Goal: Task Accomplishment & Management: Complete application form

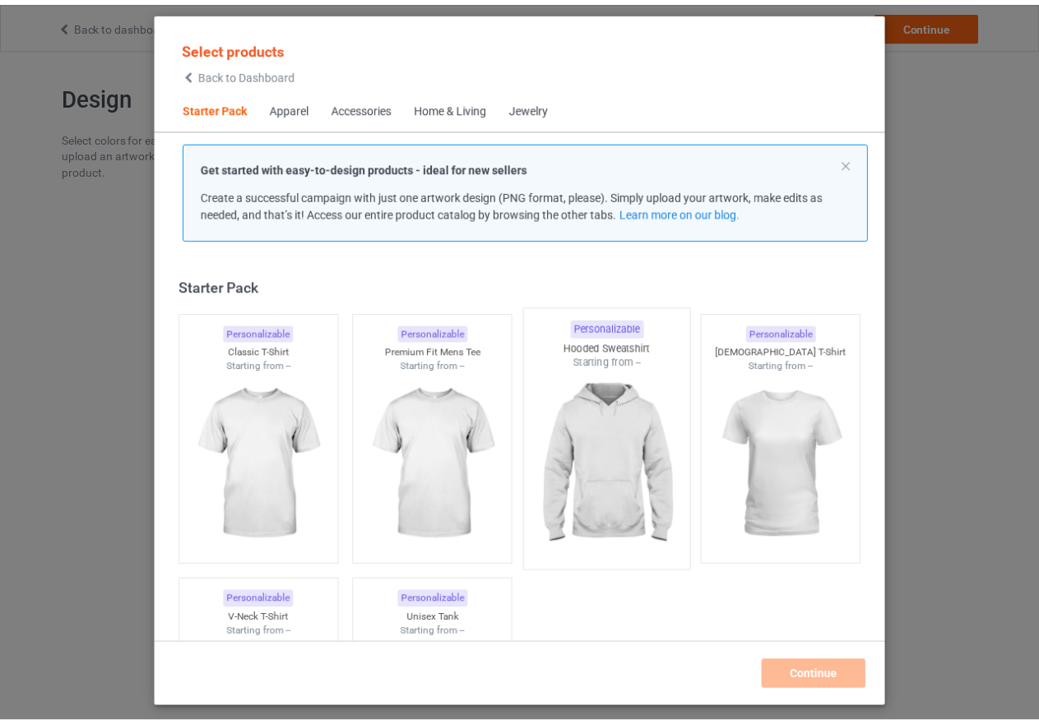
scroll to position [21, 0]
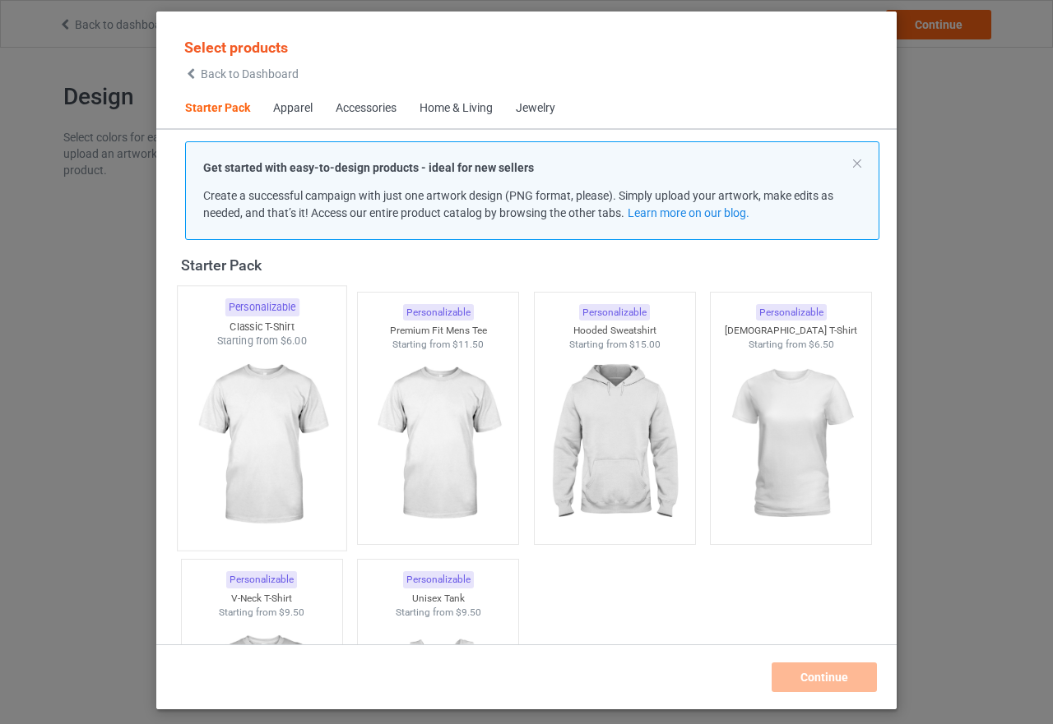
click at [252, 486] on img at bounding box center [261, 445] width 155 height 193
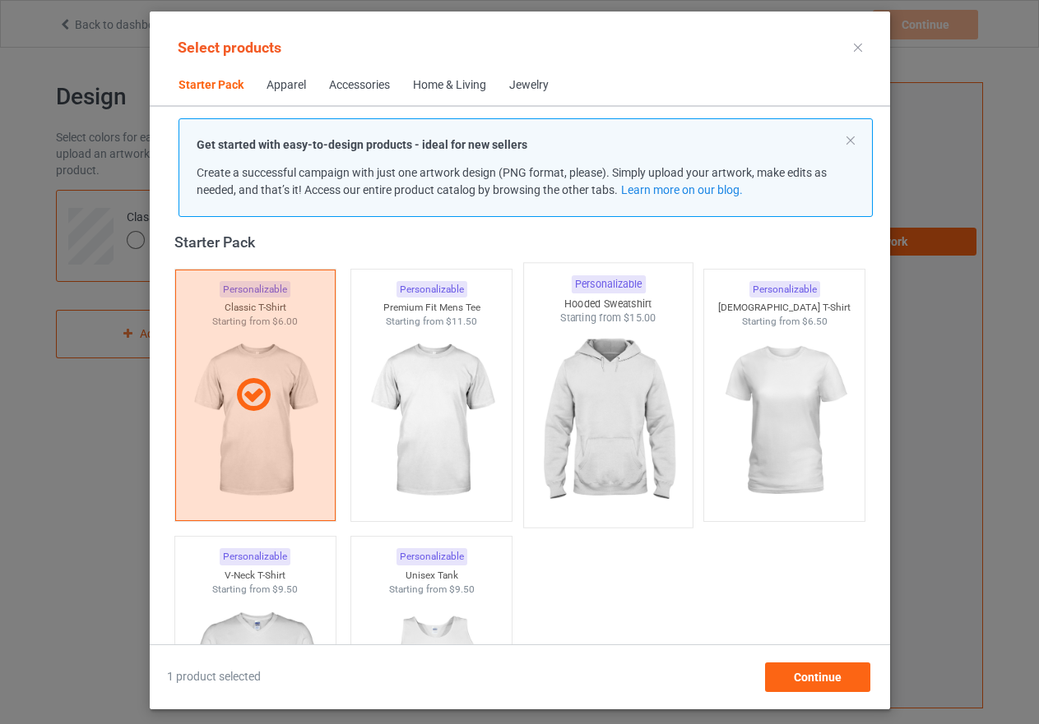
click at [618, 461] on img at bounding box center [607, 422] width 155 height 193
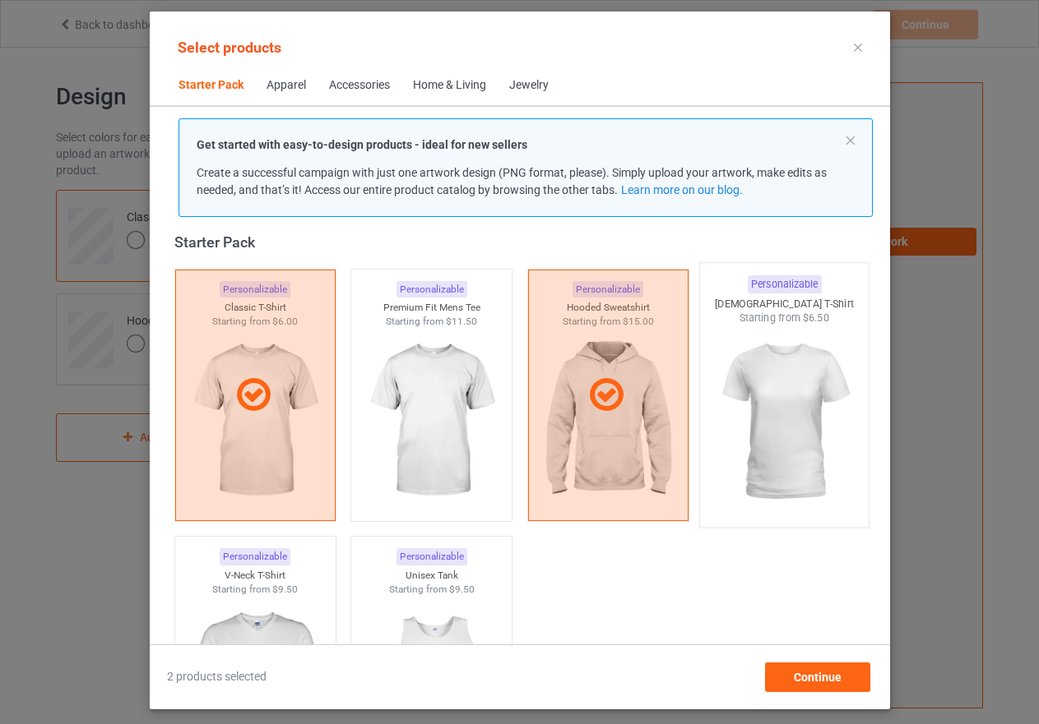
click at [763, 458] on img at bounding box center [783, 422] width 155 height 193
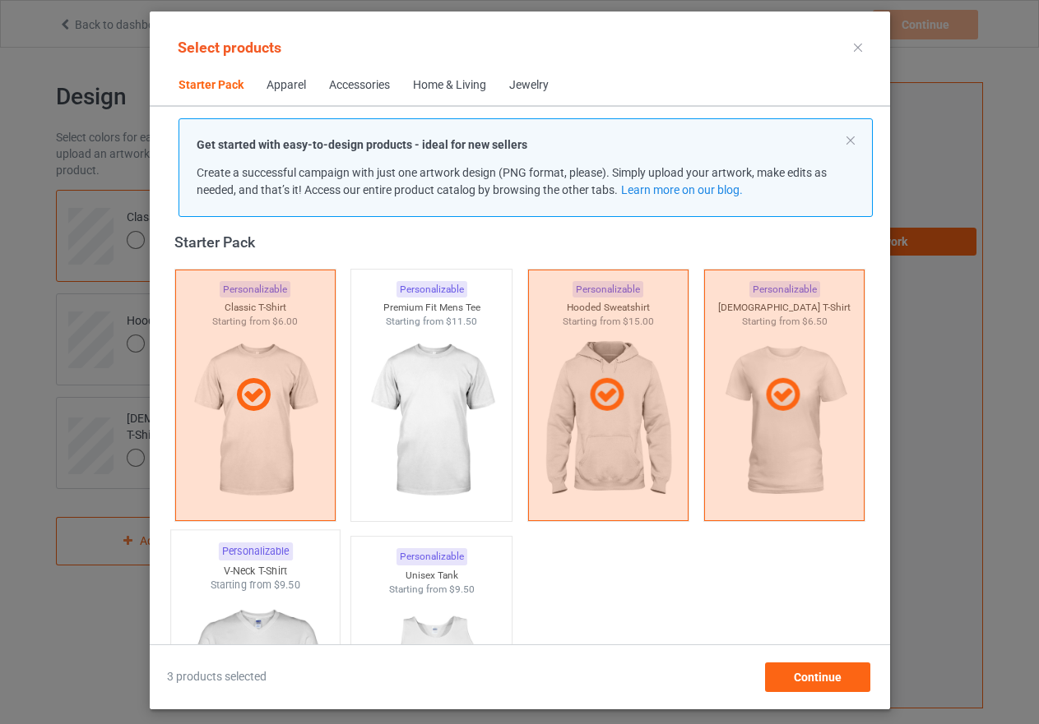
click at [252, 602] on img at bounding box center [255, 689] width 155 height 193
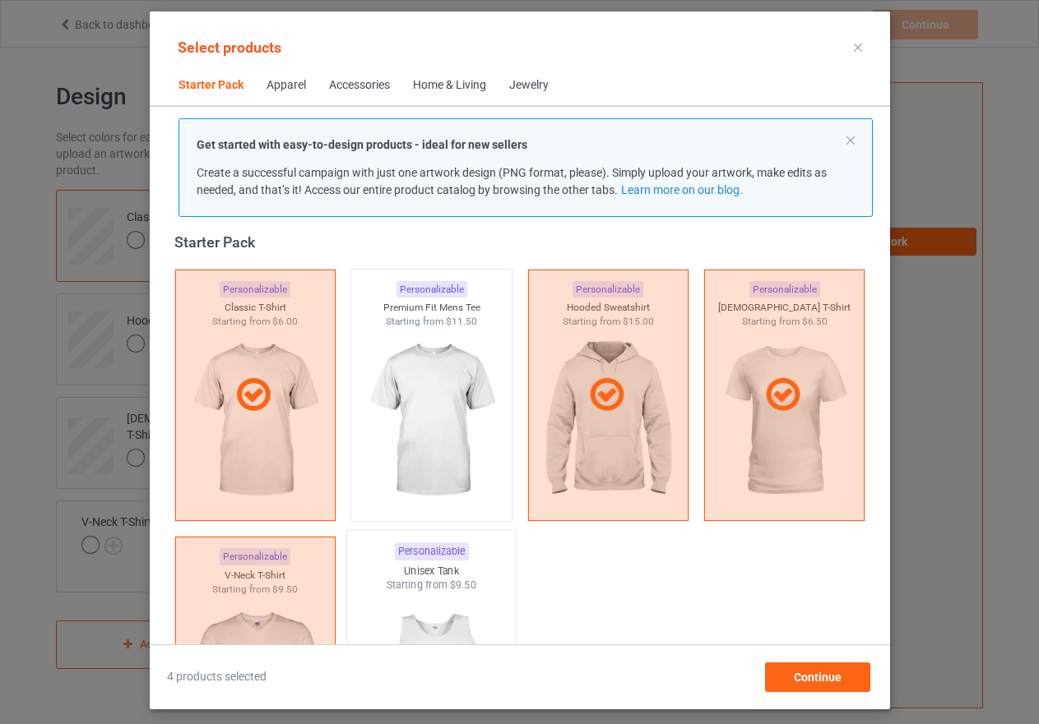
click at [403, 613] on img at bounding box center [431, 689] width 155 height 193
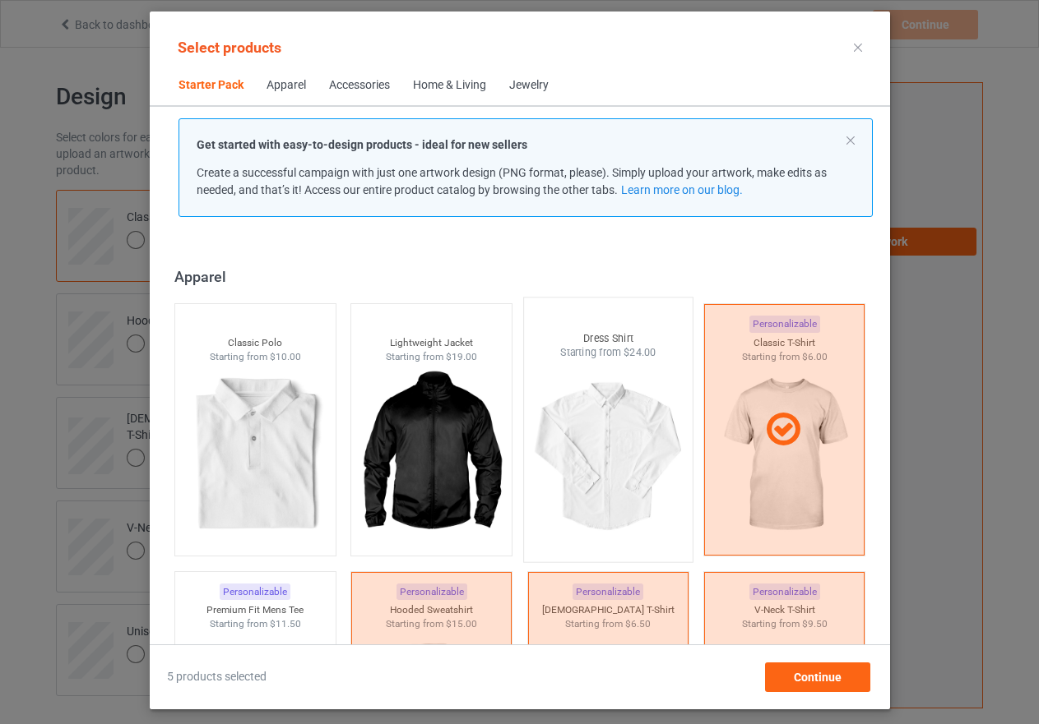
scroll to position [597, 0]
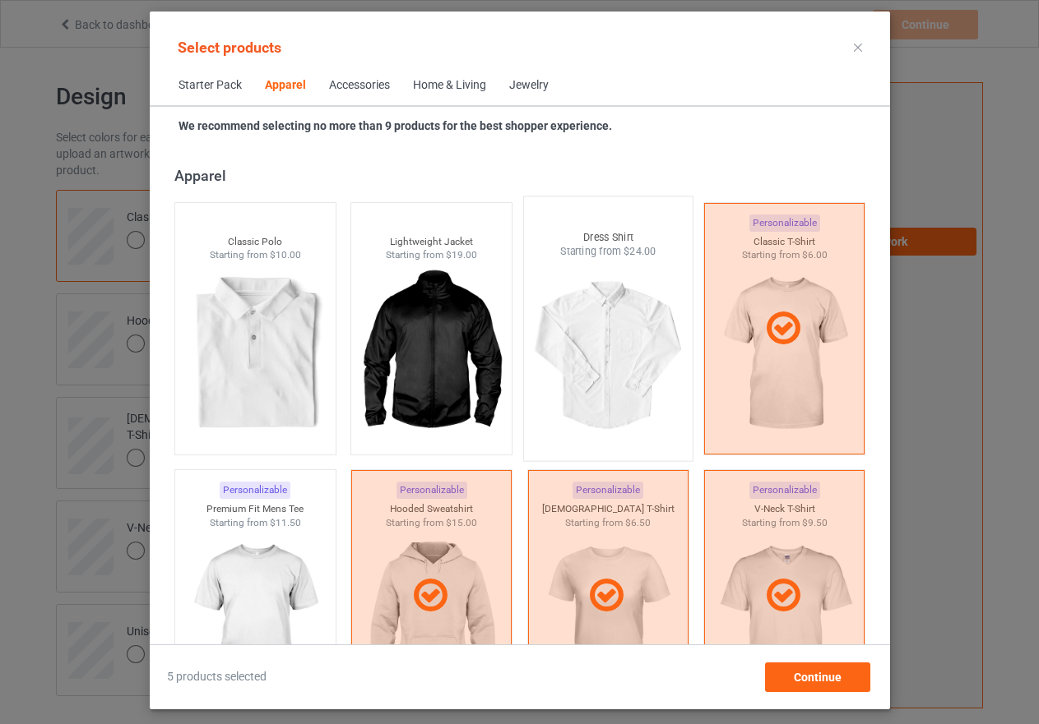
scroll to position [844, 0]
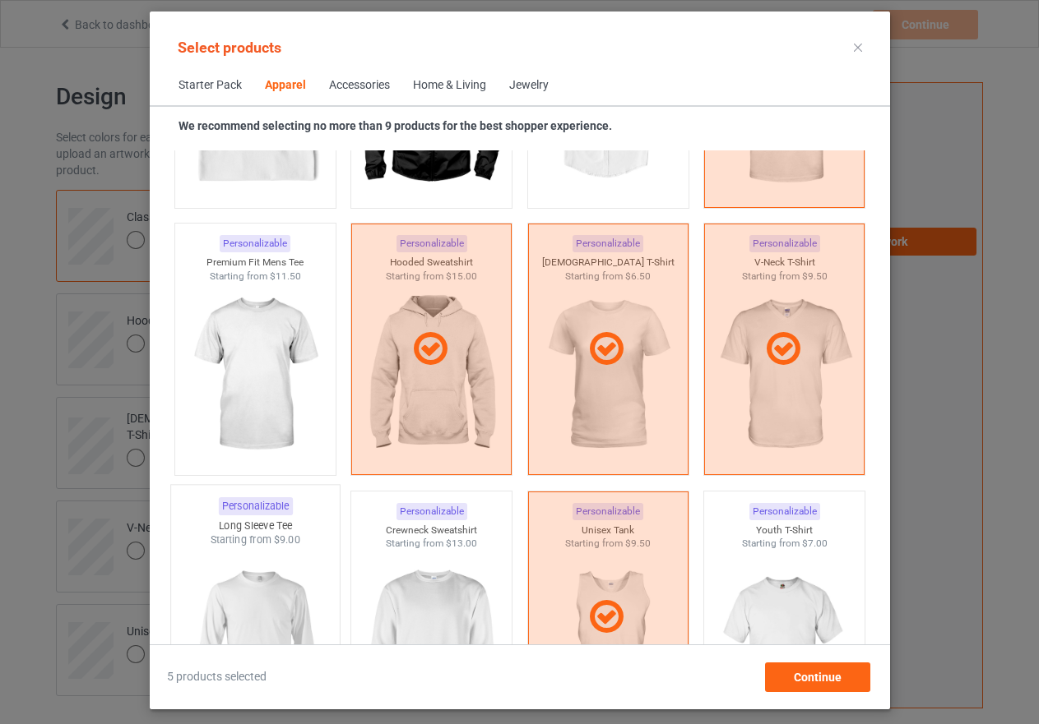
click at [227, 607] on img at bounding box center [255, 644] width 155 height 193
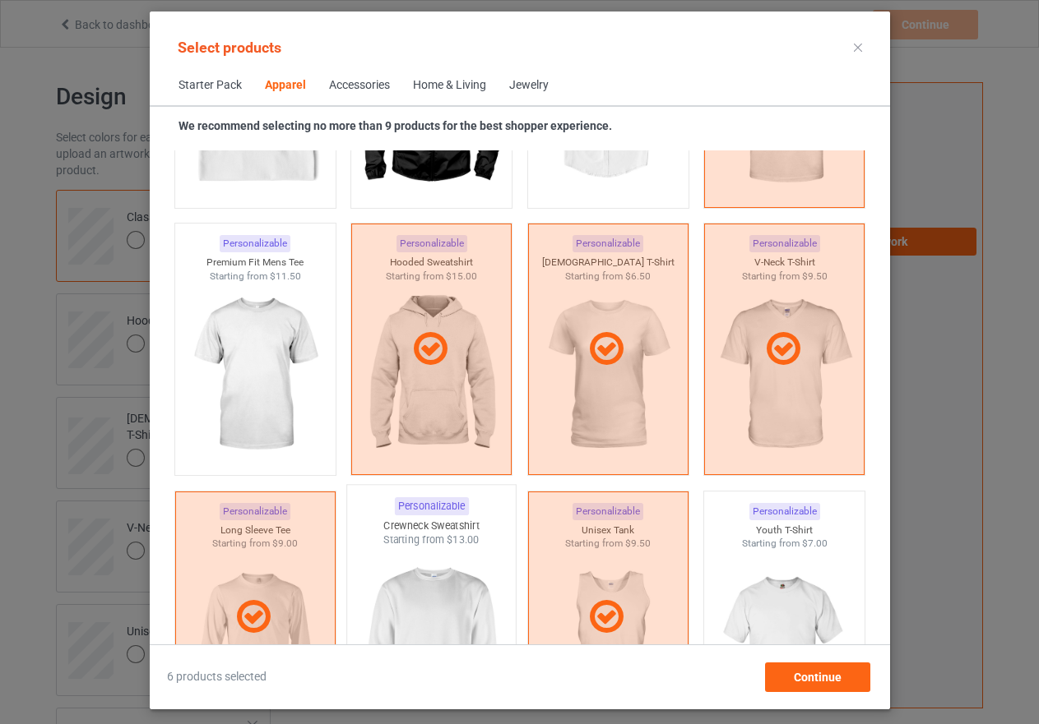
click at [437, 630] on img at bounding box center [431, 644] width 155 height 193
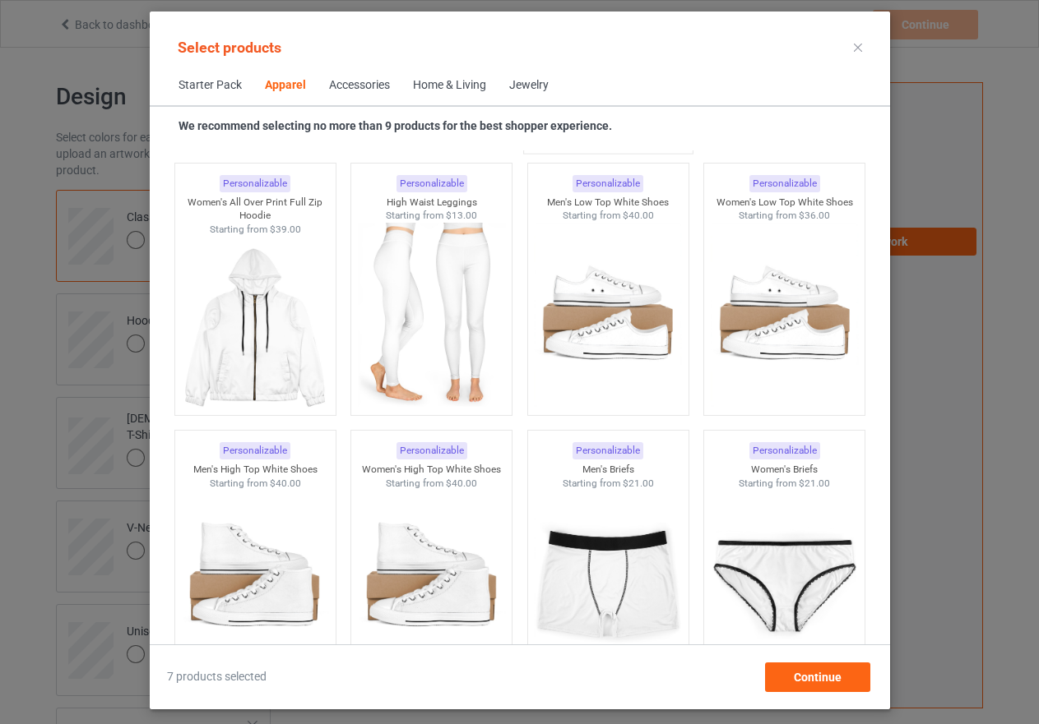
scroll to position [1748, 0]
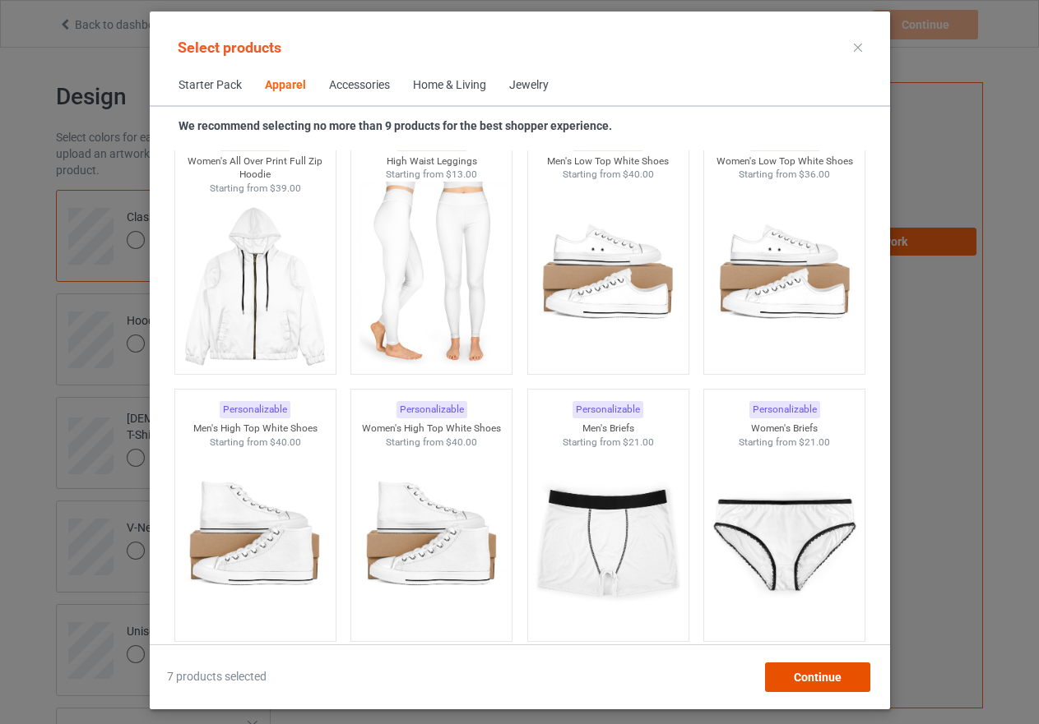
click at [809, 673] on span "Continue" at bounding box center [817, 677] width 48 height 13
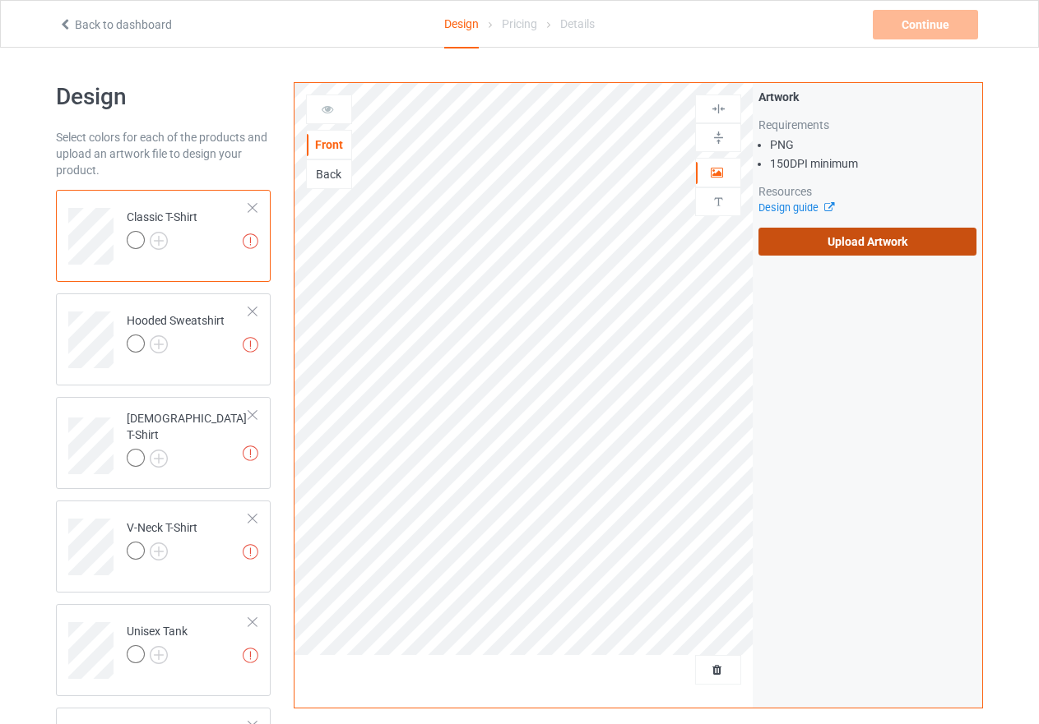
click at [853, 236] on label "Upload Artwork" at bounding box center [867, 242] width 218 height 28
click at [0, 0] on input "Upload Artwork" at bounding box center [0, 0] width 0 height 0
click at [830, 237] on label "Upload Artwork" at bounding box center [867, 242] width 218 height 28
click at [0, 0] on input "Upload Artwork" at bounding box center [0, 0] width 0 height 0
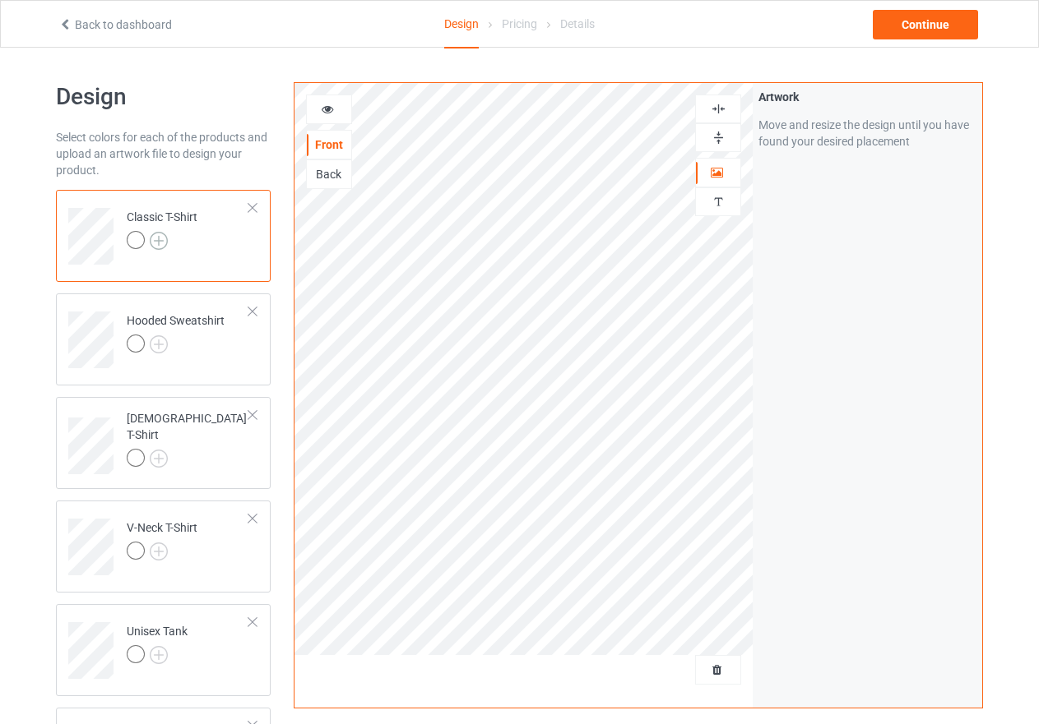
click at [155, 242] on img at bounding box center [159, 241] width 18 height 18
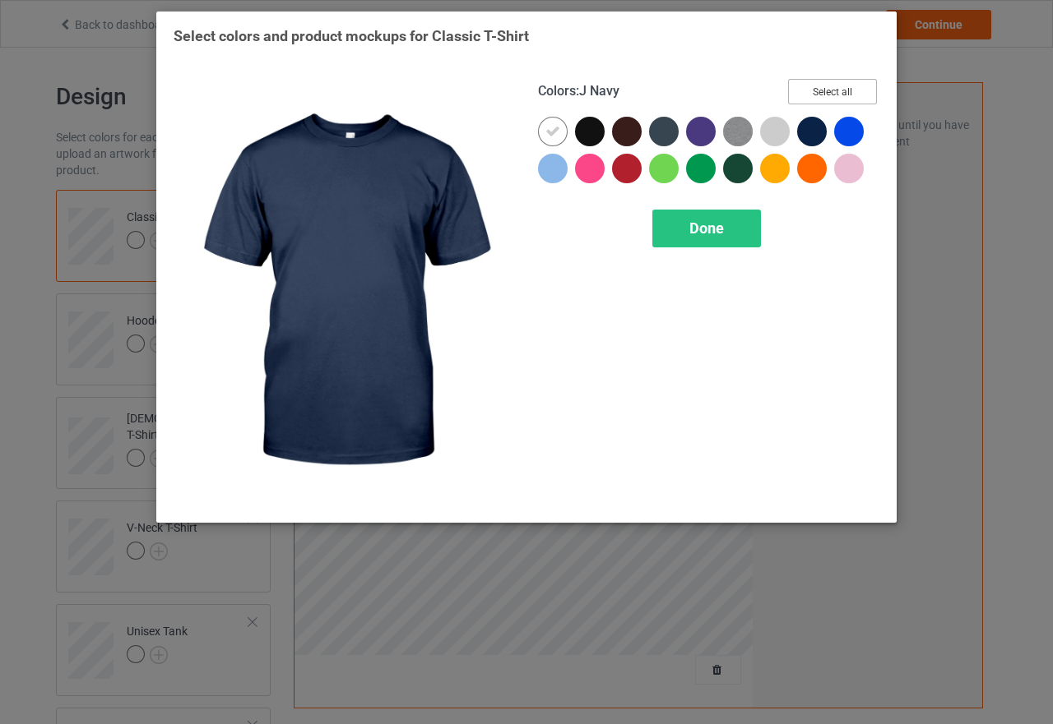
click at [836, 89] on button "Select all" at bounding box center [832, 91] width 89 height 25
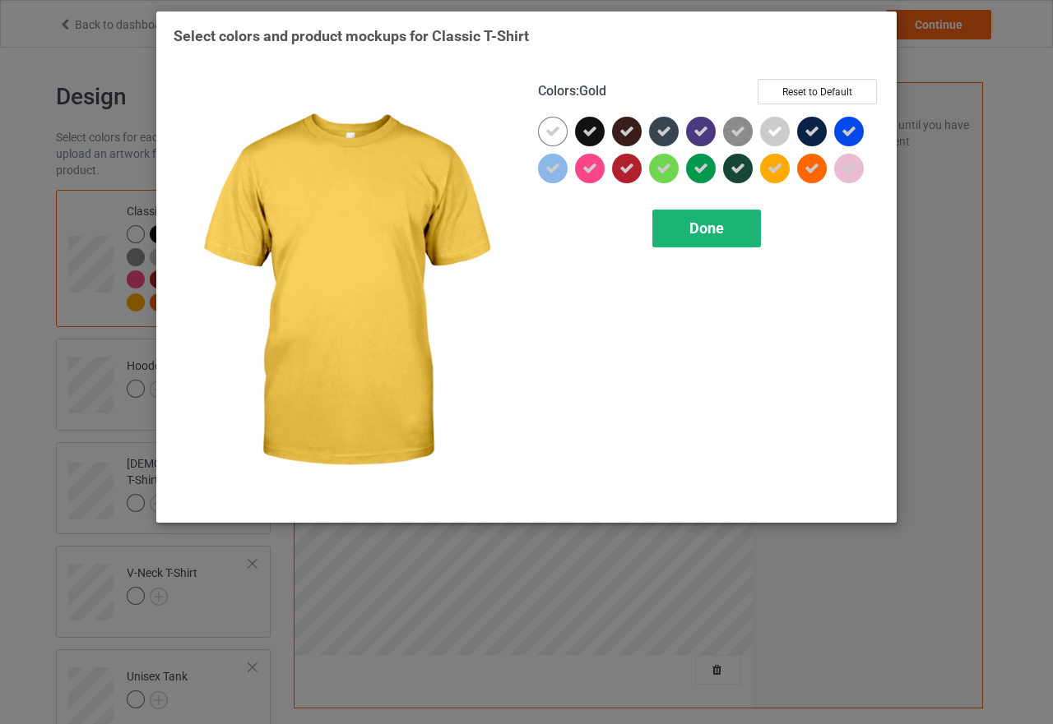
click at [718, 235] on span "Done" at bounding box center [706, 228] width 35 height 17
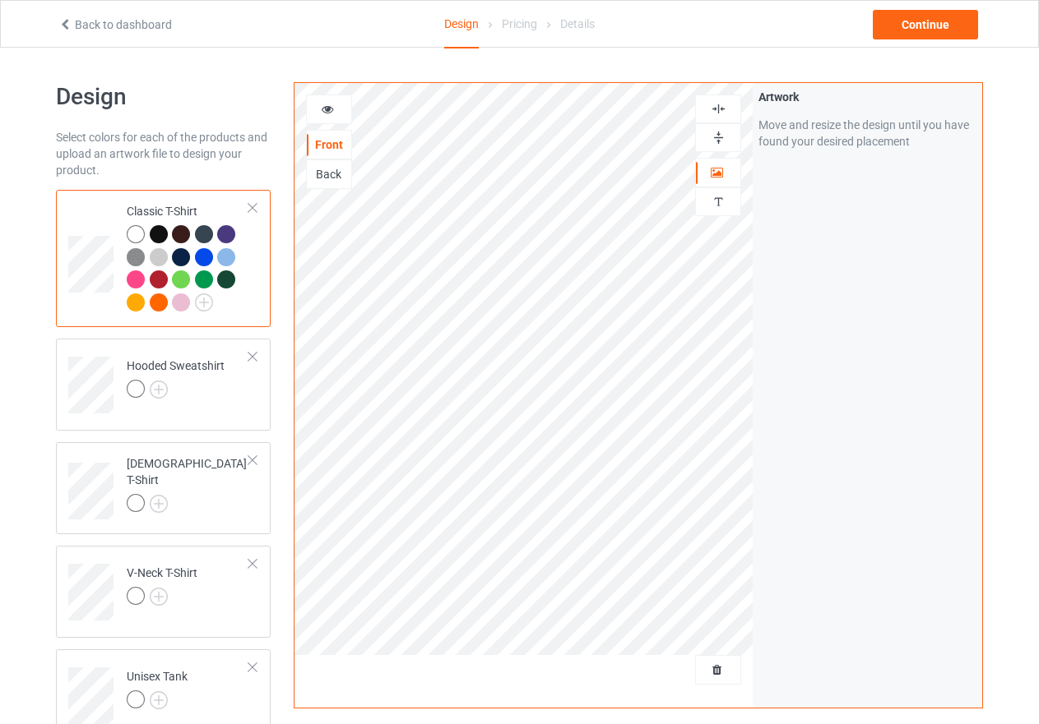
click at [326, 110] on icon at bounding box center [328, 107] width 14 height 12
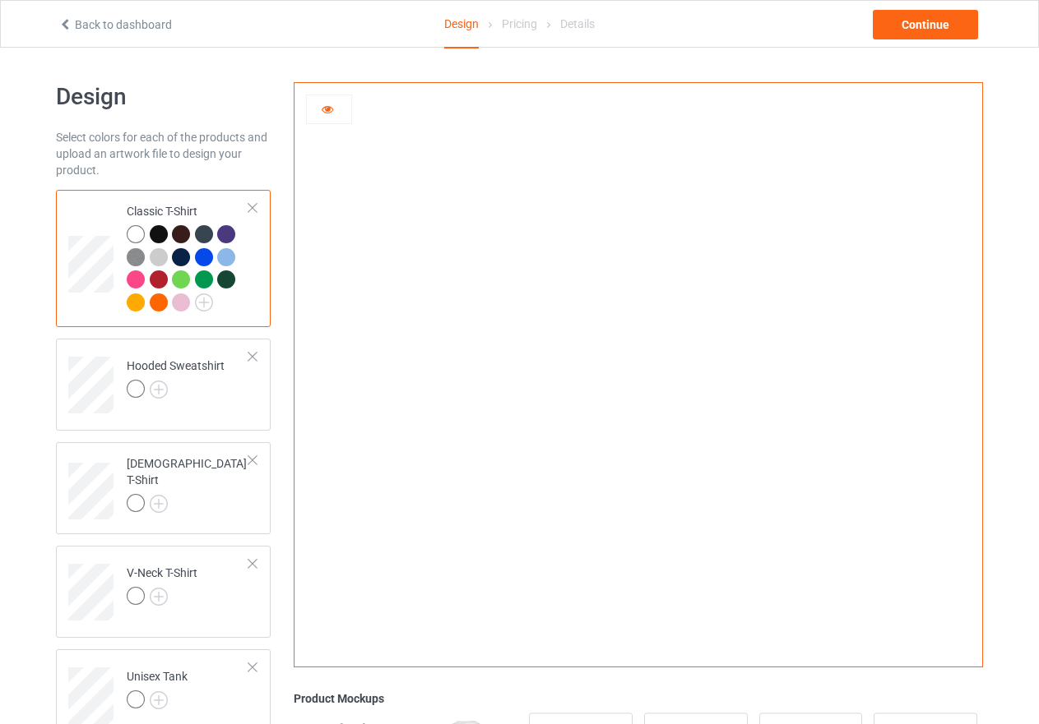
click at [638, 369] on img at bounding box center [638, 369] width 0 height 0
click at [326, 109] on icon at bounding box center [328, 107] width 14 height 12
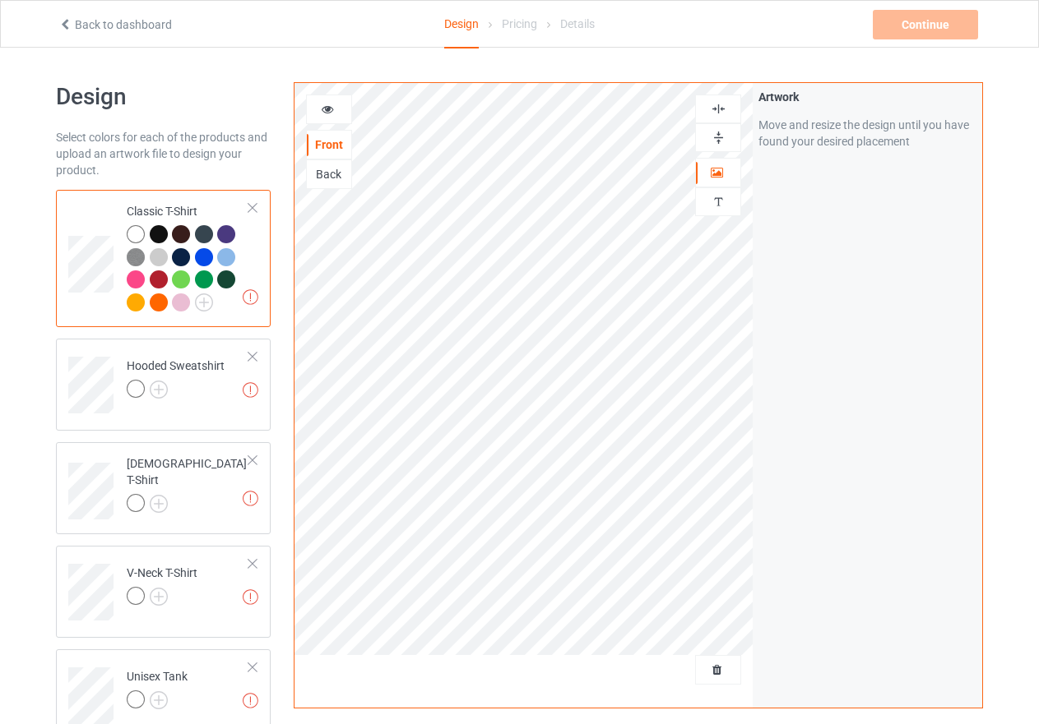
click at [183, 256] on div at bounding box center [181, 257] width 18 height 18
click at [326, 109] on icon at bounding box center [328, 107] width 14 height 12
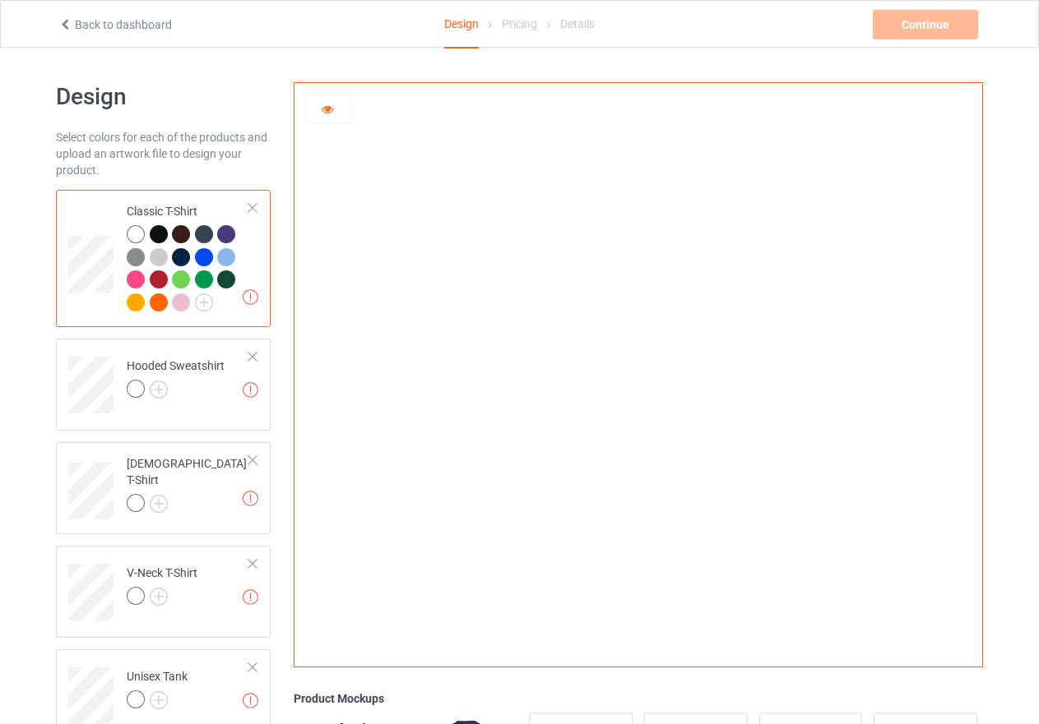
click at [328, 106] on icon at bounding box center [328, 107] width 14 height 12
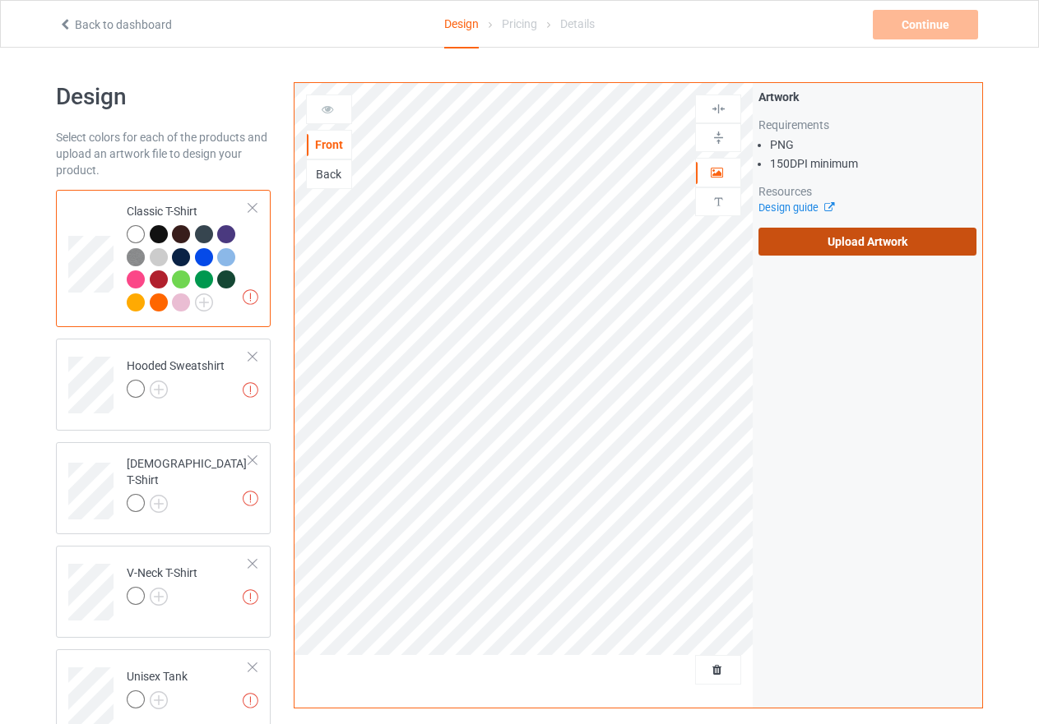
click at [821, 238] on label "Upload Artwork" at bounding box center [867, 242] width 218 height 28
click at [0, 0] on input "Upload Artwork" at bounding box center [0, 0] width 0 height 0
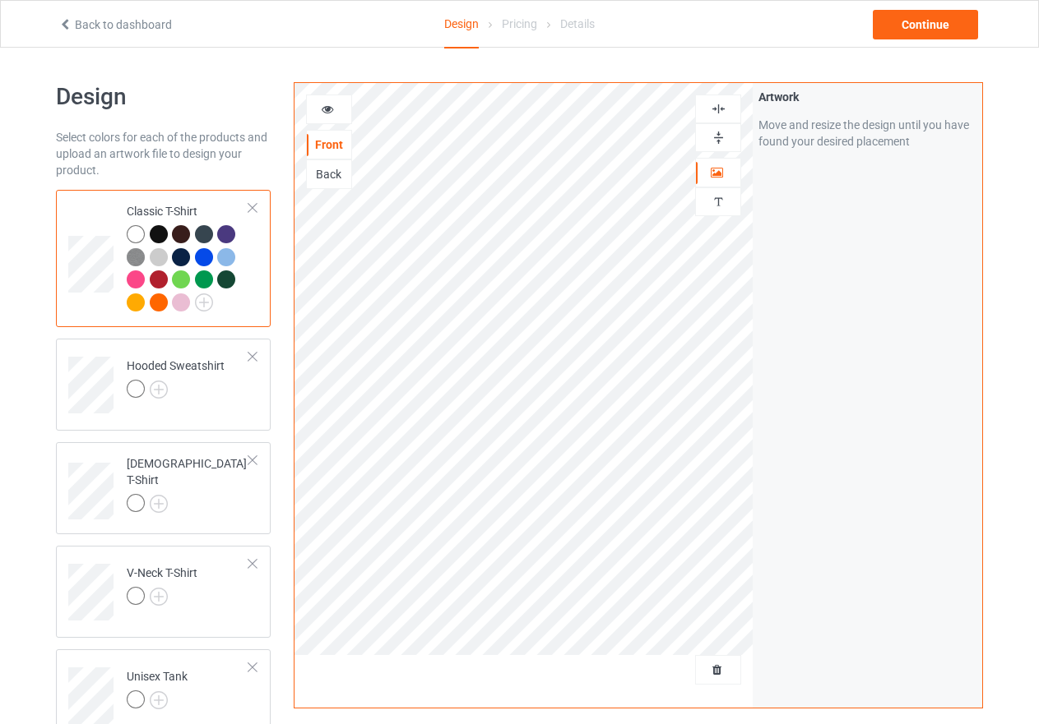
click at [330, 111] on icon at bounding box center [328, 107] width 14 height 12
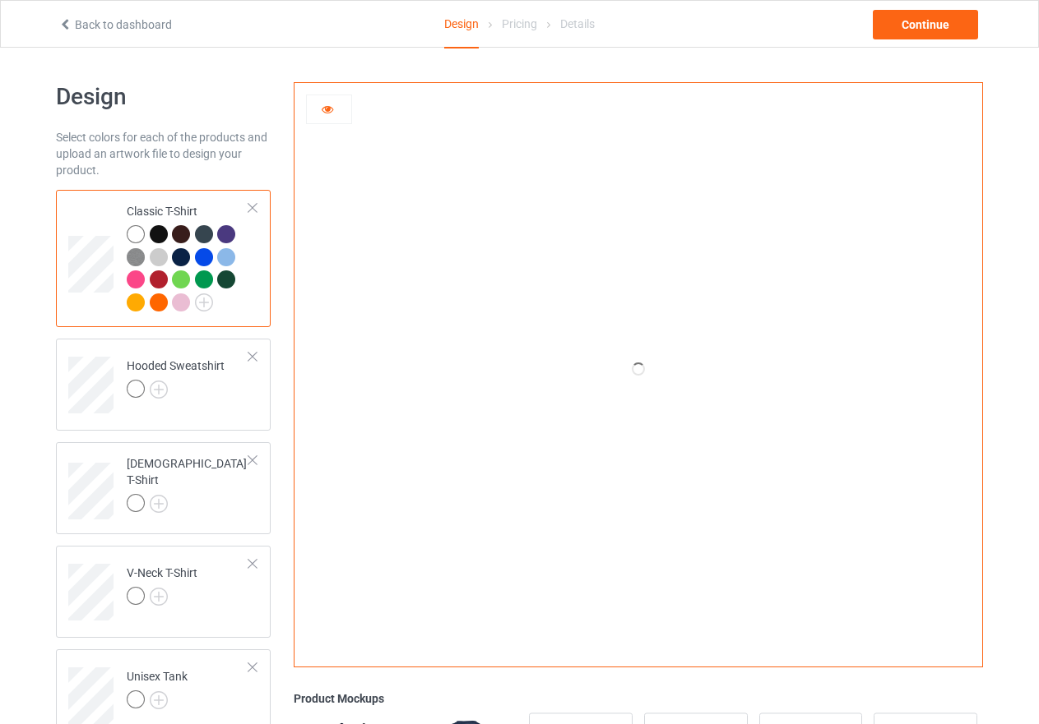
click at [328, 111] on icon at bounding box center [328, 107] width 14 height 12
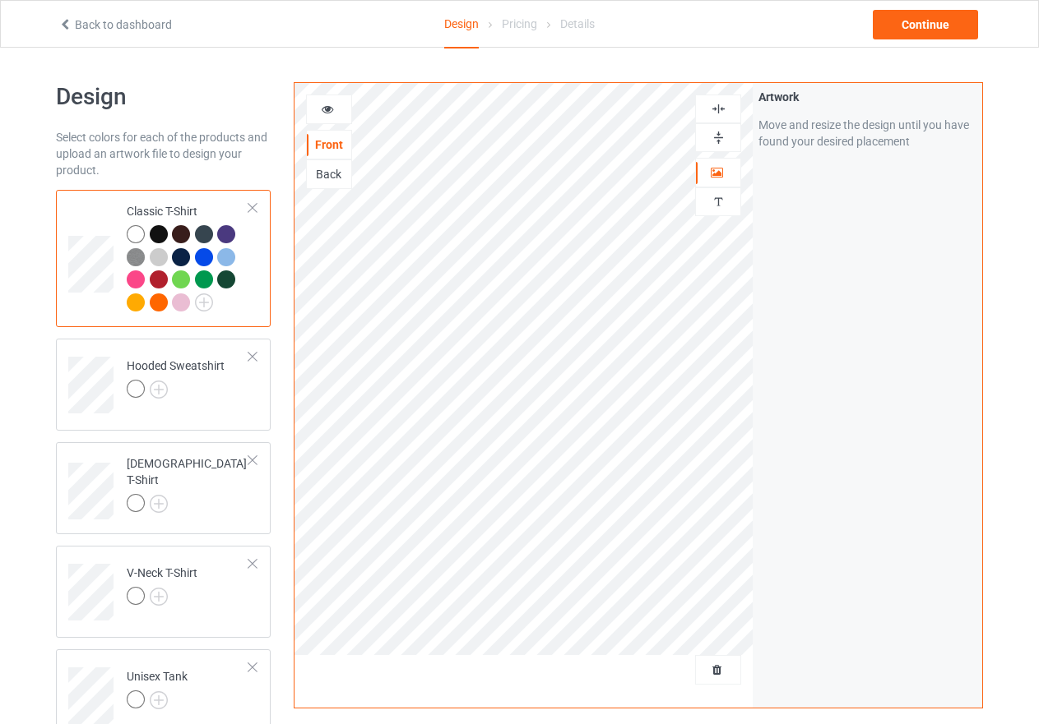
click at [153, 229] on div at bounding box center [159, 234] width 18 height 18
click at [206, 234] on div at bounding box center [204, 234] width 18 height 18
click at [328, 172] on div "Back" at bounding box center [329, 174] width 44 height 16
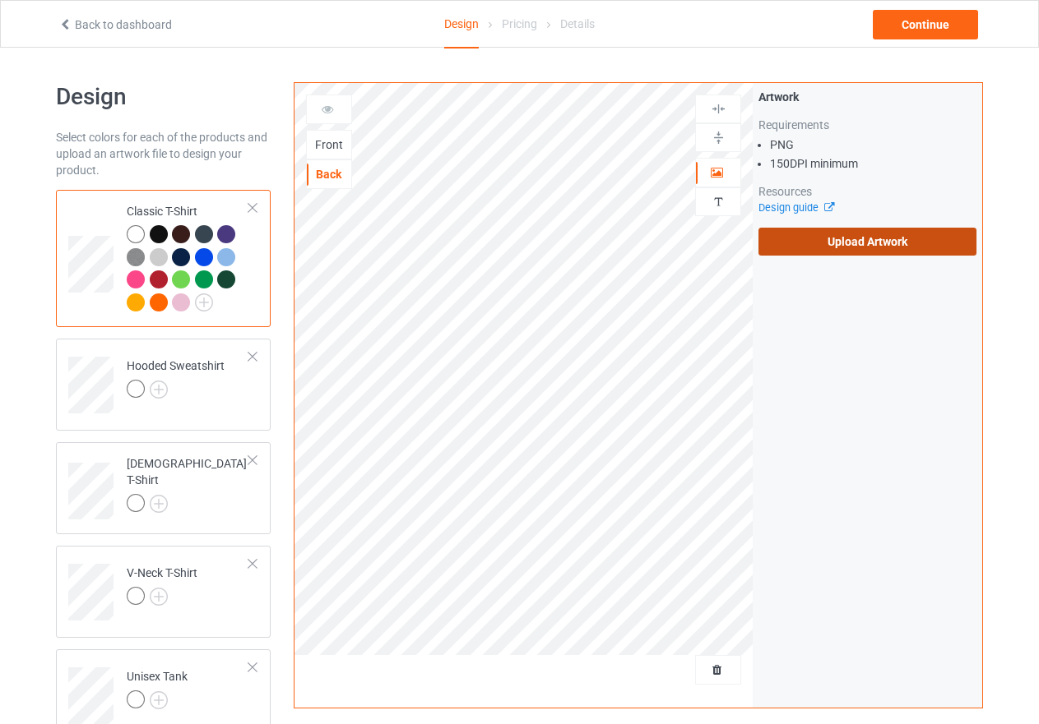
click at [859, 243] on label "Upload Artwork" at bounding box center [867, 242] width 218 height 28
click at [0, 0] on input "Upload Artwork" at bounding box center [0, 0] width 0 height 0
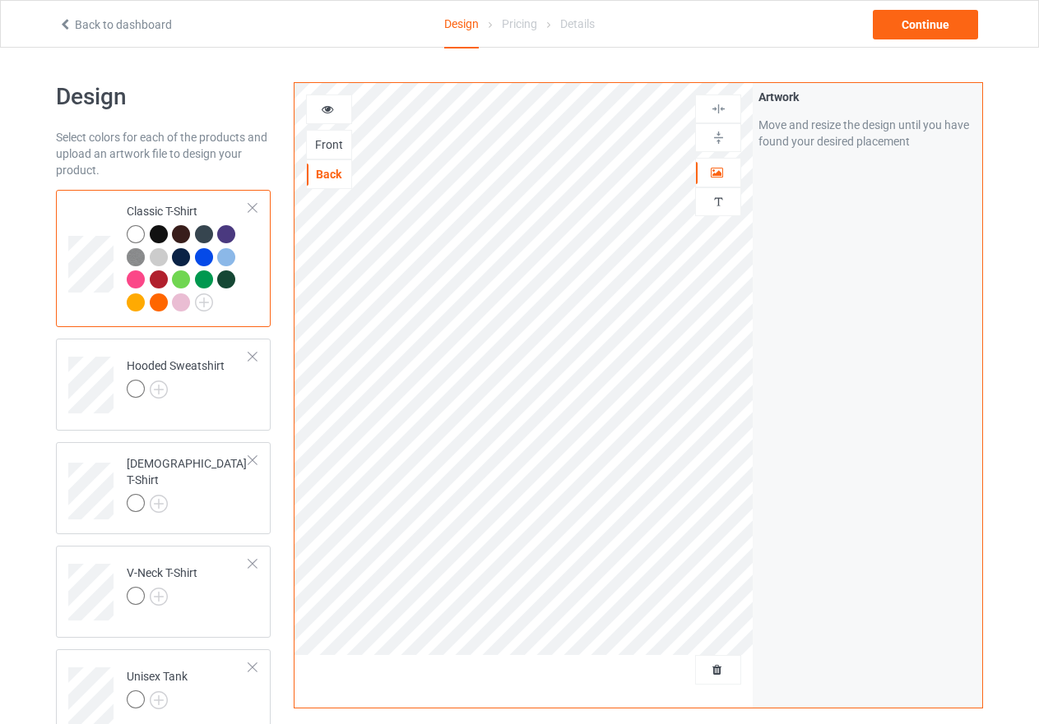
click at [334, 146] on div "Front" at bounding box center [329, 145] width 44 height 16
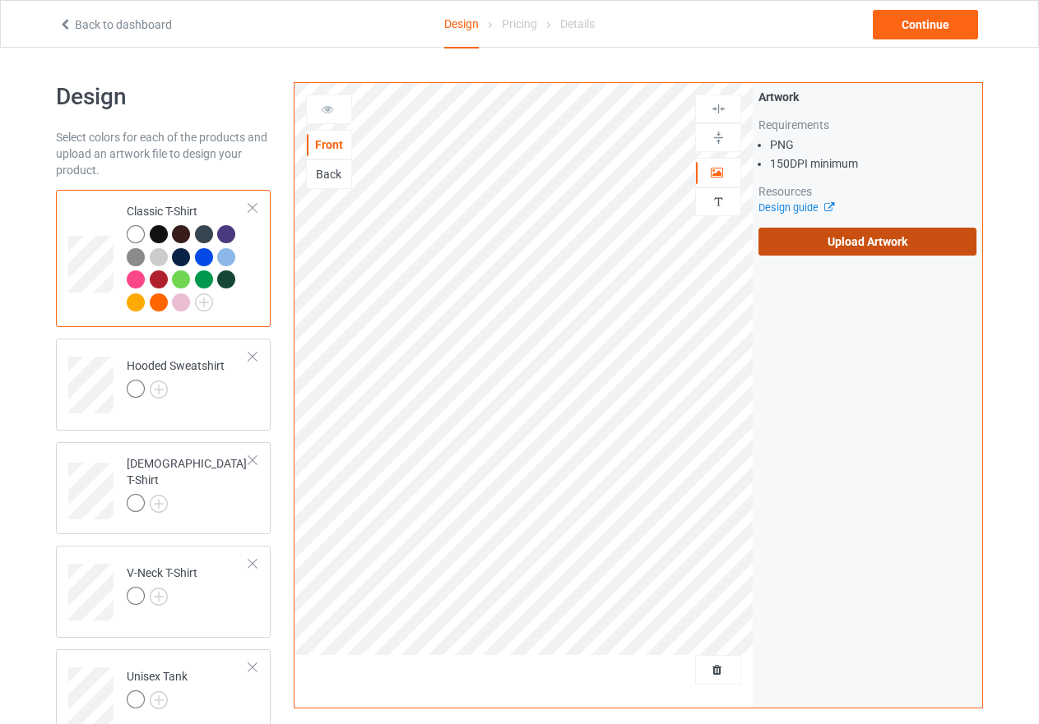
click at [850, 244] on label "Upload Artwork" at bounding box center [867, 242] width 218 height 28
click at [0, 0] on input "Upload Artwork" at bounding box center [0, 0] width 0 height 0
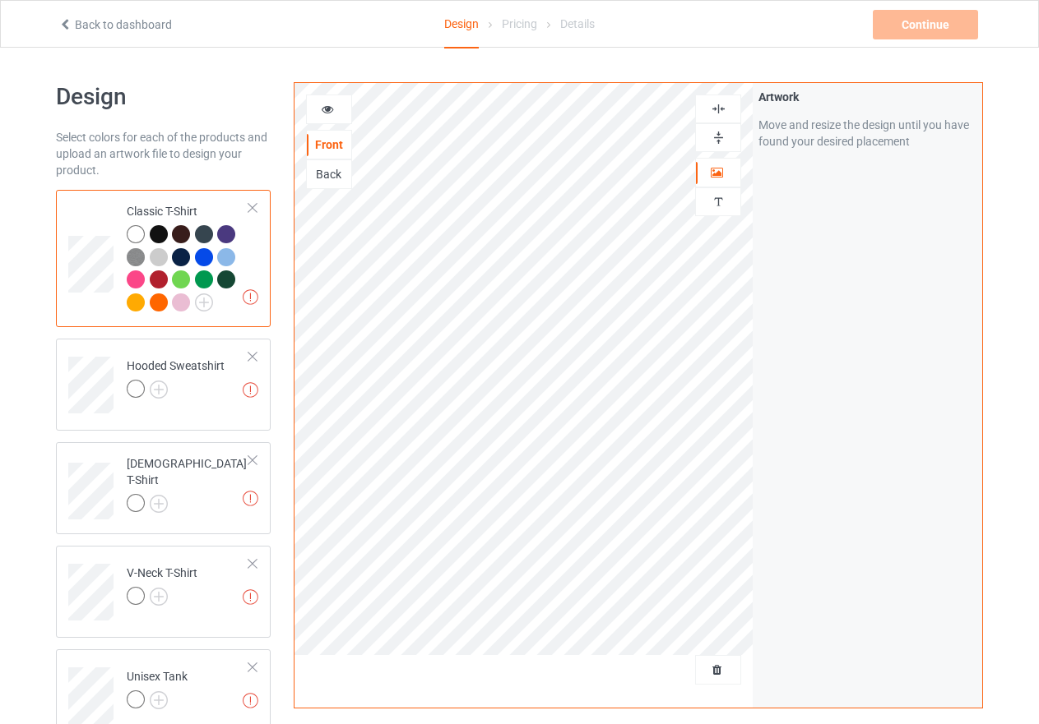
click at [327, 109] on icon at bounding box center [328, 107] width 14 height 12
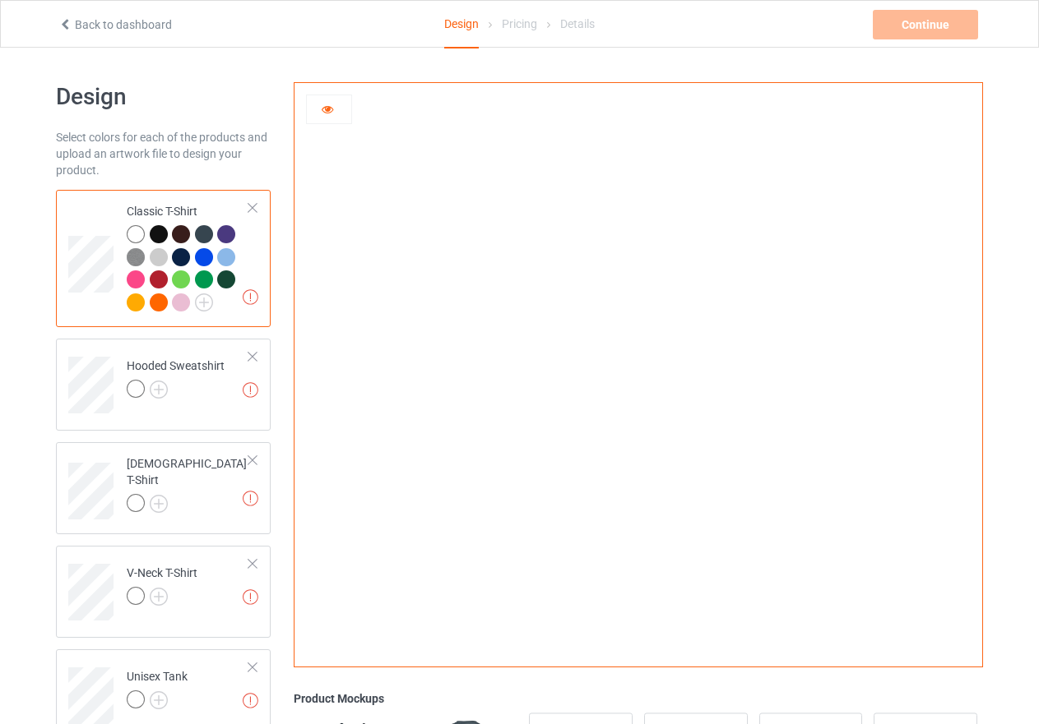
click at [137, 250] on img at bounding box center [136, 257] width 18 height 18
click at [178, 232] on div at bounding box center [181, 234] width 18 height 18
click at [176, 259] on div at bounding box center [181, 257] width 18 height 18
click at [174, 304] on div at bounding box center [181, 303] width 18 height 18
click at [162, 237] on div at bounding box center [159, 234] width 18 height 18
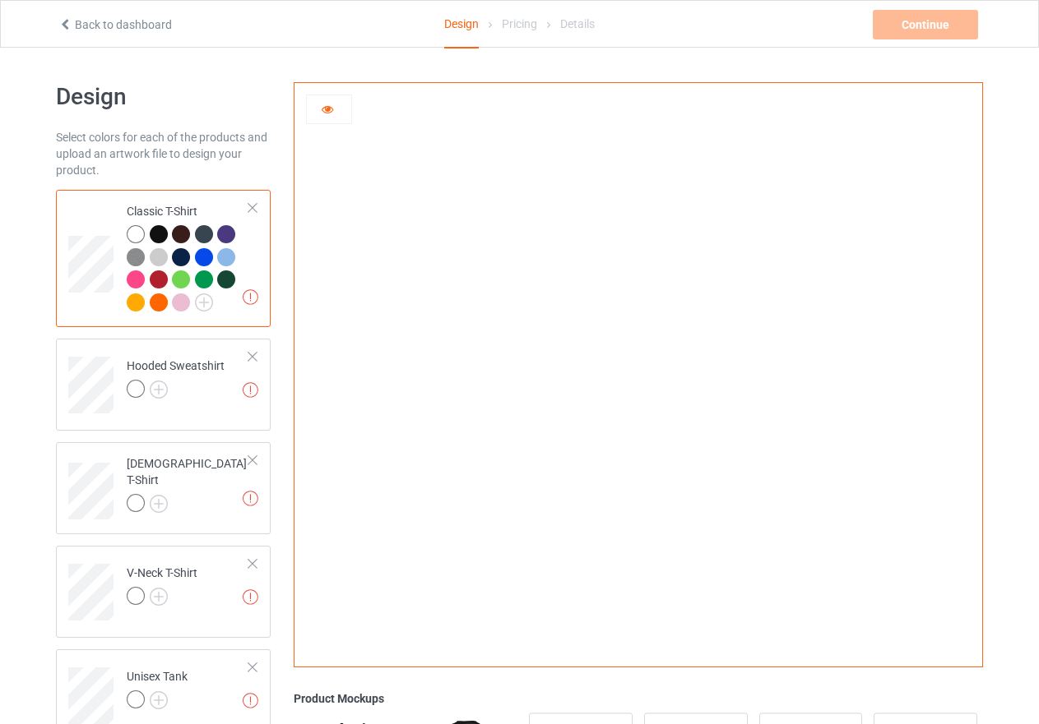
click at [182, 236] on div at bounding box center [181, 234] width 18 height 18
click at [153, 232] on div at bounding box center [159, 234] width 18 height 18
click at [178, 238] on div at bounding box center [181, 234] width 18 height 18
click at [201, 234] on div at bounding box center [204, 234] width 18 height 18
click at [221, 234] on div at bounding box center [226, 234] width 18 height 18
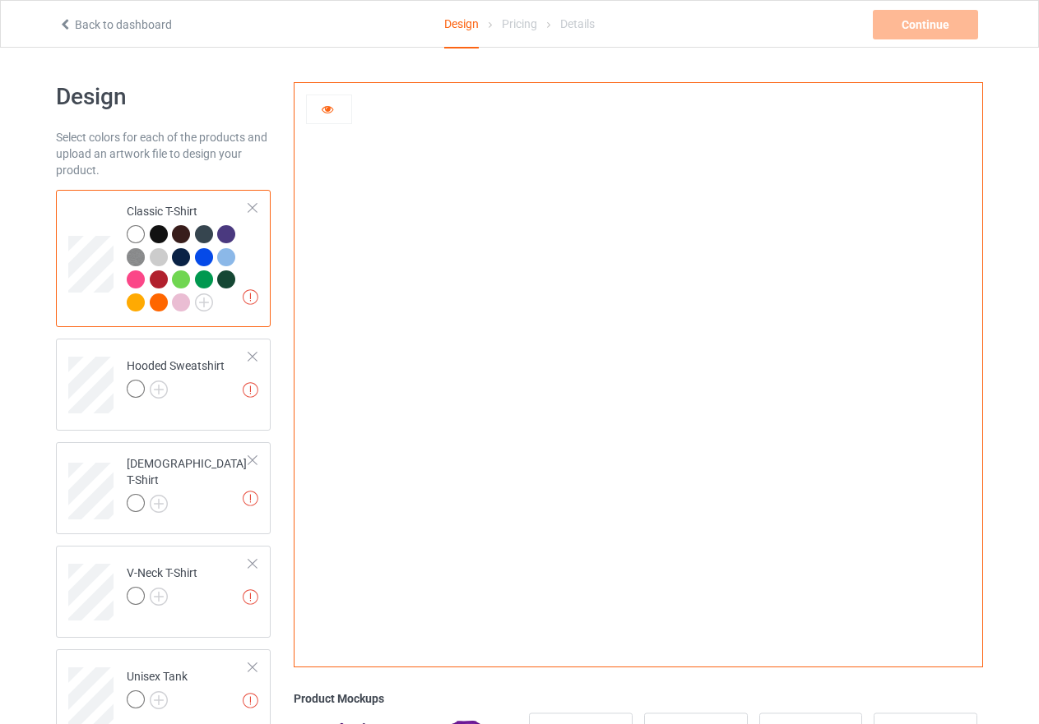
click at [131, 258] on img at bounding box center [136, 257] width 18 height 18
click at [159, 262] on div at bounding box center [159, 257] width 18 height 18
click at [185, 263] on div at bounding box center [181, 257] width 18 height 18
click at [206, 262] on div at bounding box center [204, 257] width 18 height 18
click at [224, 260] on div at bounding box center [226, 257] width 18 height 18
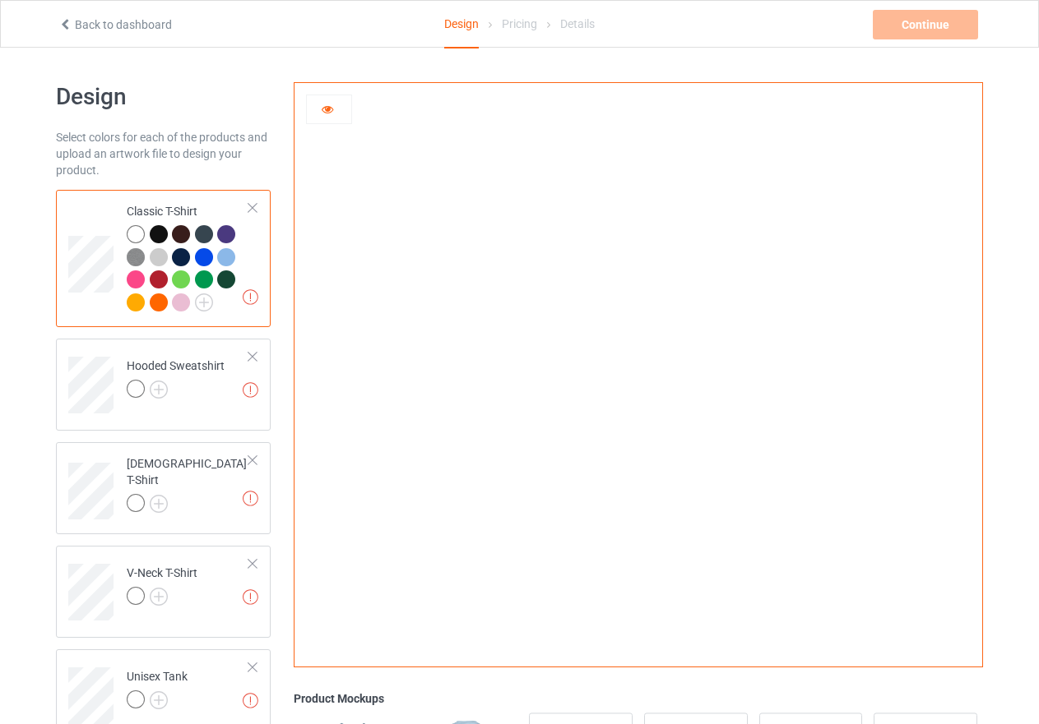
click at [141, 281] on div at bounding box center [136, 280] width 18 height 18
click at [160, 280] on div at bounding box center [159, 280] width 18 height 18
click at [183, 282] on div at bounding box center [181, 280] width 18 height 18
click at [638, 369] on img at bounding box center [638, 369] width 0 height 0
click at [251, 209] on div at bounding box center [253, 208] width 12 height 12
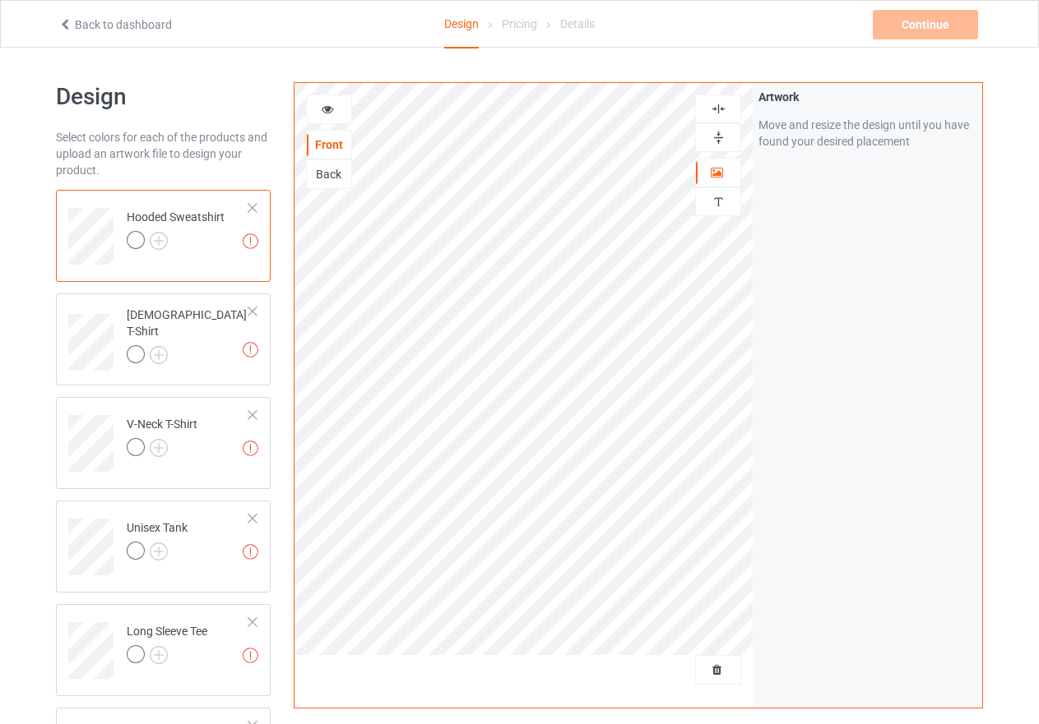
click at [325, 104] on icon at bounding box center [328, 107] width 14 height 12
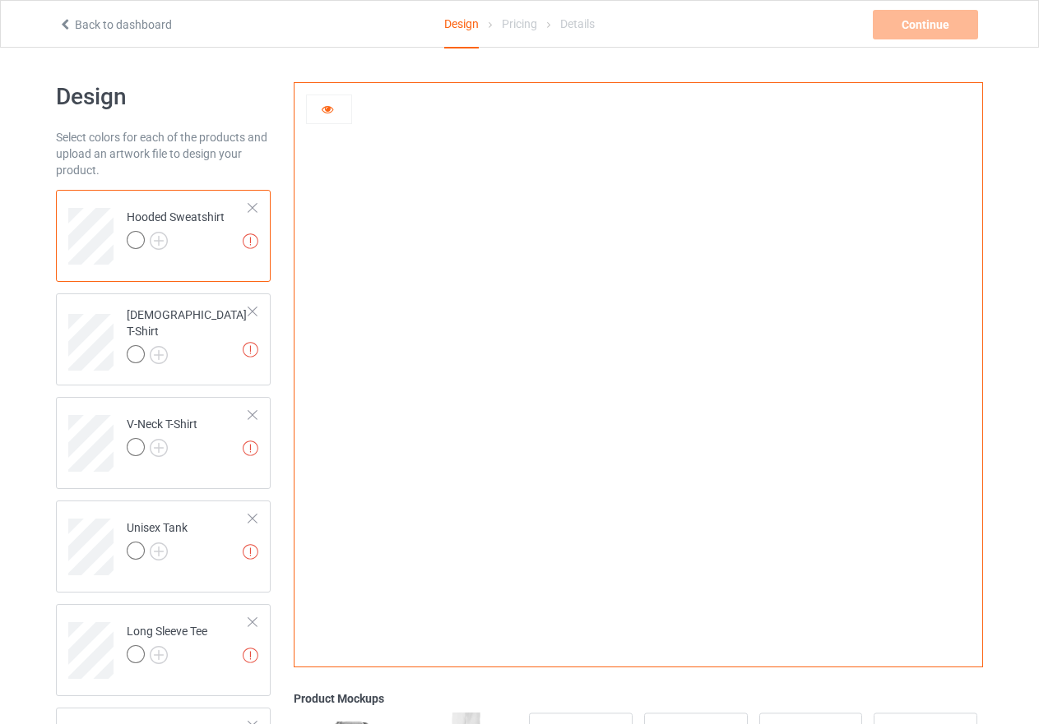
click at [329, 111] on icon at bounding box center [328, 107] width 14 height 12
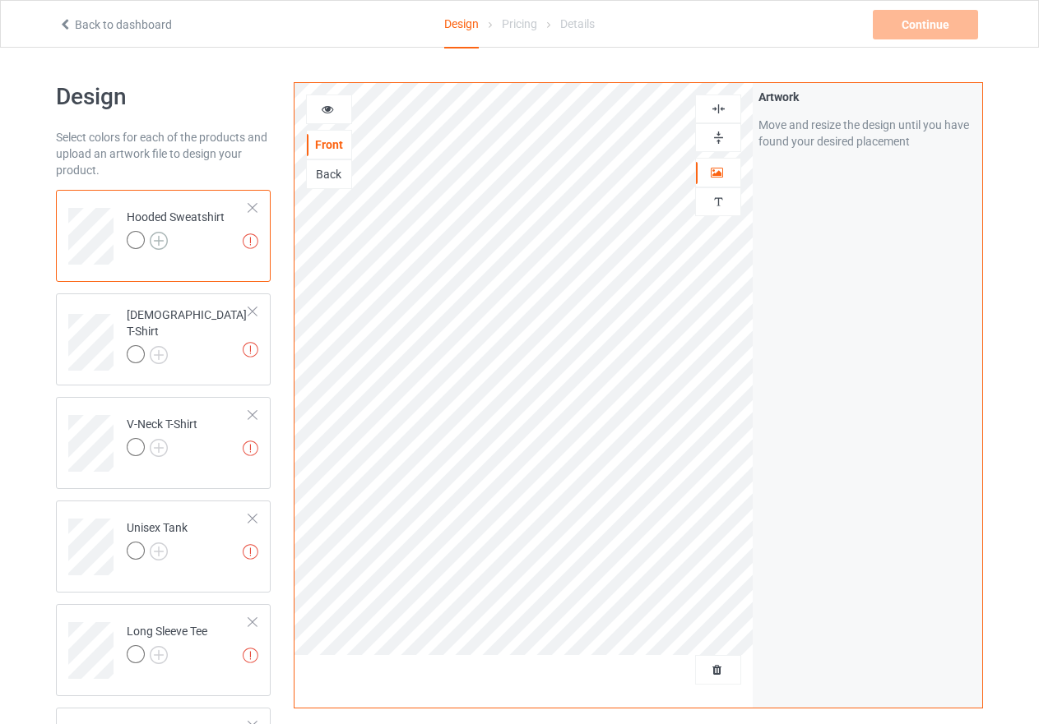
click at [161, 243] on img at bounding box center [159, 241] width 18 height 18
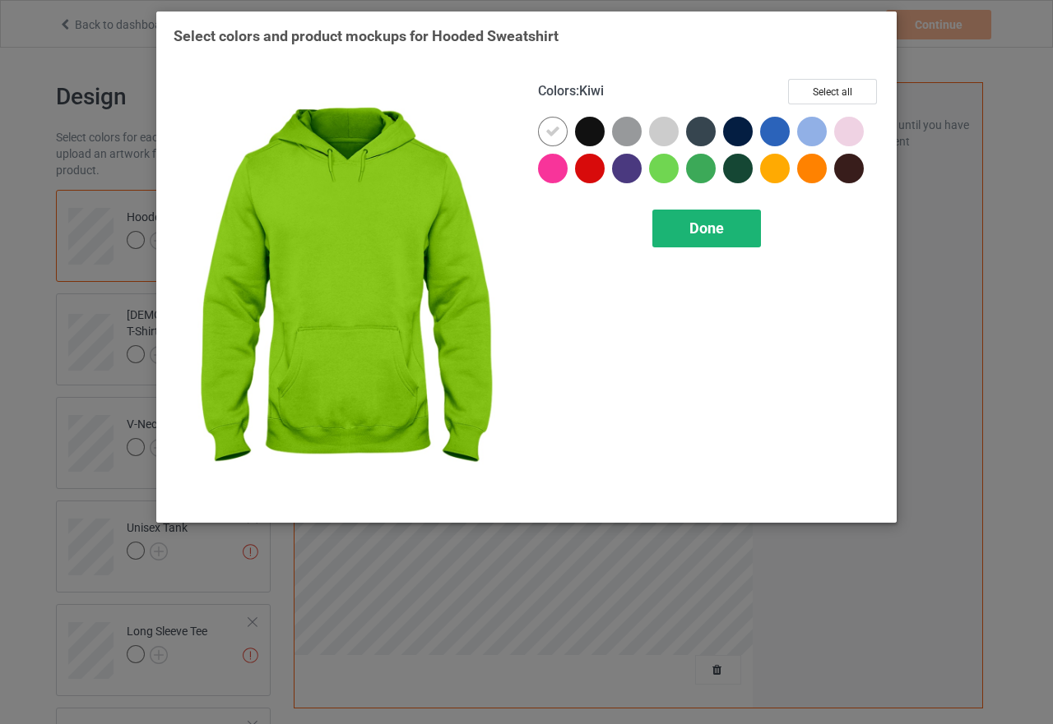
click at [685, 233] on div "Done" at bounding box center [706, 229] width 109 height 38
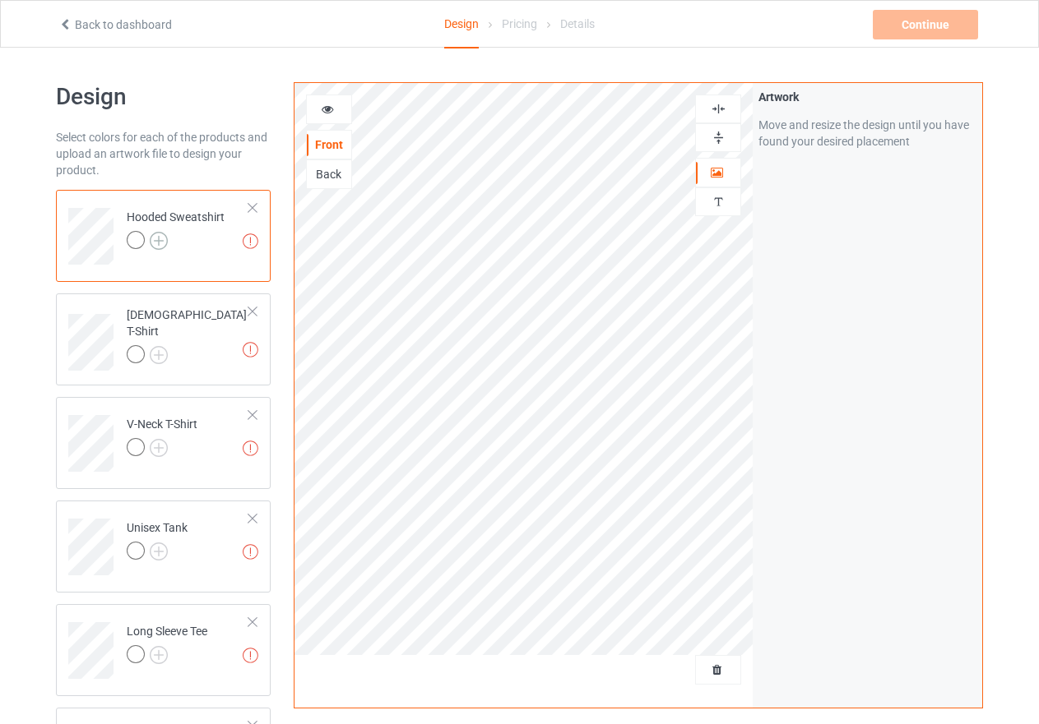
click at [162, 241] on img at bounding box center [159, 241] width 18 height 18
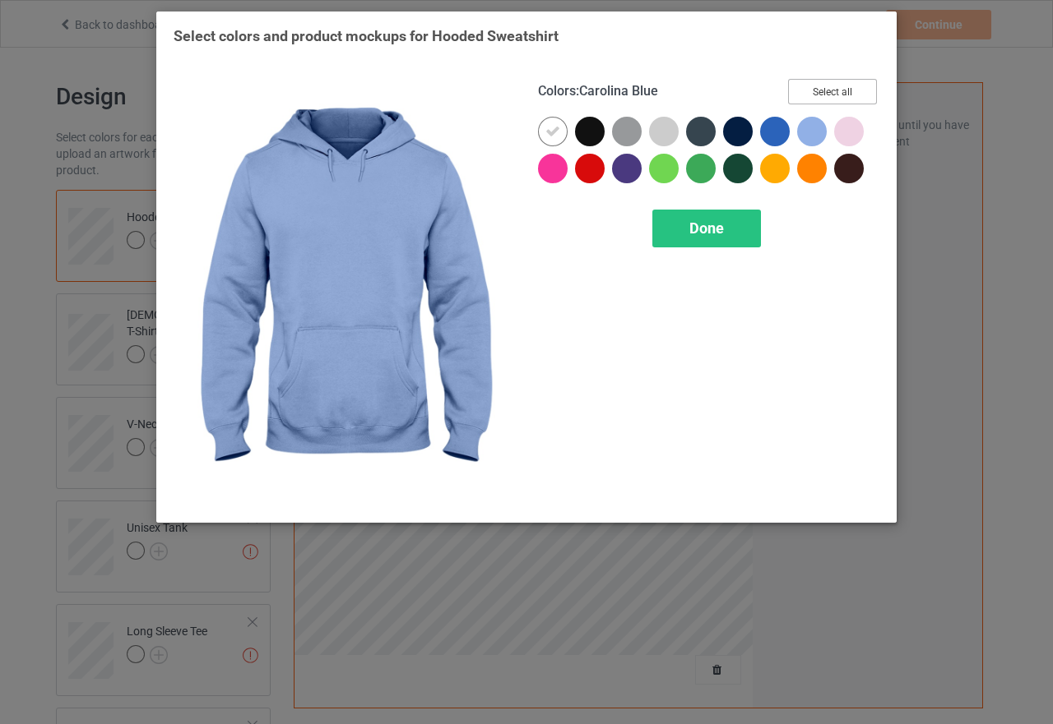
click at [837, 92] on button "Select all" at bounding box center [832, 91] width 89 height 25
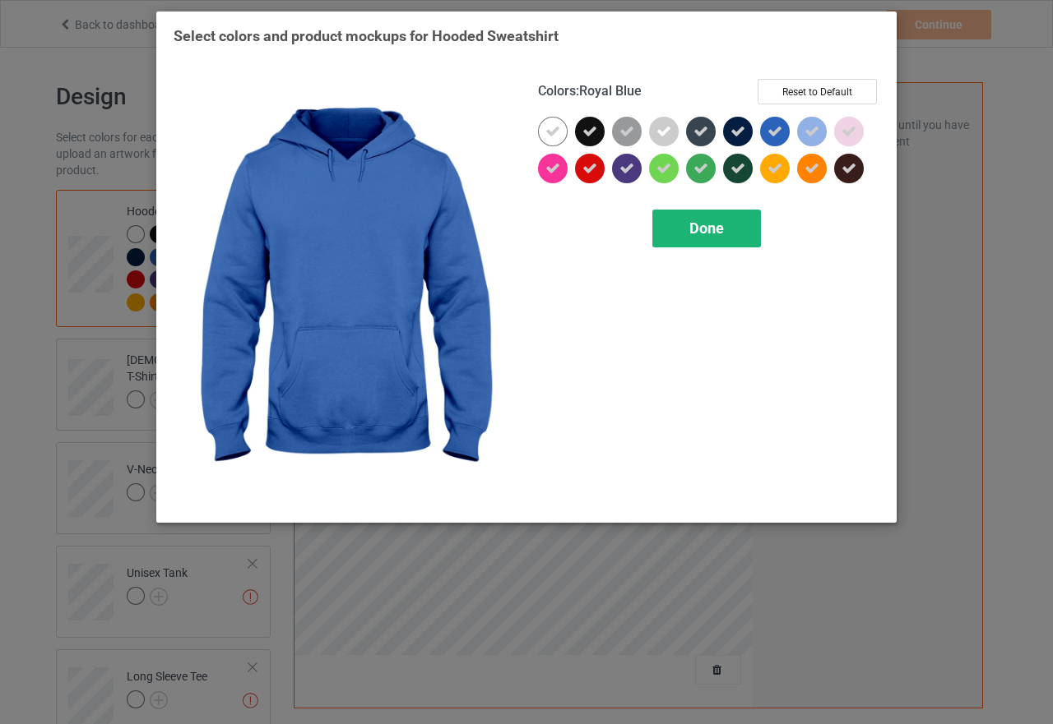
click at [706, 232] on span "Done" at bounding box center [706, 228] width 35 height 17
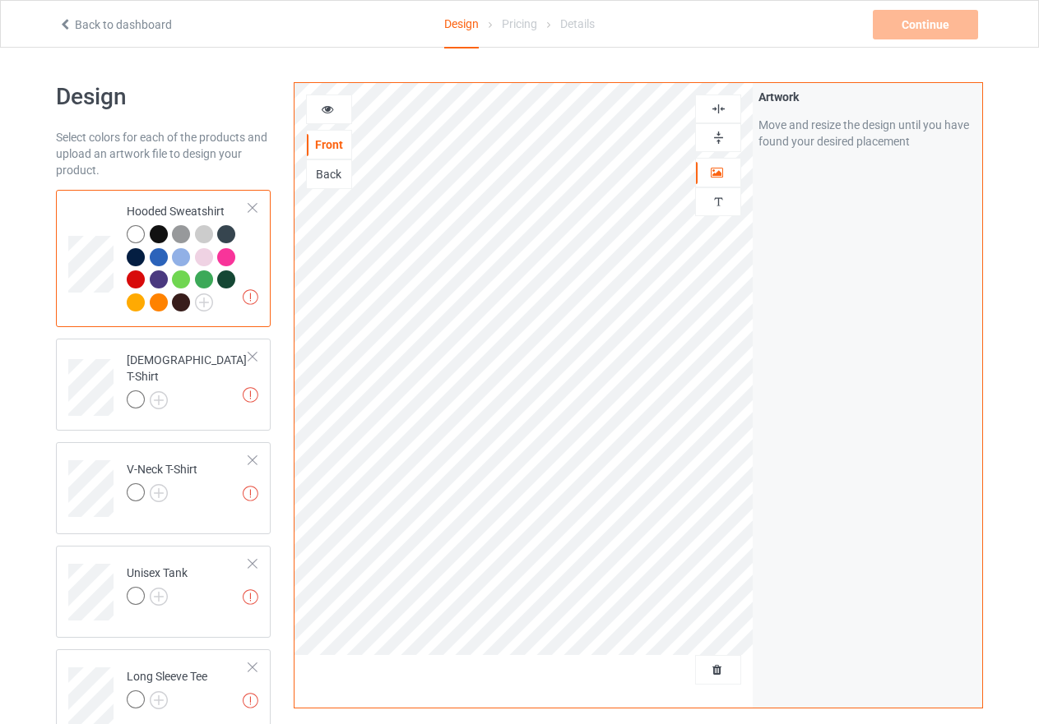
click at [329, 113] on icon at bounding box center [328, 107] width 14 height 12
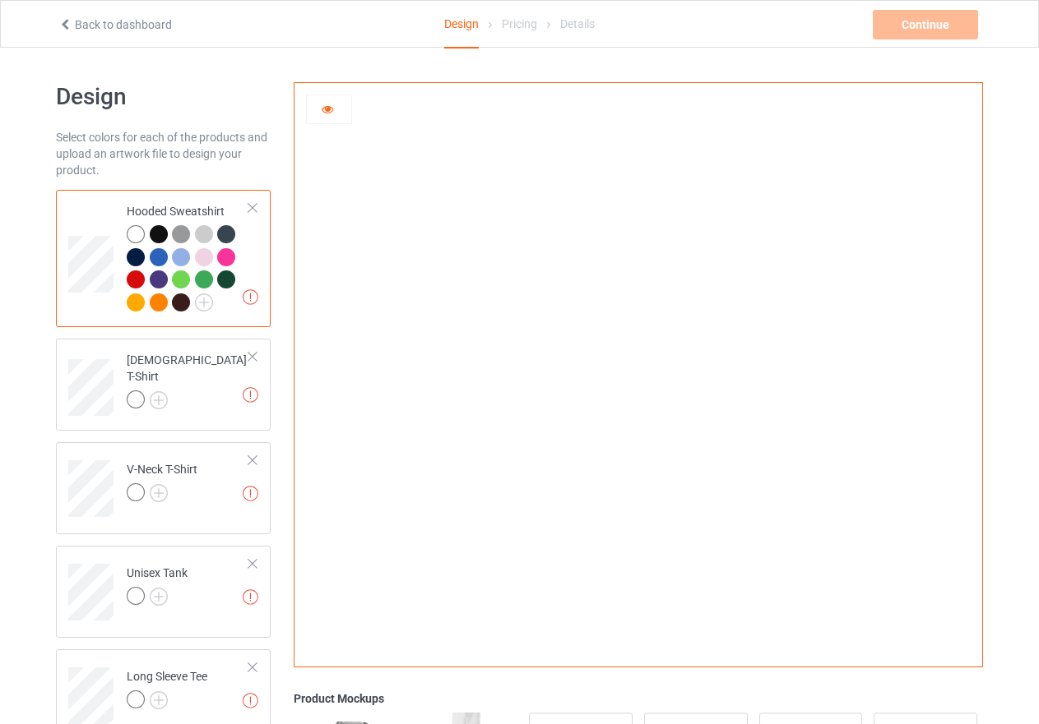
click at [332, 109] on icon at bounding box center [328, 107] width 14 height 12
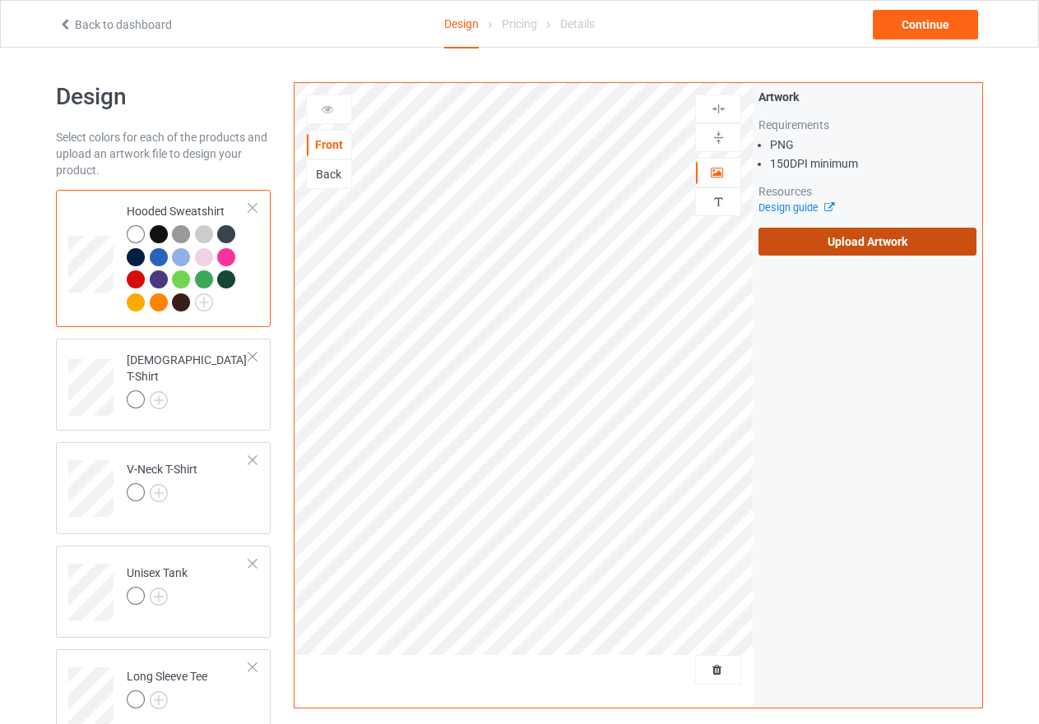
click at [873, 240] on label "Upload Artwork" at bounding box center [867, 242] width 218 height 28
click at [0, 0] on input "Upload Artwork" at bounding box center [0, 0] width 0 height 0
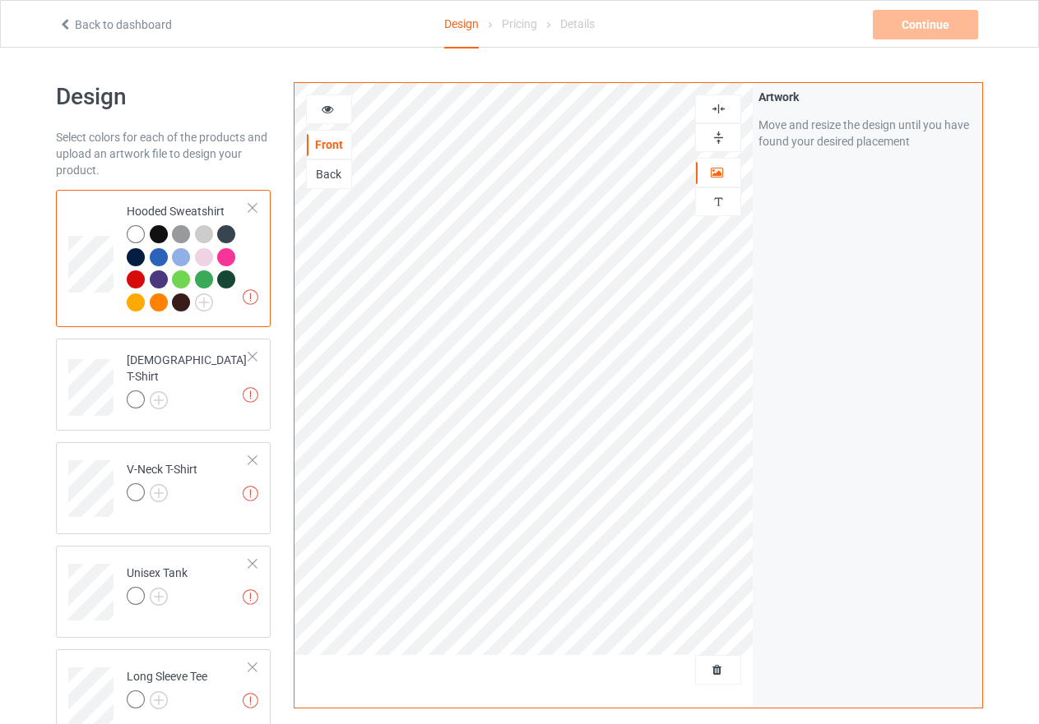
click at [715, 141] on img at bounding box center [719, 138] width 16 height 16
click at [715, 113] on img at bounding box center [719, 109] width 16 height 16
click at [718, 108] on img at bounding box center [719, 109] width 16 height 16
click at [714, 138] on img at bounding box center [719, 138] width 16 height 16
click at [719, 111] on img at bounding box center [719, 109] width 16 height 16
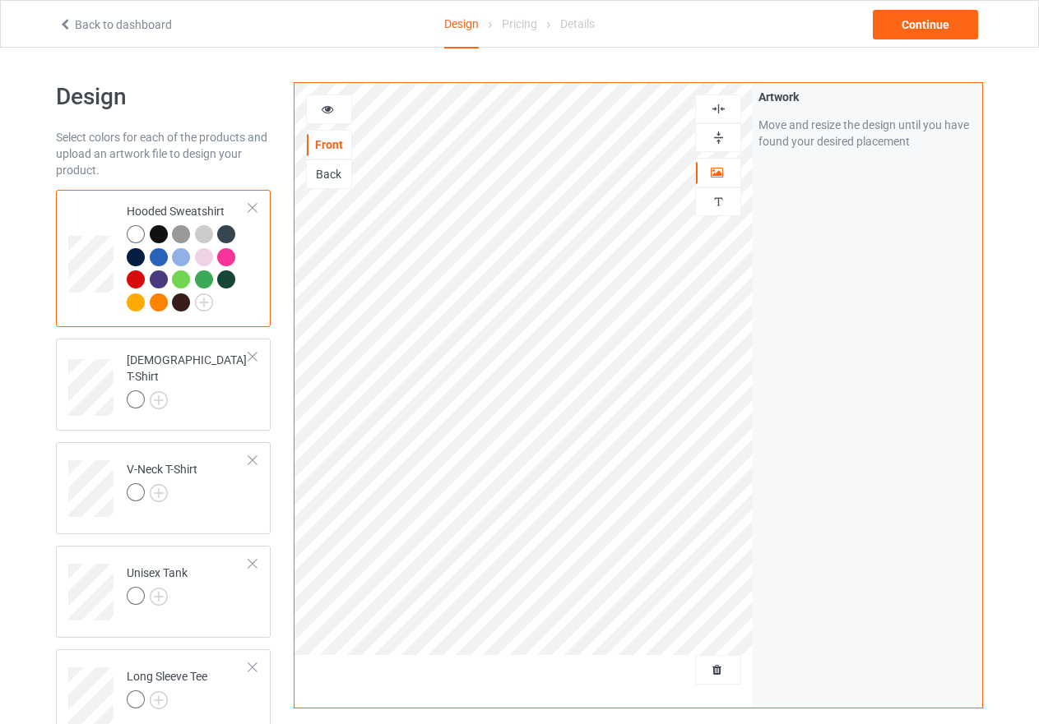
click at [715, 140] on img at bounding box center [719, 138] width 16 height 16
click at [720, 104] on img at bounding box center [719, 109] width 16 height 16
click at [206, 306] on img at bounding box center [204, 303] width 18 height 18
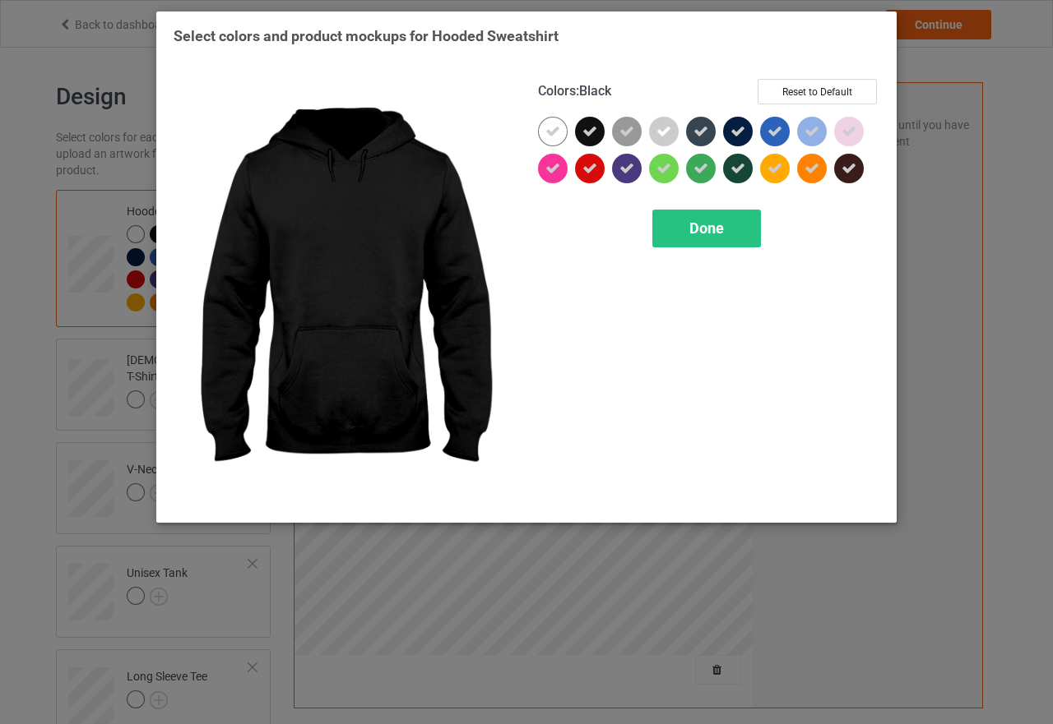
click at [583, 127] on icon at bounding box center [589, 131] width 15 height 15
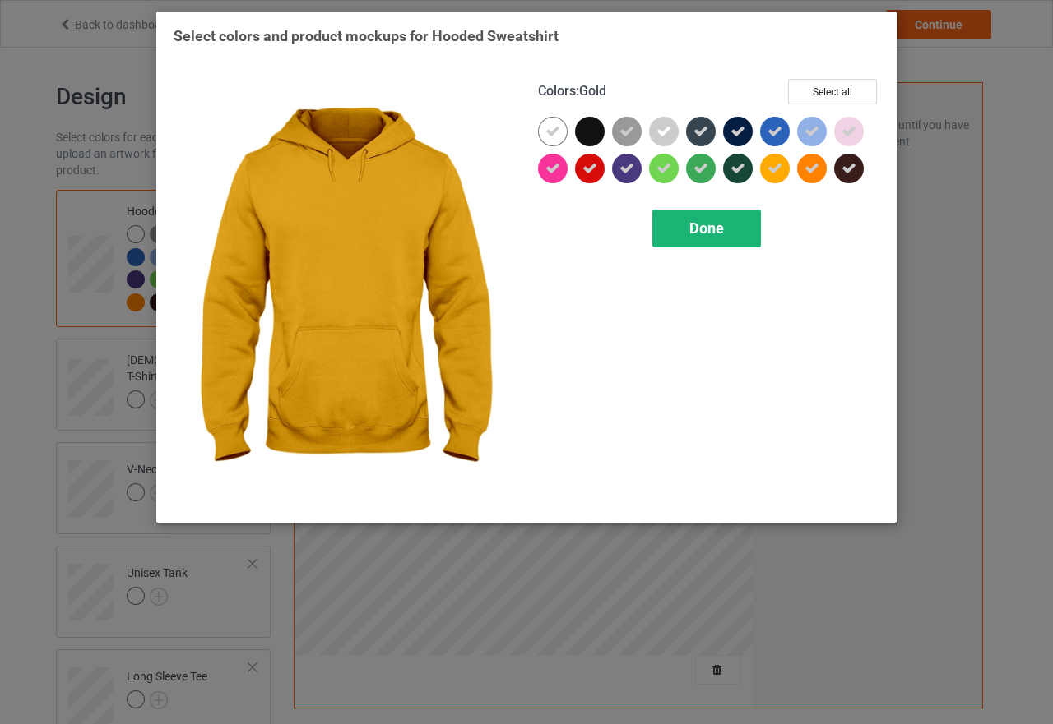
click at [728, 224] on div "Done" at bounding box center [706, 229] width 109 height 38
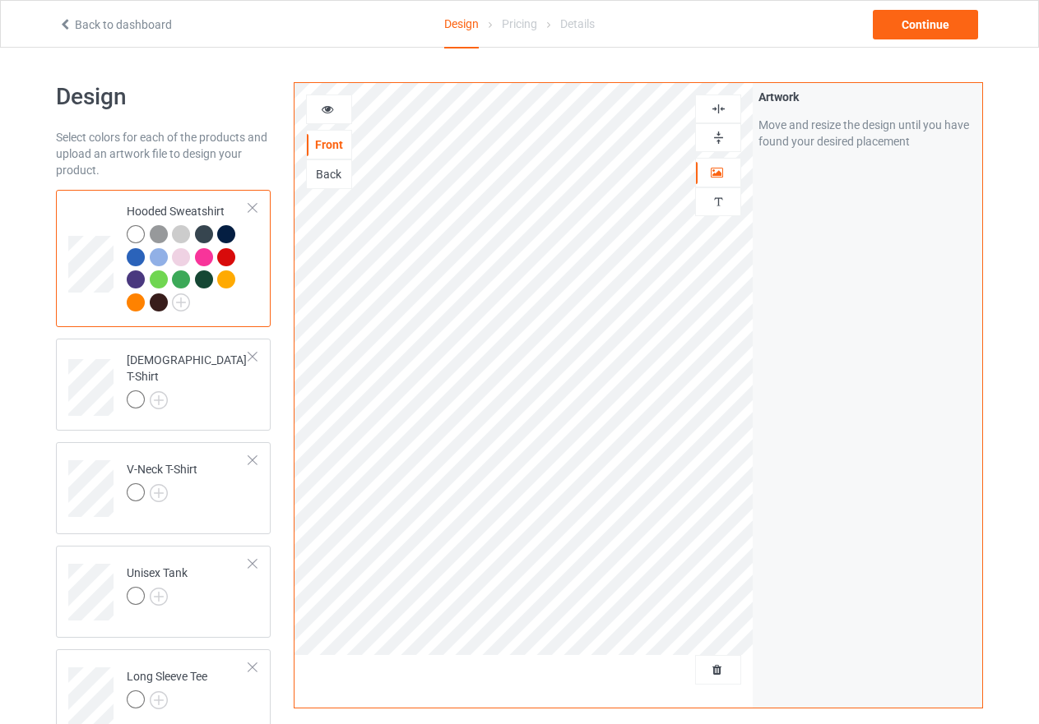
click at [326, 105] on icon at bounding box center [328, 107] width 14 height 12
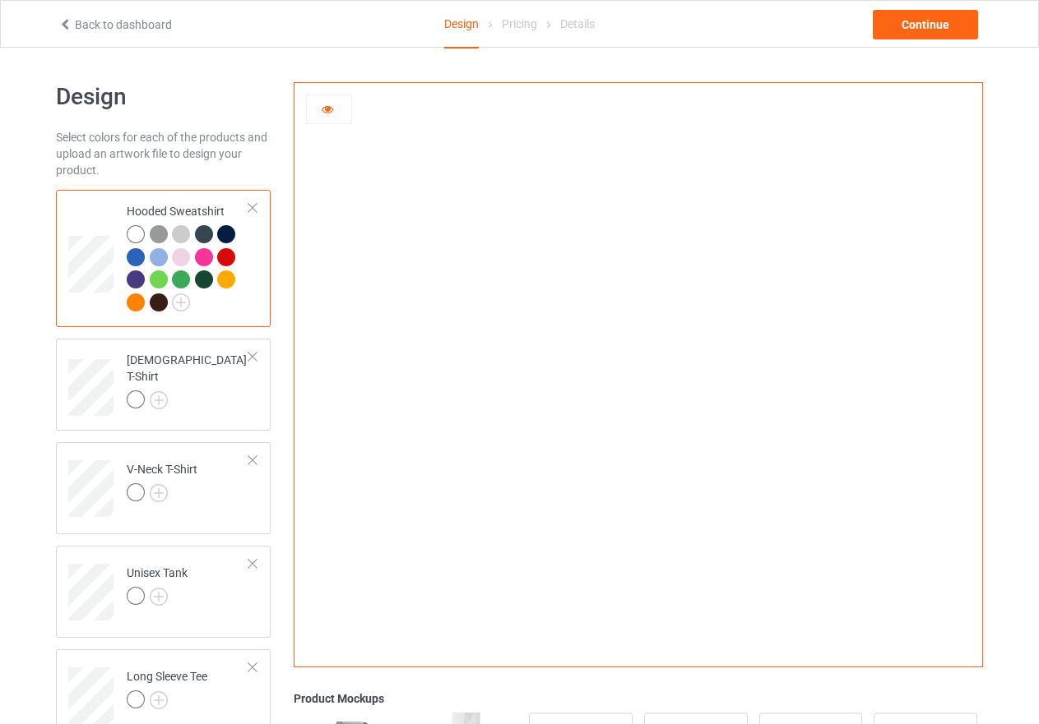
click at [323, 104] on icon at bounding box center [328, 107] width 14 height 12
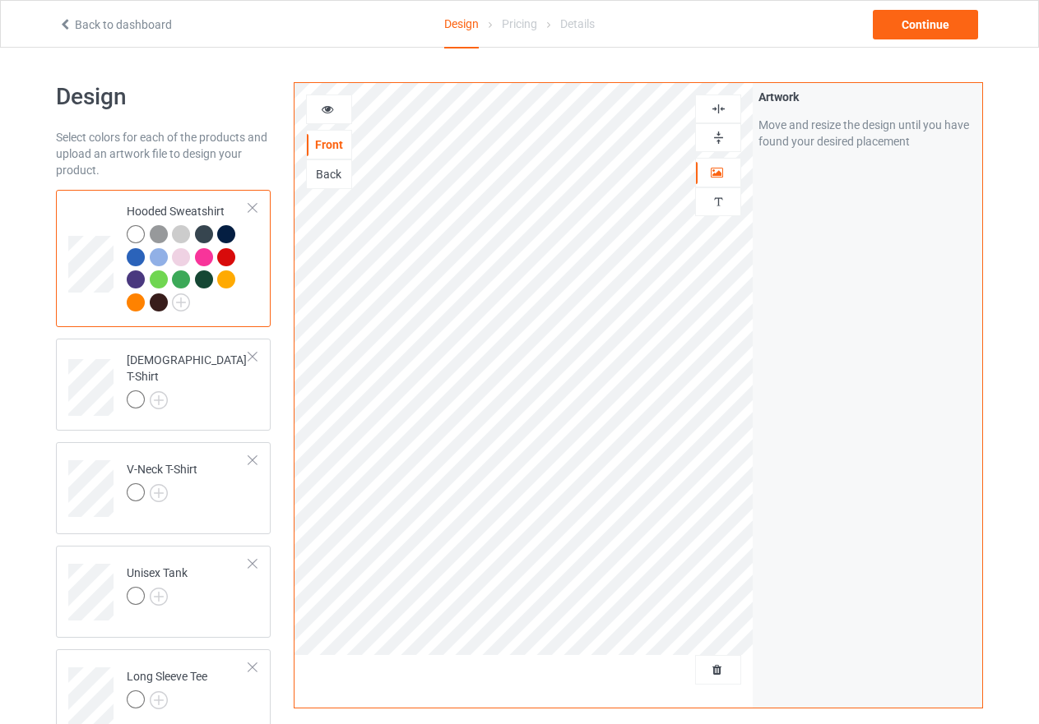
click at [720, 133] on img at bounding box center [719, 138] width 16 height 16
click at [713, 109] on img at bounding box center [719, 109] width 16 height 16
click at [716, 136] on img at bounding box center [719, 138] width 16 height 16
click at [718, 110] on img at bounding box center [719, 109] width 16 height 16
click at [717, 108] on img at bounding box center [719, 109] width 16 height 16
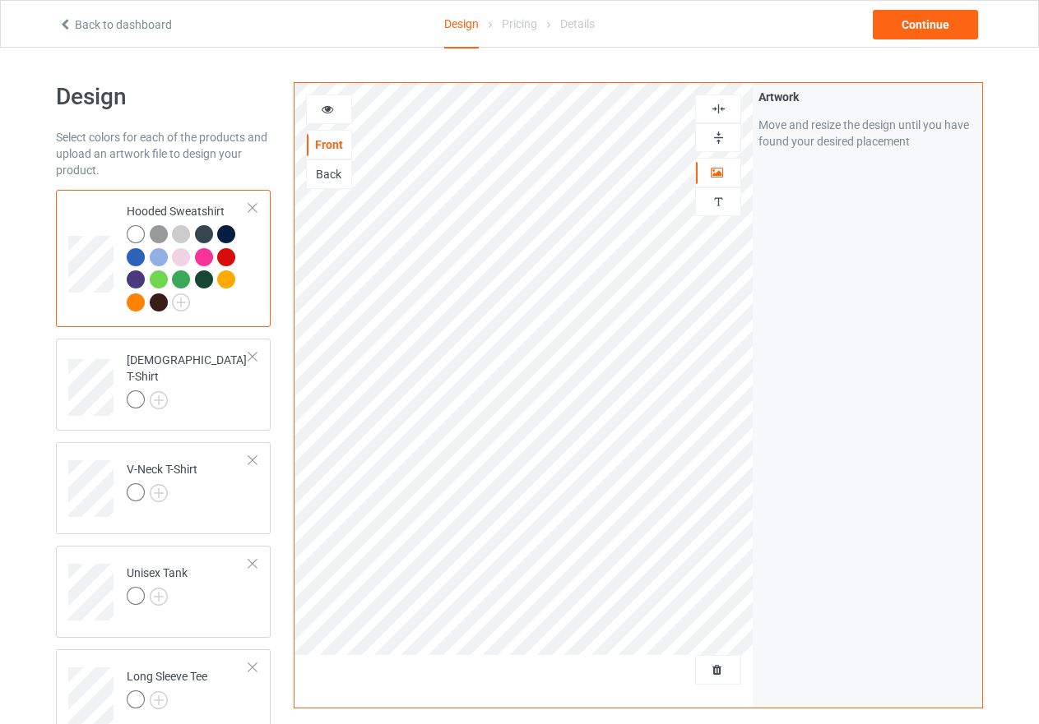
click at [322, 106] on icon at bounding box center [328, 107] width 14 height 12
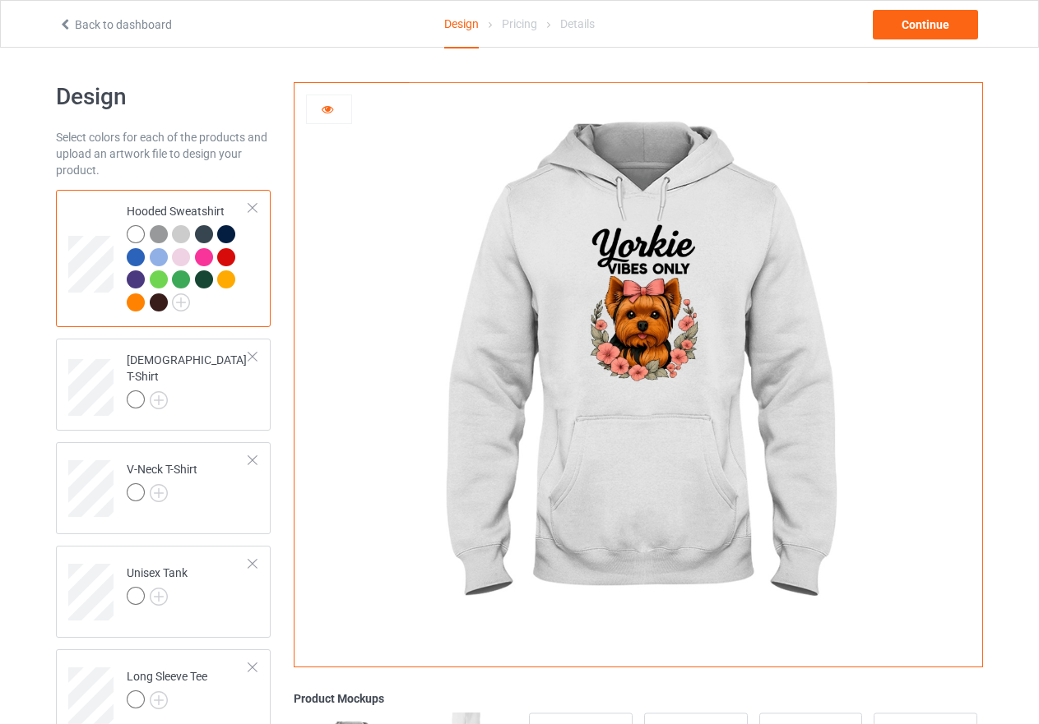
click at [155, 235] on div at bounding box center [159, 234] width 18 height 18
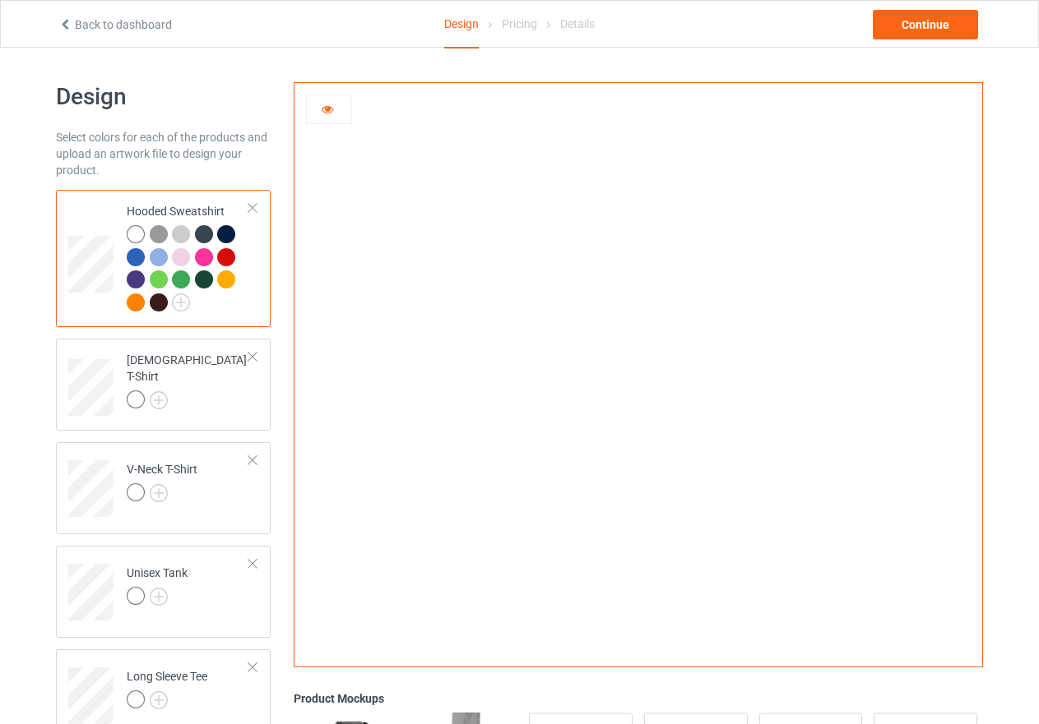
click at [201, 255] on div at bounding box center [204, 257] width 18 height 18
click at [182, 260] on div at bounding box center [181, 257] width 18 height 18
click at [178, 308] on img at bounding box center [181, 303] width 18 height 18
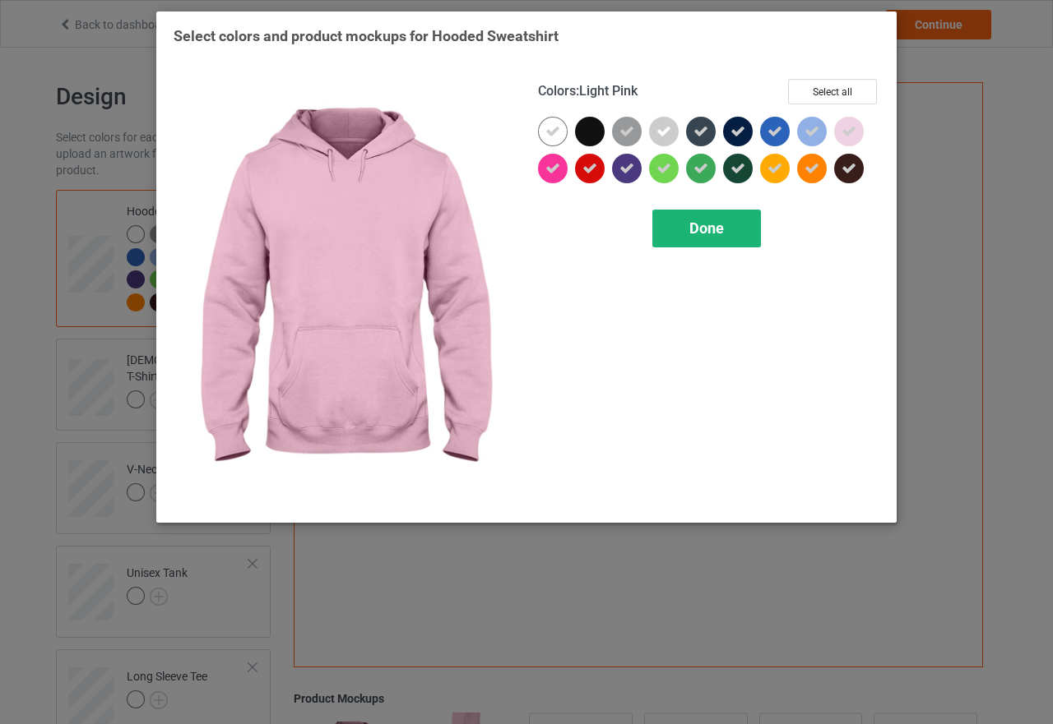
click at [713, 237] on span "Done" at bounding box center [706, 228] width 35 height 17
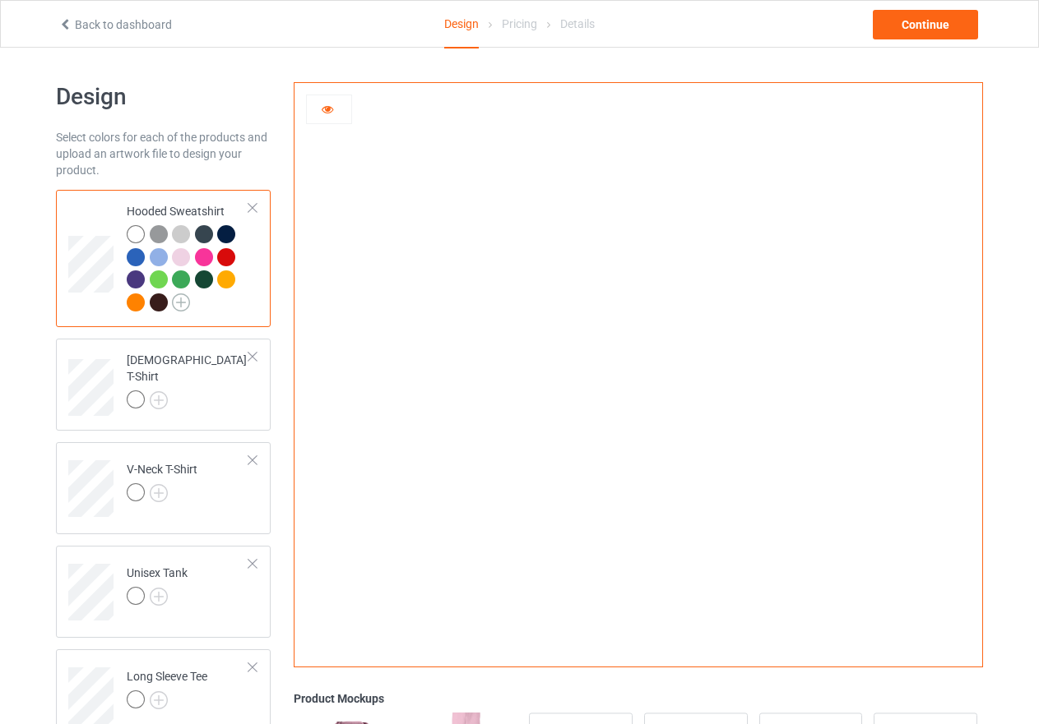
click at [183, 303] on img at bounding box center [181, 303] width 18 height 18
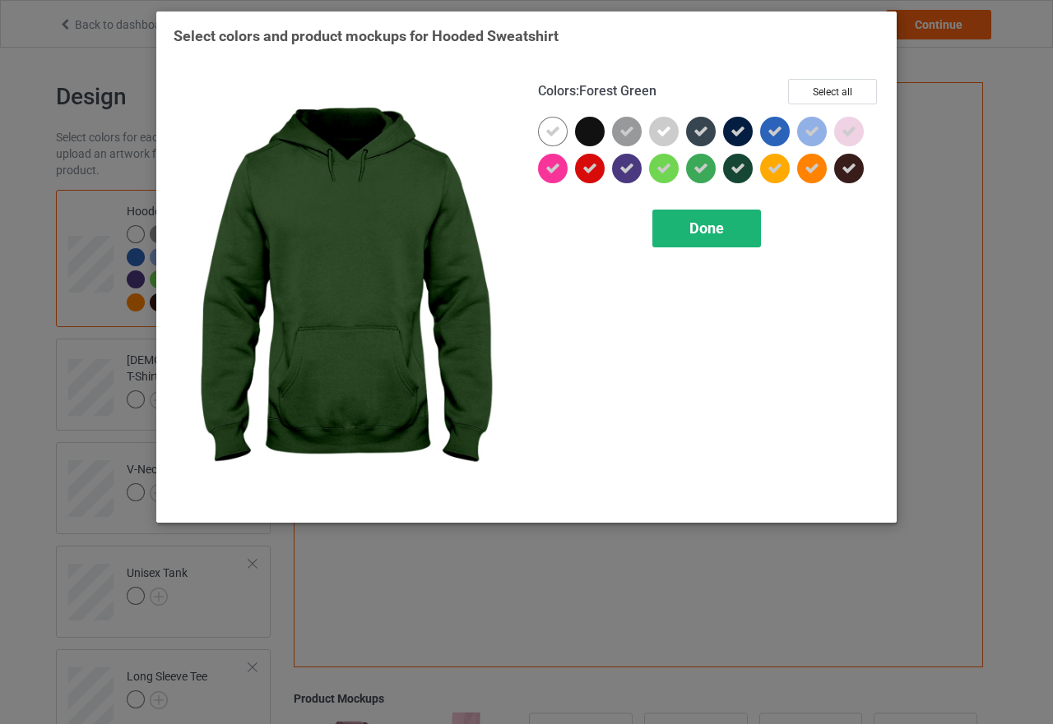
click at [704, 225] on span "Done" at bounding box center [706, 228] width 35 height 17
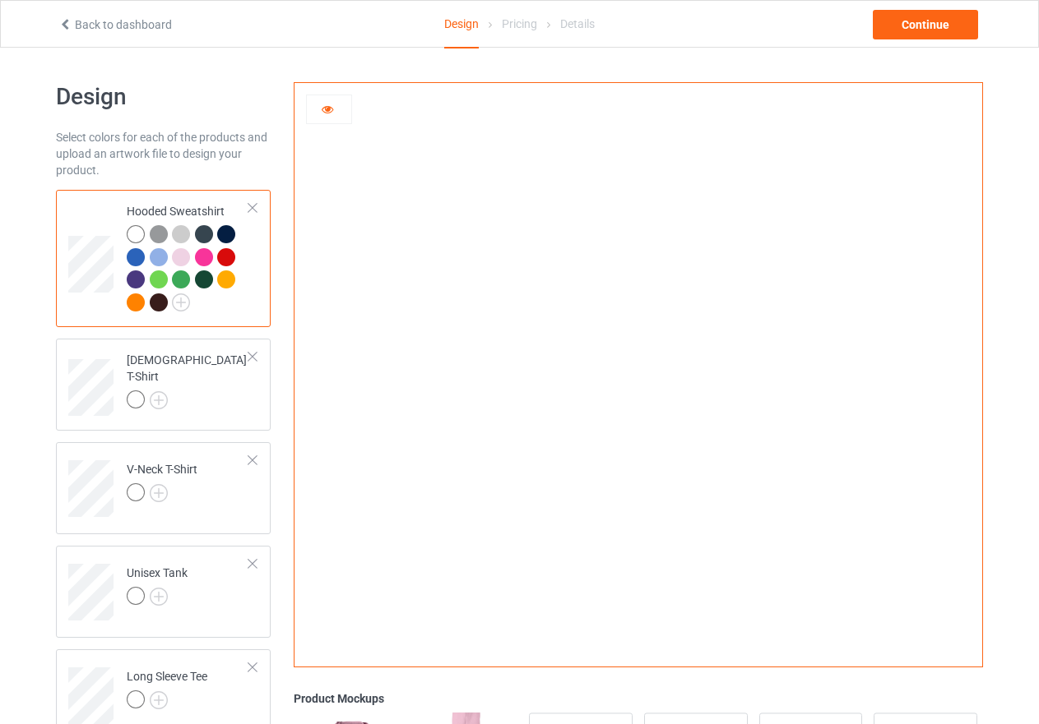
click at [326, 106] on icon at bounding box center [328, 107] width 14 height 12
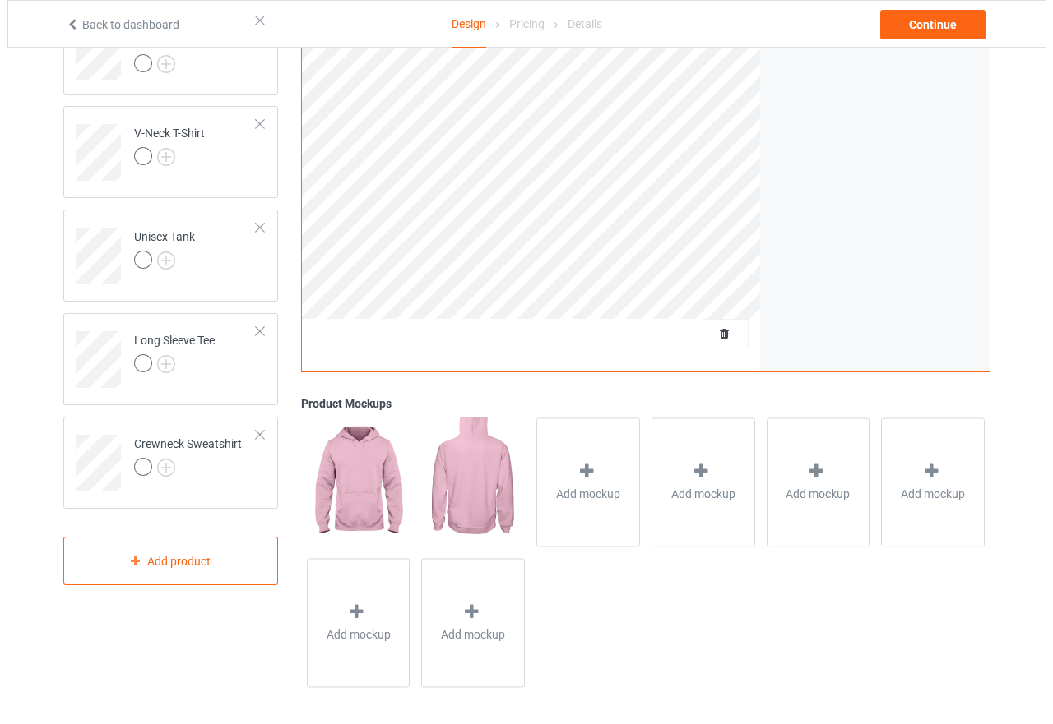
scroll to position [340, 0]
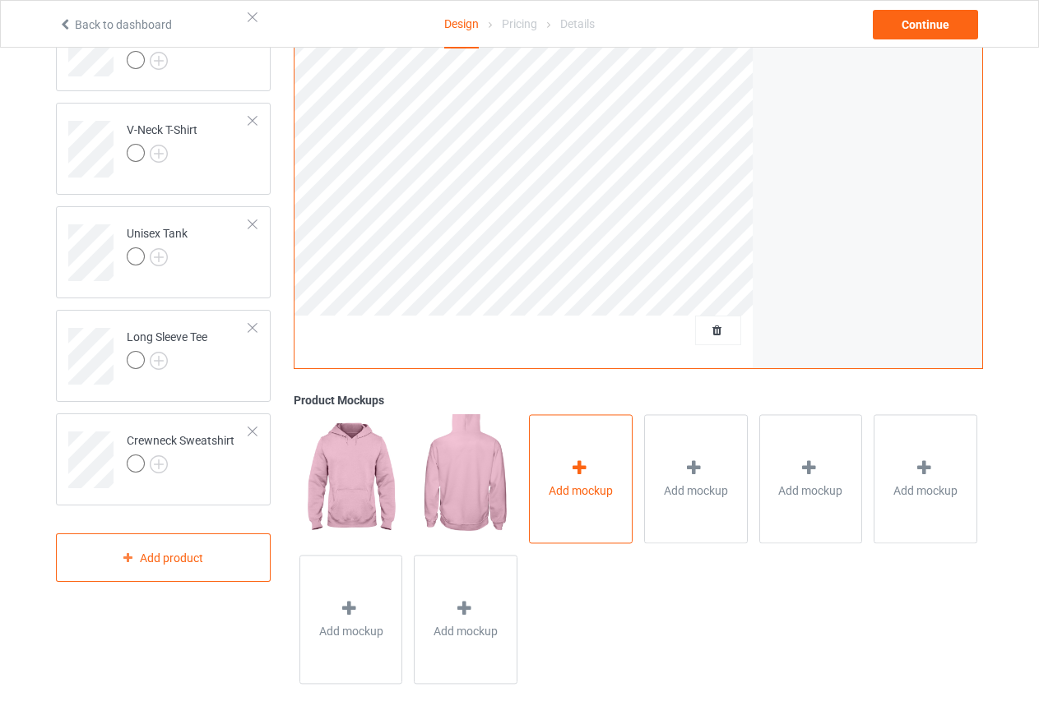
click at [584, 471] on icon at bounding box center [579, 468] width 21 height 17
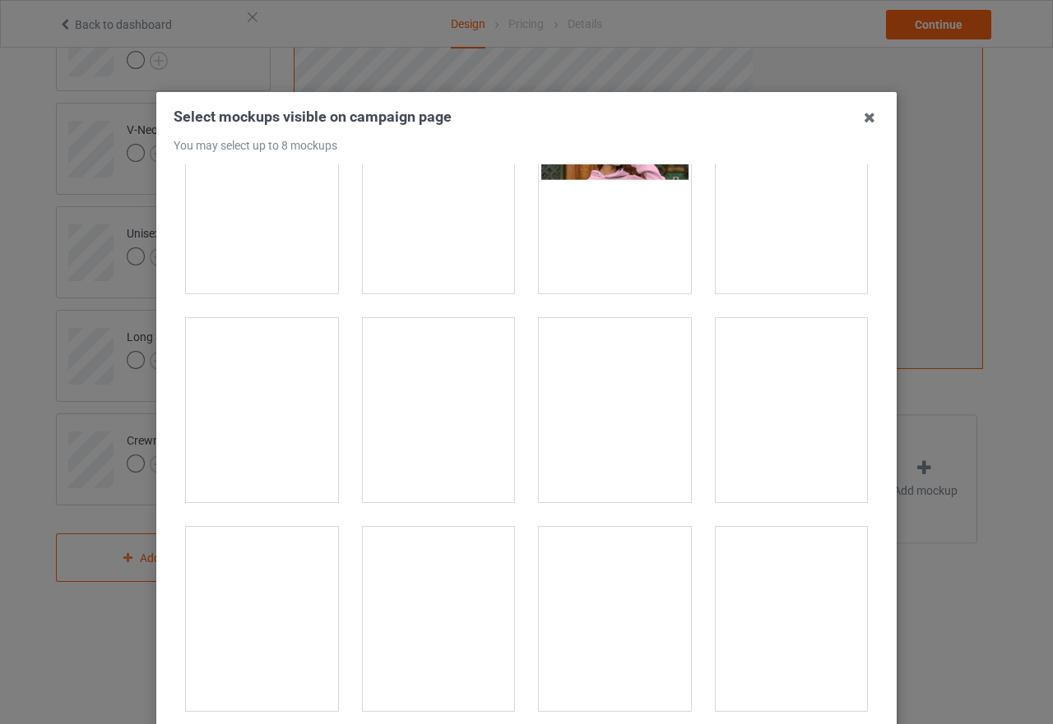
scroll to position [247, 0]
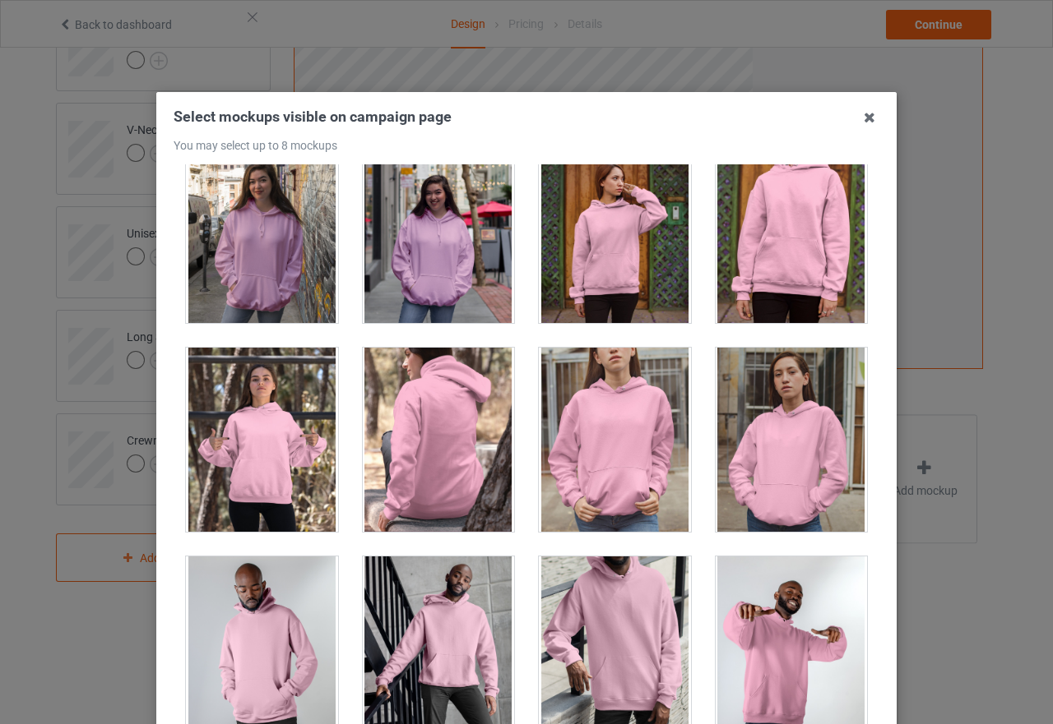
click at [265, 423] on div at bounding box center [262, 440] width 152 height 184
click at [784, 472] on div at bounding box center [791, 440] width 152 height 184
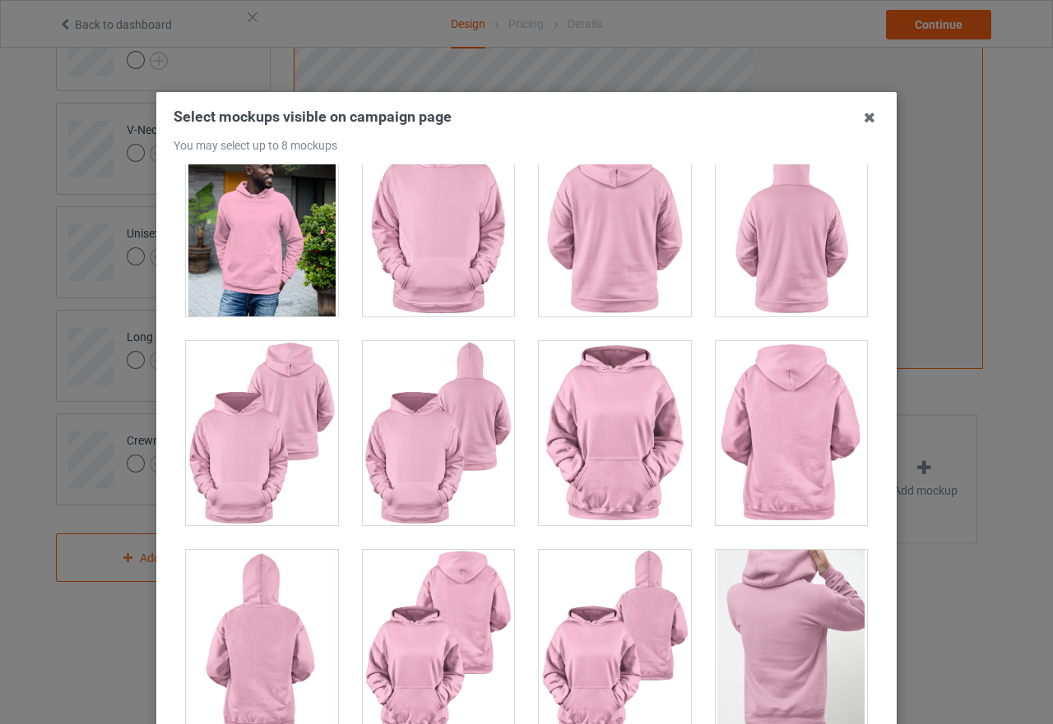
scroll to position [2056, 0]
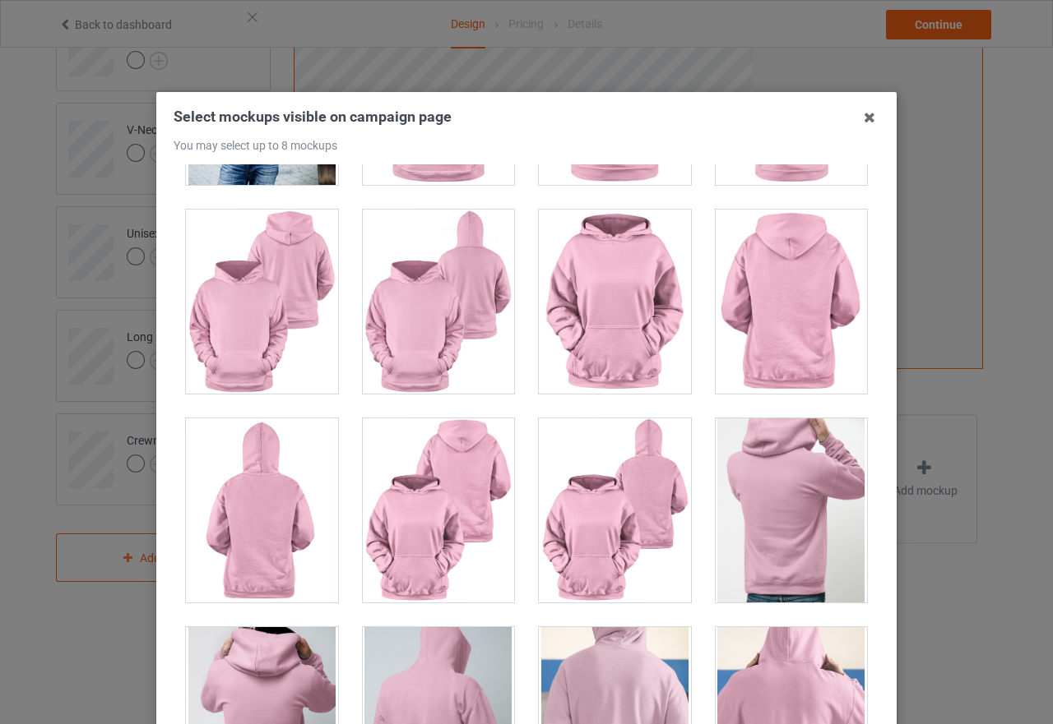
click at [613, 321] on div at bounding box center [615, 302] width 152 height 184
click at [571, 311] on div at bounding box center [615, 302] width 152 height 184
click at [586, 539] on div at bounding box center [615, 511] width 152 height 184
click at [434, 525] on div at bounding box center [439, 511] width 152 height 184
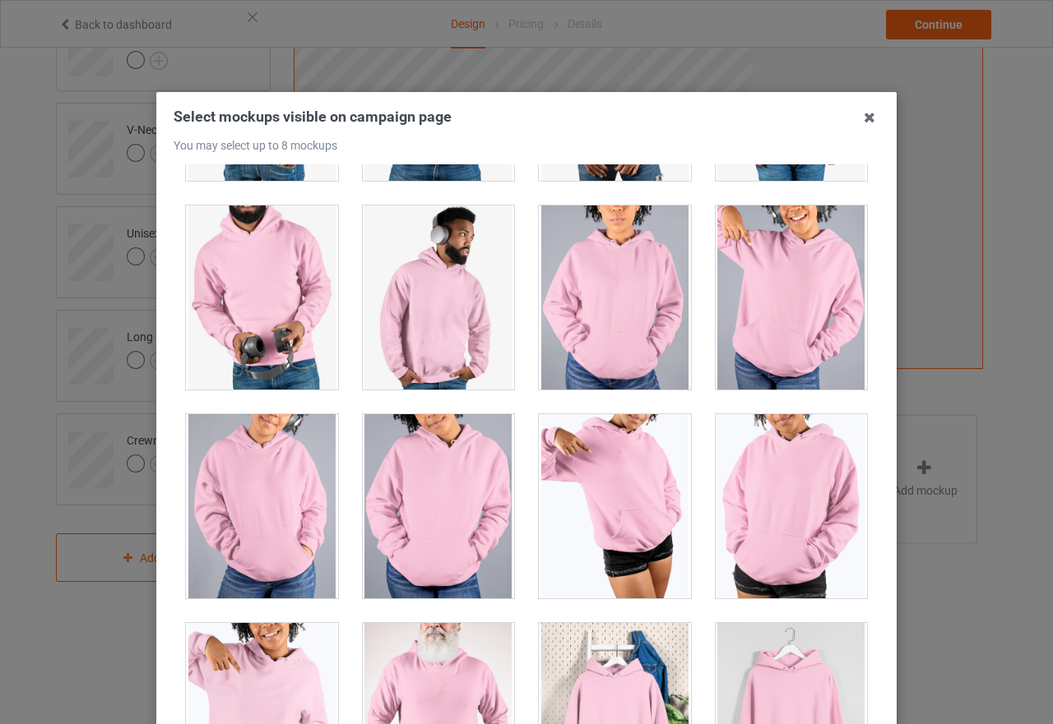
scroll to position [13877, 0]
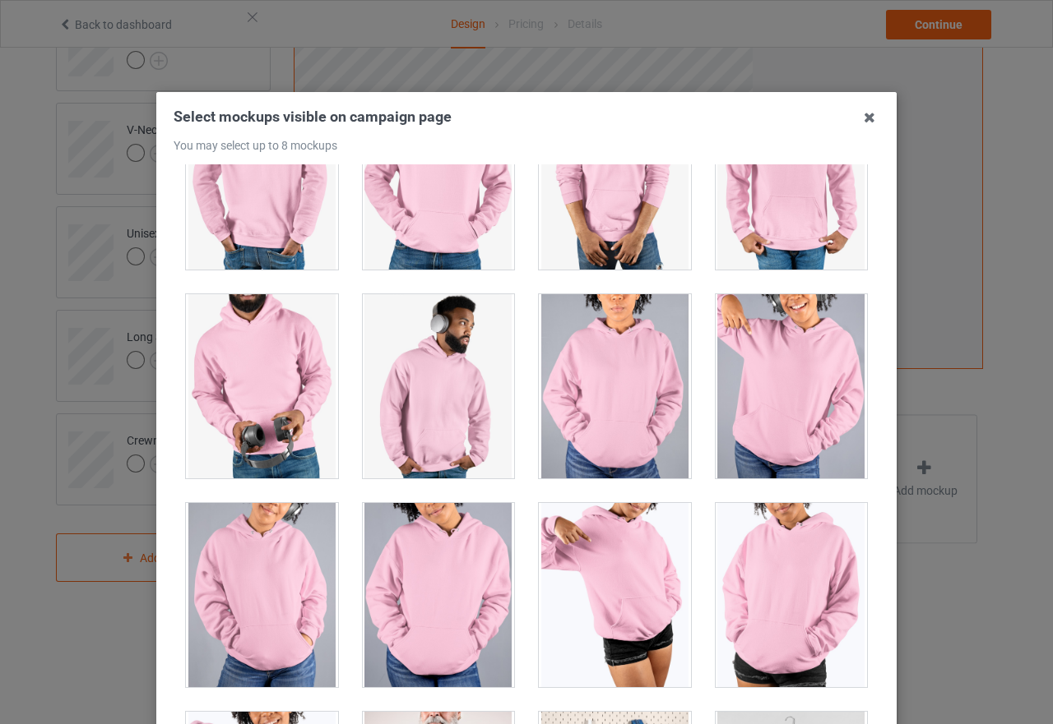
drag, startPoint x: 604, startPoint y: 377, endPoint x: 621, endPoint y: 493, distance: 117.1
click at [625, 464] on div at bounding box center [615, 386] width 152 height 184
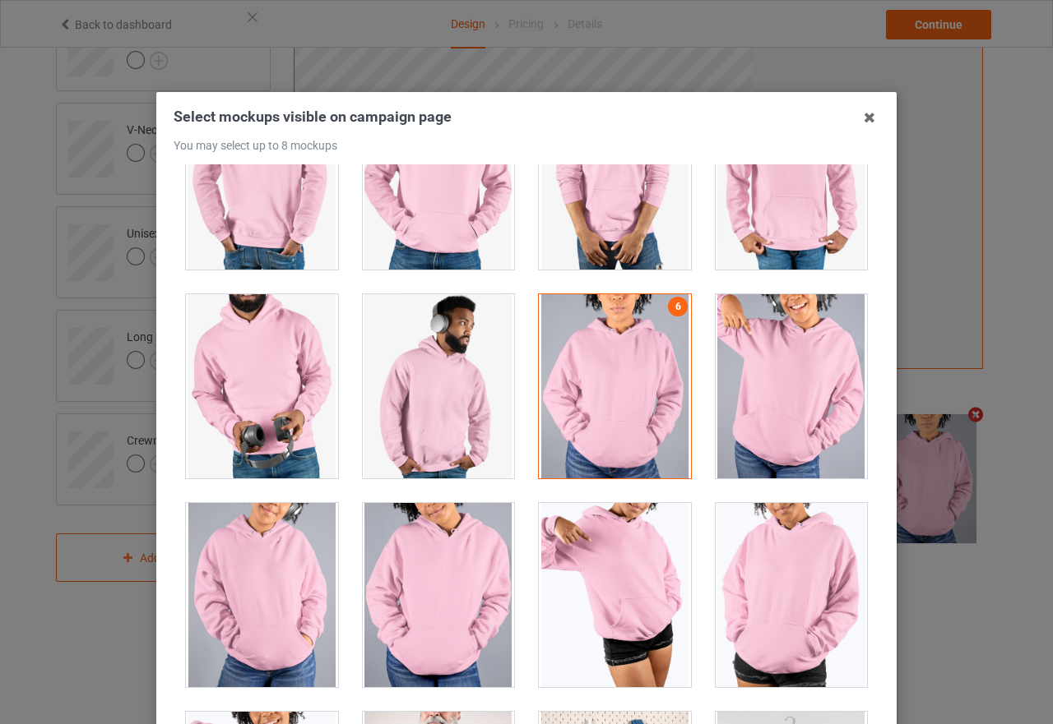
click at [632, 565] on div at bounding box center [615, 595] width 152 height 184
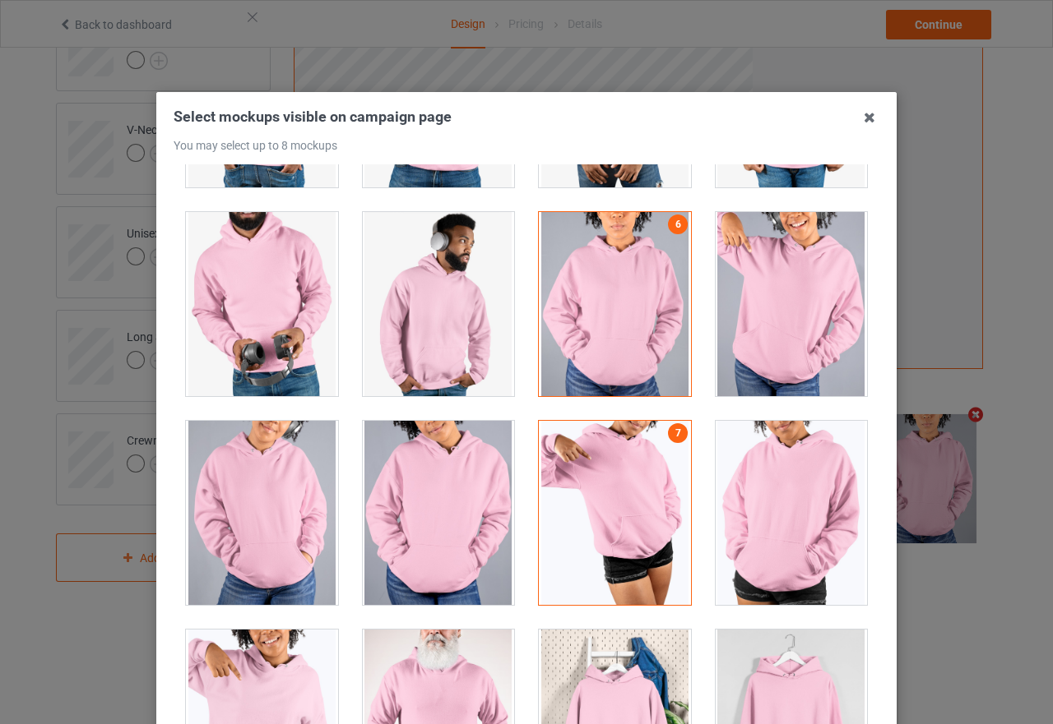
click at [638, 525] on div at bounding box center [615, 513] width 152 height 184
click at [756, 312] on div at bounding box center [791, 304] width 152 height 184
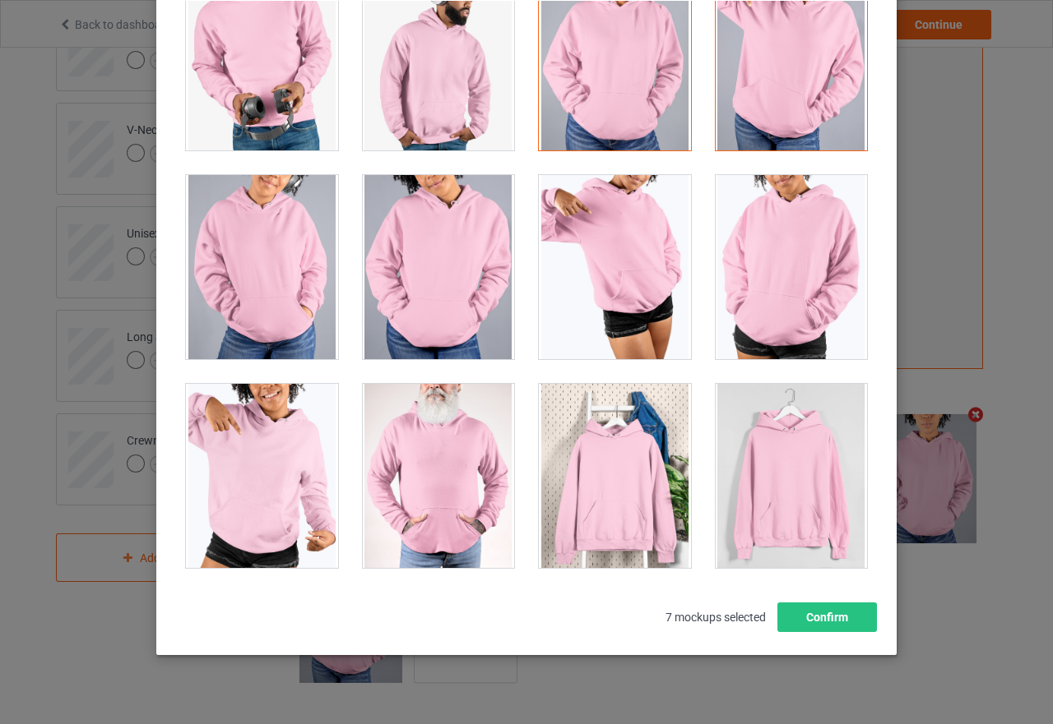
scroll to position [187, 0]
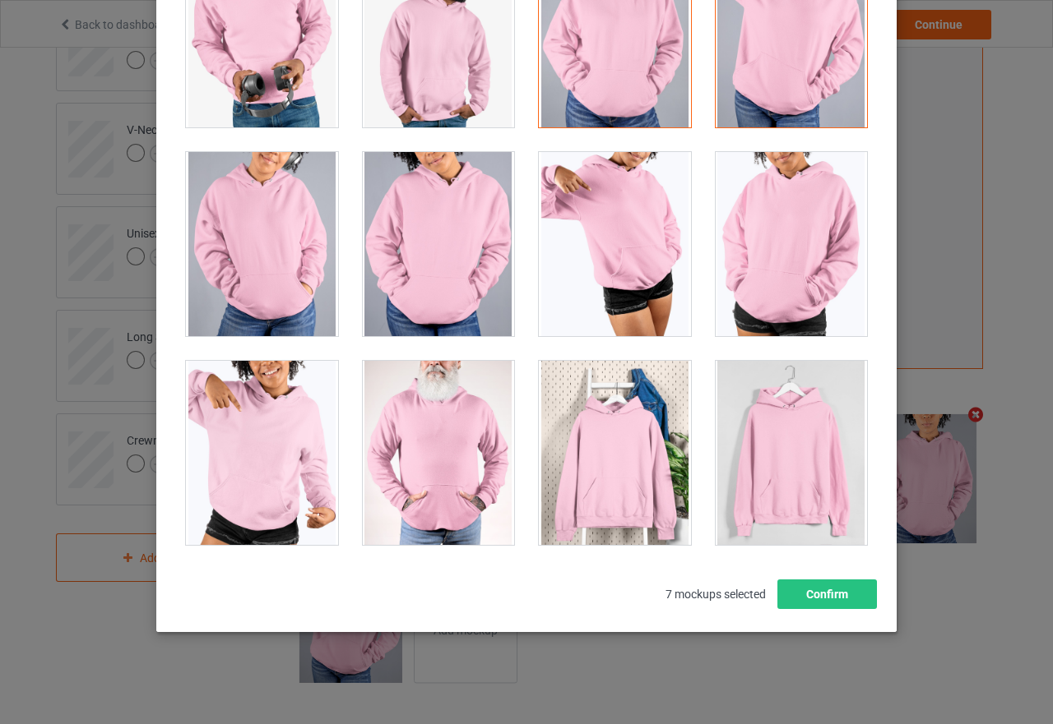
click at [273, 481] on div at bounding box center [262, 453] width 152 height 184
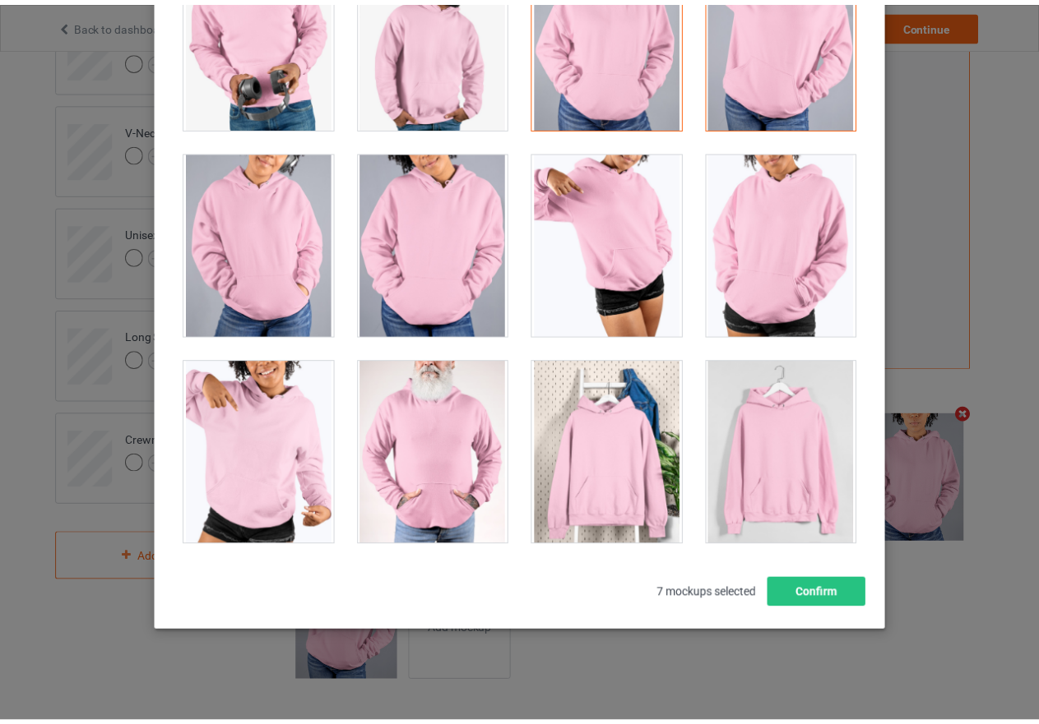
scroll to position [339, 0]
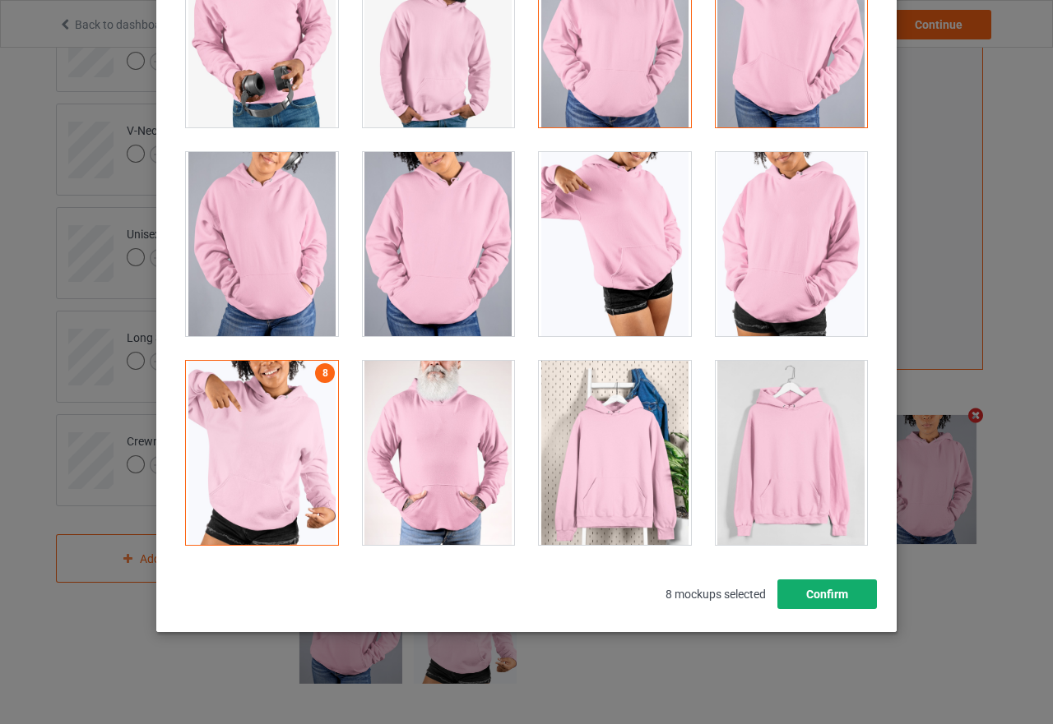
click at [854, 599] on button "Confirm" at bounding box center [827, 595] width 100 height 30
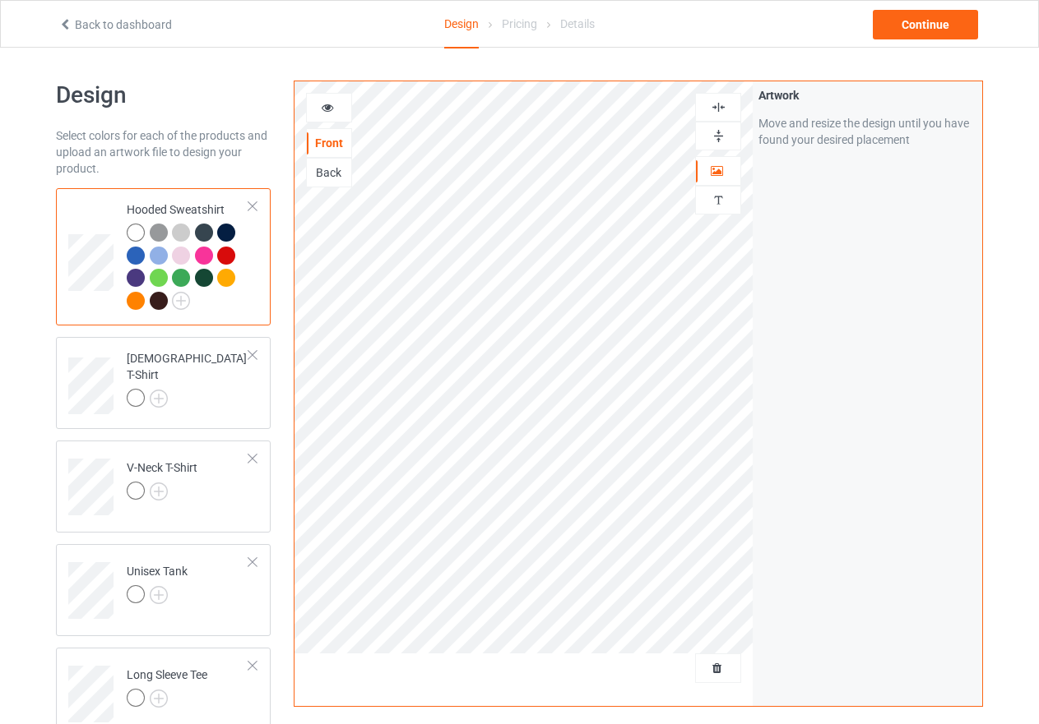
scroll to position [0, 0]
click at [177, 368] on div "[DEMOGRAPHIC_DATA] T-Shirt" at bounding box center [188, 380] width 123 height 56
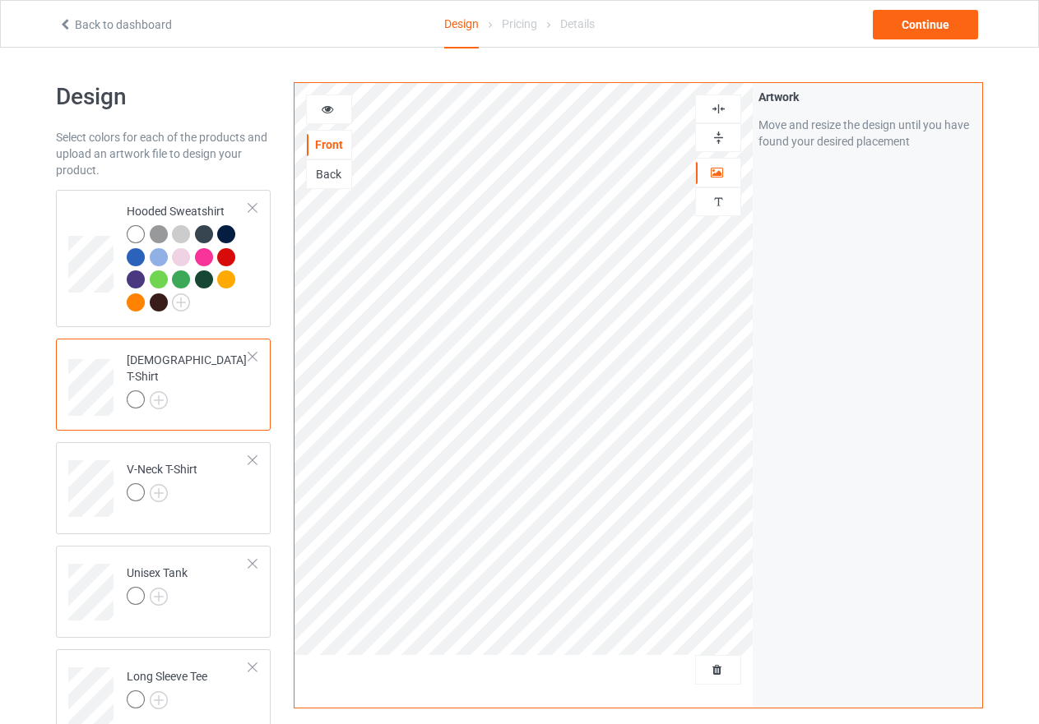
click at [327, 104] on icon at bounding box center [328, 107] width 14 height 12
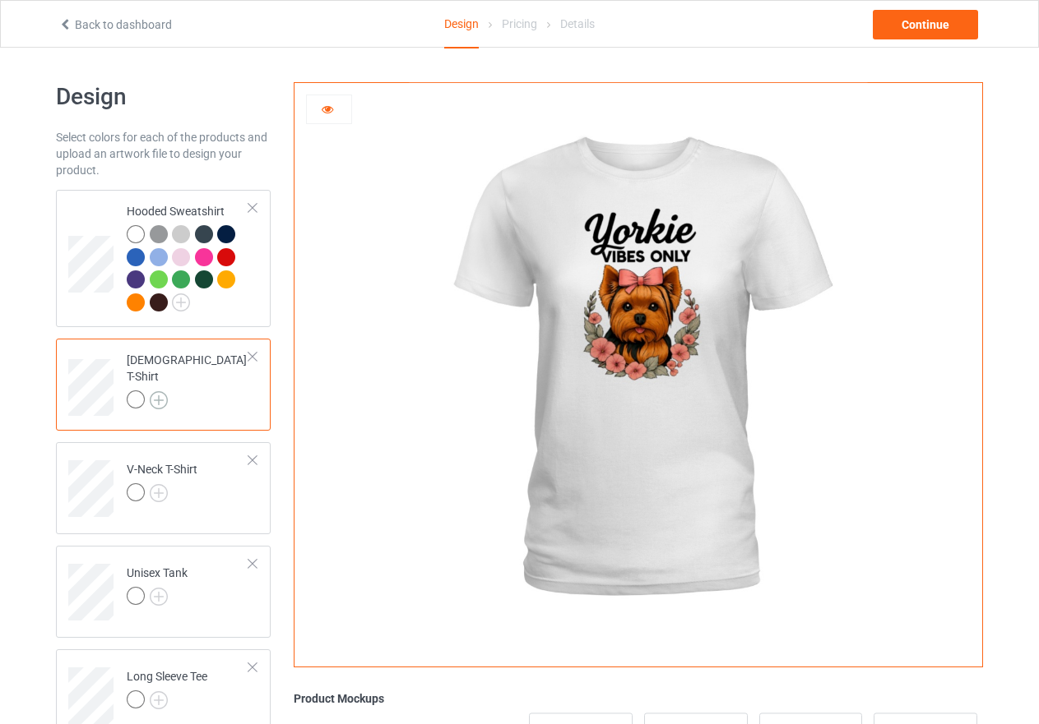
click at [155, 394] on img at bounding box center [159, 400] width 18 height 18
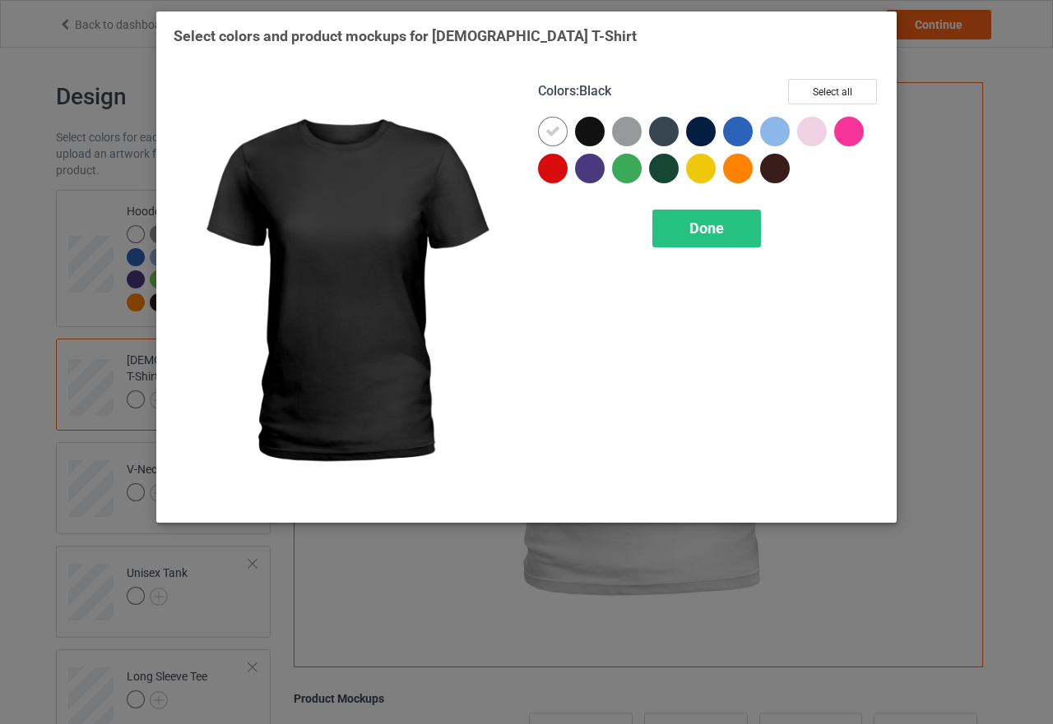
click at [582, 137] on div at bounding box center [590, 132] width 30 height 30
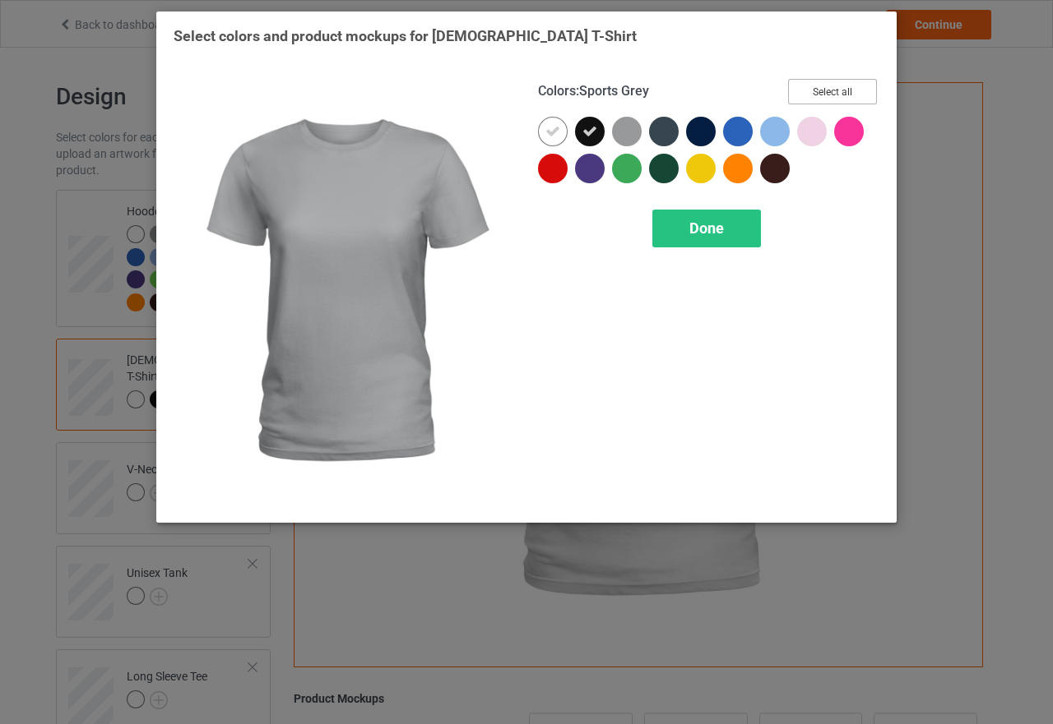
click at [827, 100] on button "Select all" at bounding box center [832, 91] width 89 height 25
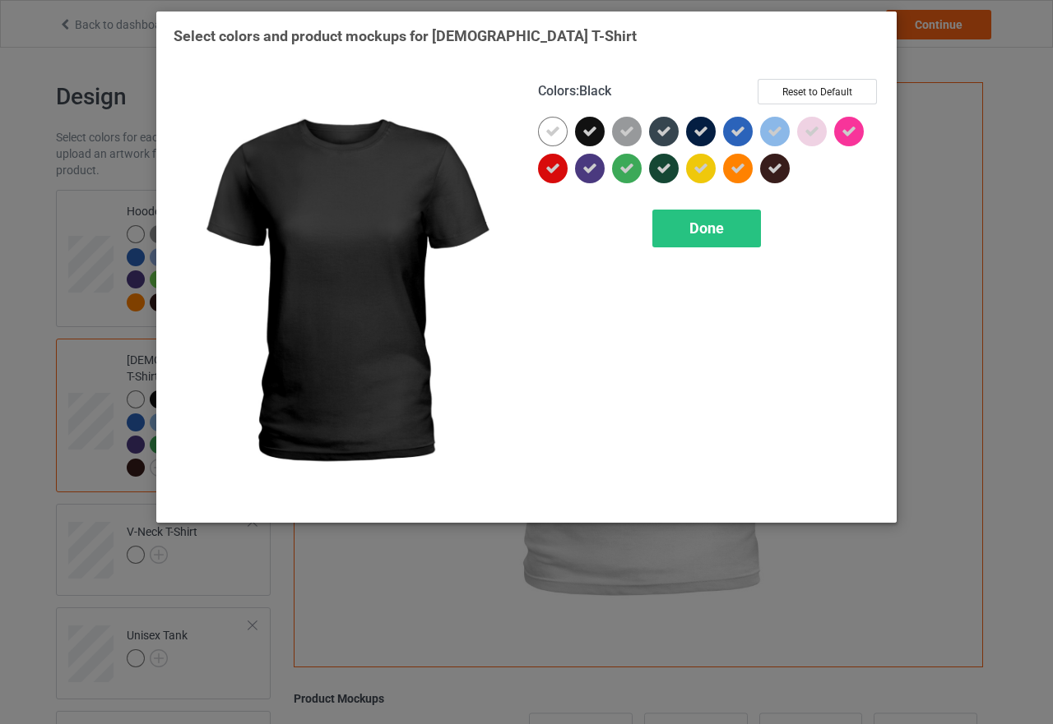
click at [586, 128] on icon at bounding box center [589, 131] width 15 height 15
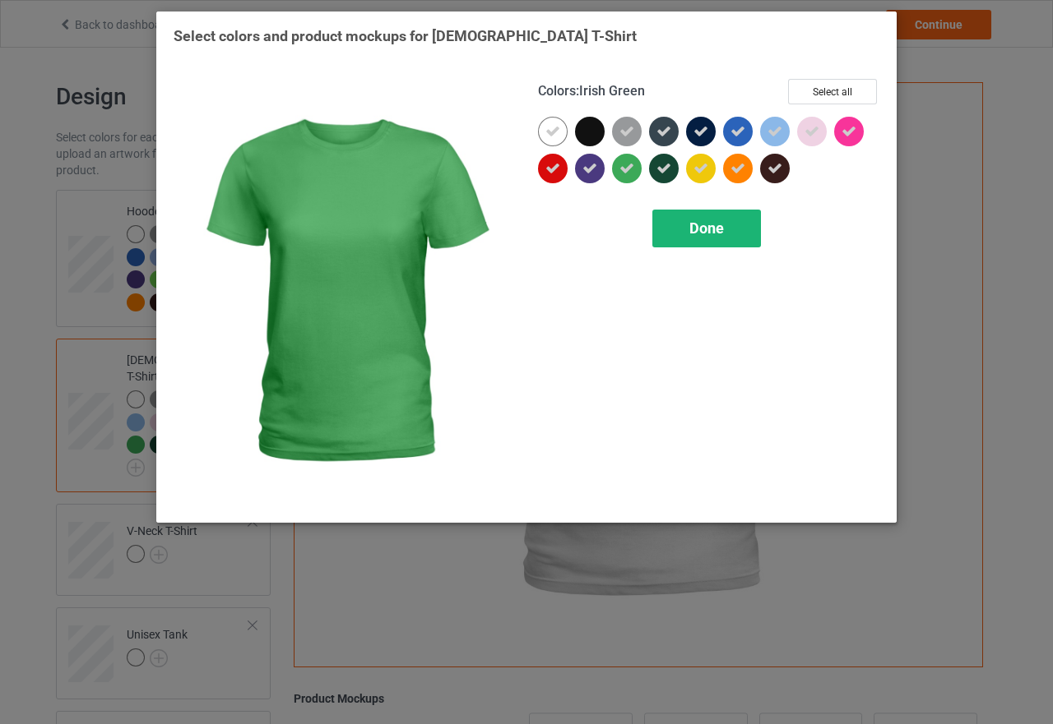
click at [729, 238] on div "Done" at bounding box center [706, 229] width 109 height 38
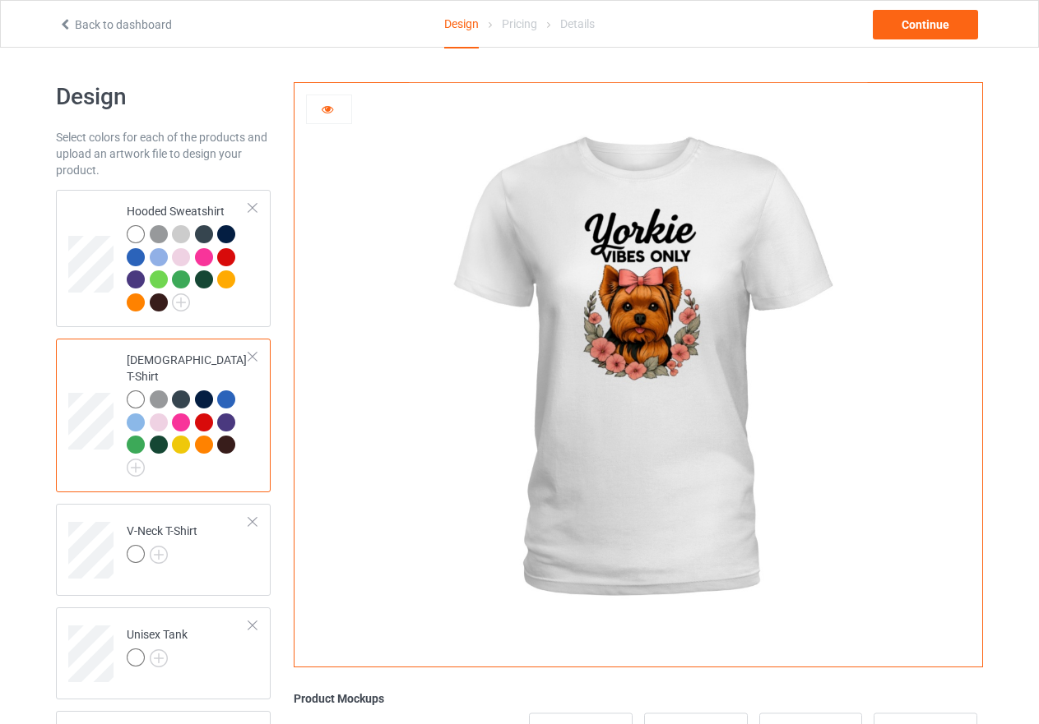
click at [160, 391] on div at bounding box center [159, 400] width 18 height 18
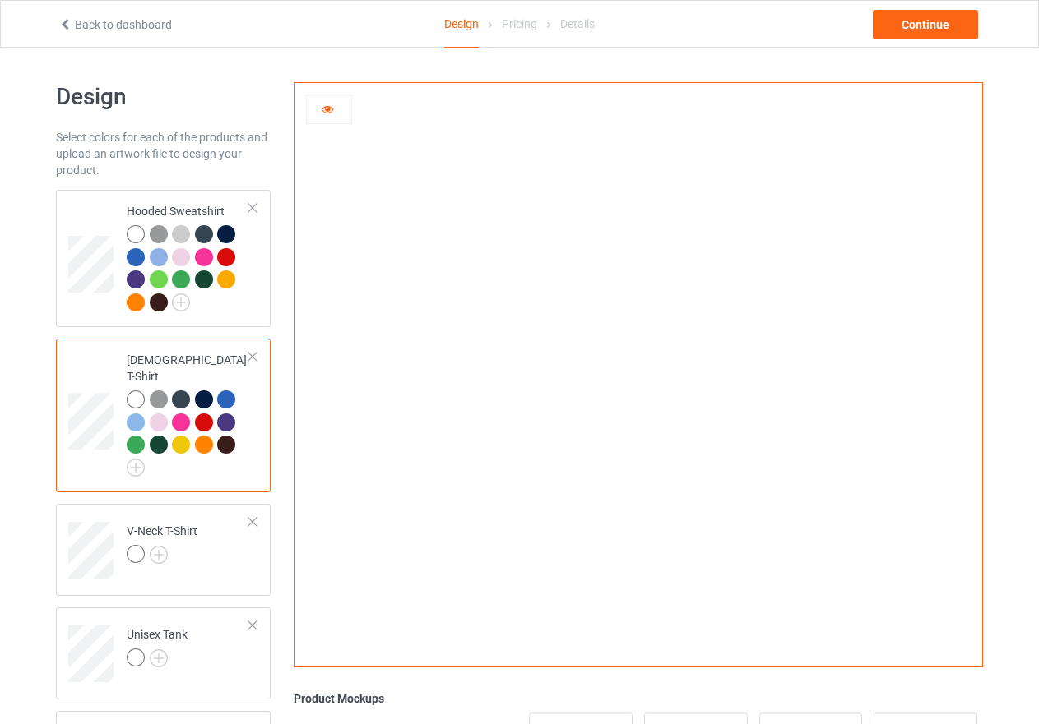
click at [179, 391] on div at bounding box center [181, 400] width 18 height 18
click at [204, 391] on div at bounding box center [204, 400] width 18 height 18
click at [228, 391] on div at bounding box center [226, 400] width 18 height 18
click at [203, 436] on div at bounding box center [204, 445] width 18 height 18
click at [138, 391] on div at bounding box center [136, 400] width 18 height 18
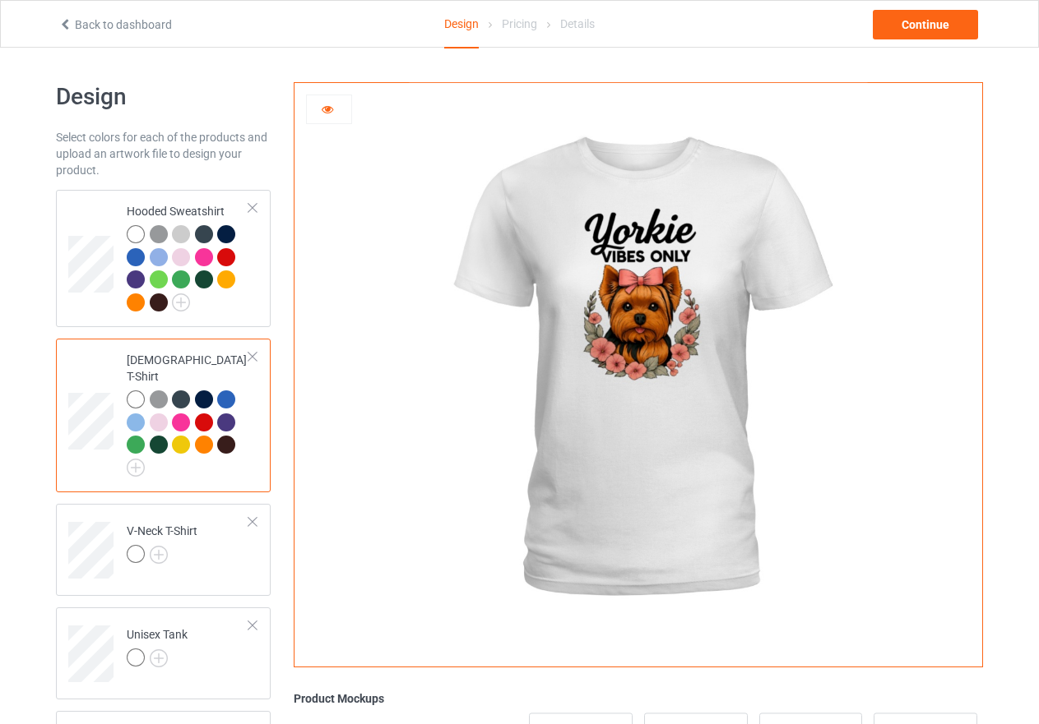
click at [160, 414] on div at bounding box center [159, 423] width 18 height 18
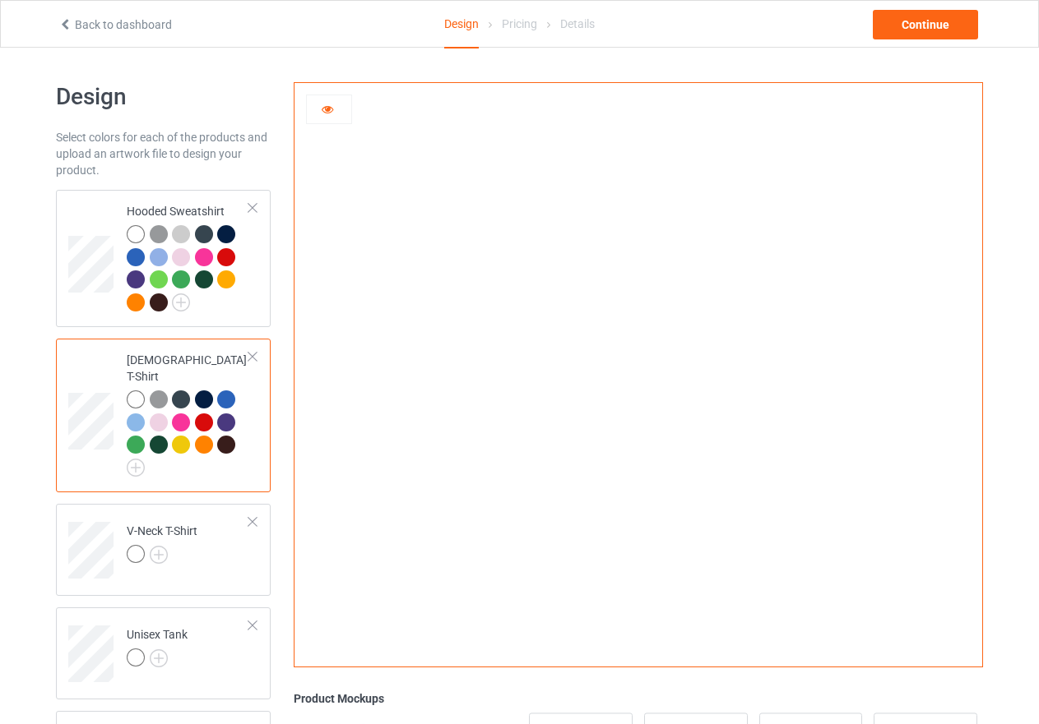
click at [331, 110] on icon at bounding box center [328, 107] width 14 height 12
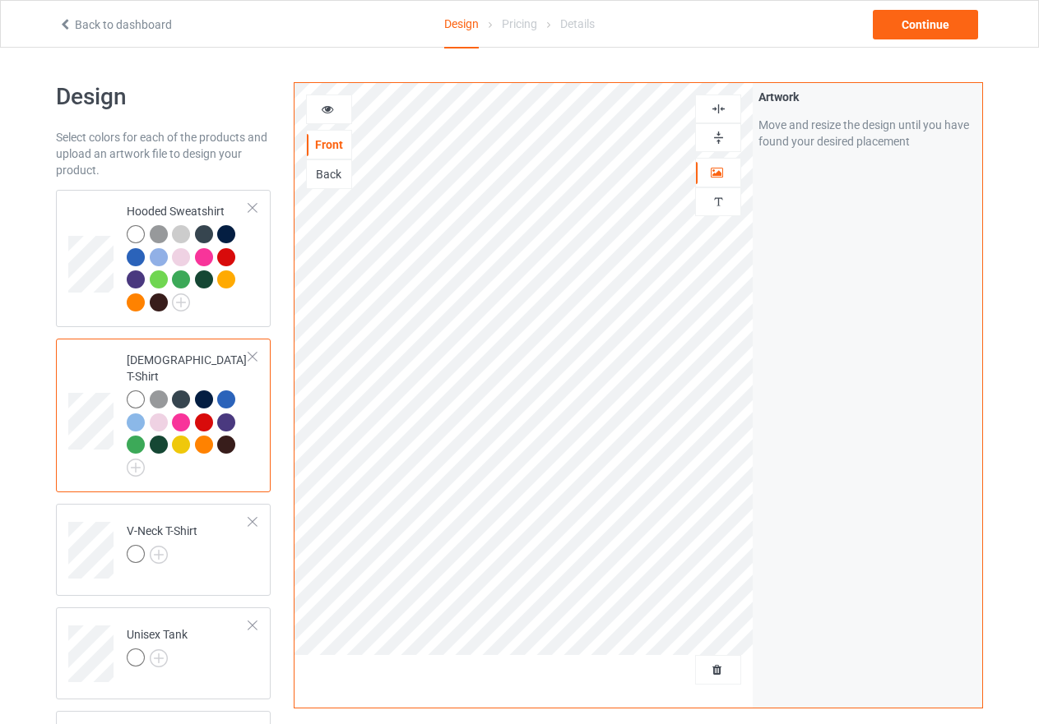
click at [716, 109] on img at bounding box center [719, 109] width 16 height 16
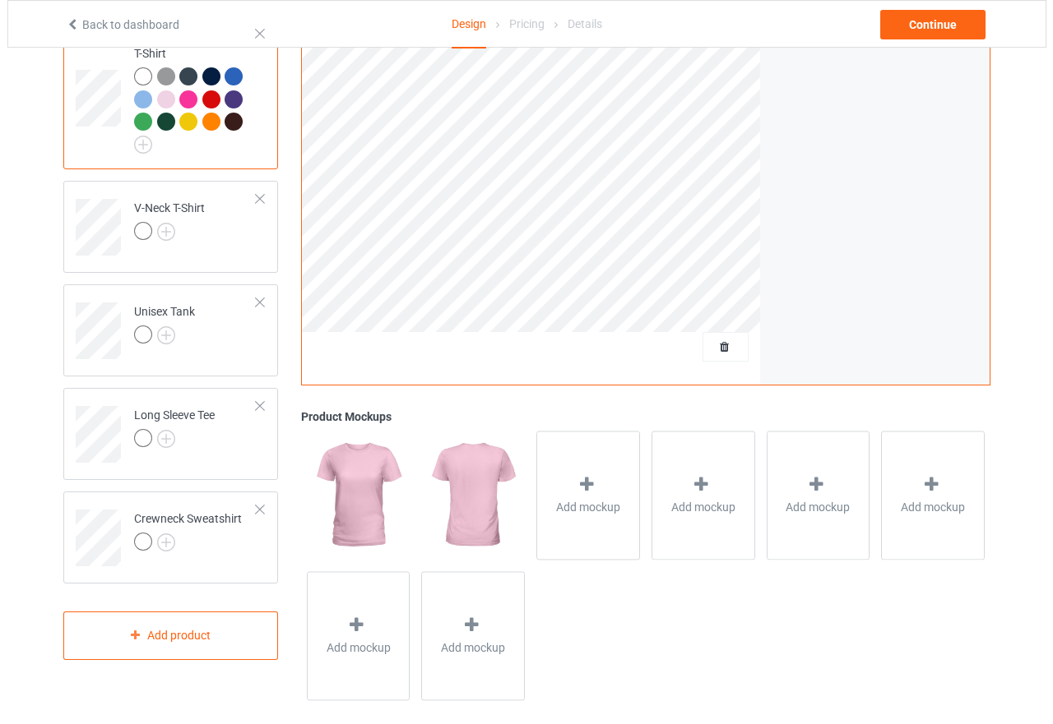
scroll to position [340, 0]
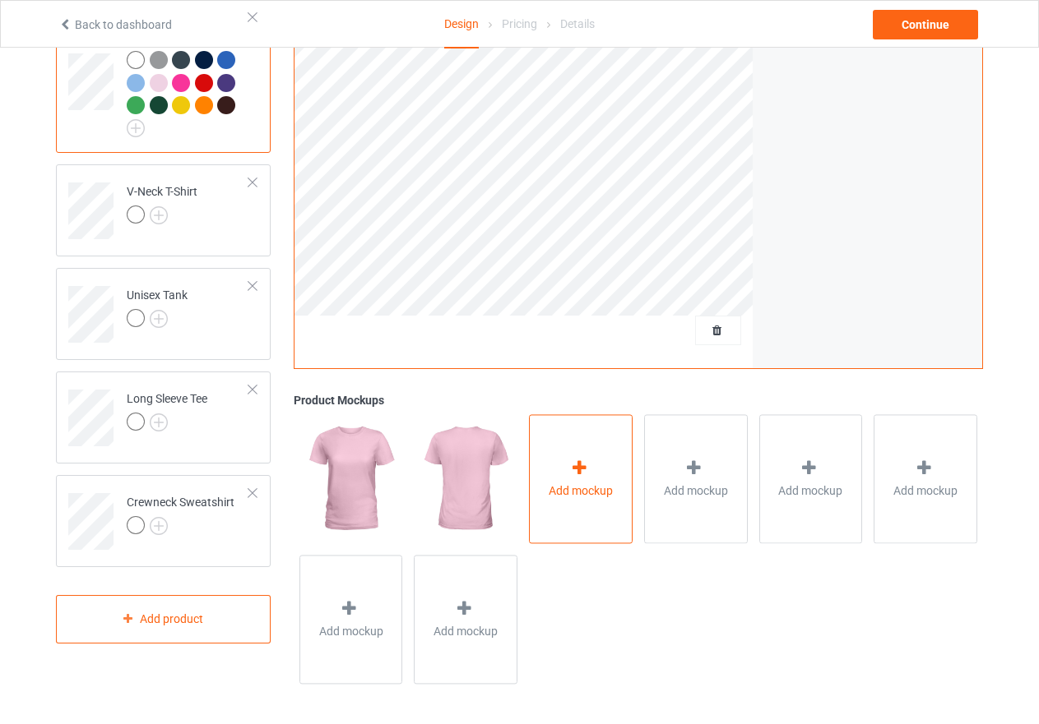
click at [576, 468] on icon at bounding box center [579, 468] width 21 height 17
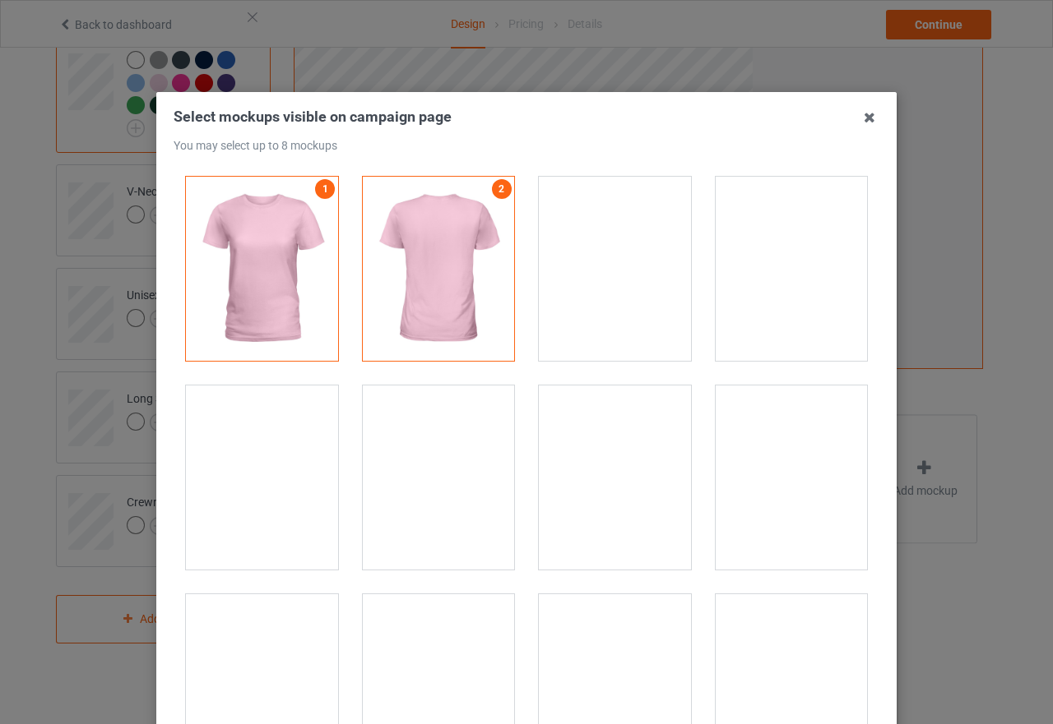
click at [273, 474] on div at bounding box center [262, 478] width 152 height 184
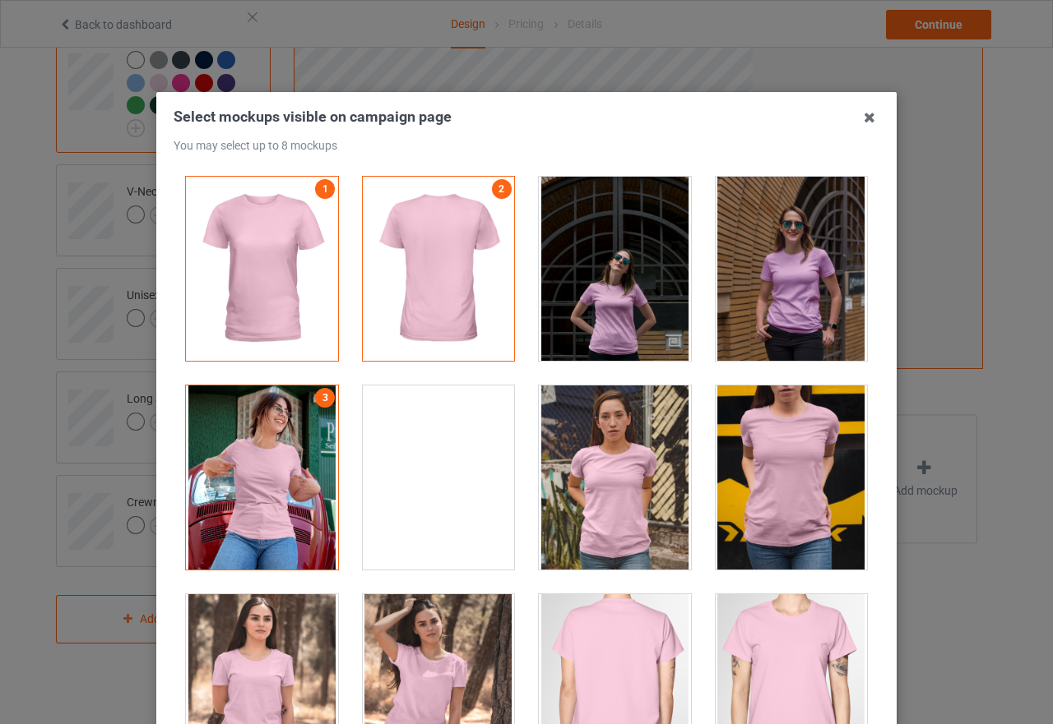
click at [461, 488] on div at bounding box center [439, 478] width 152 height 184
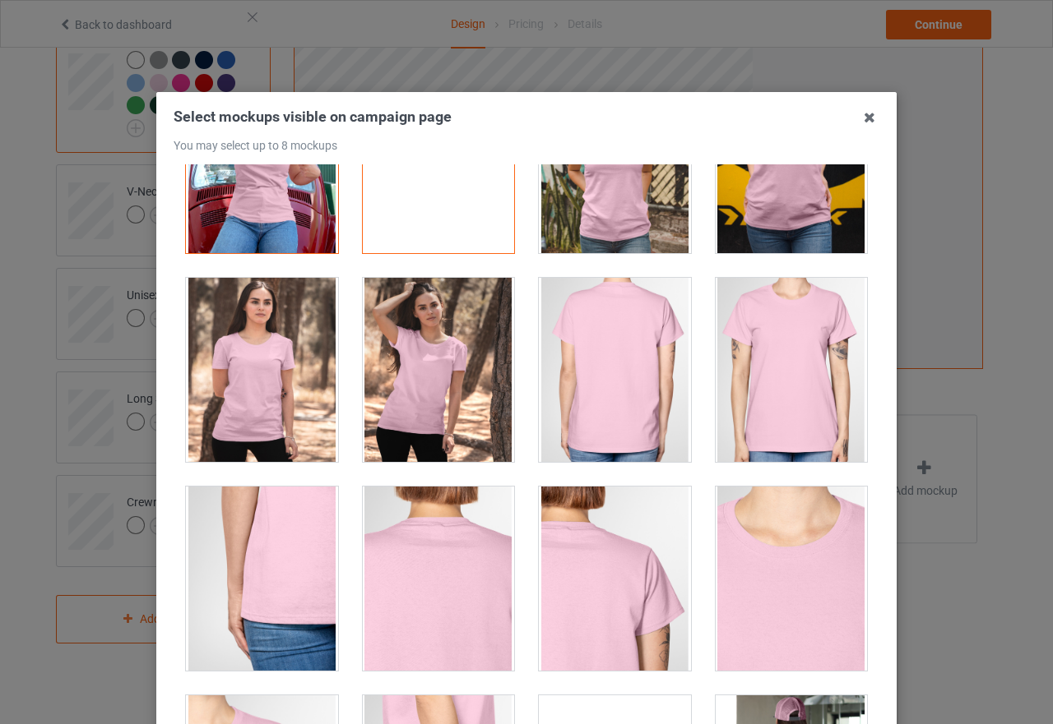
scroll to position [329, 0]
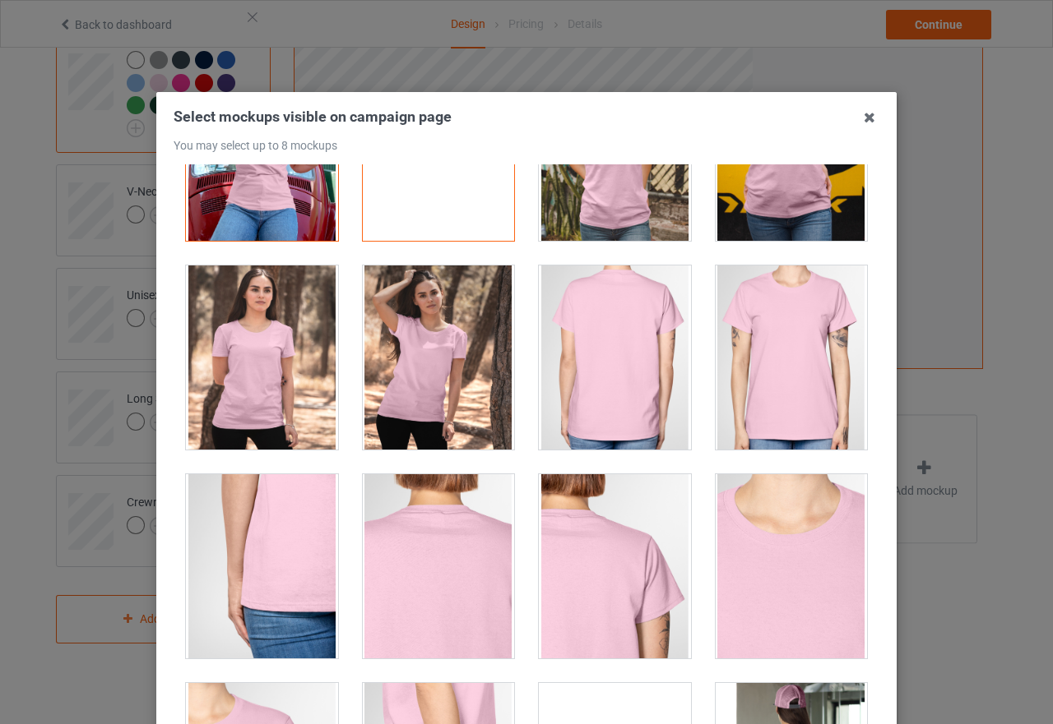
click at [282, 394] on div at bounding box center [262, 358] width 152 height 184
click at [442, 370] on div at bounding box center [439, 358] width 152 height 184
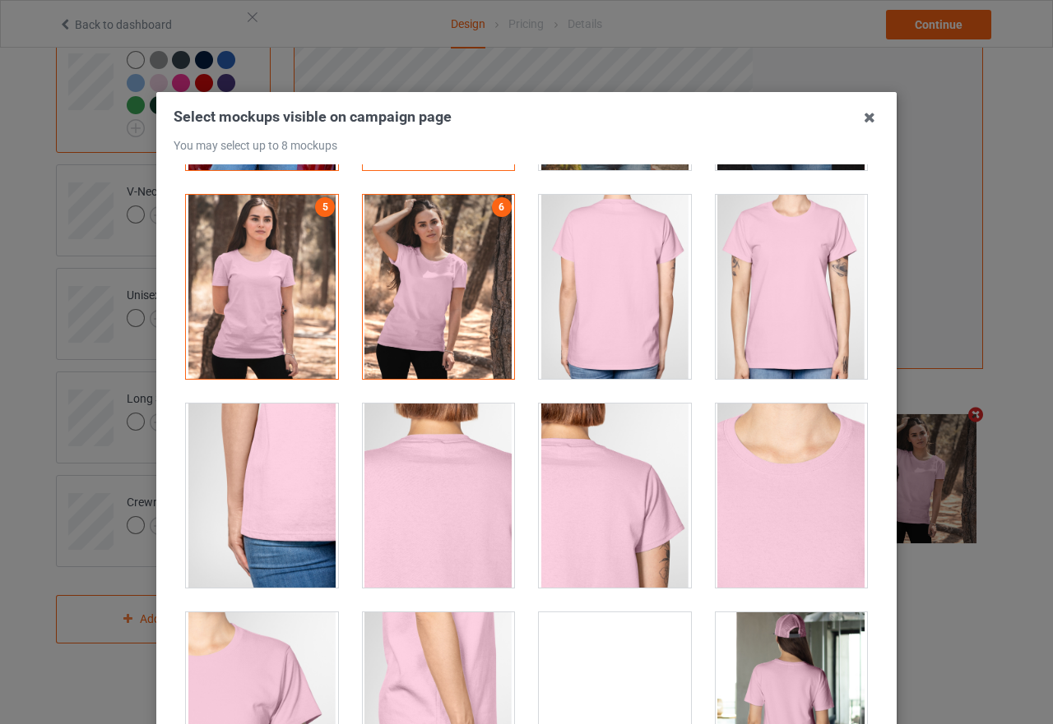
scroll to position [822, 0]
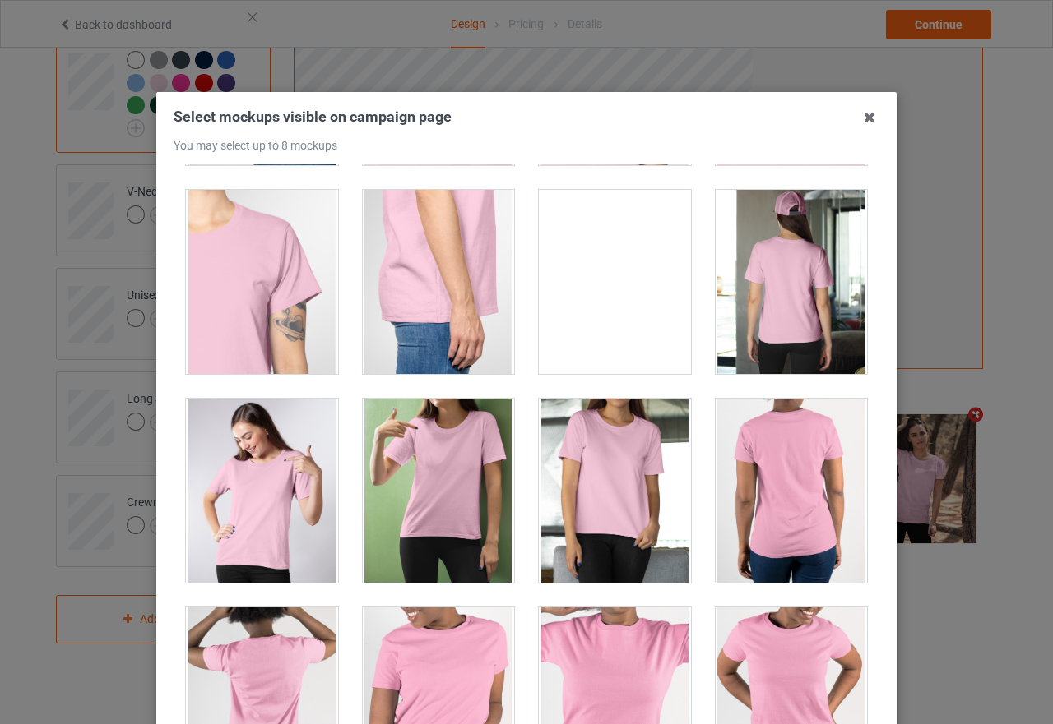
click at [266, 469] on div at bounding box center [262, 491] width 152 height 184
click at [396, 479] on div at bounding box center [439, 491] width 152 height 184
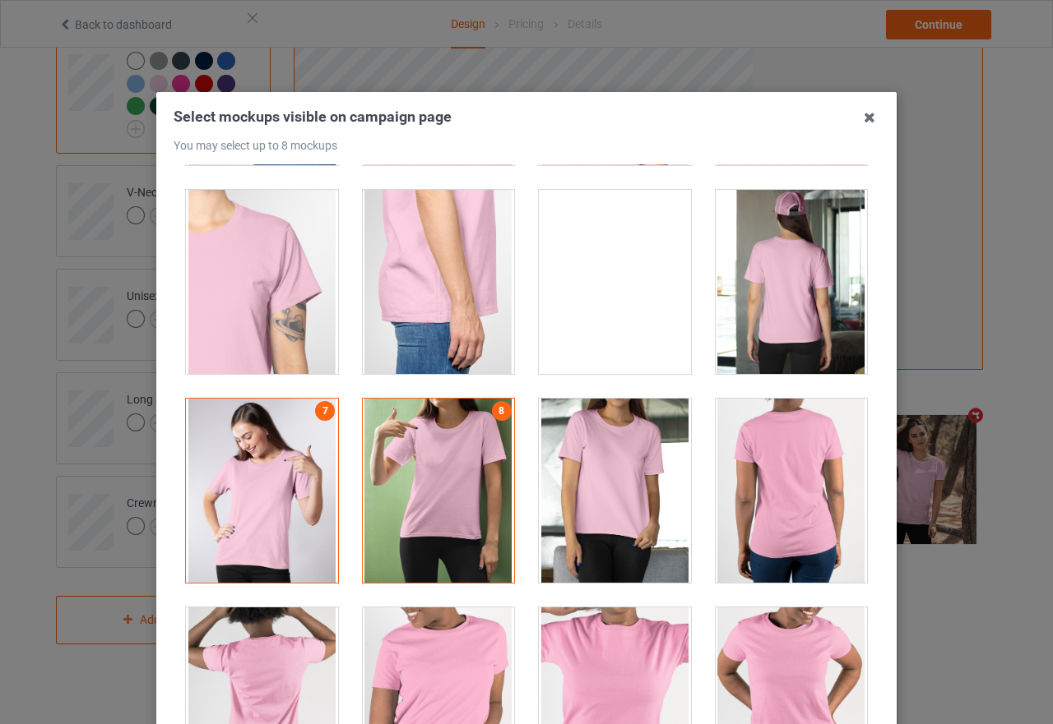
scroll to position [339, 0]
click at [396, 479] on div at bounding box center [439, 491] width 152 height 184
click at [324, 456] on div at bounding box center [262, 491] width 152 height 184
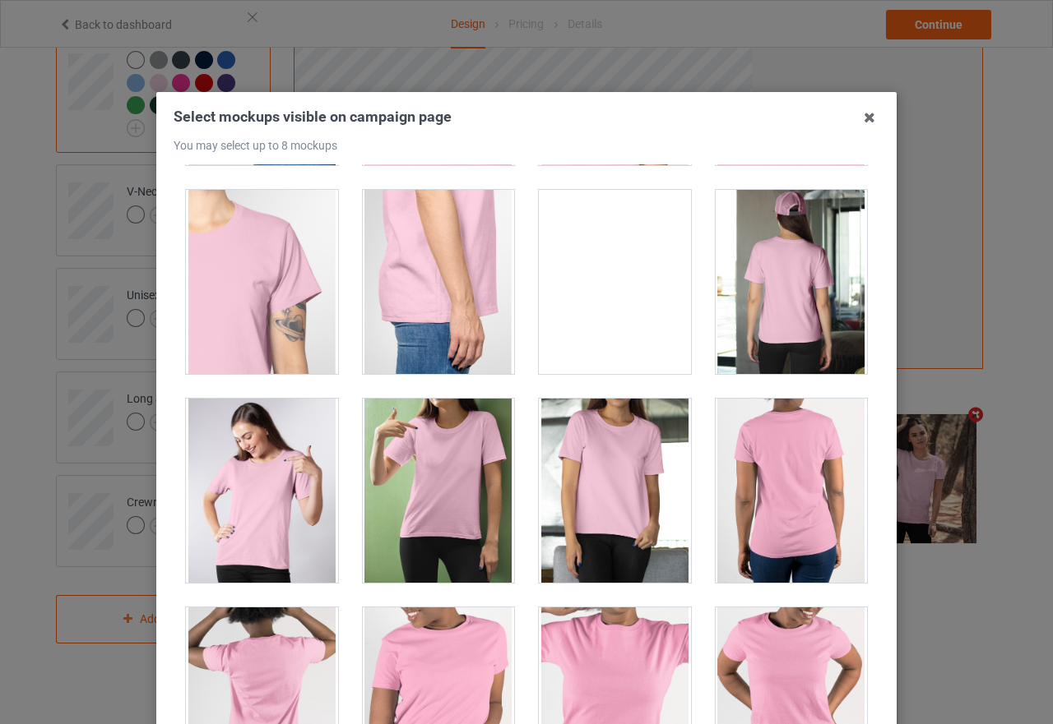
click at [590, 314] on div at bounding box center [615, 282] width 152 height 184
click at [298, 467] on div at bounding box center [262, 491] width 152 height 184
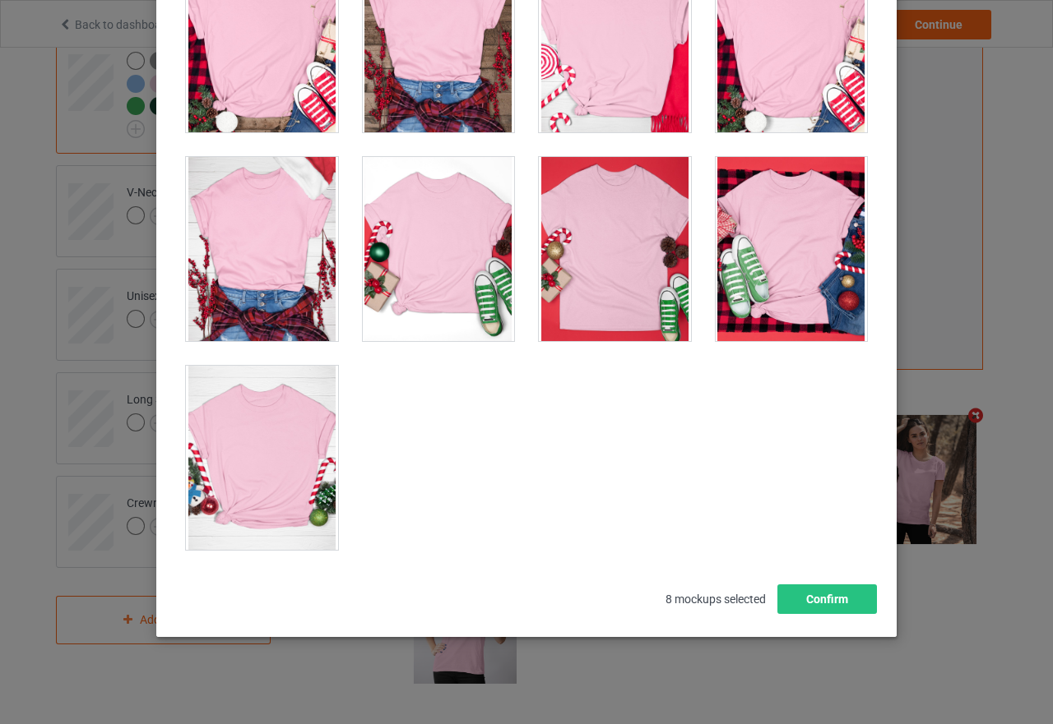
scroll to position [187, 0]
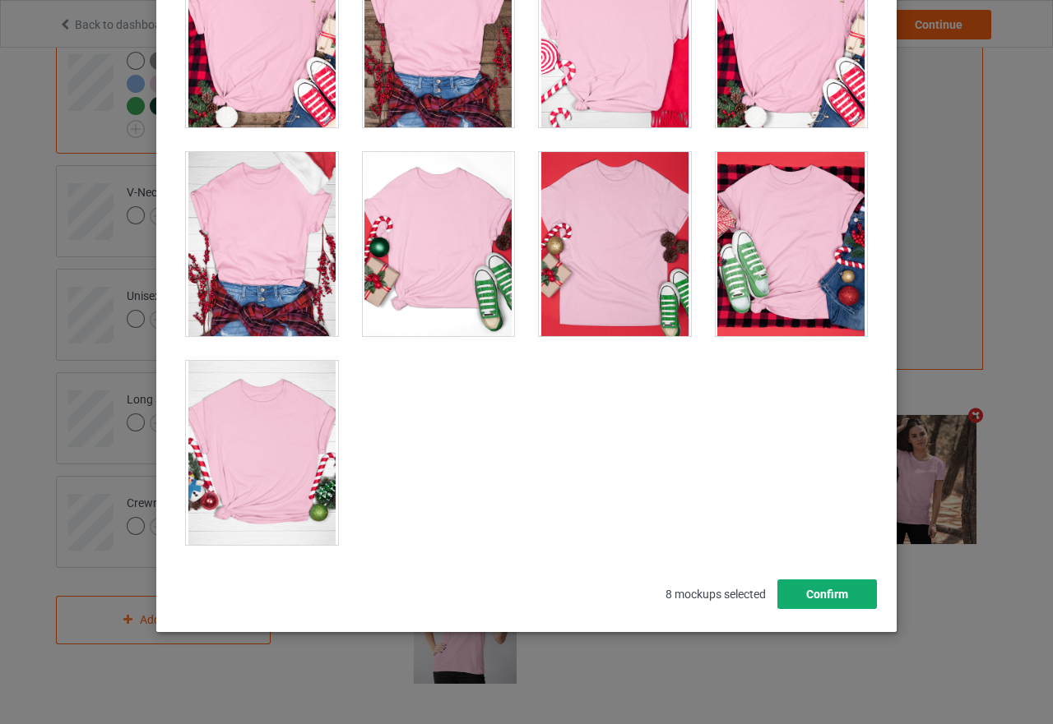
click at [810, 586] on button "Confirm" at bounding box center [827, 595] width 100 height 30
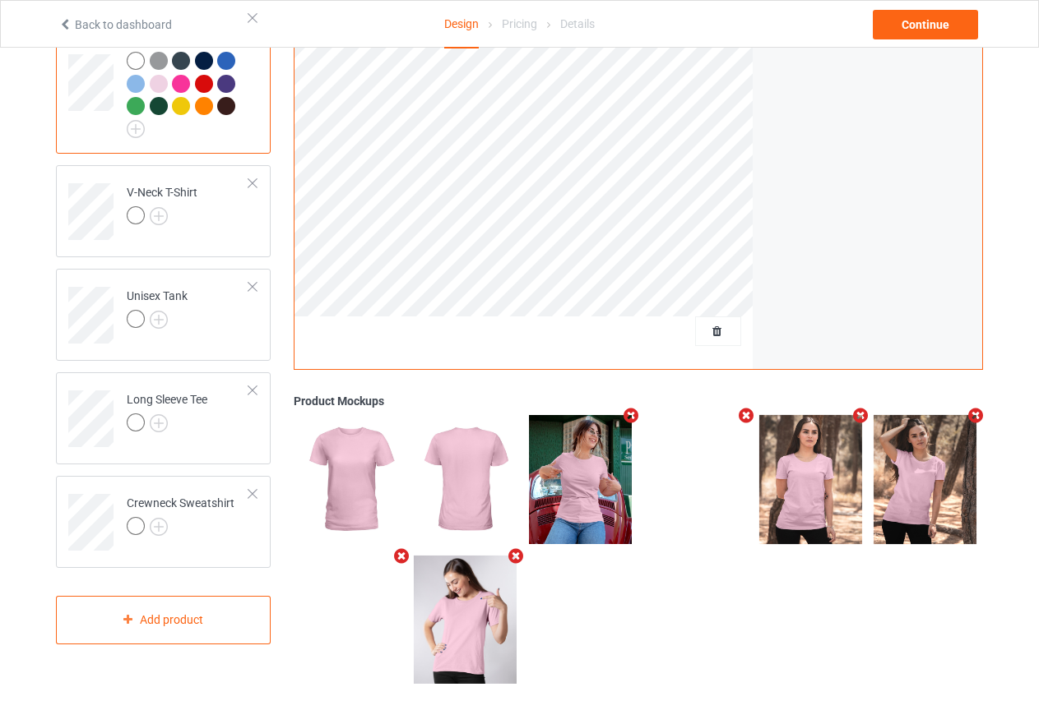
click at [398, 558] on icon "Remove mockup" at bounding box center [401, 556] width 21 height 17
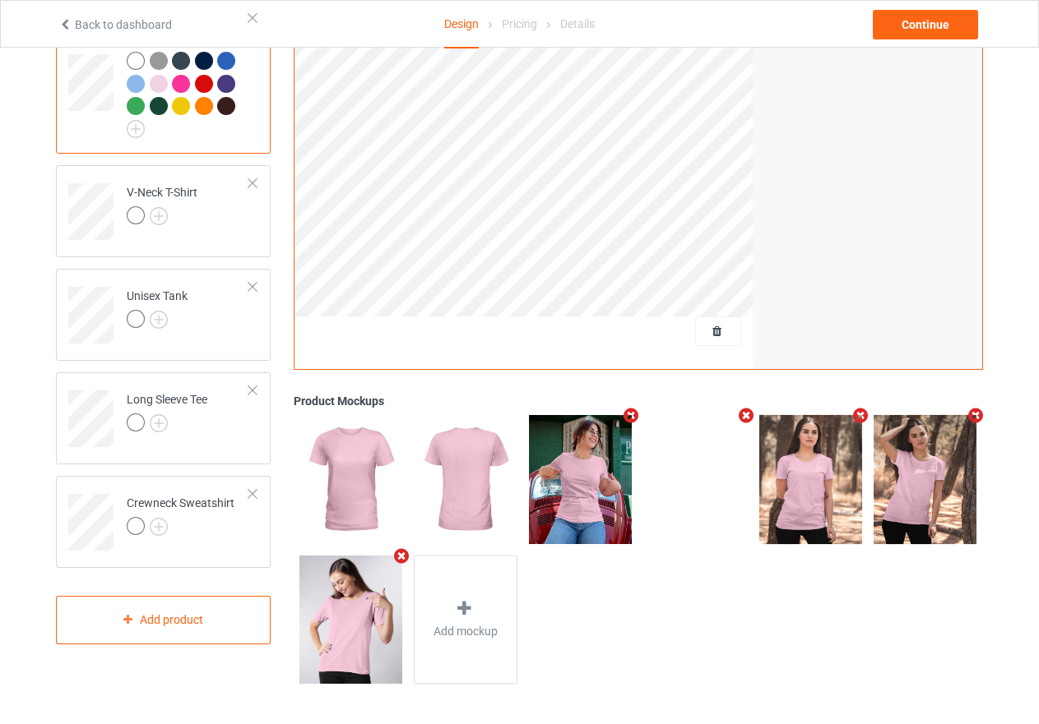
click at [404, 560] on icon "Remove mockup" at bounding box center [401, 556] width 21 height 17
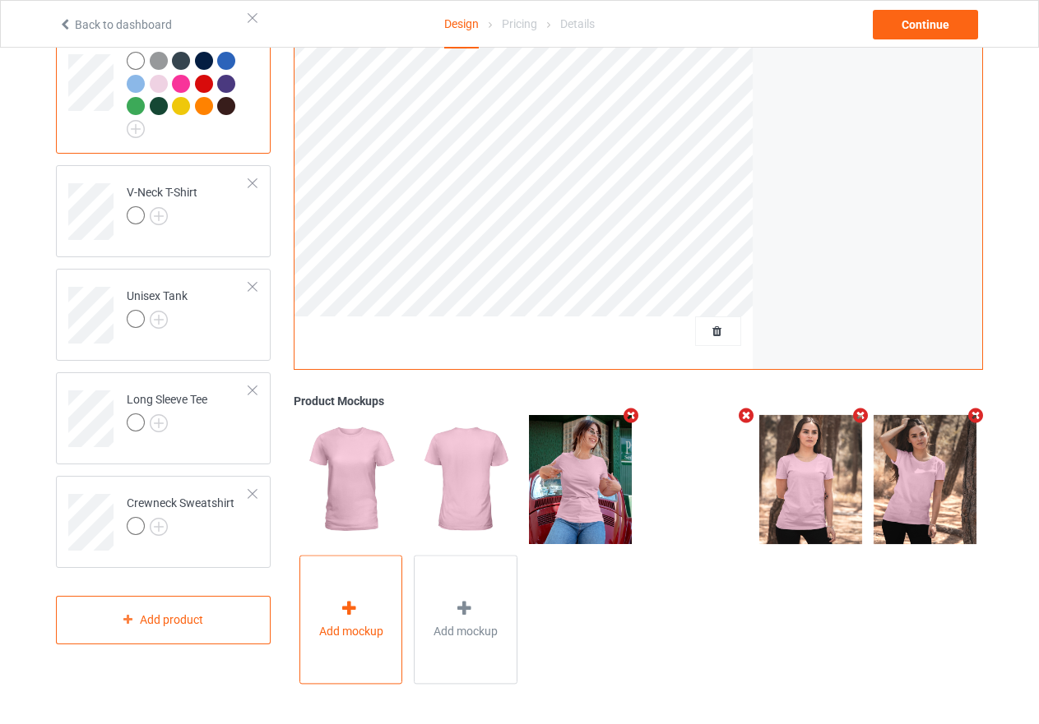
click at [349, 612] on icon at bounding box center [349, 608] width 21 height 17
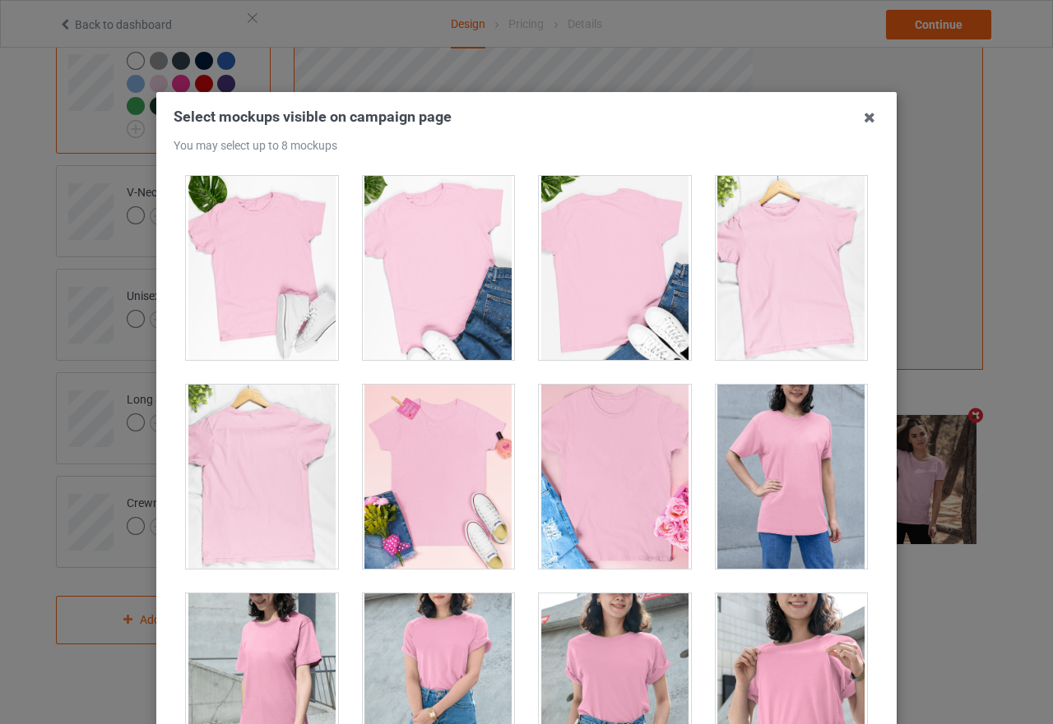
scroll to position [2714, 0]
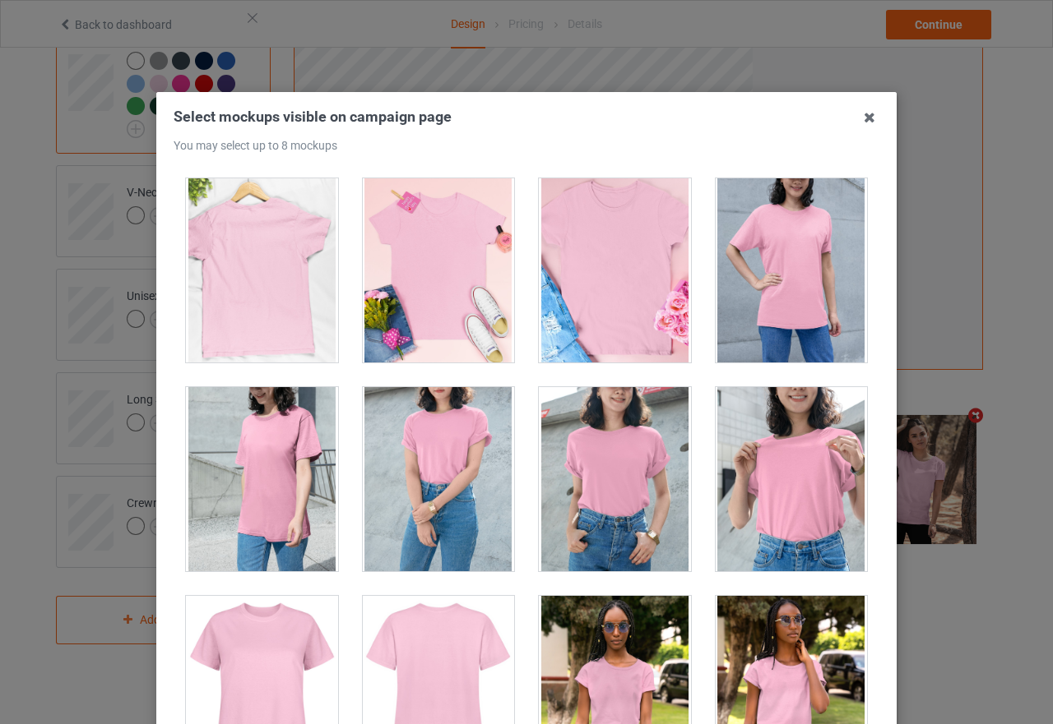
click at [621, 318] on div at bounding box center [615, 270] width 152 height 184
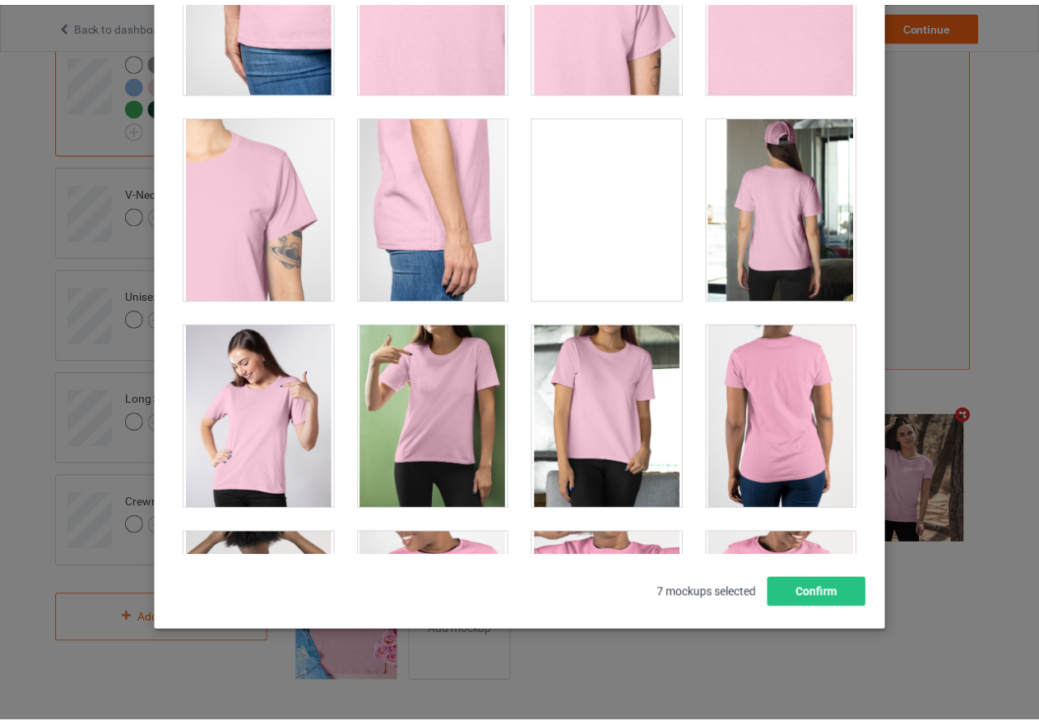
scroll to position [626, 0]
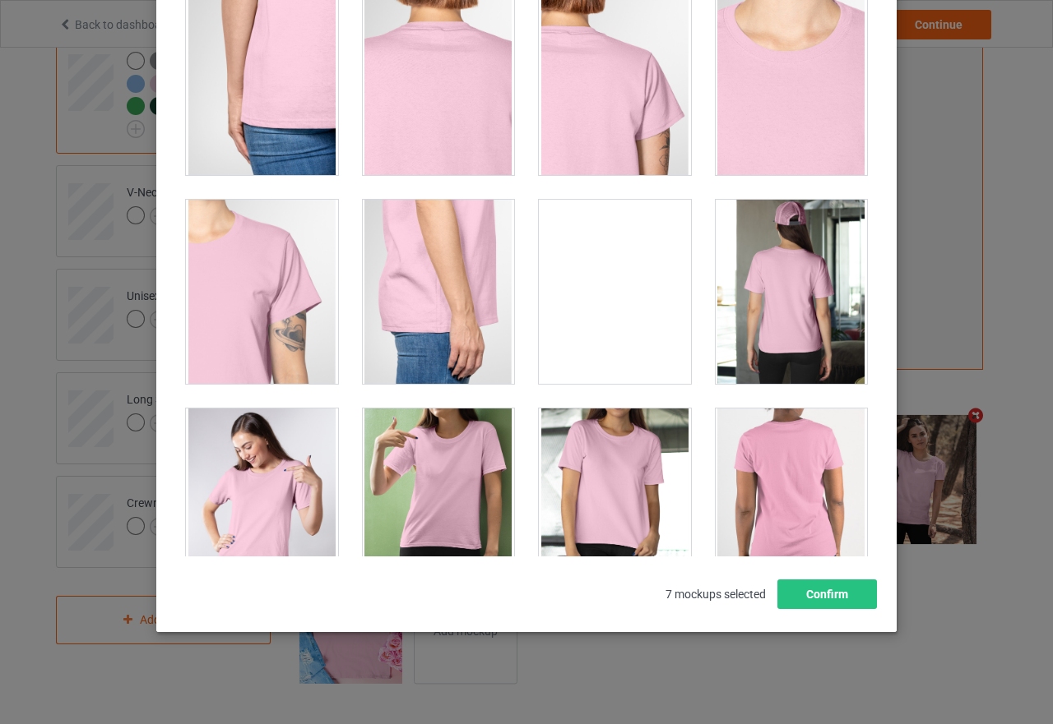
click at [604, 327] on div at bounding box center [615, 292] width 152 height 184
click at [600, 319] on div at bounding box center [615, 292] width 152 height 184
click at [274, 448] on div at bounding box center [262, 501] width 152 height 184
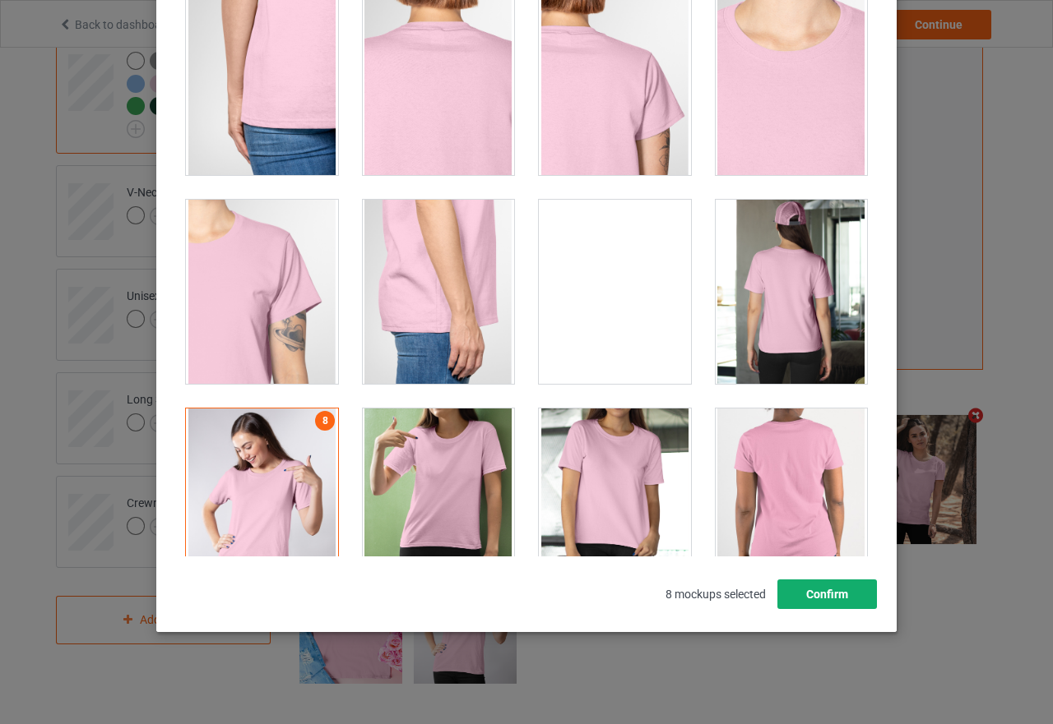
click at [819, 595] on button "Confirm" at bounding box center [827, 595] width 100 height 30
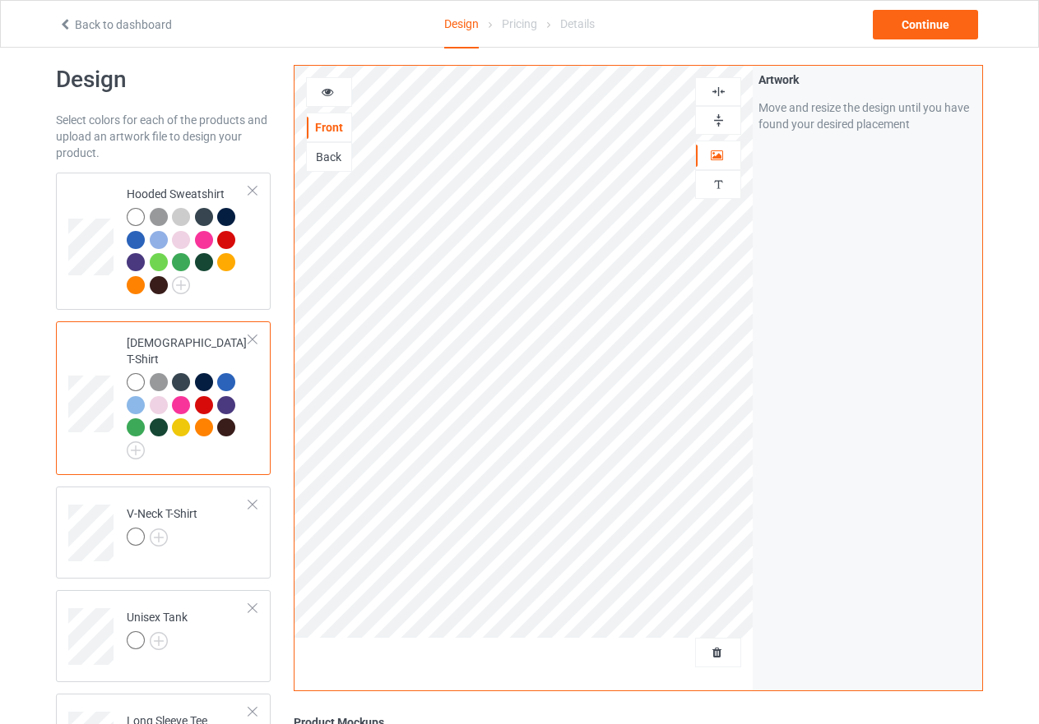
scroll to position [10, 0]
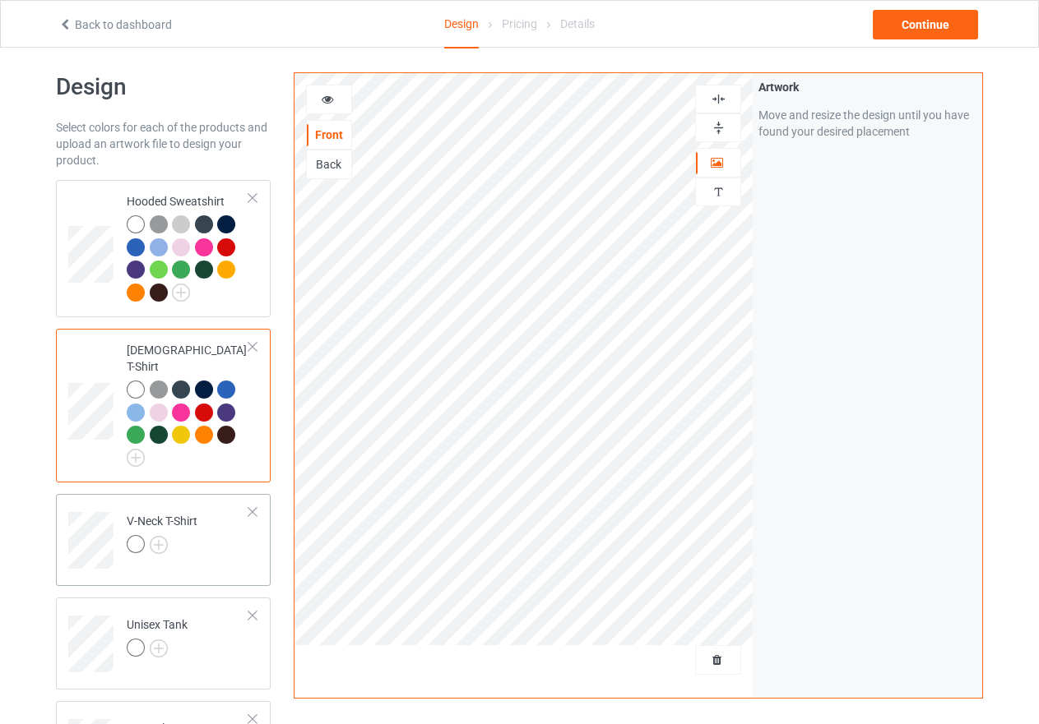
click at [138, 513] on div "V-Neck T-Shirt" at bounding box center [162, 532] width 71 height 39
click at [329, 99] on icon at bounding box center [328, 97] width 14 height 12
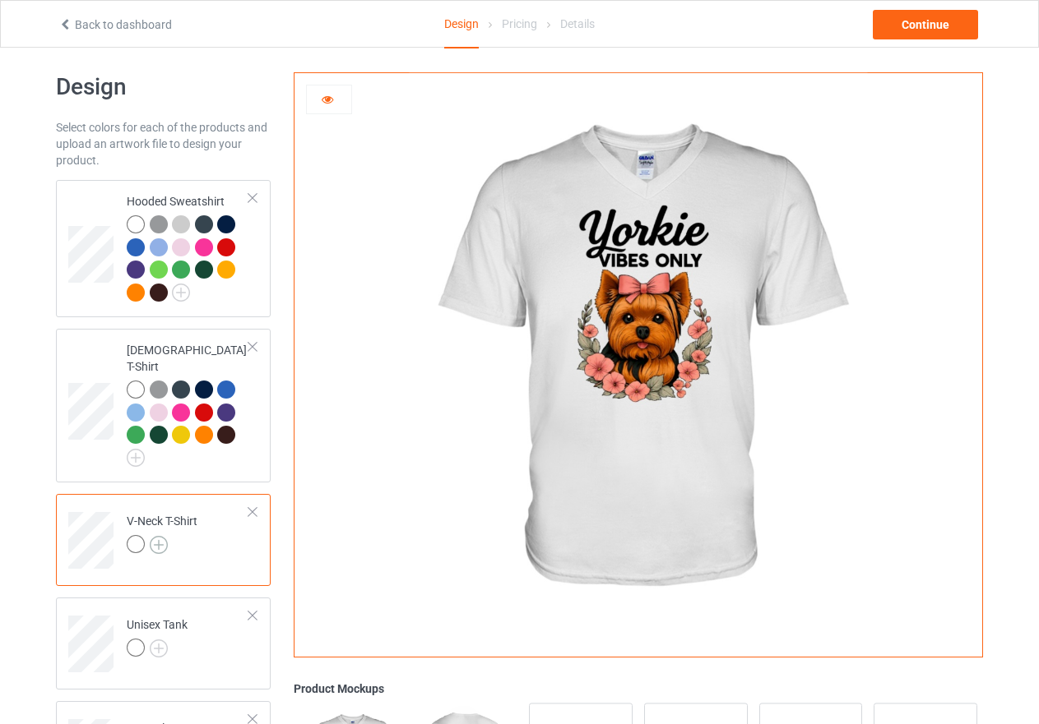
click at [164, 536] on img at bounding box center [159, 545] width 18 height 18
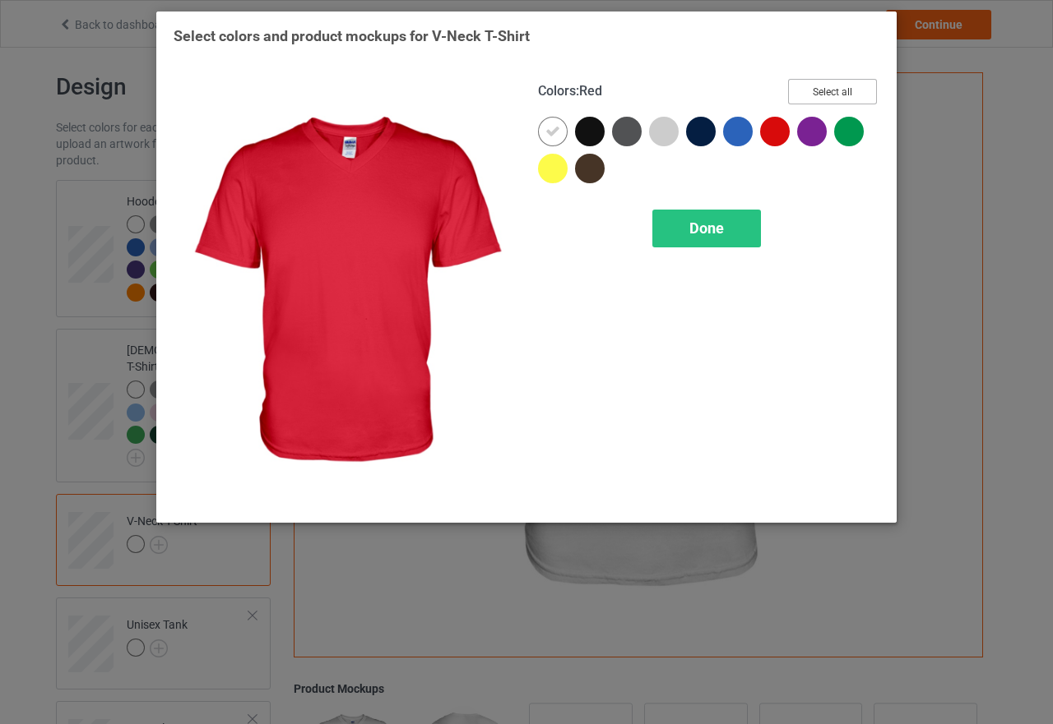
click at [824, 94] on button "Select all" at bounding box center [832, 91] width 89 height 25
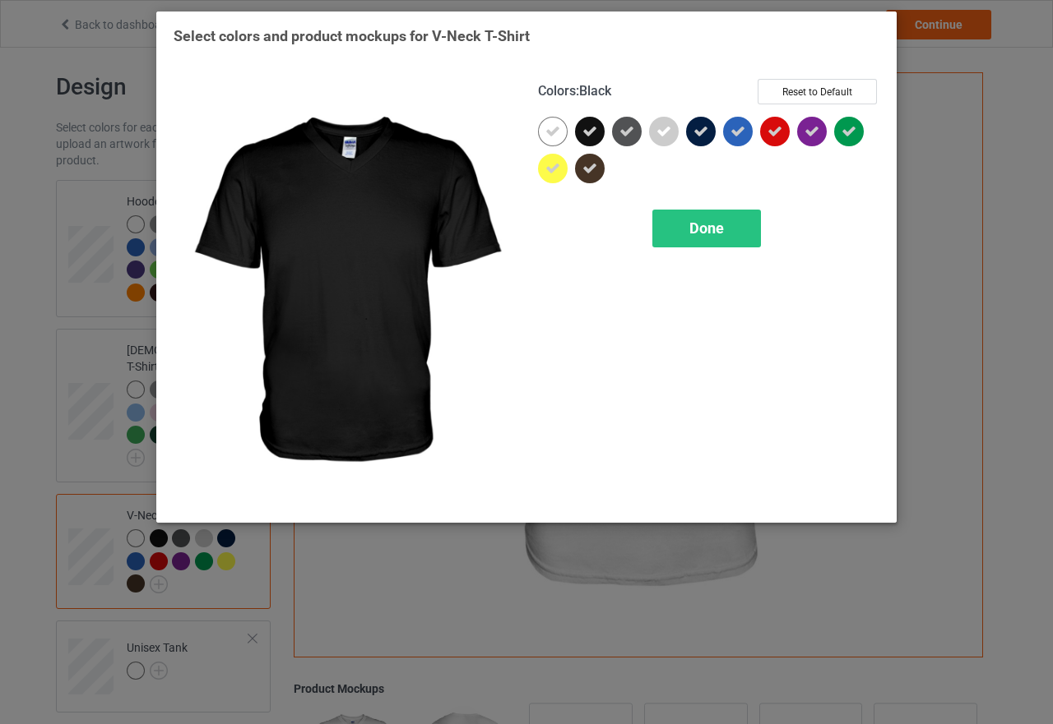
click at [581, 132] on div at bounding box center [590, 132] width 30 height 30
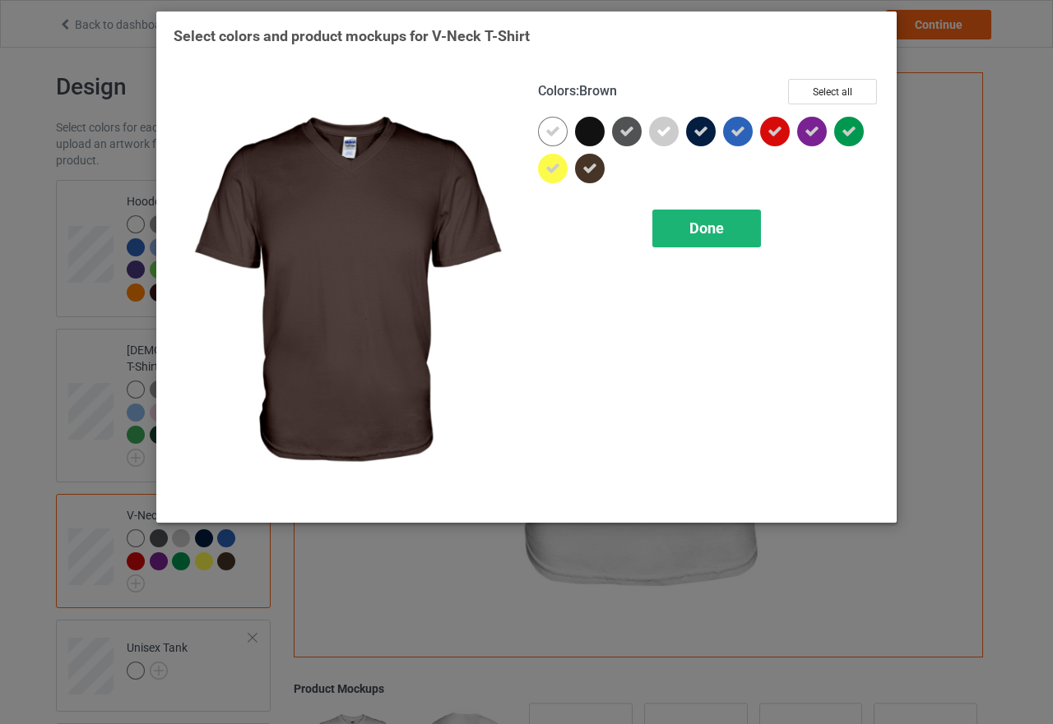
click at [676, 238] on div "Done" at bounding box center [706, 229] width 109 height 38
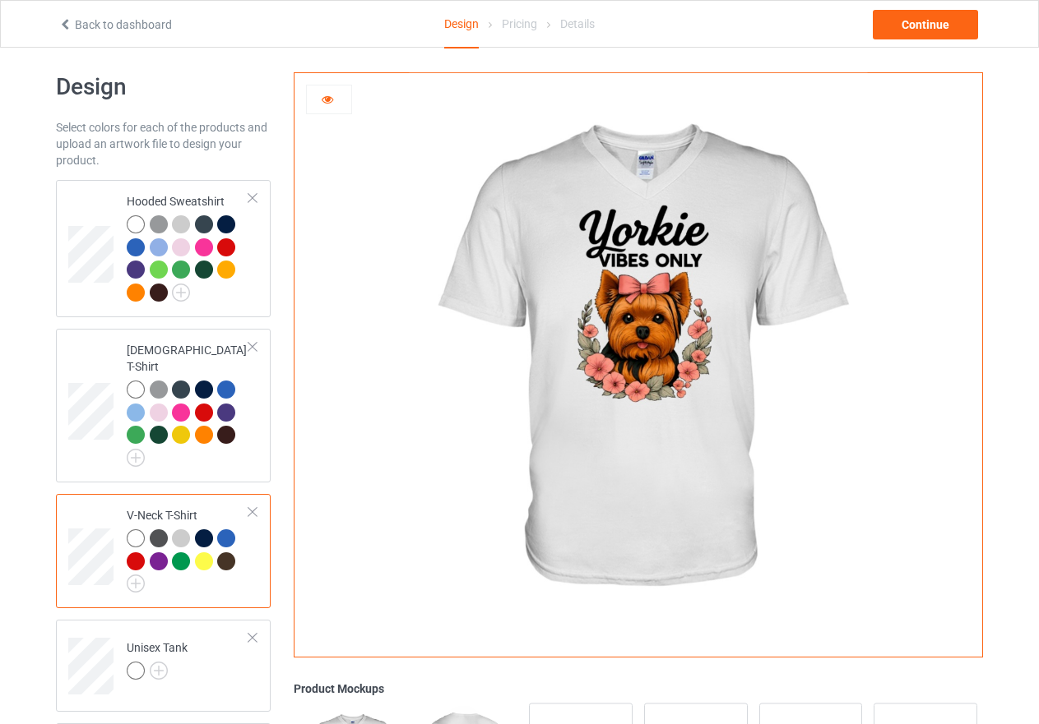
click at [160, 530] on div at bounding box center [159, 539] width 18 height 18
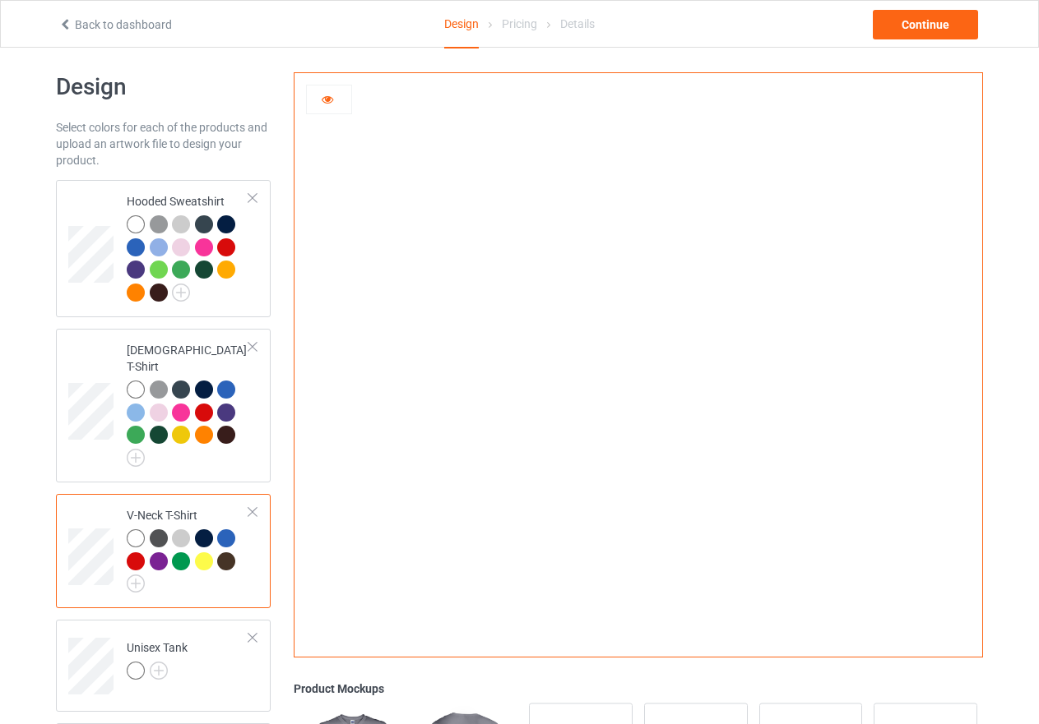
click at [182, 530] on div at bounding box center [181, 539] width 18 height 18
click at [199, 530] on div at bounding box center [204, 539] width 18 height 18
click at [232, 530] on div at bounding box center [226, 539] width 18 height 18
click at [137, 553] on div at bounding box center [136, 562] width 18 height 18
click at [155, 553] on div at bounding box center [159, 562] width 18 height 18
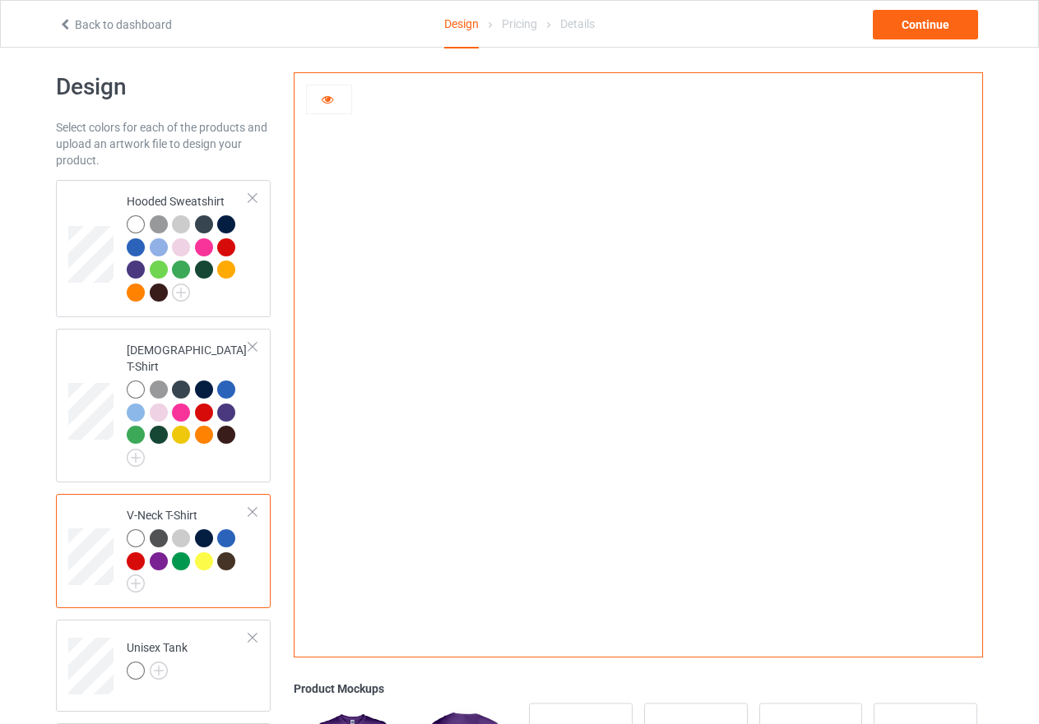
click at [195, 553] on div at bounding box center [204, 562] width 18 height 18
click at [180, 553] on div at bounding box center [181, 562] width 18 height 18
click at [127, 530] on div at bounding box center [136, 539] width 18 height 18
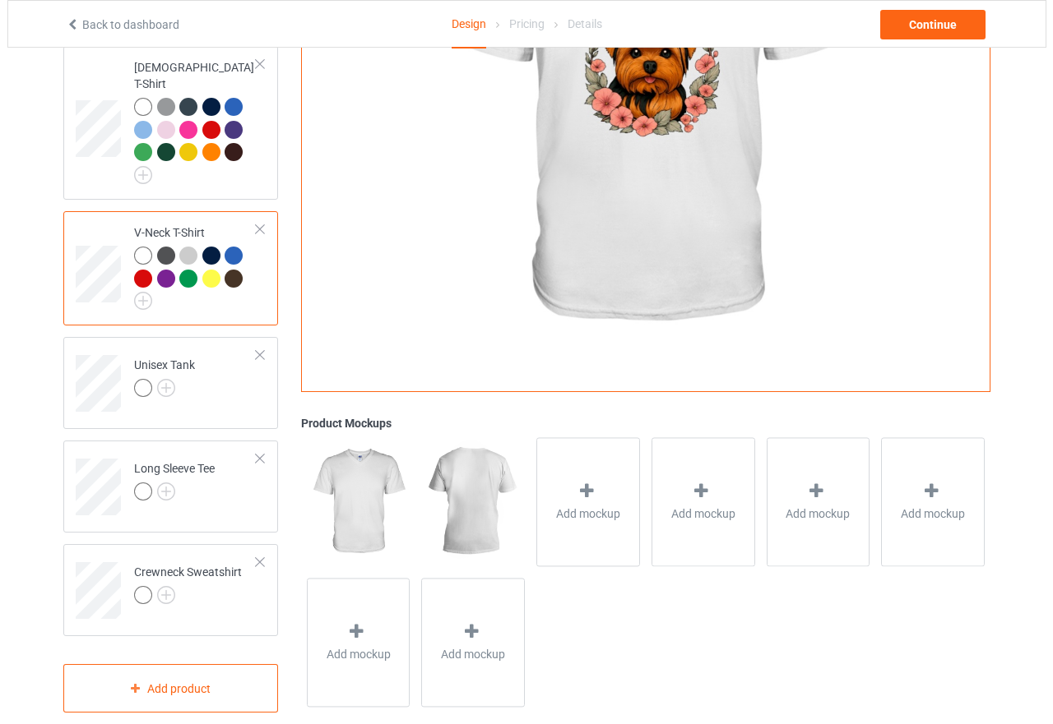
scroll to position [302, 0]
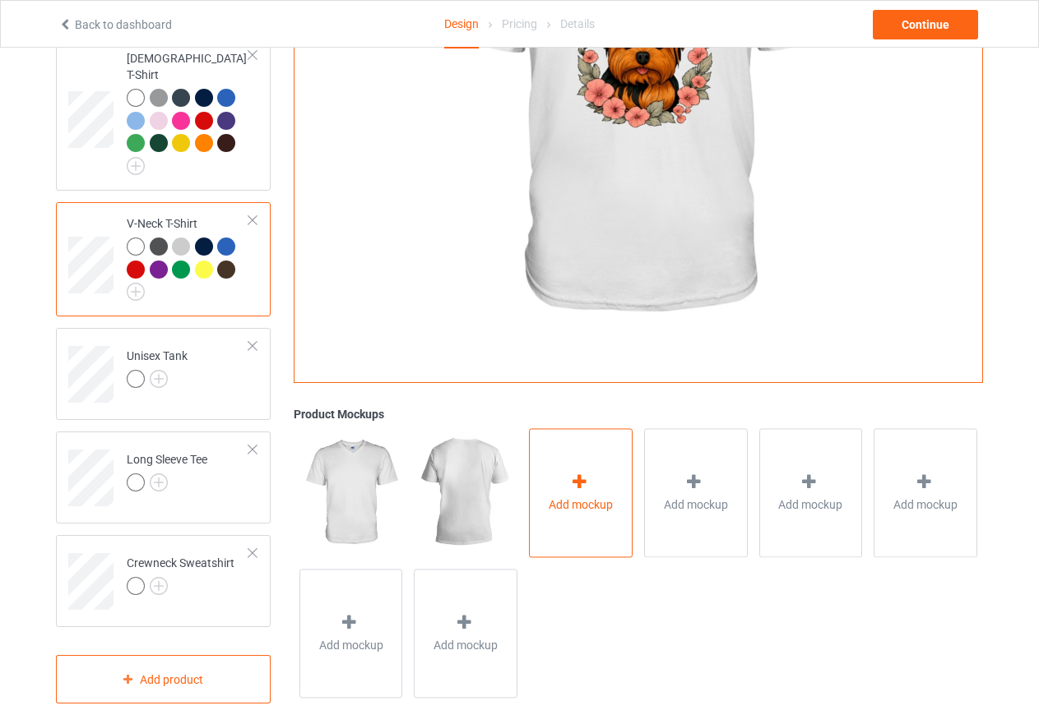
click at [572, 474] on icon at bounding box center [579, 482] width 21 height 17
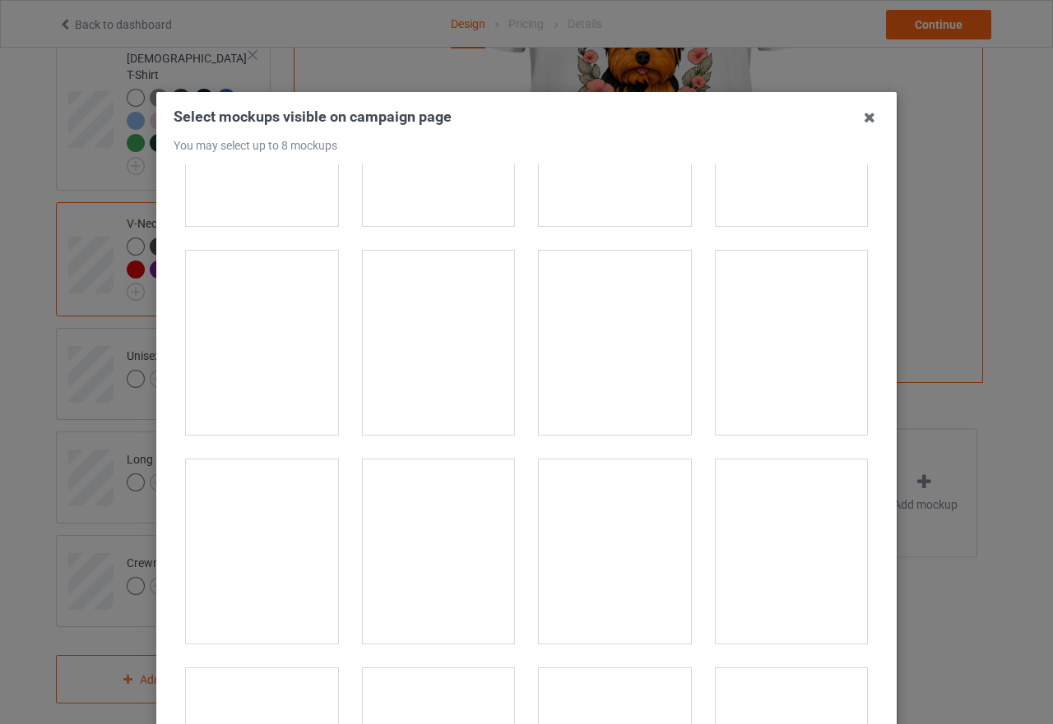
scroll to position [2960, 0]
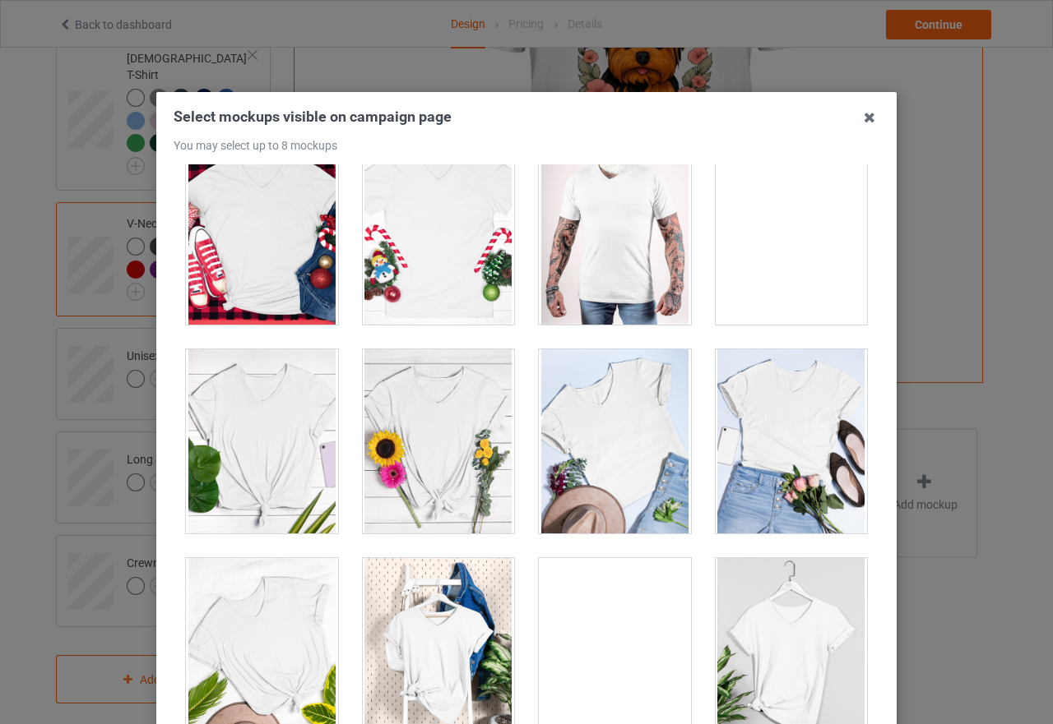
click at [641, 428] on div at bounding box center [615, 441] width 152 height 184
click at [733, 445] on div at bounding box center [791, 441] width 152 height 184
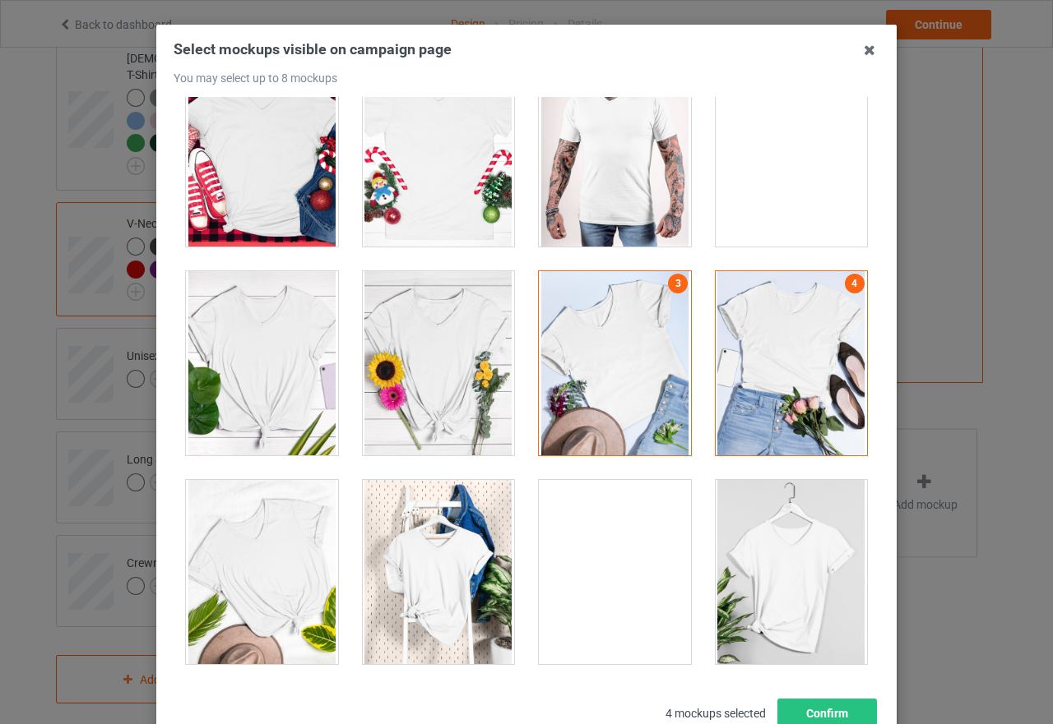
scroll to position [187, 0]
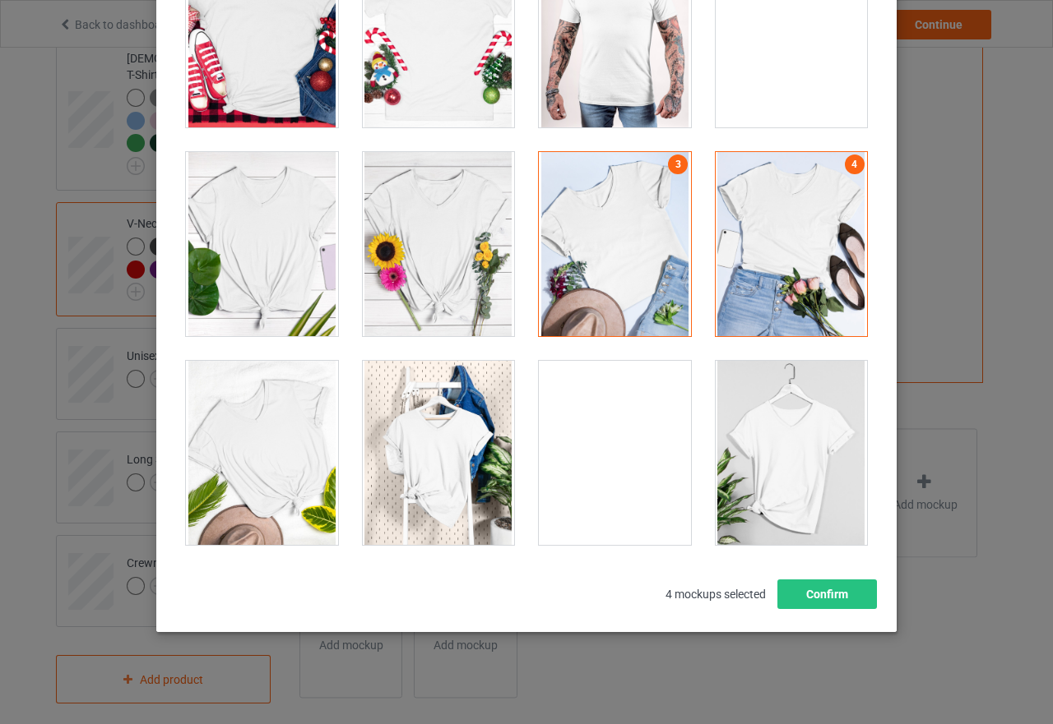
click at [426, 445] on div at bounding box center [439, 453] width 152 height 184
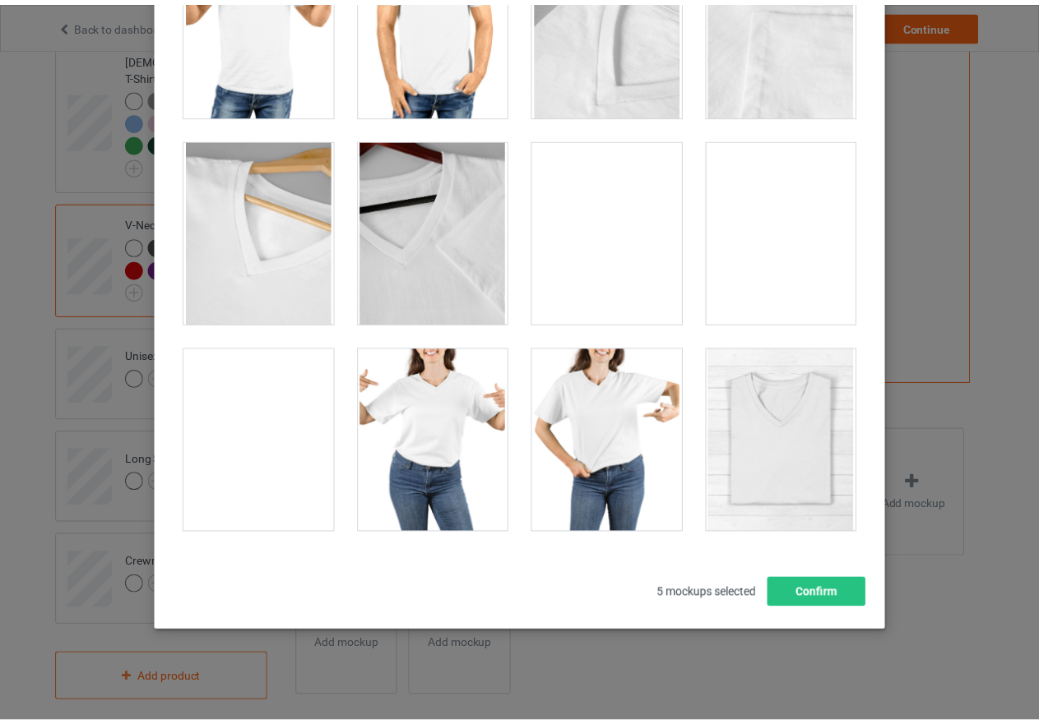
scroll to position [1809, 0]
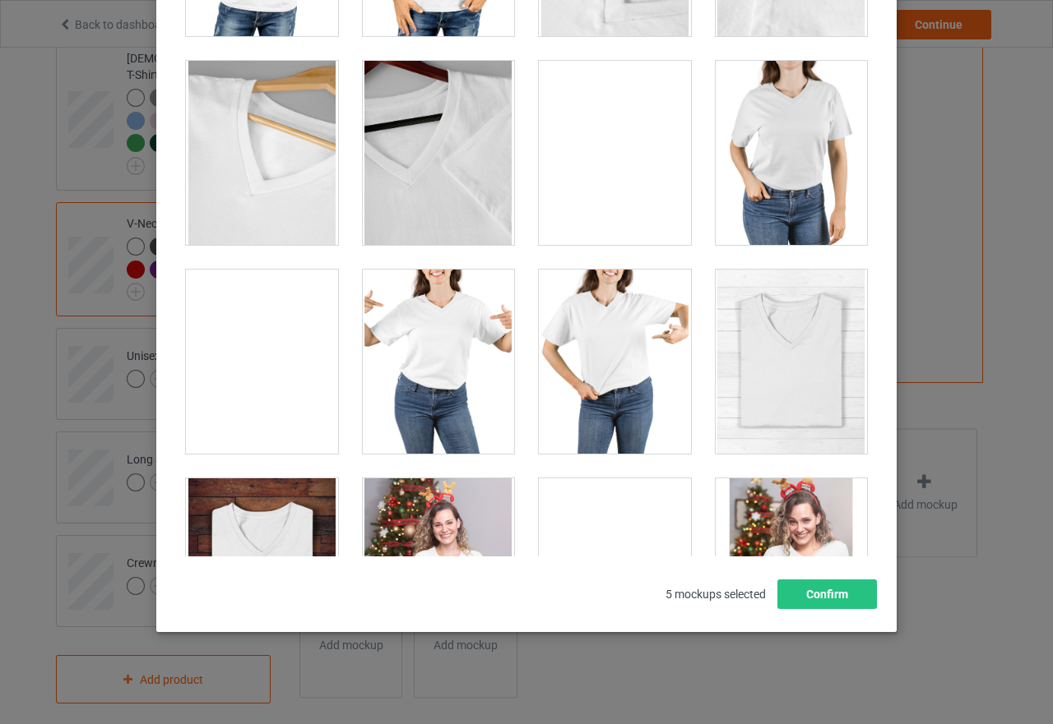
click at [264, 344] on div at bounding box center [262, 362] width 152 height 184
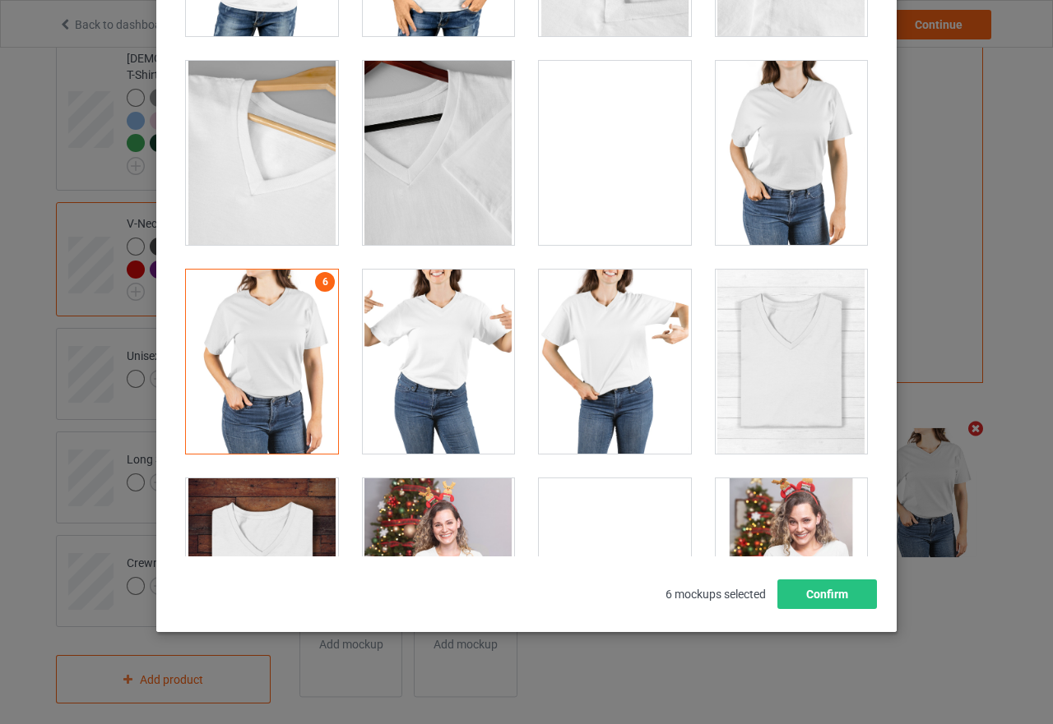
click at [402, 346] on div at bounding box center [439, 362] width 152 height 184
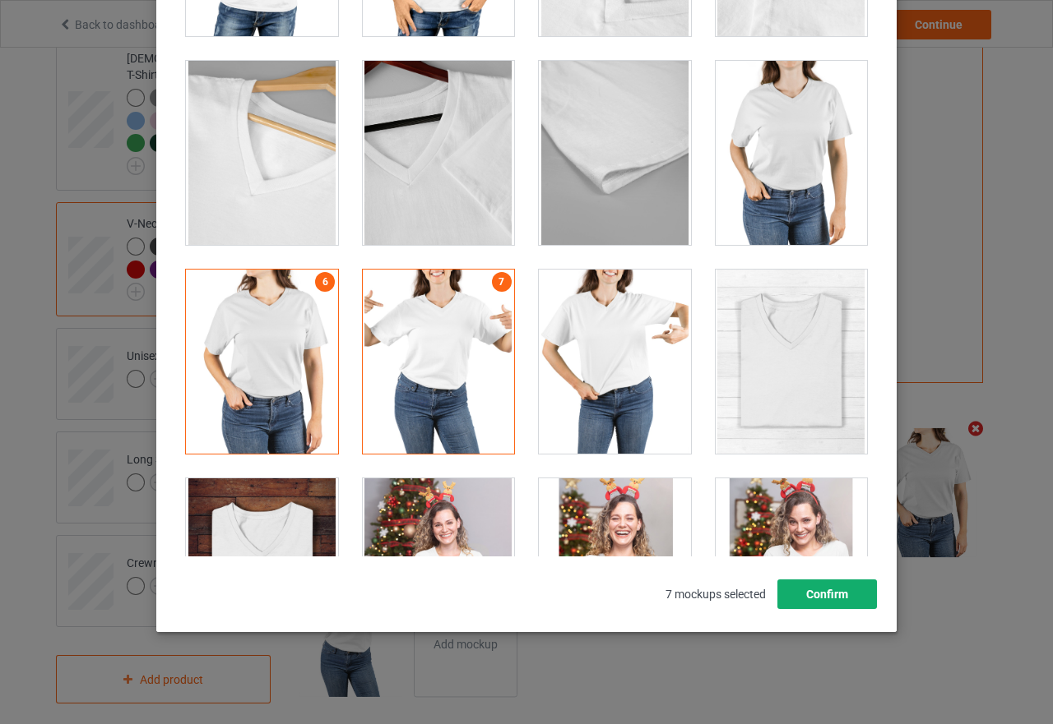
click at [829, 593] on button "Confirm" at bounding box center [827, 595] width 100 height 30
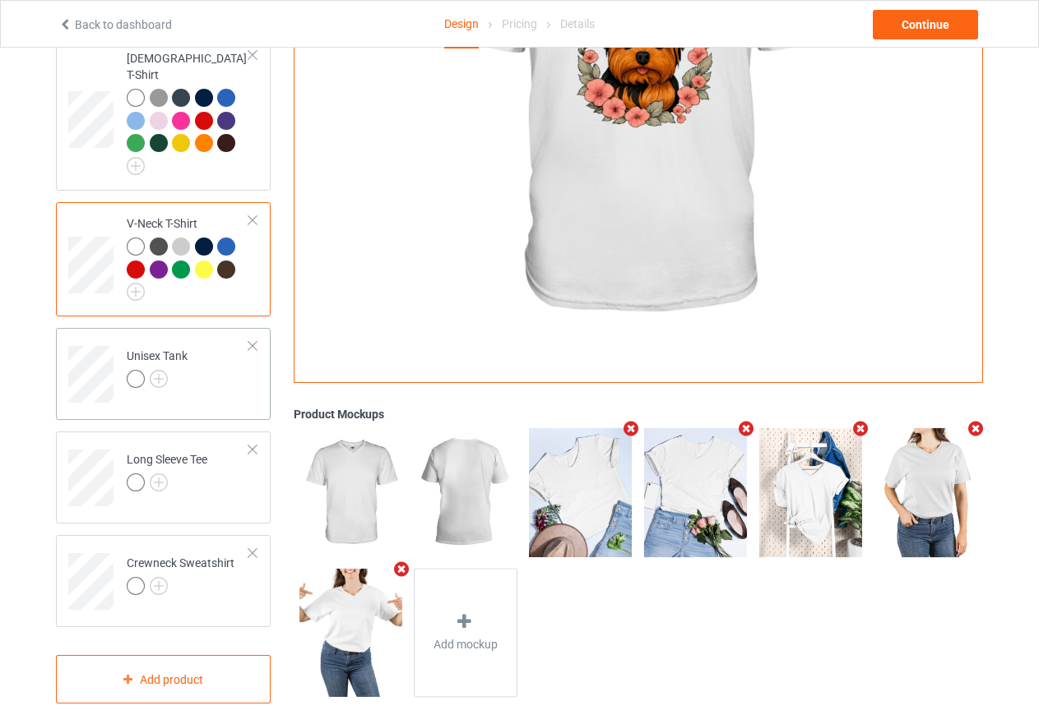
click at [140, 370] on div at bounding box center [136, 379] width 18 height 18
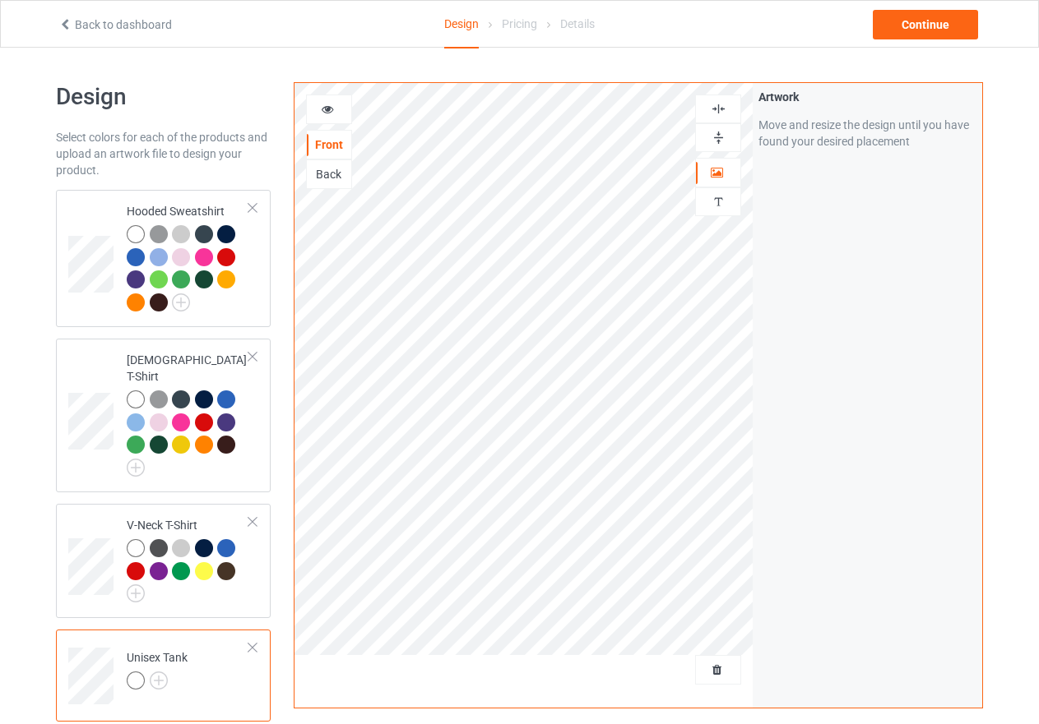
click at [326, 111] on icon at bounding box center [328, 107] width 14 height 12
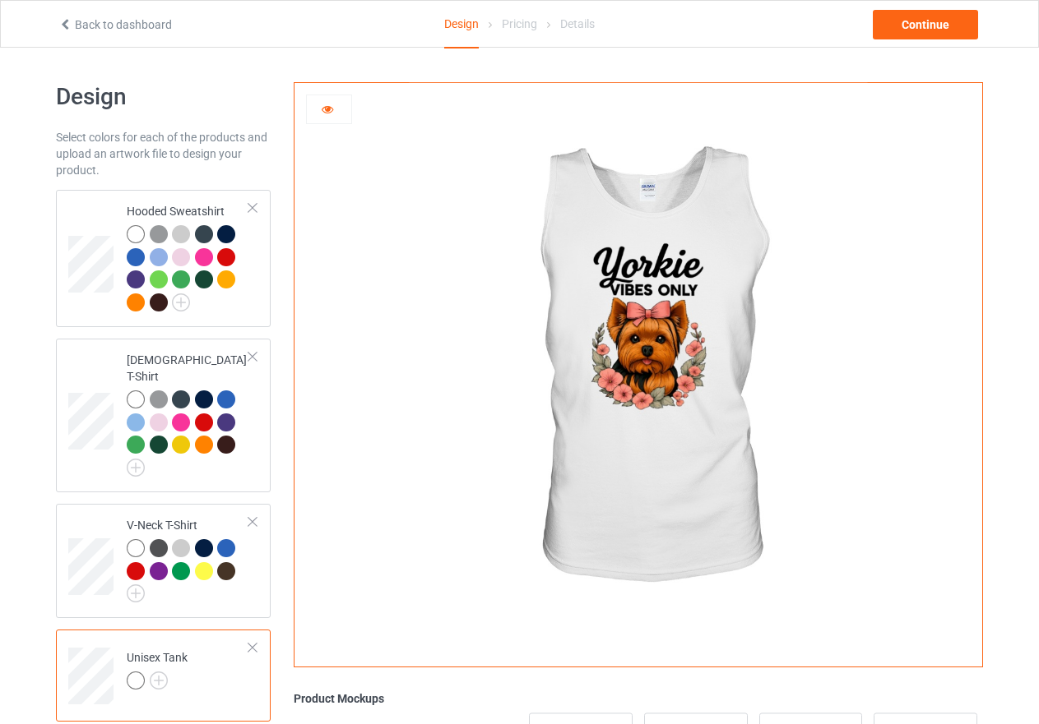
click at [330, 105] on icon at bounding box center [328, 107] width 14 height 12
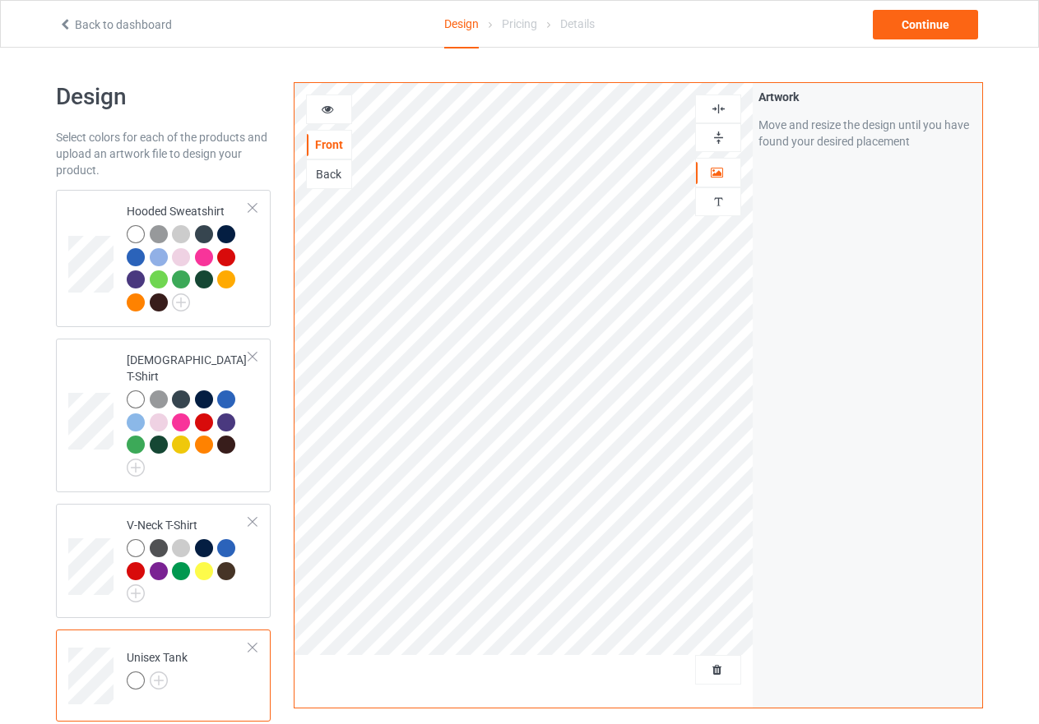
click at [720, 111] on img at bounding box center [719, 109] width 16 height 16
click at [330, 112] on icon at bounding box center [328, 107] width 14 height 12
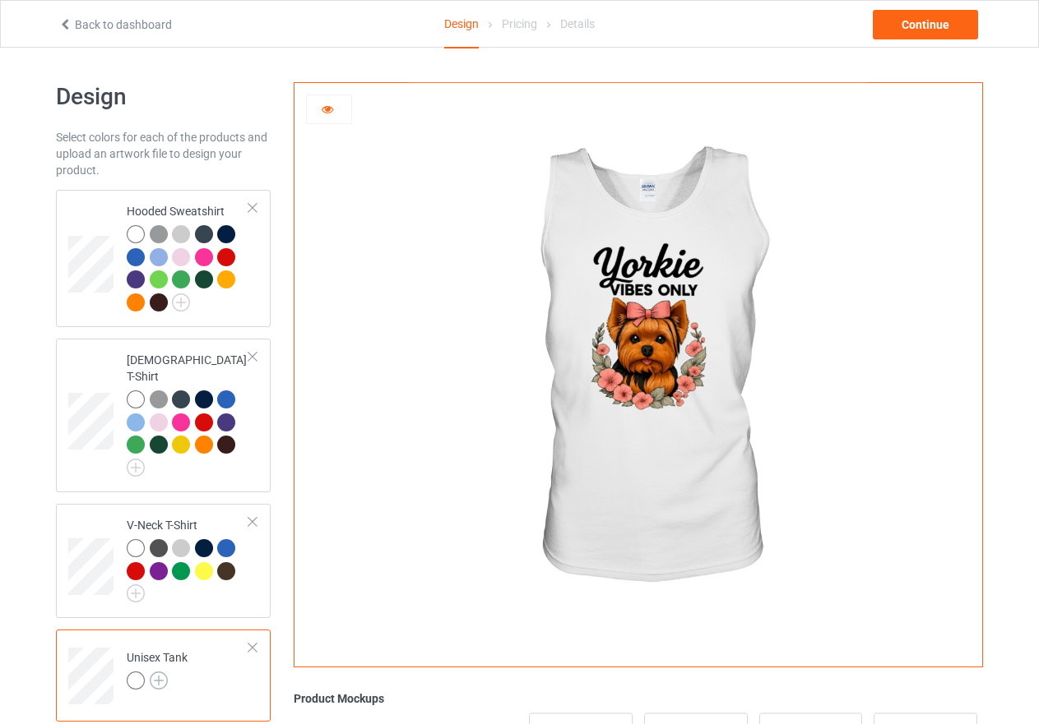
click at [157, 672] on img at bounding box center [159, 681] width 18 height 18
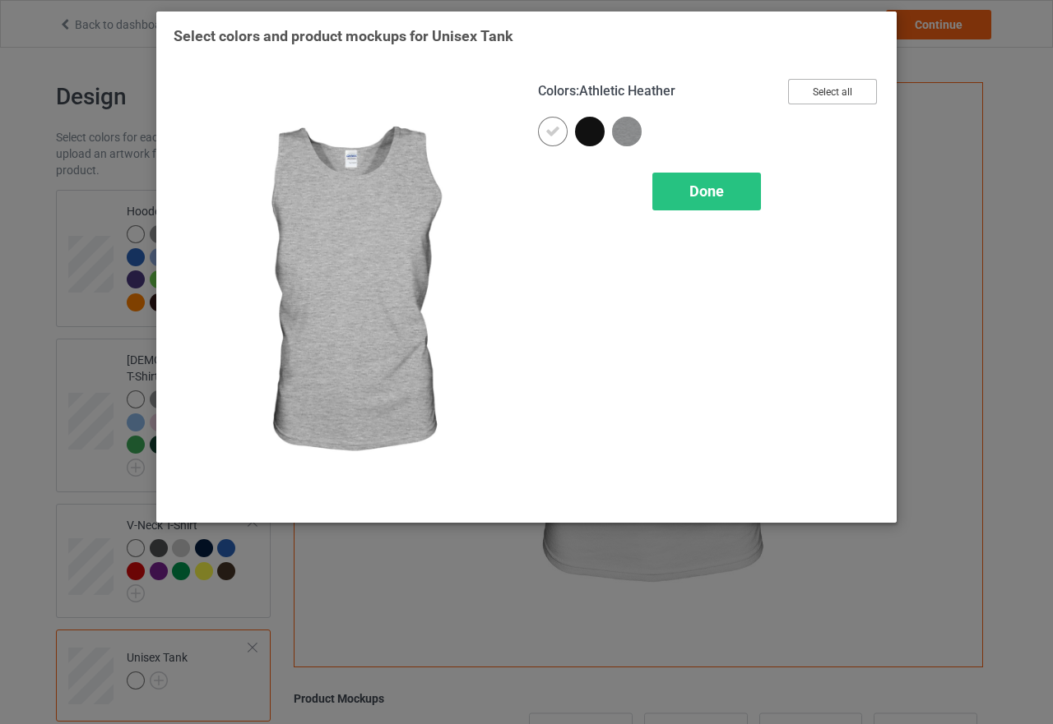
click at [826, 98] on button "Select all" at bounding box center [832, 91] width 89 height 25
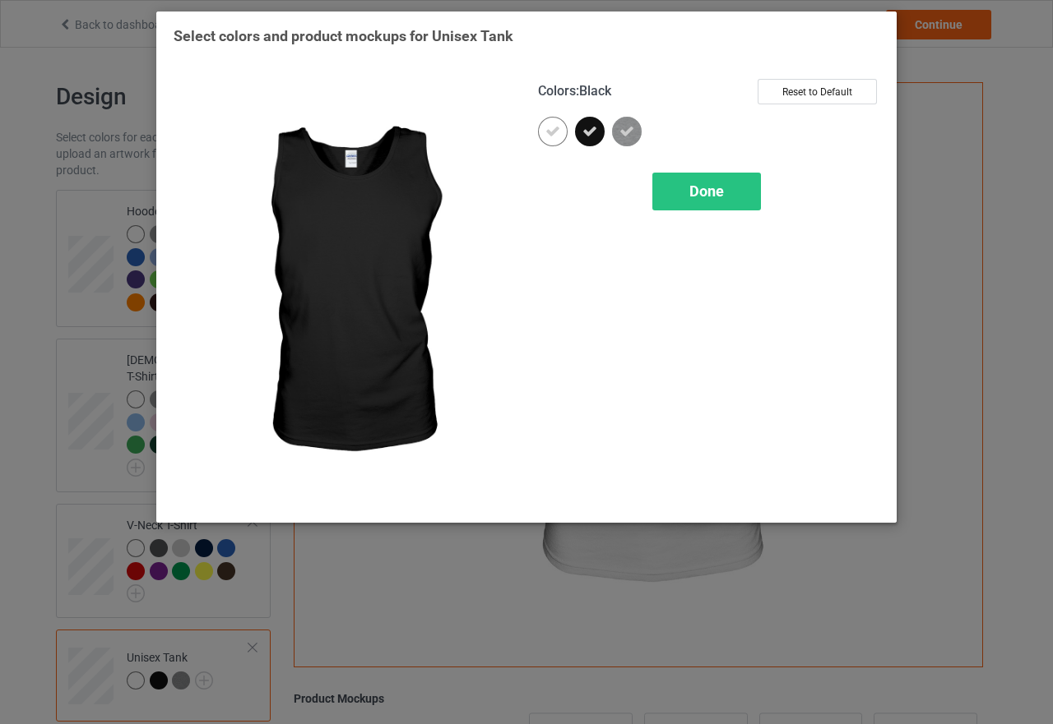
click at [586, 134] on icon at bounding box center [589, 131] width 15 height 15
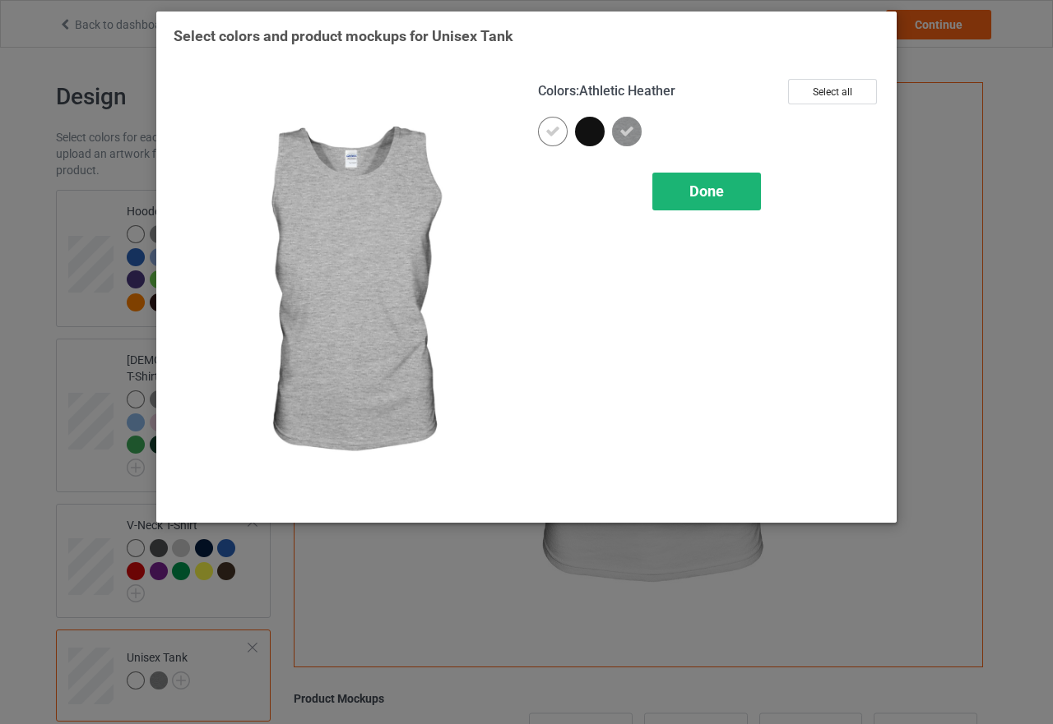
click at [691, 190] on span "Done" at bounding box center [706, 191] width 35 height 17
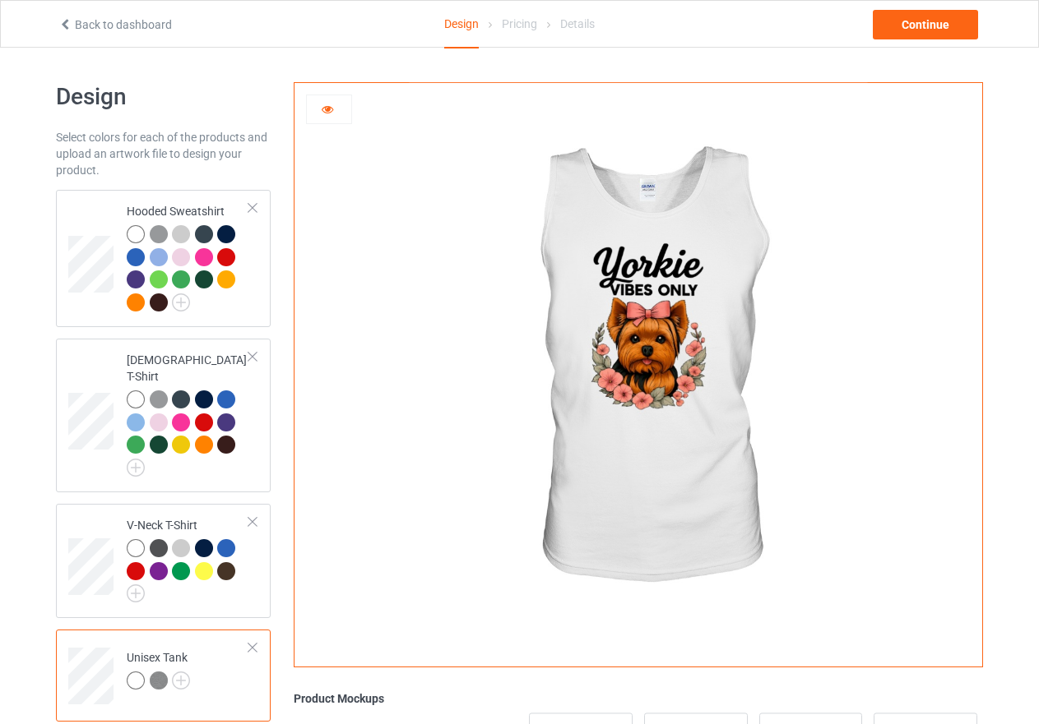
click at [156, 672] on img at bounding box center [159, 681] width 18 height 18
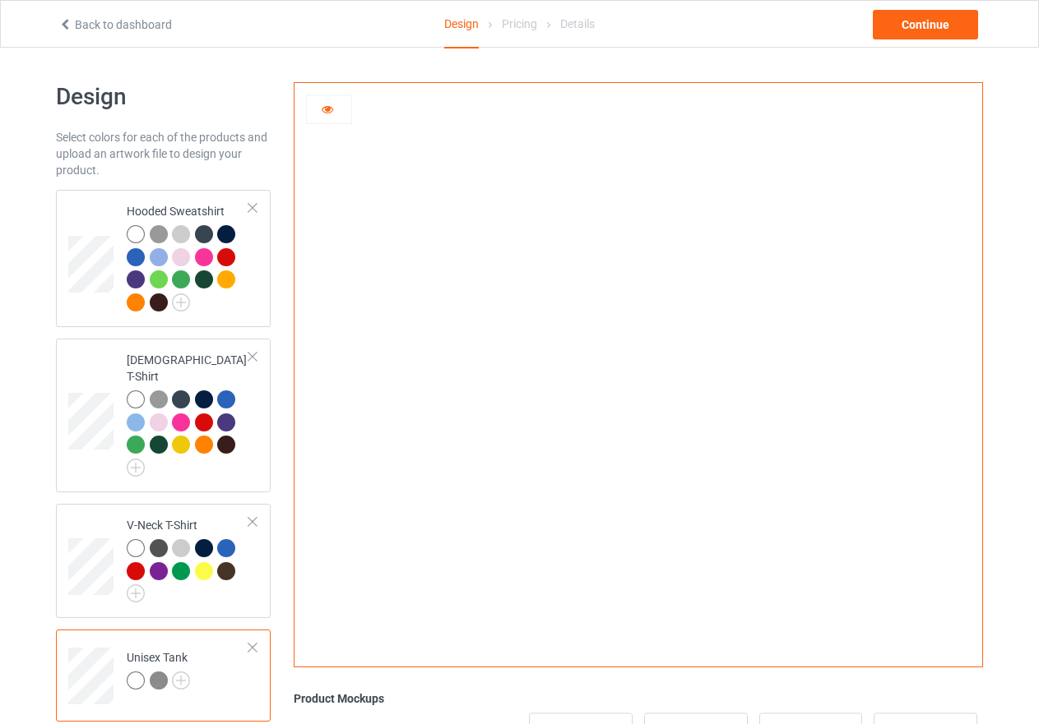
click at [137, 672] on div at bounding box center [136, 681] width 18 height 18
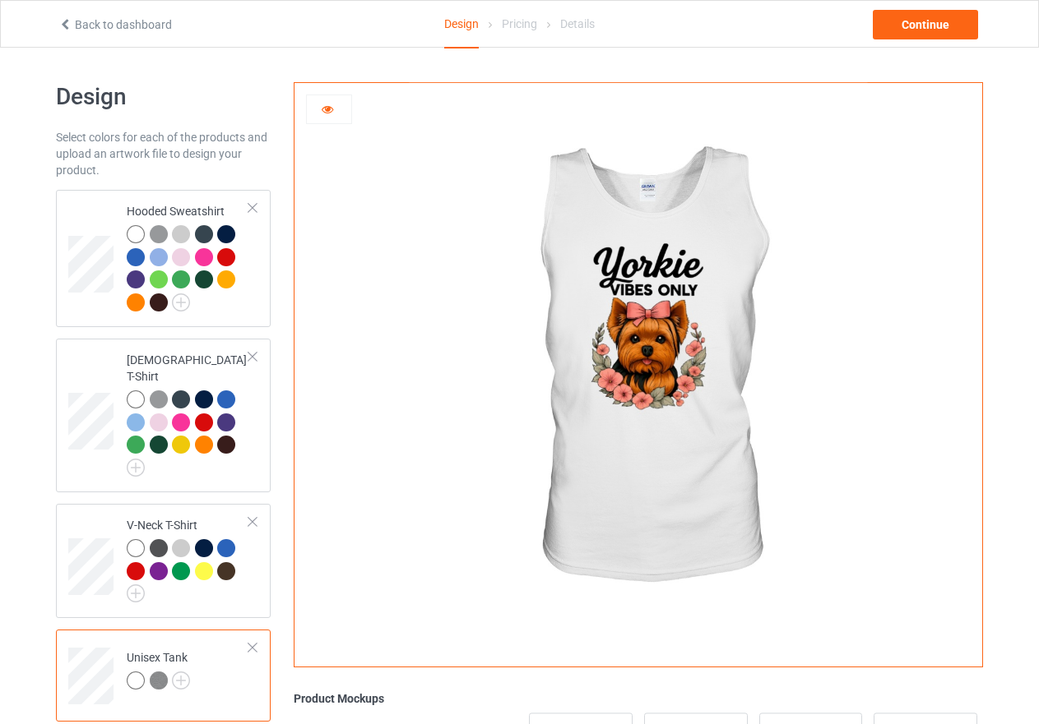
click at [324, 109] on icon at bounding box center [328, 107] width 14 height 12
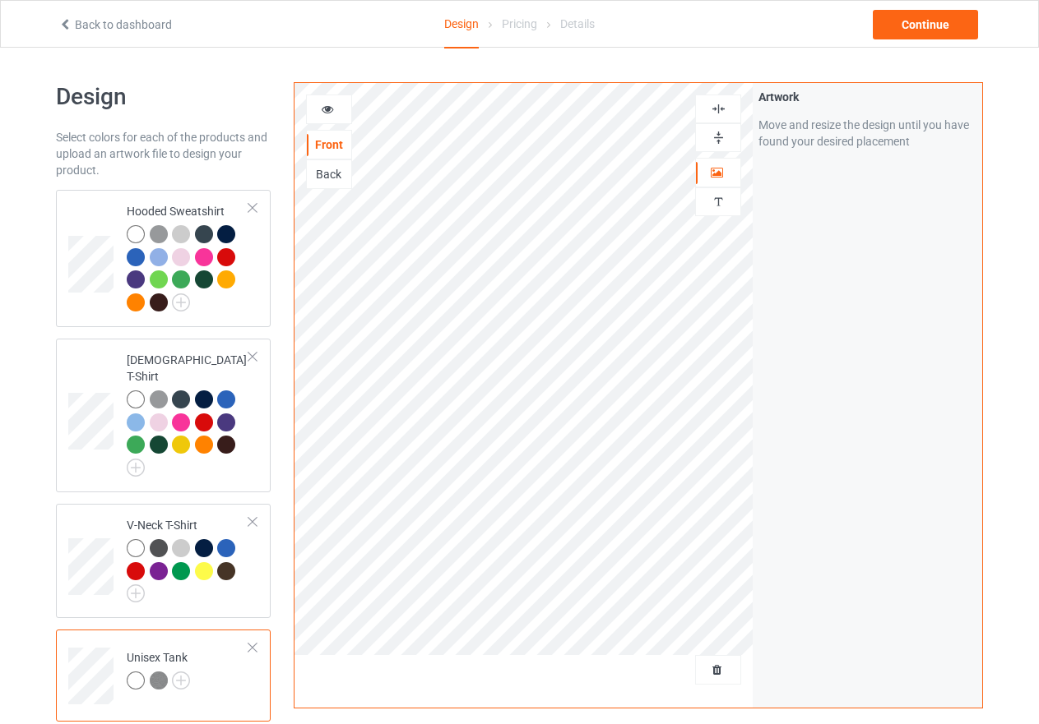
click at [720, 104] on img at bounding box center [719, 109] width 16 height 16
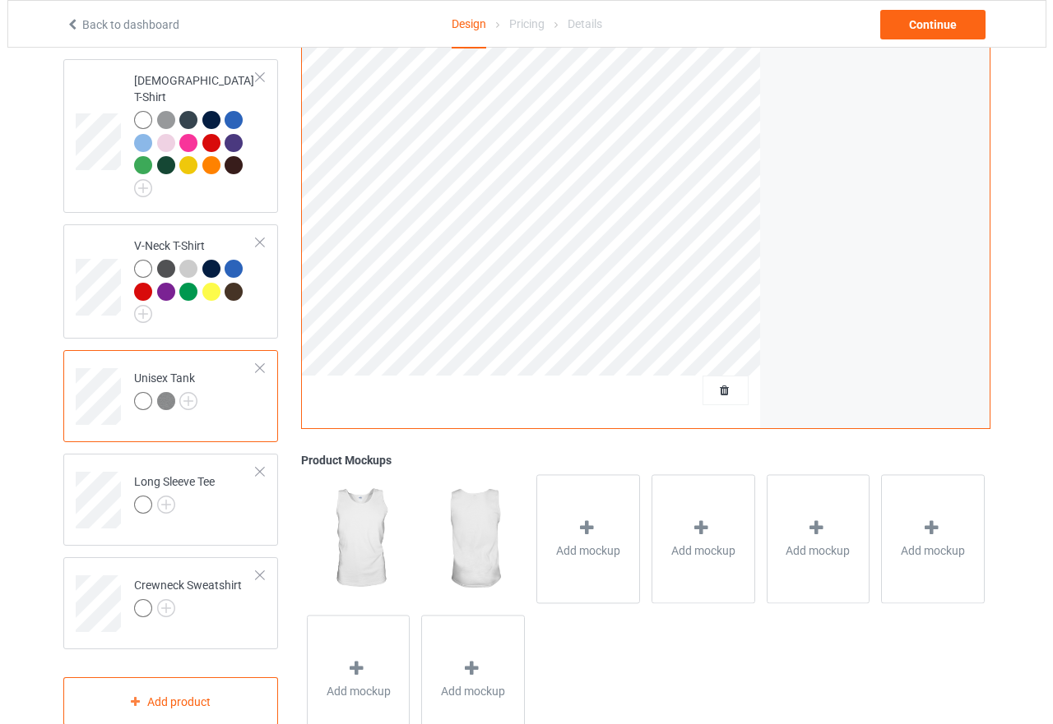
scroll to position [340, 0]
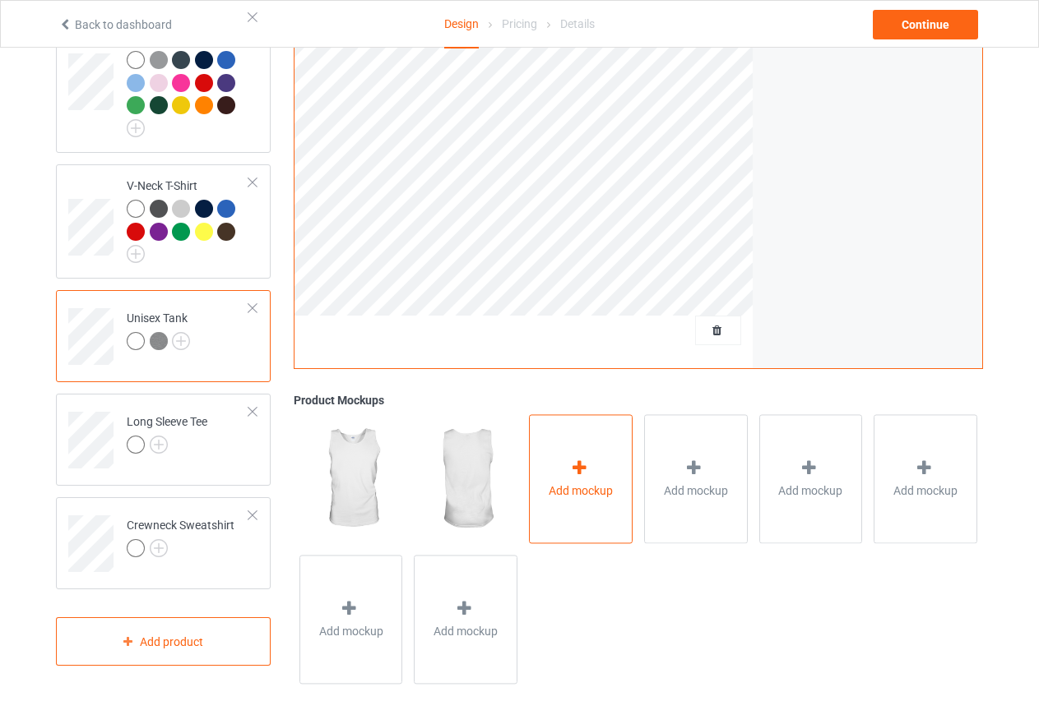
click at [586, 469] on icon at bounding box center [579, 468] width 21 height 17
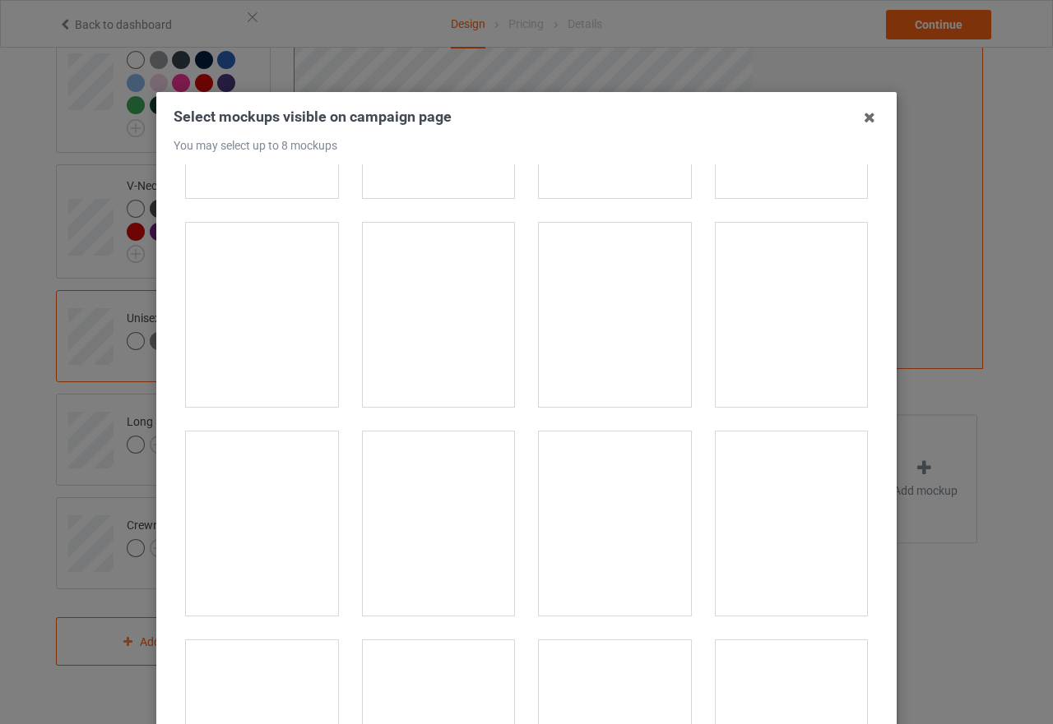
scroll to position [658, 0]
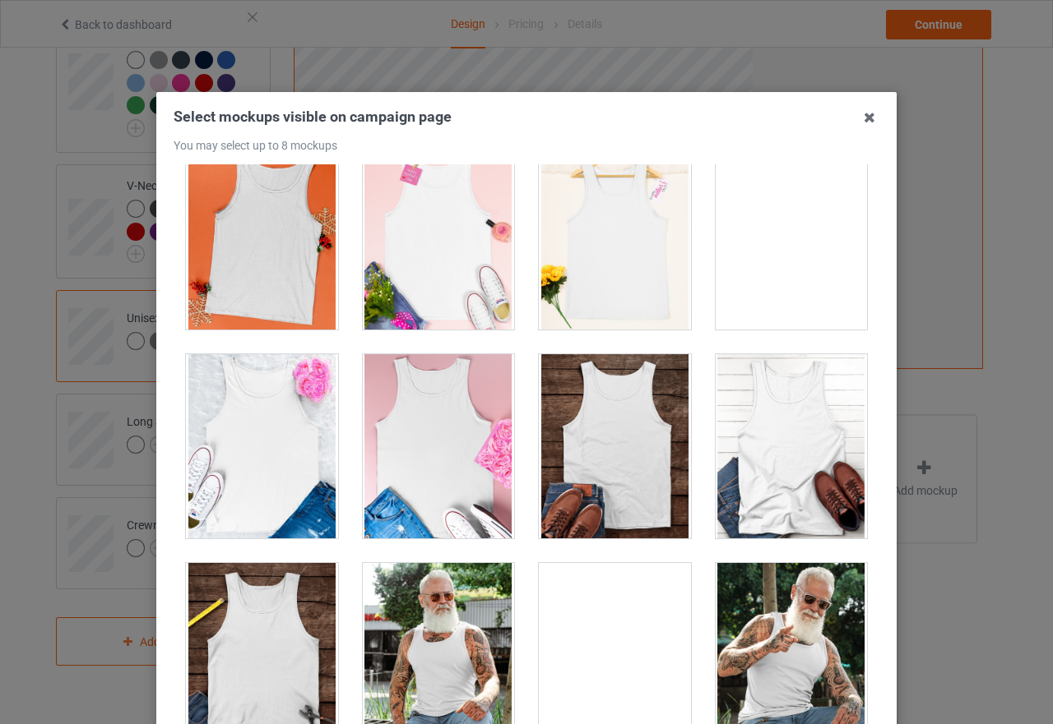
click at [445, 447] on div at bounding box center [439, 446] width 152 height 184
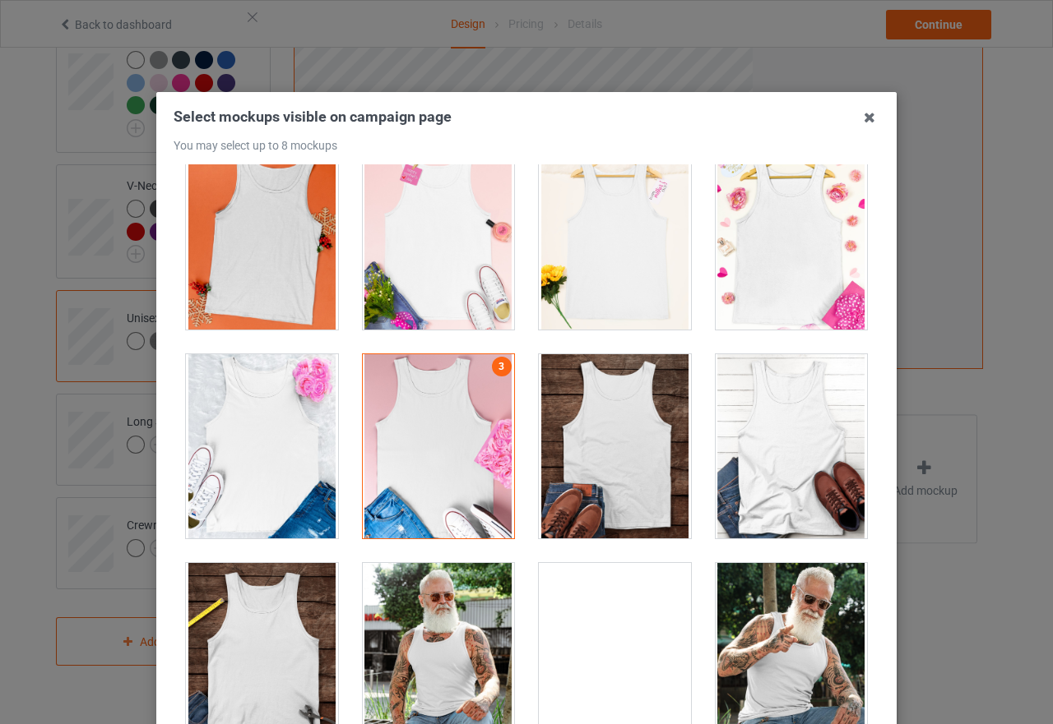
click at [297, 449] on div at bounding box center [262, 446] width 152 height 184
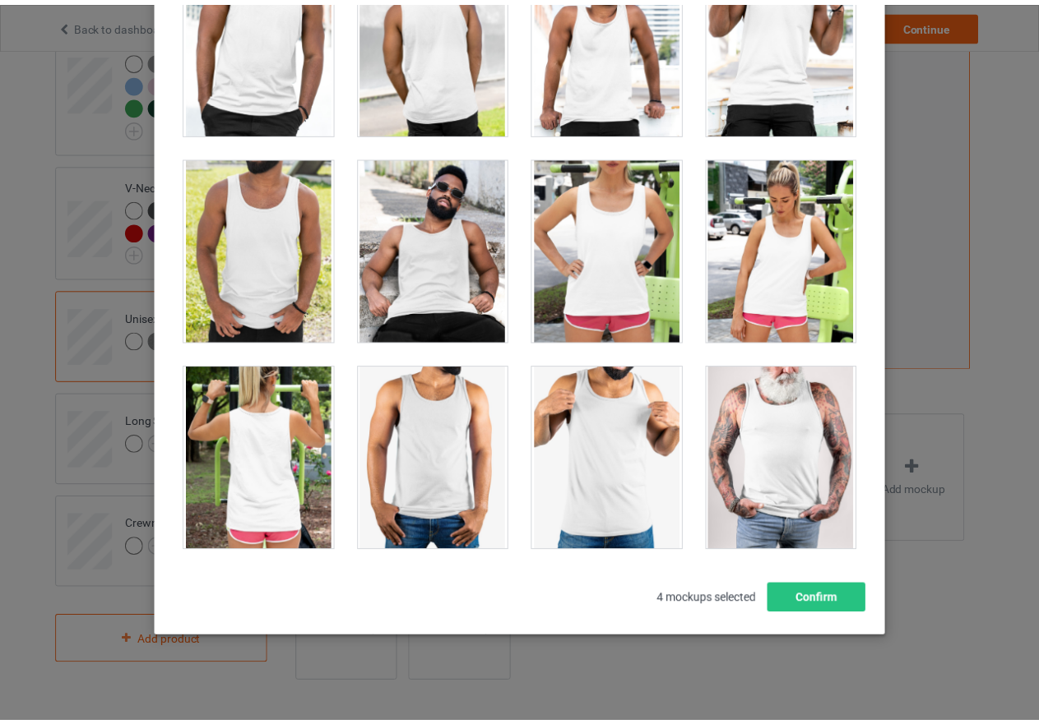
scroll to position [187, 0]
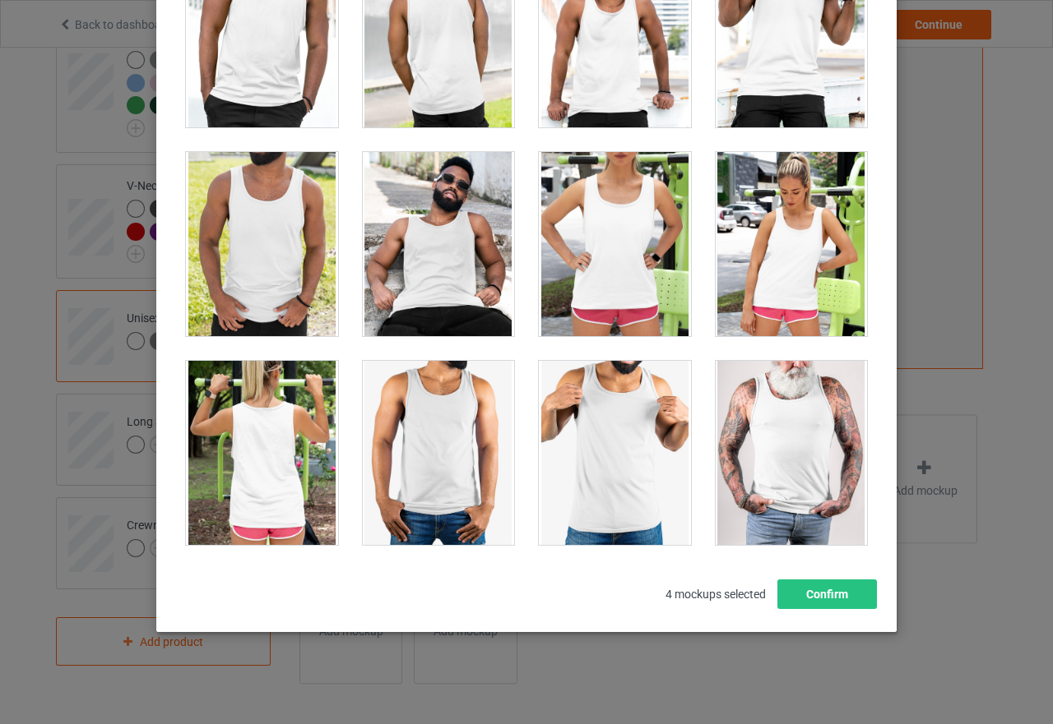
click at [771, 275] on div at bounding box center [791, 244] width 152 height 184
click at [621, 274] on div at bounding box center [615, 244] width 152 height 184
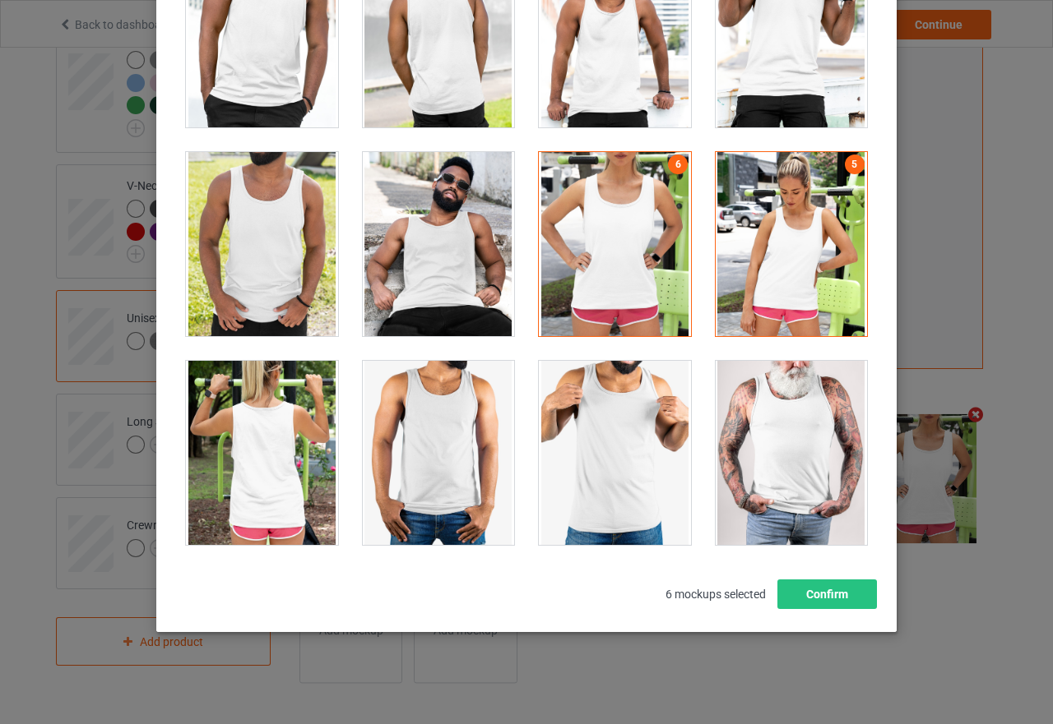
click at [244, 481] on div at bounding box center [262, 453] width 152 height 184
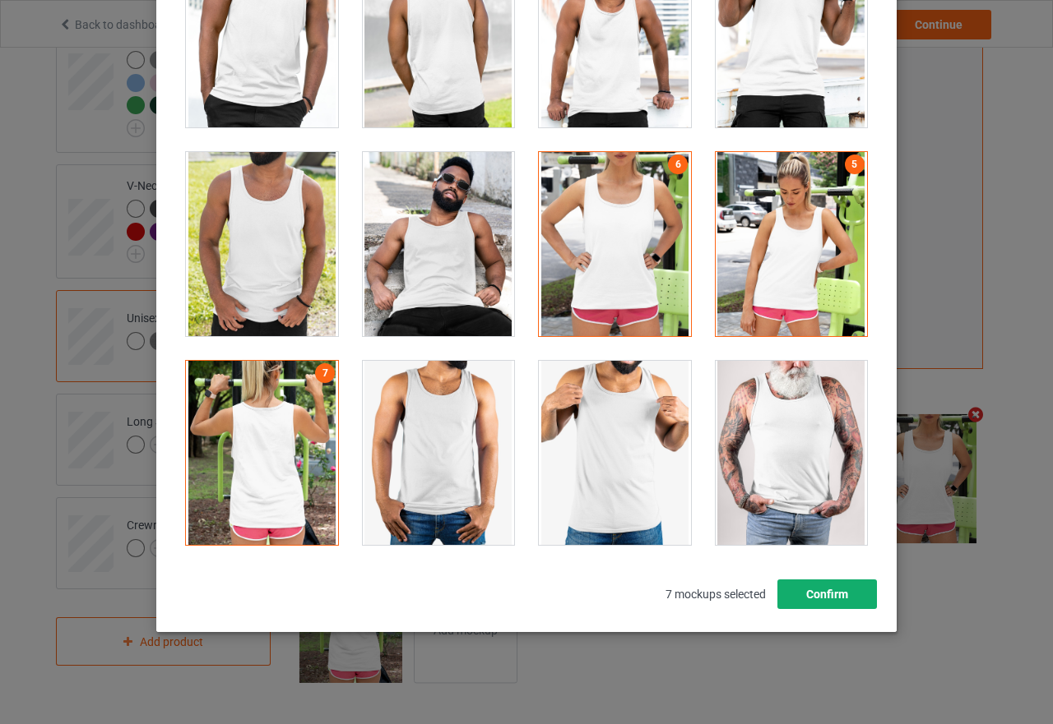
click at [800, 597] on button "Confirm" at bounding box center [827, 595] width 100 height 30
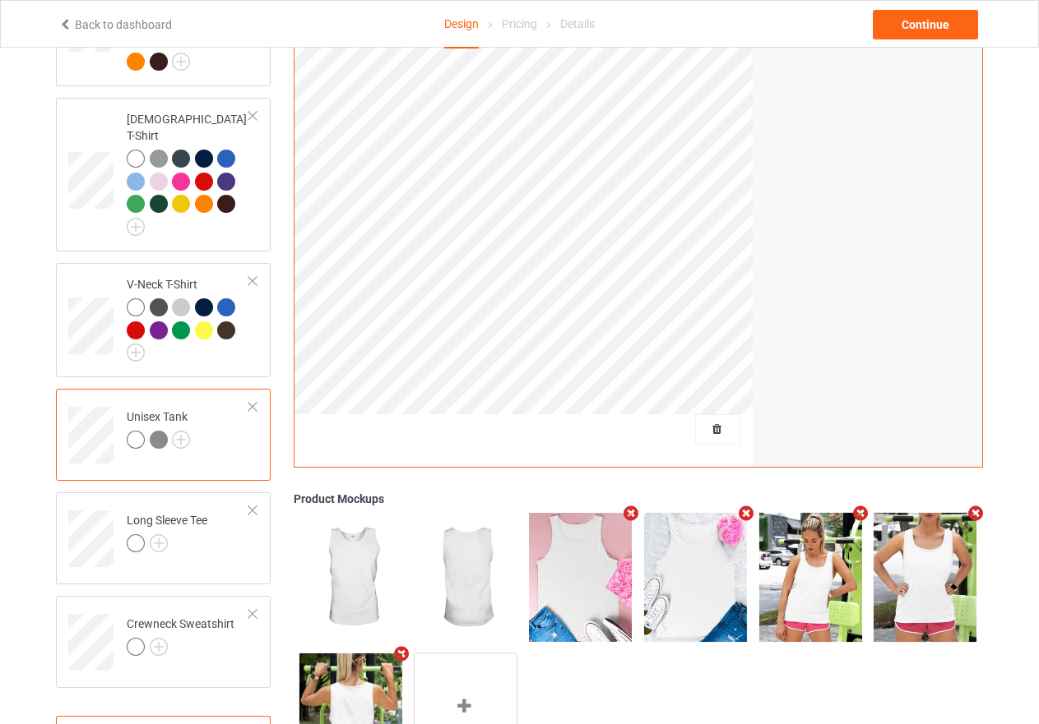
scroll to position [340, 0]
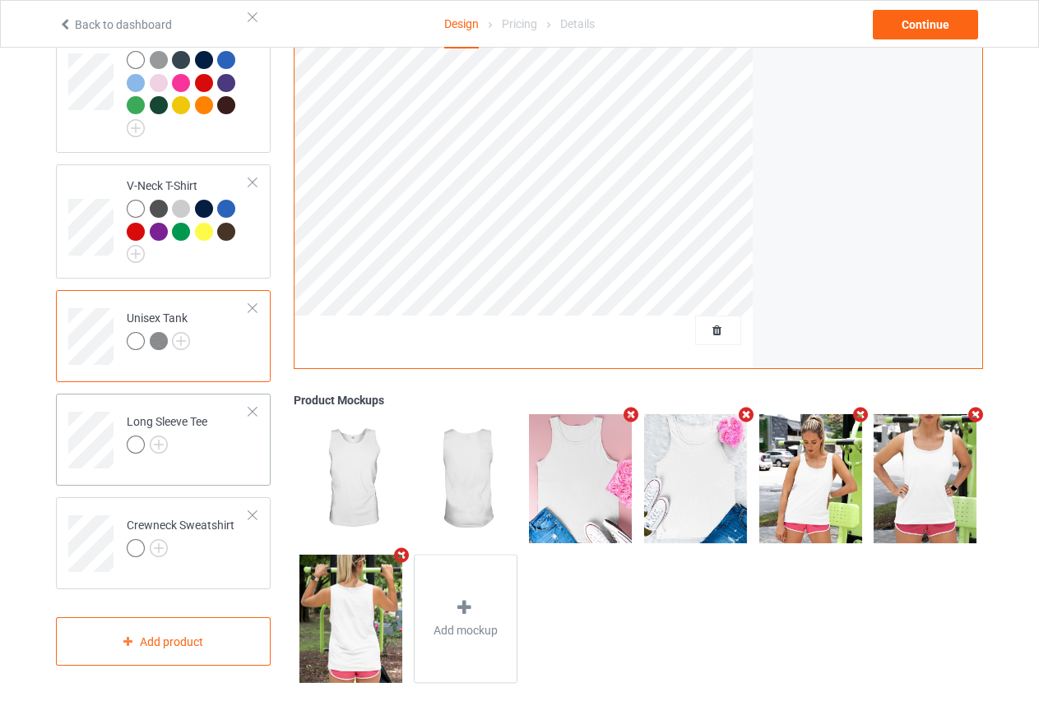
click at [136, 436] on div at bounding box center [136, 445] width 18 height 18
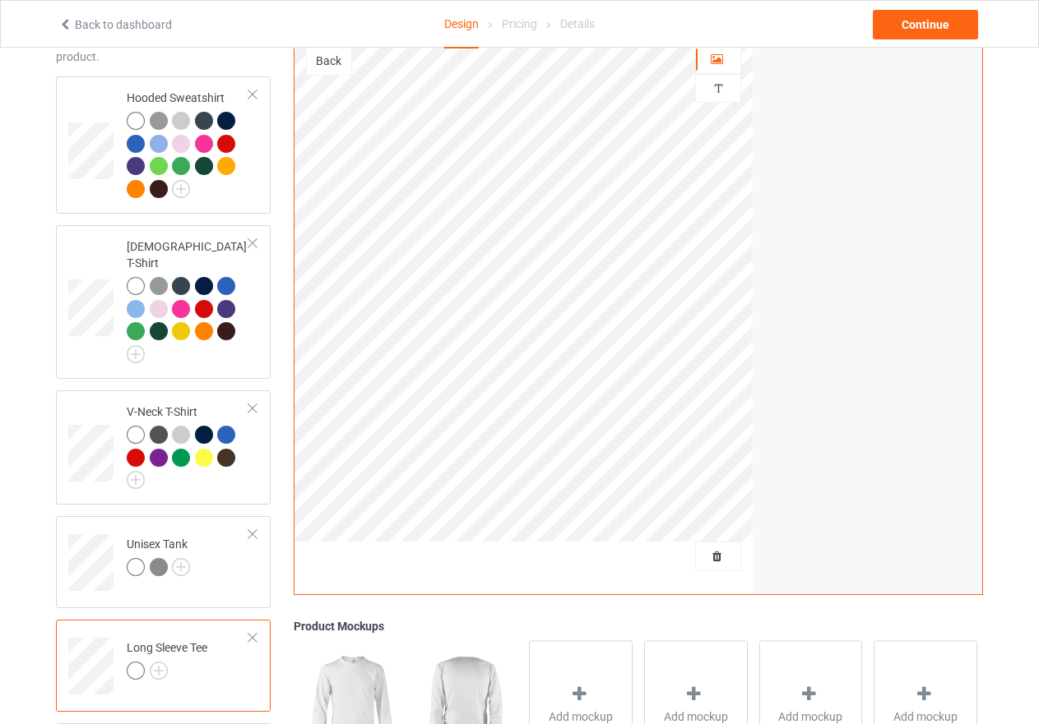
scroll to position [11, 0]
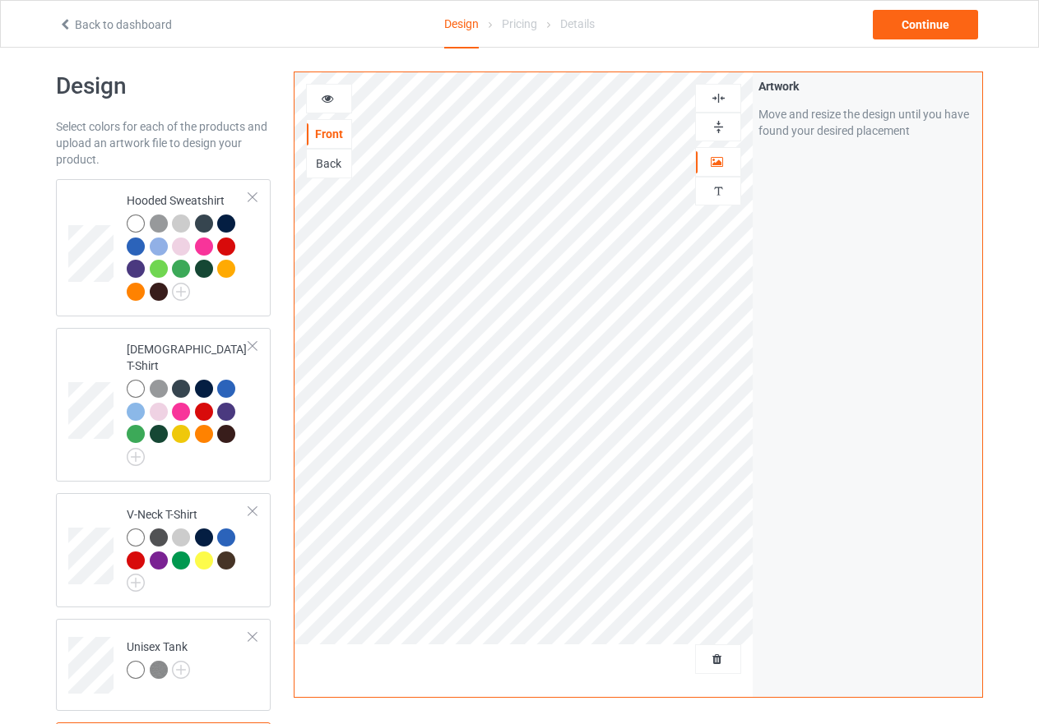
click at [327, 101] on icon at bounding box center [328, 96] width 14 height 12
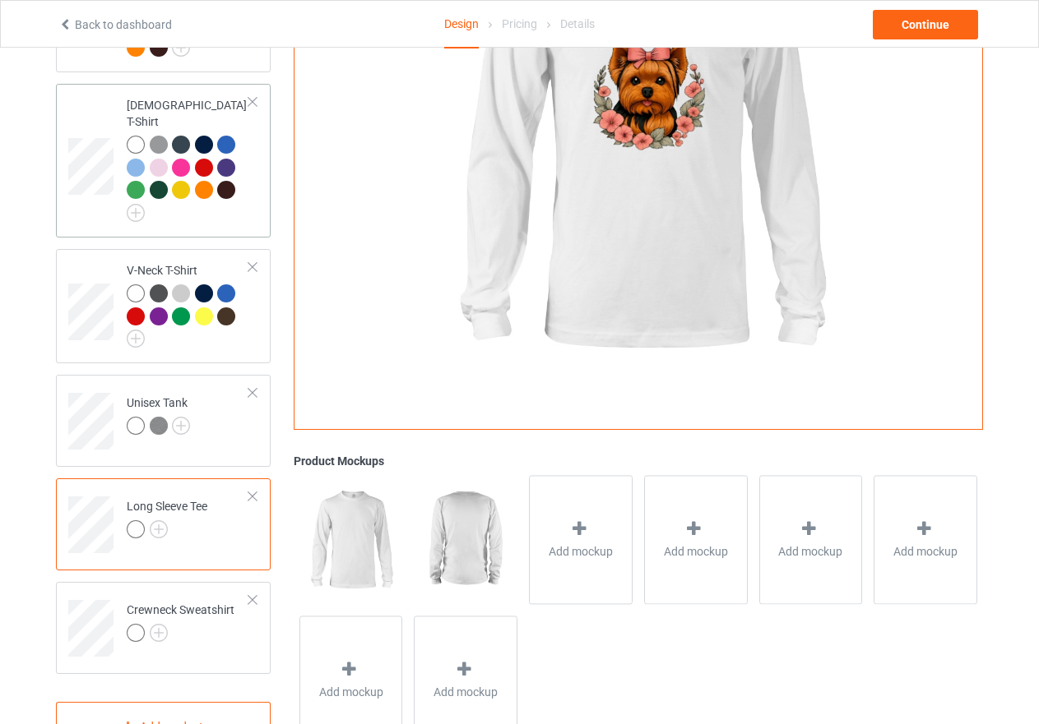
scroll to position [257, 0]
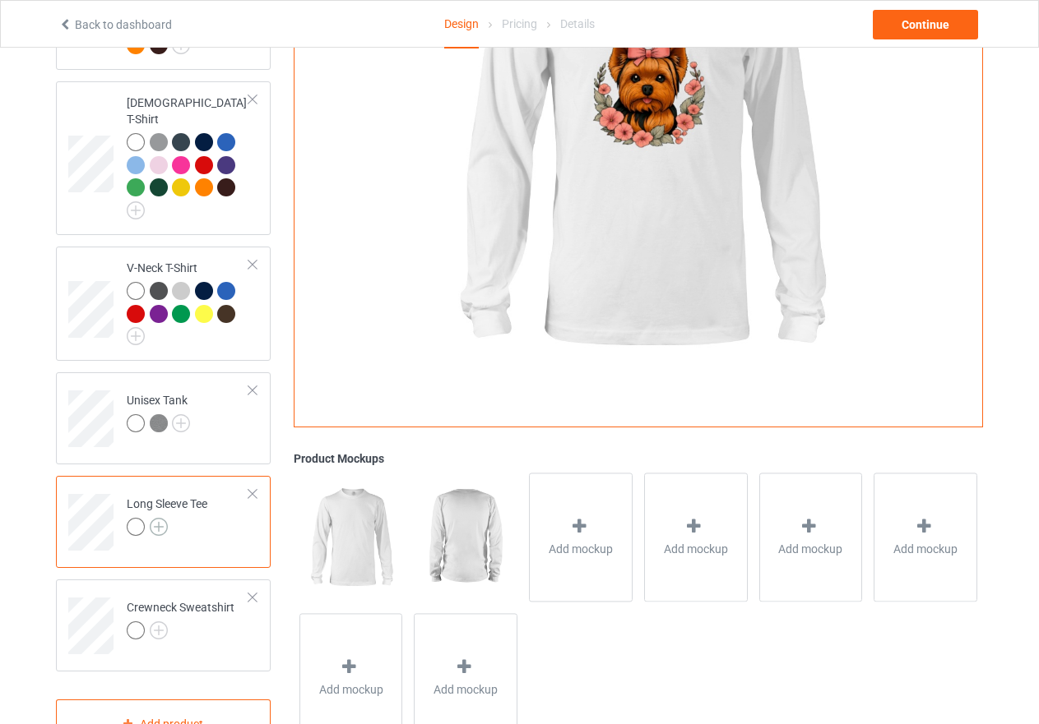
click at [154, 518] on img at bounding box center [159, 527] width 18 height 18
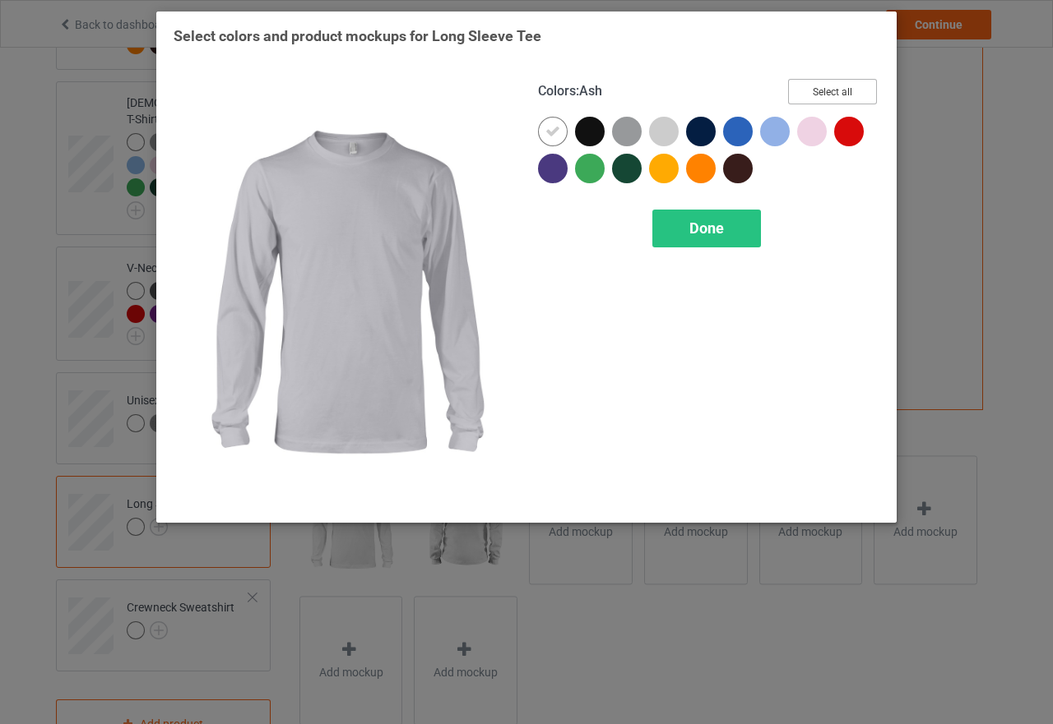
click at [822, 92] on button "Select all" at bounding box center [832, 91] width 89 height 25
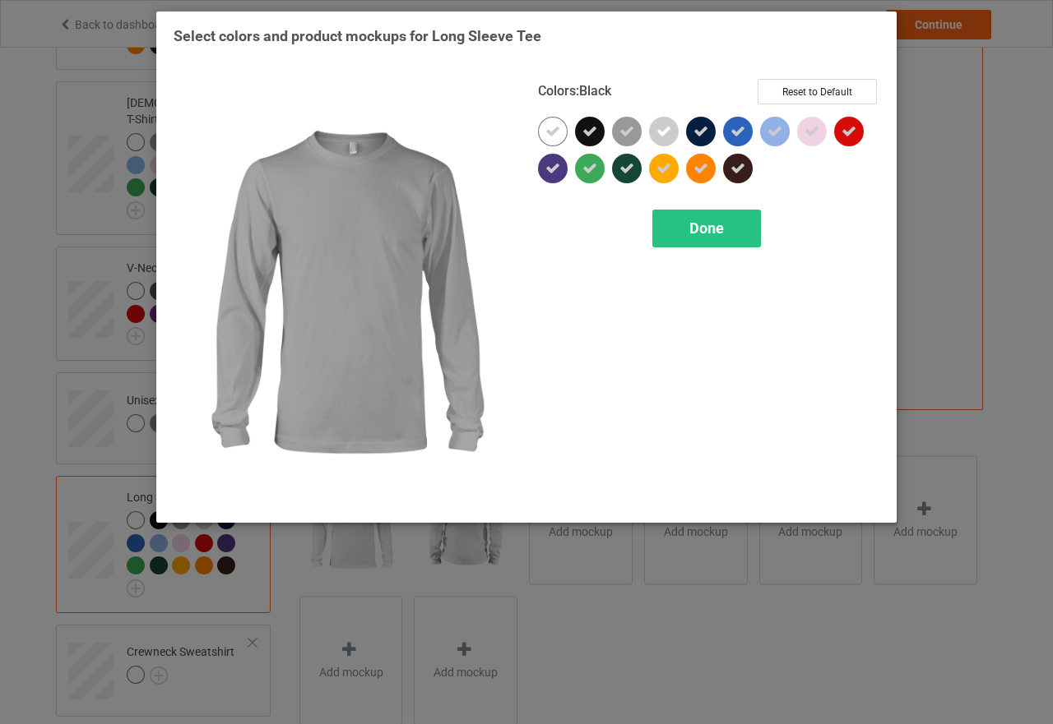
click at [592, 132] on icon at bounding box center [589, 131] width 15 height 15
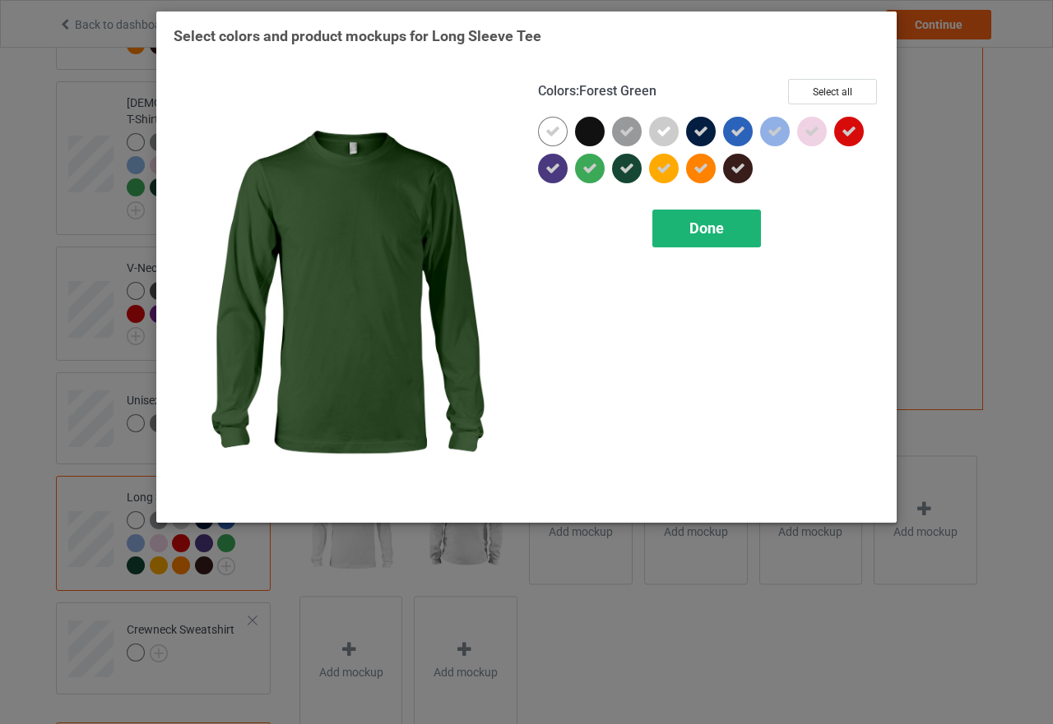
click at [706, 229] on span "Done" at bounding box center [706, 228] width 35 height 17
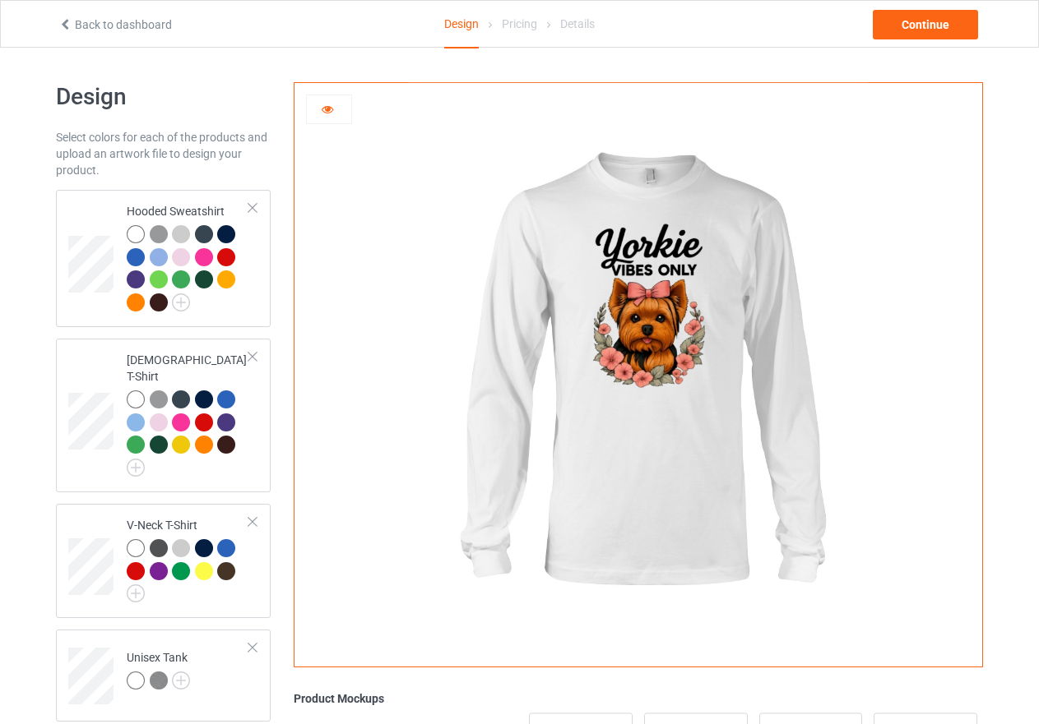
click at [323, 104] on icon at bounding box center [328, 107] width 14 height 12
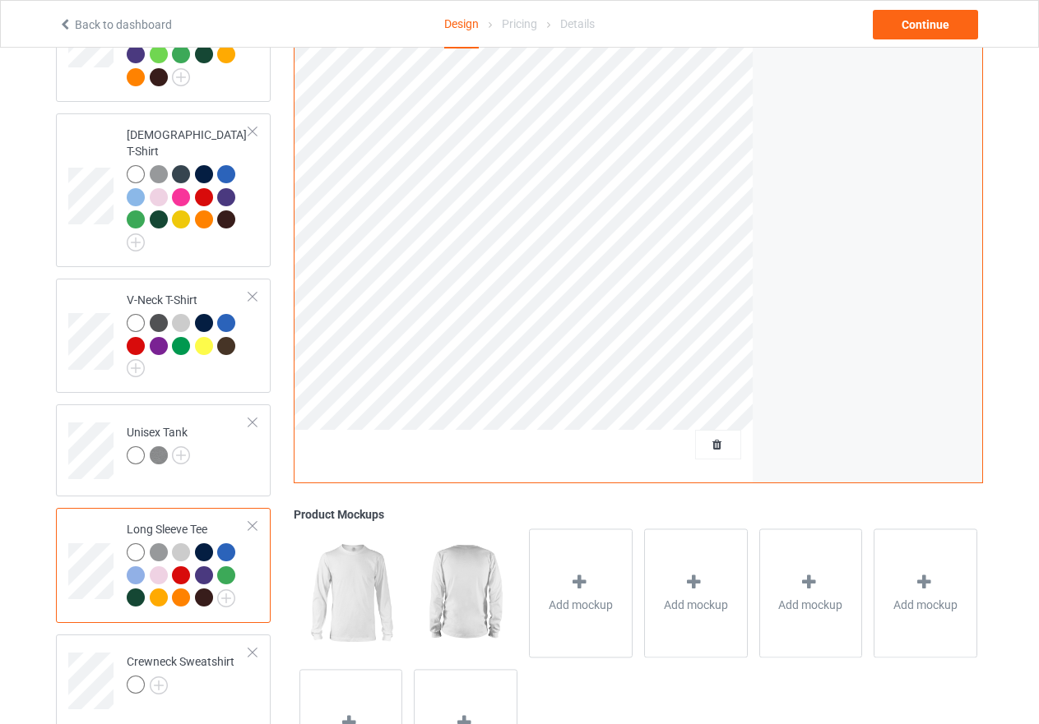
scroll to position [247, 0]
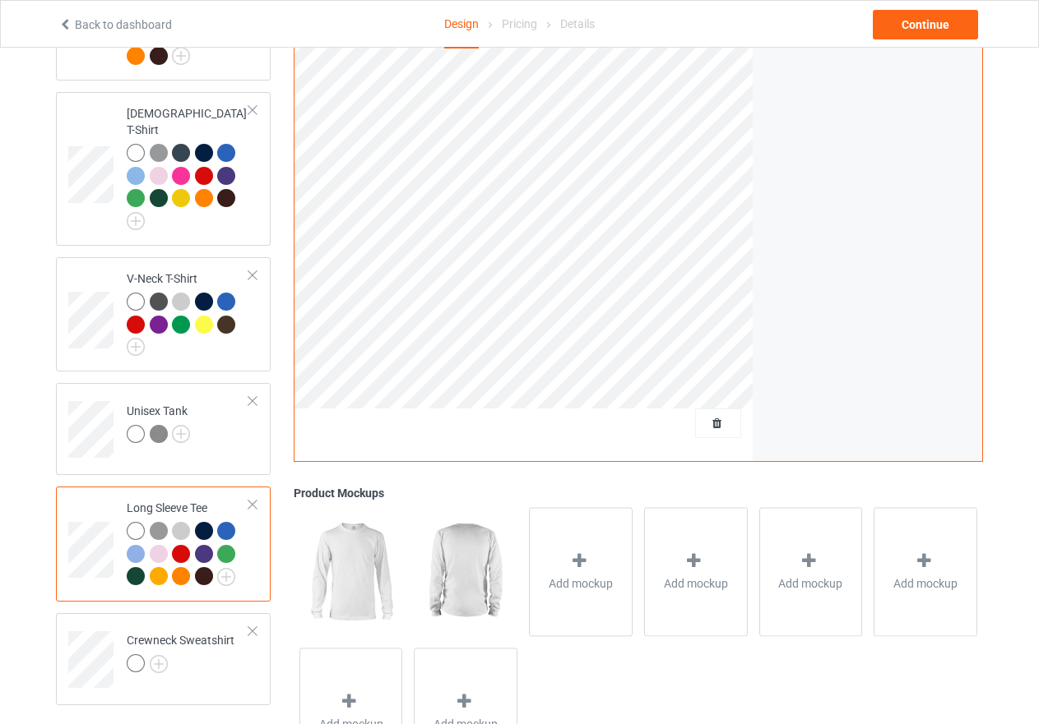
click at [173, 545] on div at bounding box center [181, 554] width 18 height 18
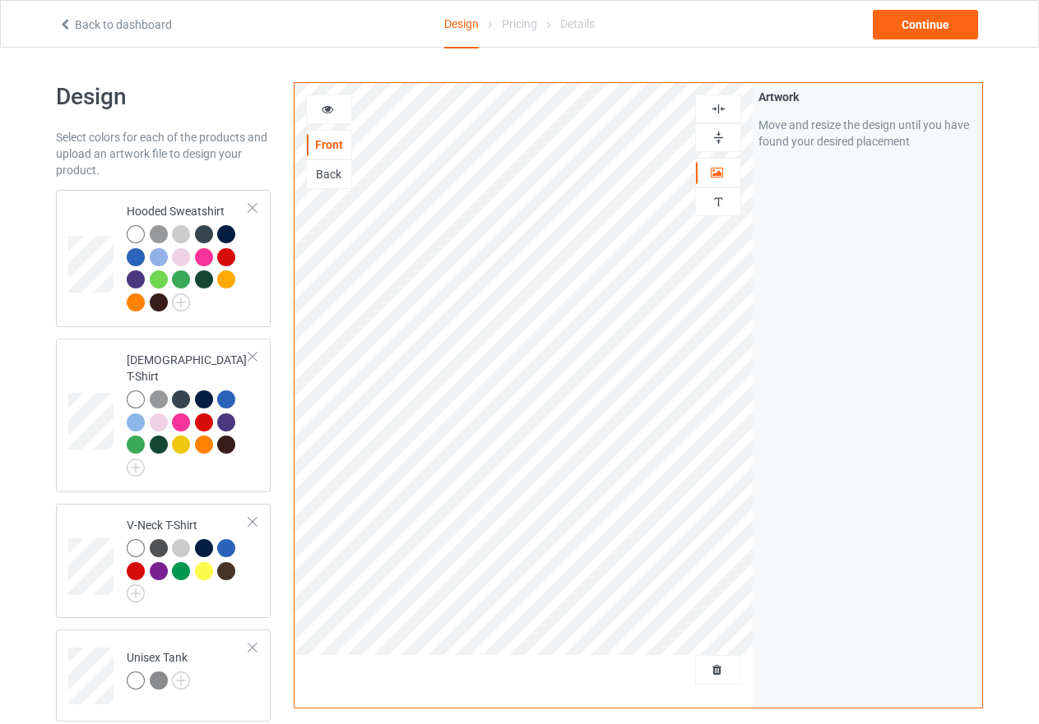
click at [326, 103] on icon at bounding box center [328, 107] width 14 height 12
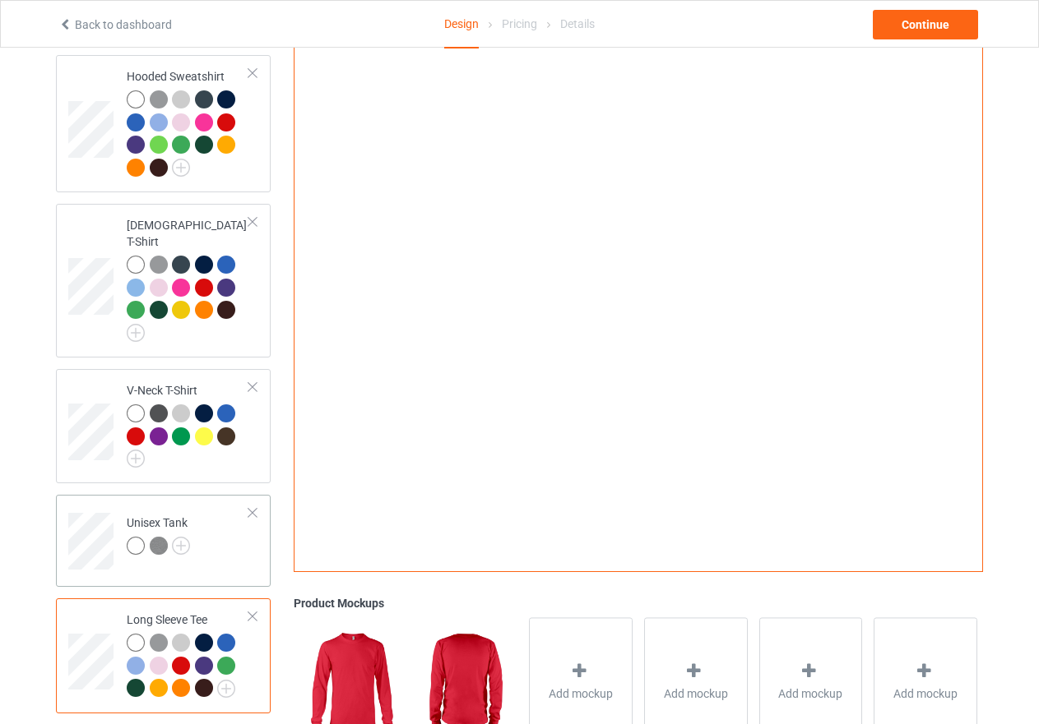
scroll to position [164, 0]
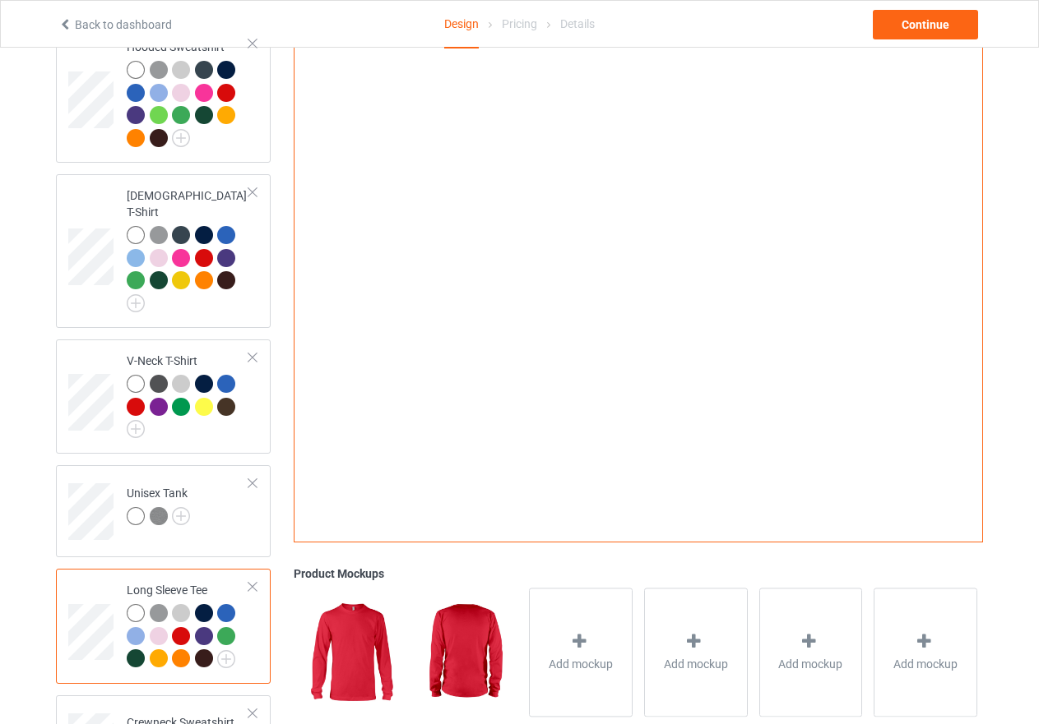
click at [200, 627] on div at bounding box center [204, 636] width 18 height 18
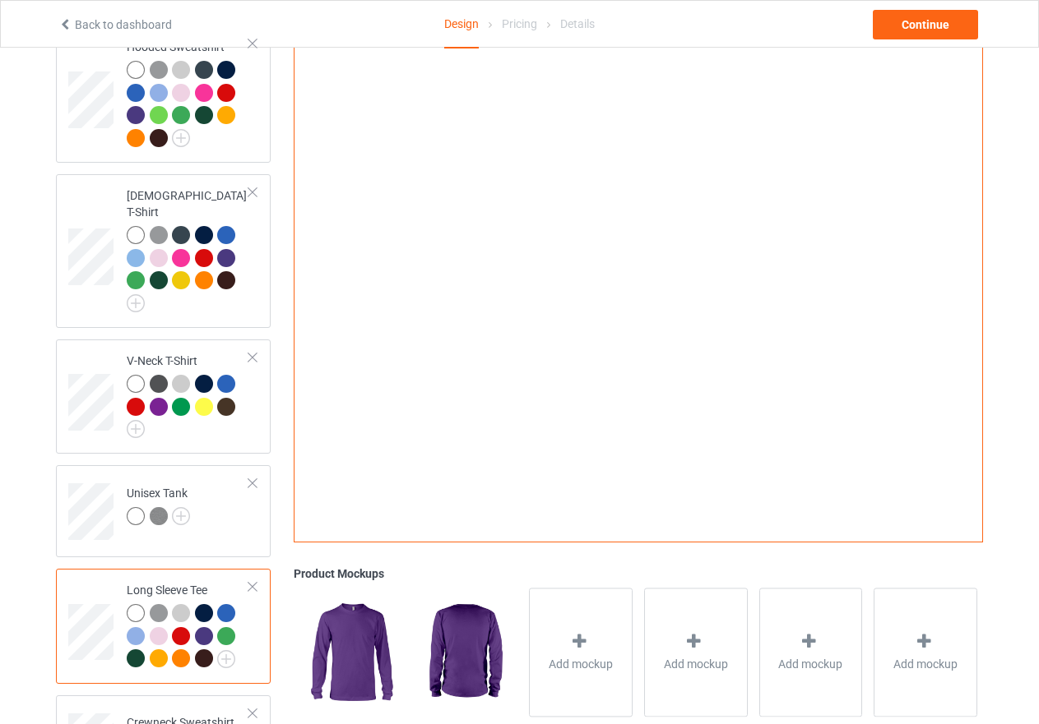
click at [219, 627] on div at bounding box center [226, 636] width 18 height 18
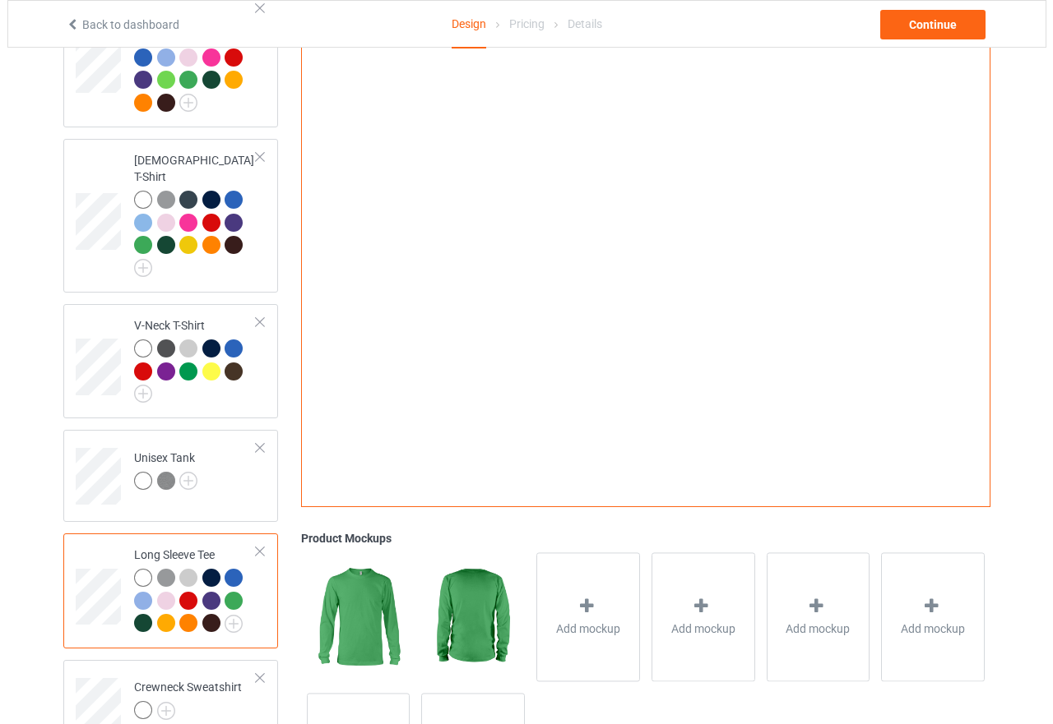
scroll to position [247, 0]
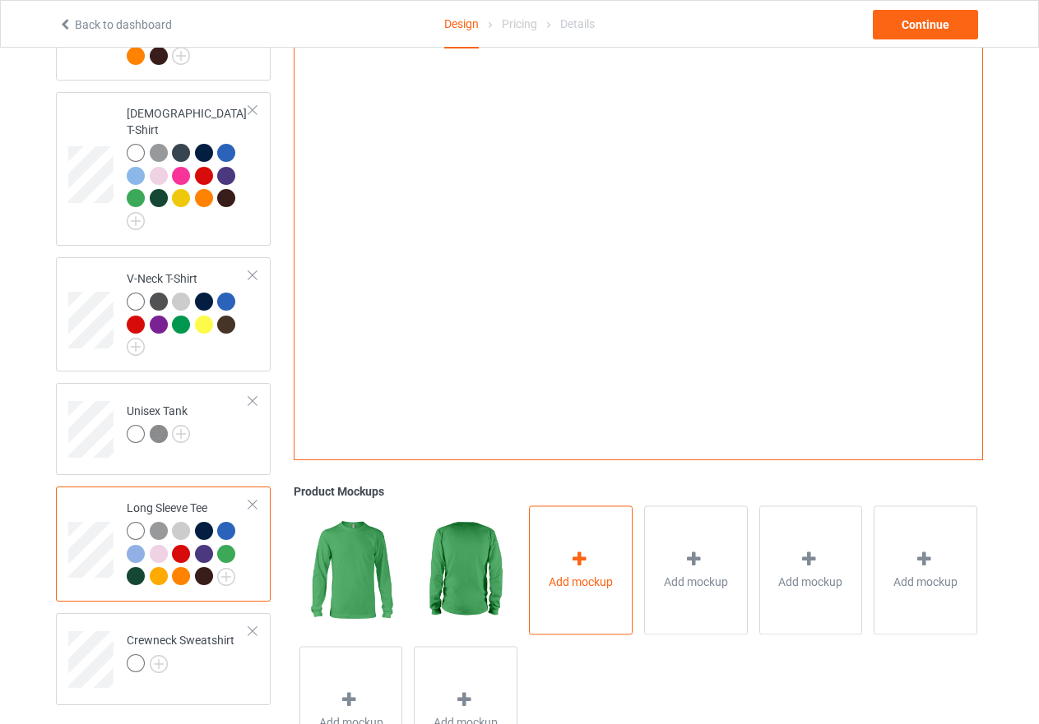
click at [580, 551] on icon at bounding box center [579, 559] width 21 height 17
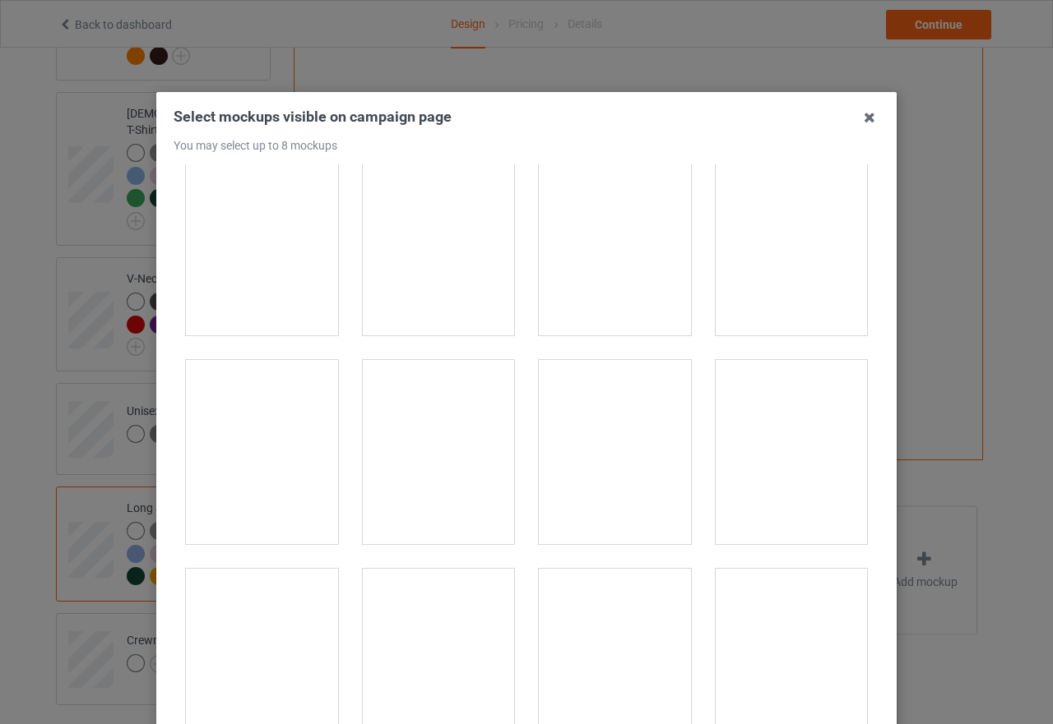
scroll to position [493, 0]
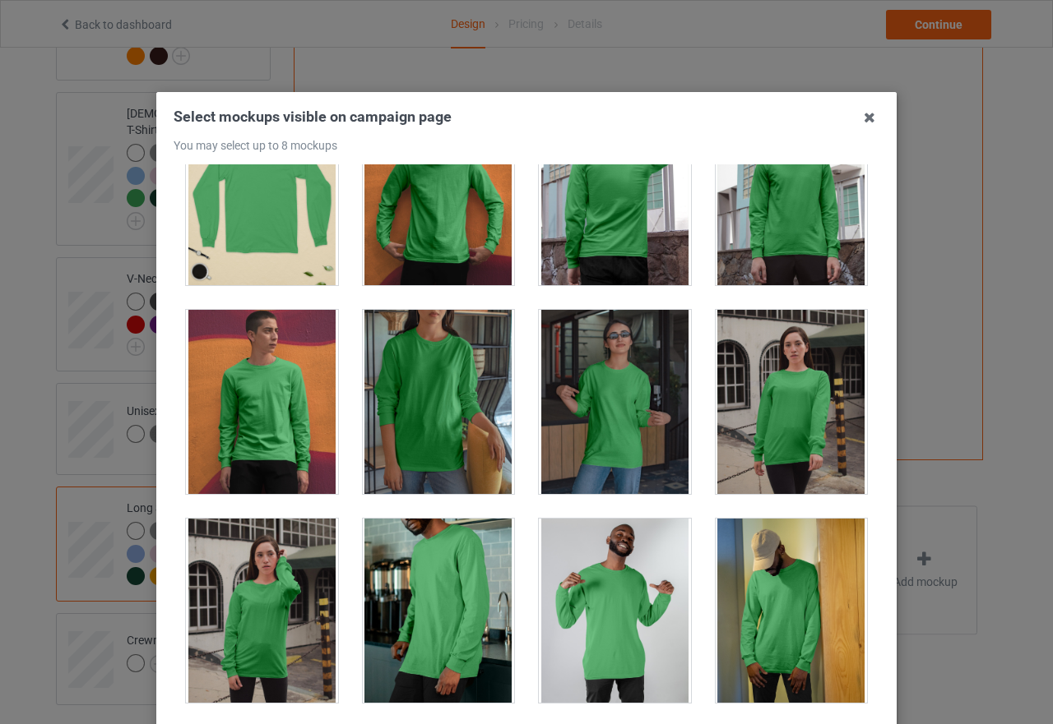
click at [802, 447] on div at bounding box center [791, 402] width 152 height 184
click at [253, 606] on div at bounding box center [262, 611] width 152 height 184
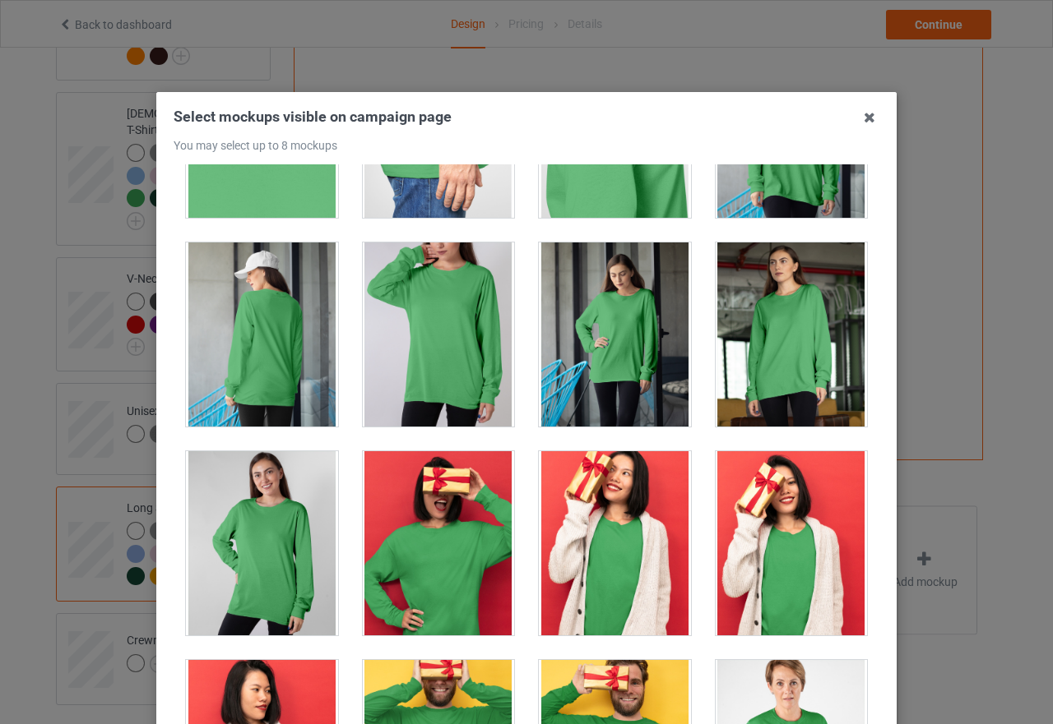
scroll to position [1398, 0]
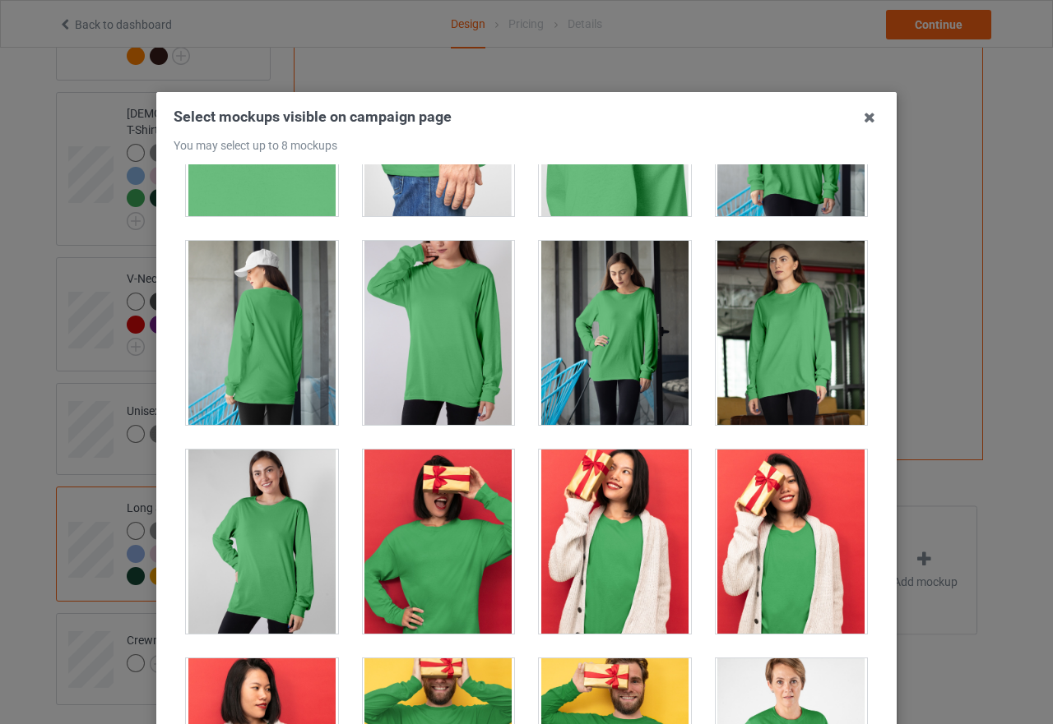
click at [589, 372] on div at bounding box center [615, 333] width 152 height 184
click at [239, 510] on div at bounding box center [262, 542] width 152 height 184
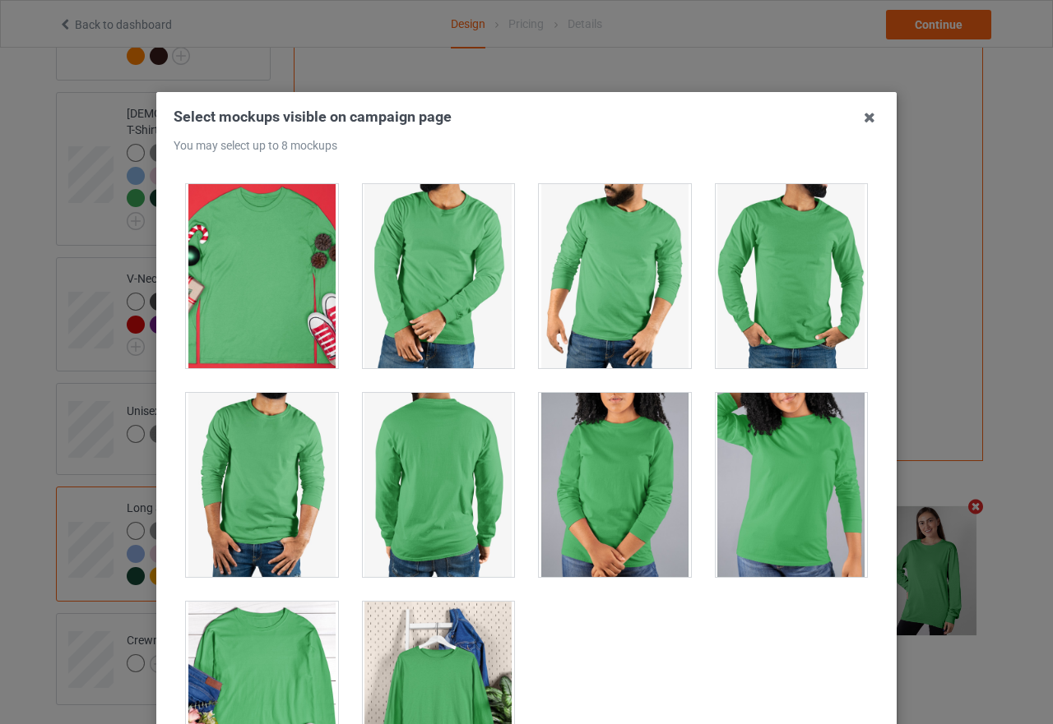
scroll to position [4433, 0]
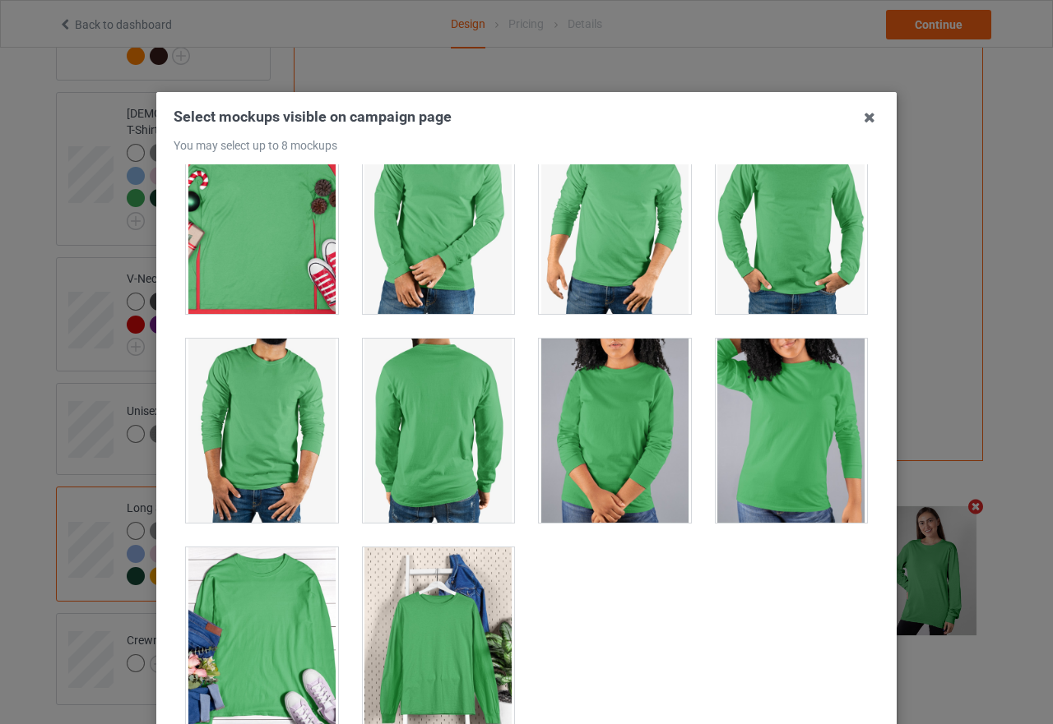
click at [618, 435] on div at bounding box center [615, 431] width 152 height 184
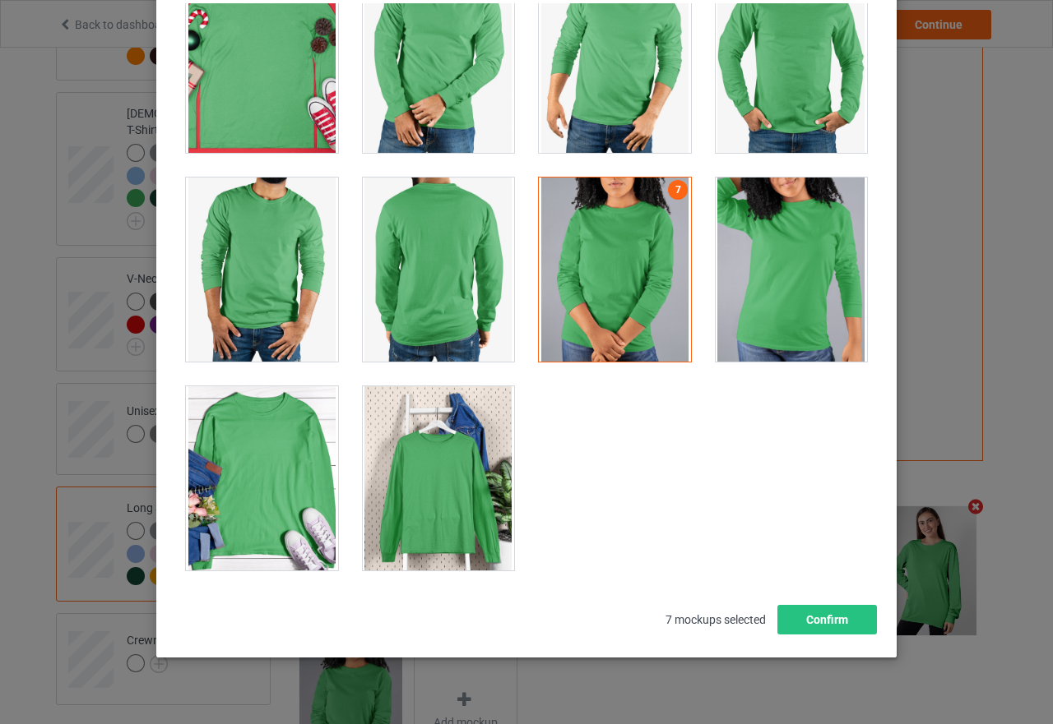
scroll to position [187, 0]
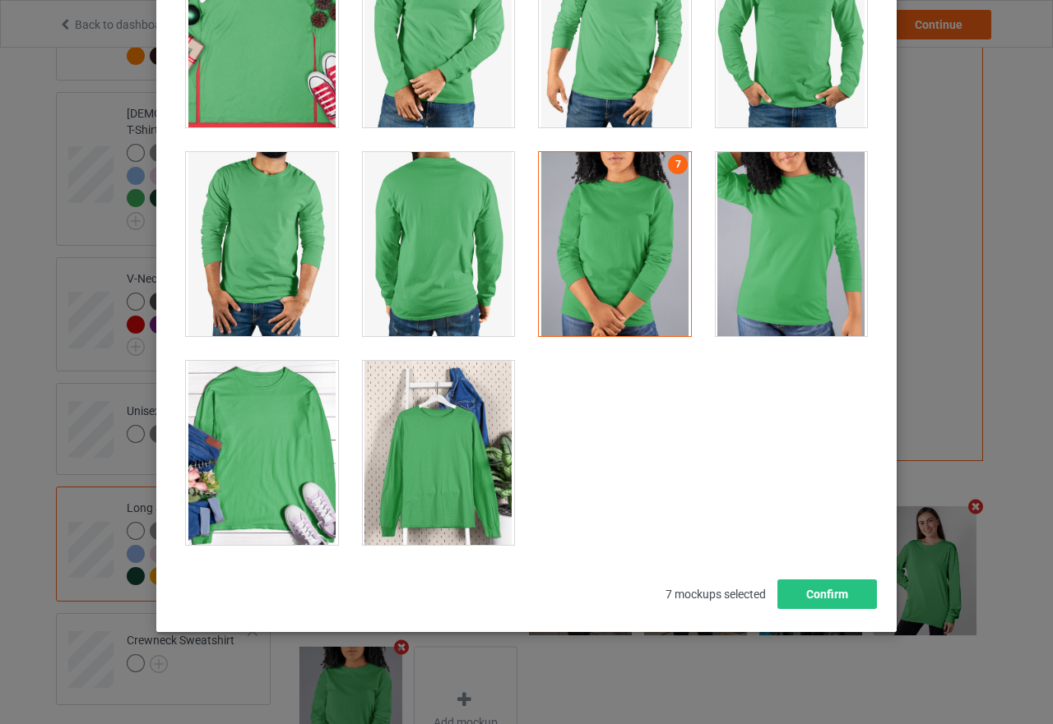
click at [271, 424] on div at bounding box center [262, 453] width 152 height 184
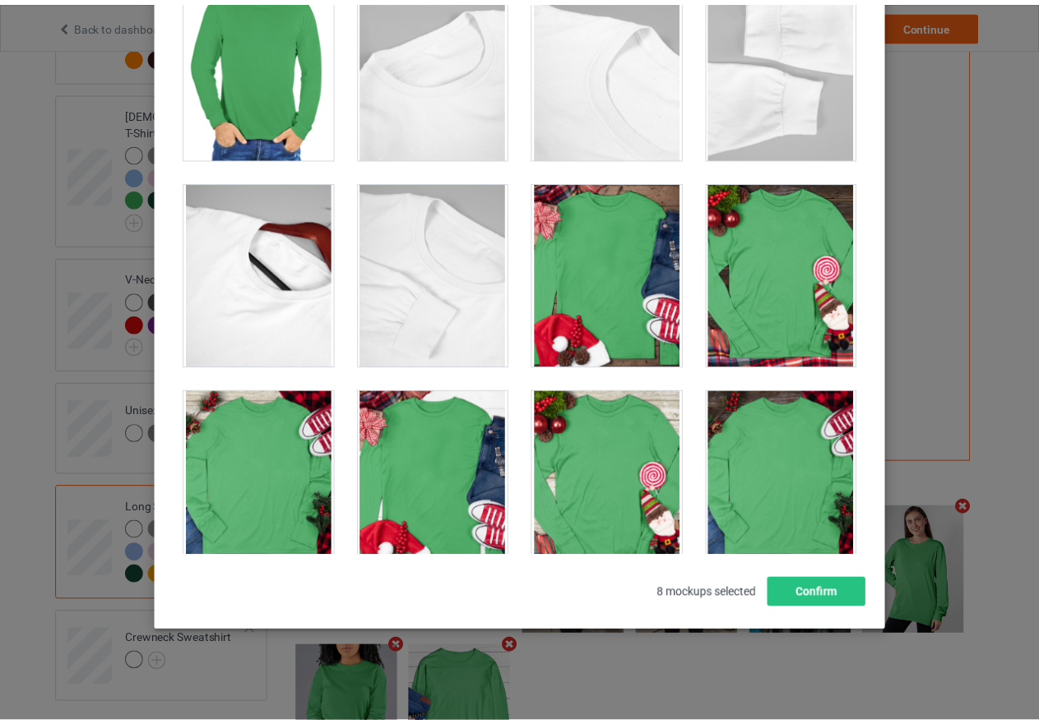
scroll to position [3775, 0]
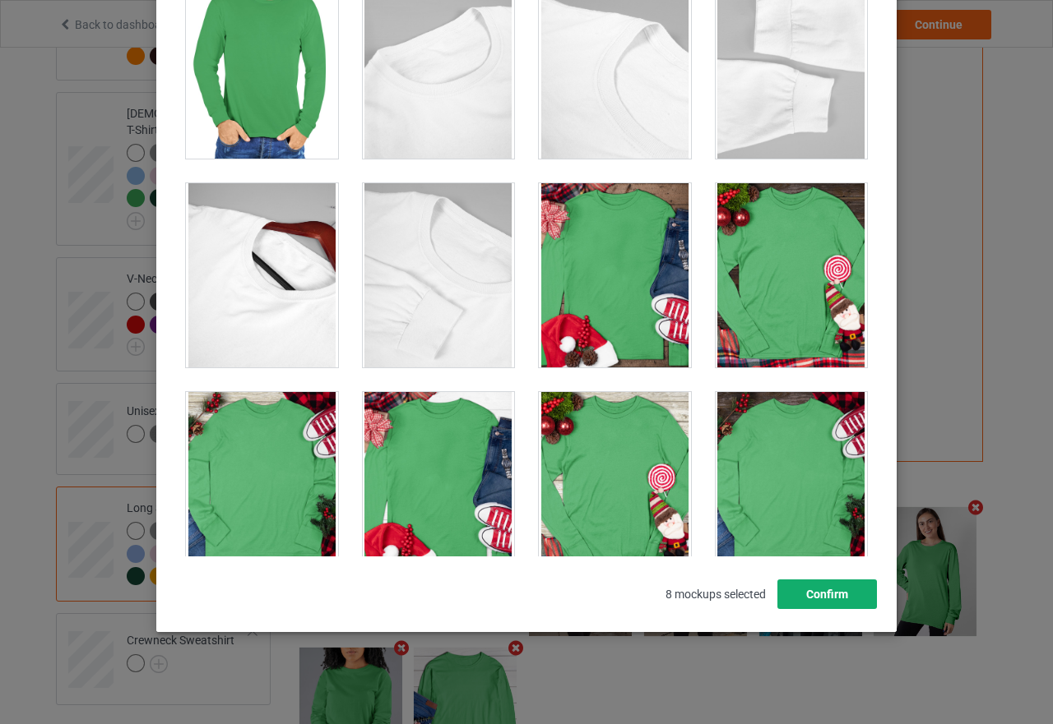
click at [819, 590] on button "Confirm" at bounding box center [827, 595] width 100 height 30
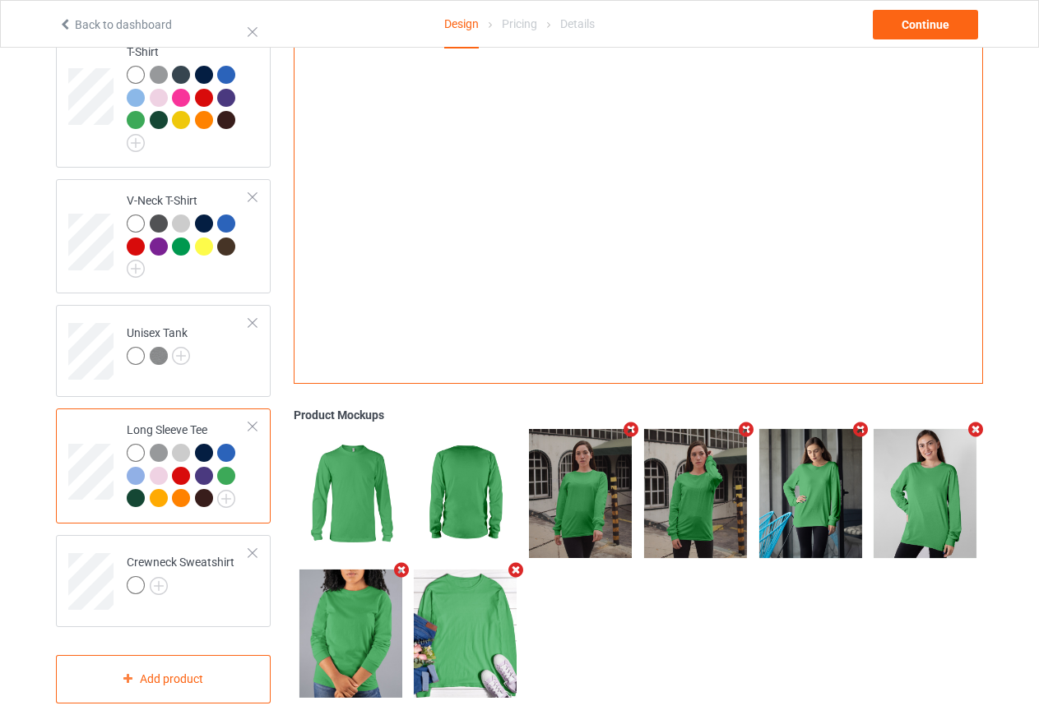
scroll to position [326, 0]
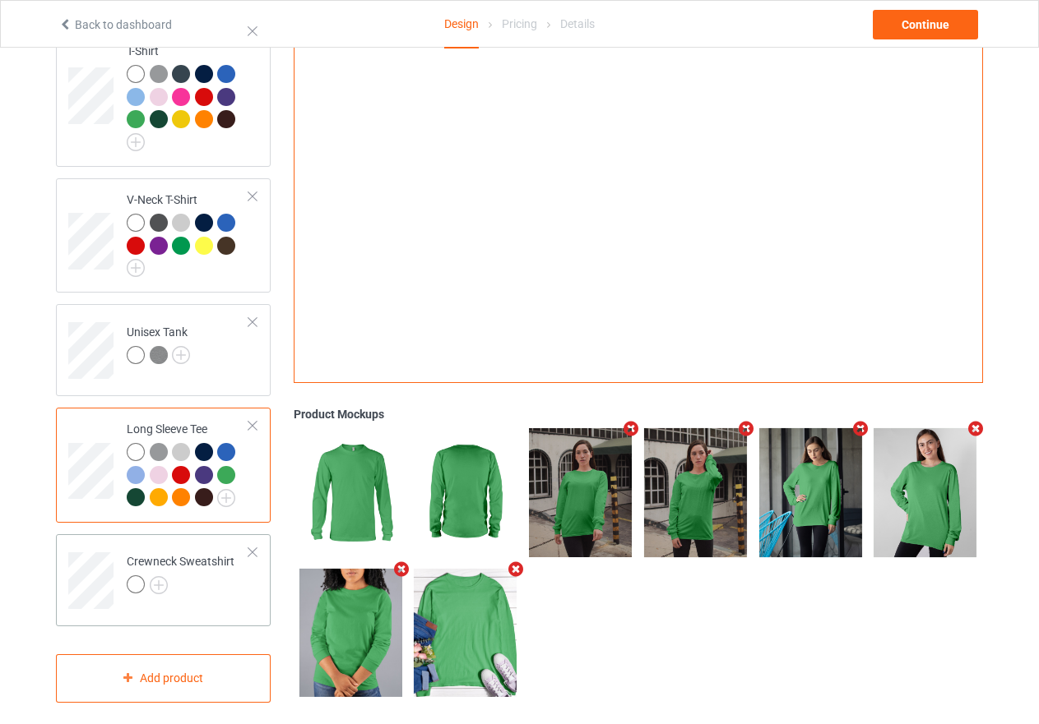
click at [132, 576] on div at bounding box center [136, 585] width 18 height 18
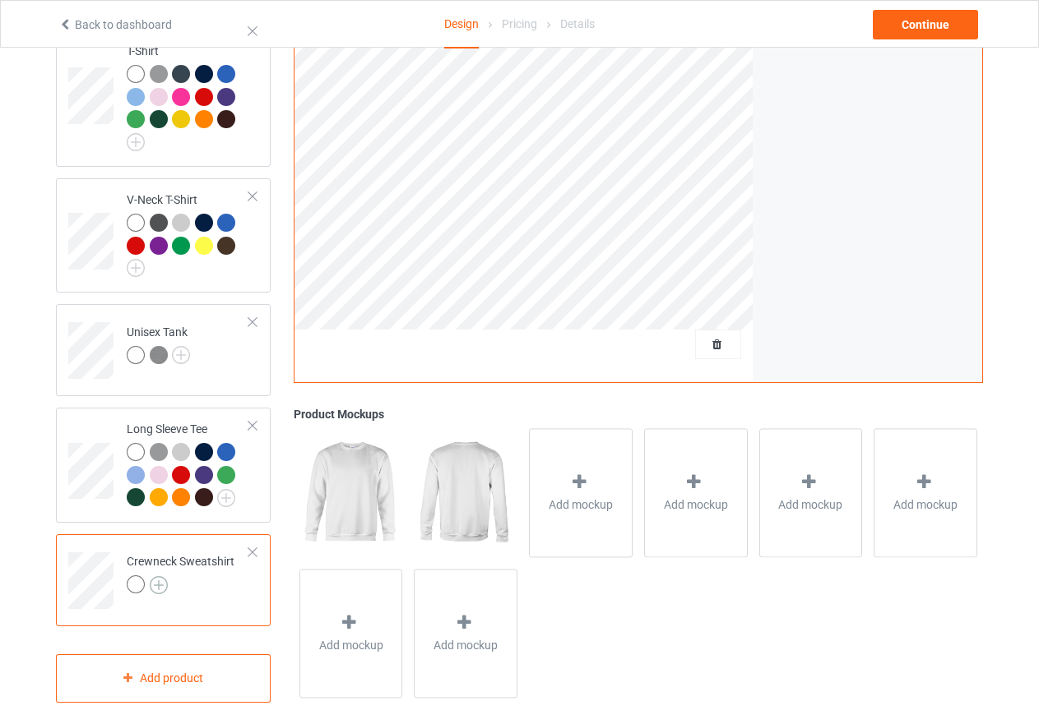
click at [155, 576] on img at bounding box center [159, 585] width 18 height 18
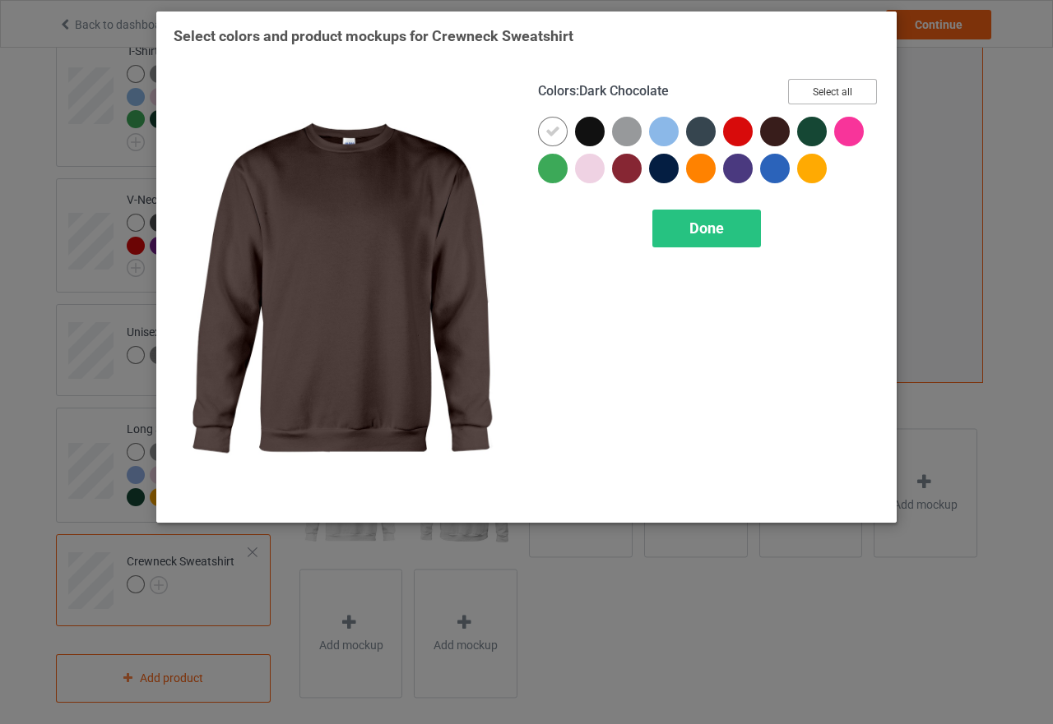
click at [852, 93] on button "Select all" at bounding box center [832, 91] width 89 height 25
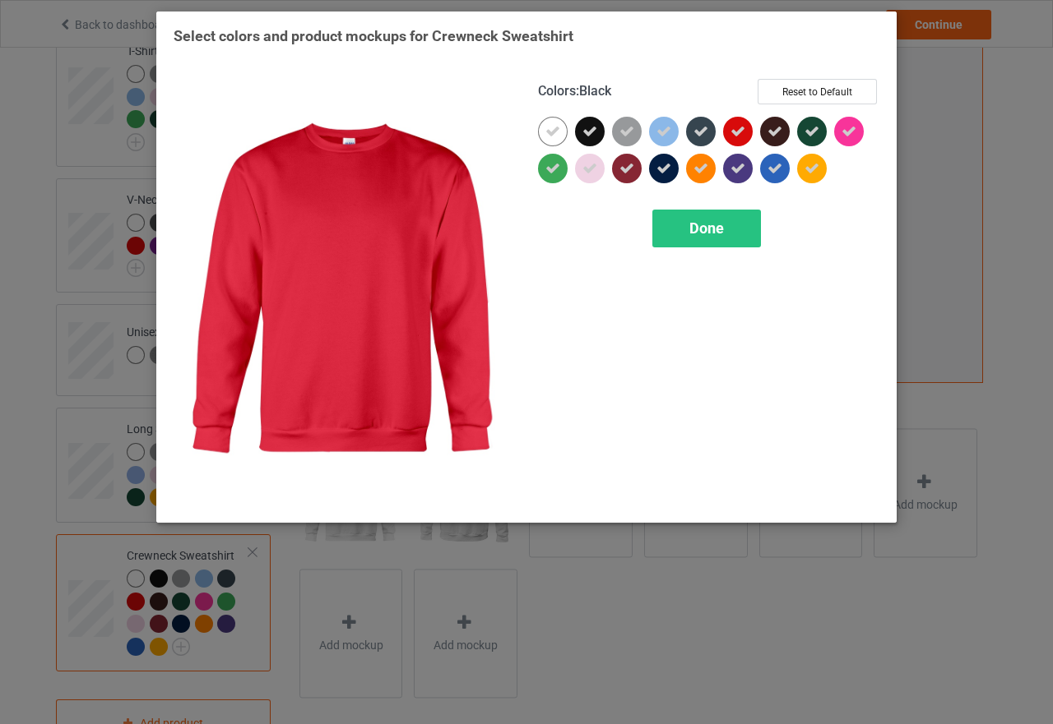
click at [596, 132] on icon at bounding box center [589, 131] width 15 height 15
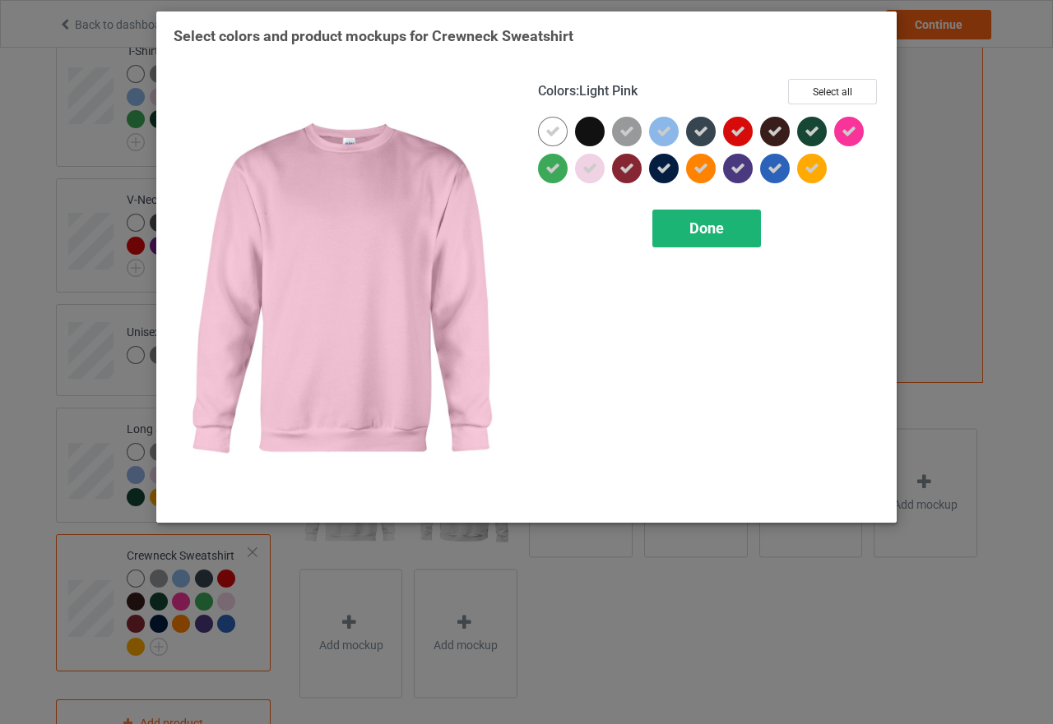
click at [694, 229] on span "Done" at bounding box center [706, 228] width 35 height 17
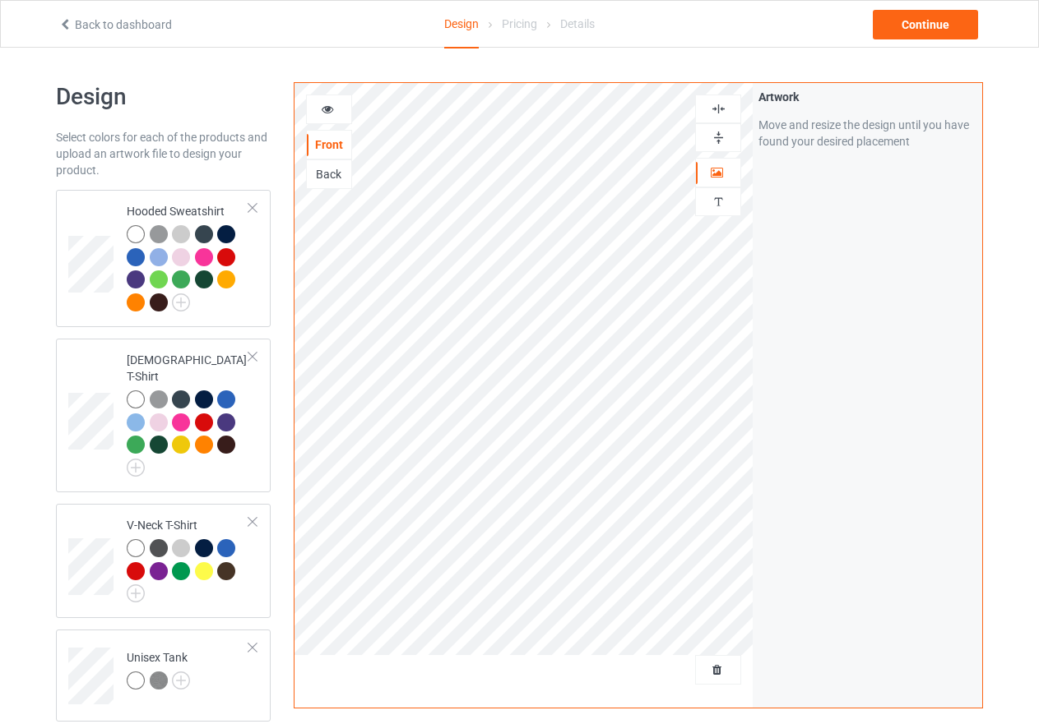
click at [323, 105] on icon at bounding box center [328, 107] width 14 height 12
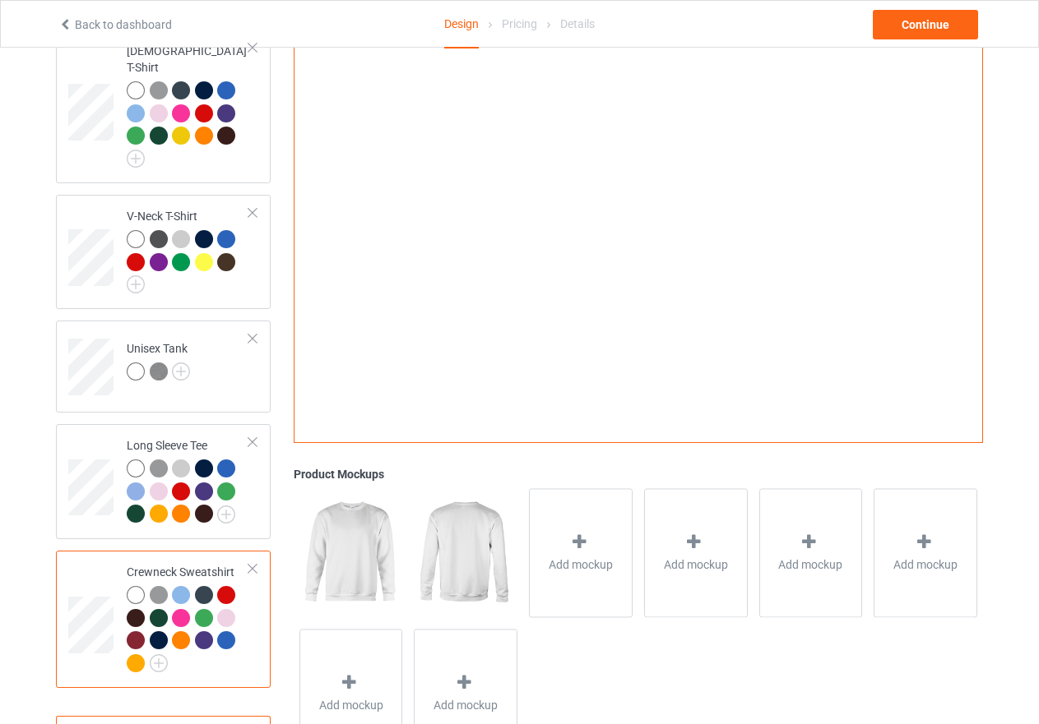
scroll to position [329, 0]
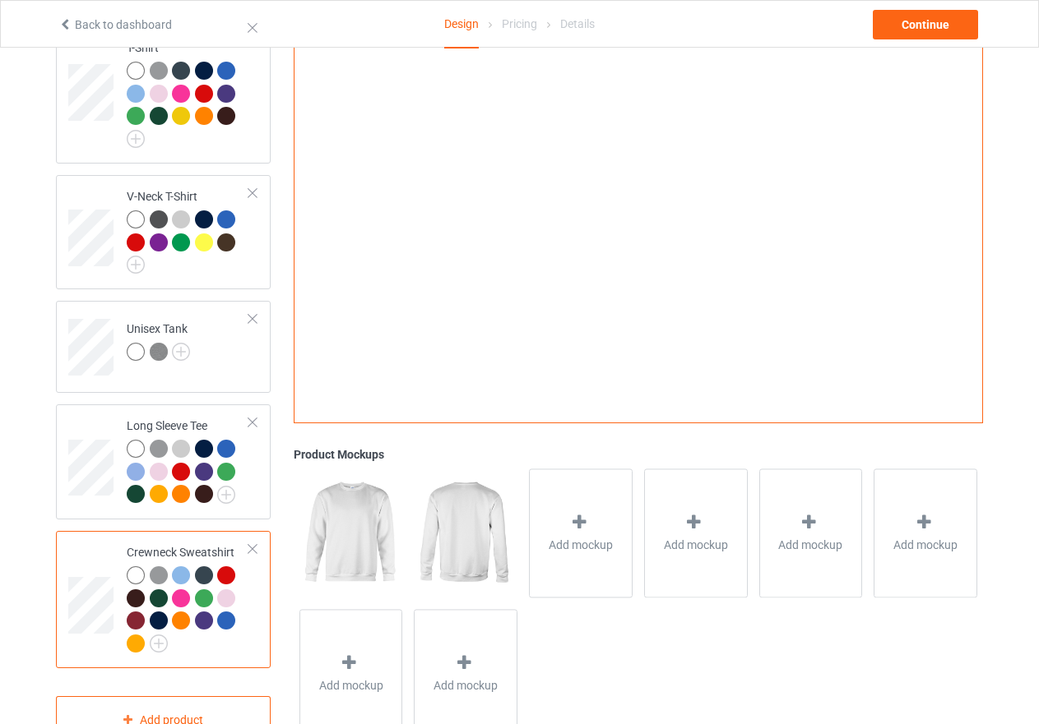
click at [183, 567] on div at bounding box center [181, 576] width 18 height 18
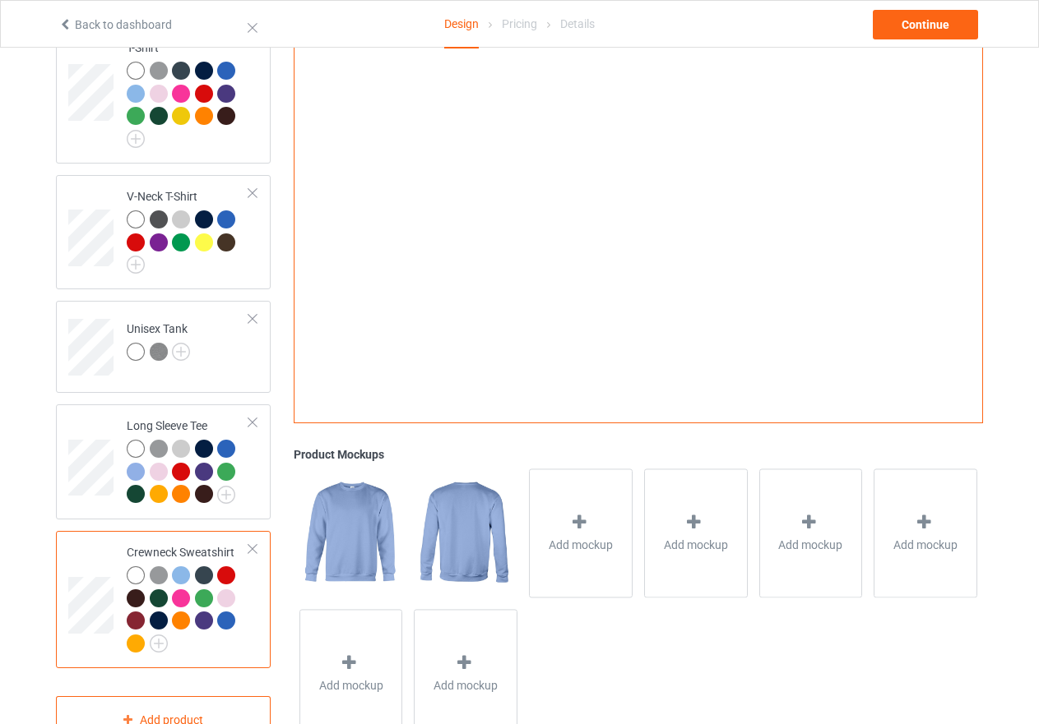
click at [187, 590] on div at bounding box center [181, 599] width 18 height 18
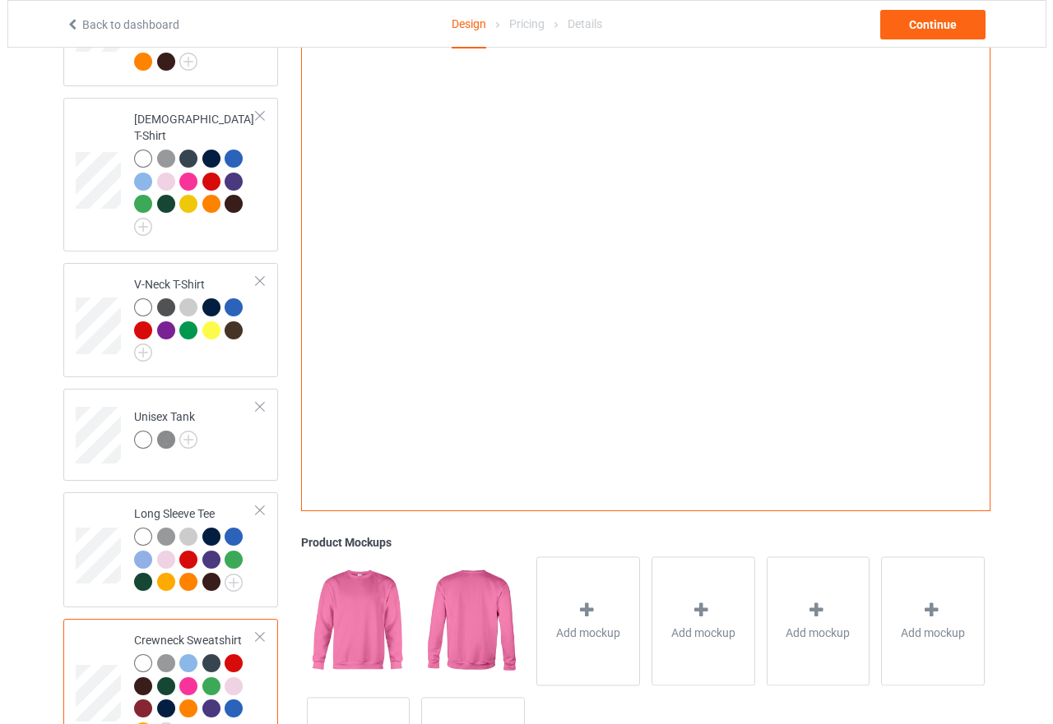
scroll to position [247, 0]
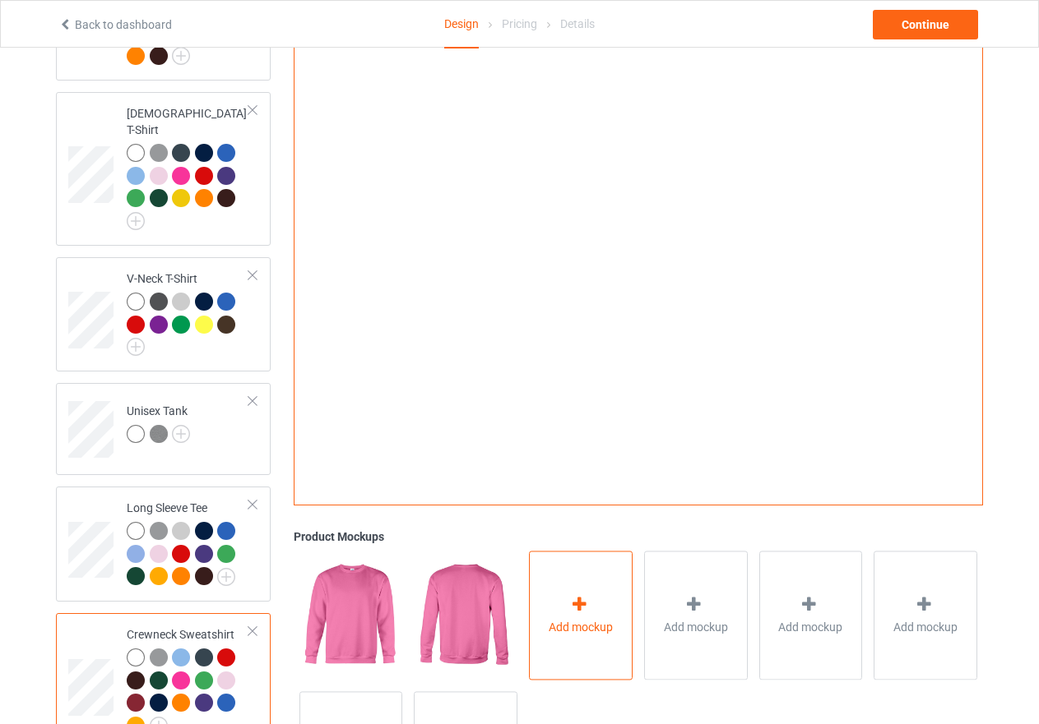
click at [577, 597] on icon at bounding box center [579, 605] width 21 height 17
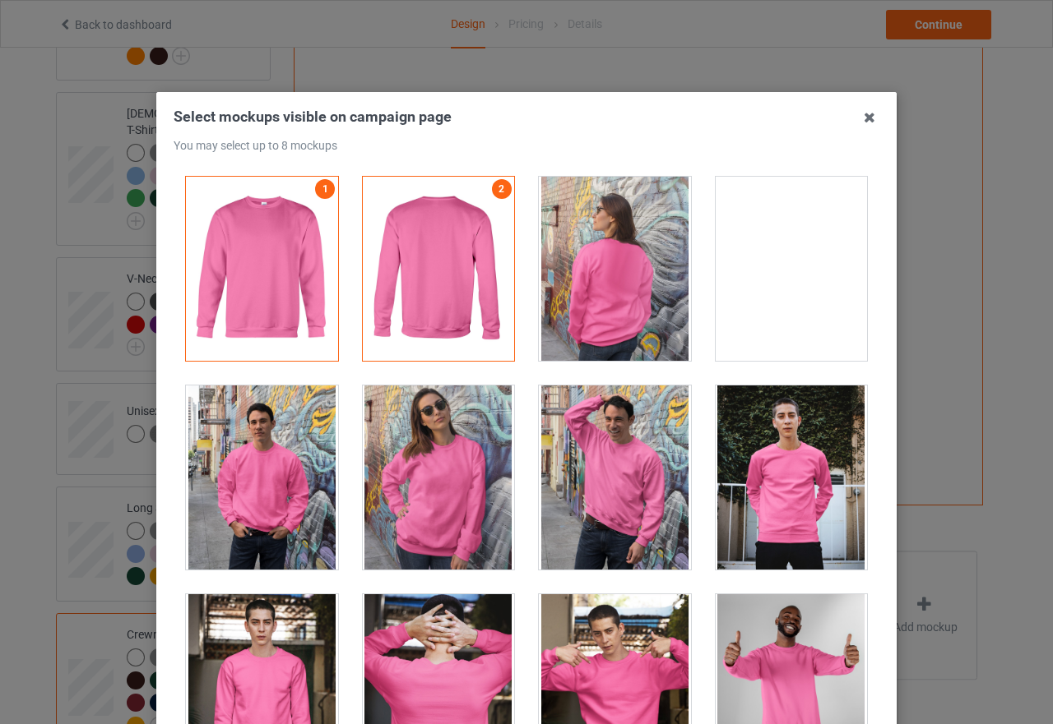
click at [772, 308] on div at bounding box center [791, 269] width 152 height 184
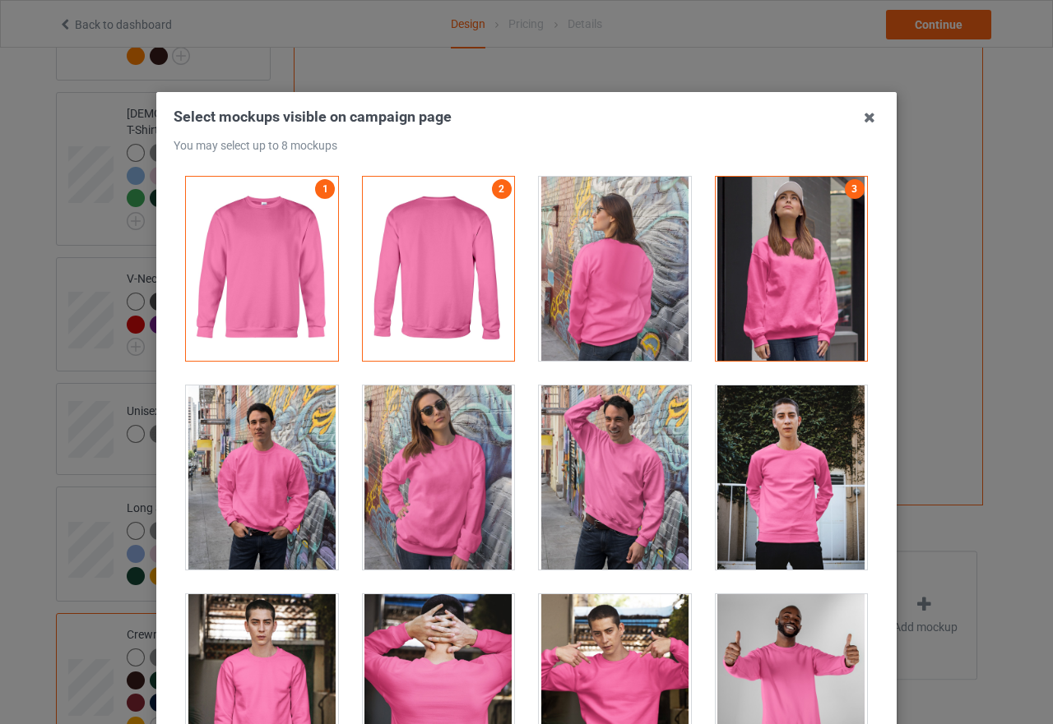
click at [620, 299] on div at bounding box center [615, 269] width 152 height 184
click at [758, 301] on div at bounding box center [791, 269] width 152 height 184
click at [436, 449] on div at bounding box center [439, 478] width 152 height 184
click at [779, 289] on div at bounding box center [791, 269] width 152 height 184
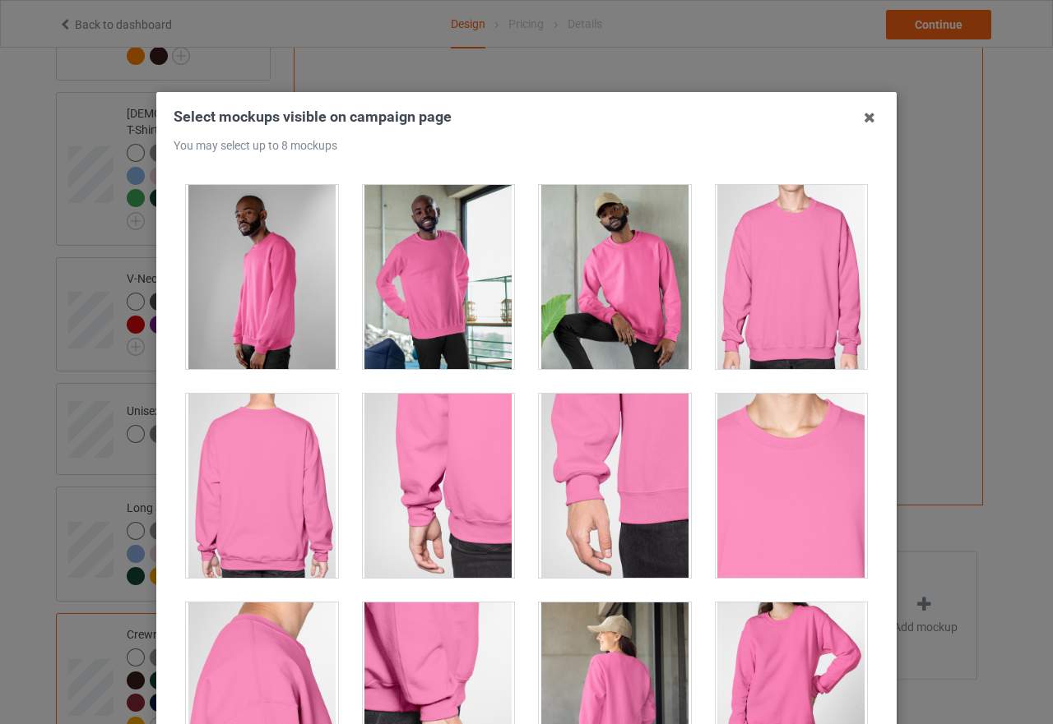
scroll to position [987, 0]
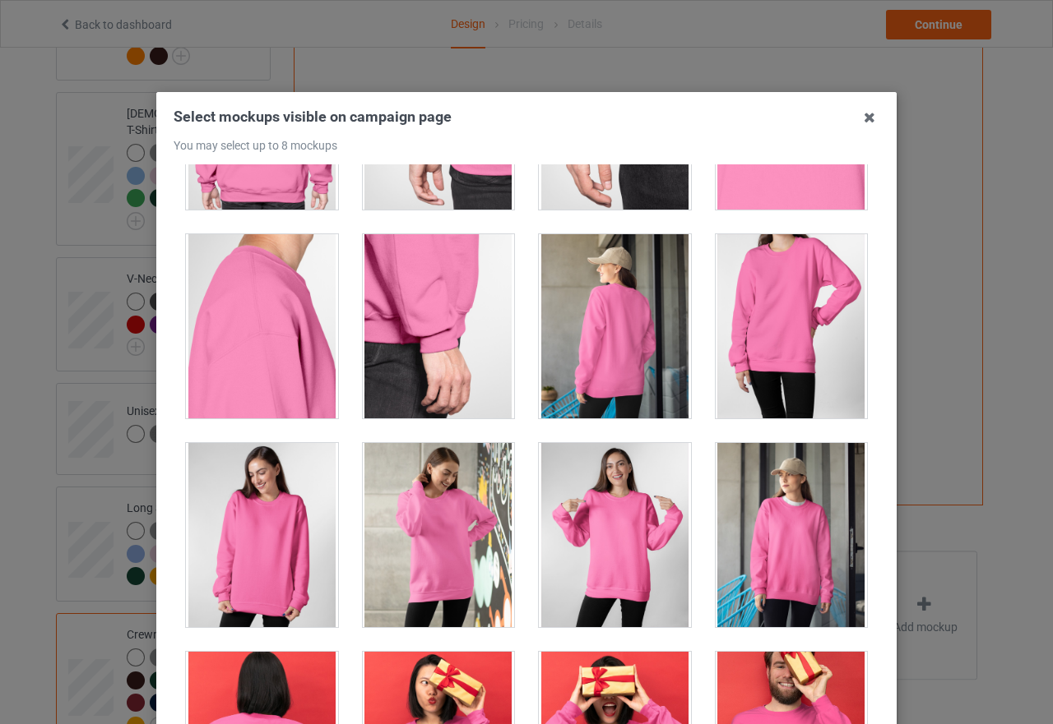
click at [291, 507] on div at bounding box center [262, 535] width 152 height 184
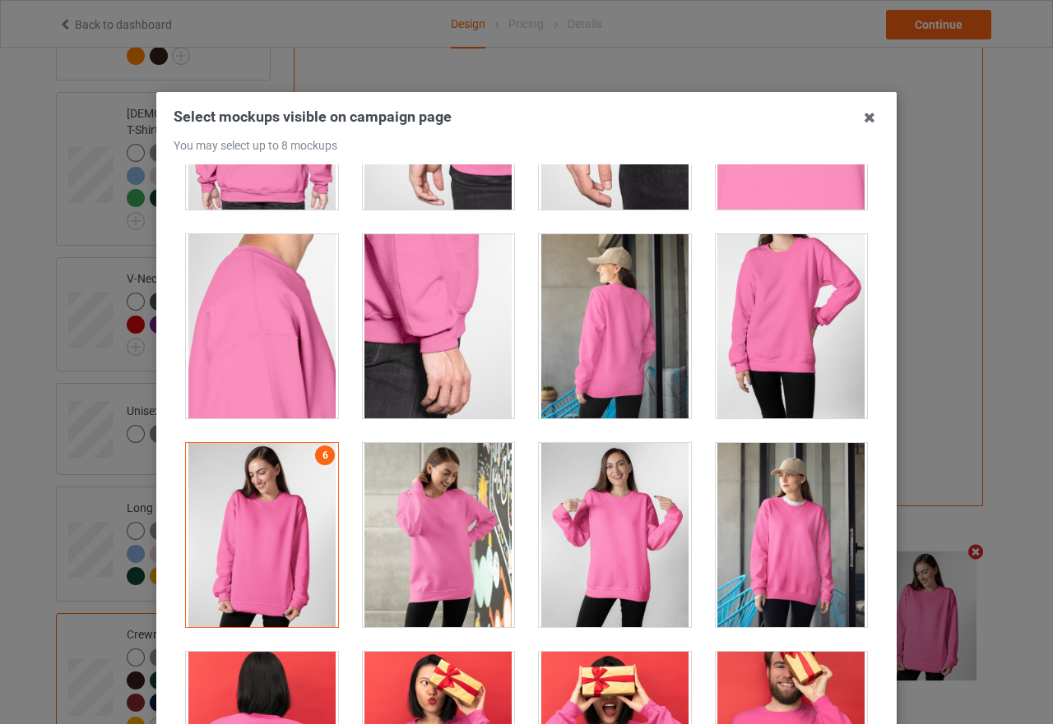
click at [612, 558] on div at bounding box center [615, 535] width 152 height 184
click at [773, 552] on div at bounding box center [791, 535] width 152 height 184
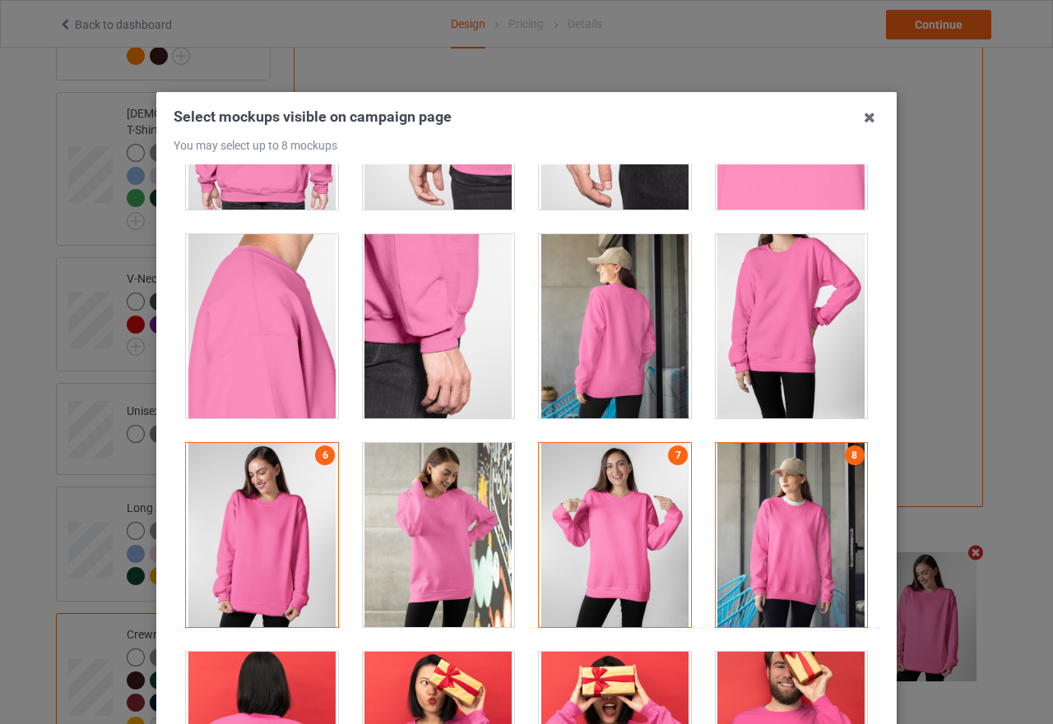
click at [760, 544] on div at bounding box center [791, 535] width 152 height 184
click at [400, 525] on div at bounding box center [439, 535] width 152 height 184
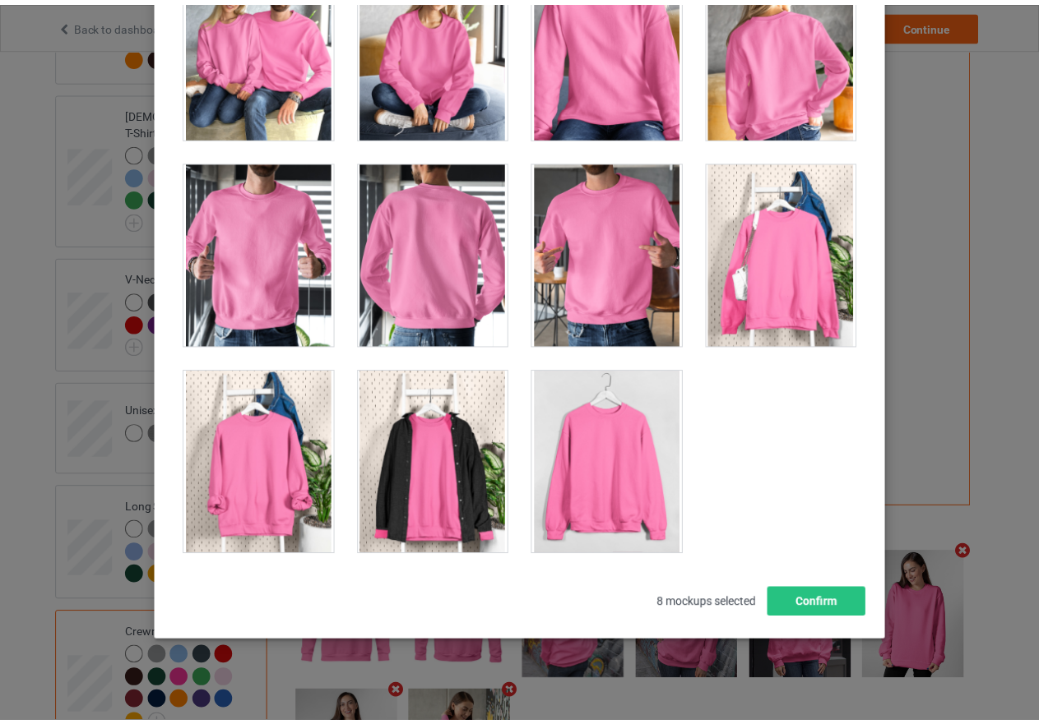
scroll to position [187, 0]
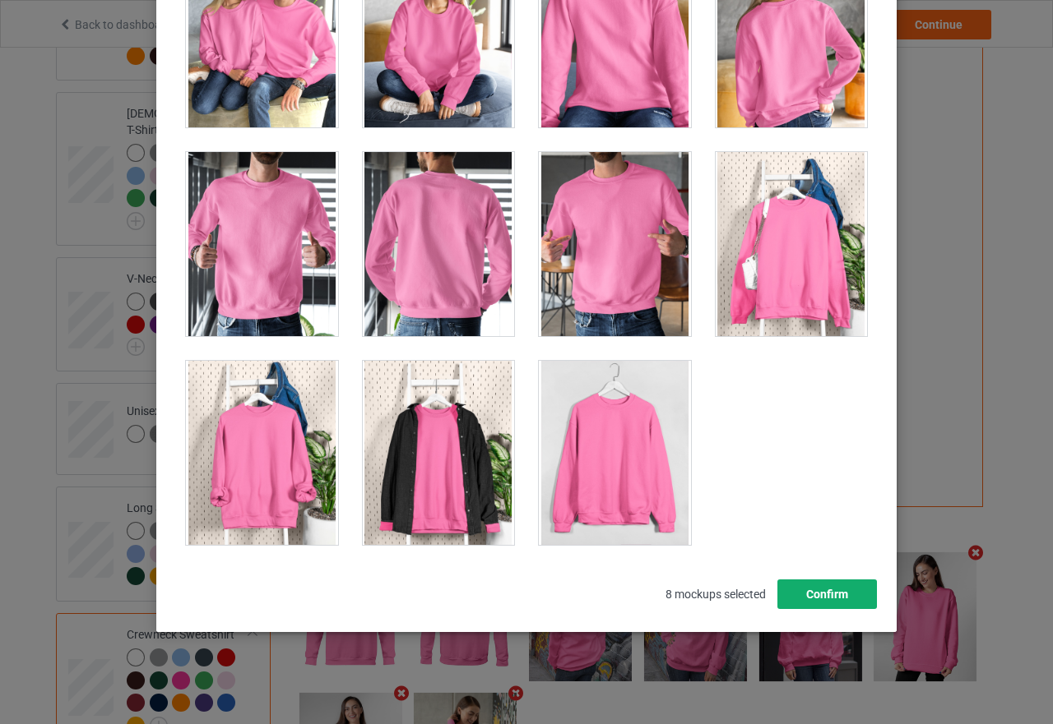
click at [825, 605] on button "Confirm" at bounding box center [827, 595] width 100 height 30
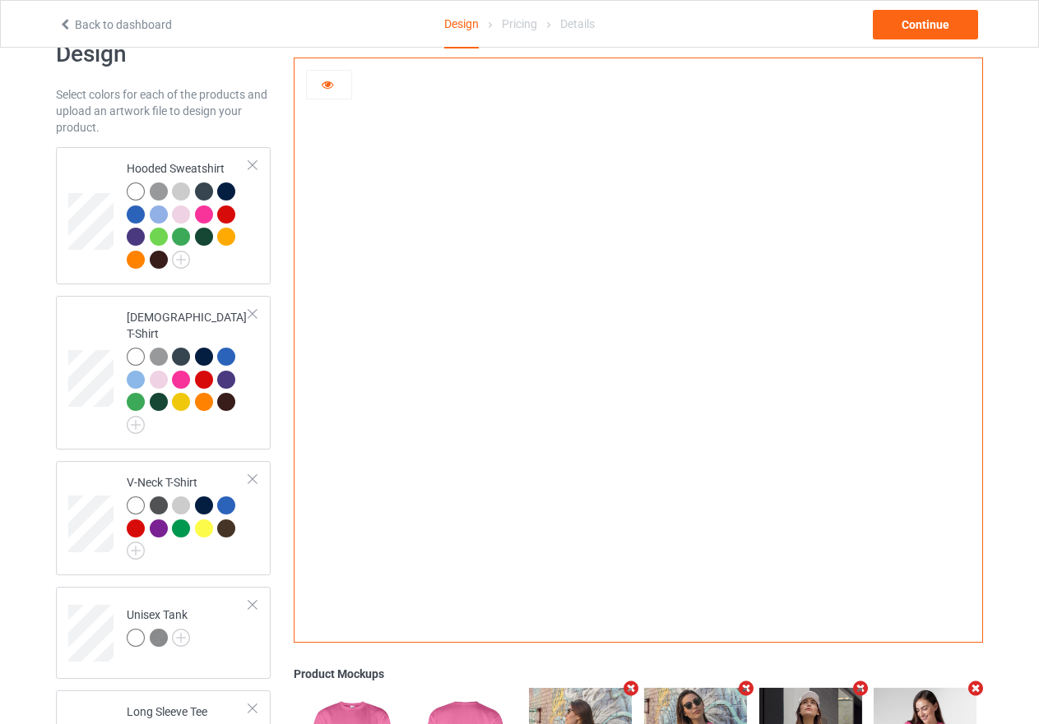
scroll to position [0, 0]
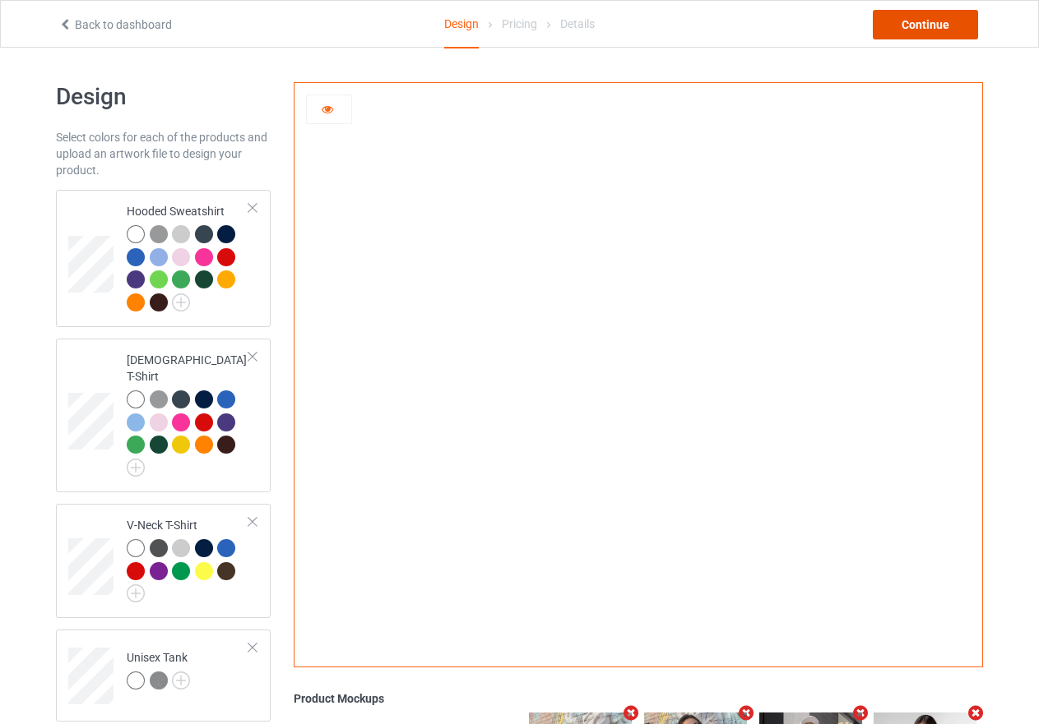
click at [929, 32] on div "Continue" at bounding box center [925, 25] width 105 height 30
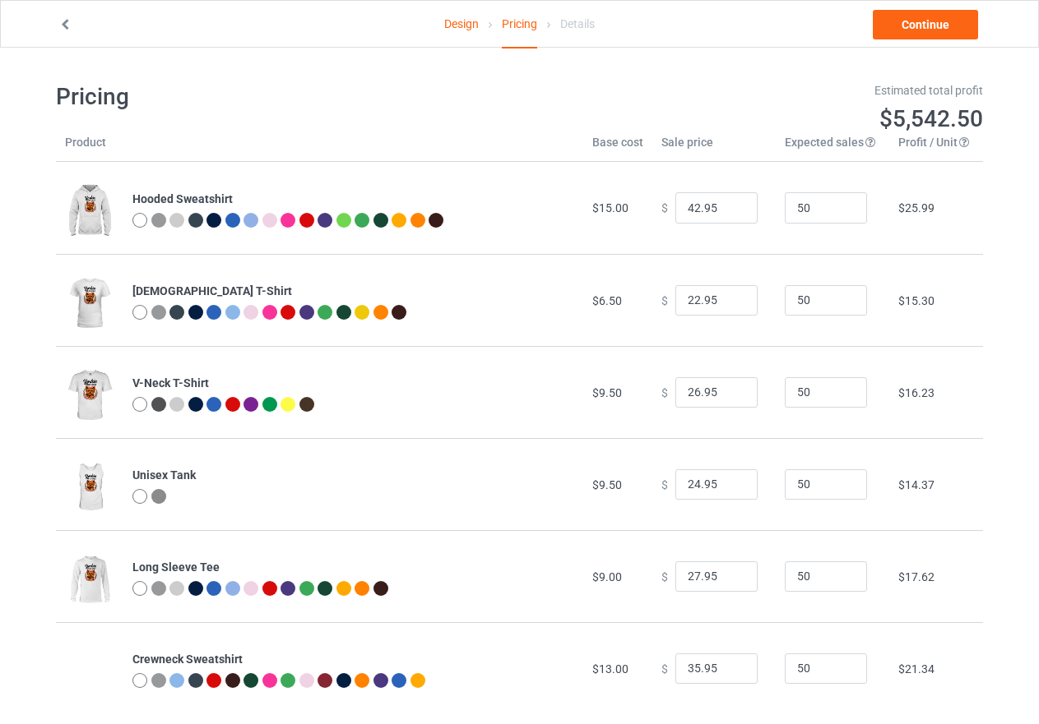
type input "46.95"
type input "26.95"
type input "30.95"
type input "28.95"
type input "31.95"
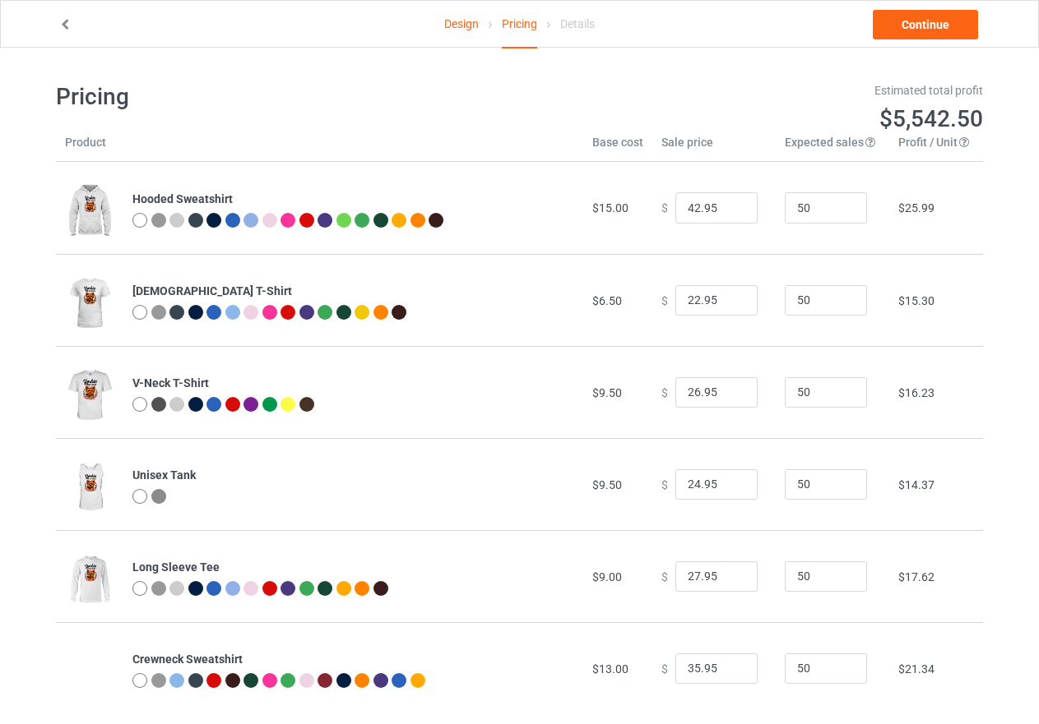
type input "39.95"
click at [951, 33] on link "Continue" at bounding box center [925, 25] width 105 height 30
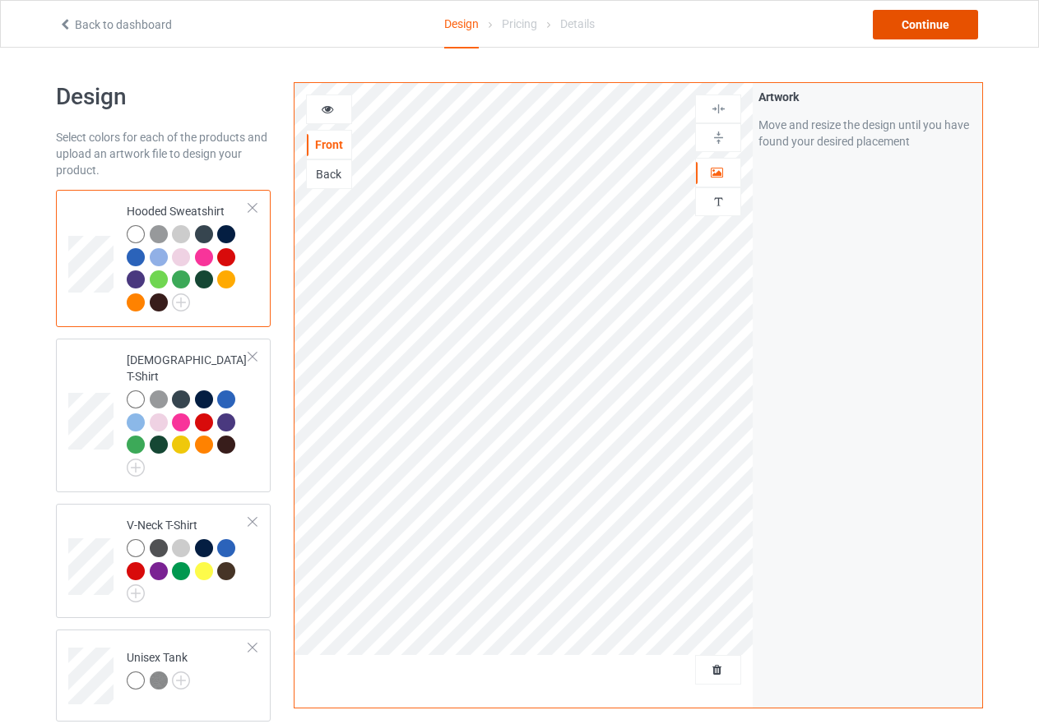
click at [922, 34] on div "Continue" at bounding box center [925, 25] width 105 height 30
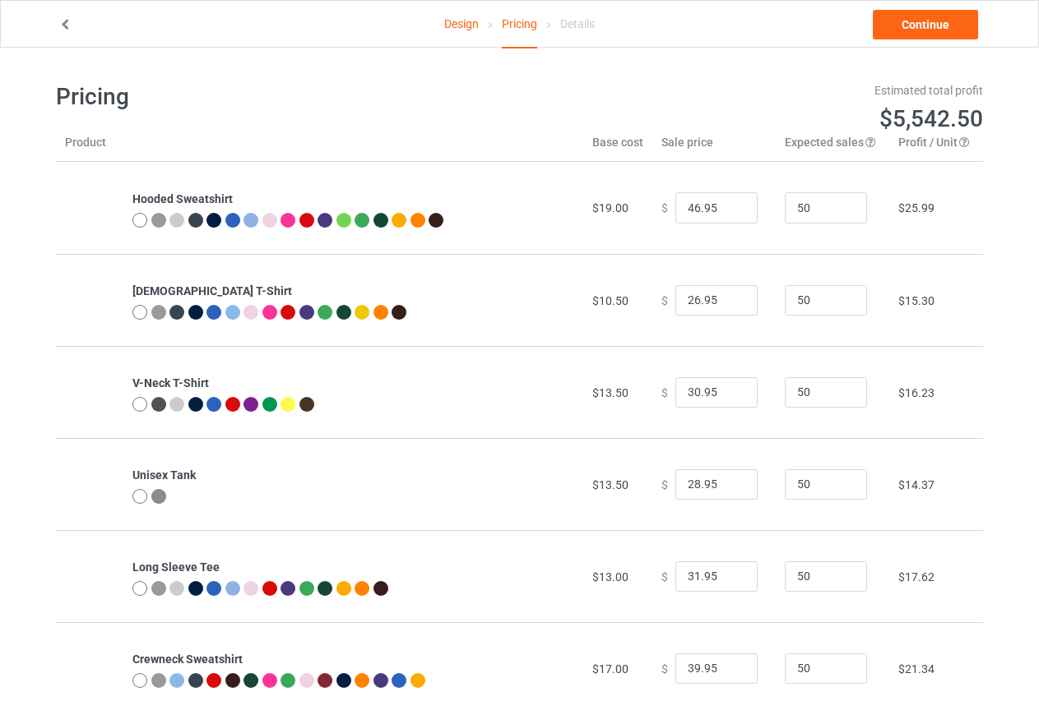
type input "46.95"
type input "26.95"
type input "30.95"
type input "28.95"
type input "31.95"
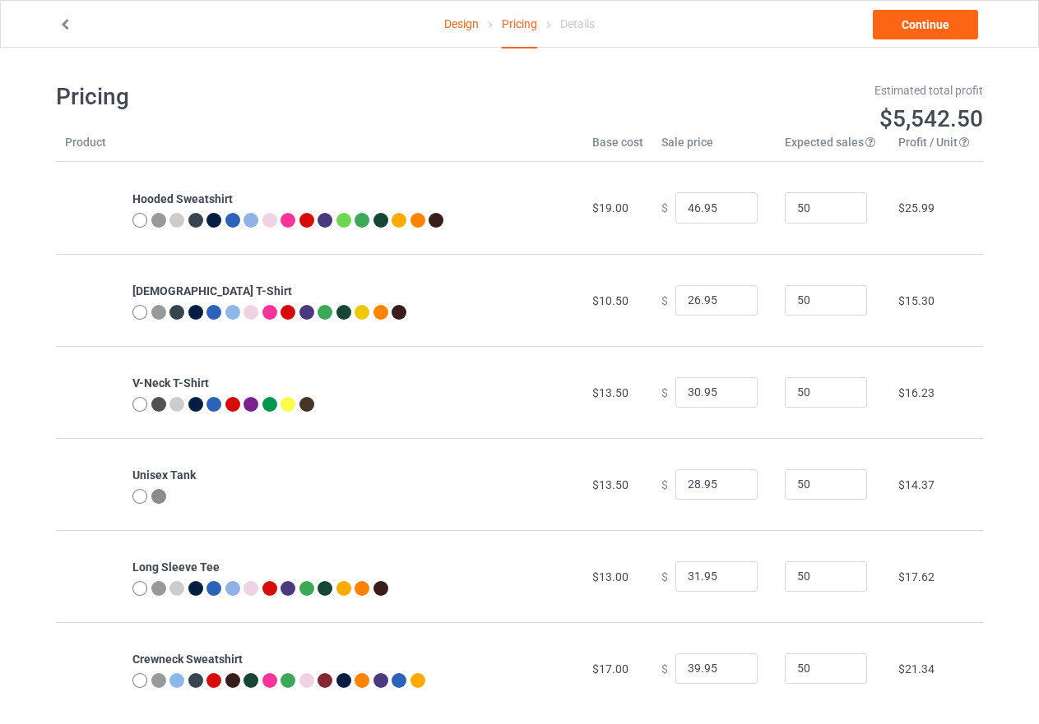
type input "39.95"
click at [922, 34] on link "Continue" at bounding box center [925, 25] width 105 height 30
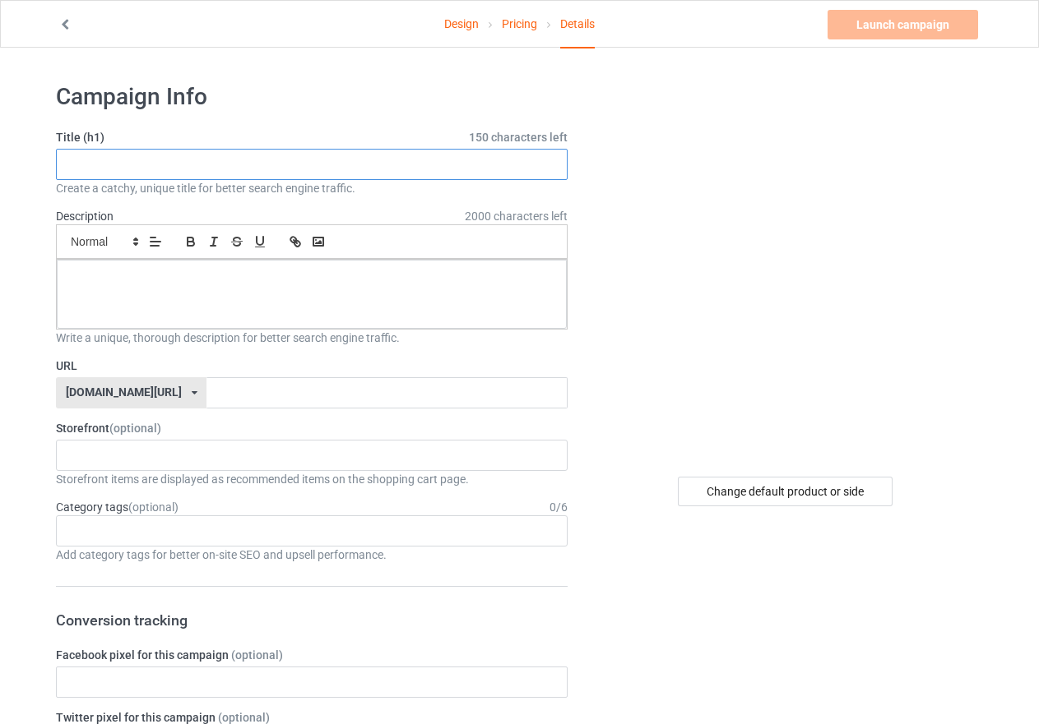
click at [127, 170] on input "text" at bounding box center [311, 164] width 511 height 31
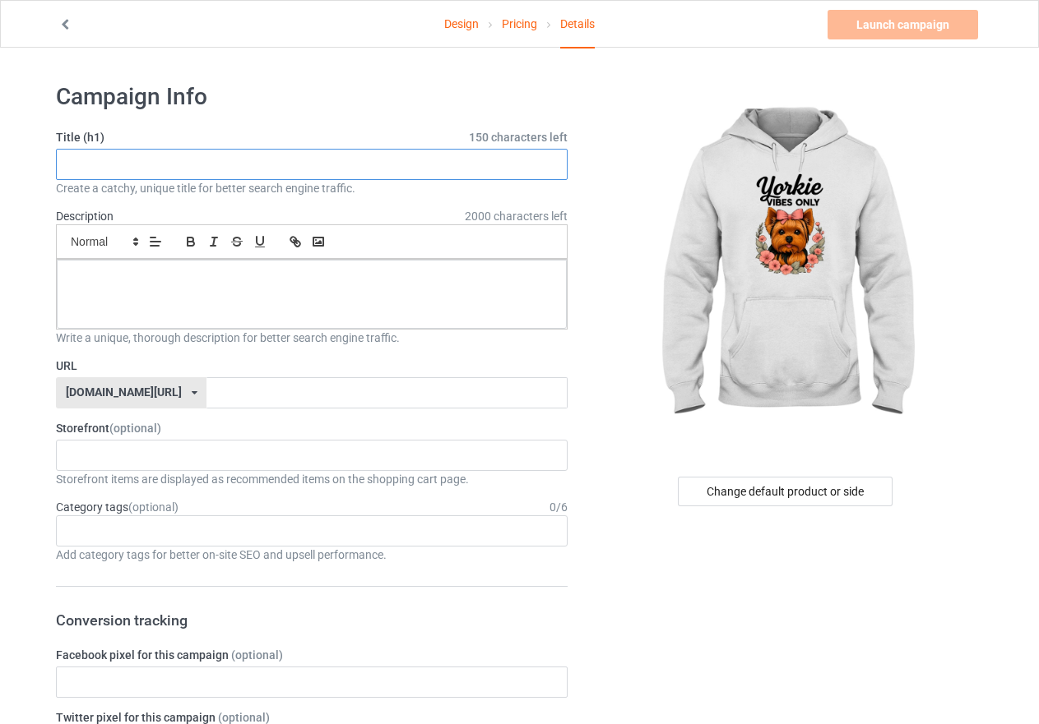
click at [127, 162] on input "text" at bounding box center [311, 164] width 511 height 31
paste input "Whisker Bloom Vibes – Yorkie Edition"
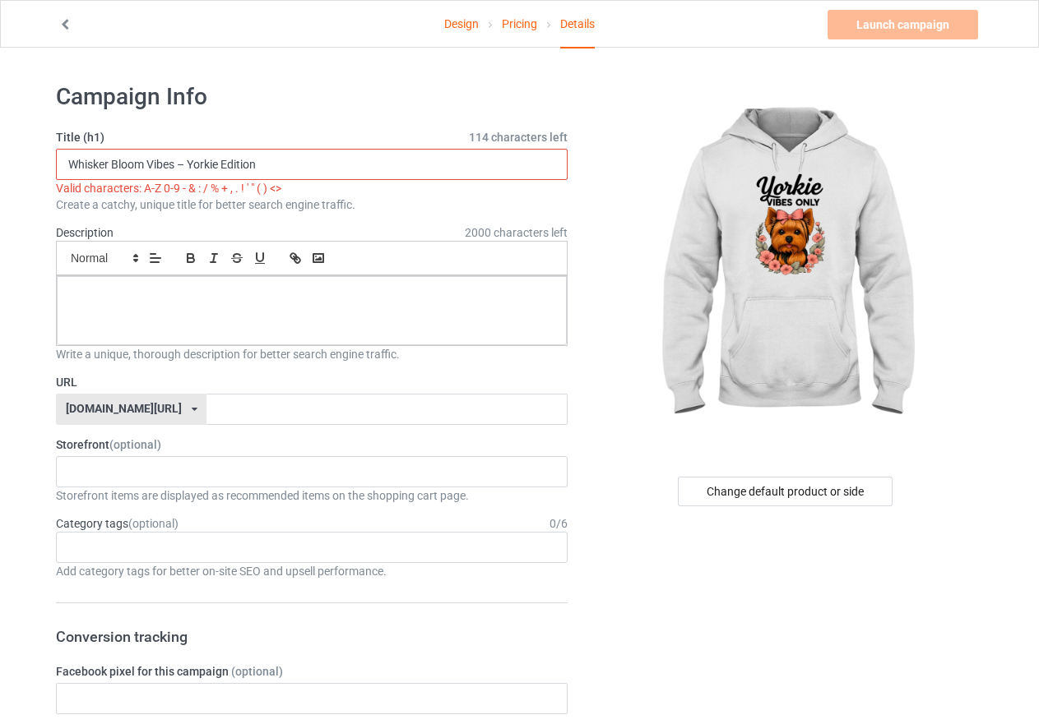
click at [184, 164] on input "Whisker Bloom Vibes – Yorkie Edition" at bounding box center [311, 164] width 511 height 31
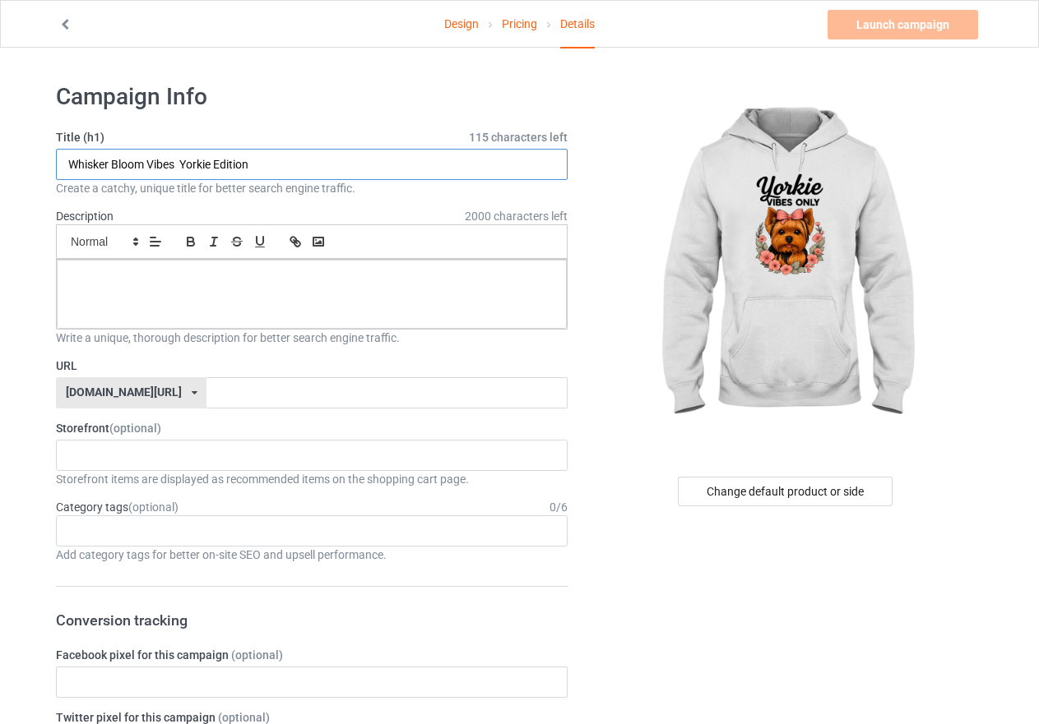
type input "Whisker Bloom Vibes Yorkie Edition"
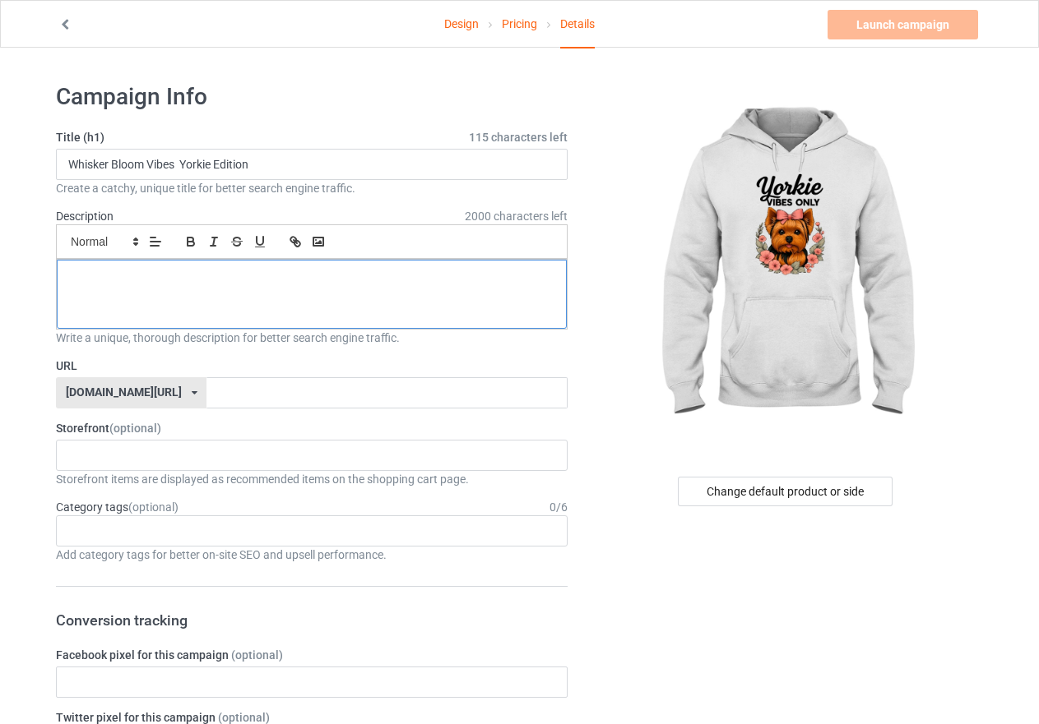
click at [105, 275] on p at bounding box center [312, 279] width 484 height 16
drag, startPoint x: 124, startPoint y: 212, endPoint x: 52, endPoint y: 208, distance: 72.5
copy label "Description"
click at [93, 271] on p at bounding box center [312, 279] width 484 height 16
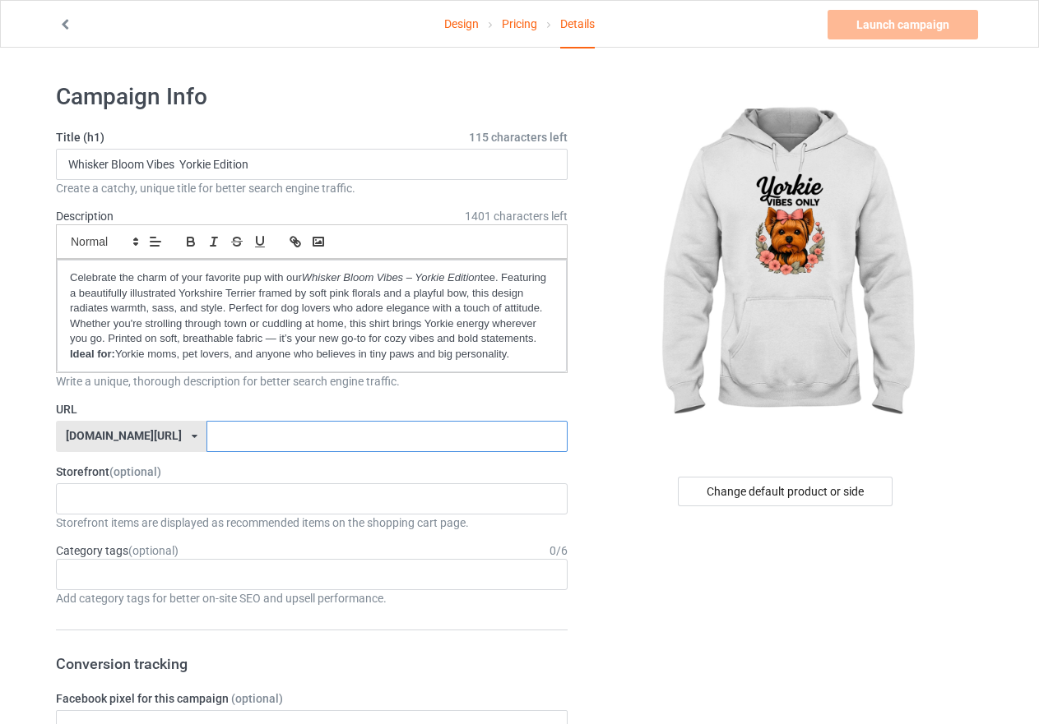
click at [206, 439] on input "text" at bounding box center [386, 436] width 360 height 31
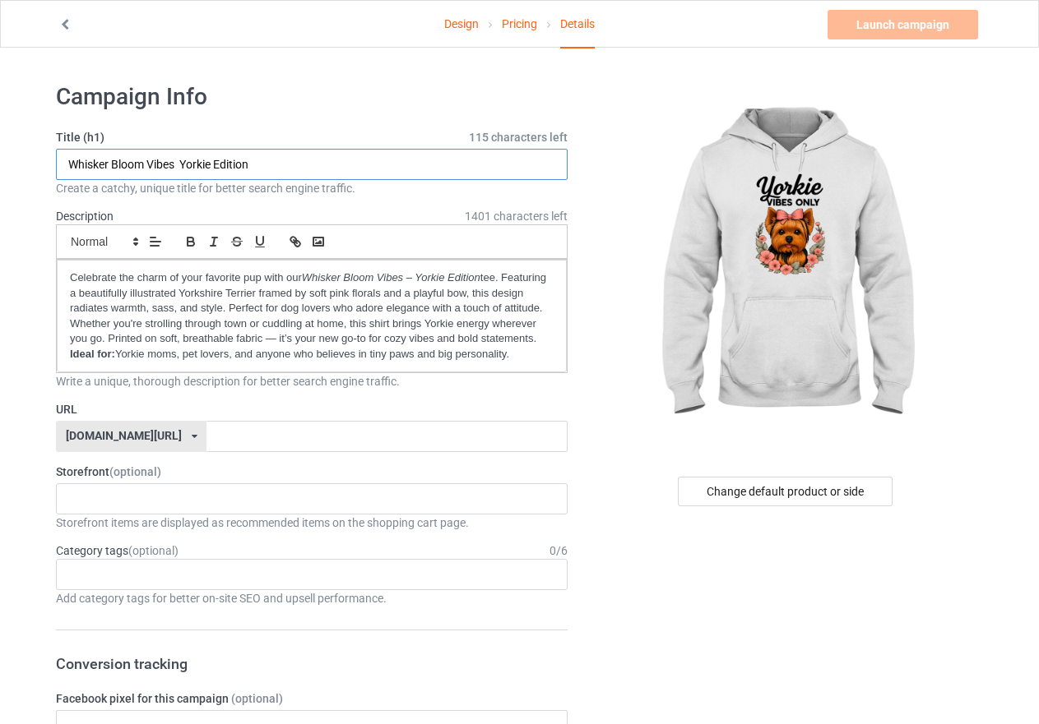
drag, startPoint x: 251, startPoint y: 162, endPoint x: 70, endPoint y: 164, distance: 180.9
click at [70, 164] on input "Whisker Bloom Vibes Yorkie Edition" at bounding box center [311, 164] width 511 height 31
click at [158, 436] on div "teechip.com/ teechip.com/ 587d0d41cee36fd012c64a69" at bounding box center [131, 436] width 150 height 31
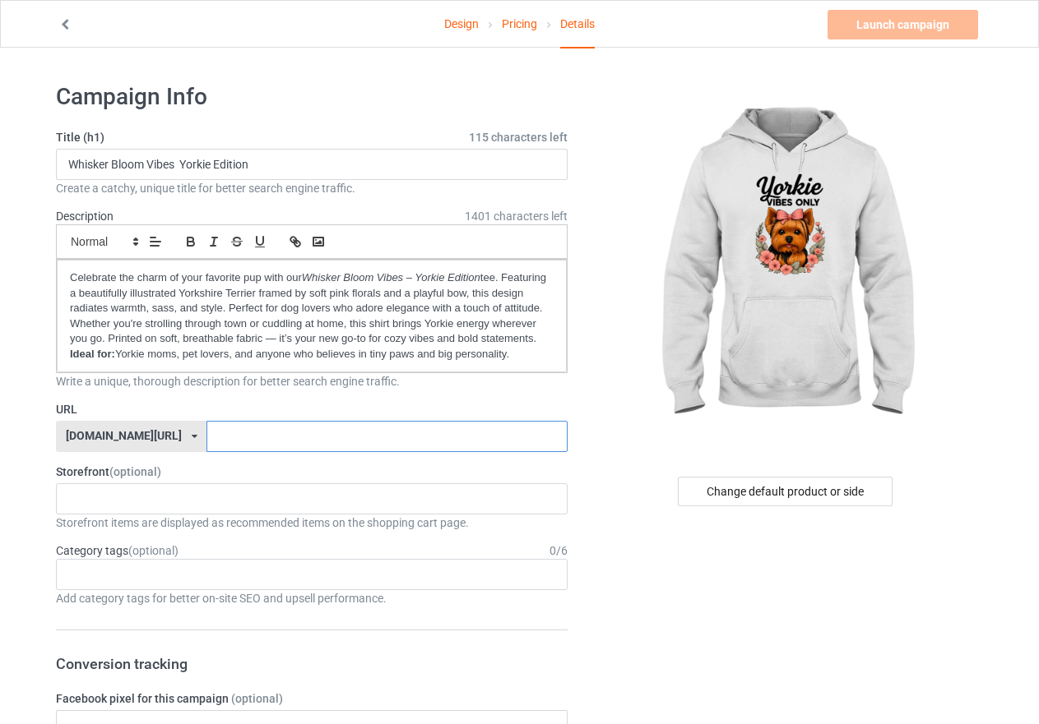
click at [206, 436] on input "text" at bounding box center [386, 436] width 360 height 31
paste input "Whisker Bloom Vibes Yorkie Edition"
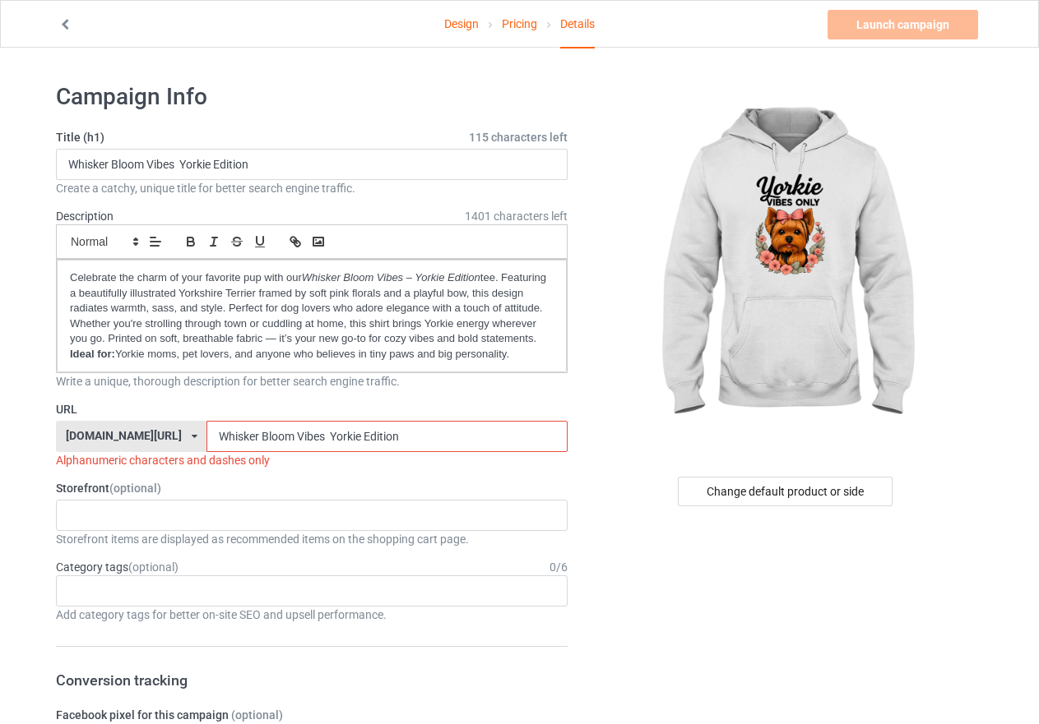
click at [206, 437] on input "Whisker Bloom Vibes Yorkie Edition" at bounding box center [386, 436] width 360 height 31
click at [206, 440] on input "Whisker Bloom Vibes Yorkie Edition" at bounding box center [386, 436] width 360 height 31
click at [218, 438] on input "whisker Bloom Vibes Yorkie Edition" at bounding box center [386, 436] width 360 height 31
click at [253, 436] on input "whisker bloom Vibes Yorkie Edition" at bounding box center [386, 436] width 360 height 31
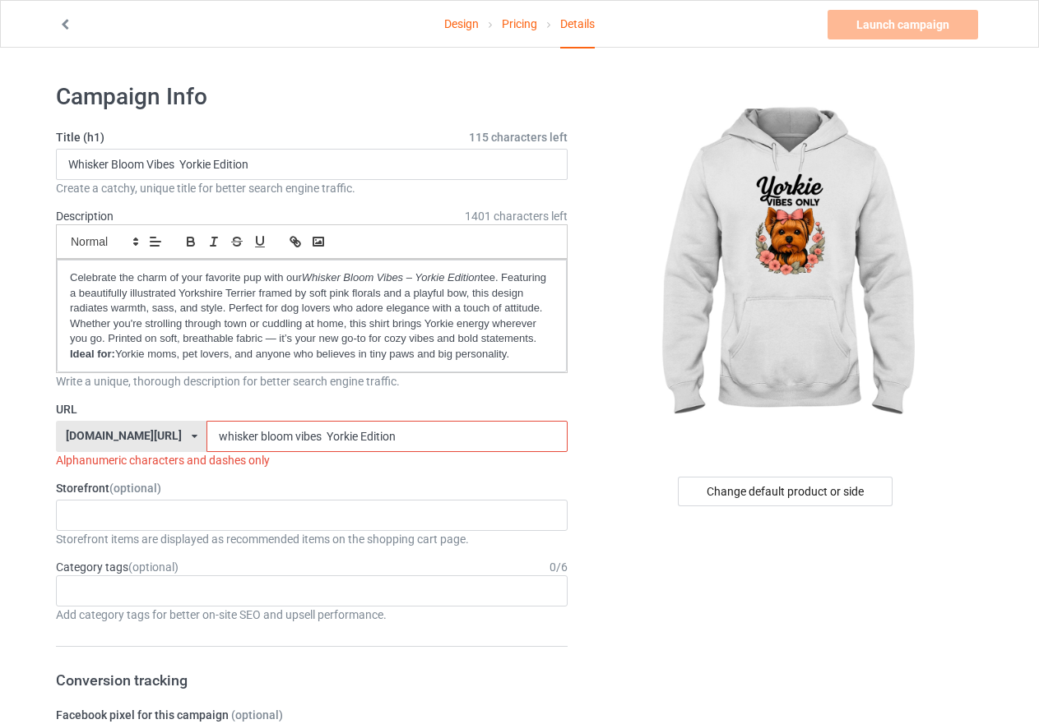
click at [289, 438] on input "whisker bloom vibes Yorkie Edition" at bounding box center [386, 436] width 360 height 31
click at [322, 436] on input "whisker bloom vibes yorkie Edition" at bounding box center [386, 436] width 360 height 31
click at [215, 437] on input "whisker bloom vibes yorkie edition" at bounding box center [386, 436] width 360 height 31
click at [251, 437] on input "whisker -bloom vibes yorkie edition" at bounding box center [386, 436] width 360 height 31
click at [285, 437] on input "whisker -bloom -vibes yorkie edition" at bounding box center [386, 436] width 360 height 31
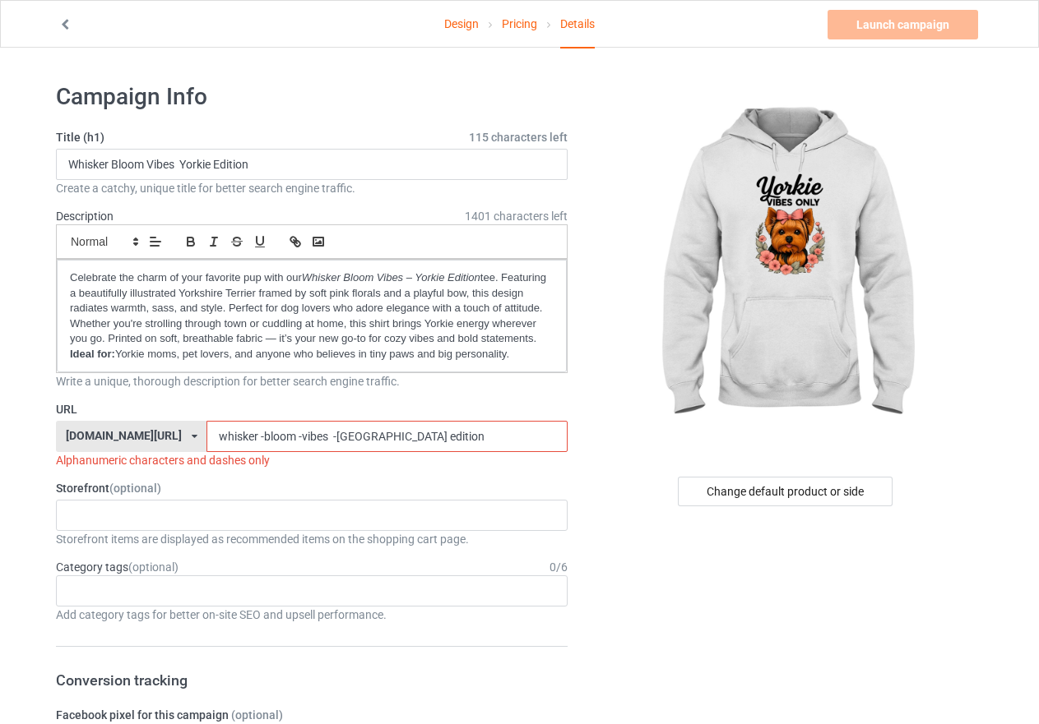
click at [320, 436] on input "whisker -bloom -vibes -yorkie edition" at bounding box center [386, 436] width 360 height 31
click at [217, 437] on input "whisker -bloom -vibes -yorkie- edition" at bounding box center [386, 436] width 360 height 31
click at [213, 437] on input "whisker -bloom -vibes -yorkie- edition" at bounding box center [386, 436] width 360 height 31
click at [252, 438] on input "whisker-bloom -vibes -yorkie- edition" at bounding box center [386, 436] width 360 height 31
click at [250, 438] on input "whisker-bloom -vibes -yorkie- edition" at bounding box center [386, 436] width 360 height 31
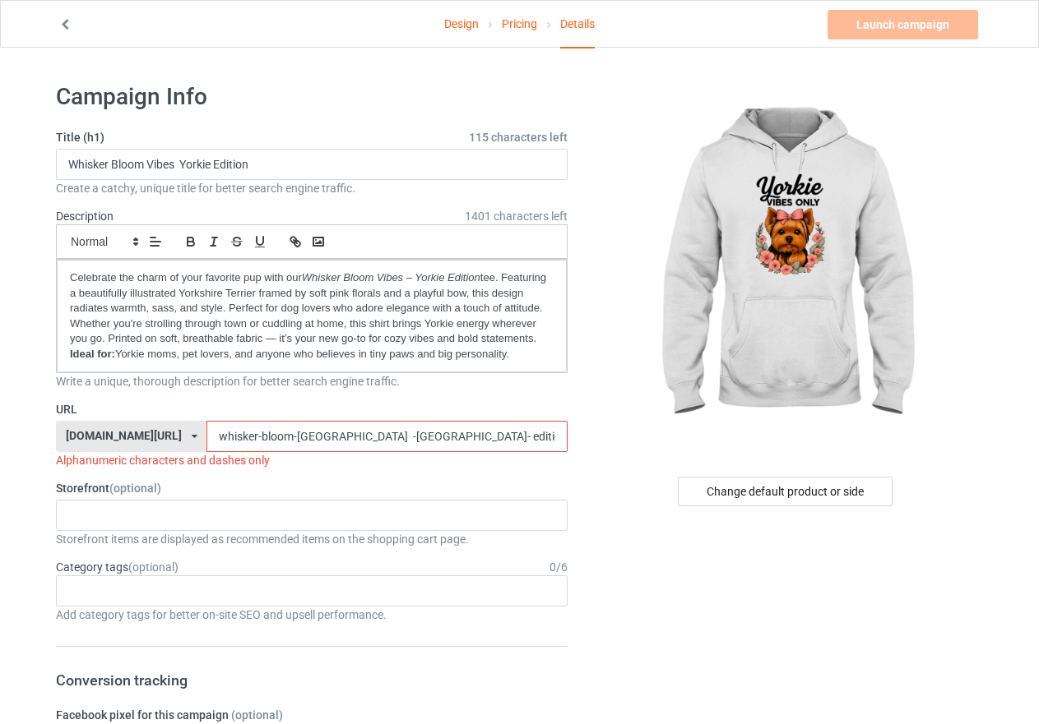
click at [280, 435] on input "whisker-bloom-vibes -yorkie- edition" at bounding box center [386, 436] width 360 height 31
click at [318, 438] on input "whisker-bloom-vibes -yorkie- edition" at bounding box center [386, 436] width 360 height 31
type input "whisker-bloom-vibes -yorkie-edition"
click at [327, 481] on label "Storefront (optional)" at bounding box center [311, 488] width 511 height 16
drag, startPoint x: 90, startPoint y: 400, endPoint x: 58, endPoint y: 403, distance: 32.2
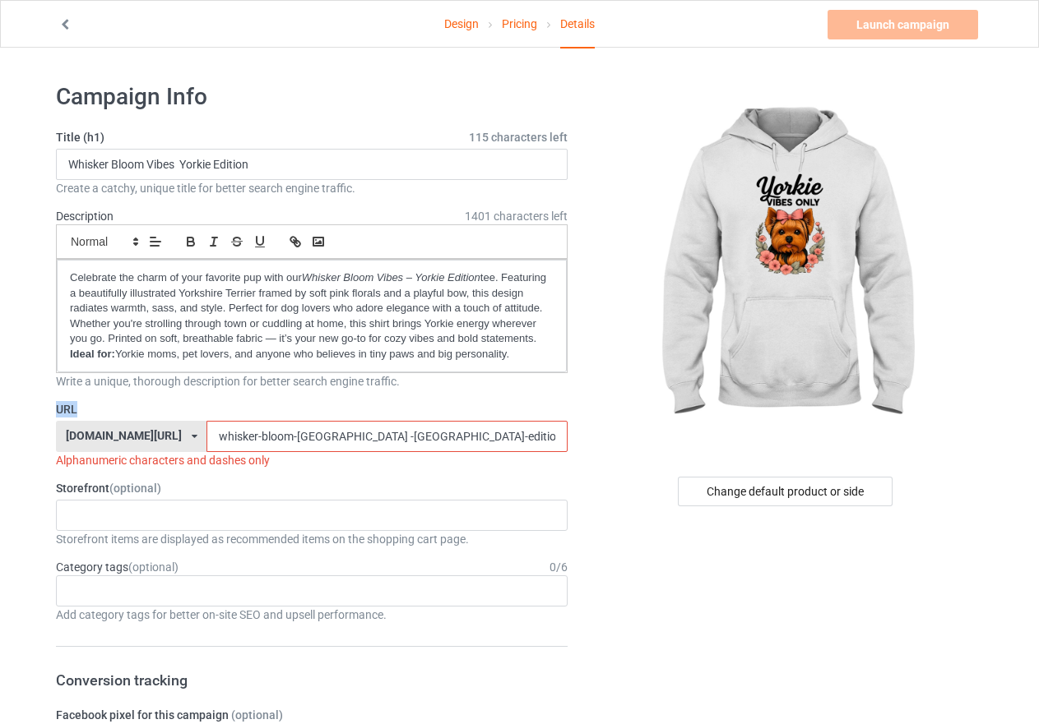
copy label "URL"
drag, startPoint x: 355, startPoint y: 437, endPoint x: 154, endPoint y: 432, distance: 201.5
click at [154, 432] on div "teechip.com/ teechip.com/ 587d0d41cee36fd012c64a69 whisker-bloom-vibes -yorkie-…" at bounding box center [311, 436] width 511 height 31
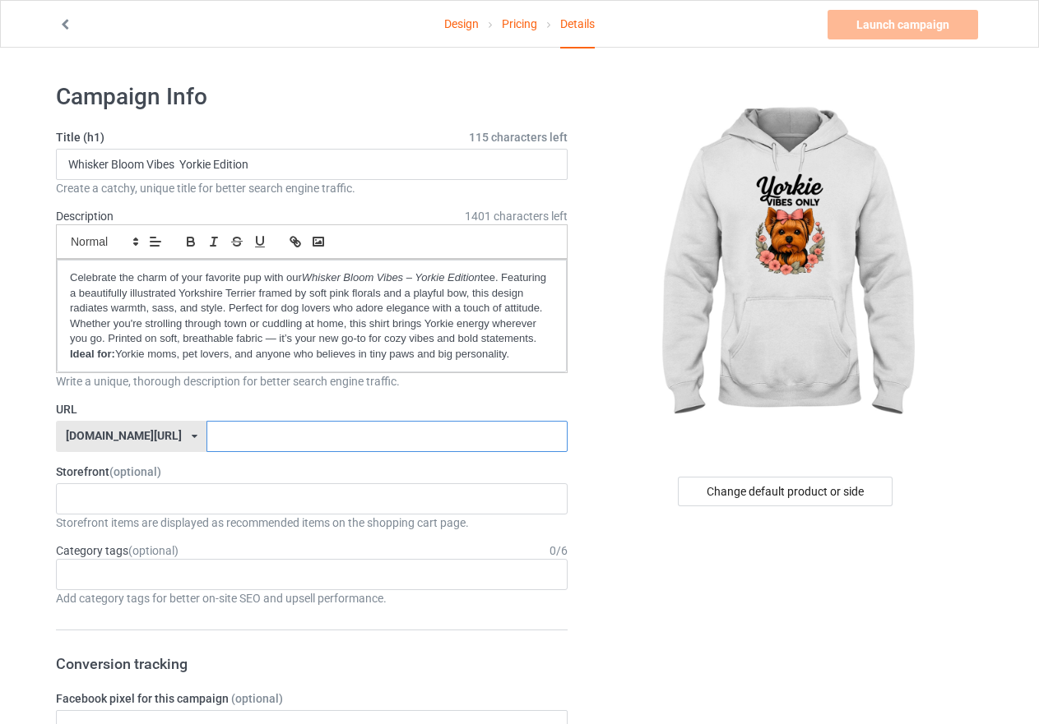
click at [206, 438] on input "text" at bounding box center [386, 436] width 360 height 31
paste input "whisker-bloom-[GEOGRAPHIC_DATA]-[GEOGRAPHIC_DATA]-edition"
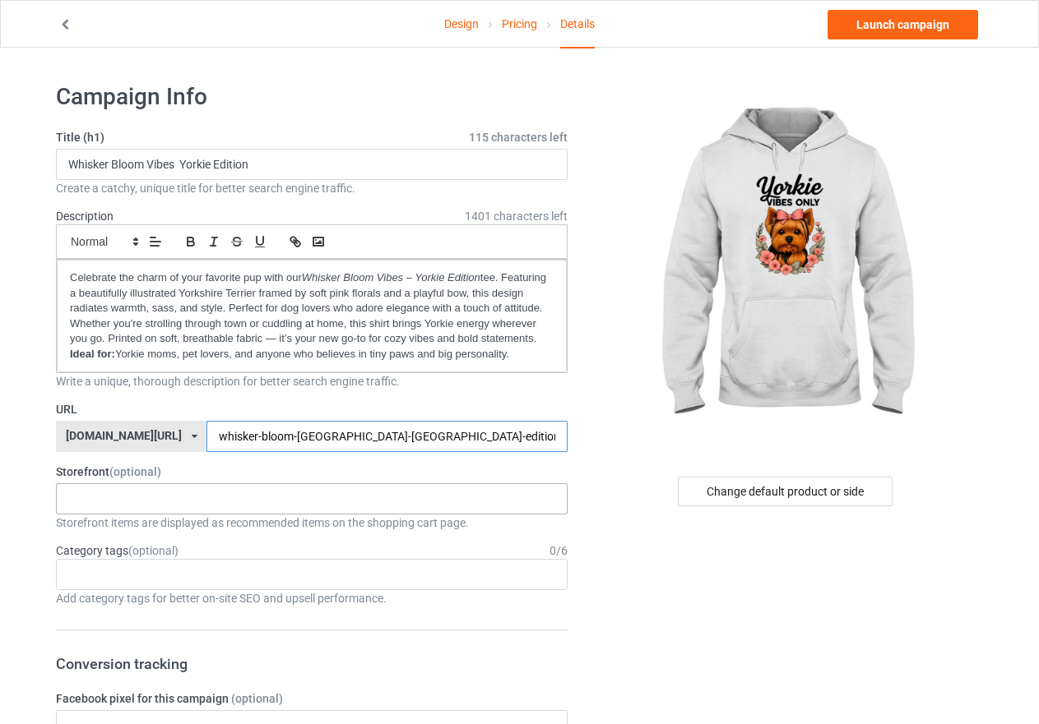
type input "whisker-bloom-[GEOGRAPHIC_DATA]-[GEOGRAPHIC_DATA]-edition"
click at [113, 500] on div "Giraffe Beautiful Cat Mom Purring with Love Vintage Vibes: Black Cat Mom Dalmat…" at bounding box center [311, 499] width 511 height 31
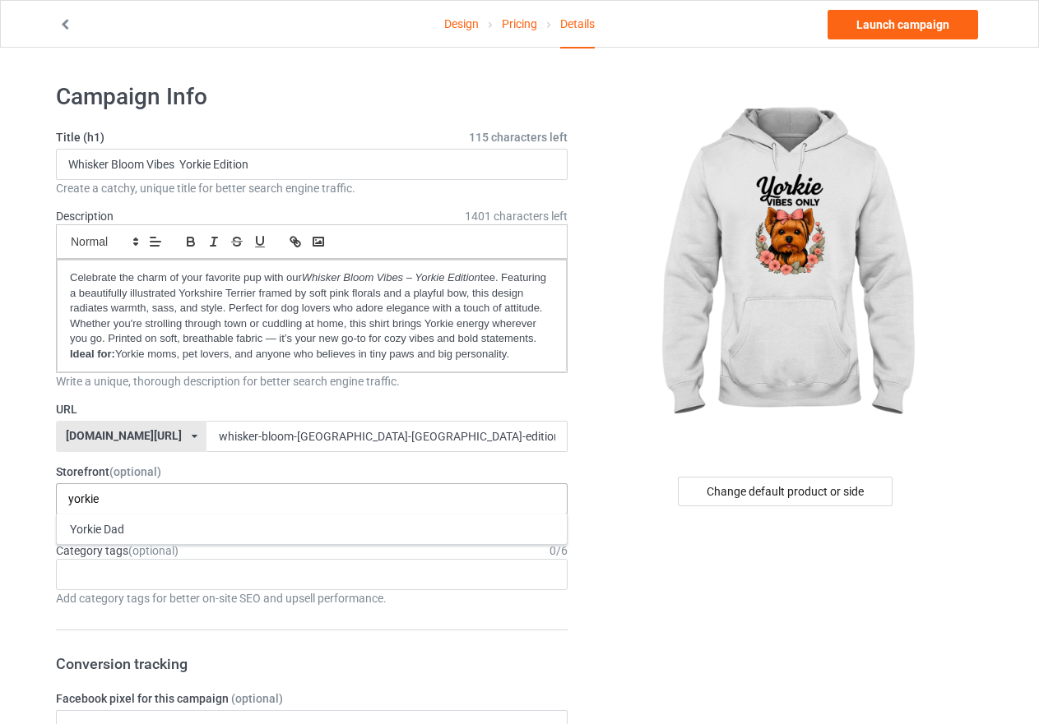
scroll to position [82, 0]
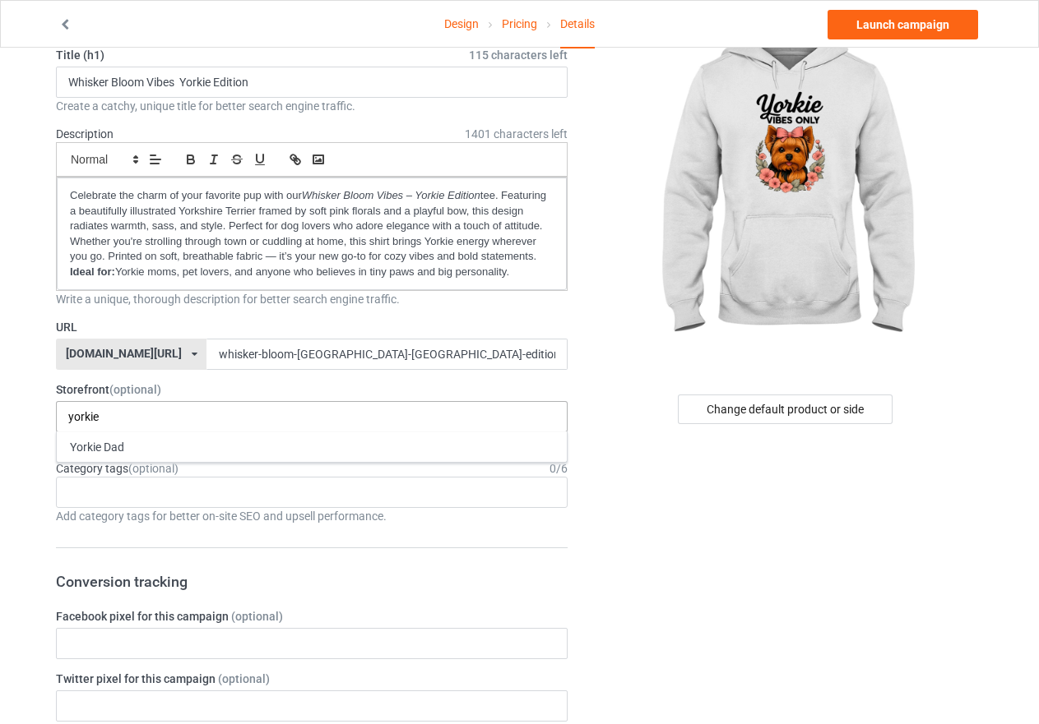
type input "yorkie"
click at [165, 419] on div "yorkie Yorkie Dad 6870996c2e0e18002ef80b34" at bounding box center [311, 416] width 511 height 31
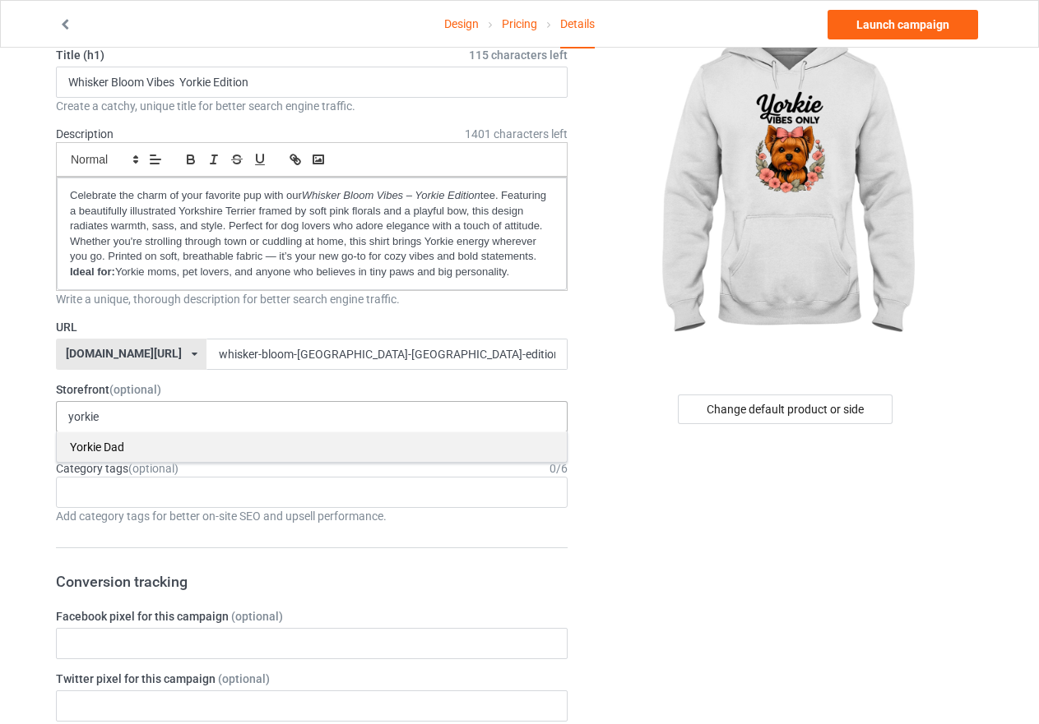
click at [119, 451] on div "Yorkie Dad" at bounding box center [312, 447] width 510 height 30
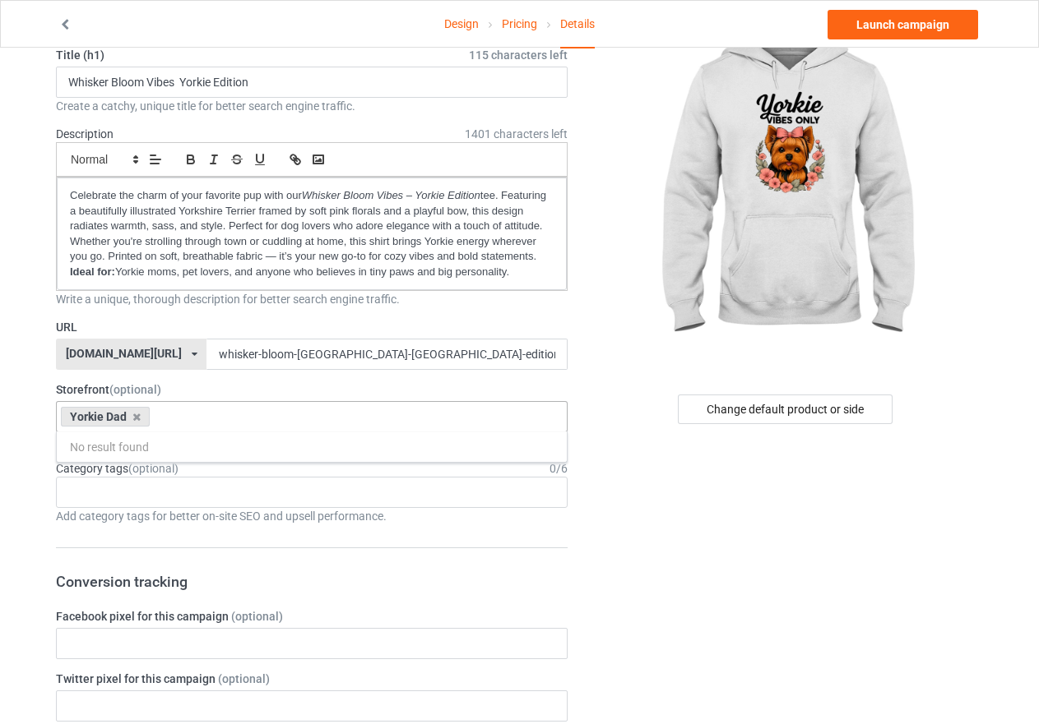
click at [176, 417] on input "text" at bounding box center [167, 417] width 25 height 14
type input "y"
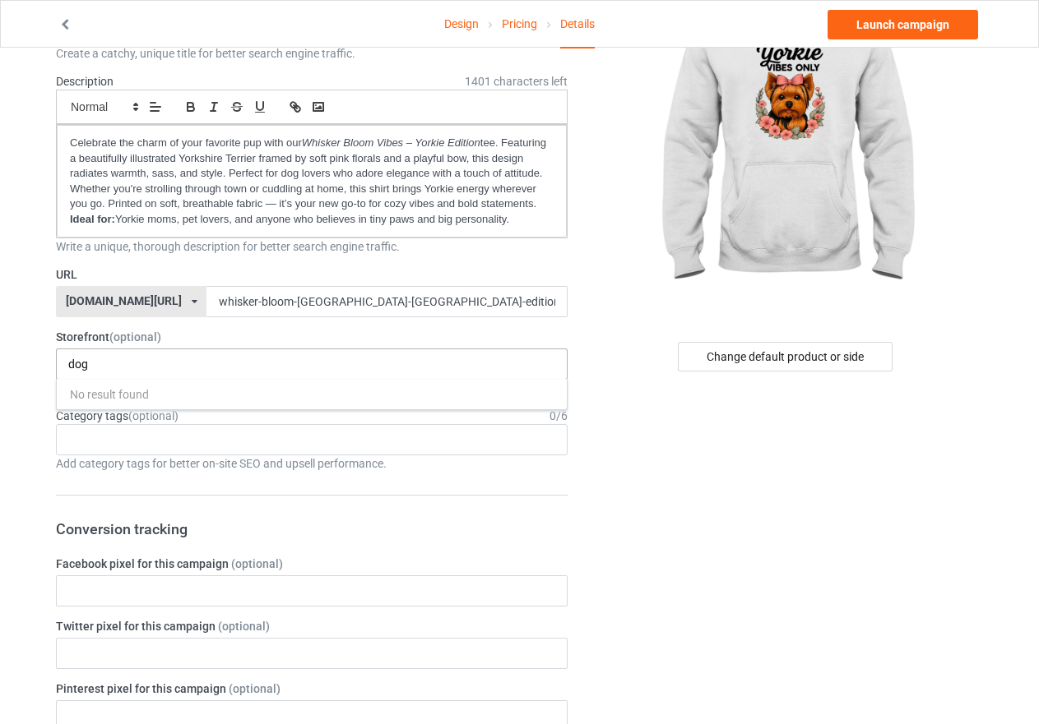
scroll to position [164, 0]
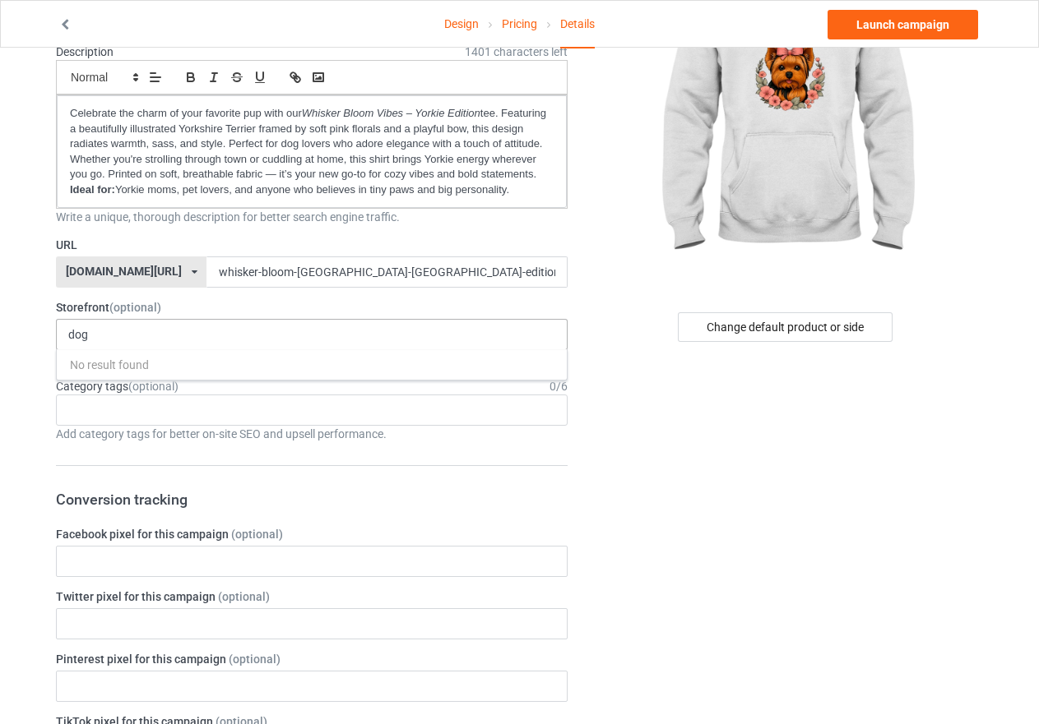
click at [219, 332] on div "dog No result found" at bounding box center [311, 334] width 511 height 31
click at [118, 329] on div "dog No result found" at bounding box center [311, 334] width 511 height 31
click at [107, 331] on div "dog No result found" at bounding box center [311, 334] width 511 height 31
type input "d"
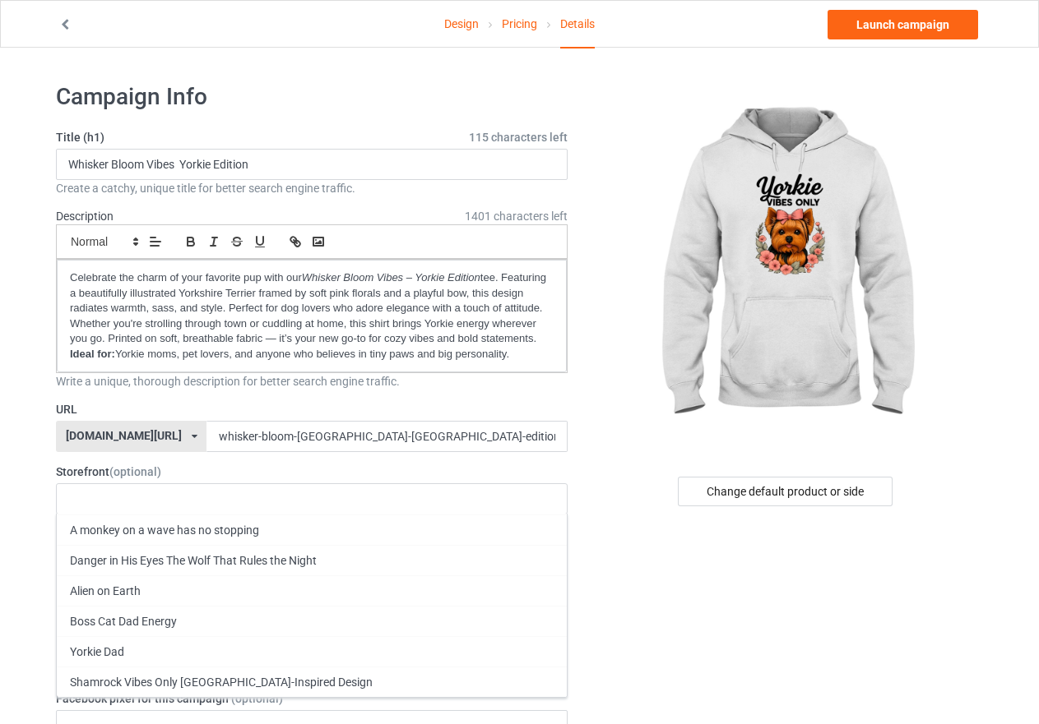
scroll to position [82, 0]
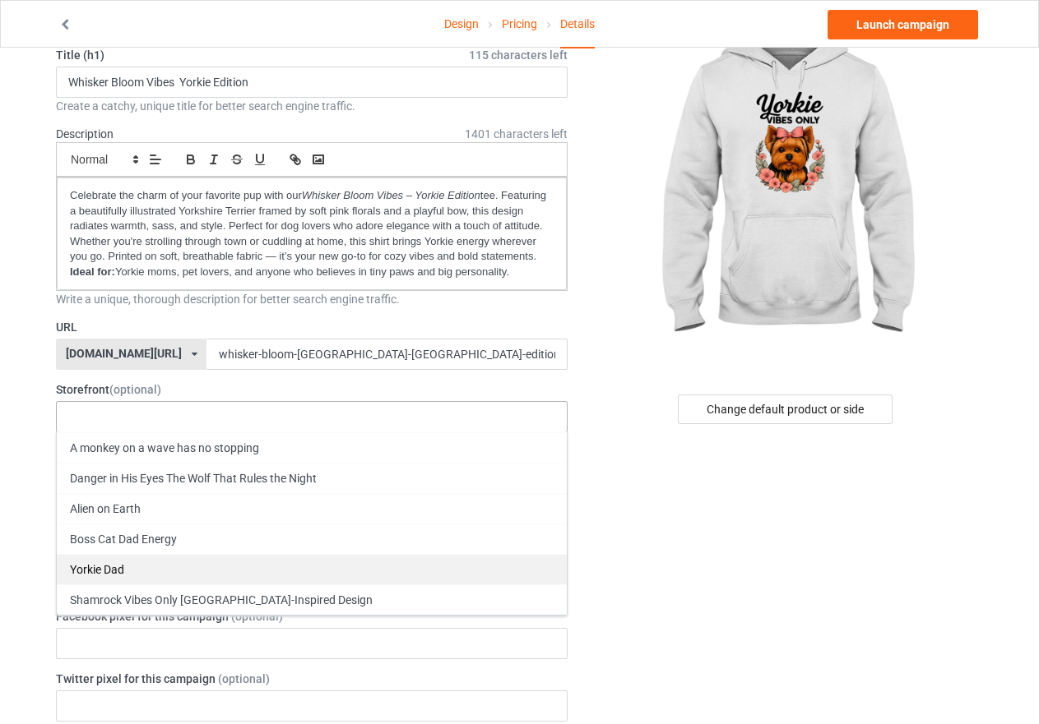
click at [132, 566] on div "Yorkie Dad" at bounding box center [312, 569] width 510 height 30
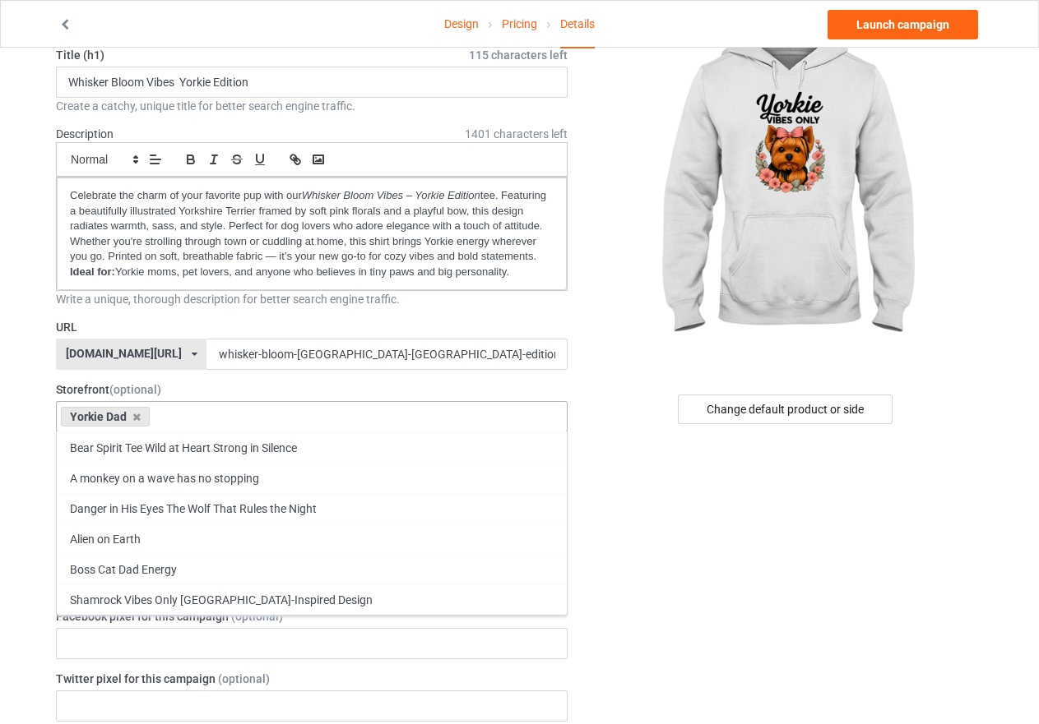
scroll to position [364, 0]
click at [138, 419] on icon at bounding box center [136, 417] width 8 height 11
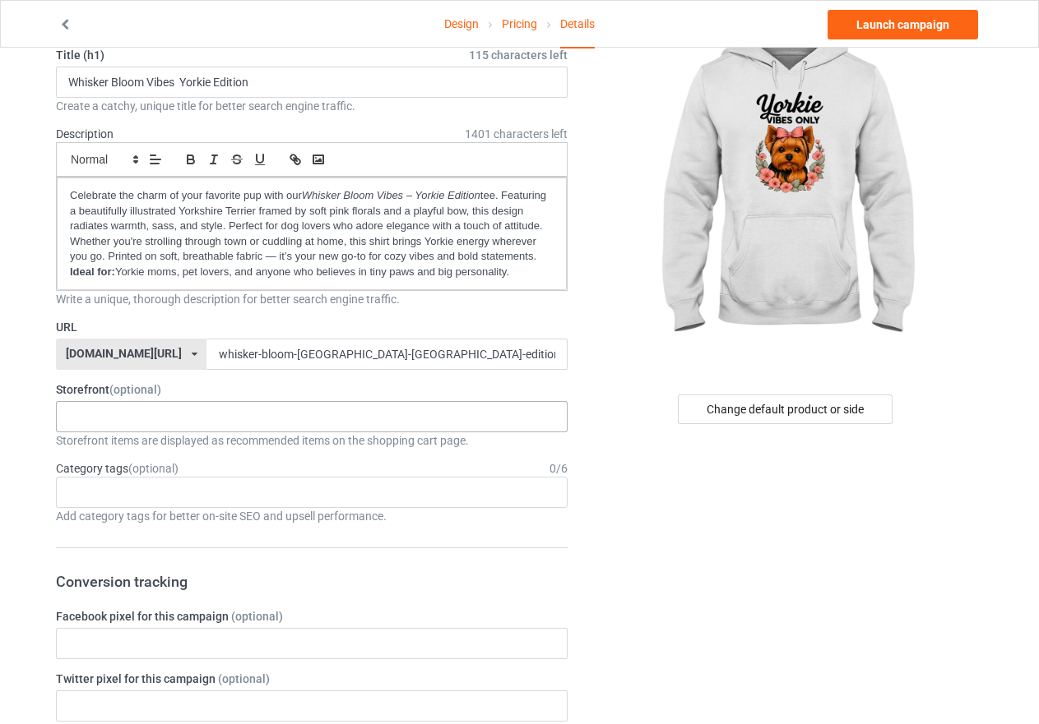
click at [91, 488] on input "text" at bounding box center [80, 493] width 25 height 14
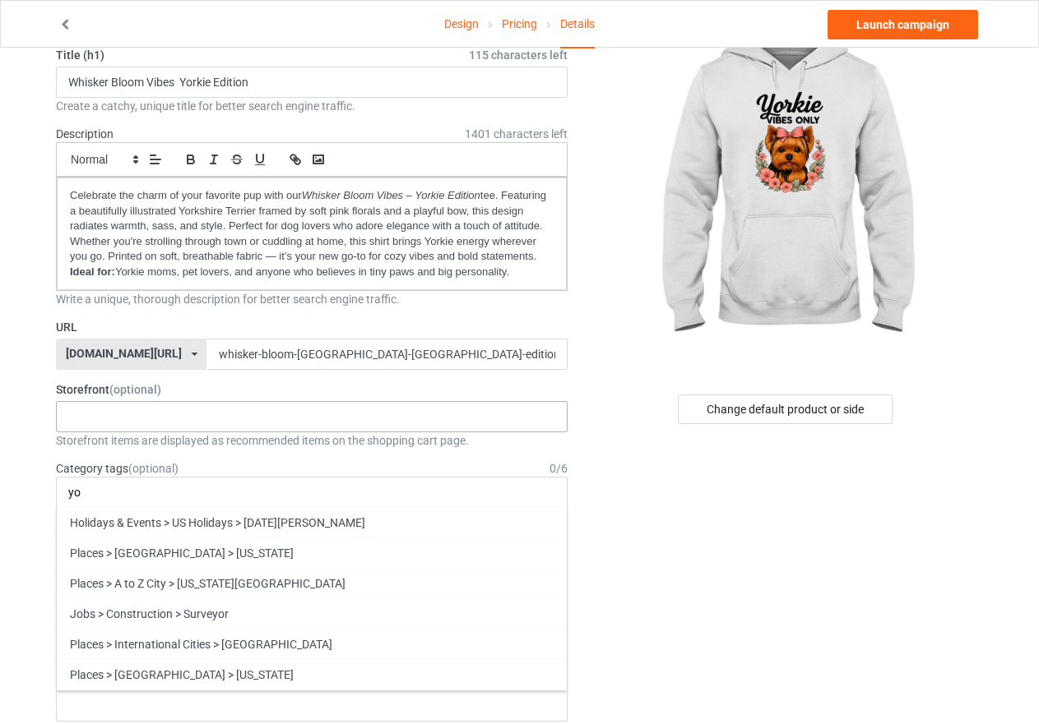
type input "y"
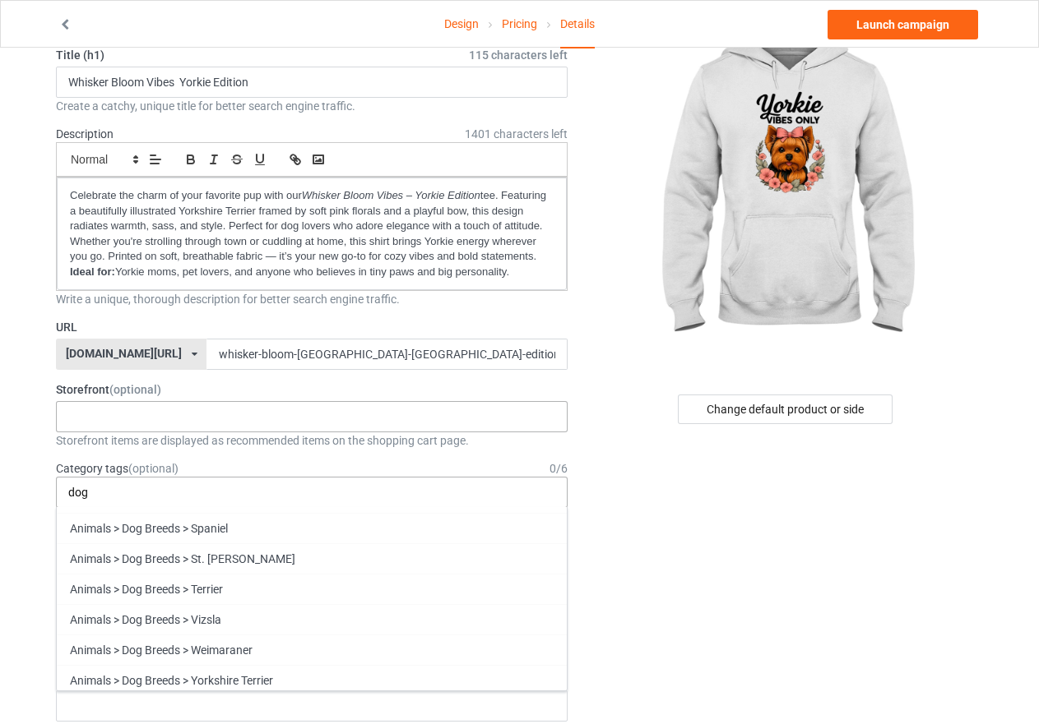
scroll to position [1151, 0]
type input "dog"
click at [150, 681] on div "Animals > Dog Breeds > Yorkshire Terrier" at bounding box center [312, 679] width 510 height 30
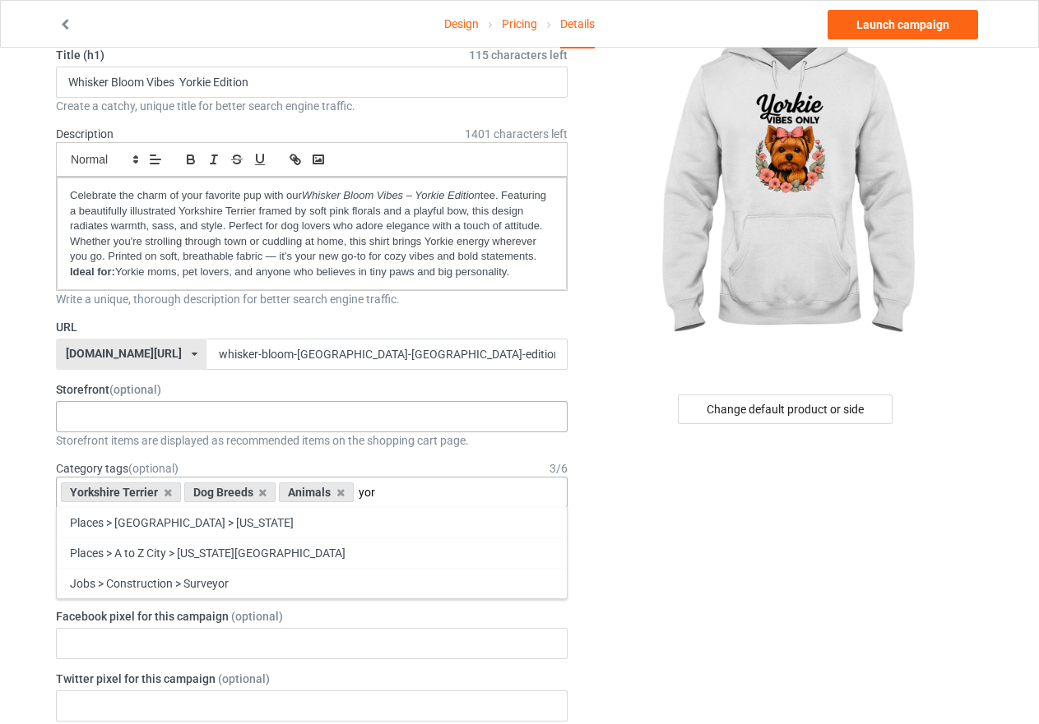
scroll to position [0, 0]
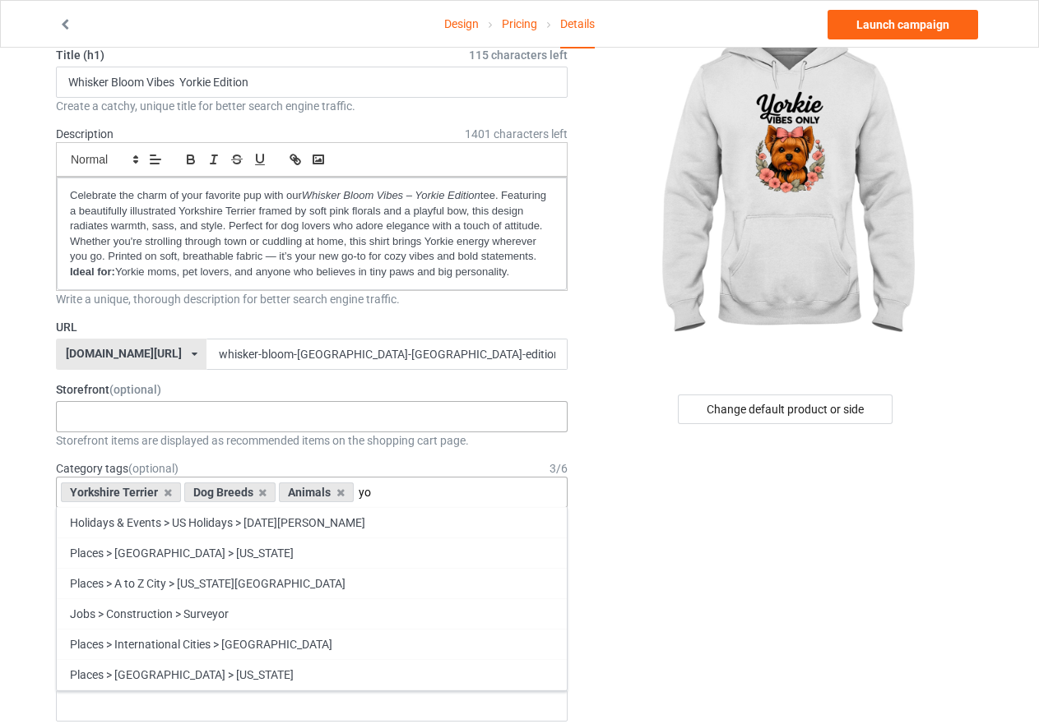
type input "y"
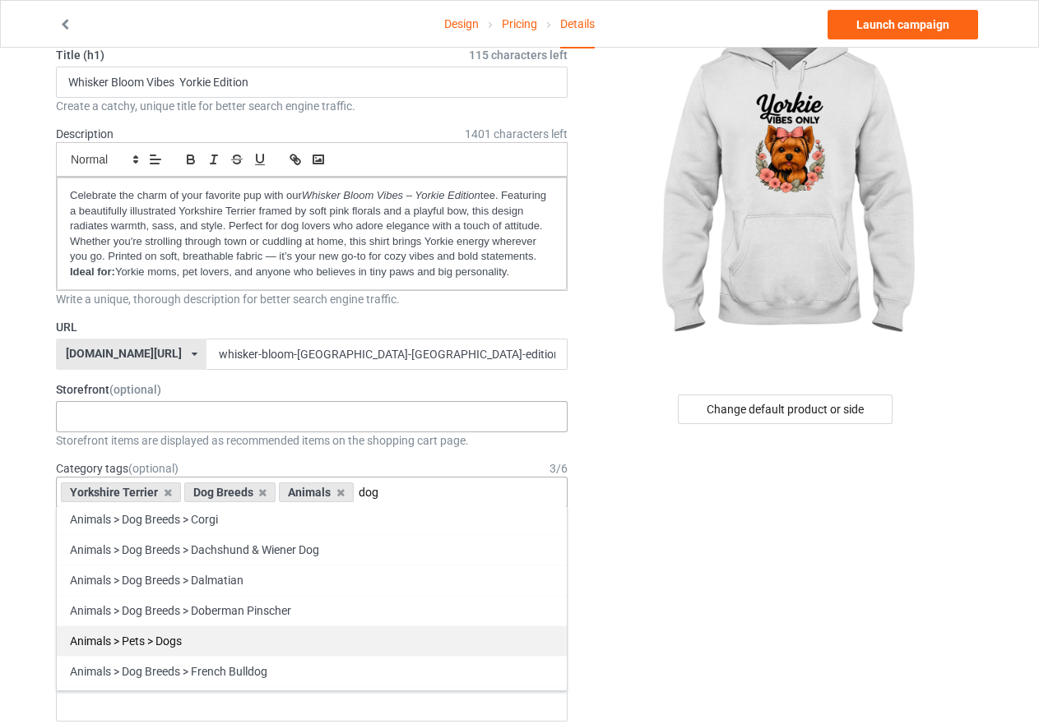
type input "dog"
click at [156, 641] on div "Animals > Pets > Dogs" at bounding box center [312, 641] width 510 height 30
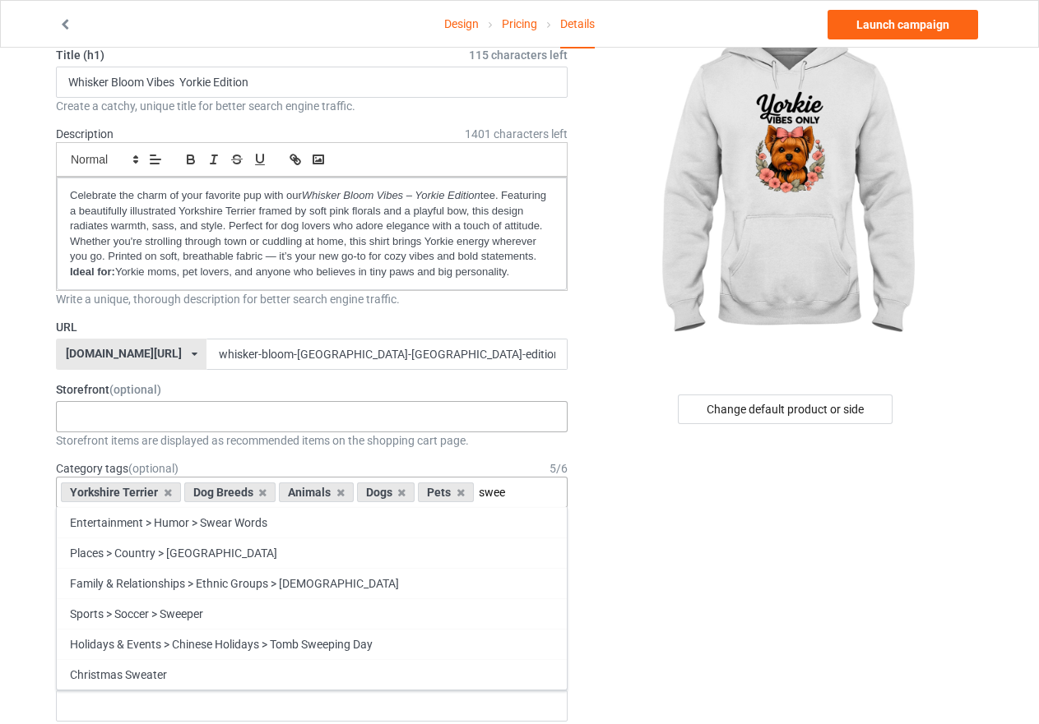
scroll to position [0, 0]
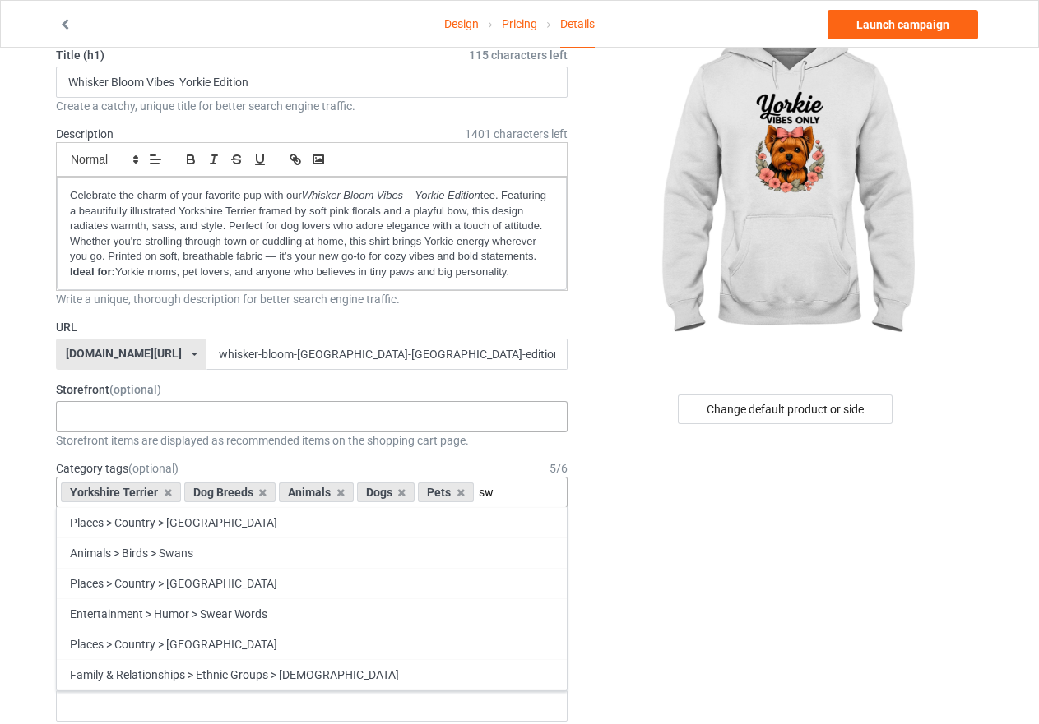
type input "s"
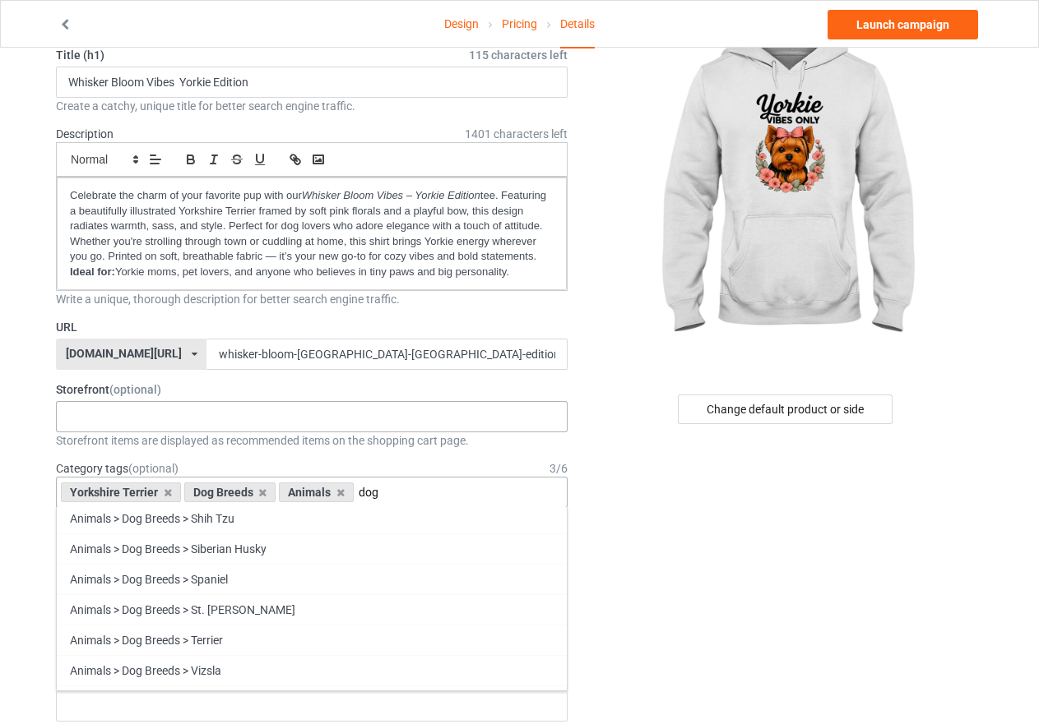
scroll to position [1151, 0]
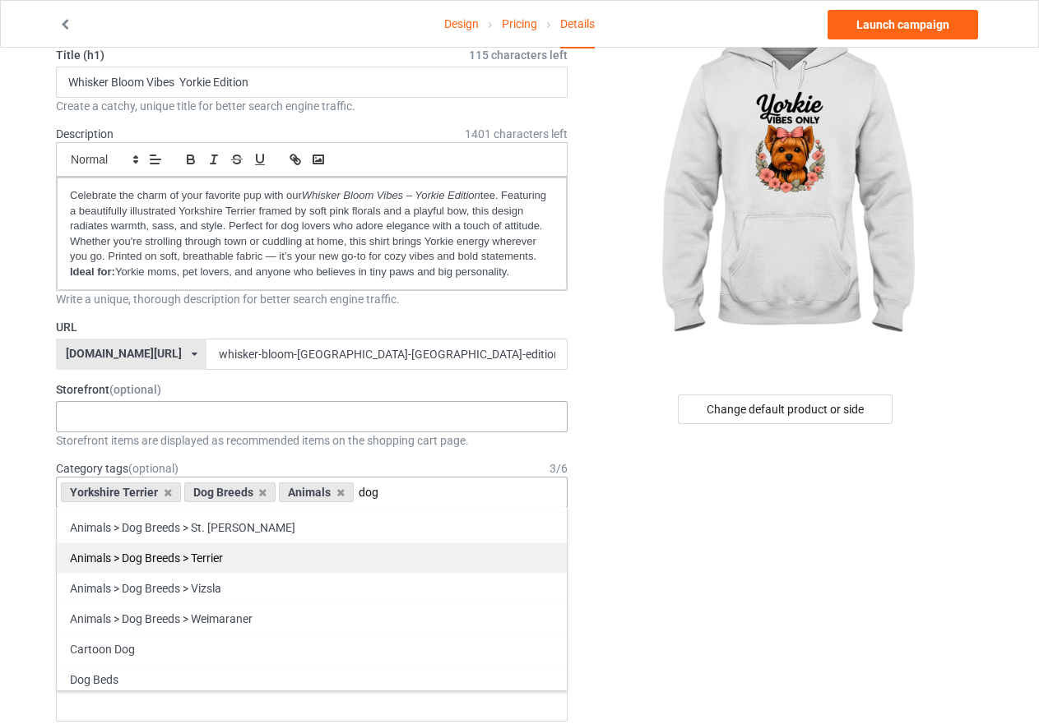
type input "dog"
click at [145, 557] on div "Animals > Dog Breeds > Terrier" at bounding box center [312, 558] width 510 height 30
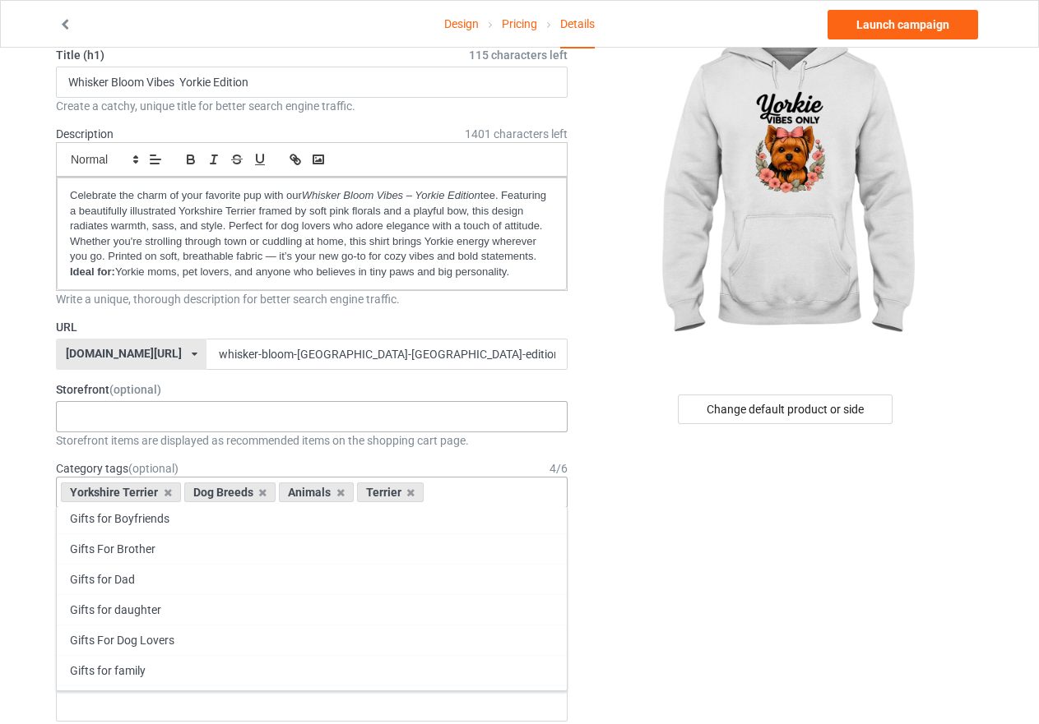
scroll to position [79842, 0]
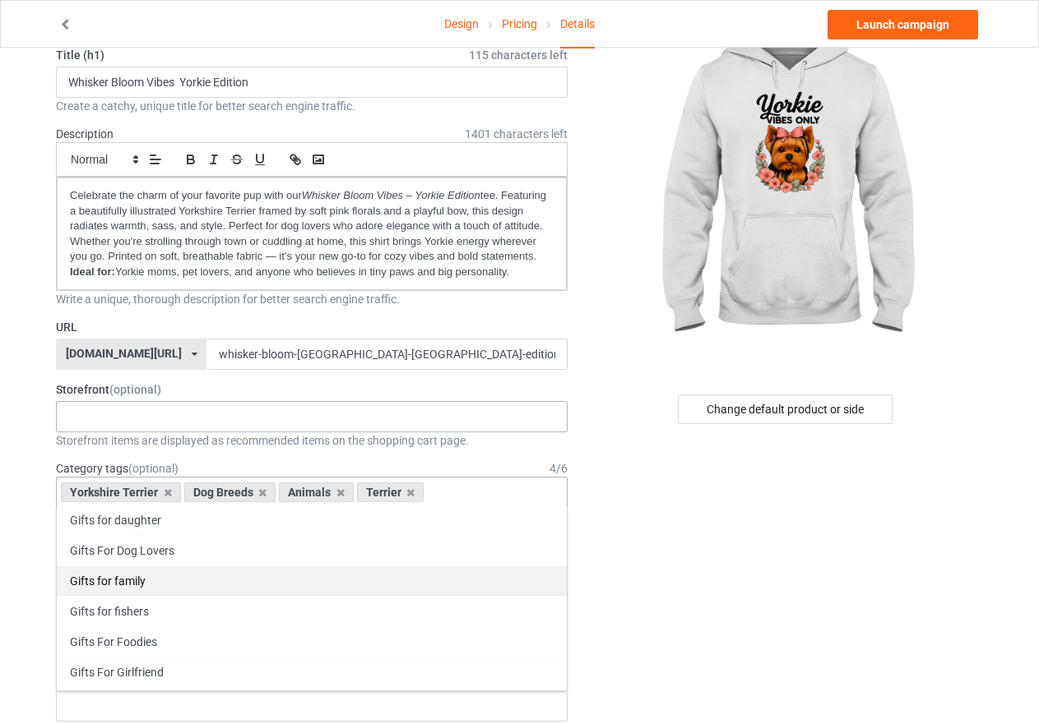
click at [126, 587] on div "Gifts for family" at bounding box center [312, 581] width 510 height 30
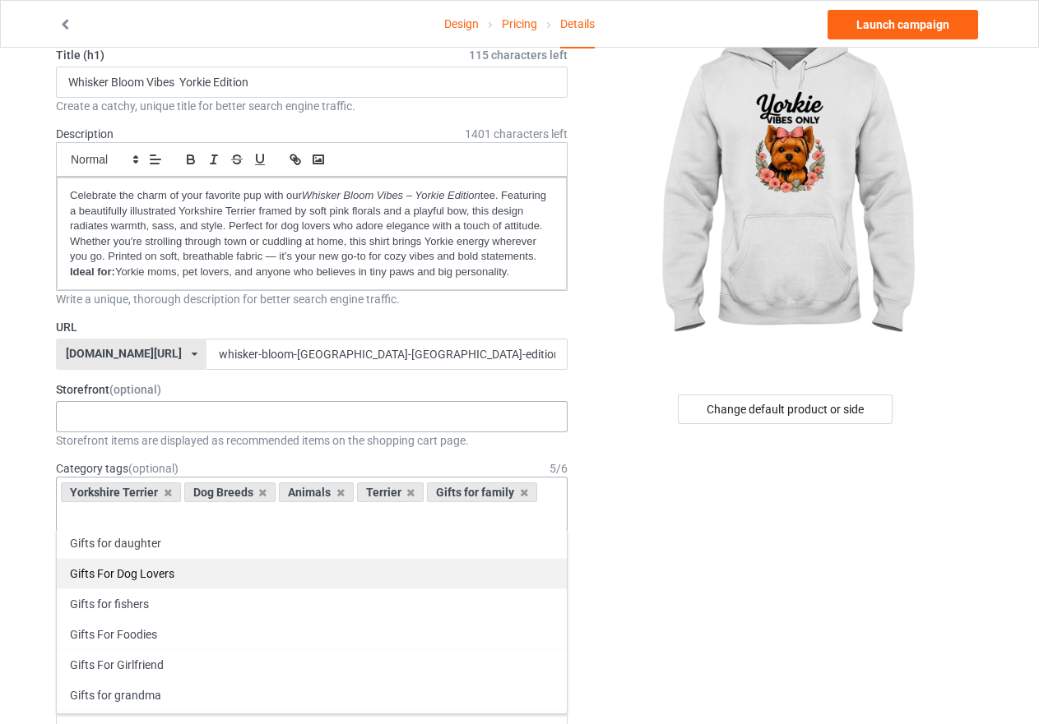
click at [150, 580] on div "Gifts For Dog Lovers" at bounding box center [312, 573] width 510 height 30
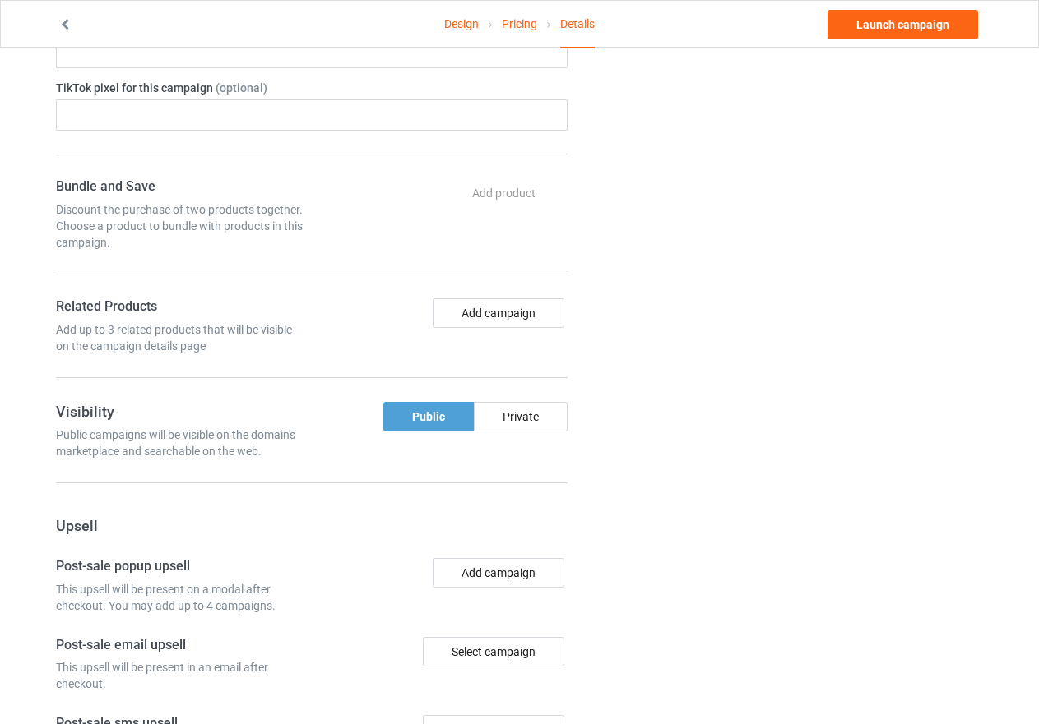
scroll to position [822, 0]
click at [527, 316] on button "Add campaign" at bounding box center [499, 313] width 132 height 30
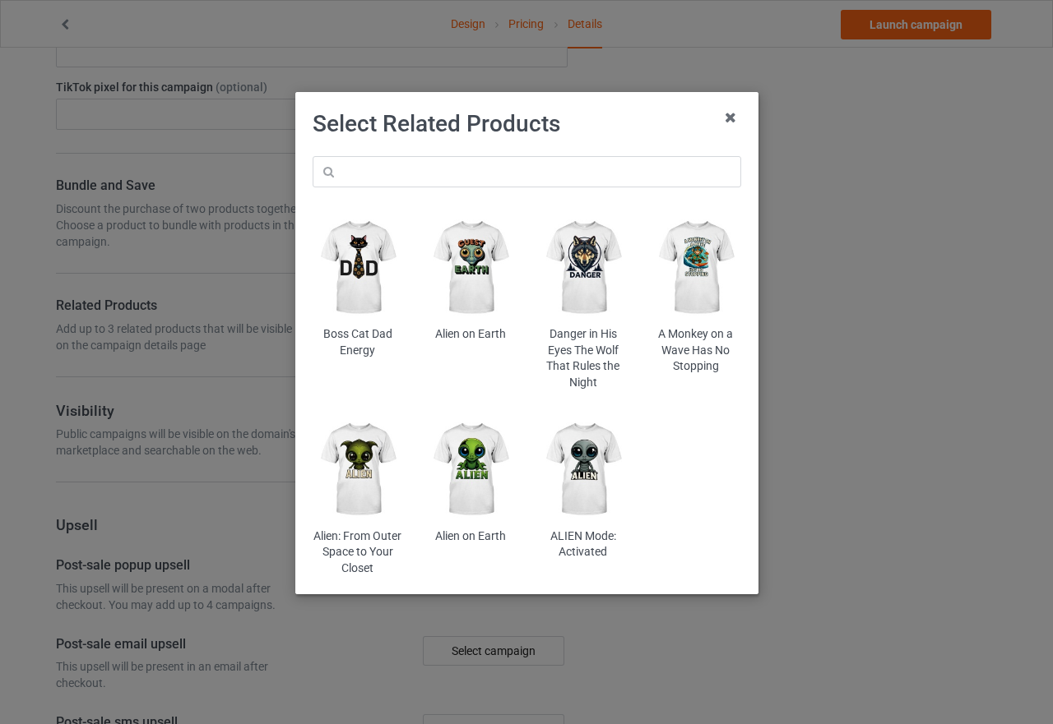
click at [474, 474] on img at bounding box center [470, 470] width 90 height 112
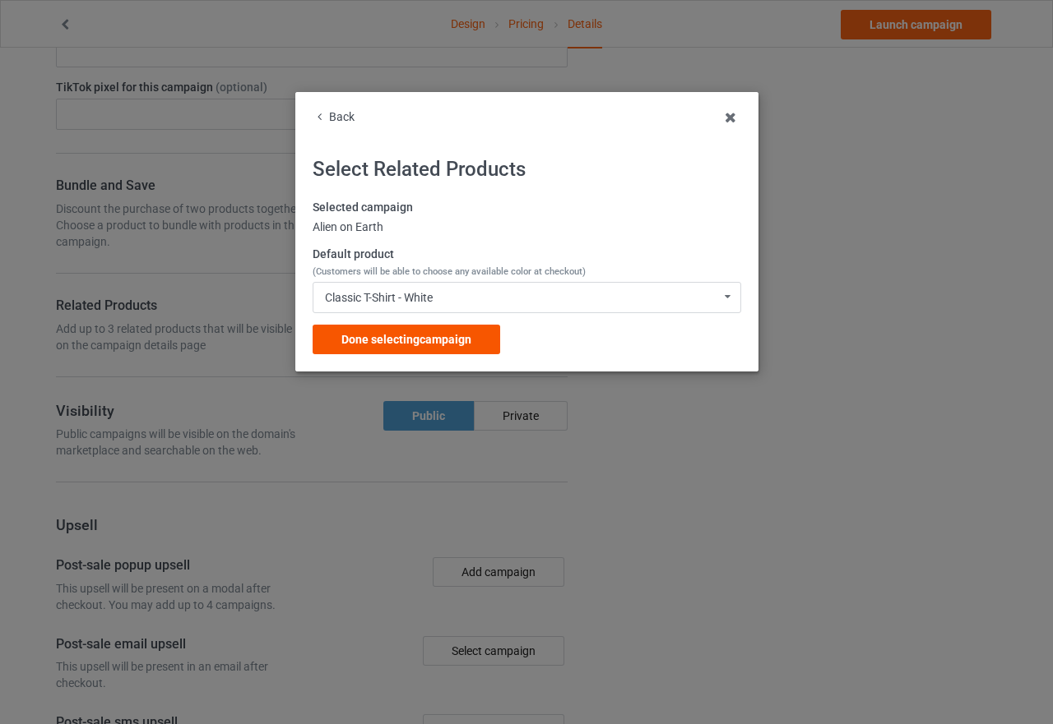
click at [425, 340] on span "Done selecting campaign" at bounding box center [406, 339] width 130 height 13
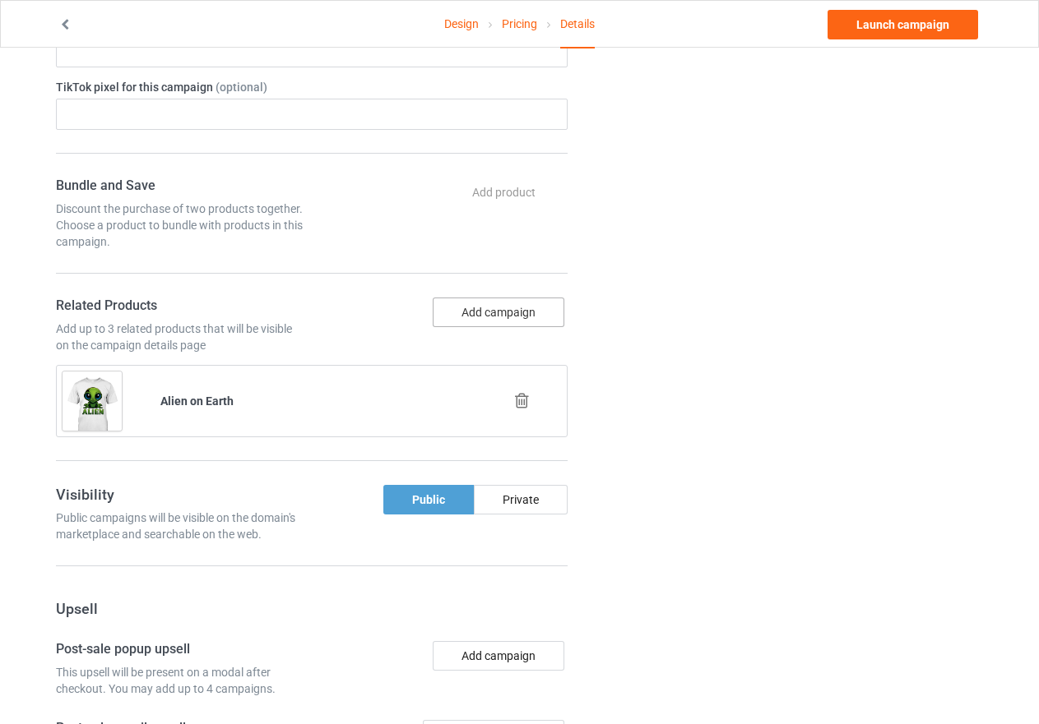
click at [502, 317] on button "Add campaign" at bounding box center [499, 313] width 132 height 30
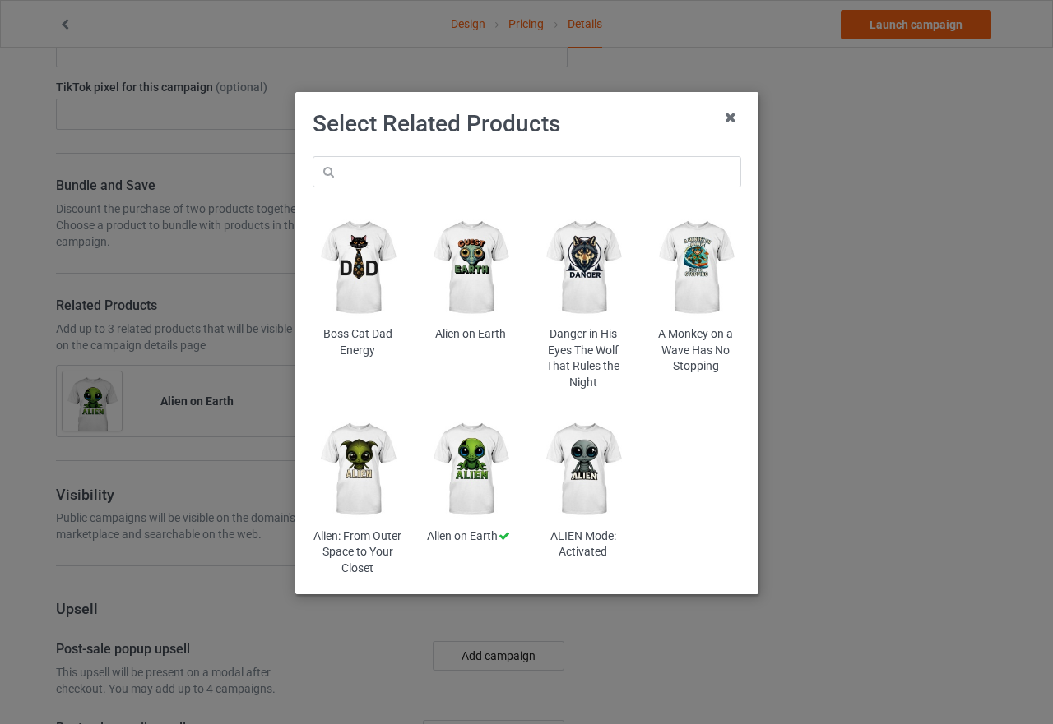
click at [590, 461] on img at bounding box center [583, 470] width 90 height 112
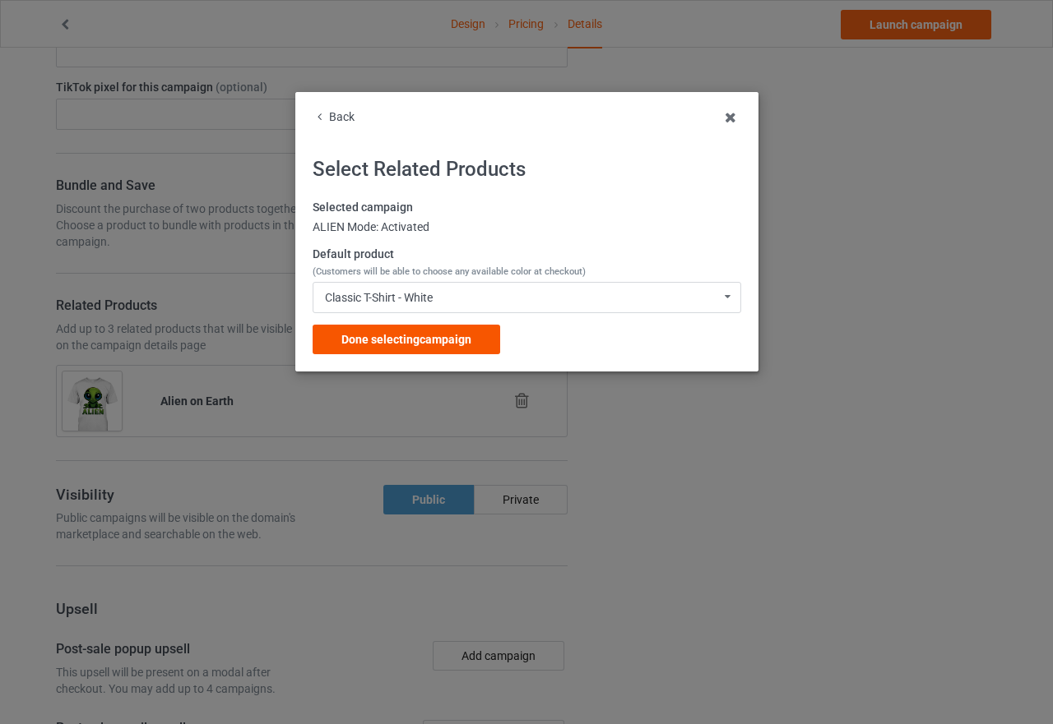
click at [436, 339] on span "Done selecting campaign" at bounding box center [406, 339] width 130 height 13
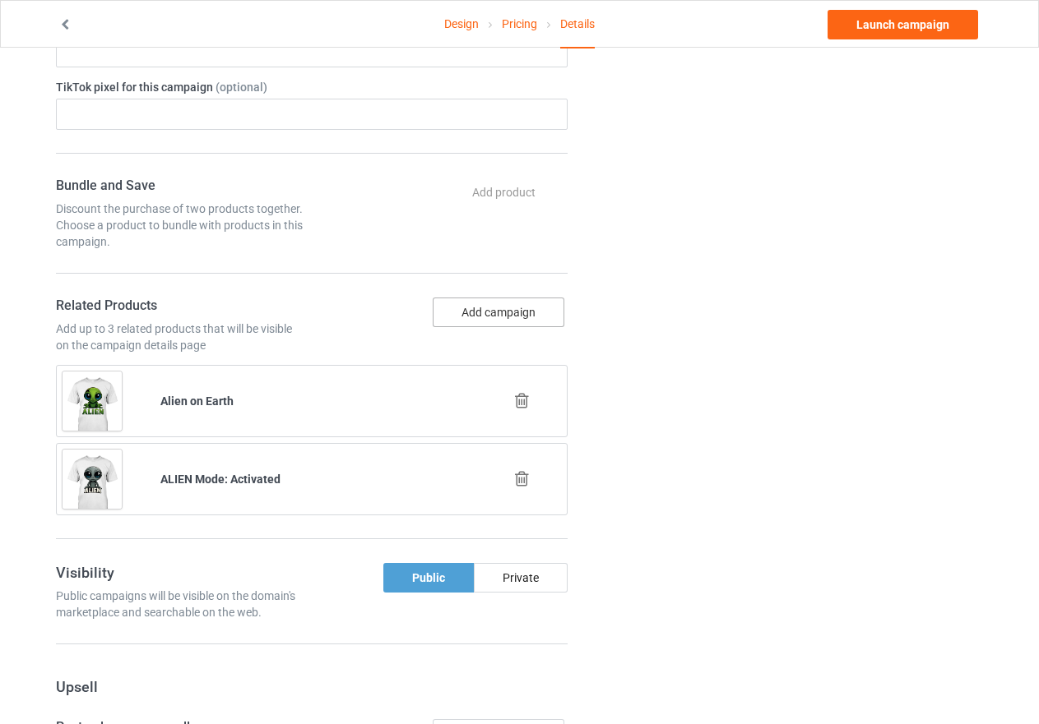
click at [501, 311] on button "Add campaign" at bounding box center [499, 313] width 132 height 30
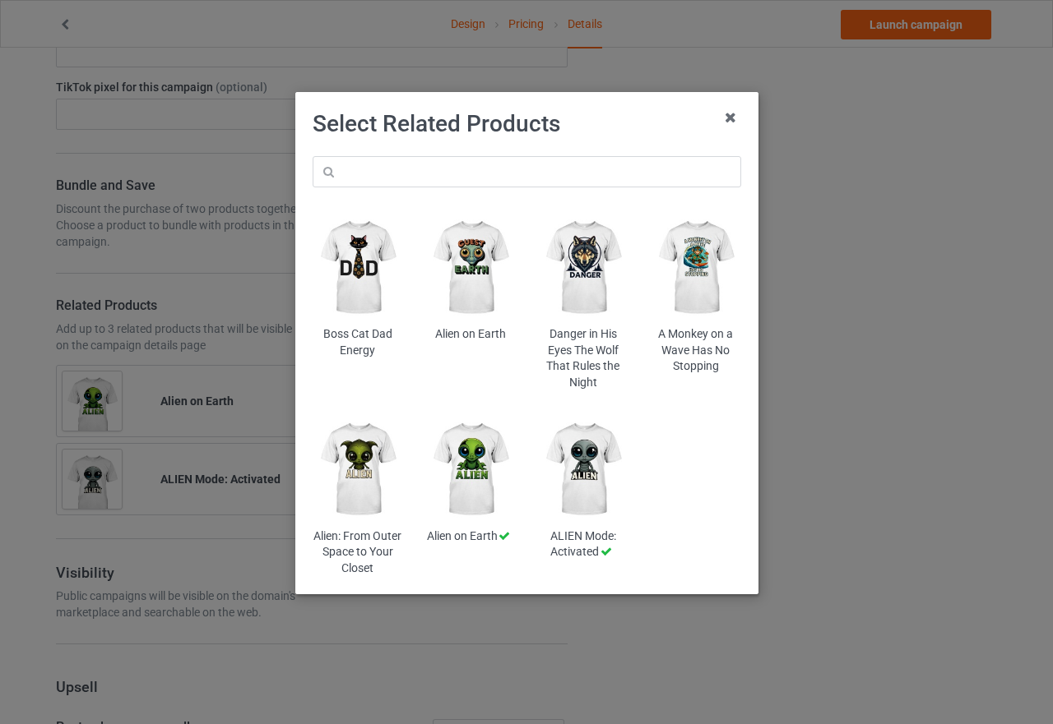
click at [590, 280] on img at bounding box center [583, 268] width 90 height 112
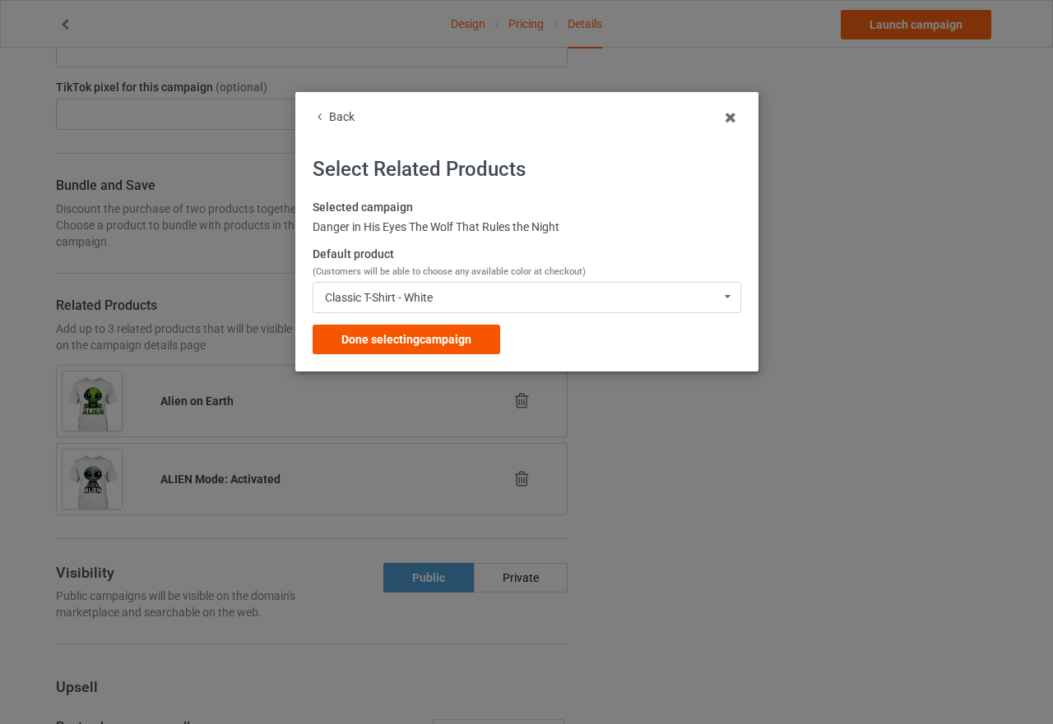
click at [431, 337] on span "Done selecting campaign" at bounding box center [406, 339] width 130 height 13
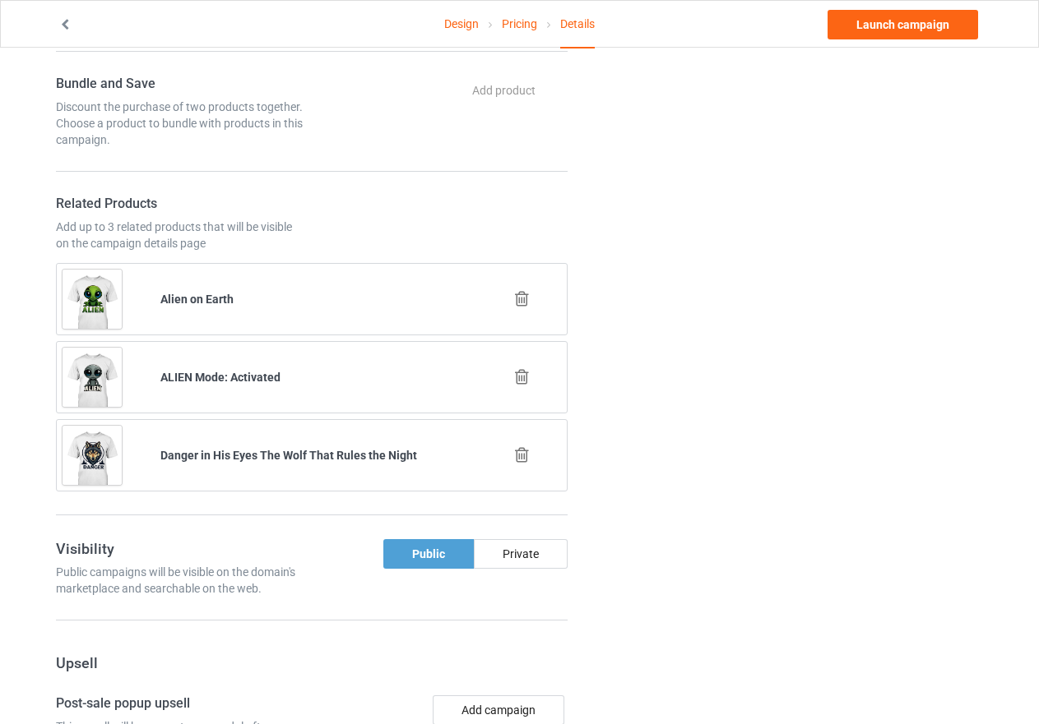
scroll to position [923, 0]
click at [413, 551] on div "Public" at bounding box center [428, 555] width 90 height 30
click at [453, 557] on div "Public" at bounding box center [428, 555] width 90 height 30
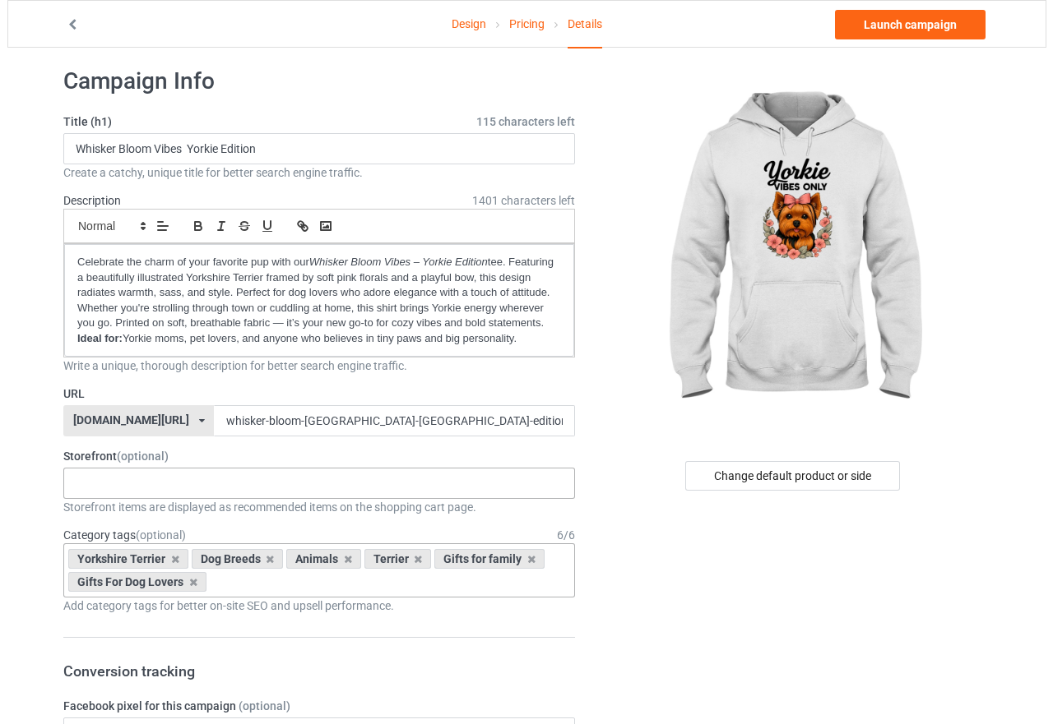
scroll to position [0, 0]
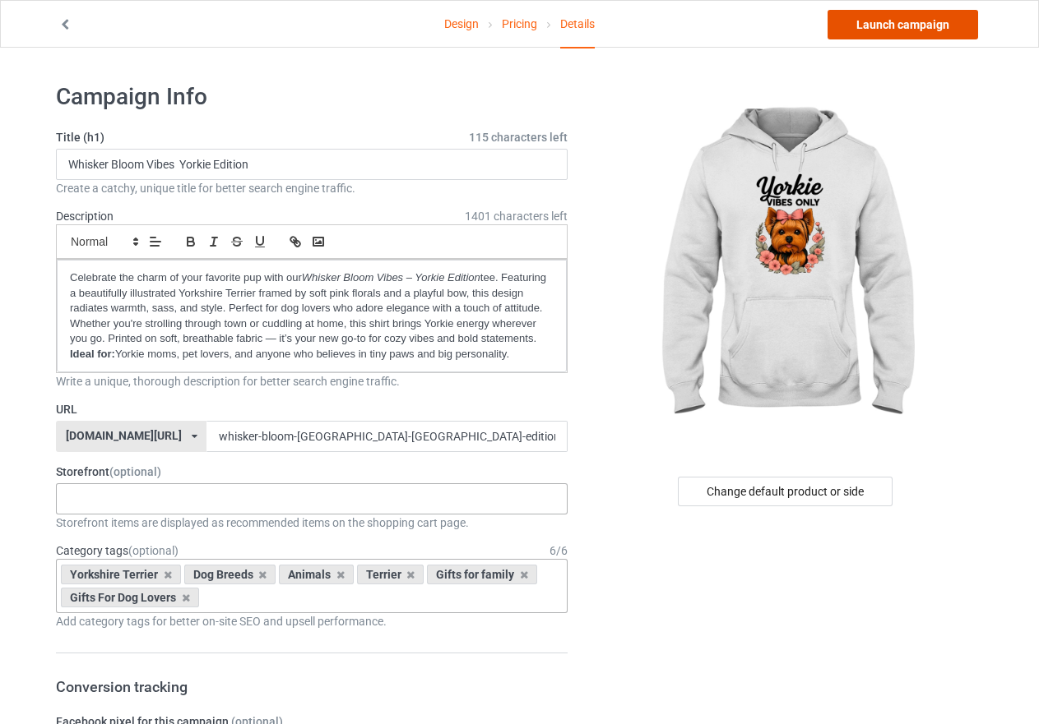
click at [904, 29] on link "Launch campaign" at bounding box center [902, 25] width 150 height 30
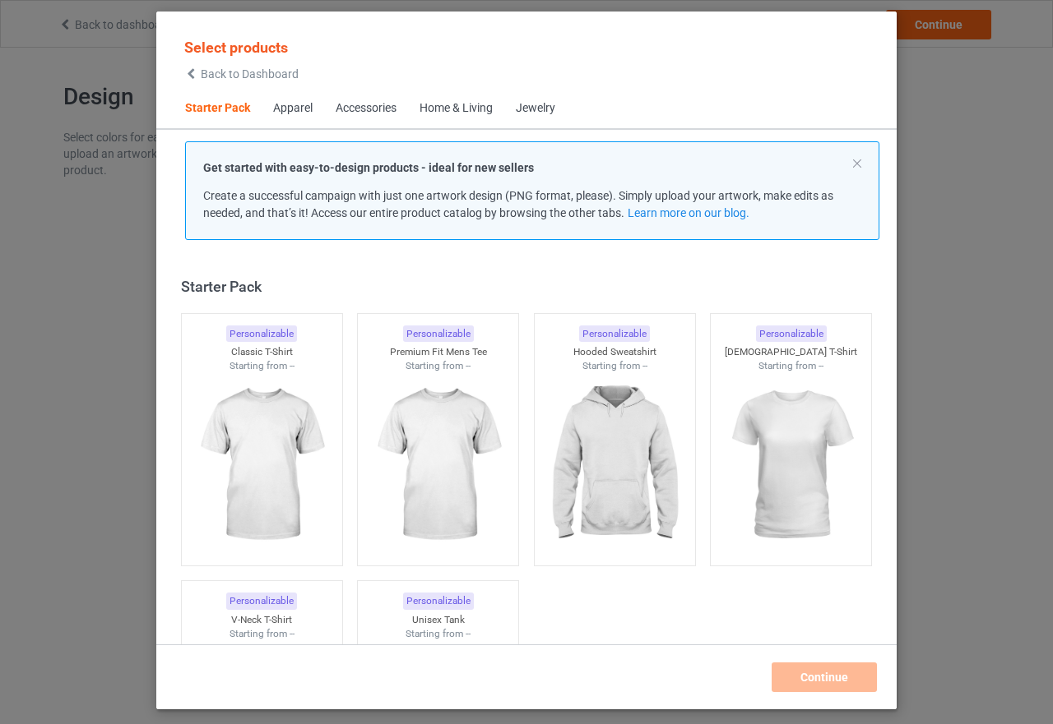
scroll to position [21, 0]
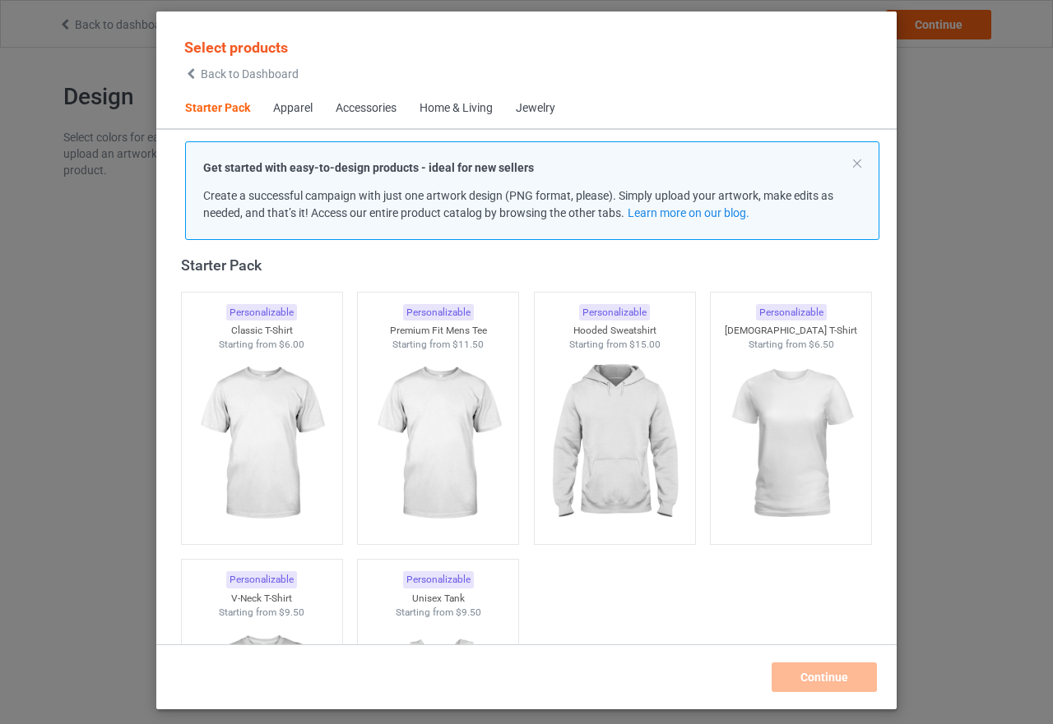
click at [947, 67] on div "Select products Back to Dashboard Starter Pack Apparel Accessories Home & Livin…" at bounding box center [526, 362] width 1053 height 724
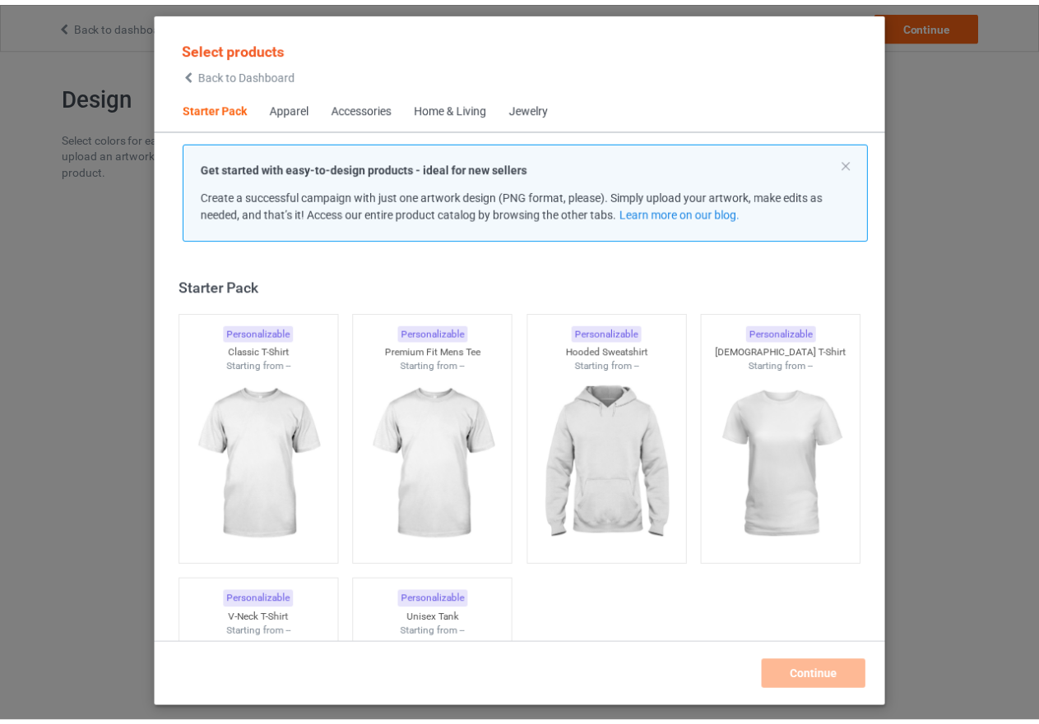
scroll to position [21, 0]
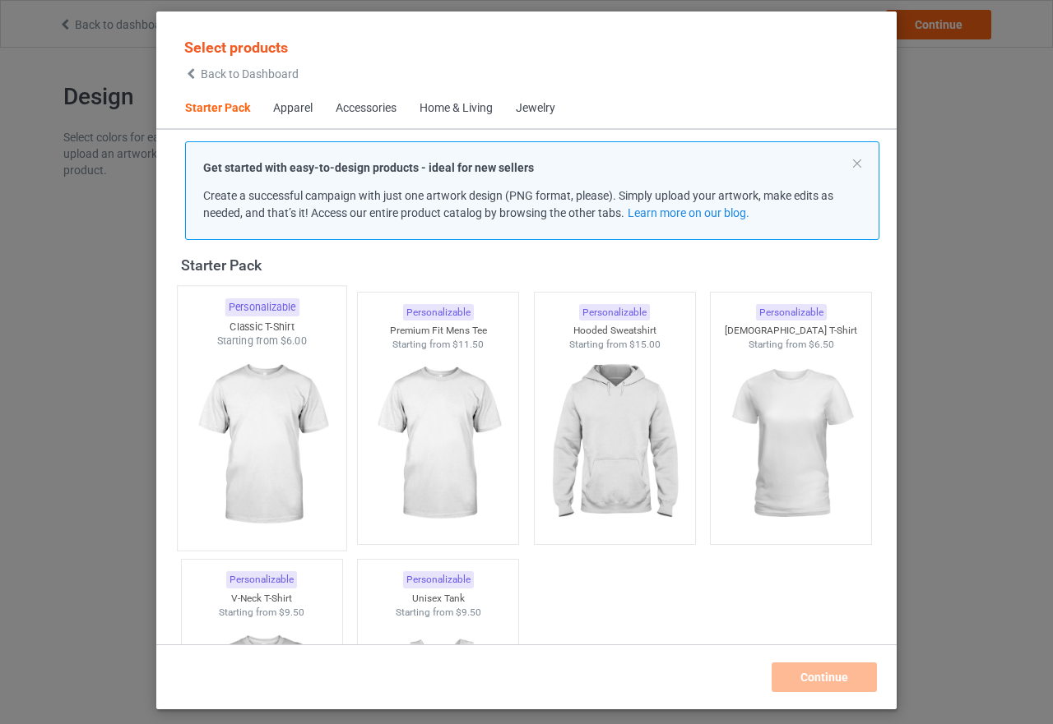
click at [278, 484] on img at bounding box center [261, 445] width 155 height 193
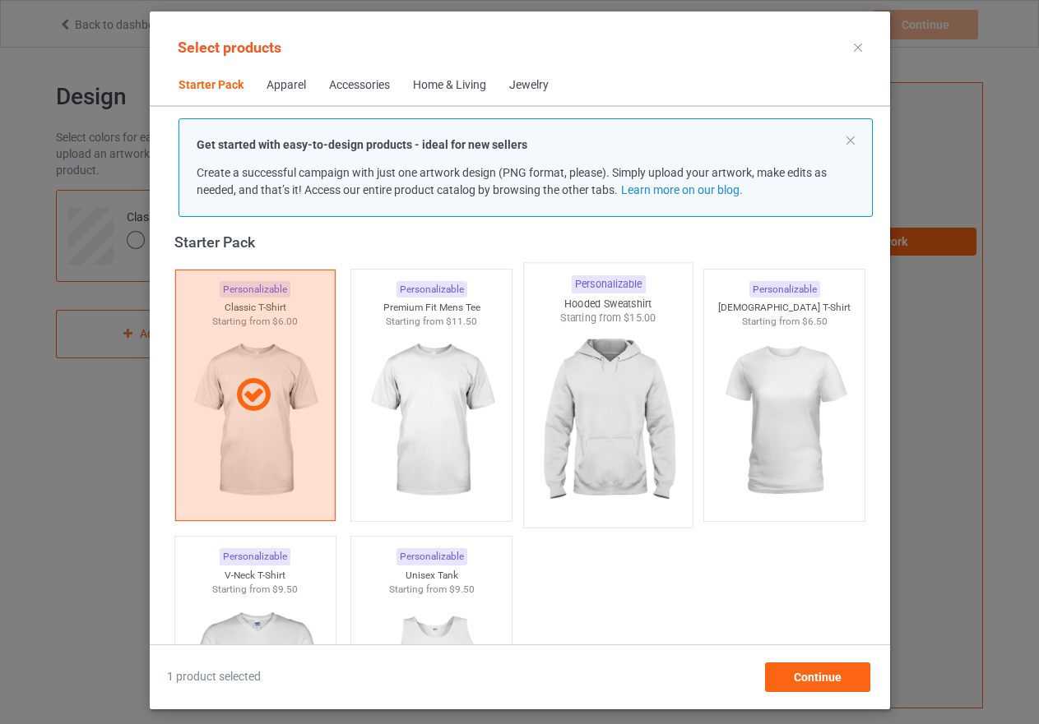
click at [618, 437] on img at bounding box center [607, 422] width 155 height 193
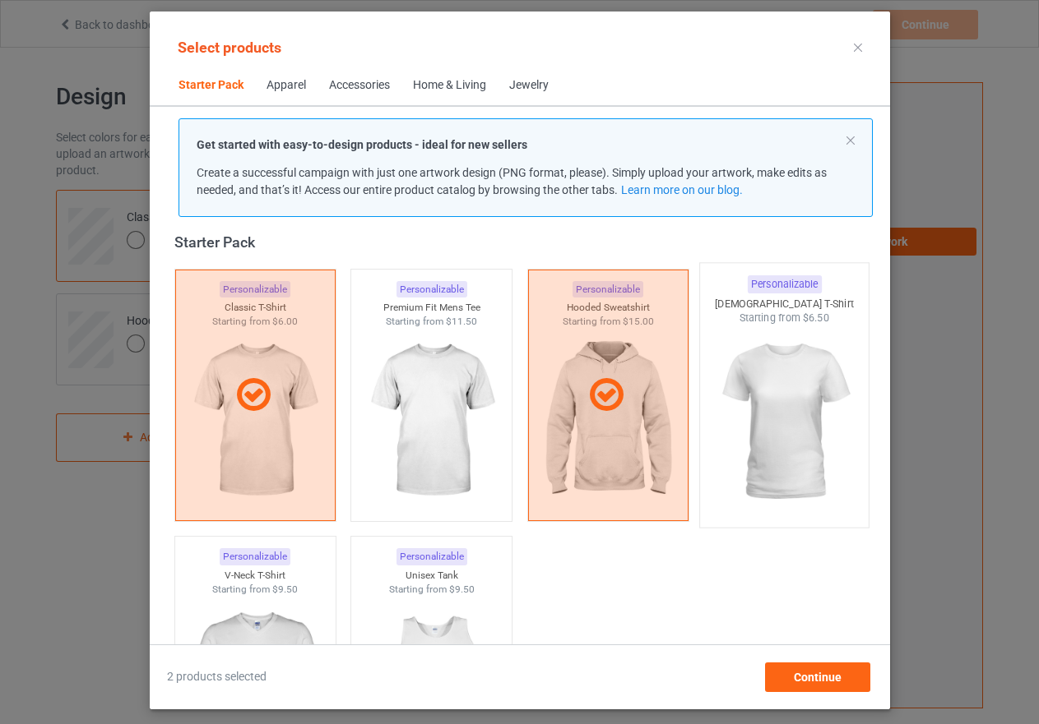
click at [770, 452] on img at bounding box center [783, 422] width 155 height 193
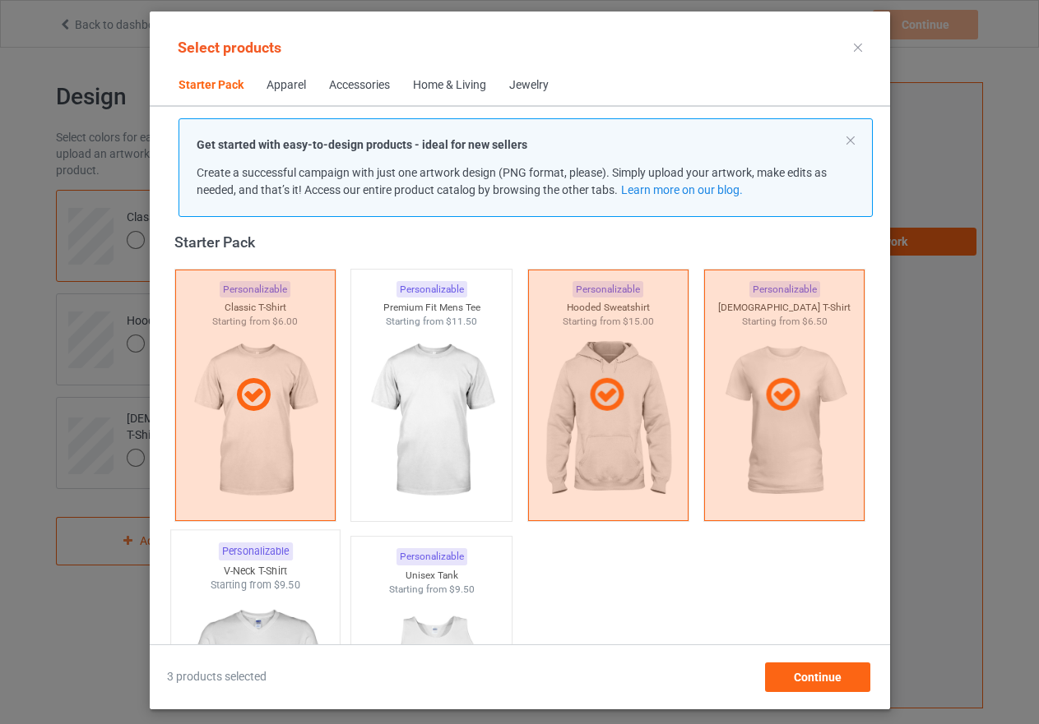
click at [238, 610] on img at bounding box center [255, 689] width 155 height 193
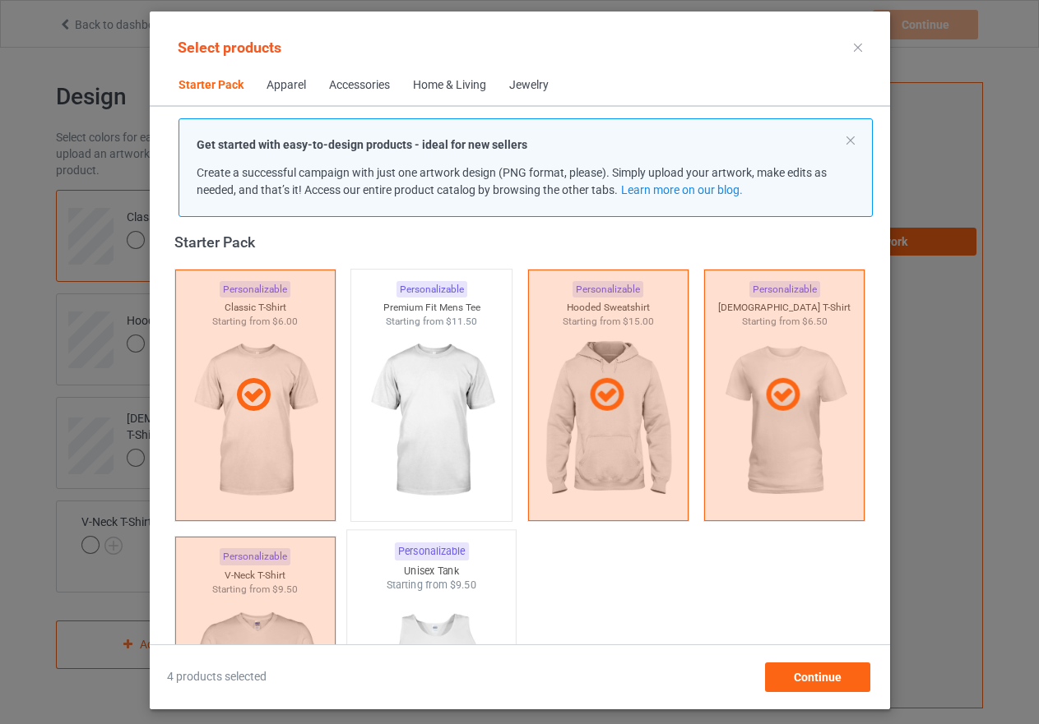
click at [411, 610] on img at bounding box center [431, 689] width 155 height 193
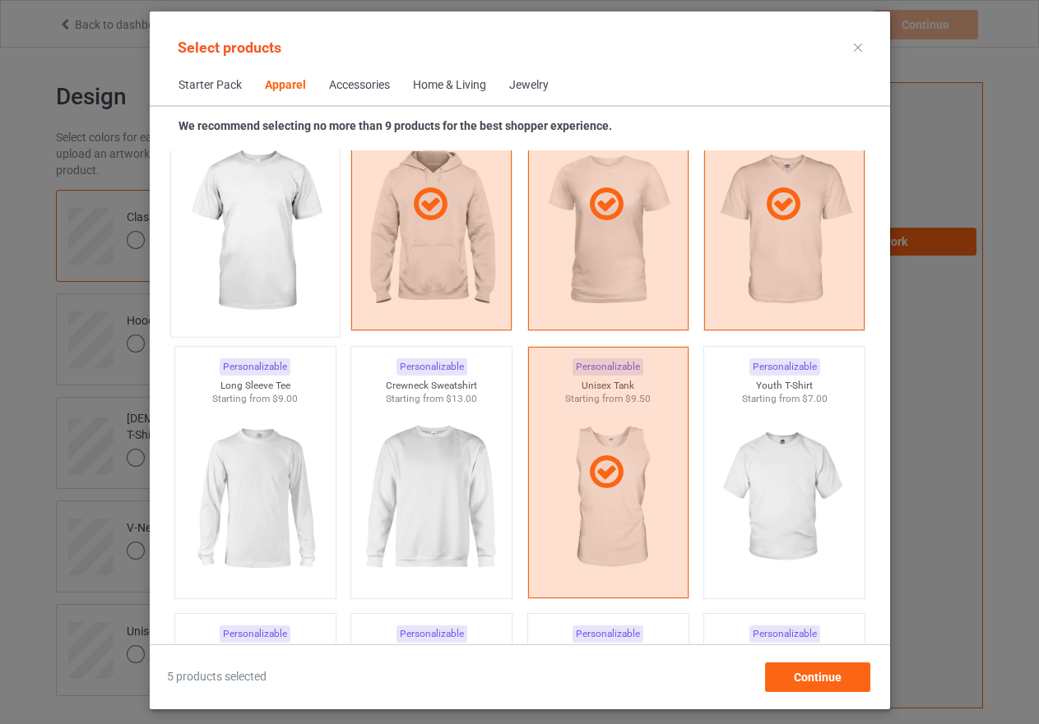
scroll to position [1008, 0]
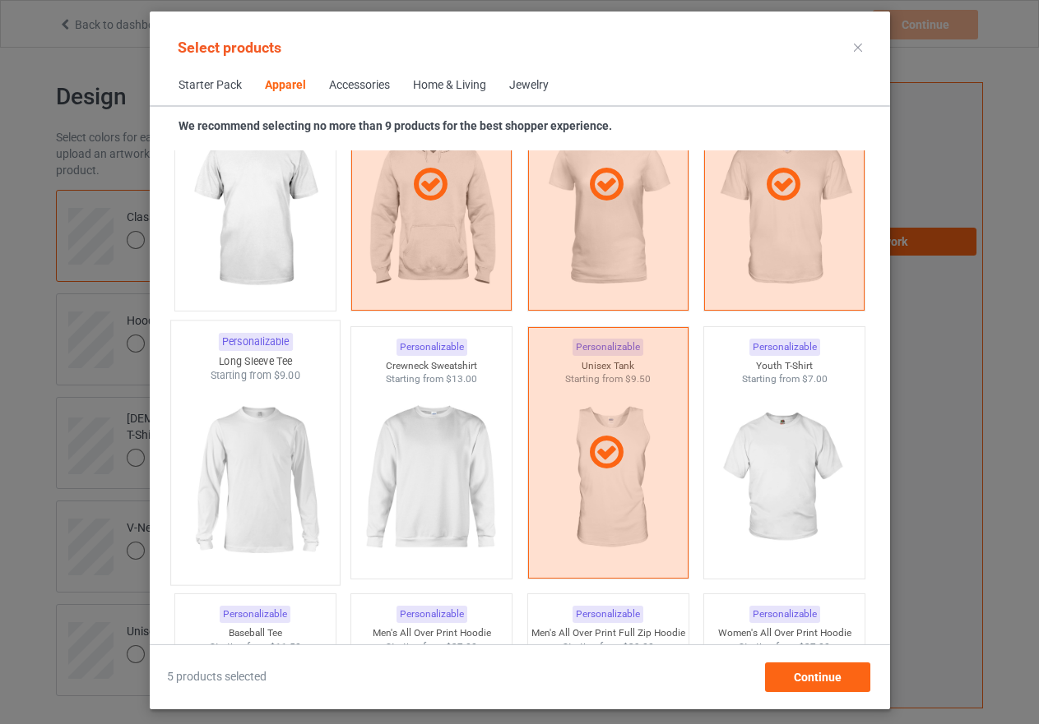
click at [281, 492] on img at bounding box center [255, 479] width 155 height 193
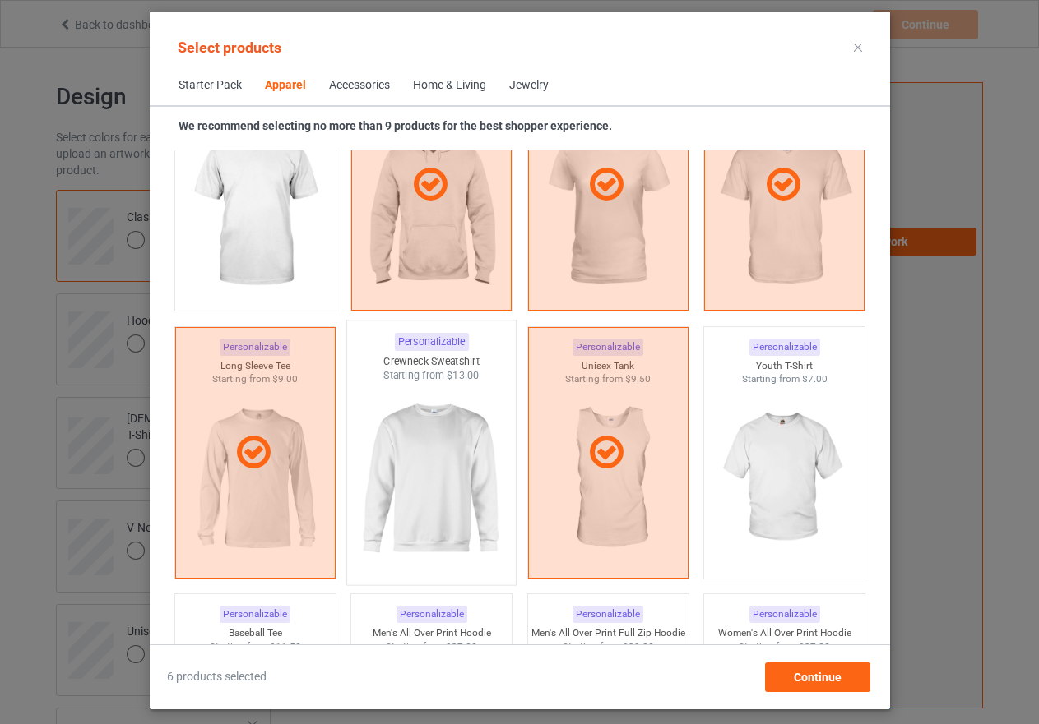
click at [413, 495] on img at bounding box center [431, 479] width 155 height 193
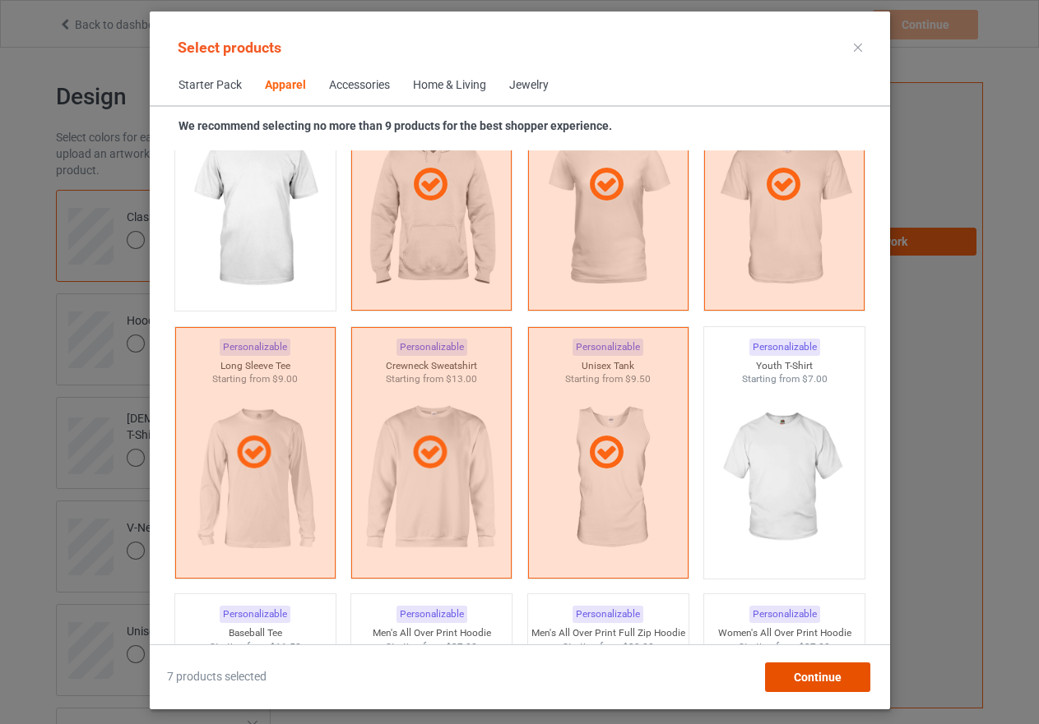
click at [826, 679] on span "Continue" at bounding box center [817, 677] width 48 height 13
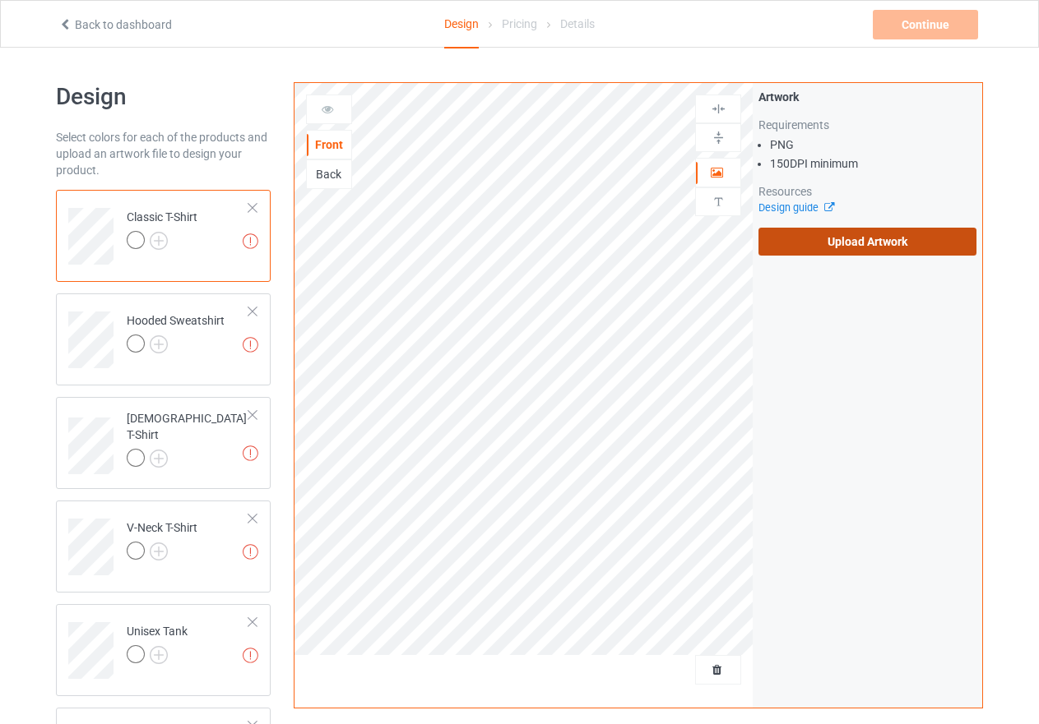
click at [835, 246] on label "Upload Artwork" at bounding box center [867, 242] width 218 height 28
click at [0, 0] on input "Upload Artwork" at bounding box center [0, 0] width 0 height 0
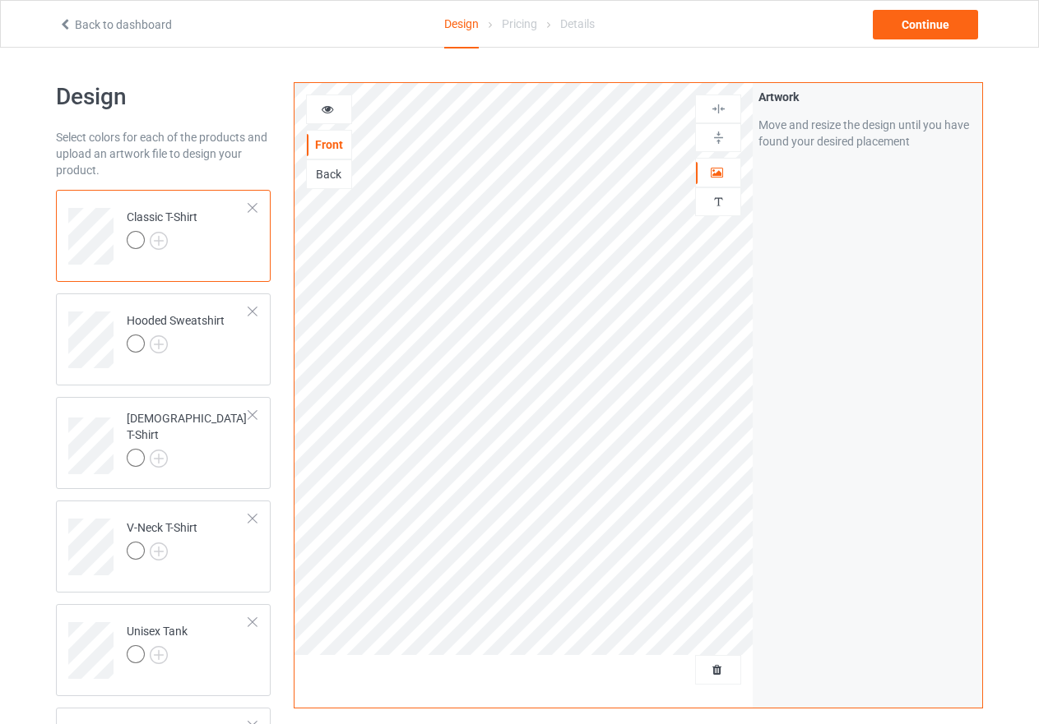
click at [715, 111] on img at bounding box center [719, 109] width 16 height 16
click at [324, 107] on icon at bounding box center [328, 107] width 14 height 12
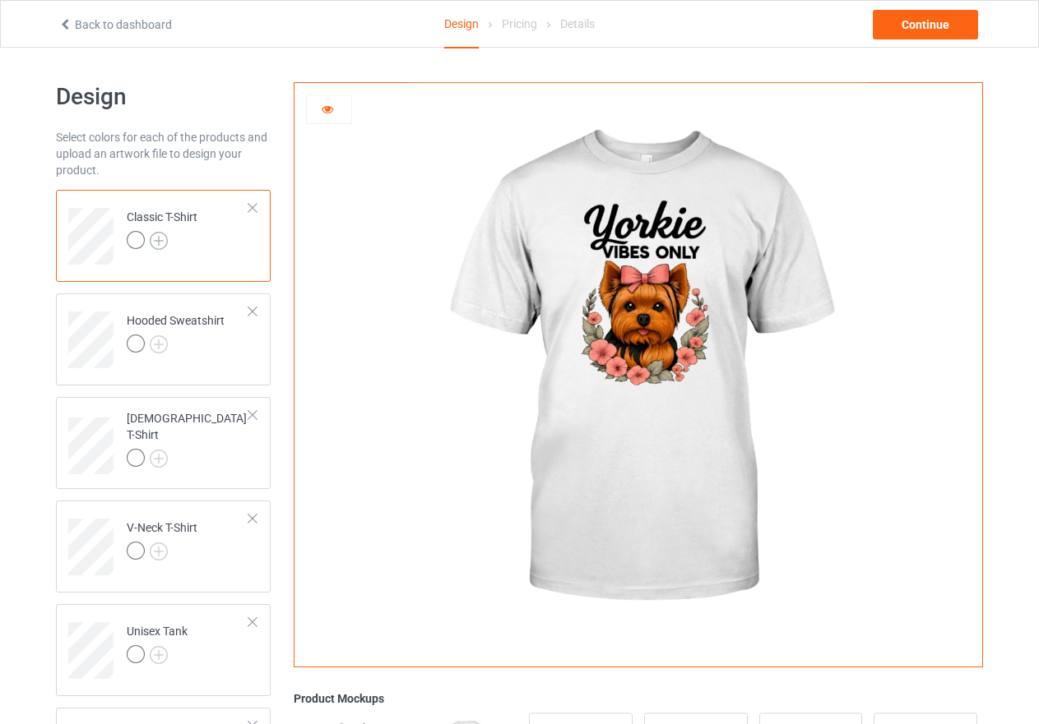
click at [156, 241] on img at bounding box center [159, 241] width 18 height 18
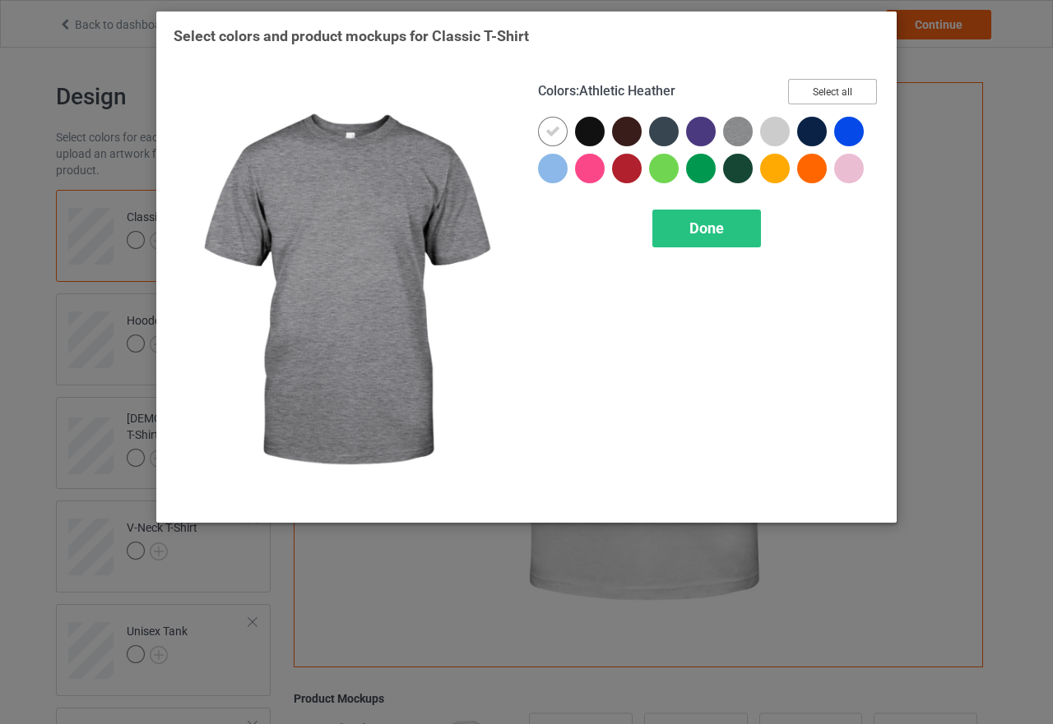
drag, startPoint x: 845, startPoint y: 94, endPoint x: 741, endPoint y: 93, distance: 103.6
click at [845, 94] on button "Select all" at bounding box center [832, 91] width 89 height 25
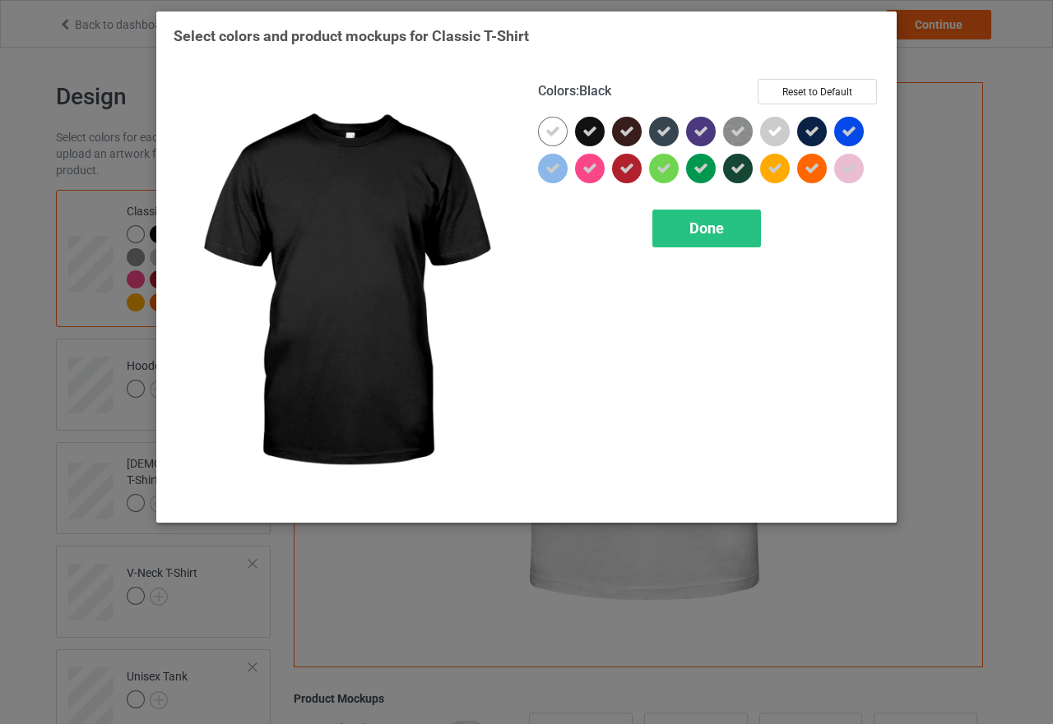
click at [594, 137] on icon at bounding box center [589, 131] width 15 height 15
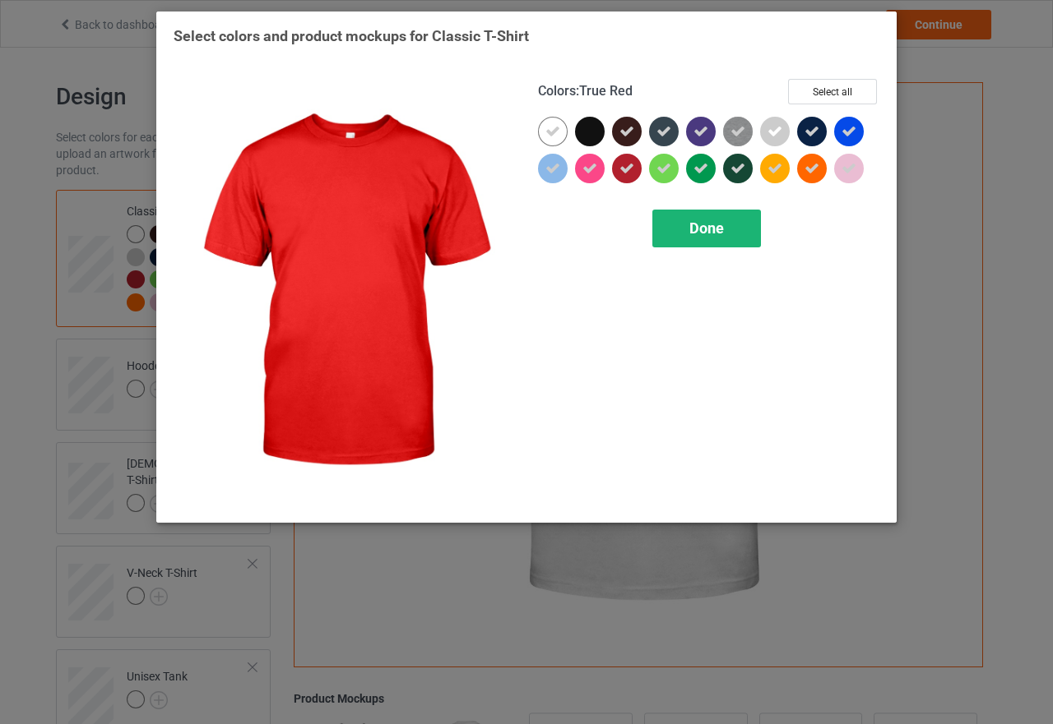
click at [710, 232] on span "Done" at bounding box center [706, 228] width 35 height 17
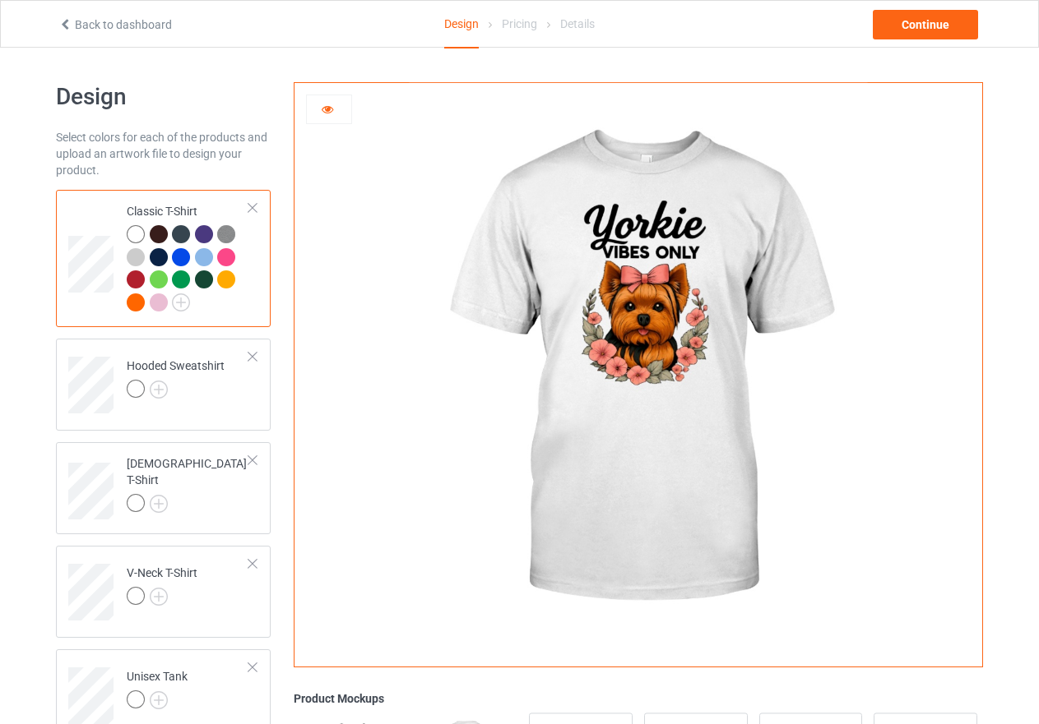
click at [160, 280] on div at bounding box center [159, 280] width 18 height 18
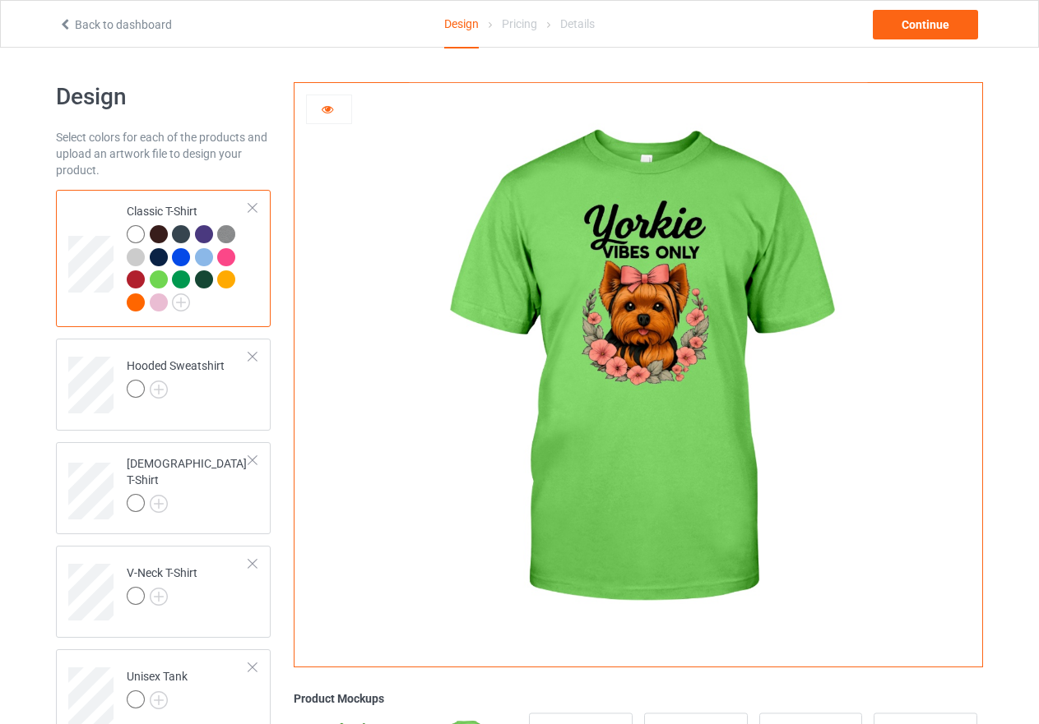
click at [223, 259] on div at bounding box center [226, 257] width 18 height 18
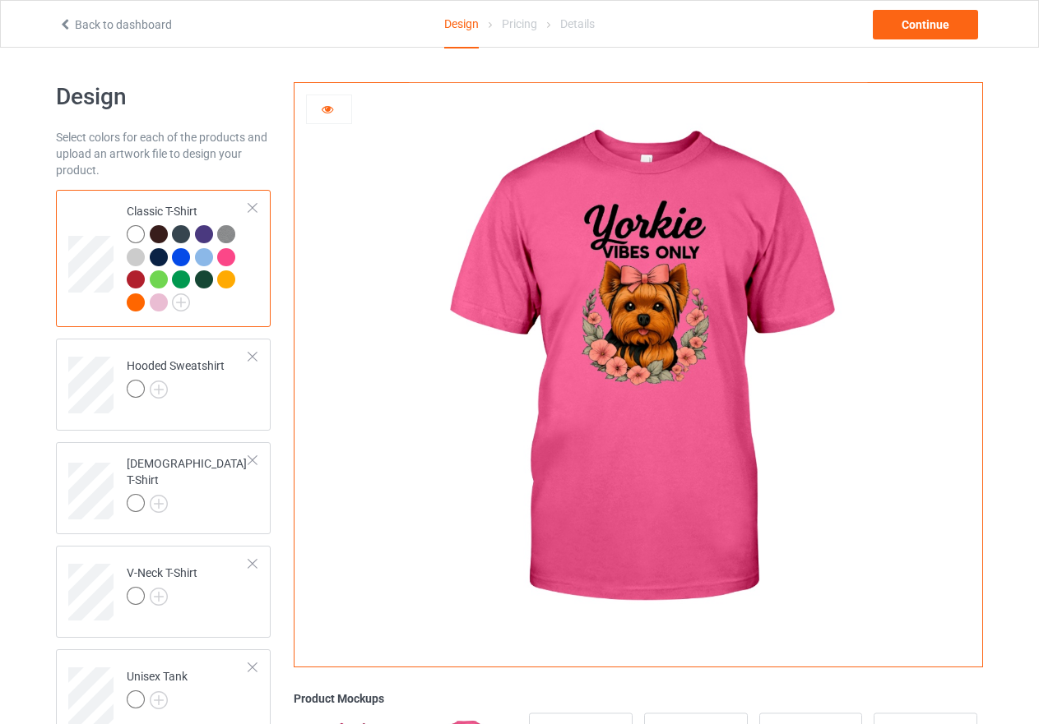
click at [160, 306] on div at bounding box center [159, 303] width 18 height 18
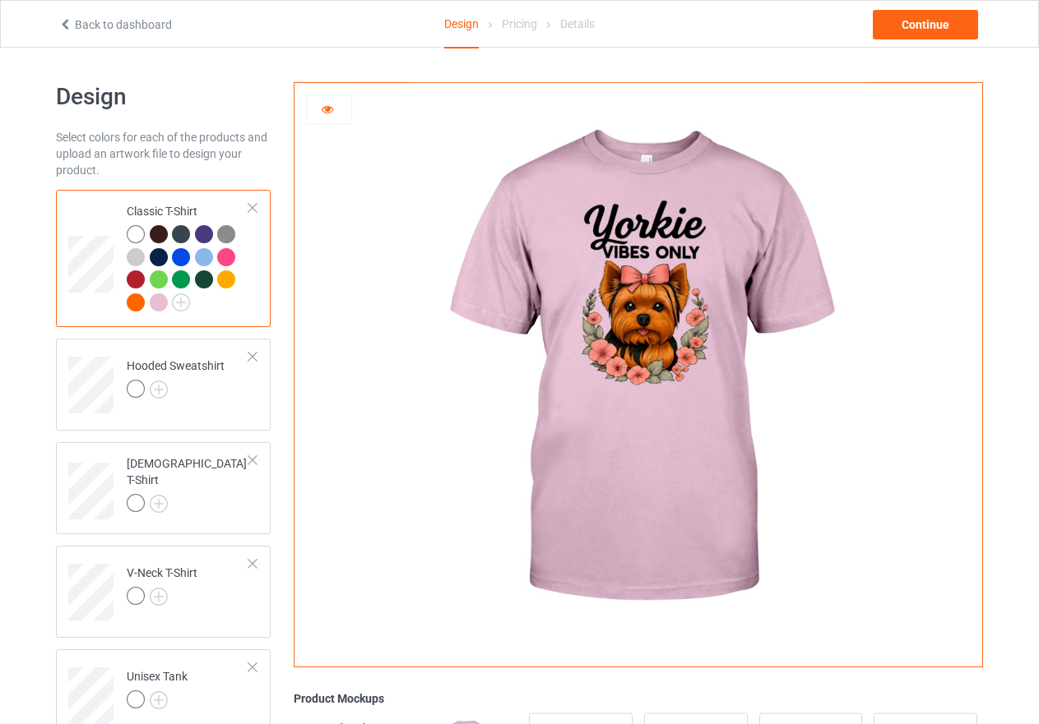
click at [231, 258] on div at bounding box center [226, 257] width 18 height 18
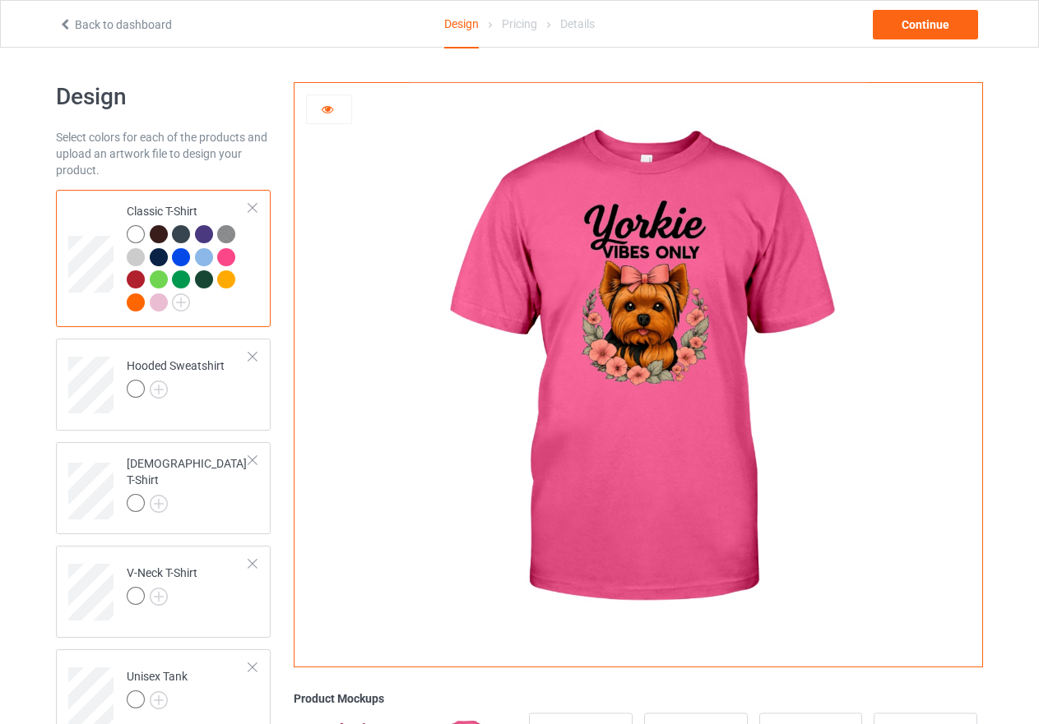
click at [155, 302] on div at bounding box center [159, 303] width 18 height 18
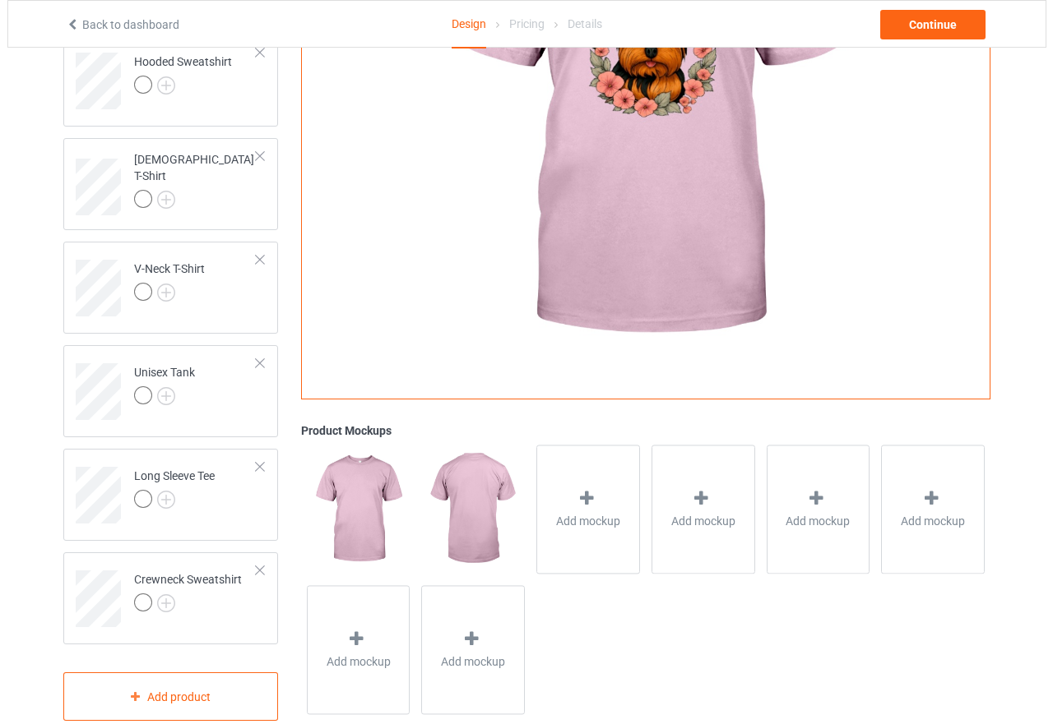
scroll to position [336, 0]
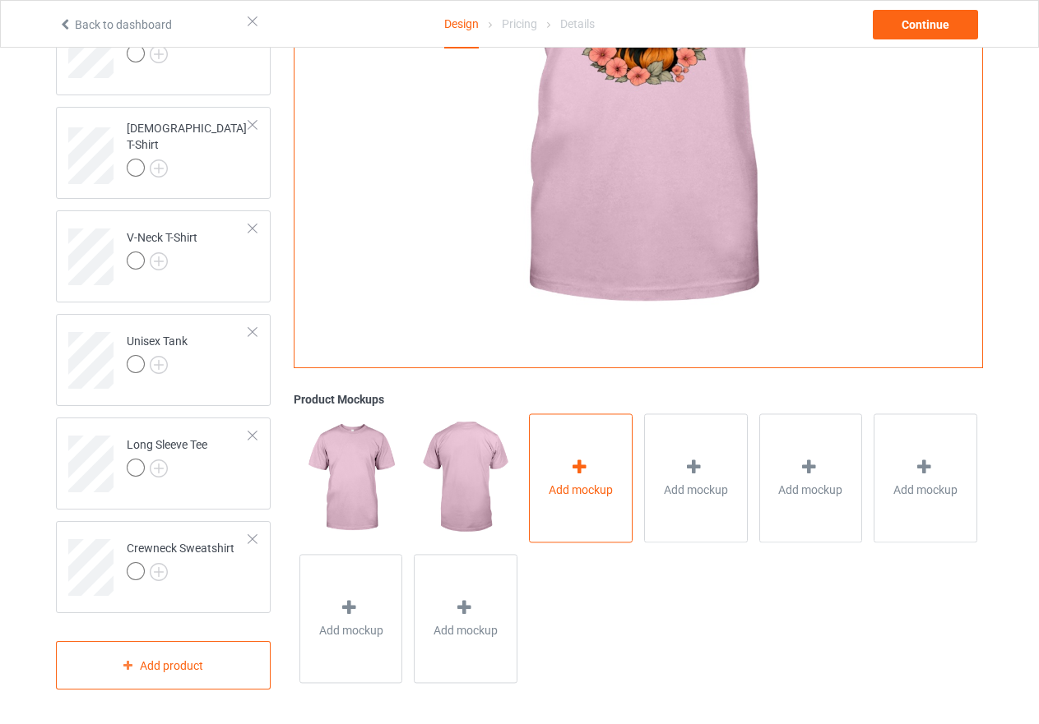
click at [582, 476] on icon at bounding box center [579, 468] width 21 height 17
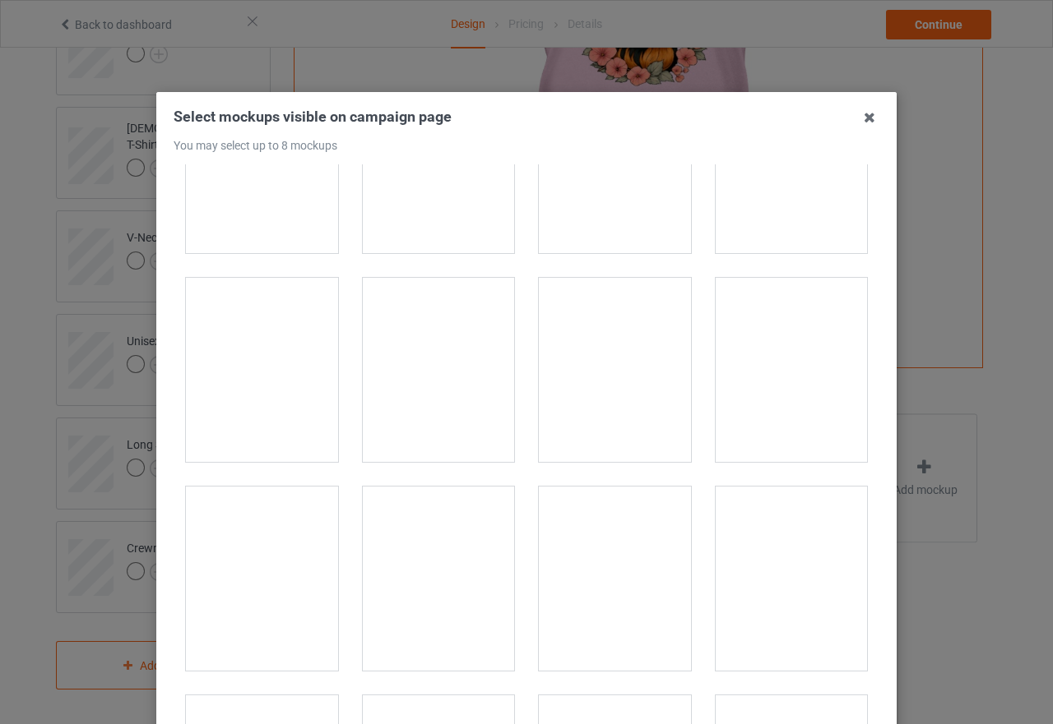
scroll to position [6579, 0]
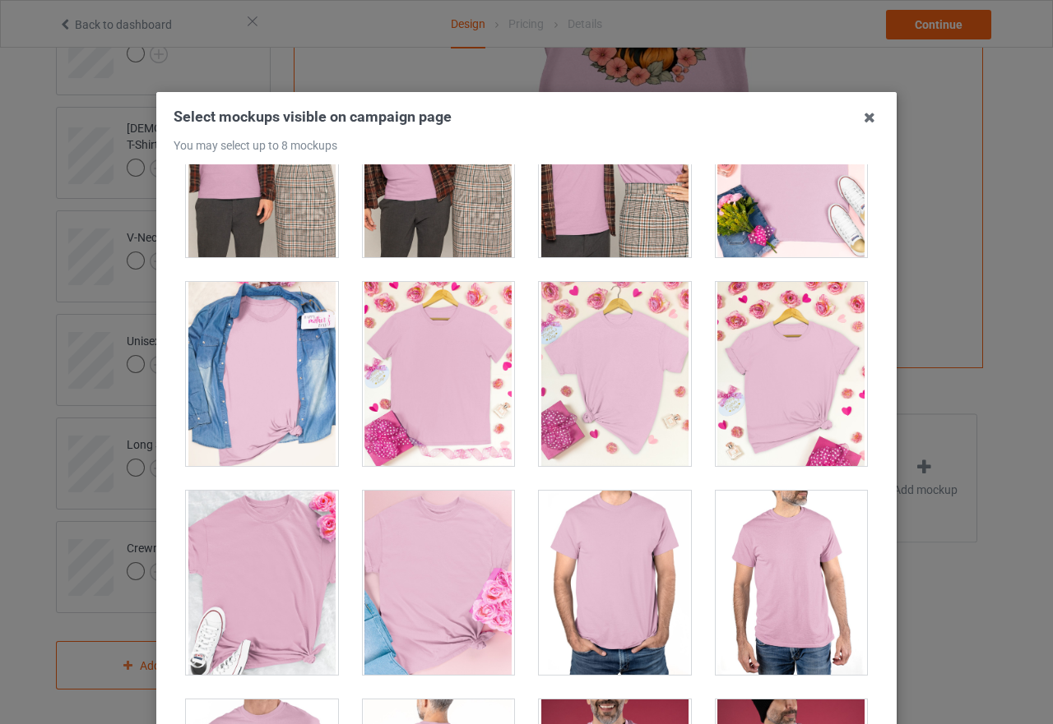
click at [479, 407] on div at bounding box center [439, 374] width 152 height 184
click at [432, 422] on div at bounding box center [439, 374] width 152 height 184
click at [293, 545] on div at bounding box center [262, 583] width 152 height 184
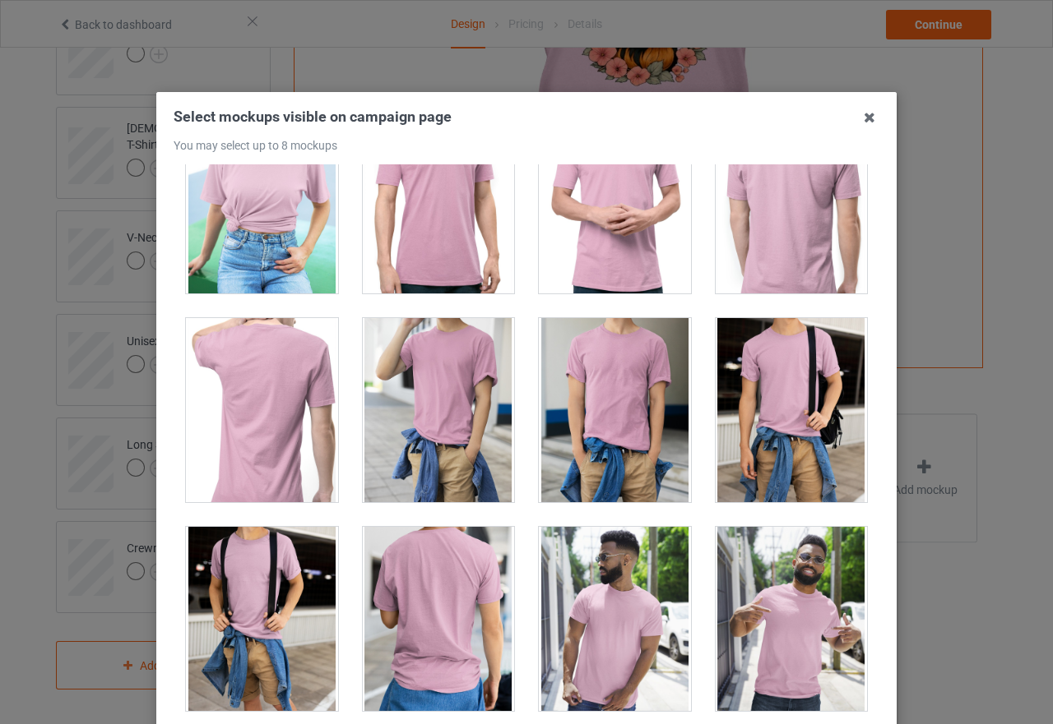
scroll to position [9539, 0]
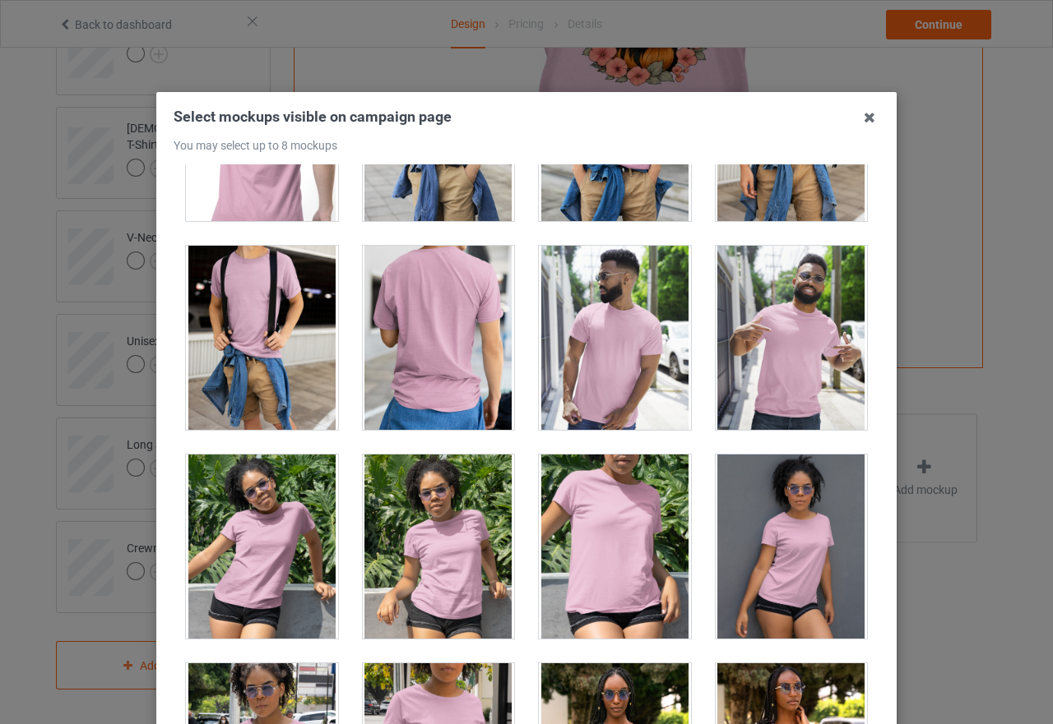
click at [425, 547] on div at bounding box center [439, 547] width 152 height 184
click at [270, 529] on div at bounding box center [262, 547] width 152 height 184
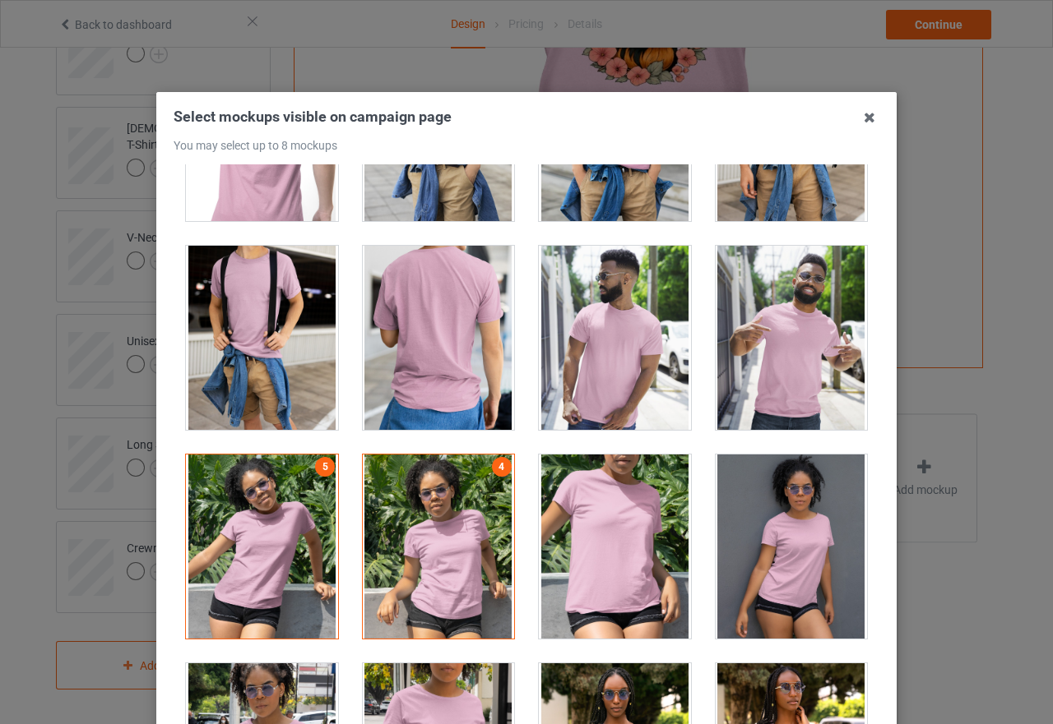
click at [302, 527] on div at bounding box center [262, 547] width 152 height 184
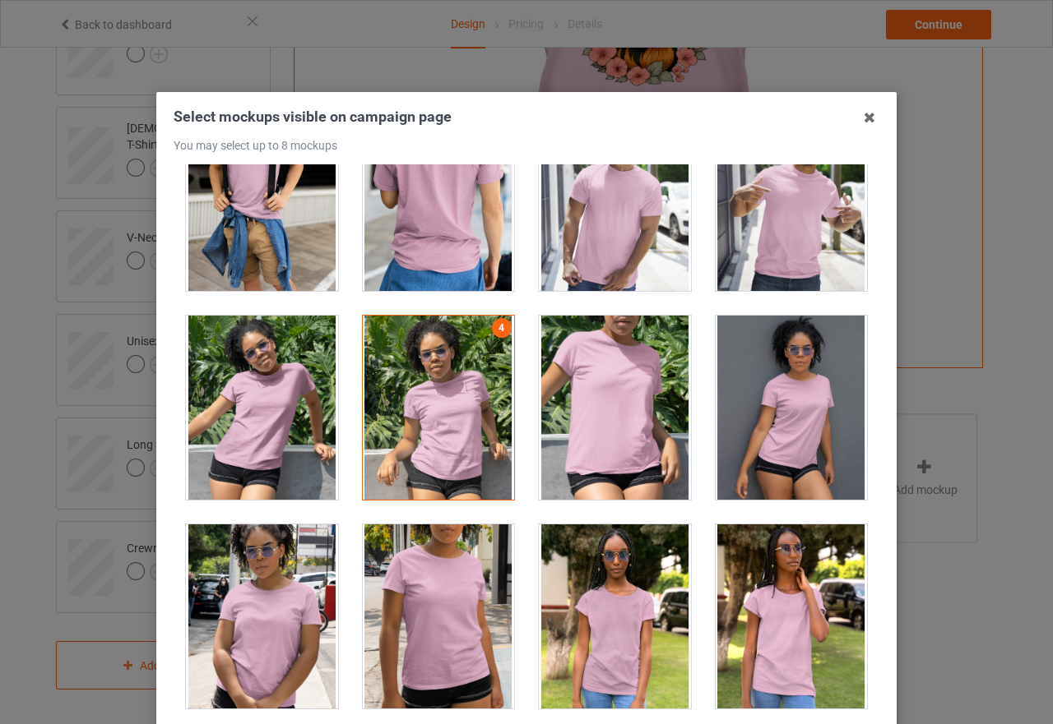
scroll to position [9950, 0]
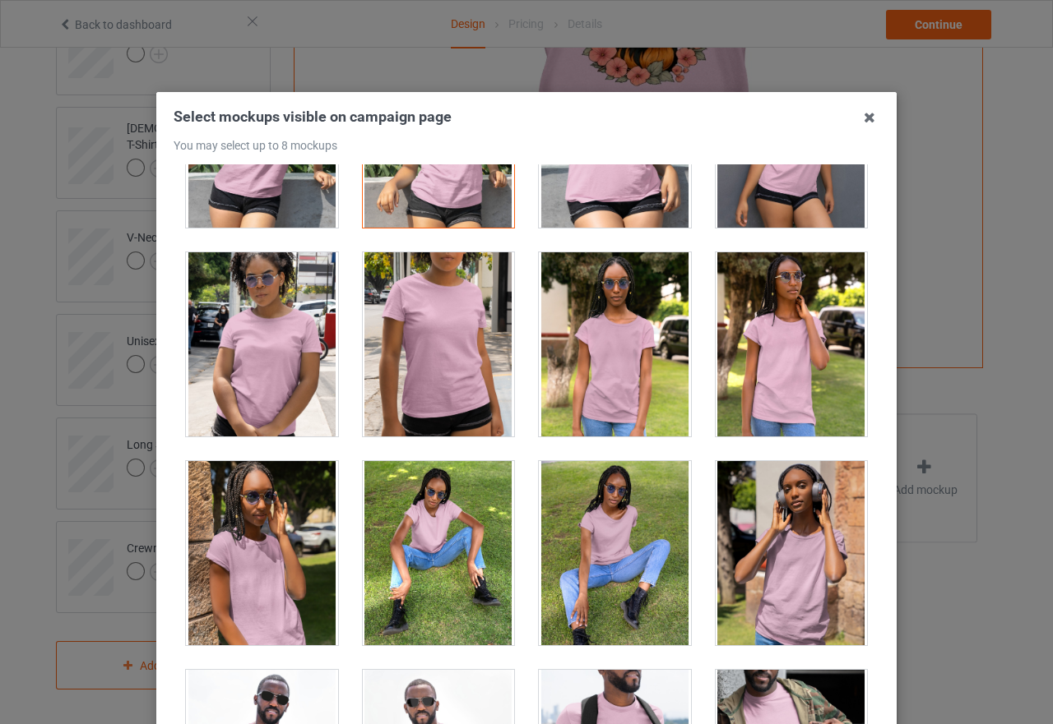
click at [287, 352] on div at bounding box center [262, 344] width 152 height 184
click at [457, 388] on div at bounding box center [439, 344] width 152 height 184
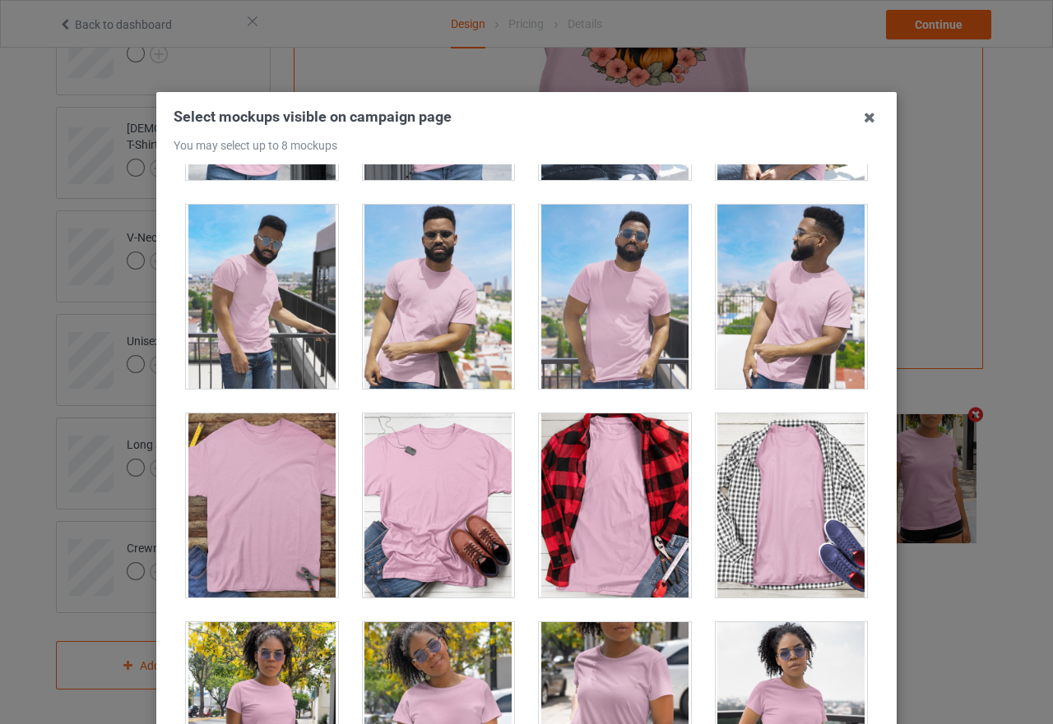
scroll to position [11266, 0]
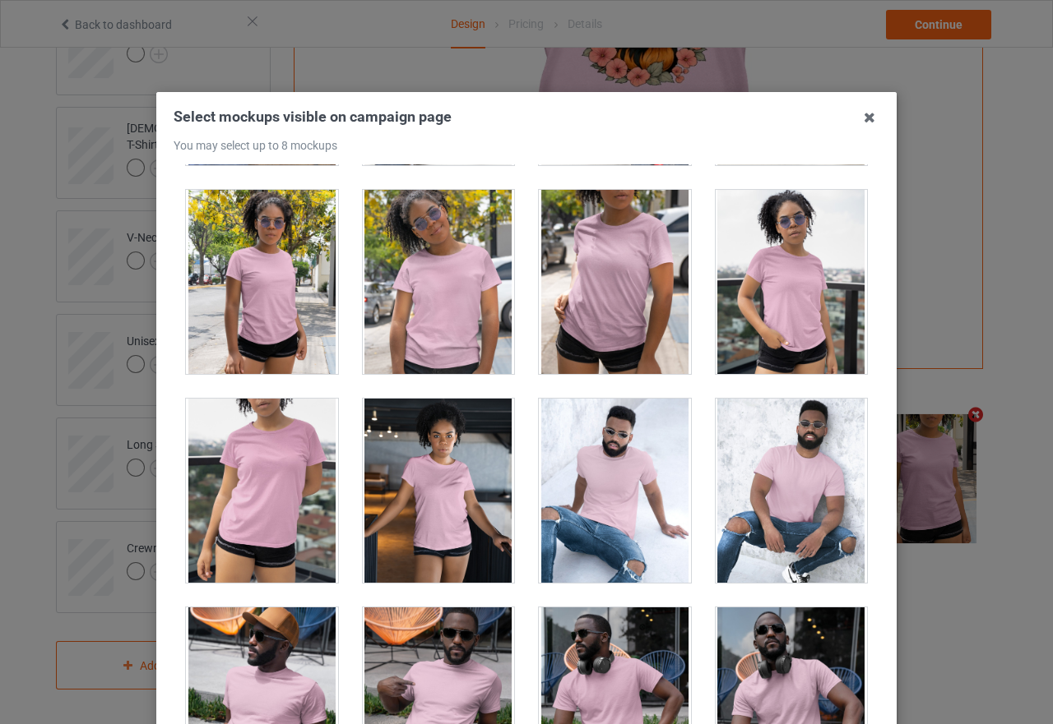
click at [224, 245] on div at bounding box center [262, 282] width 152 height 184
click at [789, 303] on div at bounding box center [791, 282] width 152 height 184
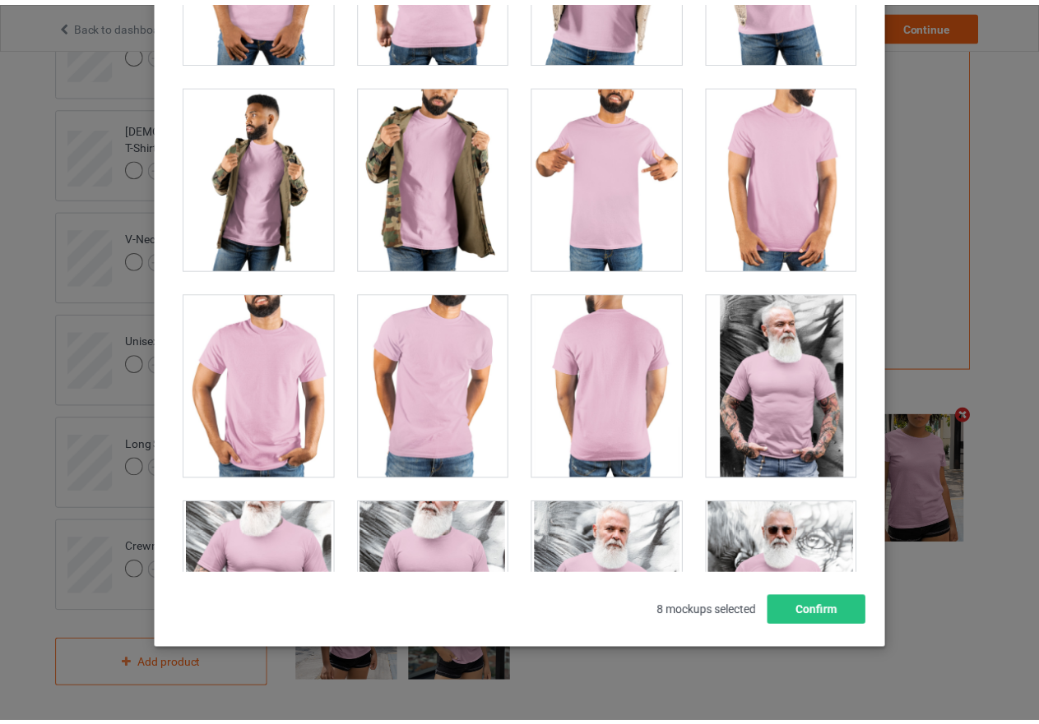
scroll to position [187, 0]
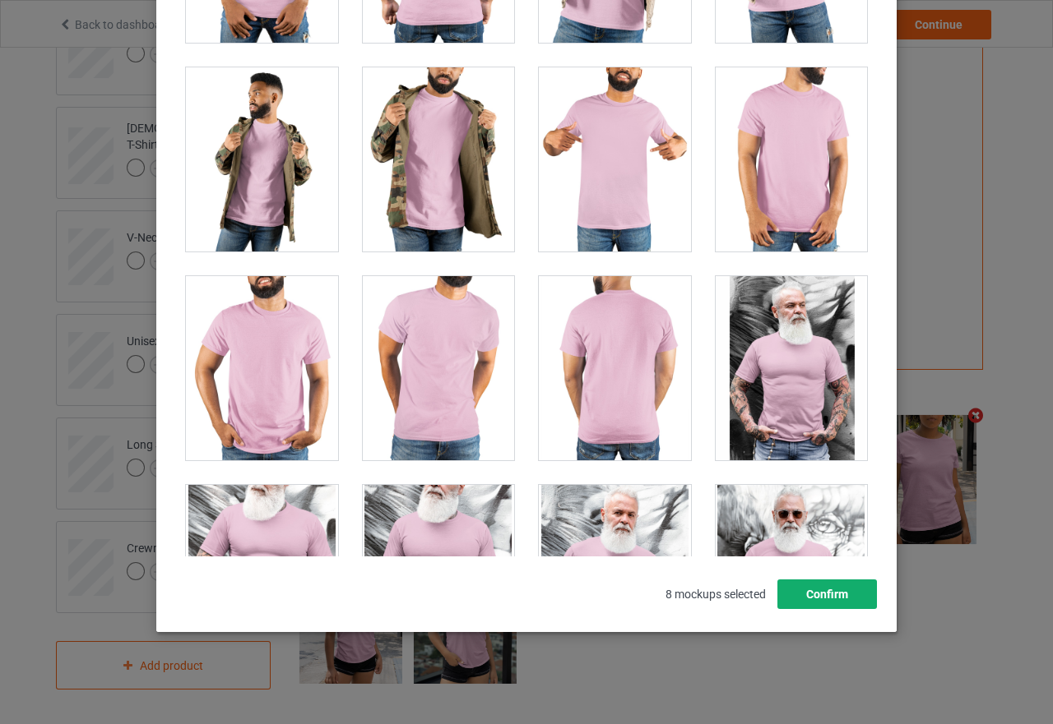
click at [828, 595] on button "Confirm" at bounding box center [827, 595] width 100 height 30
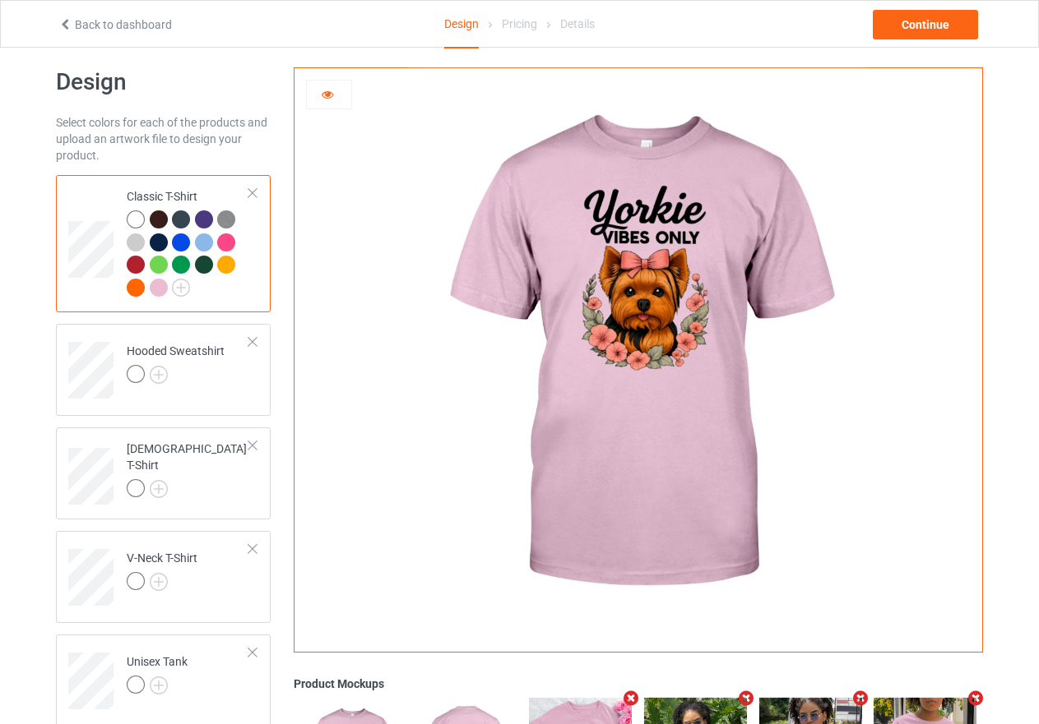
scroll to position [7, 0]
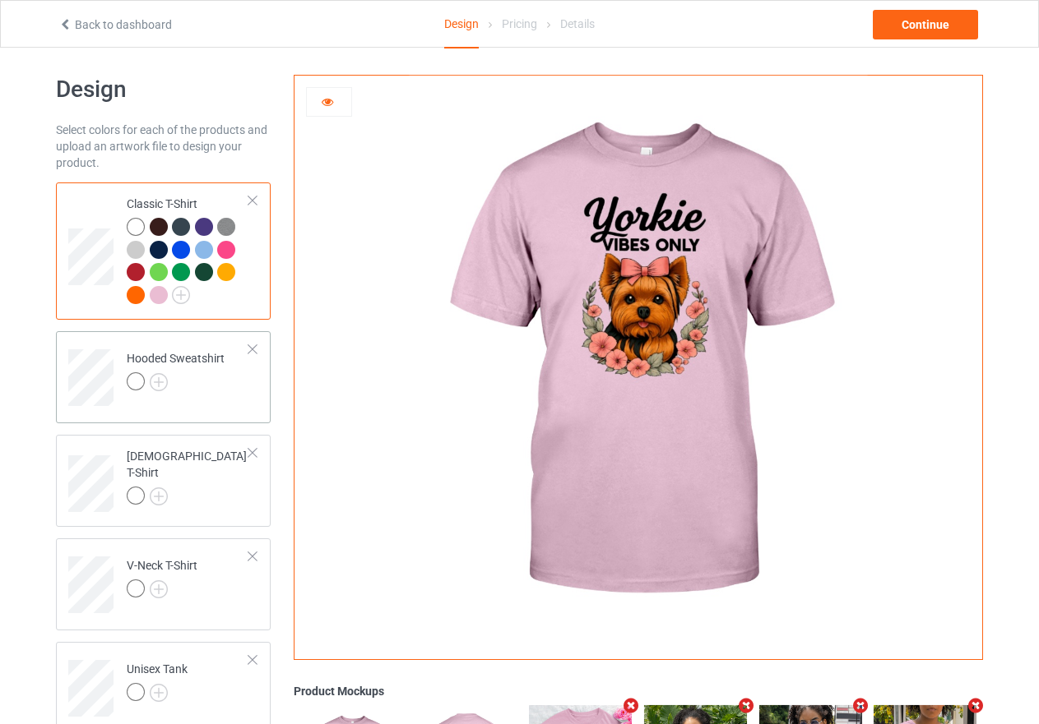
click at [138, 381] on div at bounding box center [136, 382] width 18 height 18
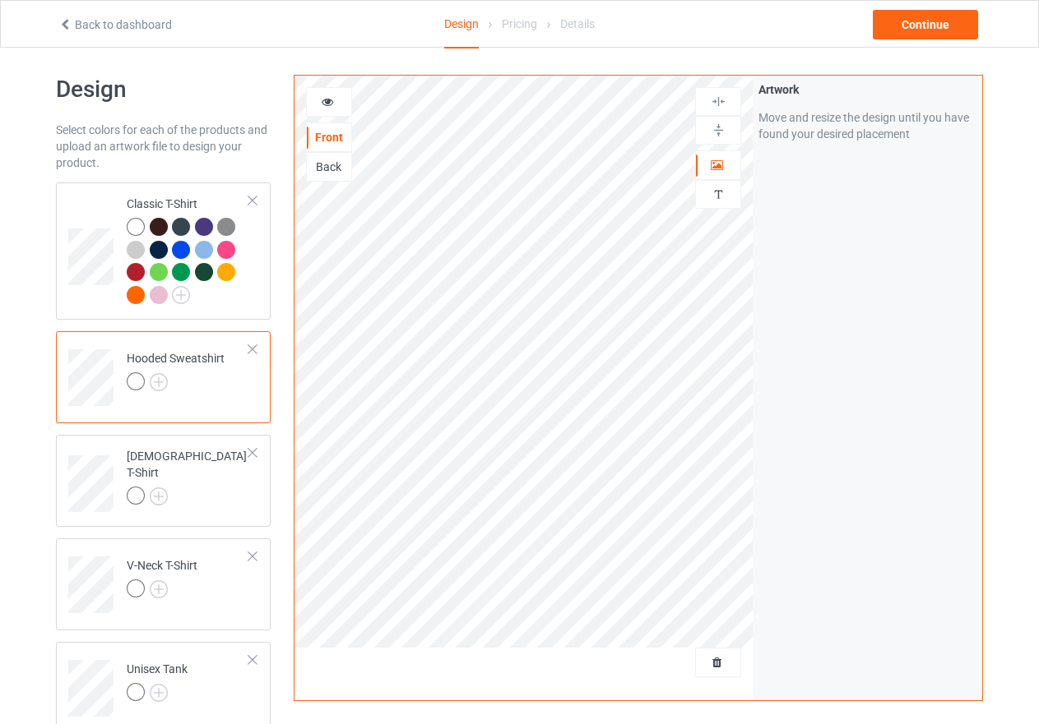
click at [719, 100] on img at bounding box center [719, 102] width 16 height 16
click at [322, 102] on icon at bounding box center [328, 100] width 14 height 12
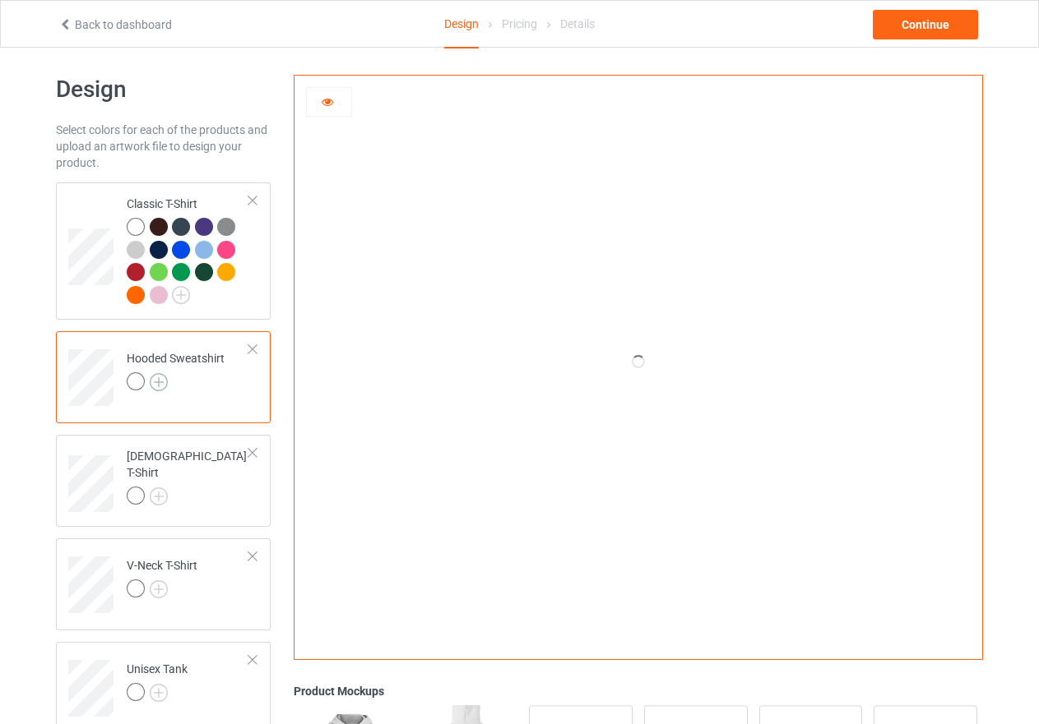
click at [155, 382] on img at bounding box center [159, 382] width 18 height 18
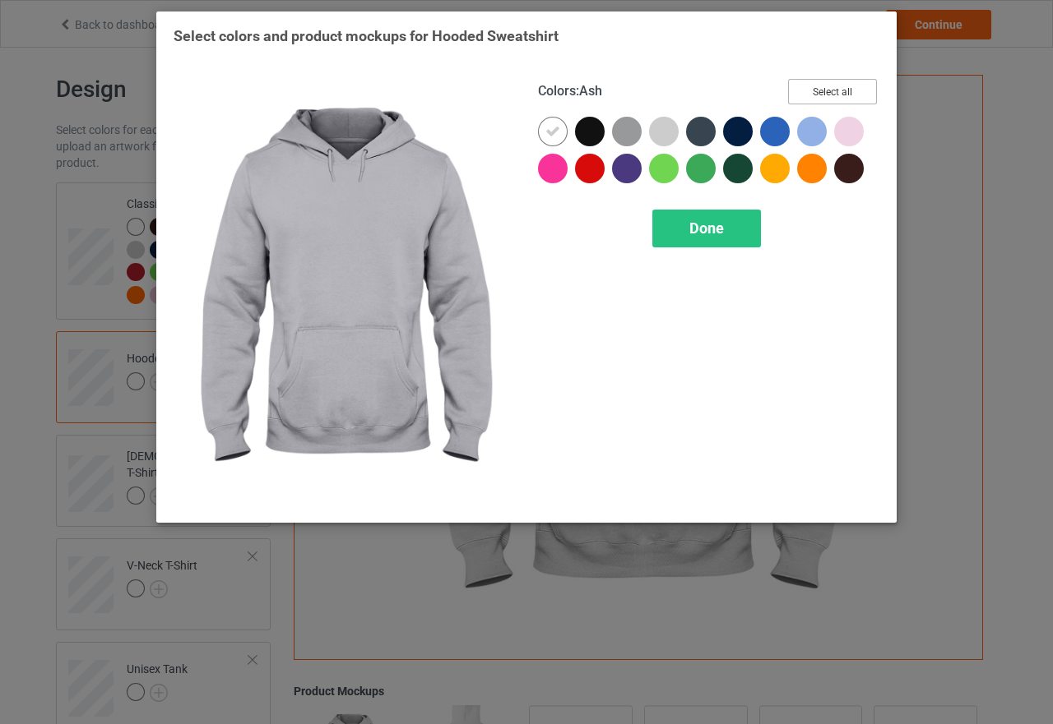
click at [834, 93] on button "Select all" at bounding box center [832, 91] width 89 height 25
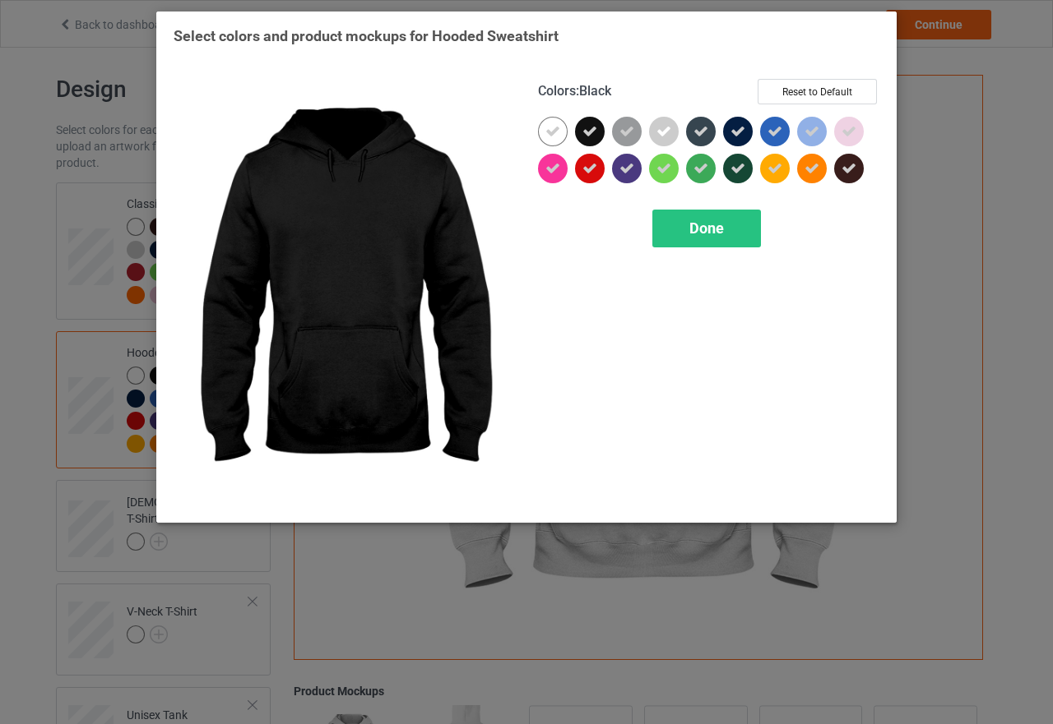
click at [586, 128] on icon at bounding box center [589, 131] width 15 height 15
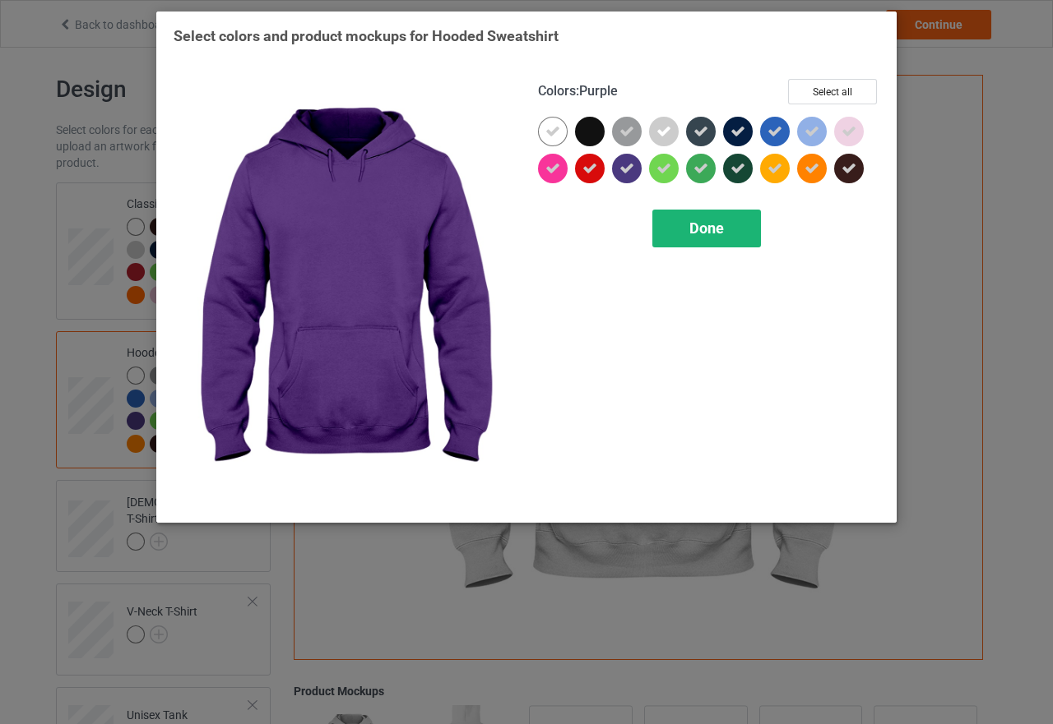
click at [727, 232] on div "Done" at bounding box center [706, 229] width 109 height 38
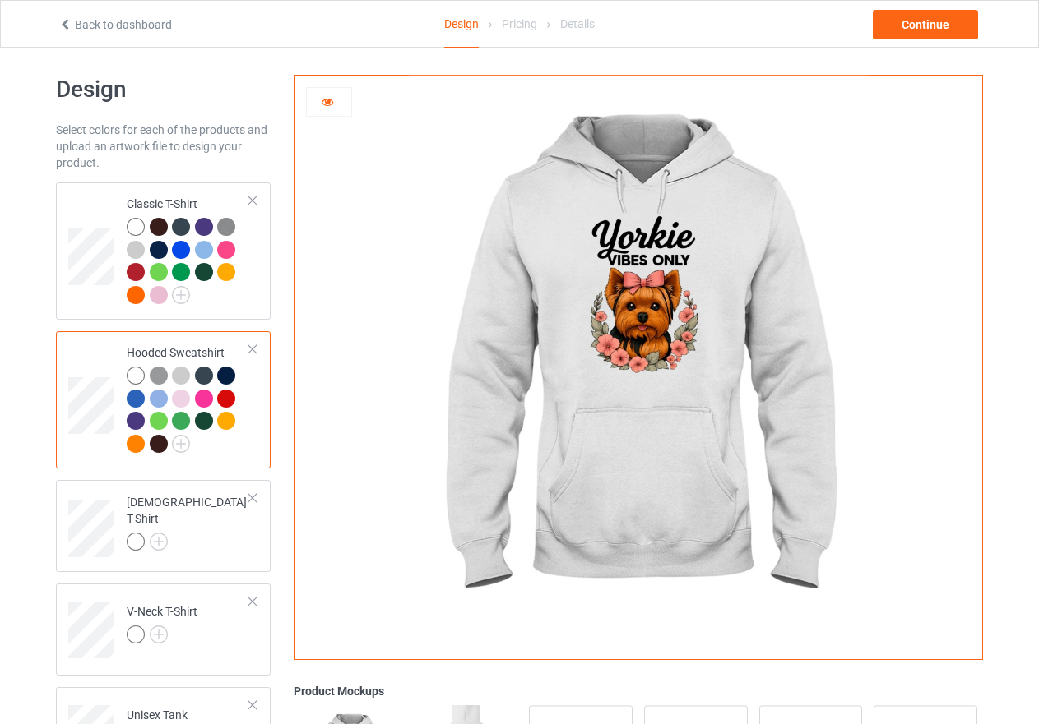
click at [158, 370] on div at bounding box center [159, 376] width 18 height 18
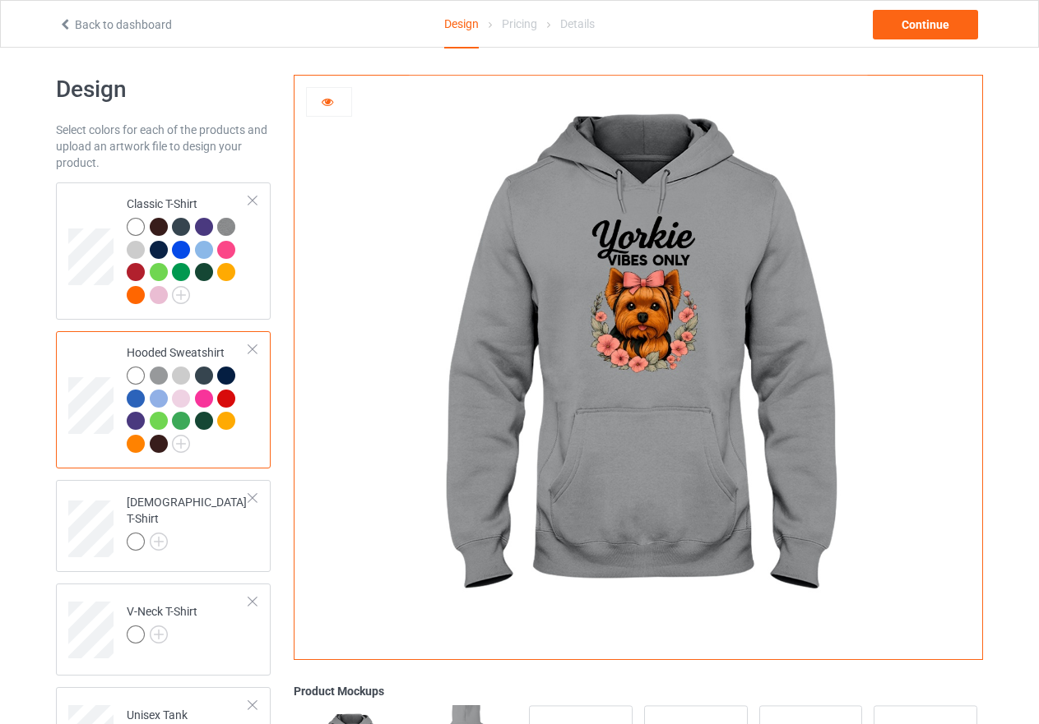
click at [179, 374] on div at bounding box center [181, 376] width 18 height 18
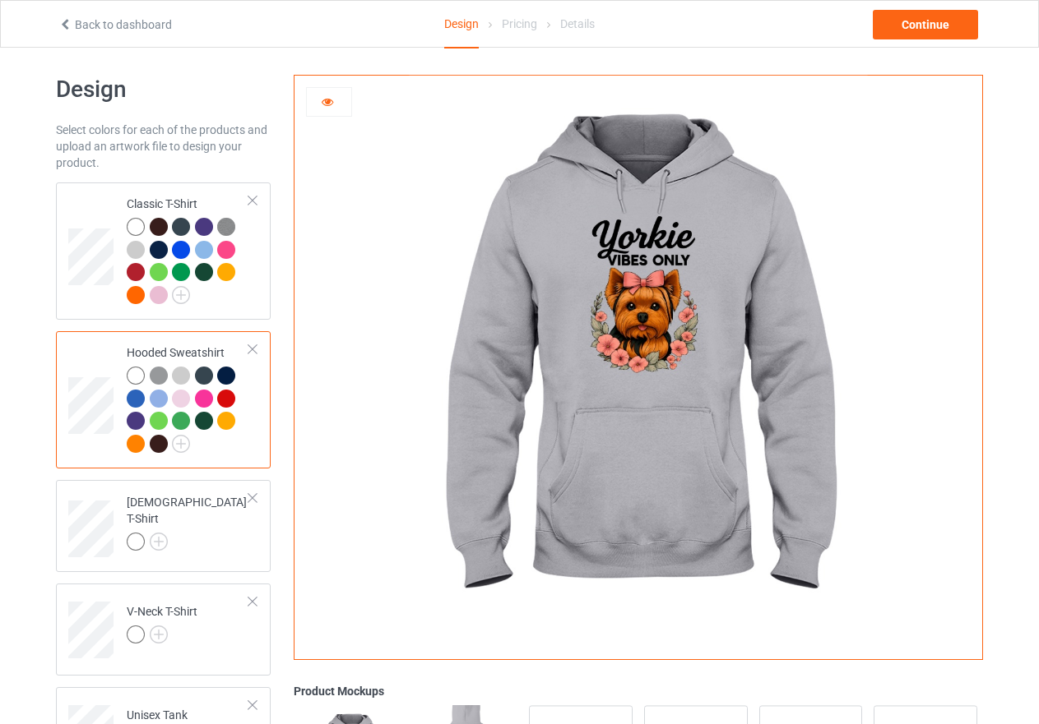
click at [203, 382] on div at bounding box center [204, 376] width 18 height 18
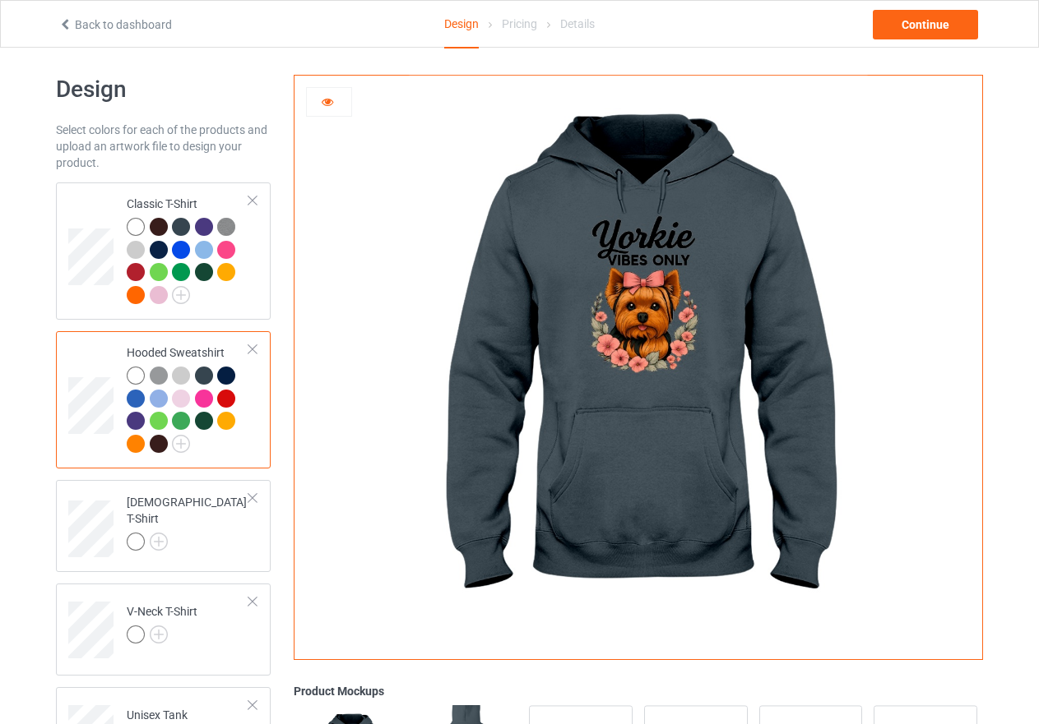
click at [224, 378] on div at bounding box center [226, 376] width 18 height 18
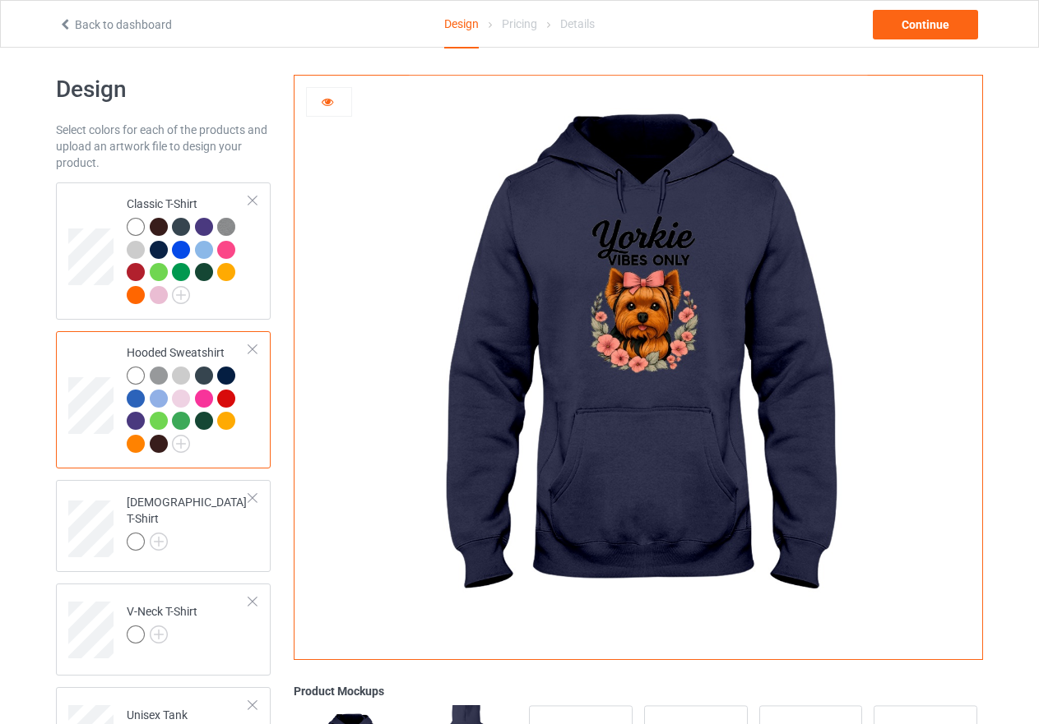
click at [132, 400] on div at bounding box center [136, 399] width 18 height 18
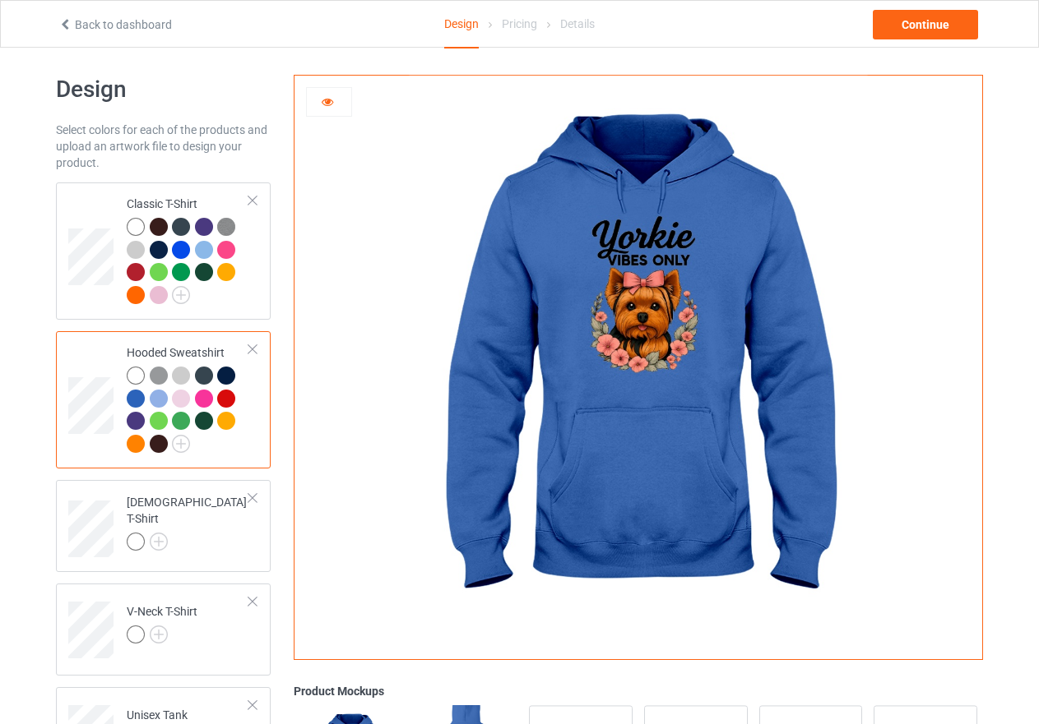
click at [154, 402] on div at bounding box center [159, 399] width 18 height 18
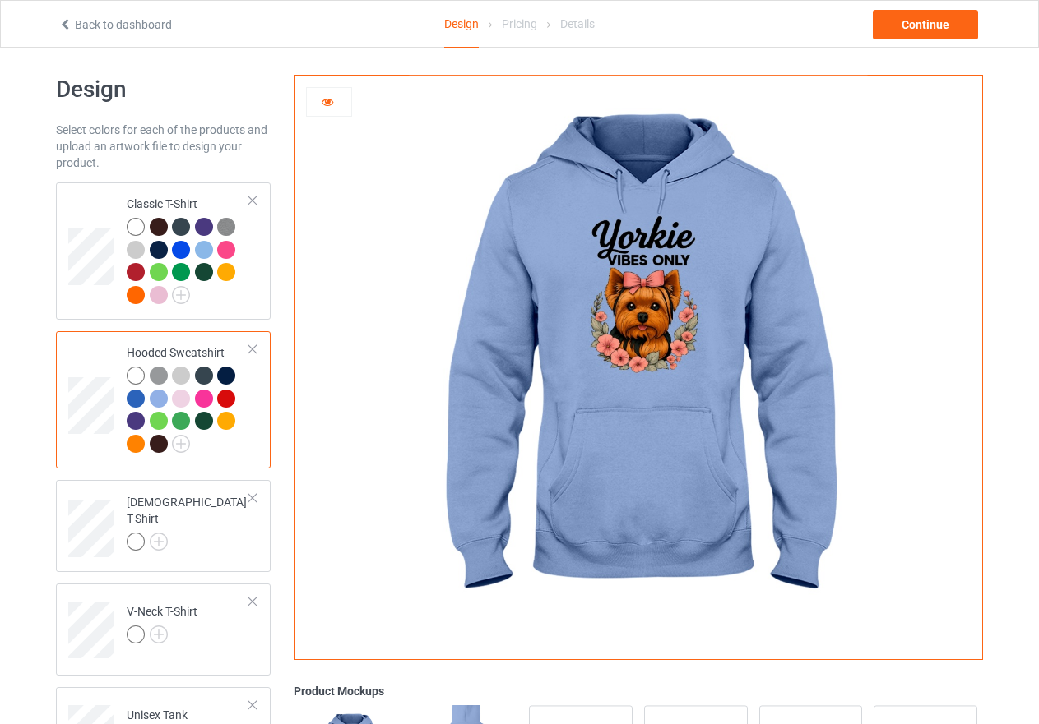
click at [186, 400] on div at bounding box center [181, 399] width 18 height 18
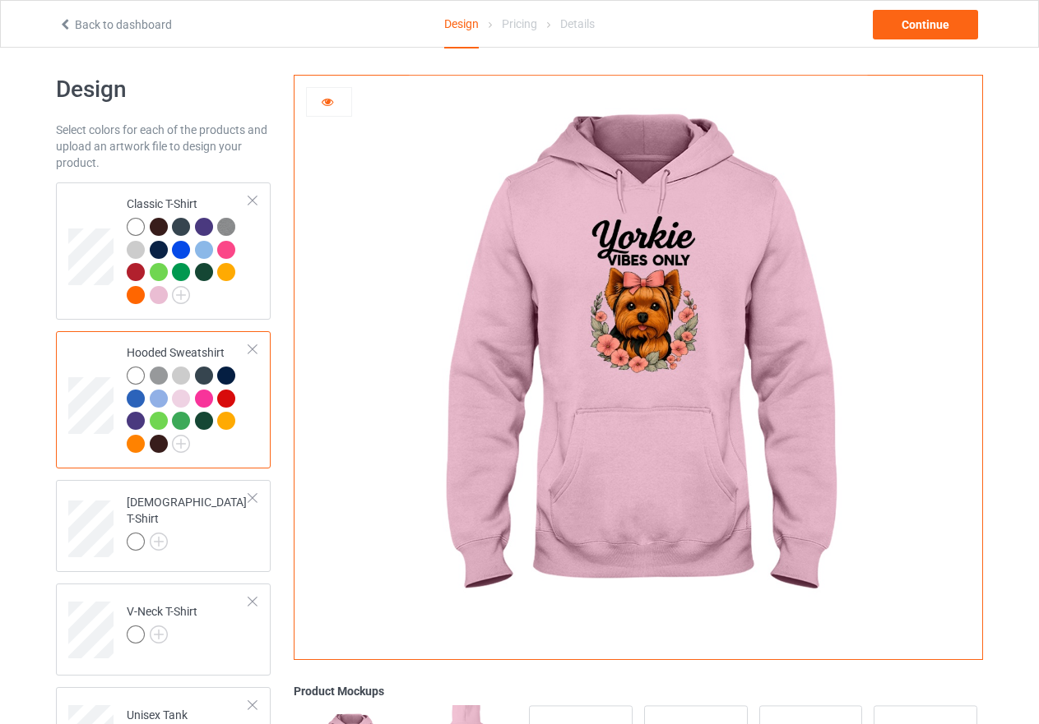
click at [204, 400] on div at bounding box center [204, 399] width 18 height 18
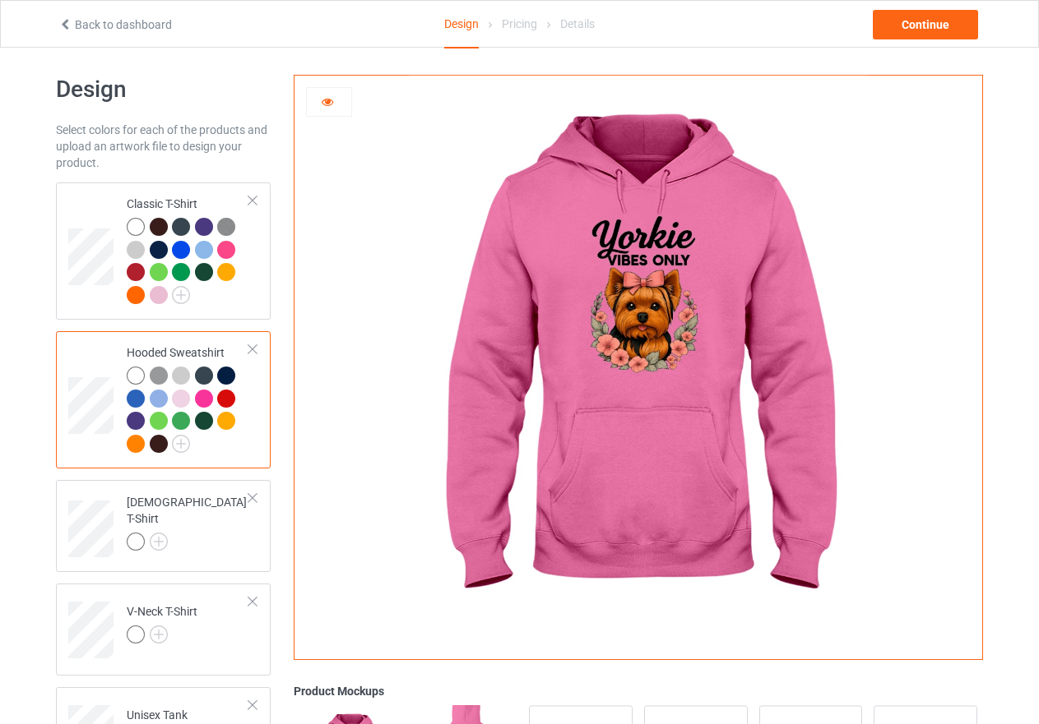
click at [130, 374] on div at bounding box center [136, 376] width 18 height 18
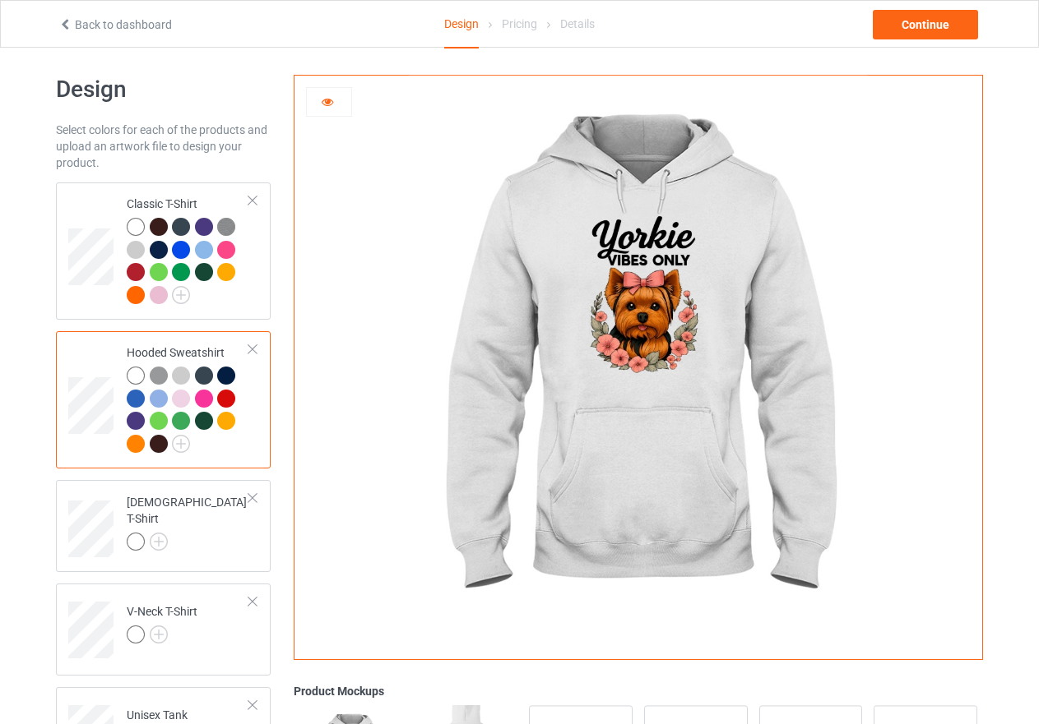
click at [326, 98] on icon at bounding box center [328, 100] width 14 height 12
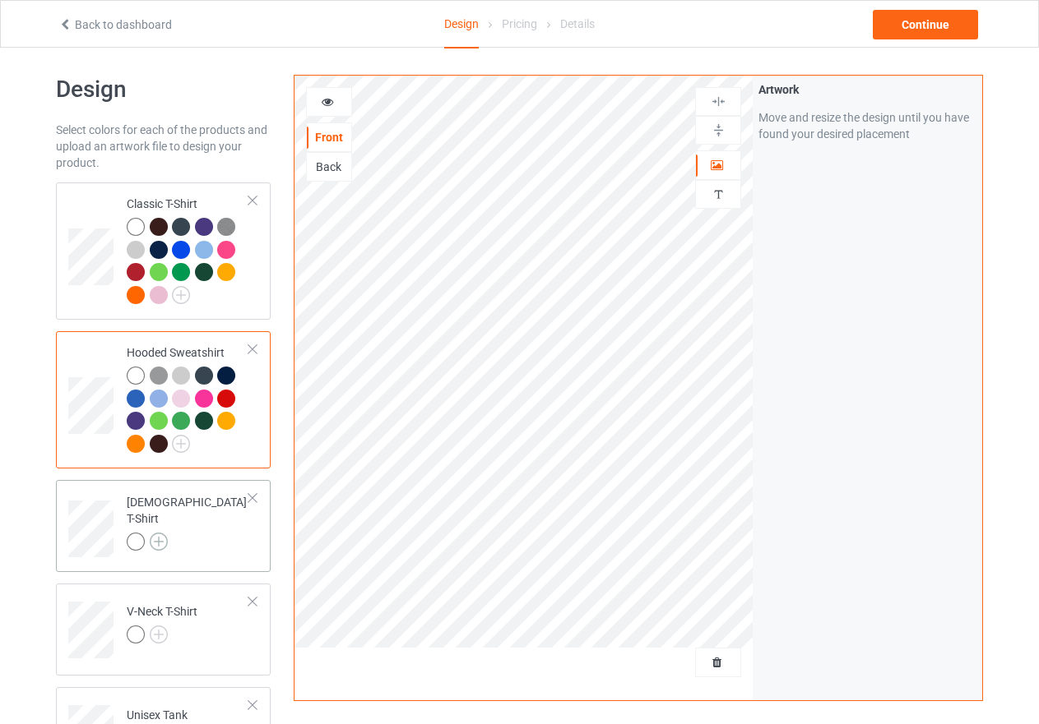
click at [156, 533] on img at bounding box center [159, 542] width 18 height 18
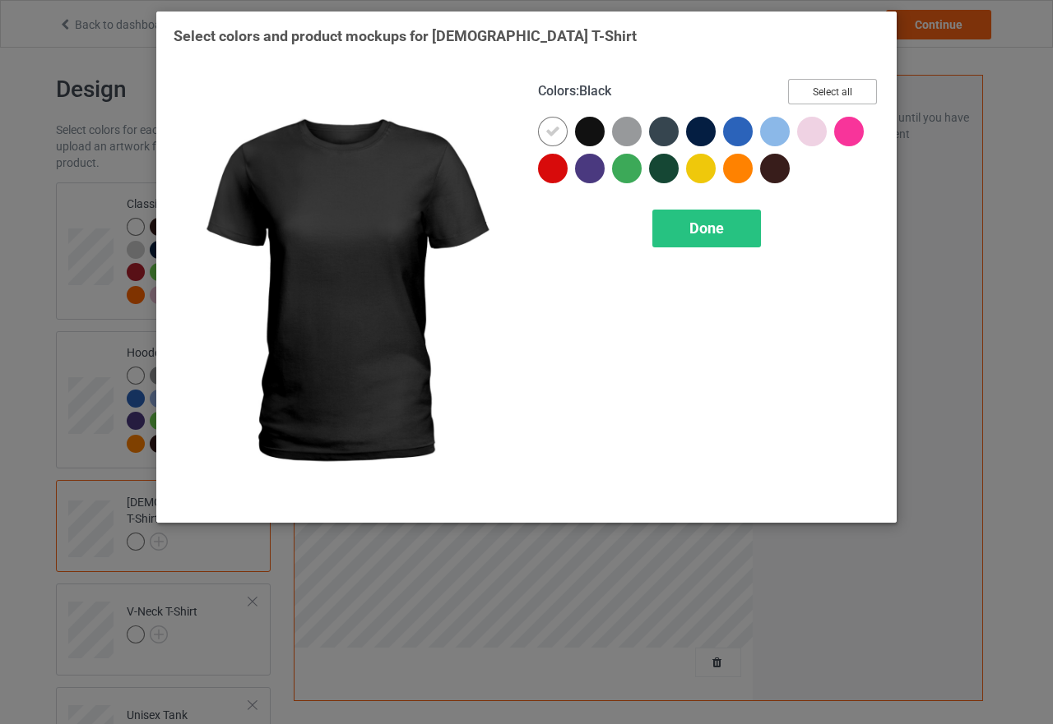
click at [859, 91] on button "Select all" at bounding box center [832, 91] width 89 height 25
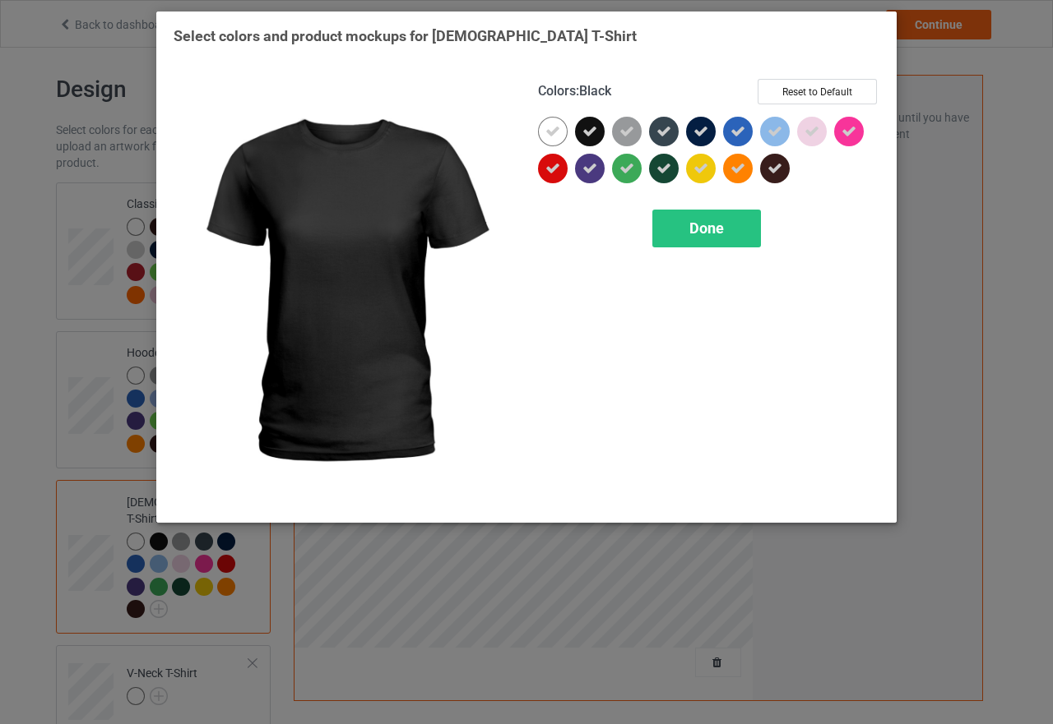
click at [589, 132] on icon at bounding box center [589, 131] width 15 height 15
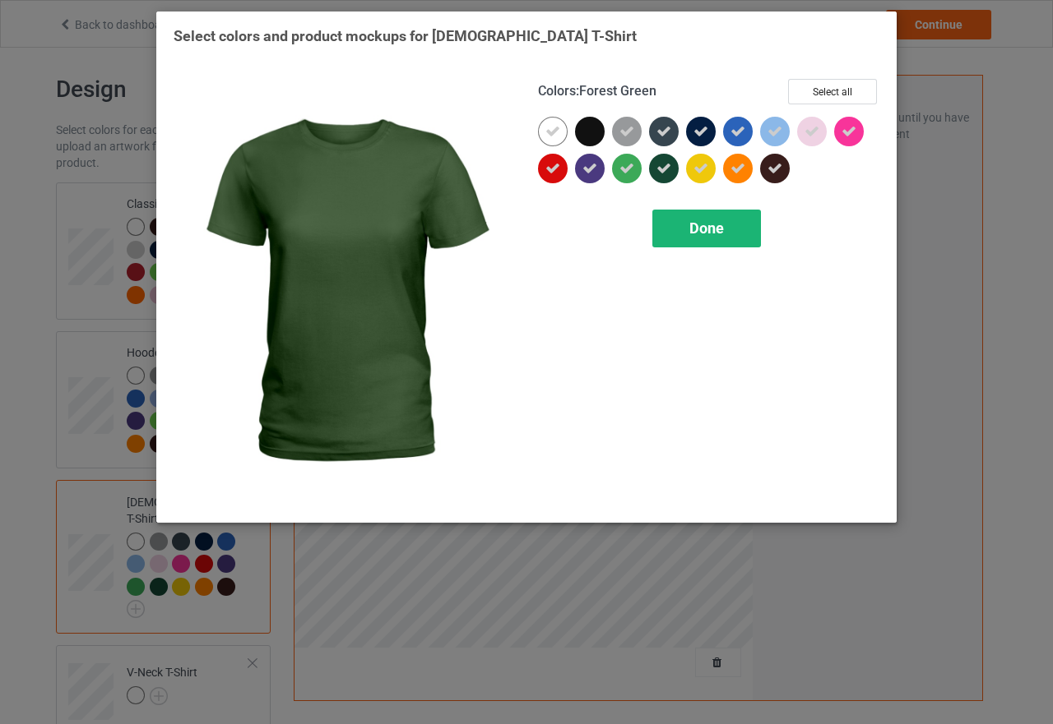
click at [694, 238] on div "Done" at bounding box center [706, 229] width 109 height 38
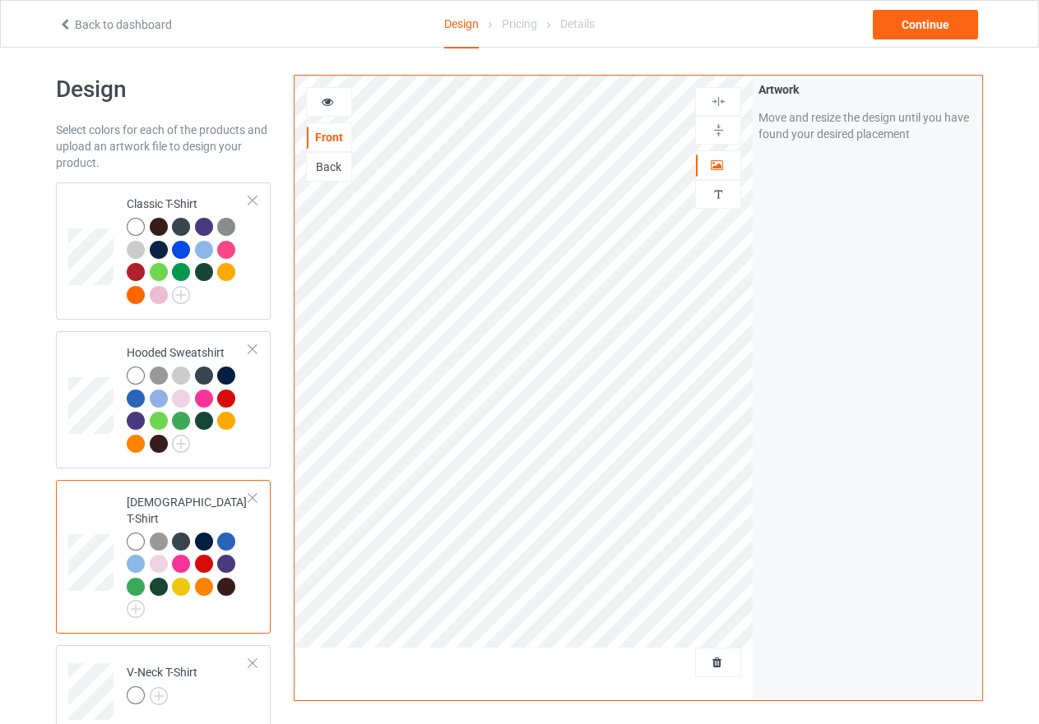
click at [325, 100] on icon at bounding box center [328, 100] width 14 height 12
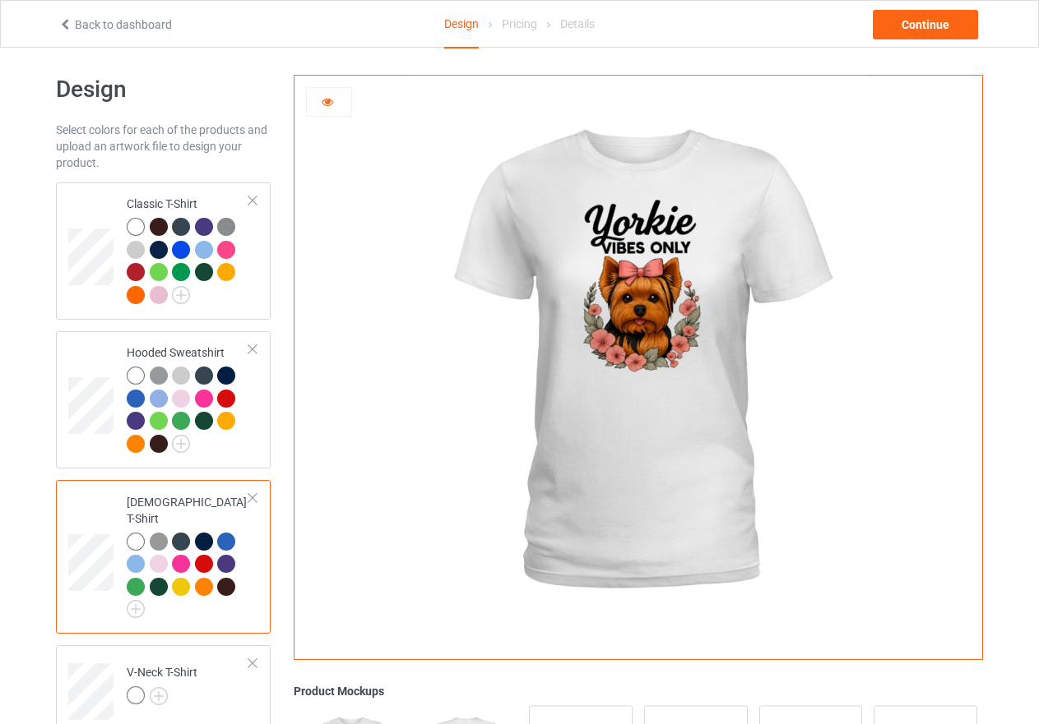
click at [198, 578] on div at bounding box center [204, 587] width 18 height 18
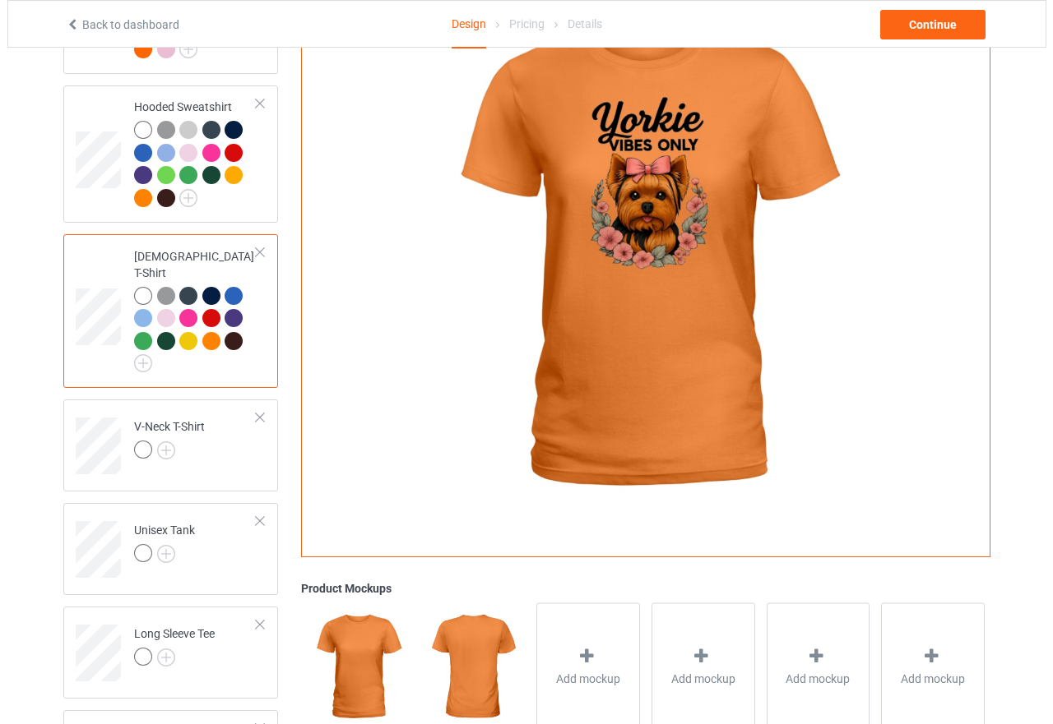
scroll to position [329, 0]
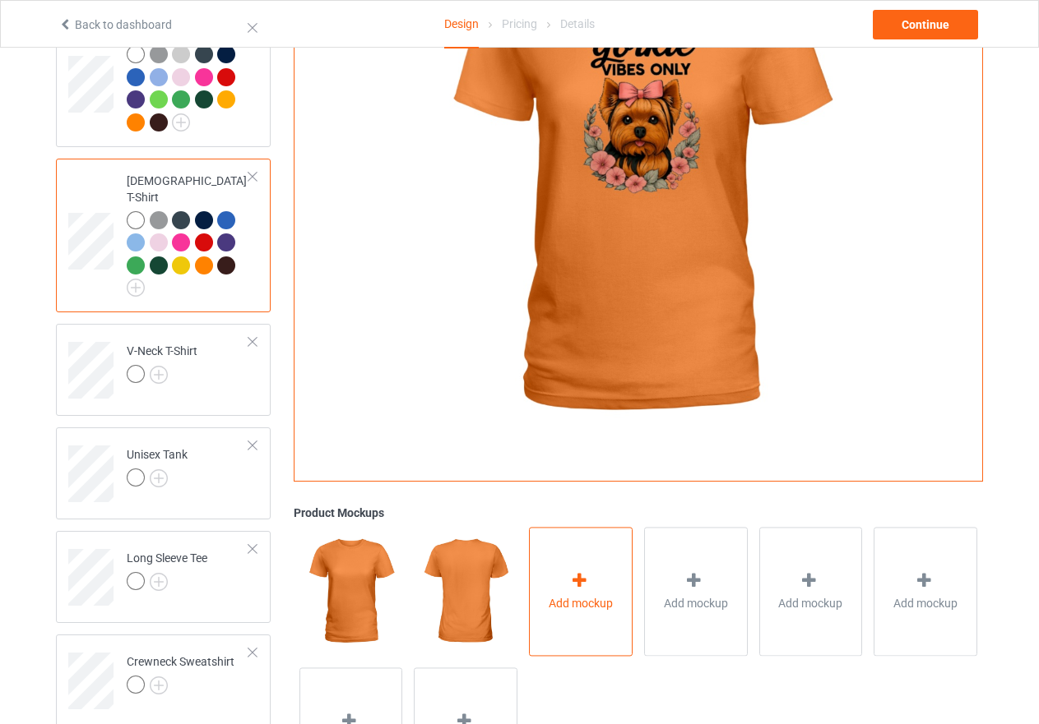
click at [592, 573] on div at bounding box center [580, 584] width 23 height 24
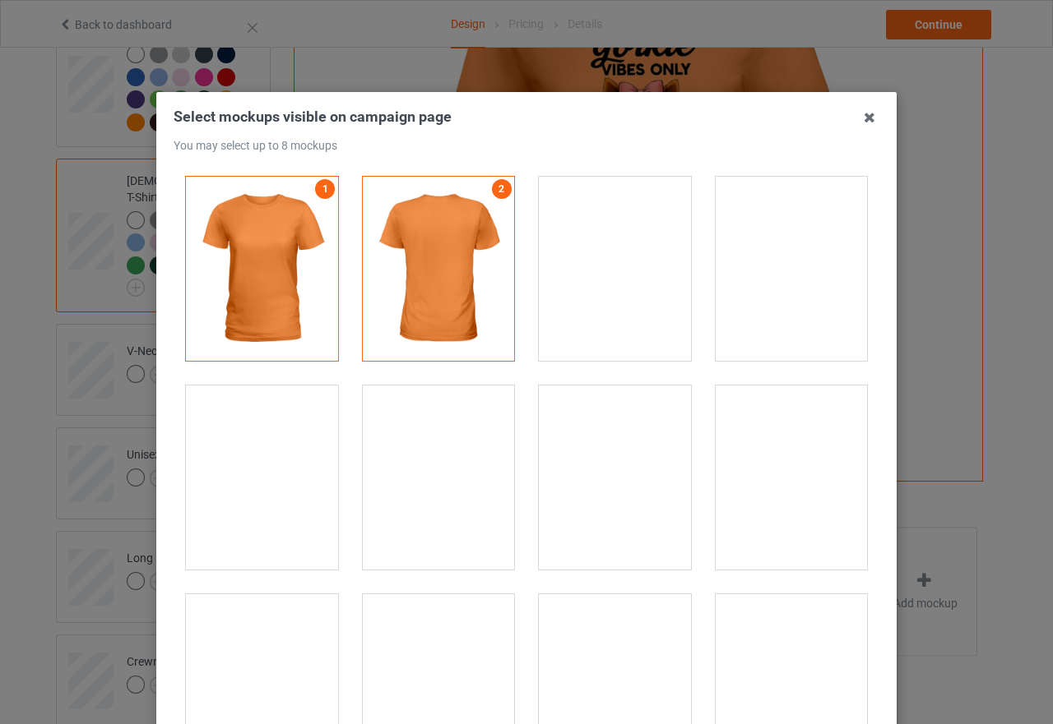
click at [233, 510] on div at bounding box center [262, 478] width 152 height 184
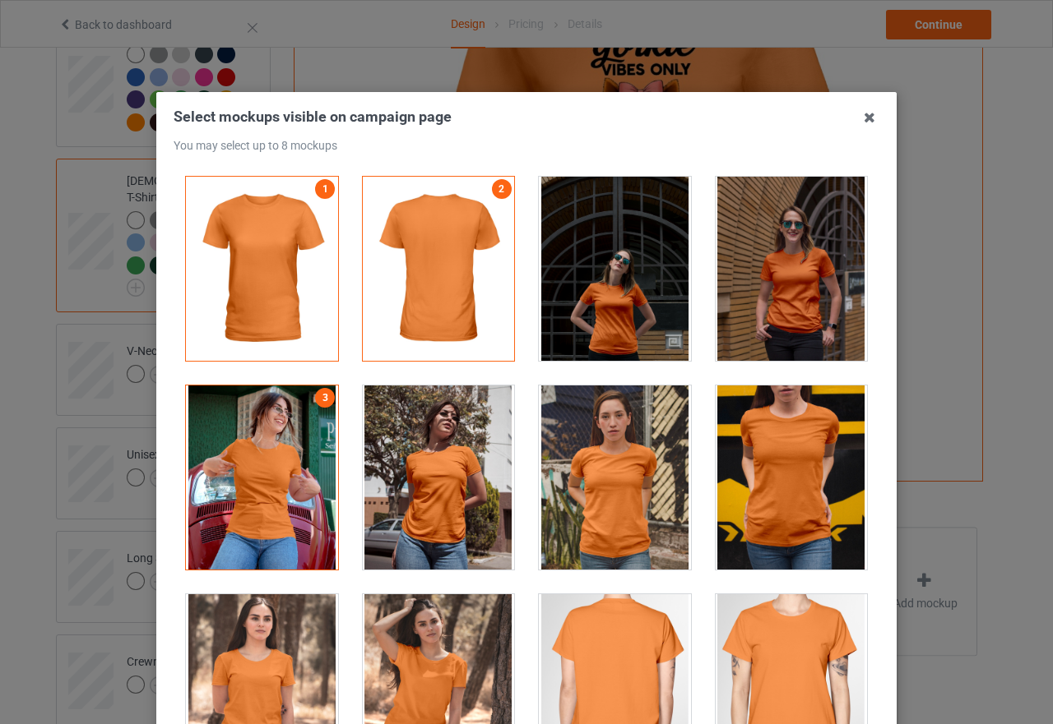
click at [425, 492] on div at bounding box center [439, 478] width 152 height 184
click at [273, 647] on div at bounding box center [262, 687] width 152 height 184
click at [406, 645] on div at bounding box center [439, 687] width 152 height 184
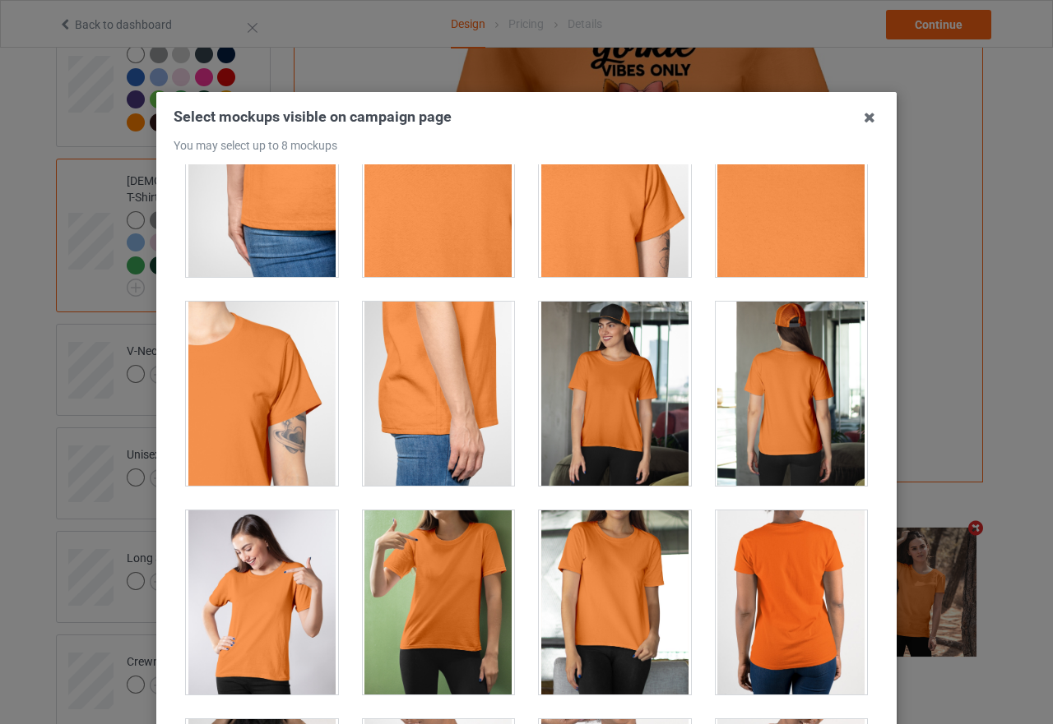
scroll to position [822, 0]
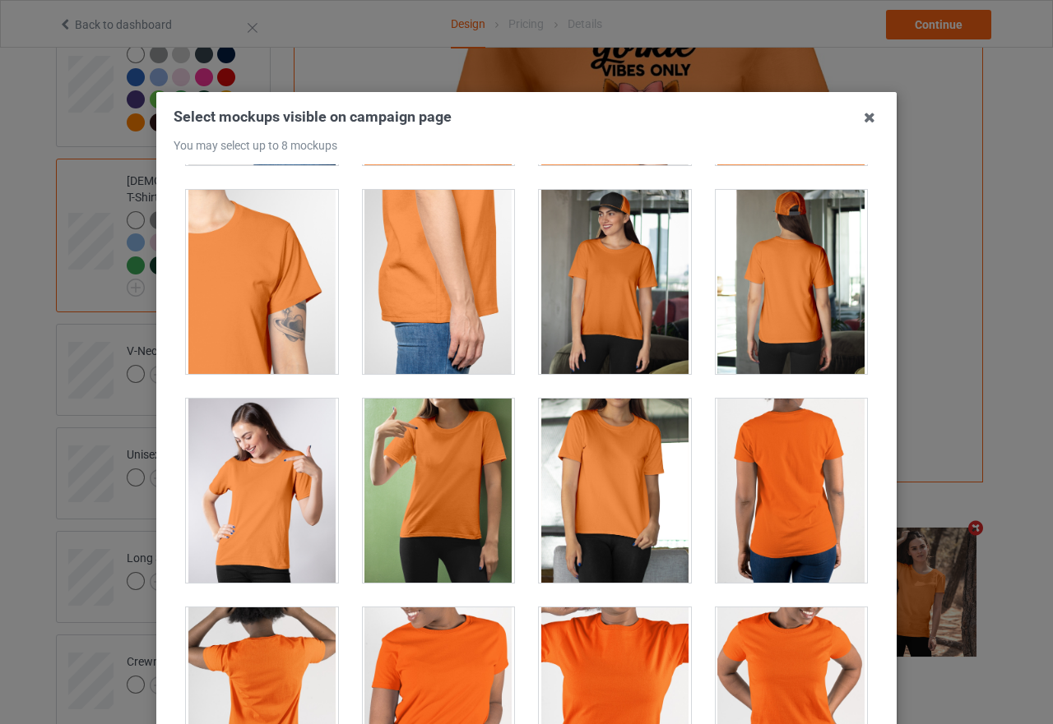
click at [574, 300] on div at bounding box center [615, 282] width 152 height 184
click at [271, 482] on div at bounding box center [262, 491] width 152 height 184
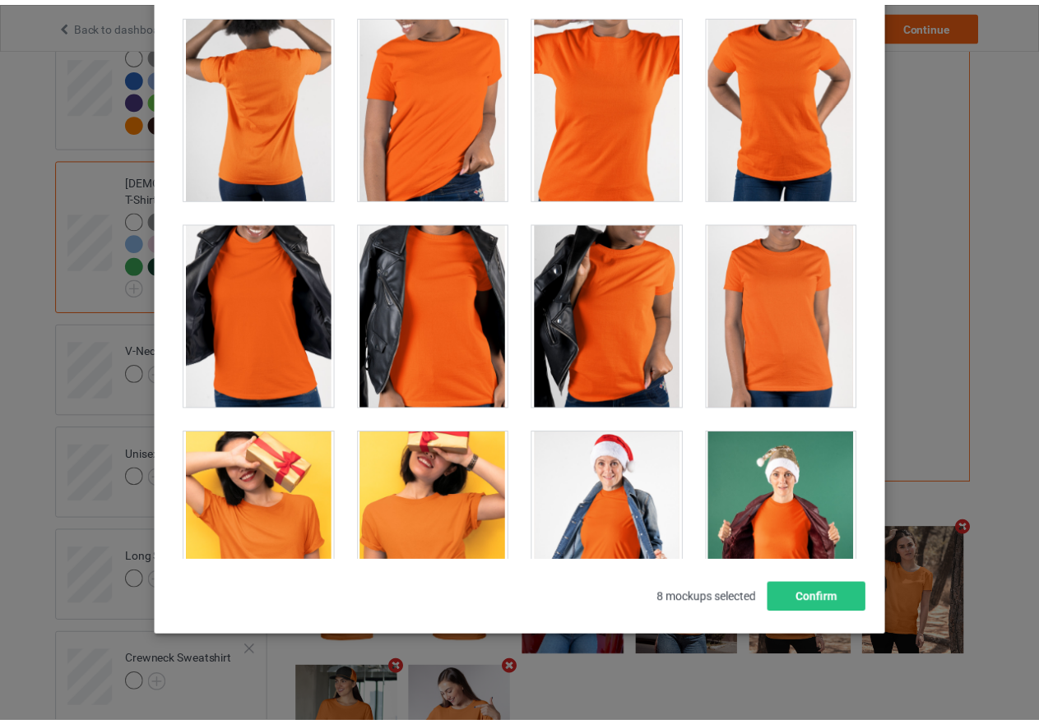
scroll to position [187, 0]
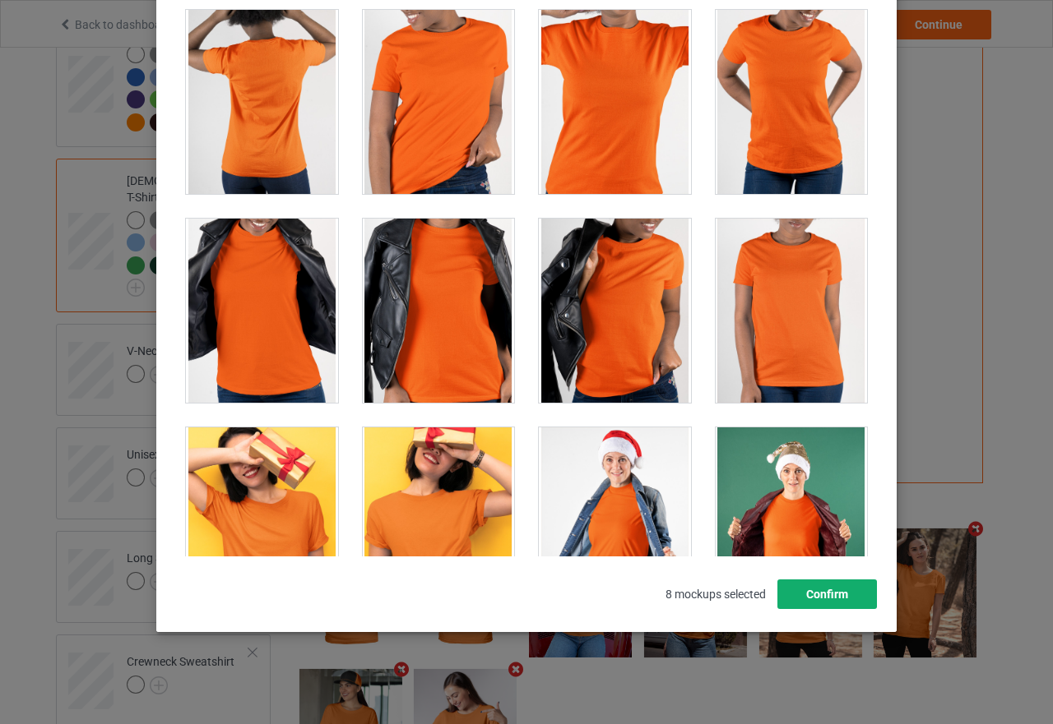
click at [822, 596] on button "Confirm" at bounding box center [827, 595] width 100 height 30
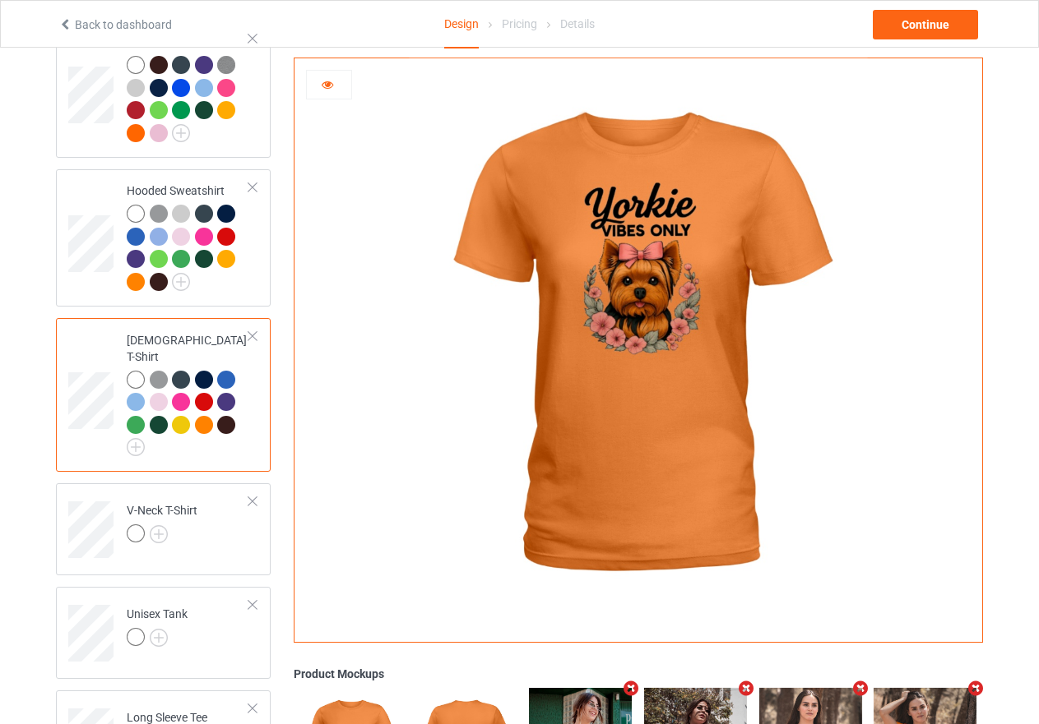
scroll to position [164, 0]
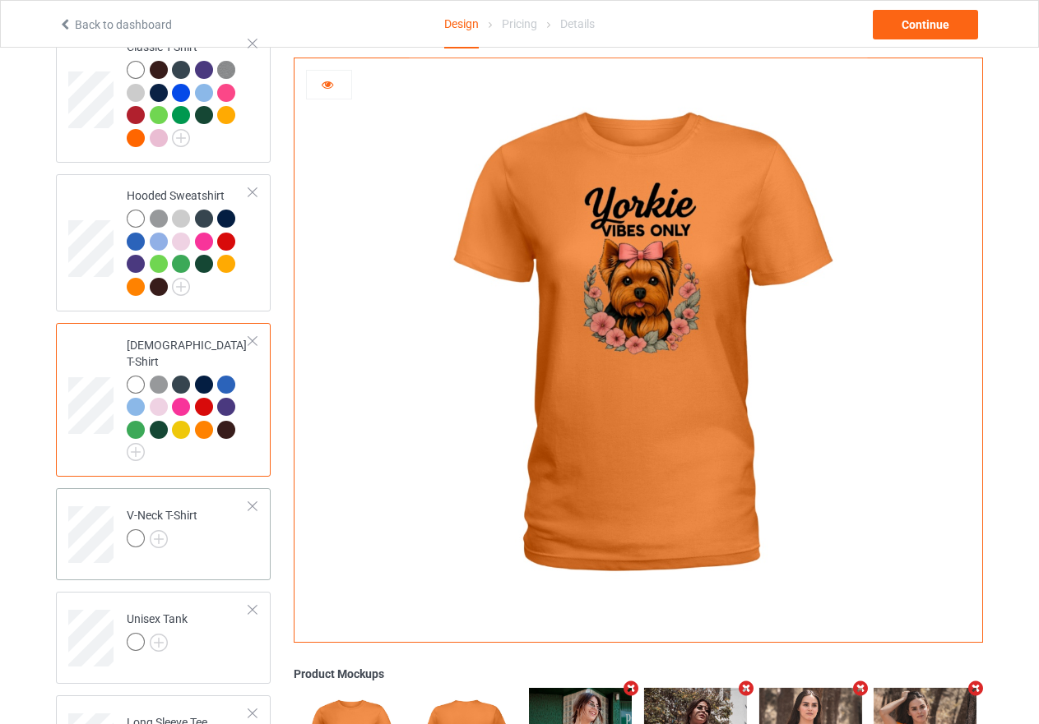
click at [134, 530] on div at bounding box center [136, 539] width 18 height 18
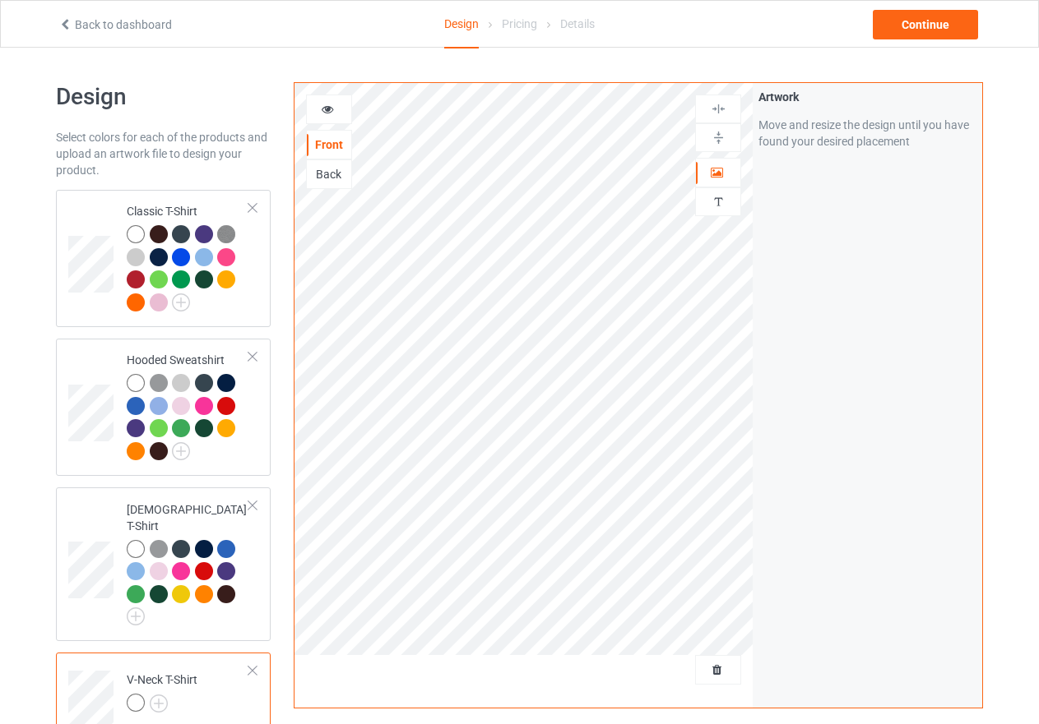
click at [327, 111] on icon at bounding box center [328, 107] width 14 height 12
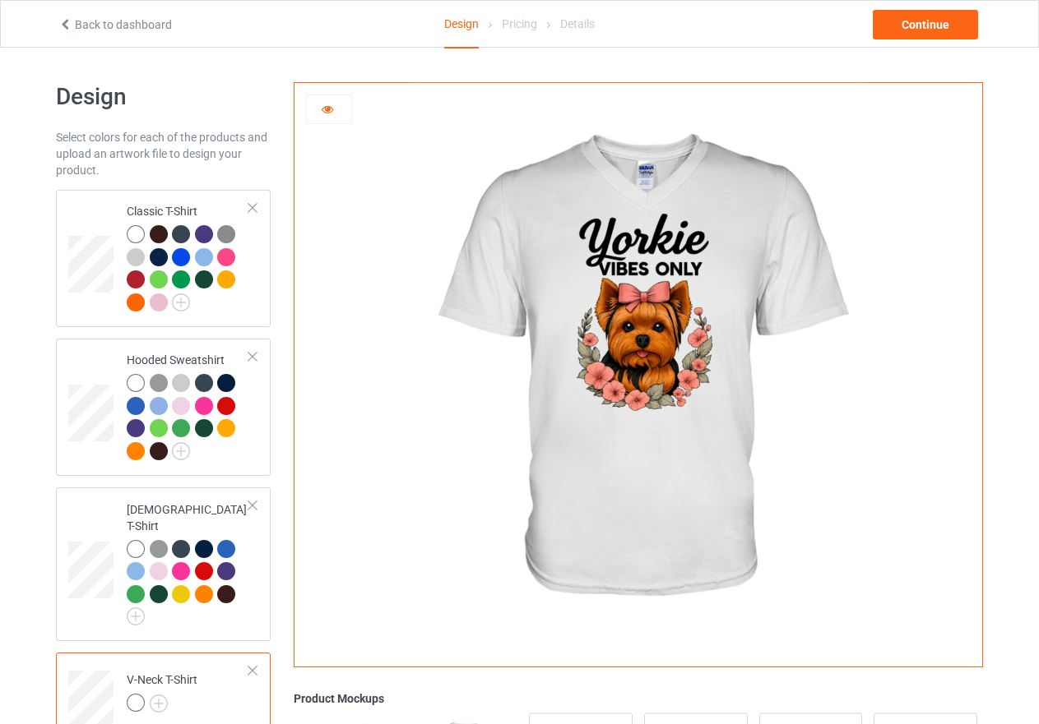
click at [327, 111] on icon at bounding box center [328, 107] width 14 height 12
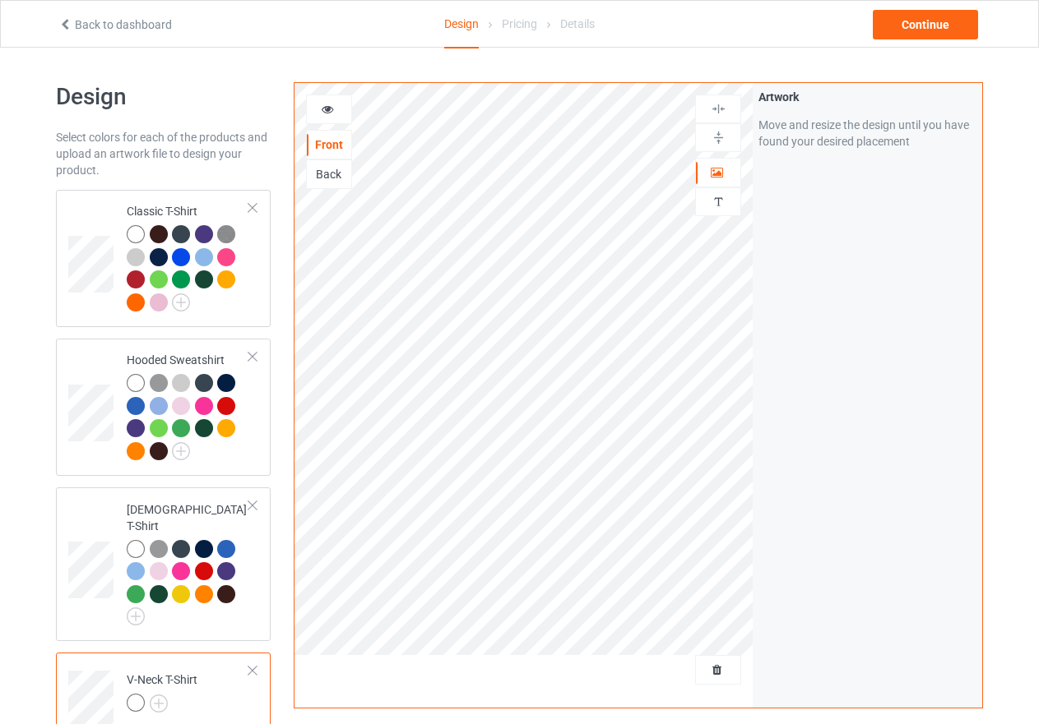
click at [719, 108] on img at bounding box center [719, 109] width 16 height 16
click at [155, 695] on img at bounding box center [159, 704] width 18 height 18
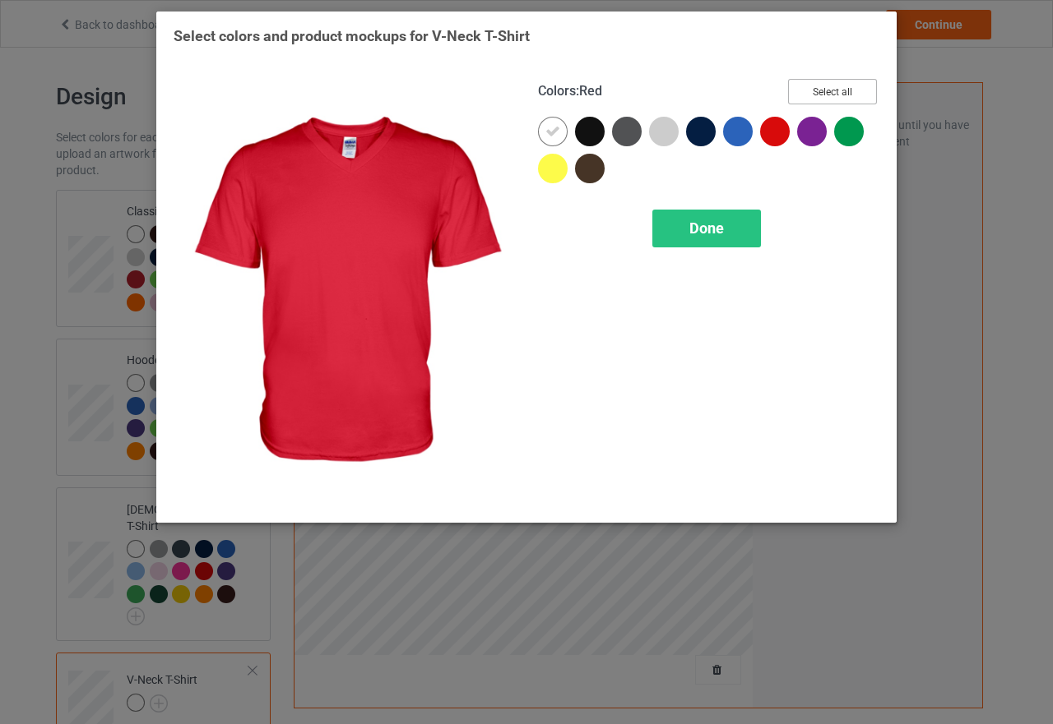
click at [824, 88] on button "Select all" at bounding box center [832, 91] width 89 height 25
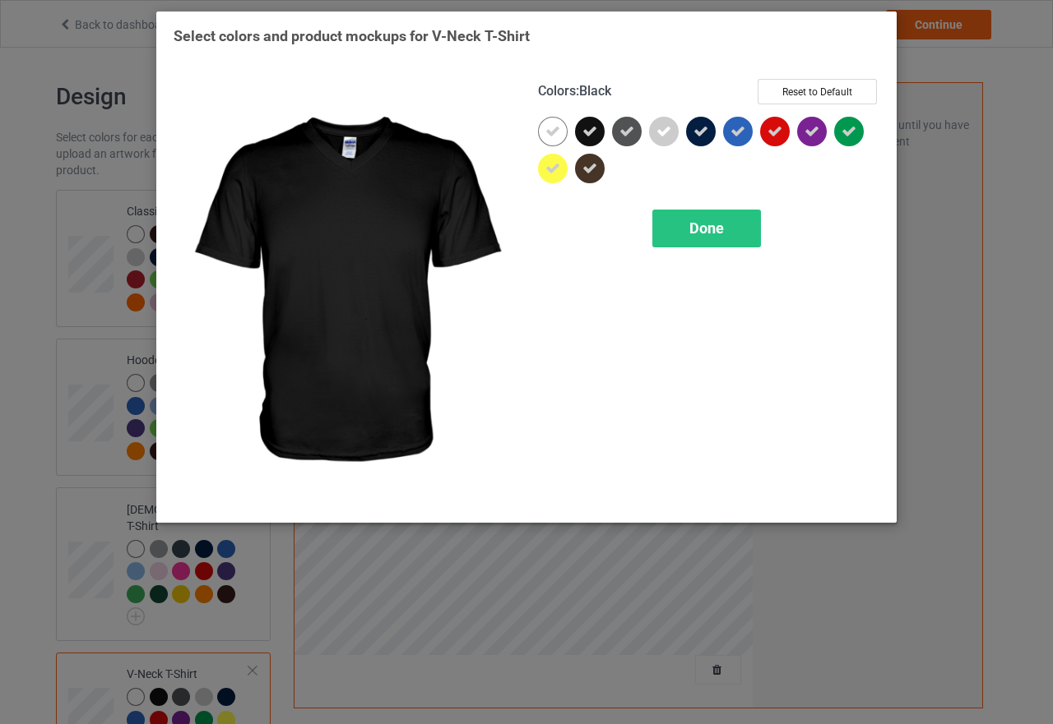
click at [597, 129] on div at bounding box center [590, 132] width 30 height 30
click at [726, 230] on div "Done" at bounding box center [706, 229] width 109 height 38
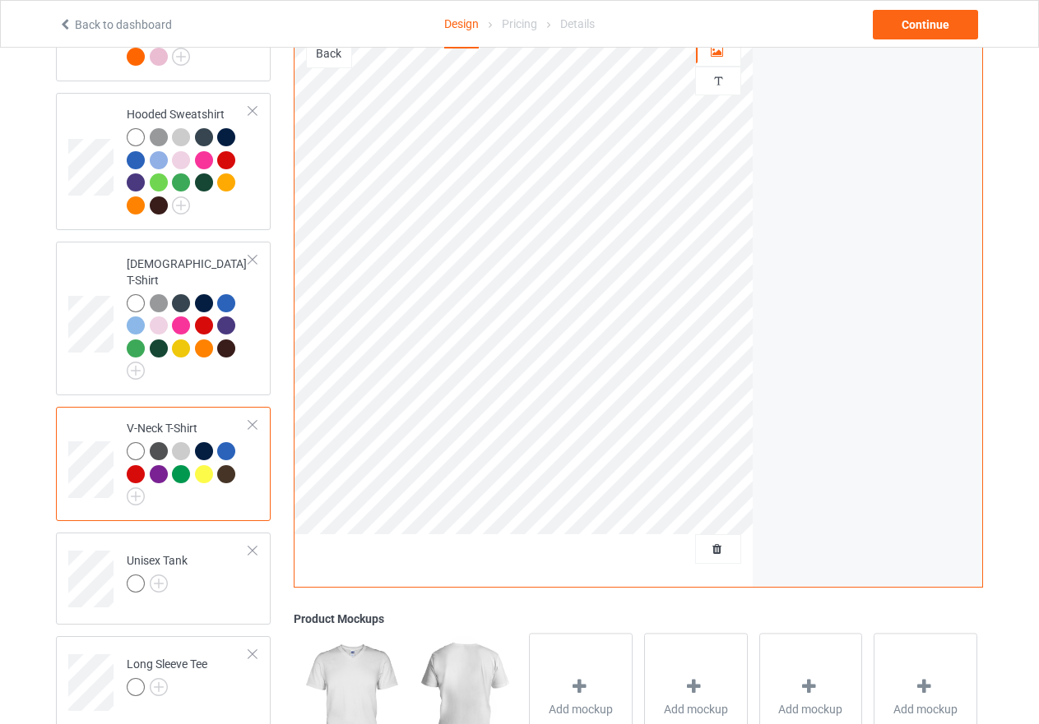
scroll to position [247, 0]
click at [167, 465] on div at bounding box center [159, 474] width 18 height 18
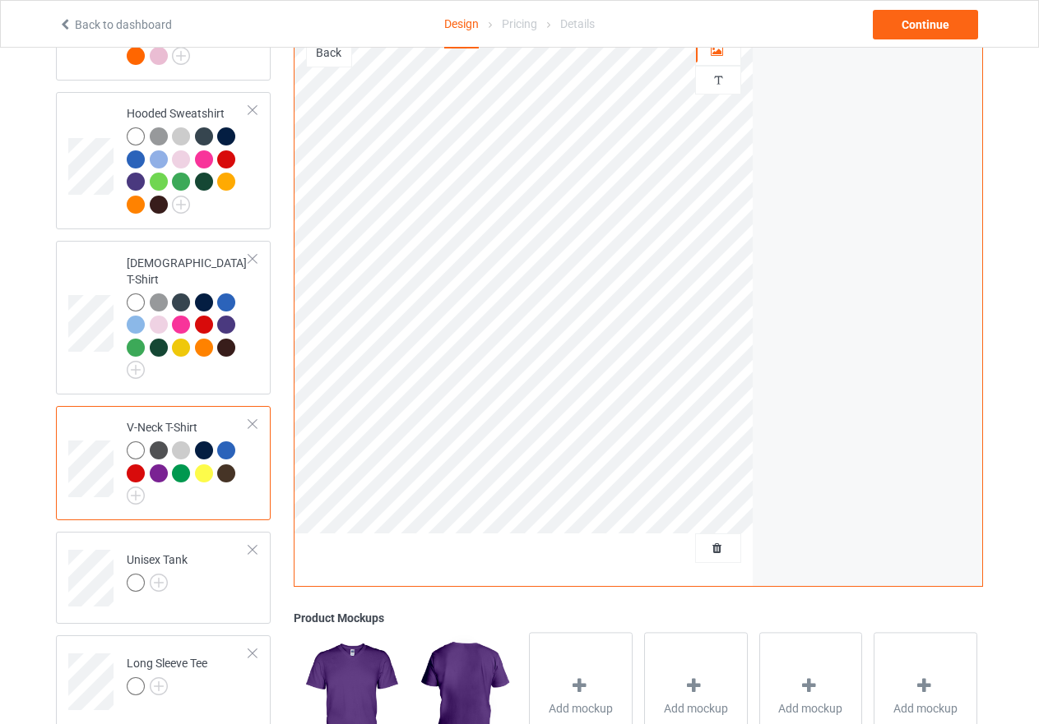
click at [136, 442] on div at bounding box center [136, 451] width 18 height 18
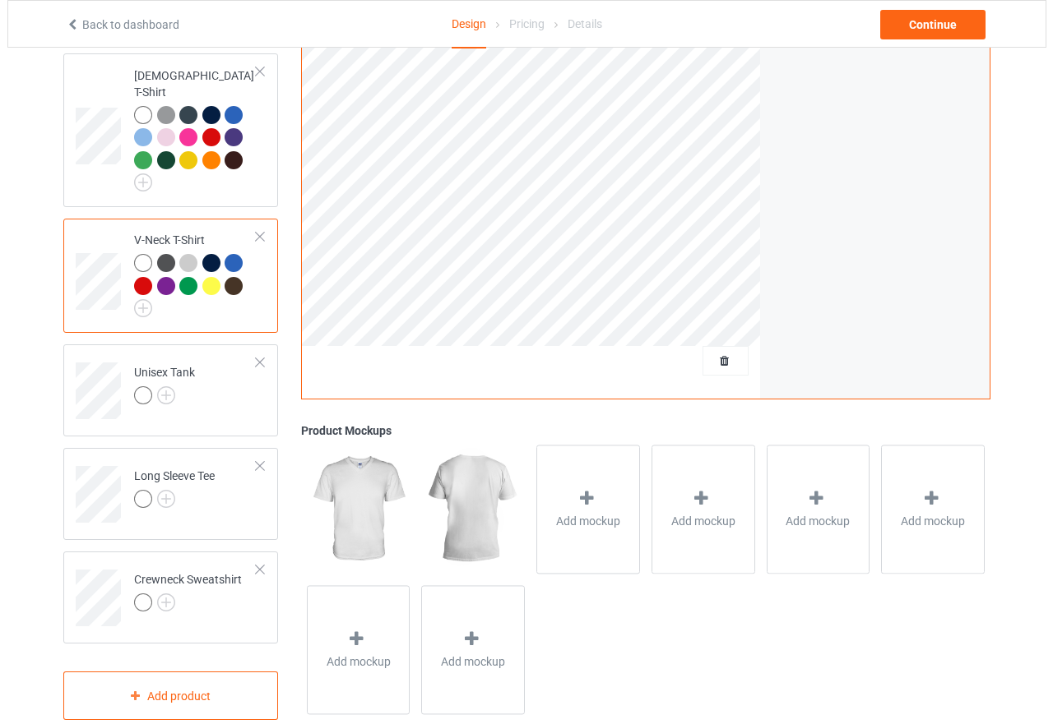
scroll to position [451, 0]
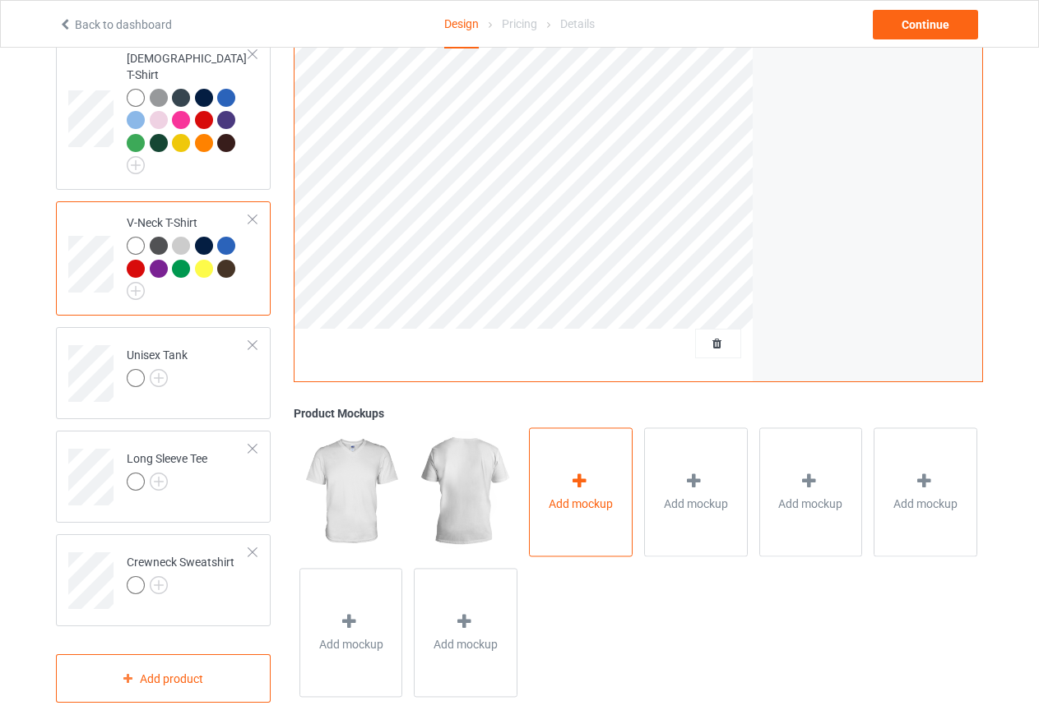
click at [573, 496] on span "Add mockup" at bounding box center [580, 504] width 64 height 16
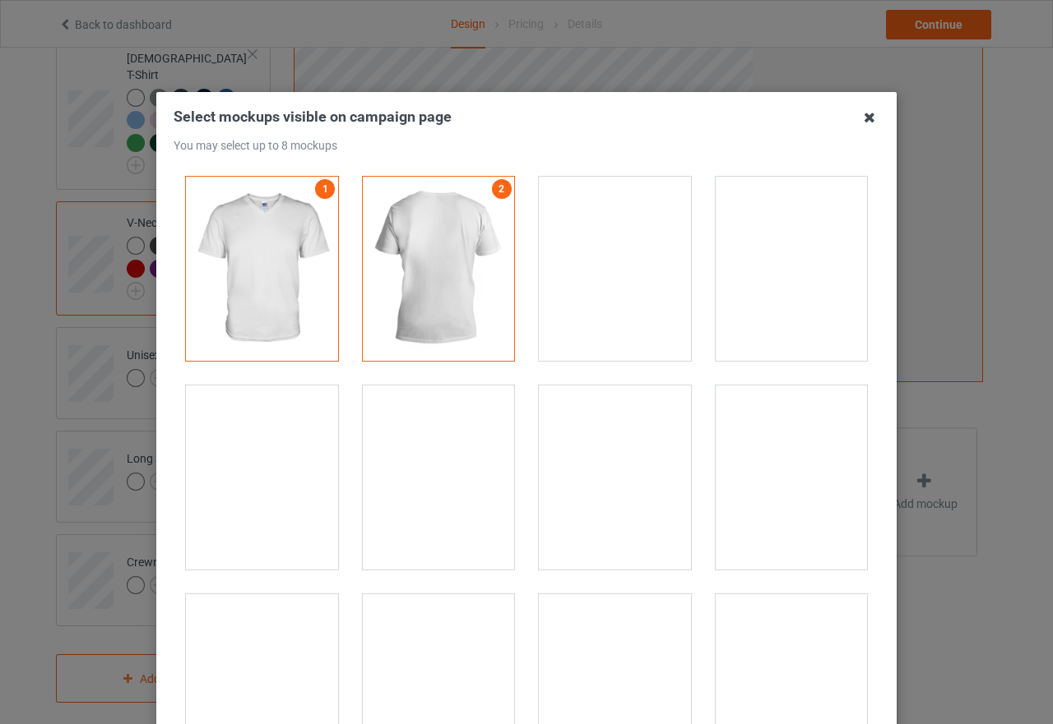
click at [858, 111] on icon at bounding box center [869, 117] width 26 height 26
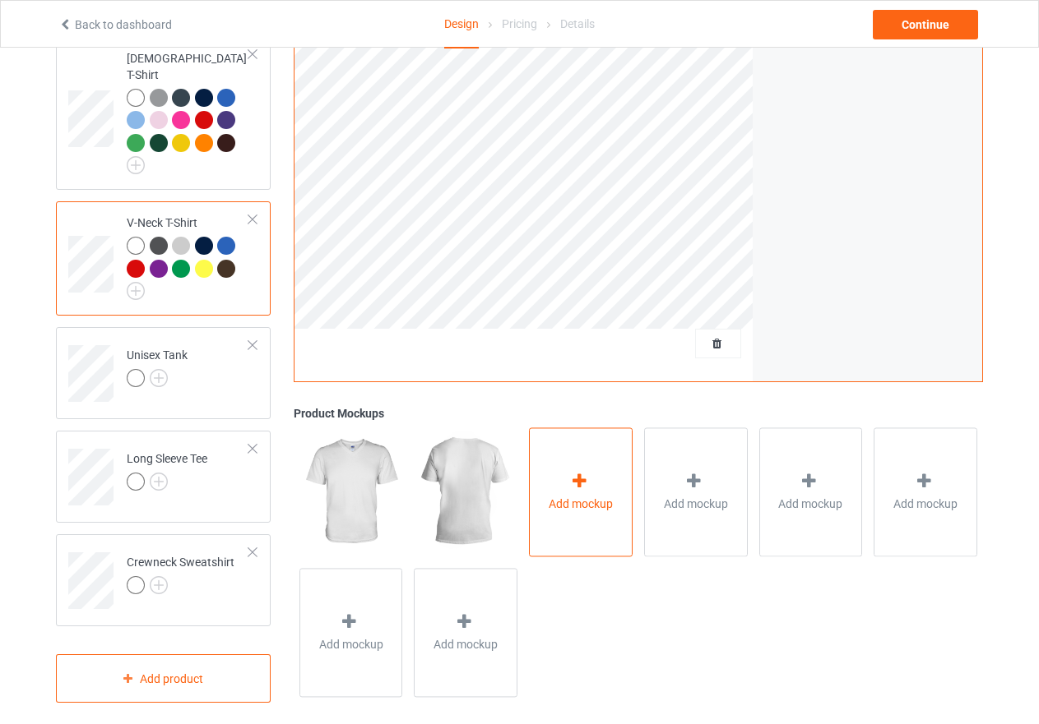
click at [595, 473] on div "Add mockup" at bounding box center [581, 492] width 104 height 129
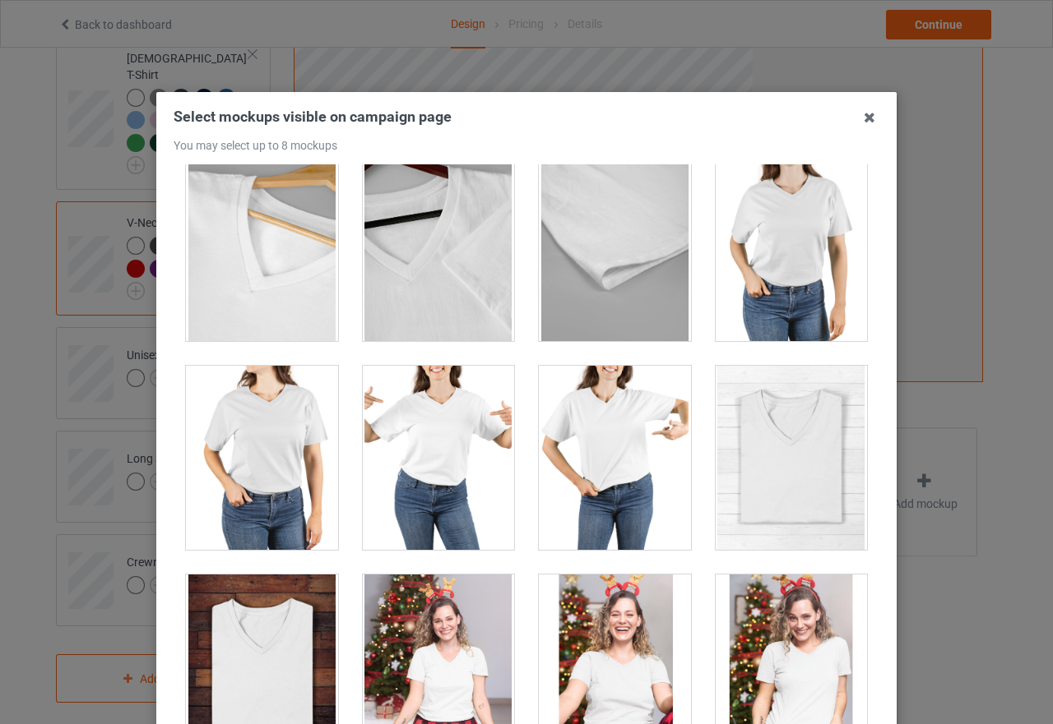
scroll to position [1974, 0]
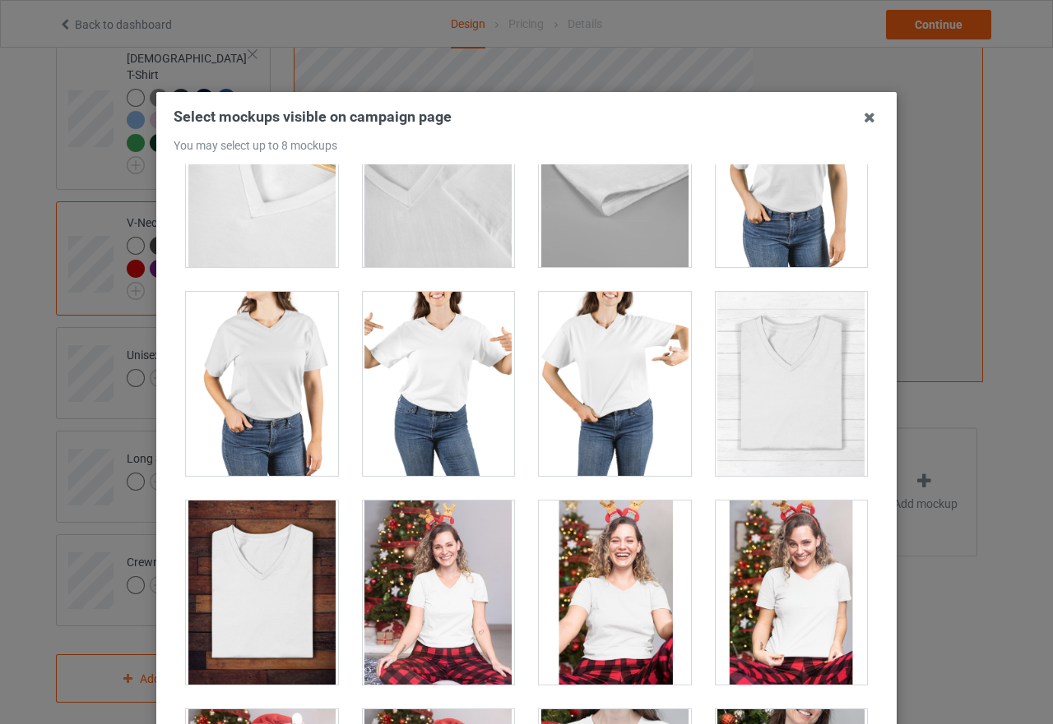
click at [285, 384] on div at bounding box center [262, 384] width 152 height 184
click at [424, 381] on div at bounding box center [439, 384] width 152 height 184
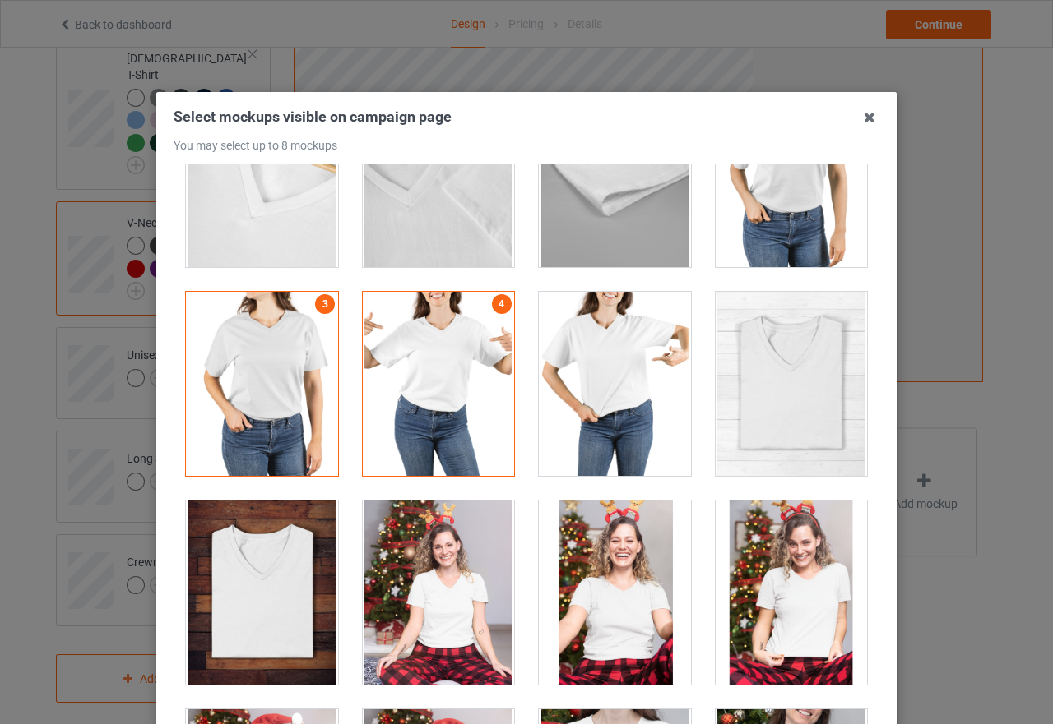
click at [605, 403] on div at bounding box center [615, 384] width 152 height 184
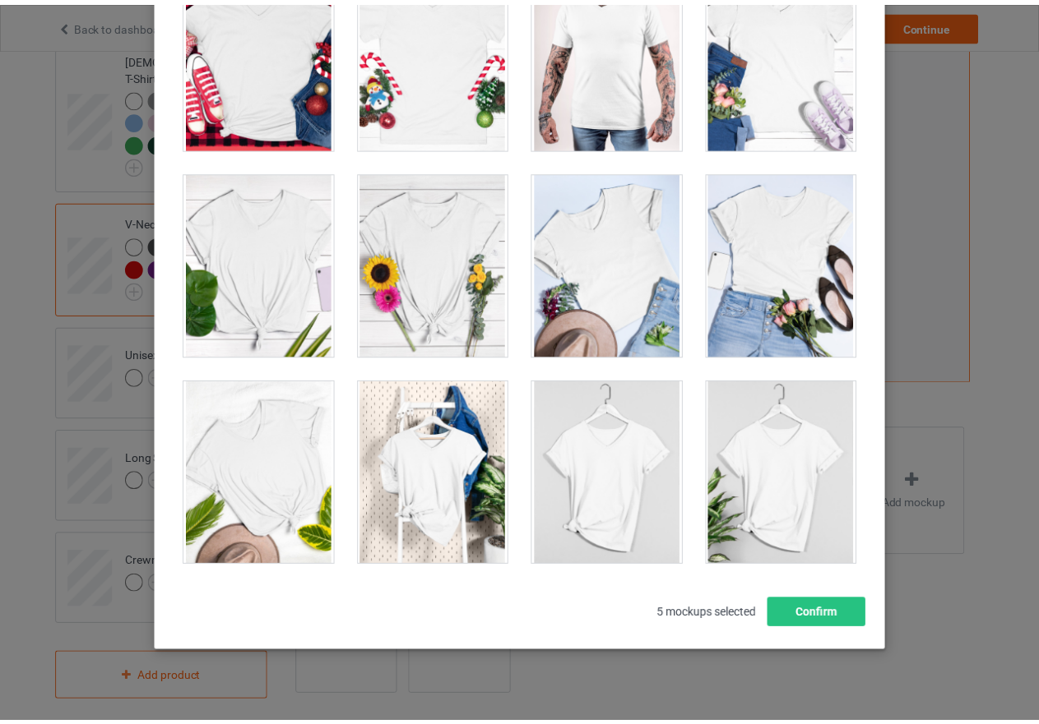
scroll to position [187, 0]
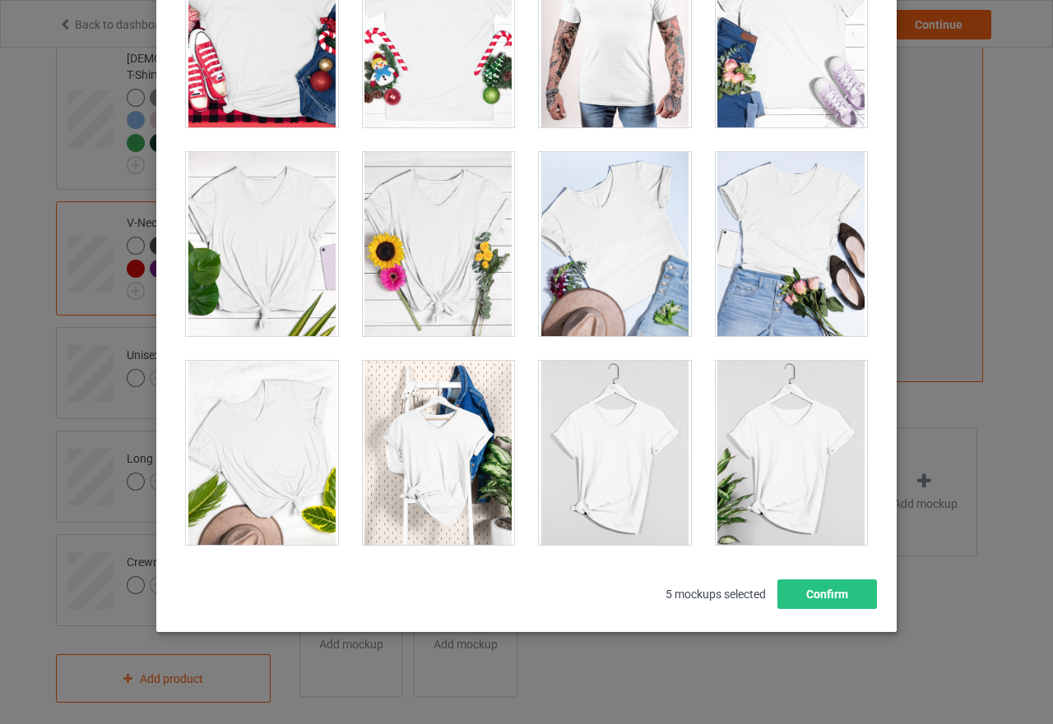
click at [643, 233] on div at bounding box center [615, 244] width 152 height 184
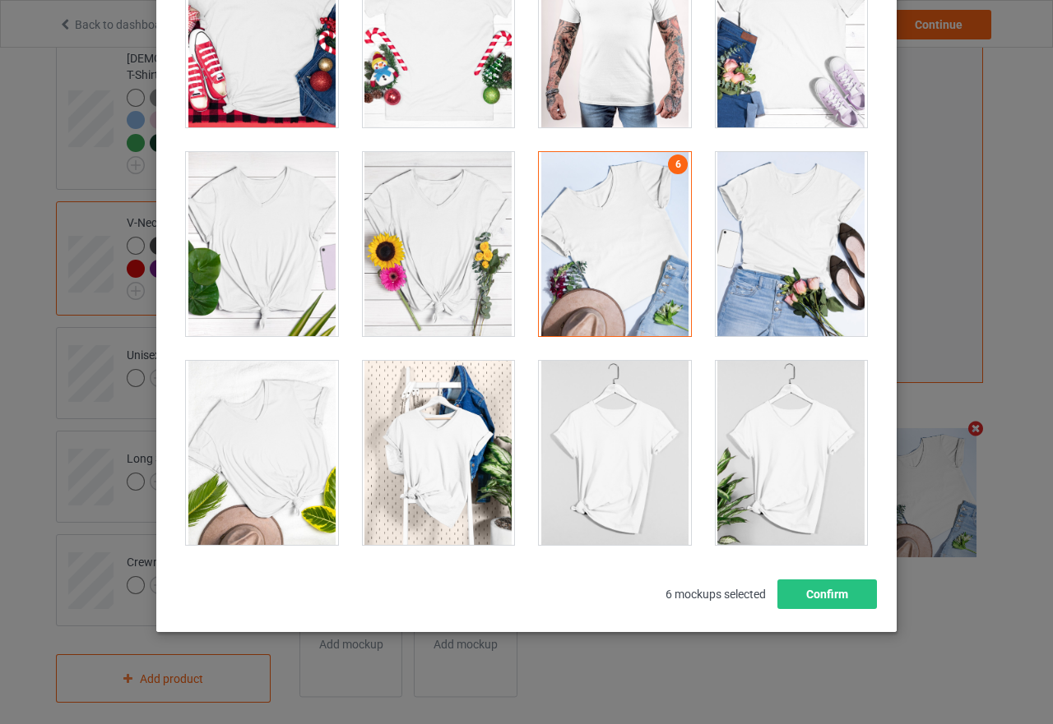
click at [792, 283] on div at bounding box center [791, 244] width 152 height 184
click at [461, 479] on div at bounding box center [439, 453] width 152 height 184
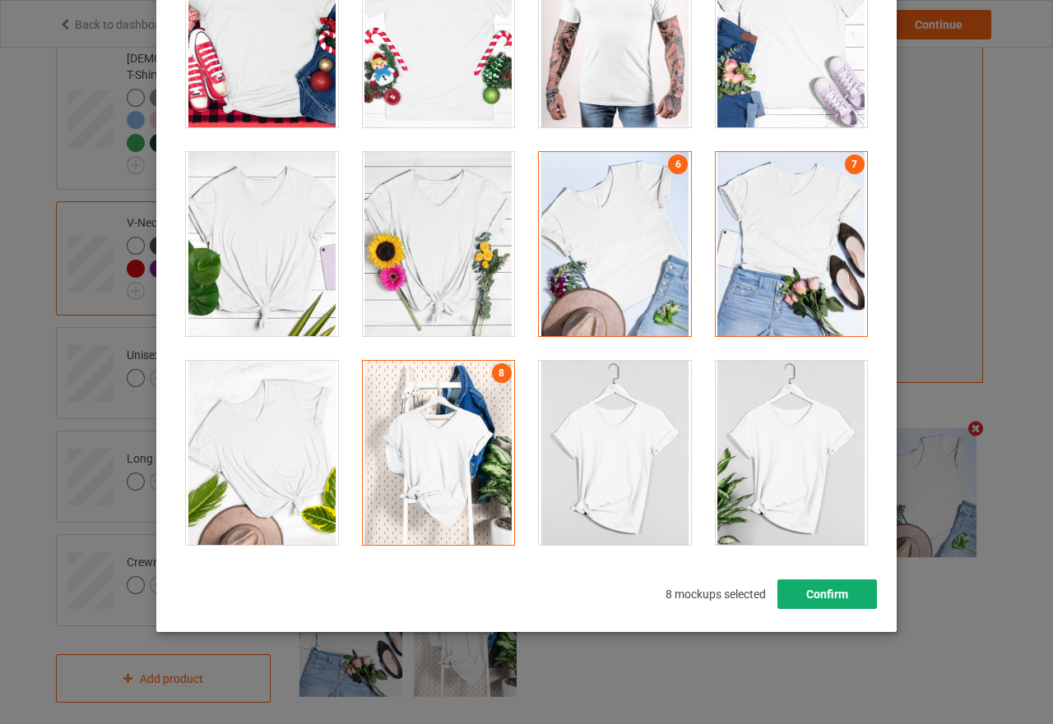
click at [833, 588] on button "Confirm" at bounding box center [827, 595] width 100 height 30
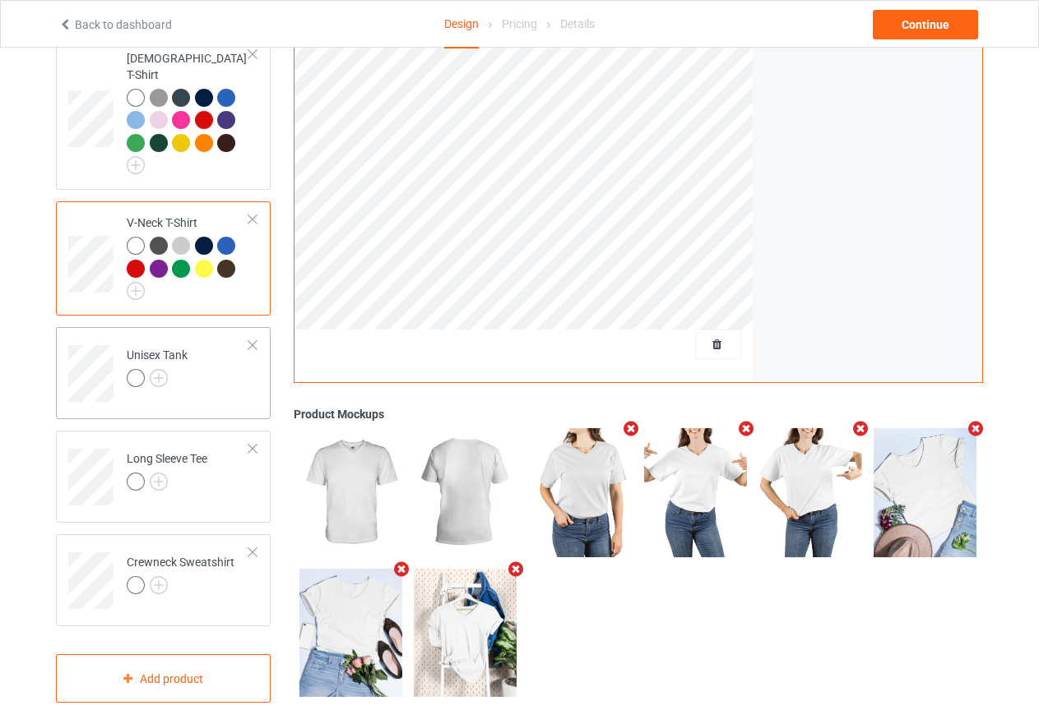
click at [138, 369] on div at bounding box center [136, 378] width 18 height 18
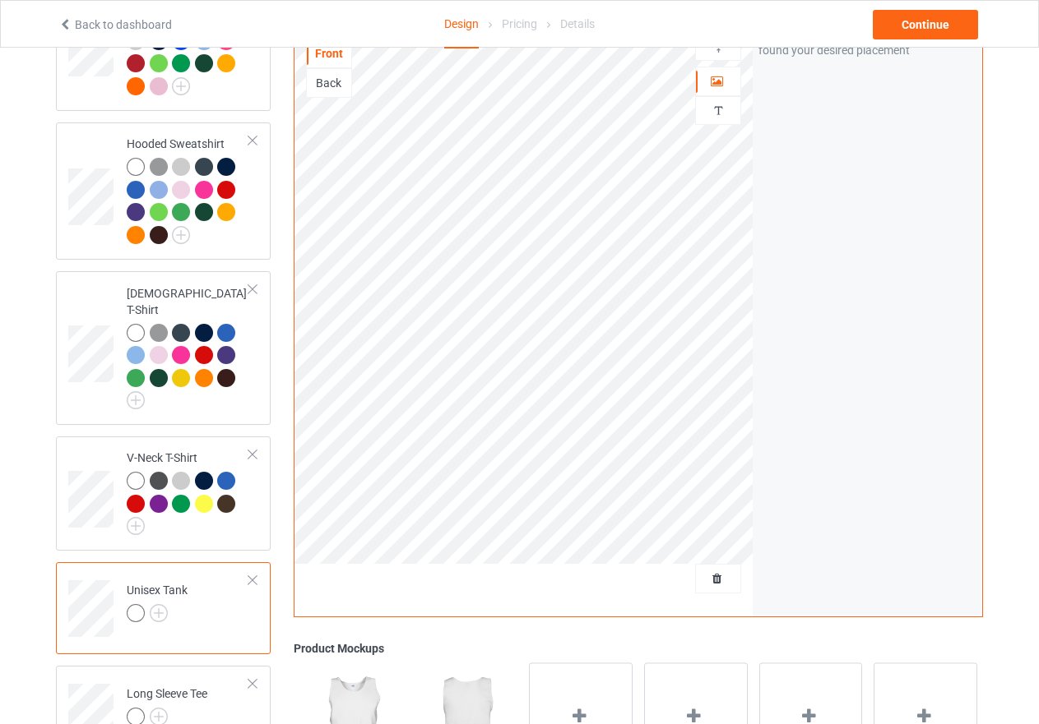
scroll to position [123, 0]
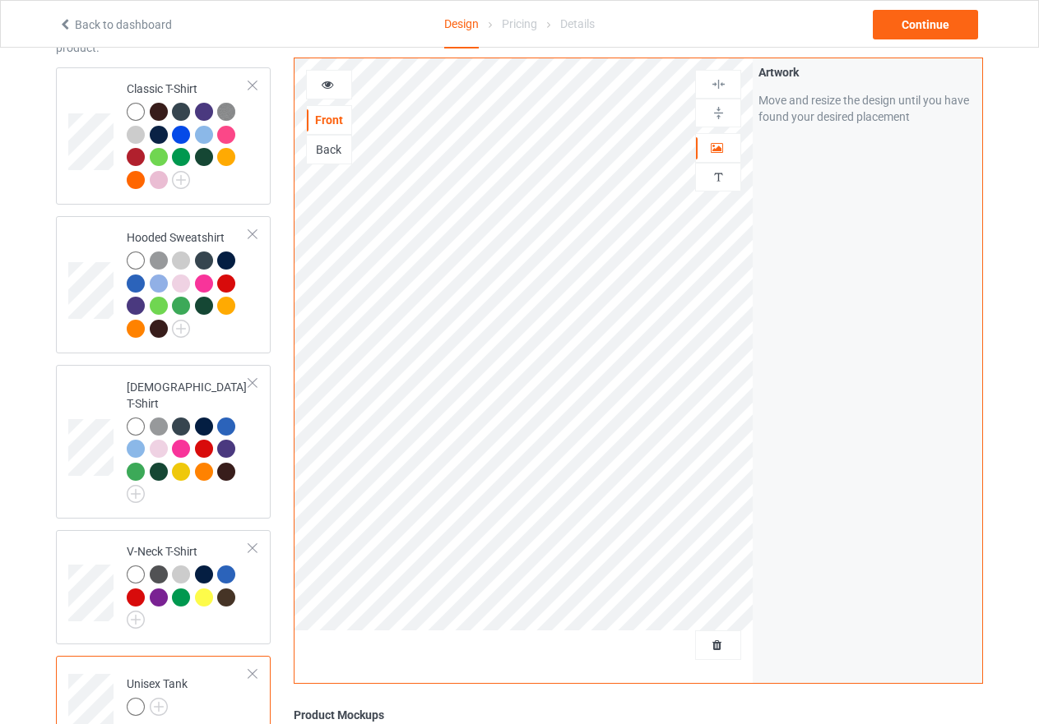
click at [324, 86] on icon at bounding box center [328, 82] width 14 height 12
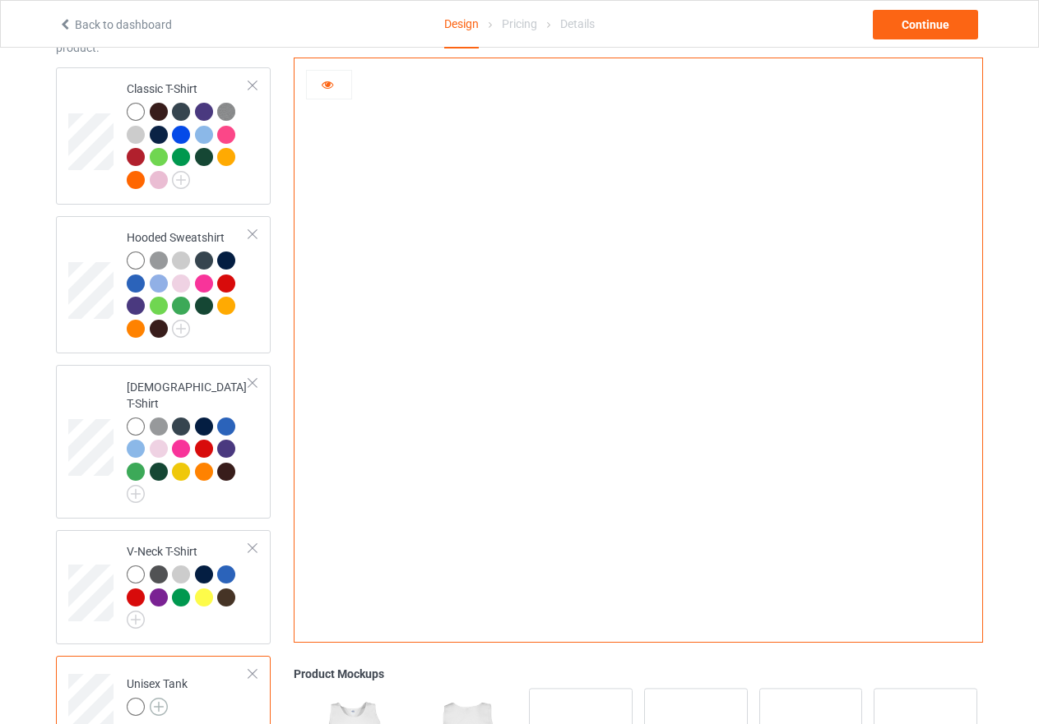
click at [154, 698] on img at bounding box center [159, 707] width 18 height 18
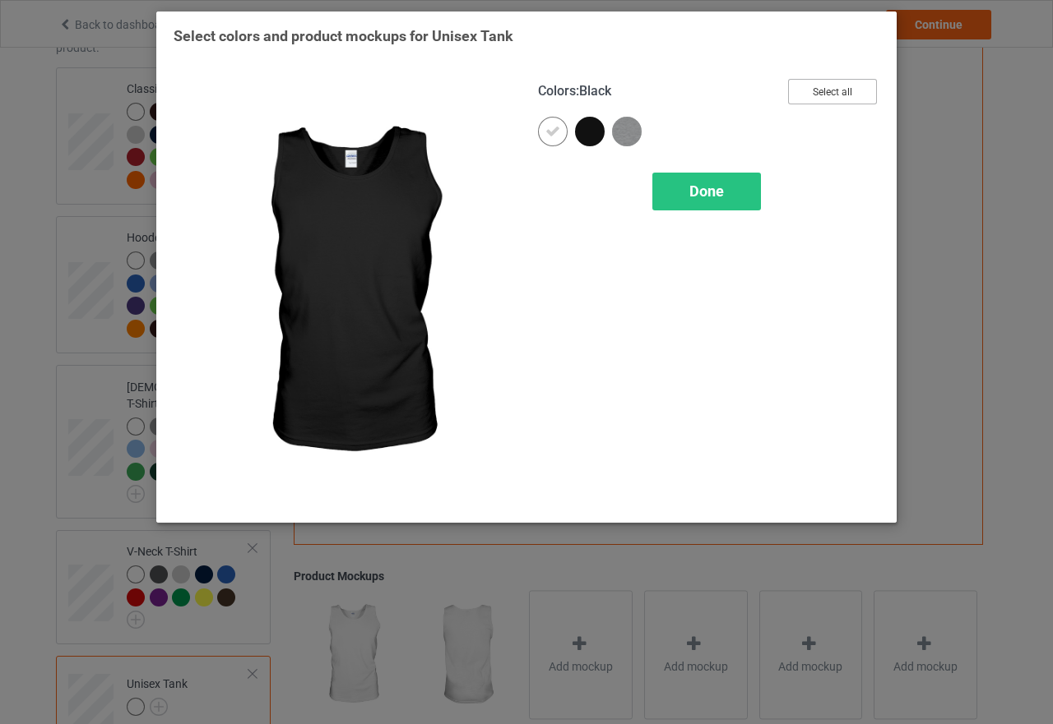
click at [831, 97] on button "Select all" at bounding box center [832, 91] width 89 height 25
click at [596, 138] on icon at bounding box center [589, 131] width 15 height 15
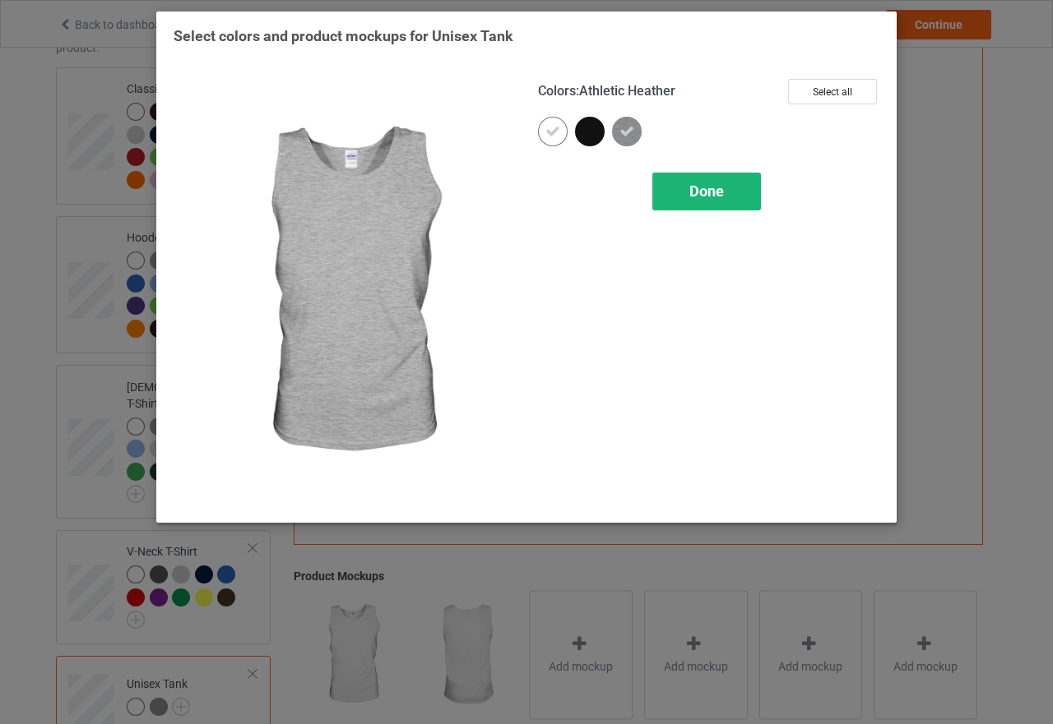
click at [700, 178] on div "Done" at bounding box center [706, 192] width 109 height 38
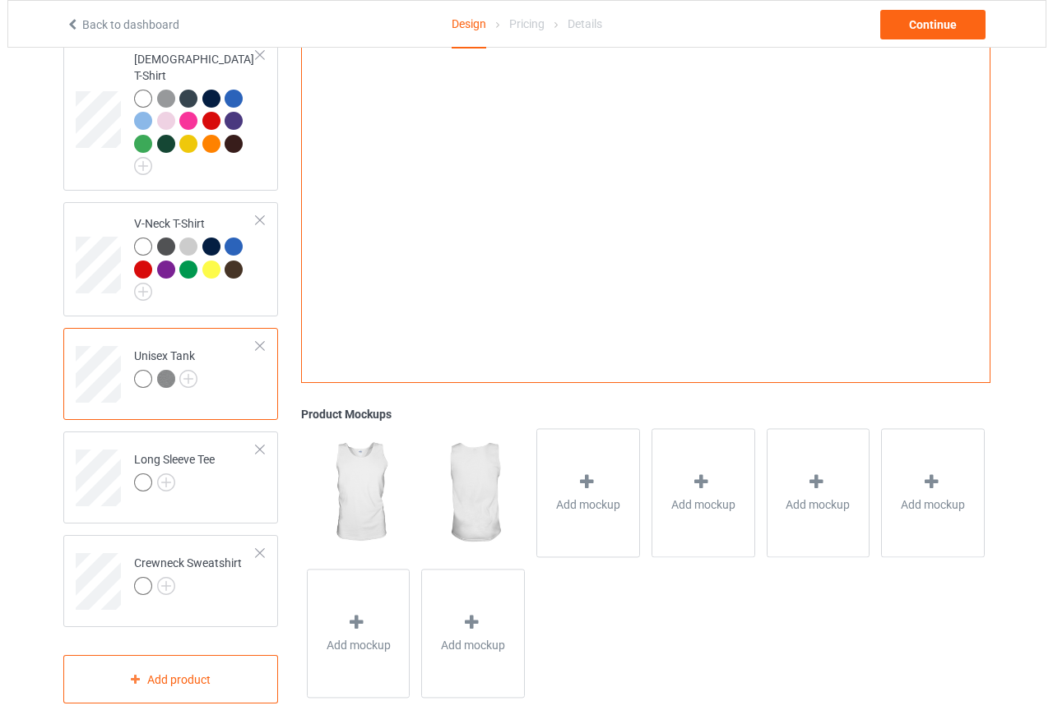
scroll to position [451, 0]
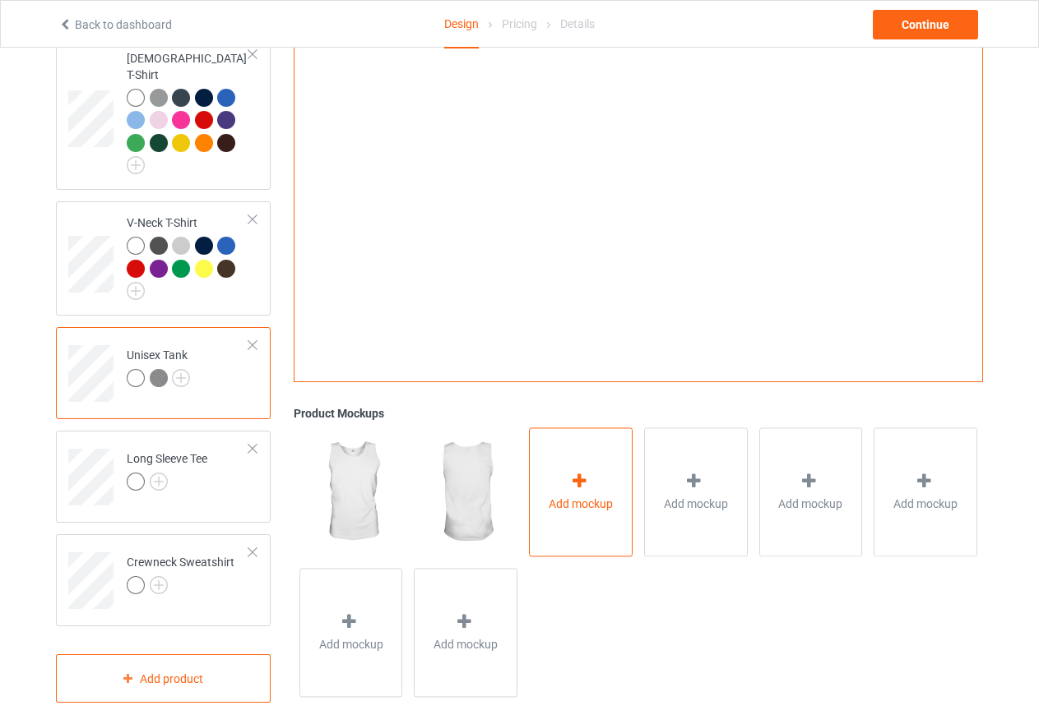
click at [572, 479] on div at bounding box center [580, 484] width 23 height 24
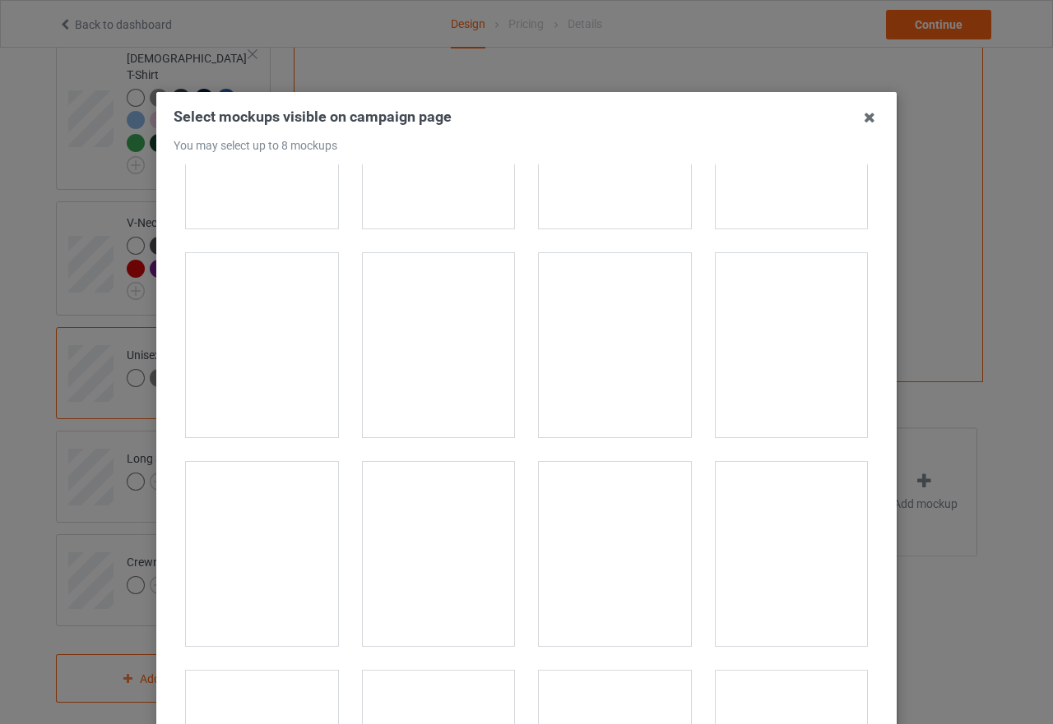
scroll to position [329, 0]
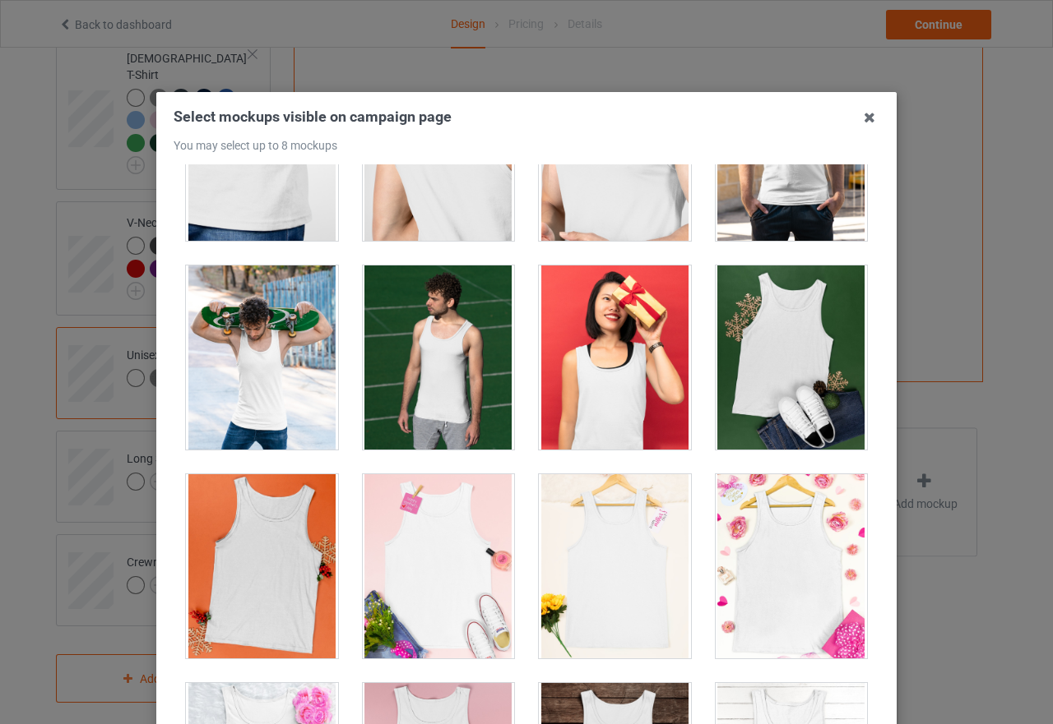
click at [625, 418] on div at bounding box center [615, 358] width 152 height 184
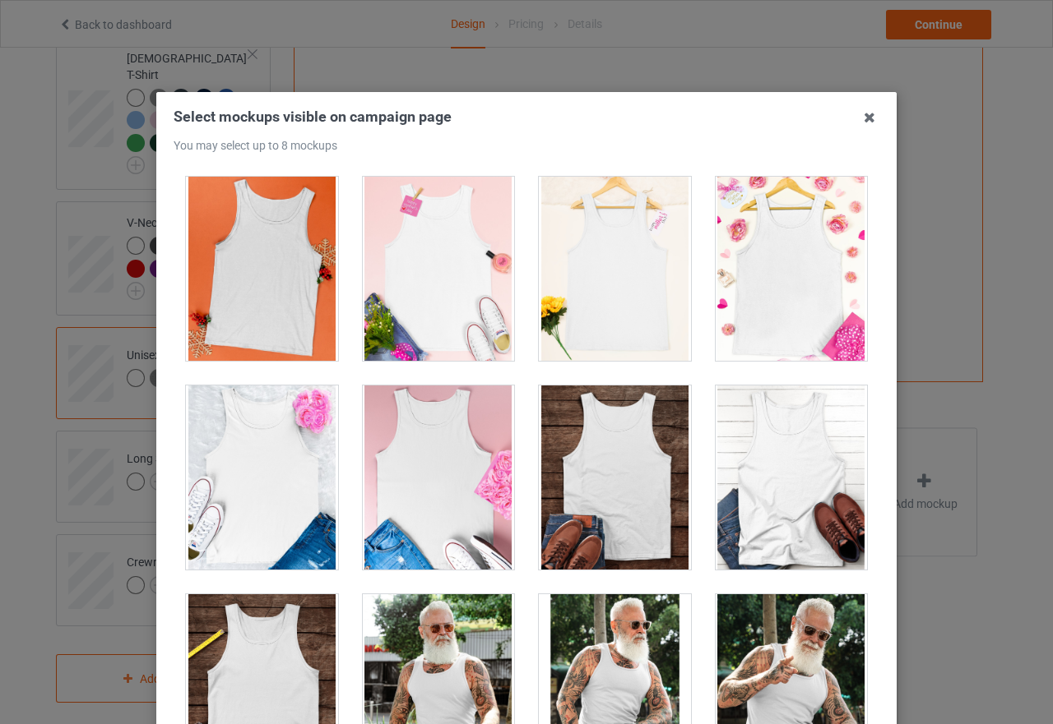
scroll to position [658, 0]
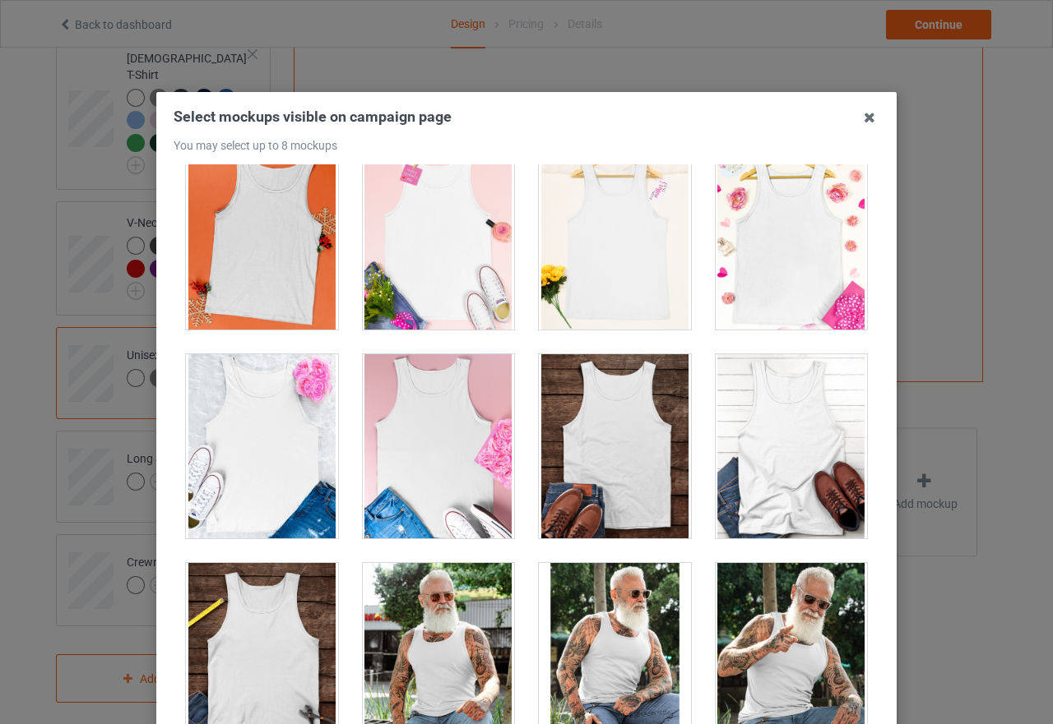
click at [442, 437] on div at bounding box center [439, 446] width 152 height 184
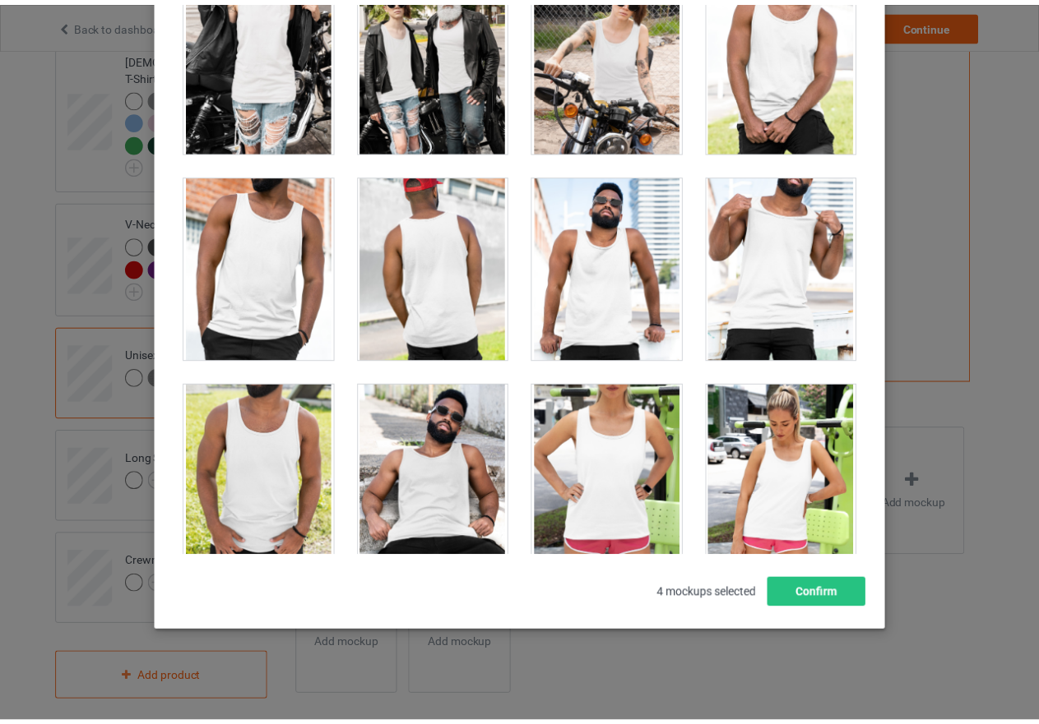
scroll to position [4015, 0]
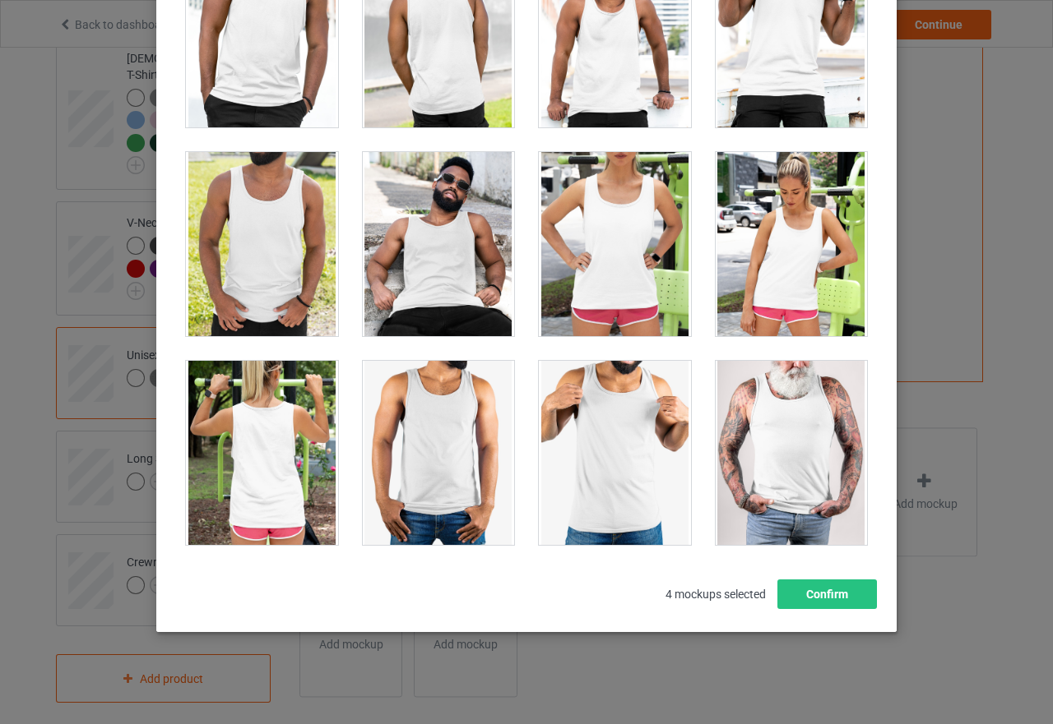
click at [785, 262] on div at bounding box center [791, 244] width 152 height 184
click at [608, 272] on div at bounding box center [615, 244] width 152 height 184
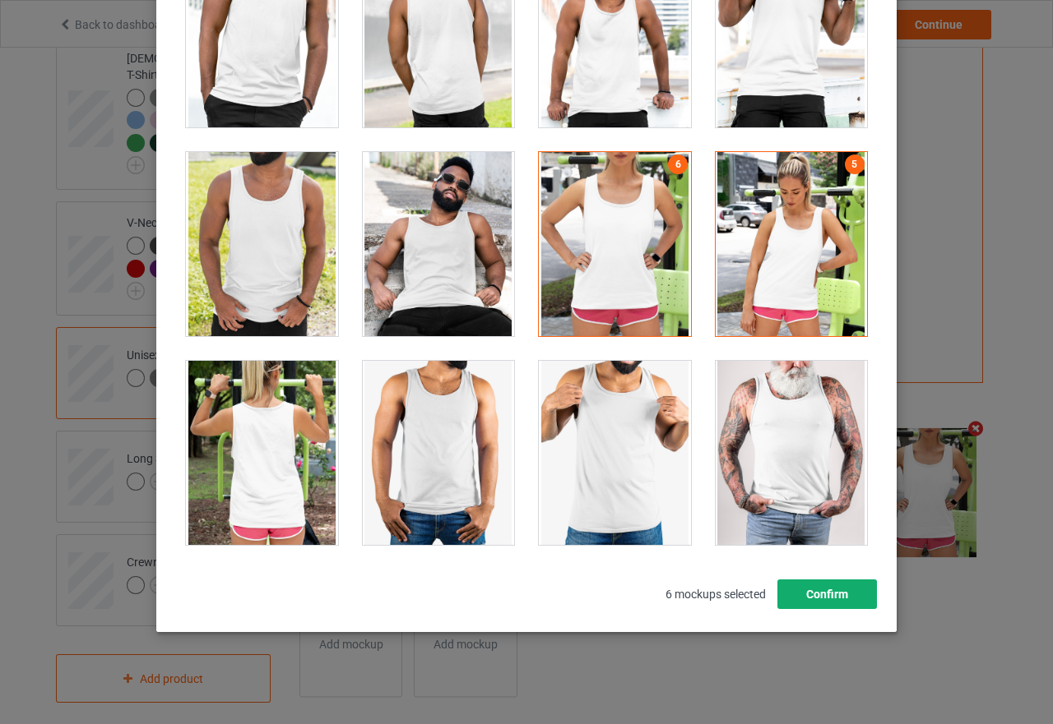
click at [807, 600] on button "Confirm" at bounding box center [827, 595] width 100 height 30
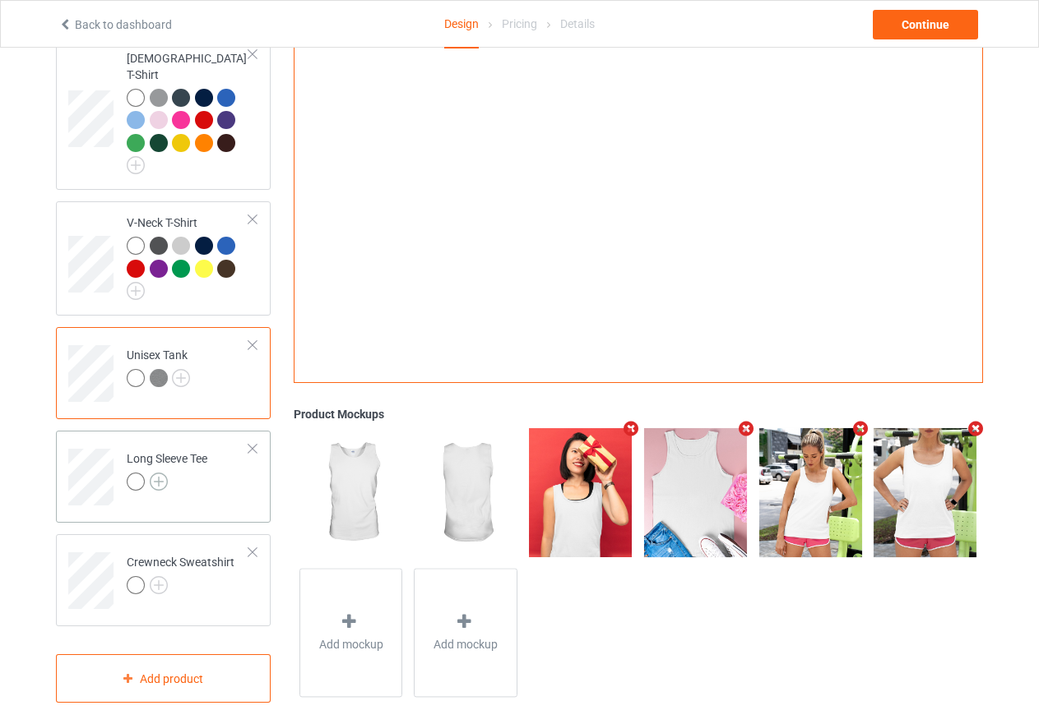
click at [155, 473] on img at bounding box center [159, 482] width 18 height 18
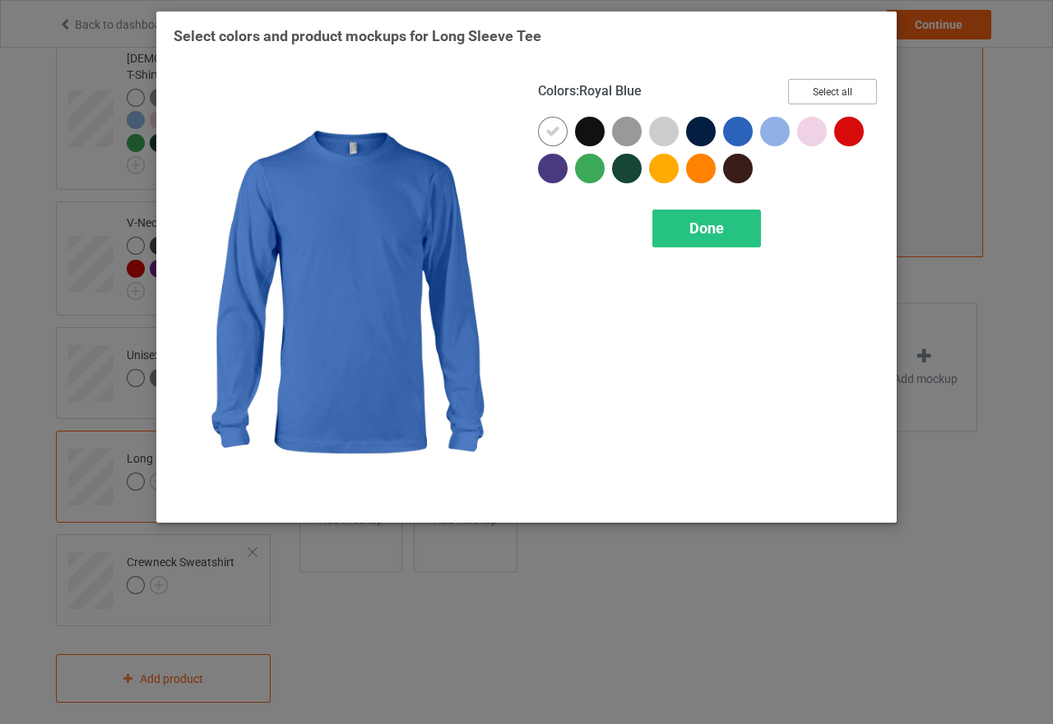
drag, startPoint x: 849, startPoint y: 95, endPoint x: 766, endPoint y: 122, distance: 86.3
click at [849, 95] on button "Select all" at bounding box center [832, 91] width 89 height 25
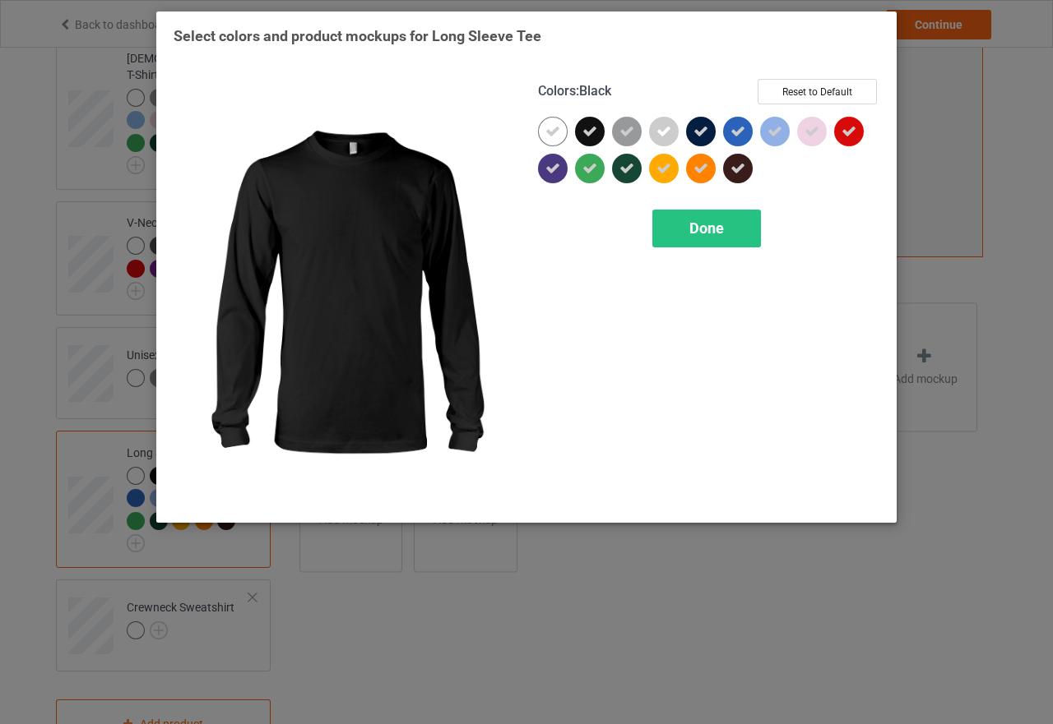
click at [594, 127] on icon at bounding box center [589, 131] width 15 height 15
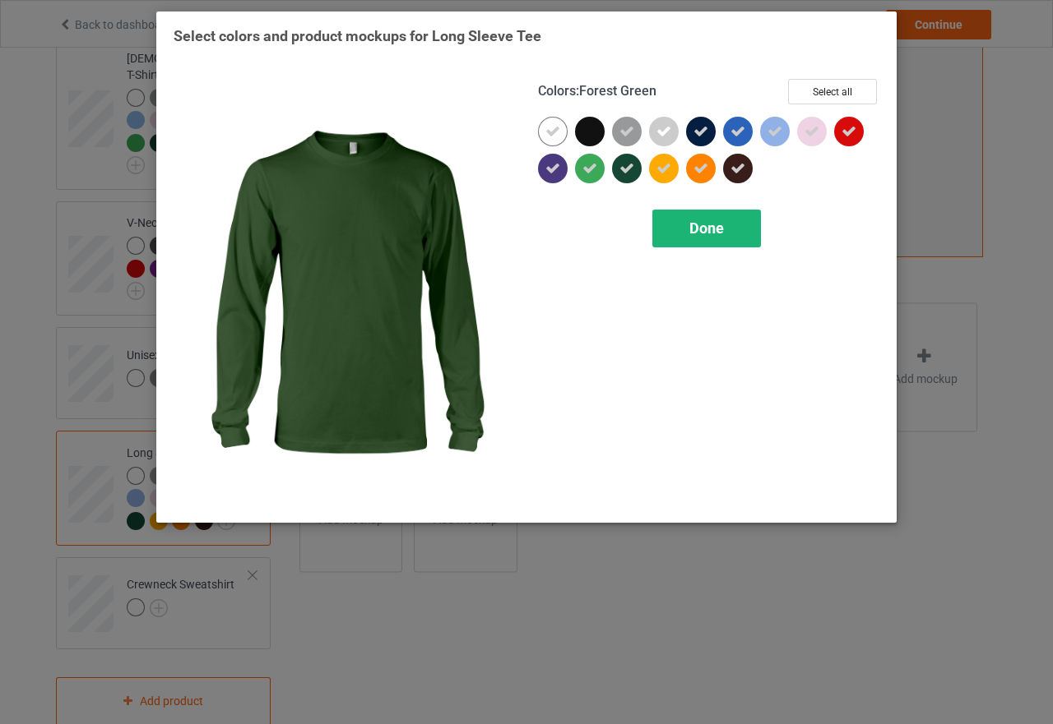
click at [700, 225] on span "Done" at bounding box center [706, 228] width 35 height 17
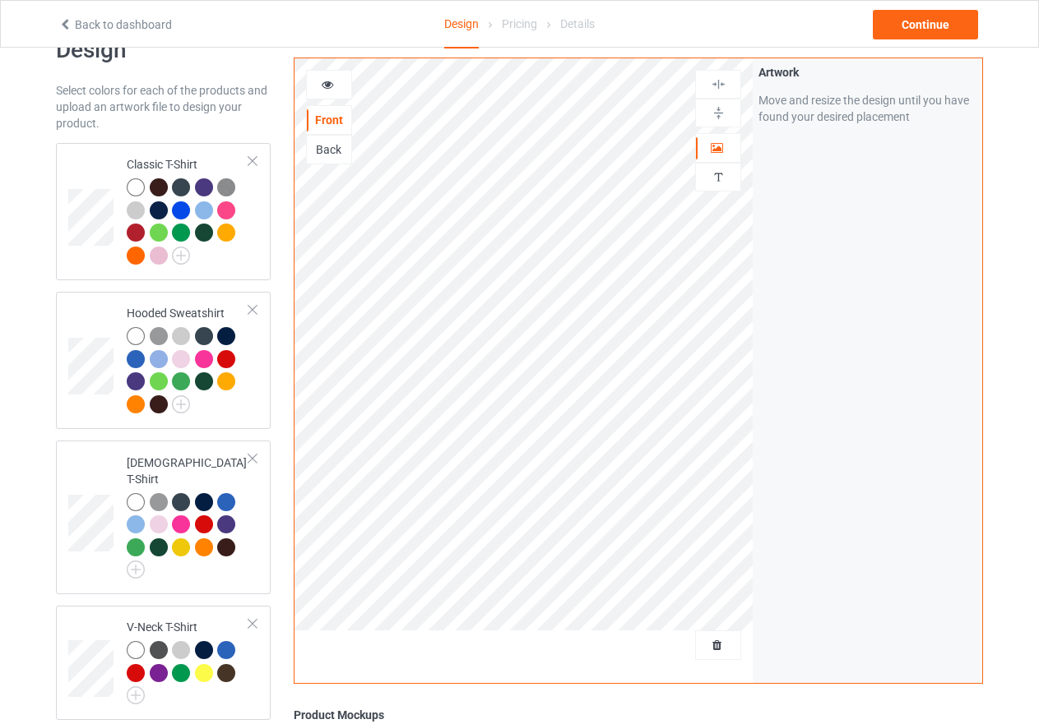
scroll to position [40, 0]
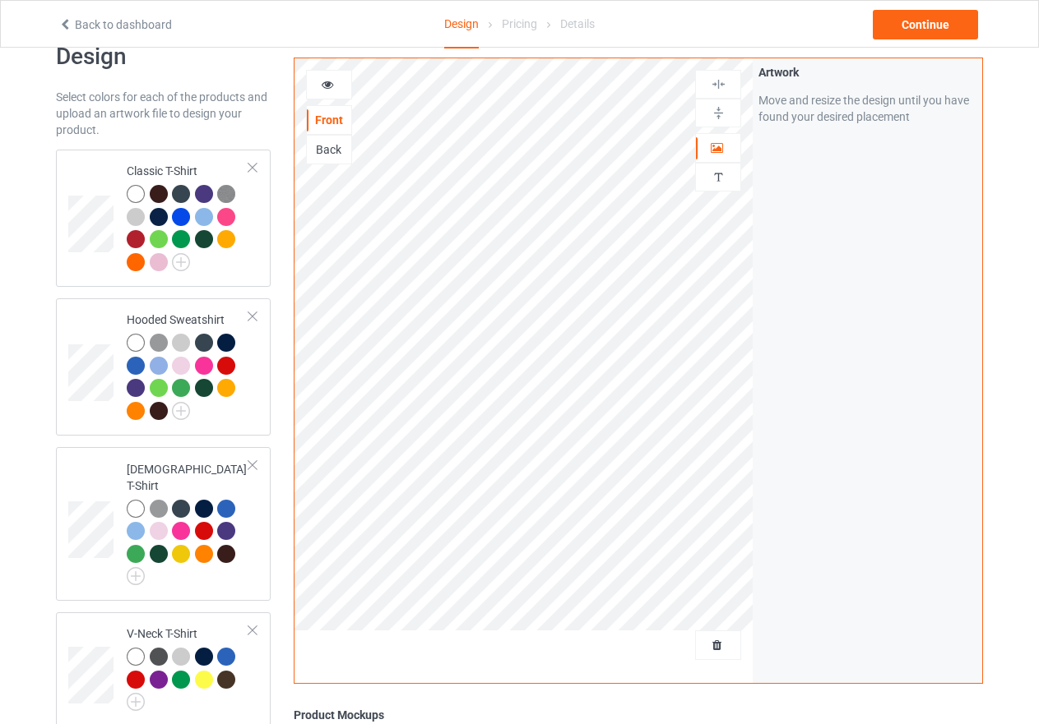
click at [325, 78] on icon at bounding box center [328, 82] width 14 height 12
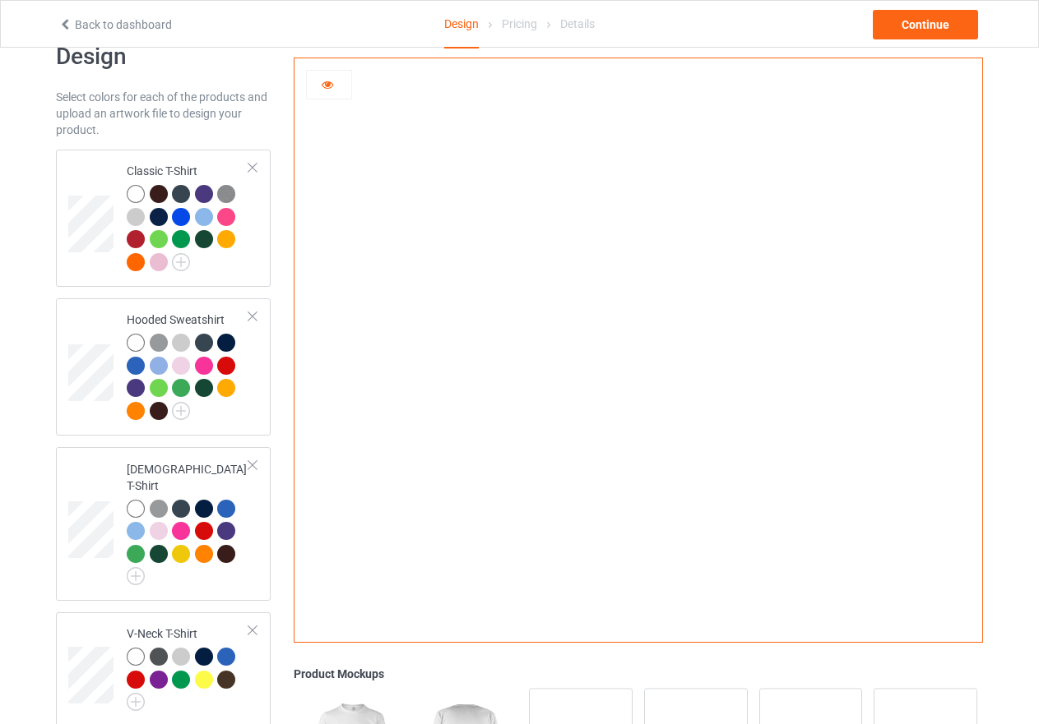
click at [322, 86] on icon at bounding box center [328, 82] width 14 height 12
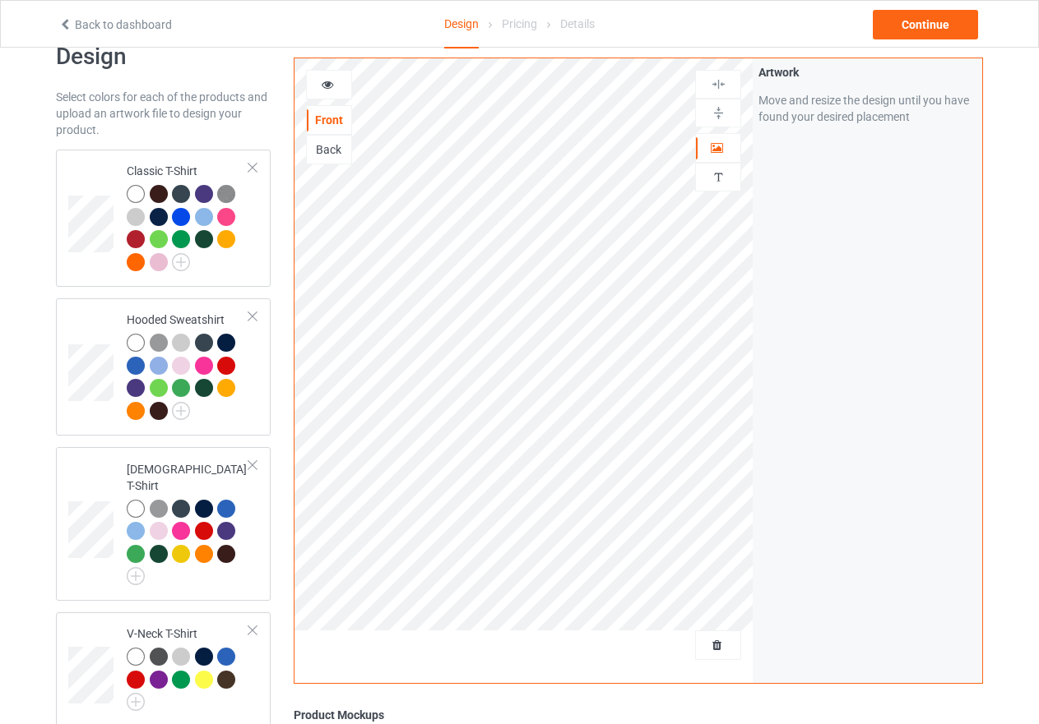
click at [716, 85] on img at bounding box center [719, 84] width 16 height 16
click at [715, 86] on img at bounding box center [719, 84] width 16 height 16
click at [321, 82] on icon at bounding box center [328, 82] width 14 height 12
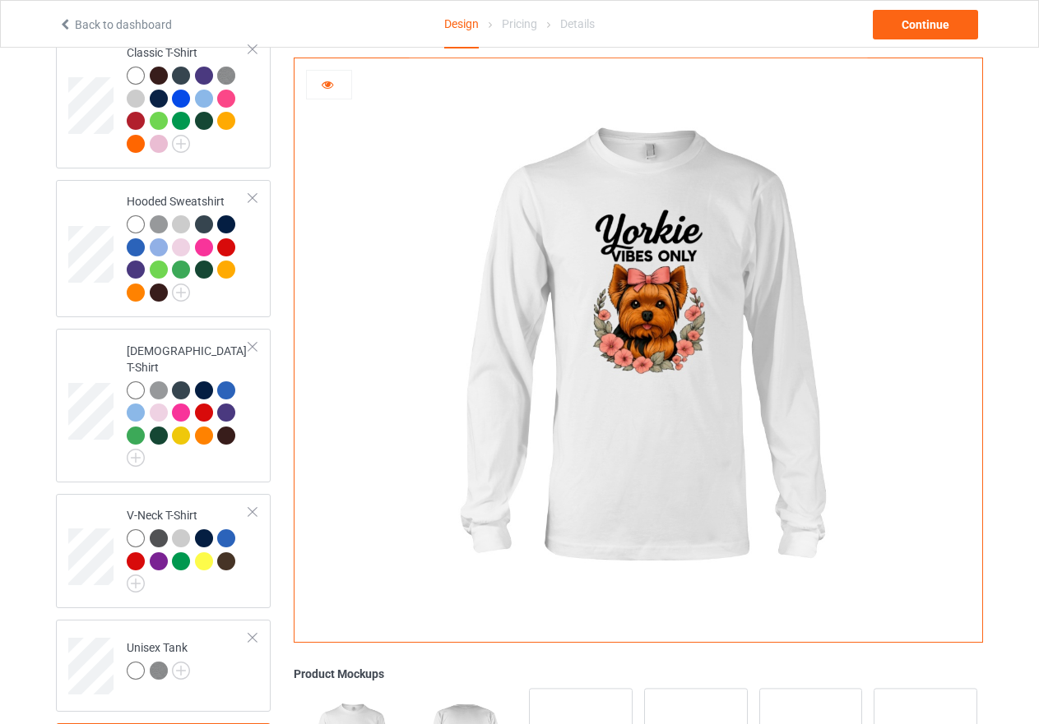
scroll to position [205, 0]
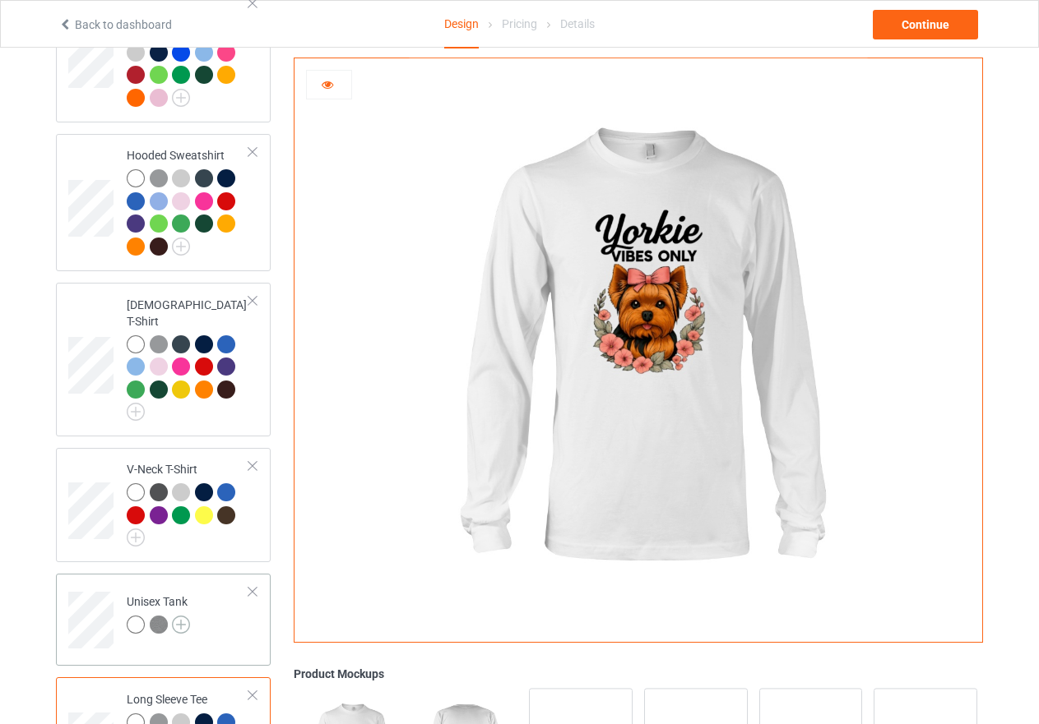
click at [173, 616] on img at bounding box center [181, 625] width 18 height 18
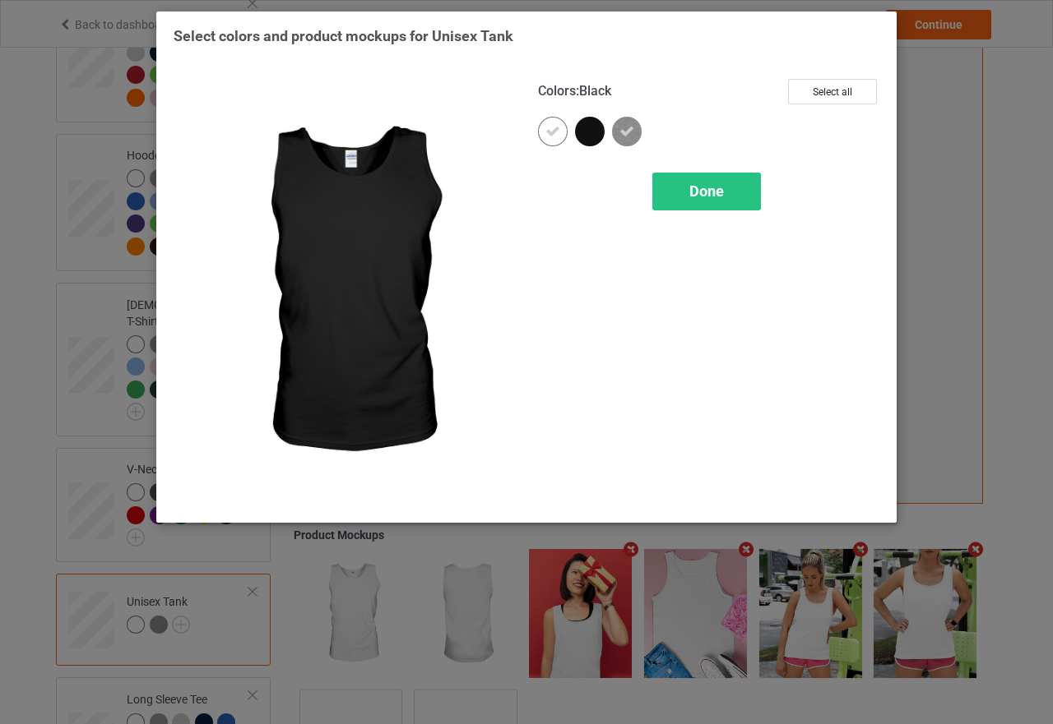
click at [587, 135] on div at bounding box center [590, 132] width 30 height 30
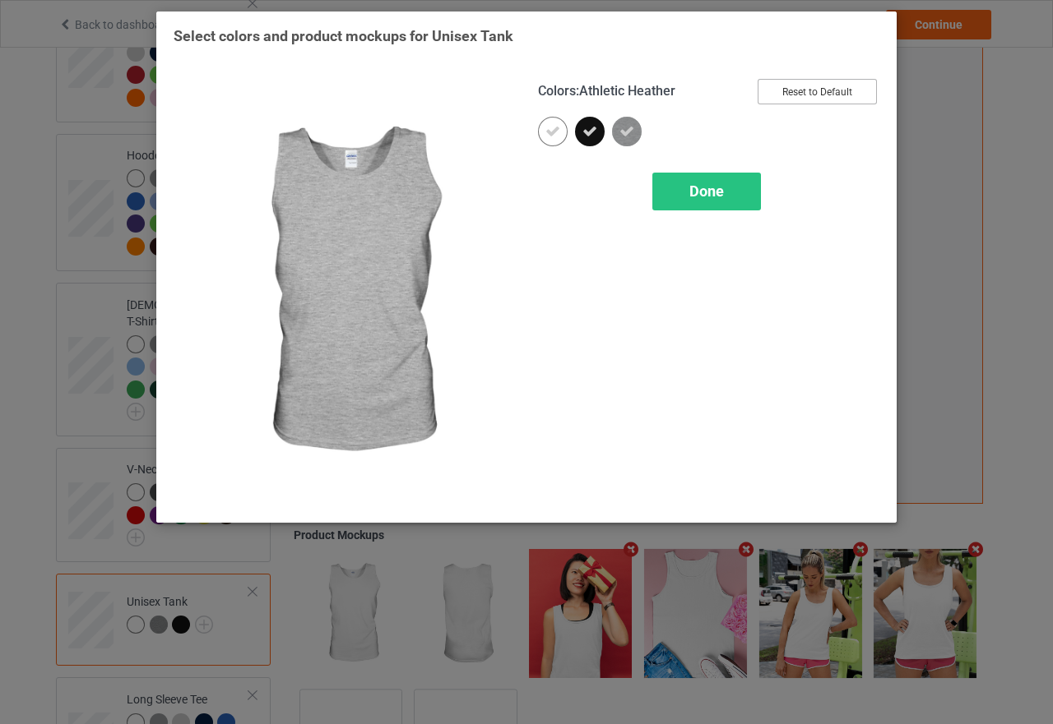
click at [832, 81] on button "Reset to Default" at bounding box center [816, 91] width 119 height 25
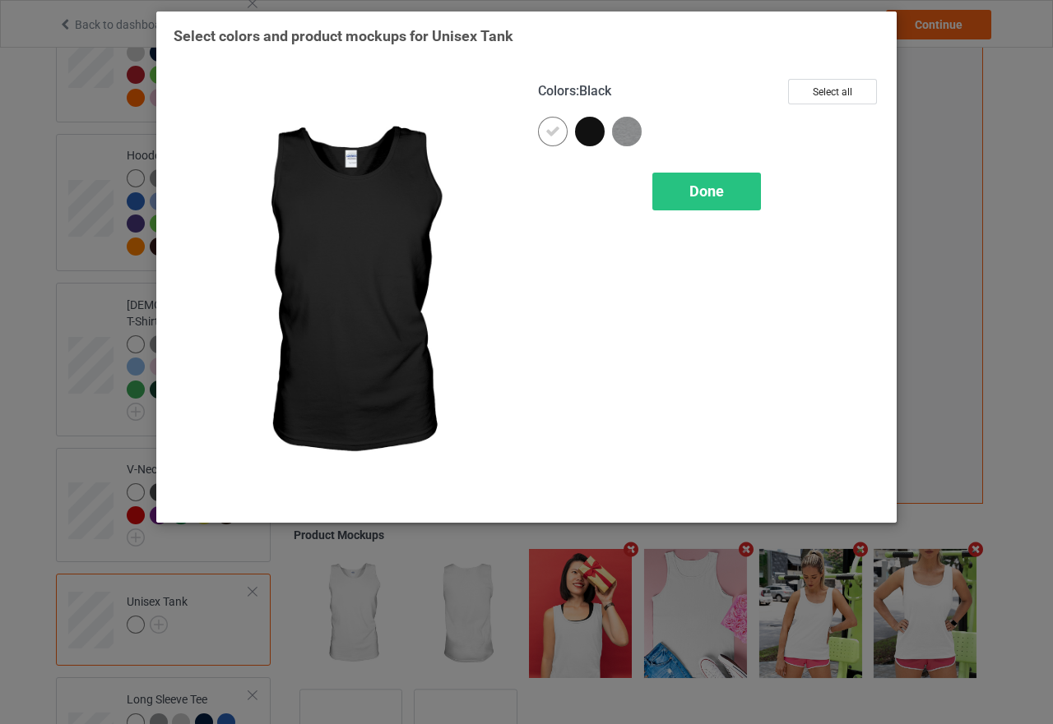
click at [592, 134] on div at bounding box center [590, 132] width 30 height 30
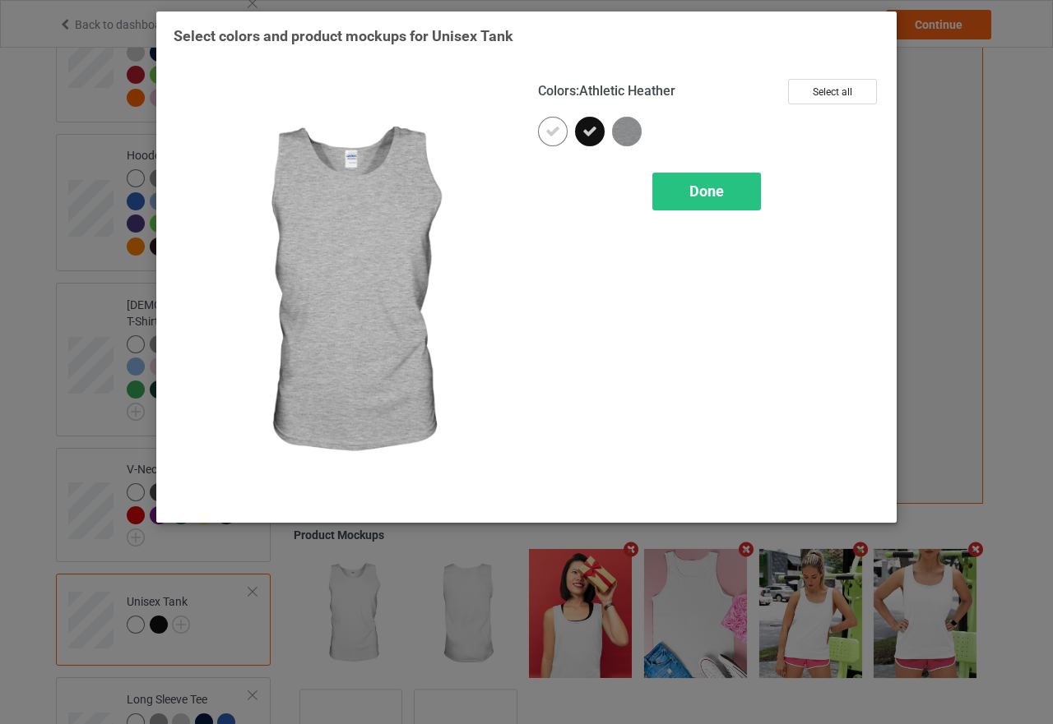
click at [621, 131] on img at bounding box center [627, 132] width 30 height 30
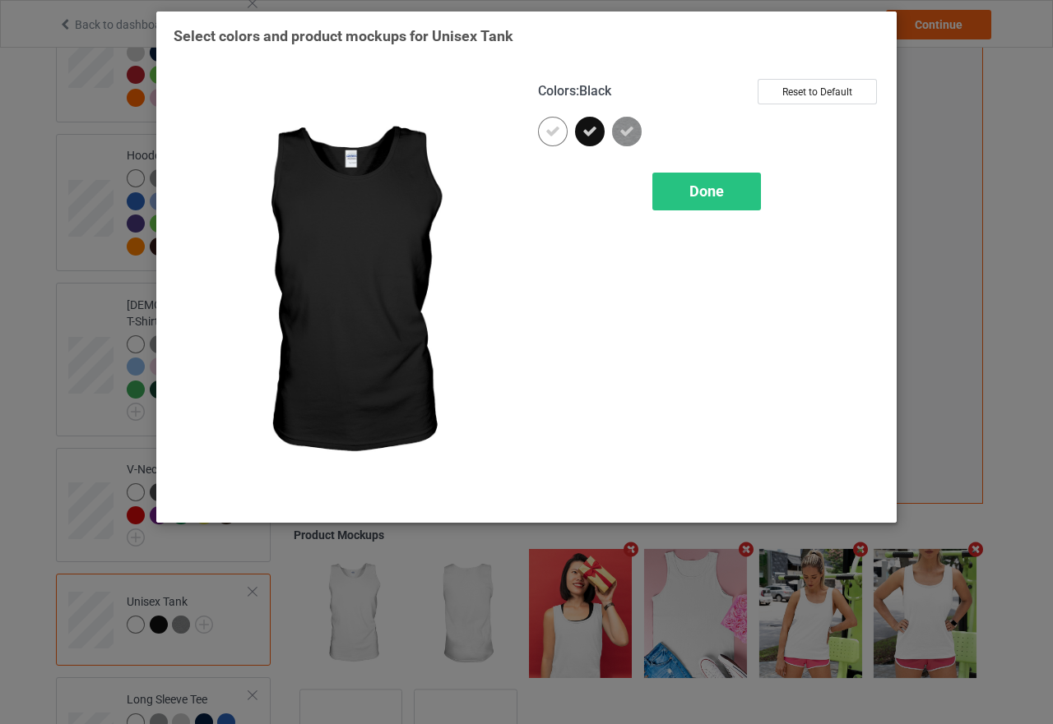
click at [591, 132] on icon at bounding box center [589, 131] width 15 height 15
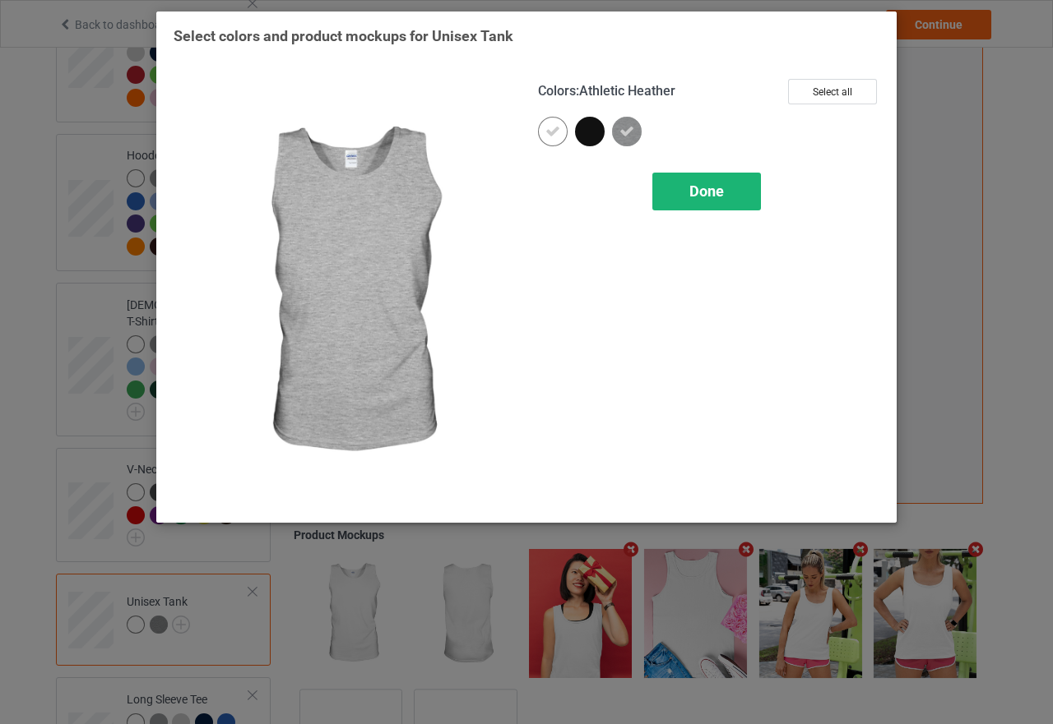
click at [693, 189] on span "Done" at bounding box center [706, 191] width 35 height 17
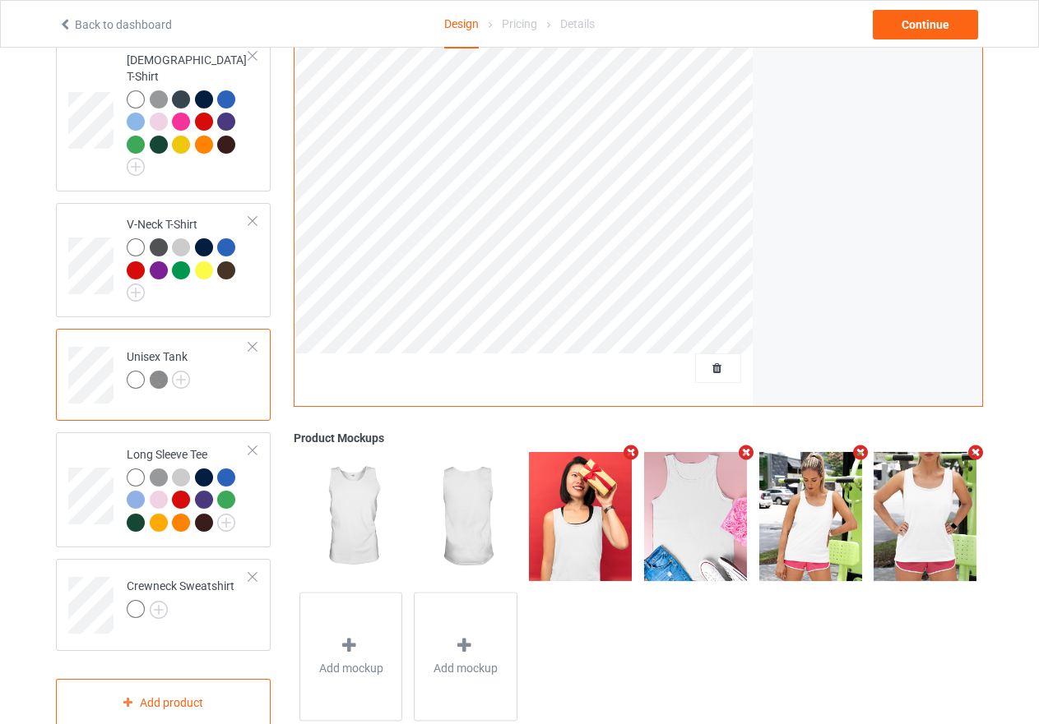
scroll to position [451, 0]
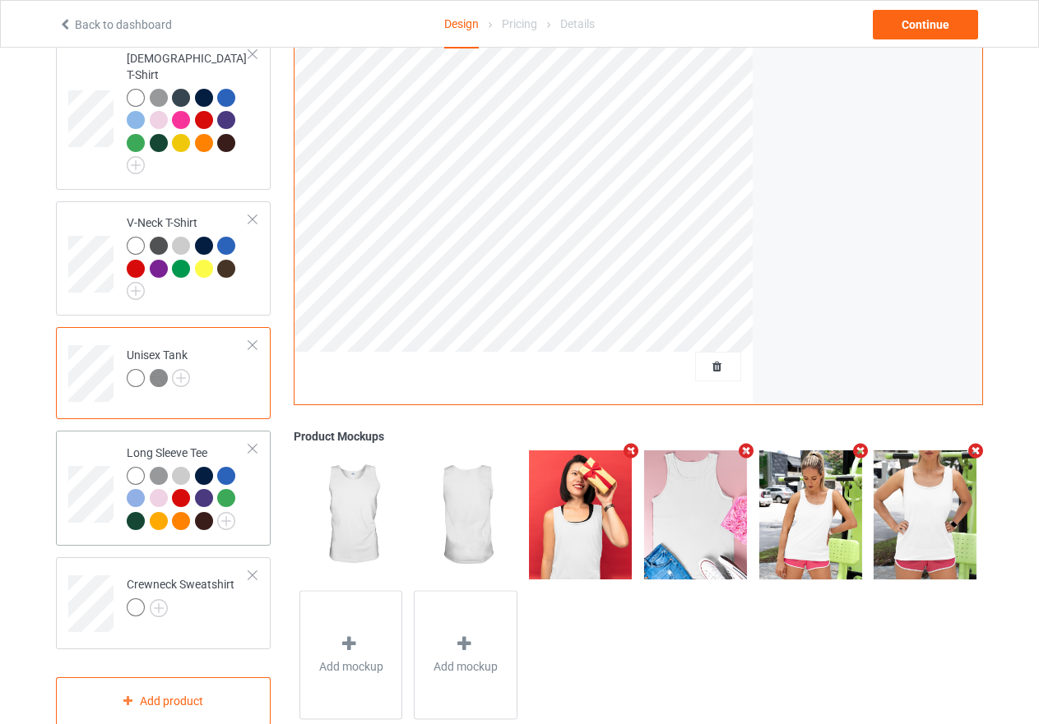
click at [243, 520] on div at bounding box center [188, 501] width 123 height 68
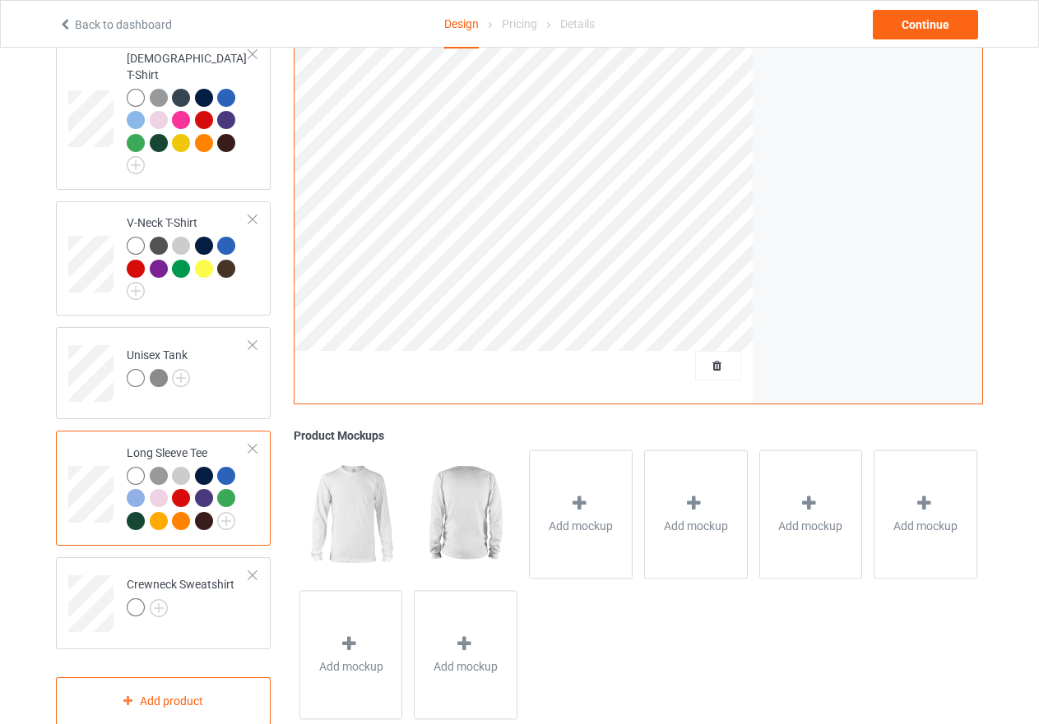
click at [225, 489] on div at bounding box center [226, 498] width 18 height 18
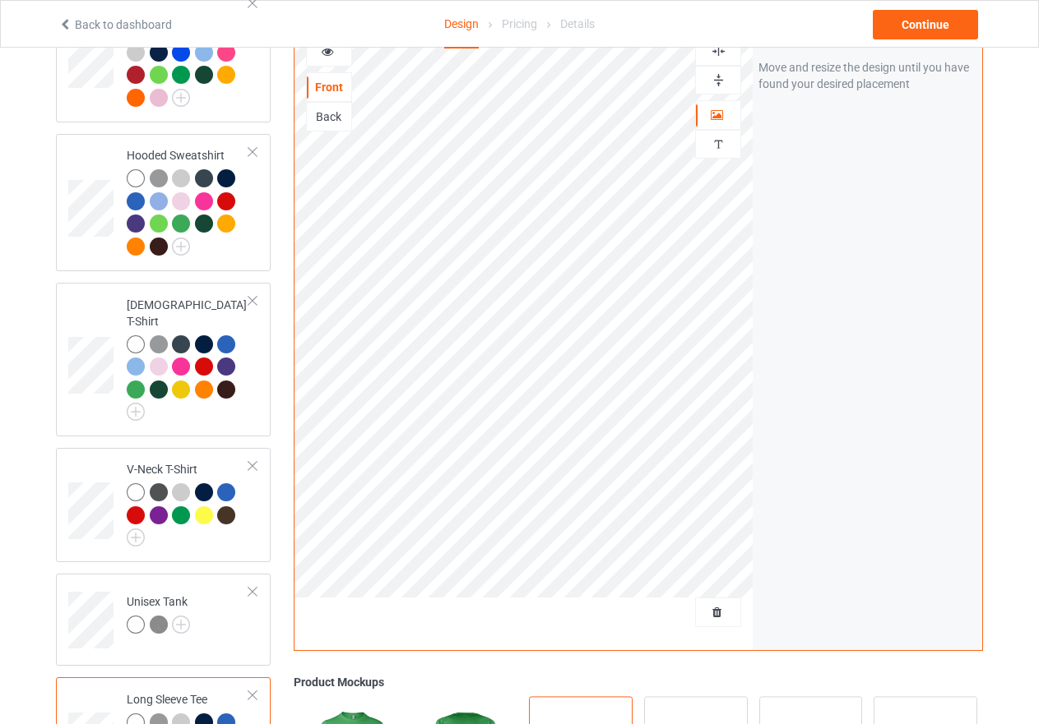
scroll to position [40, 0]
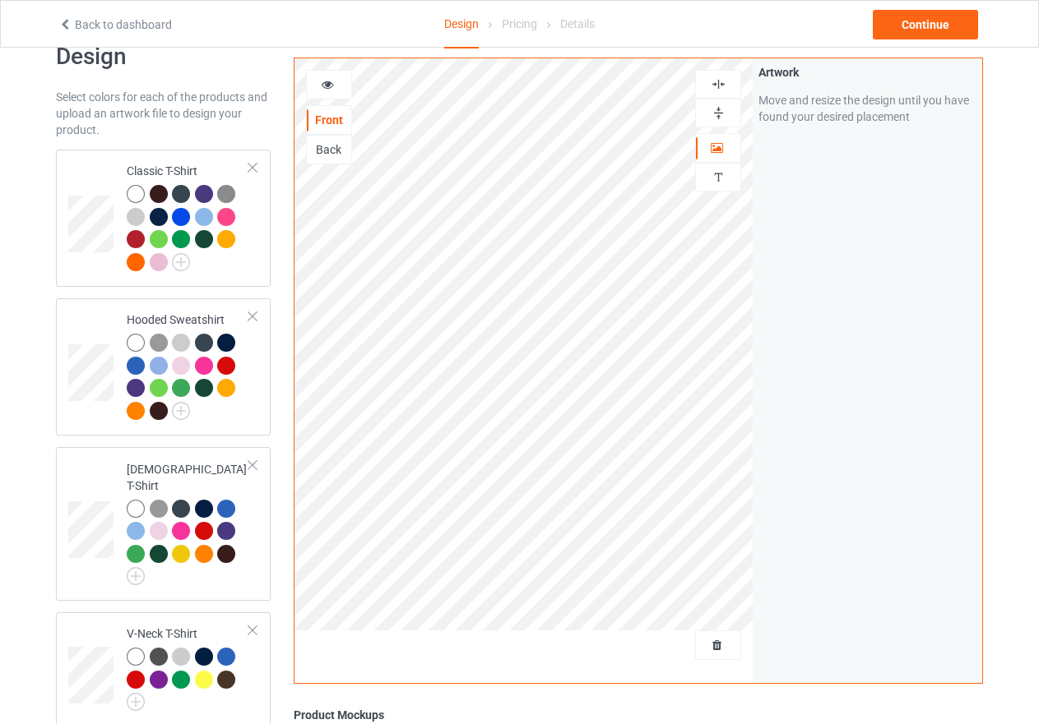
click at [713, 88] on img at bounding box center [719, 84] width 16 height 16
click at [713, 81] on img at bounding box center [719, 84] width 16 height 16
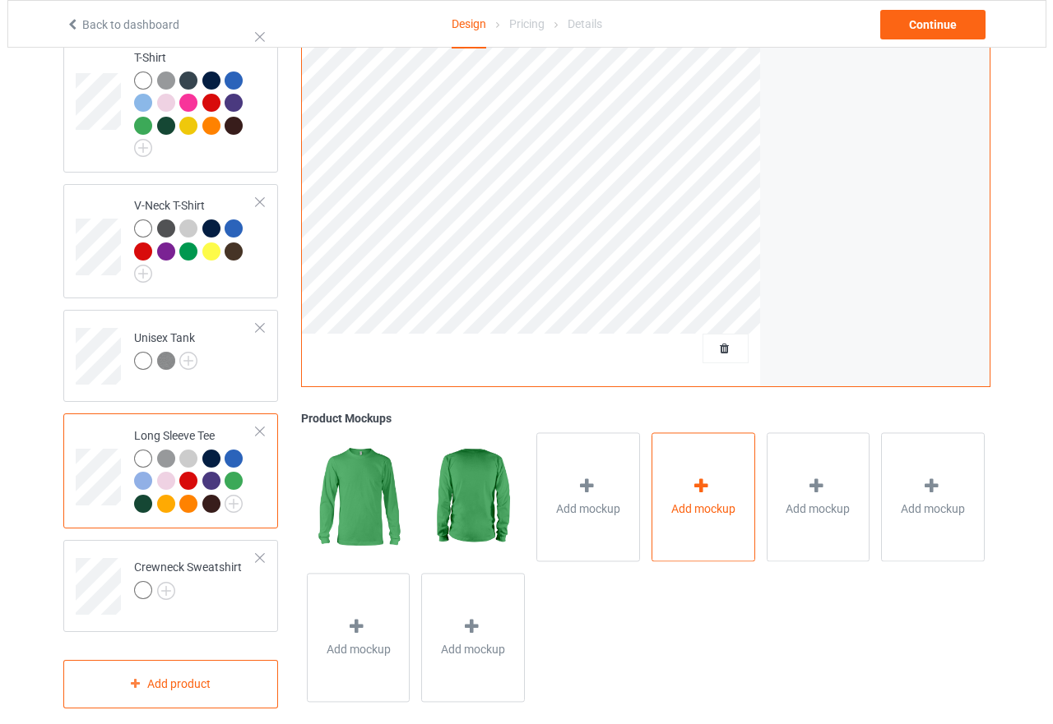
scroll to position [475, 0]
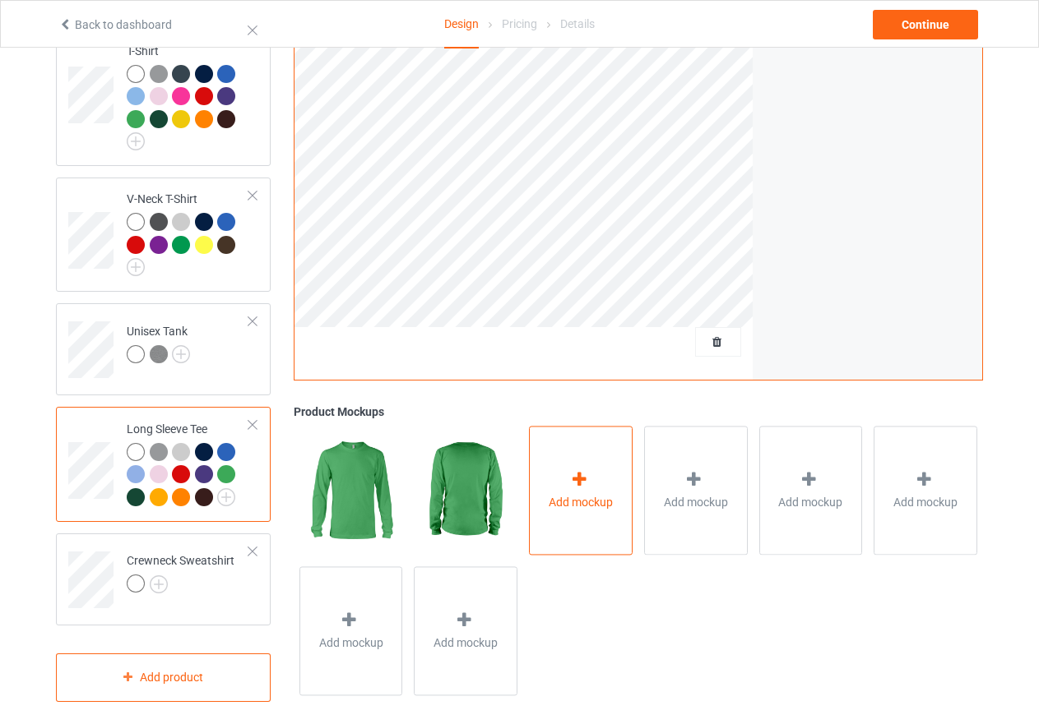
click at [577, 472] on icon at bounding box center [579, 480] width 21 height 17
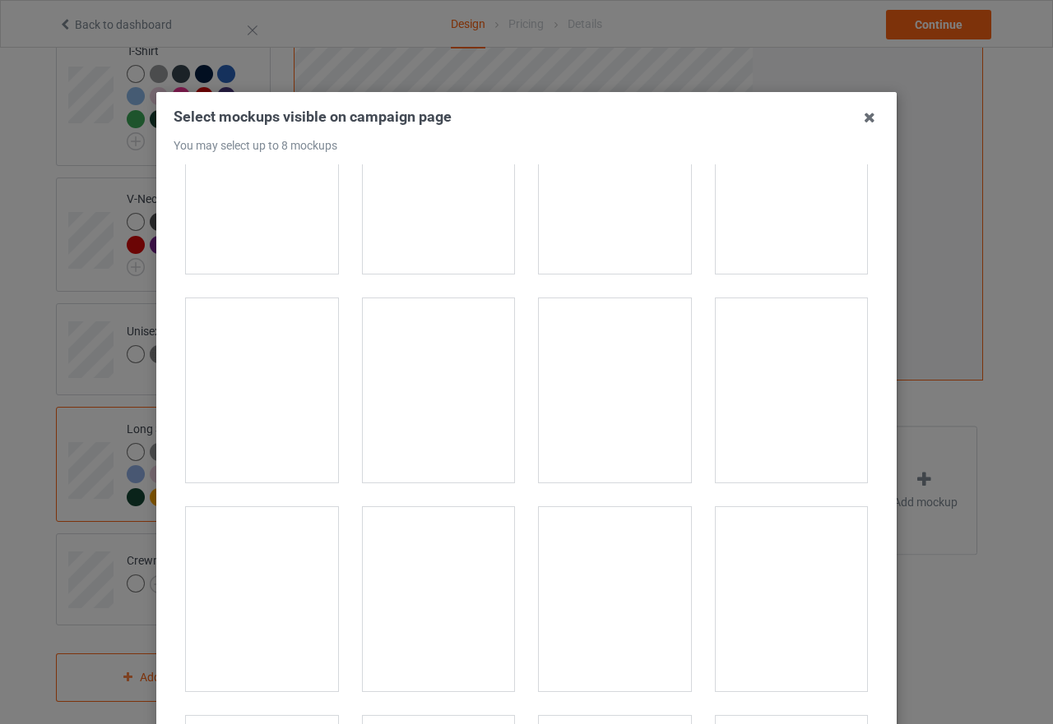
scroll to position [1151, 0]
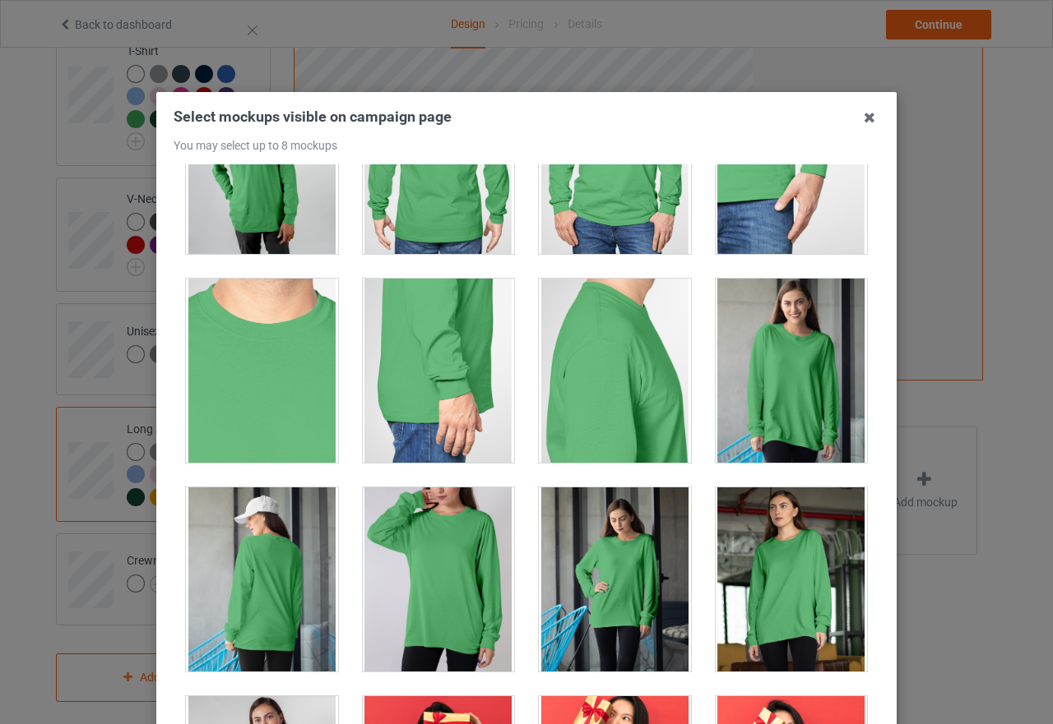
click at [791, 377] on div at bounding box center [791, 371] width 152 height 184
click at [434, 607] on div at bounding box center [439, 580] width 152 height 184
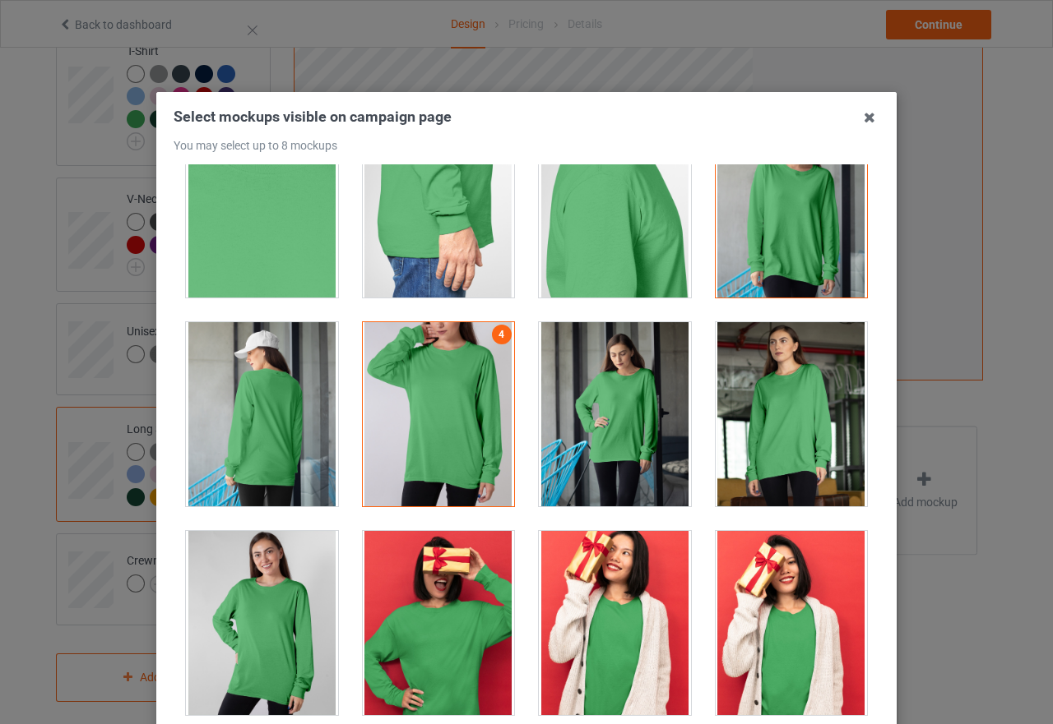
scroll to position [1645, 0]
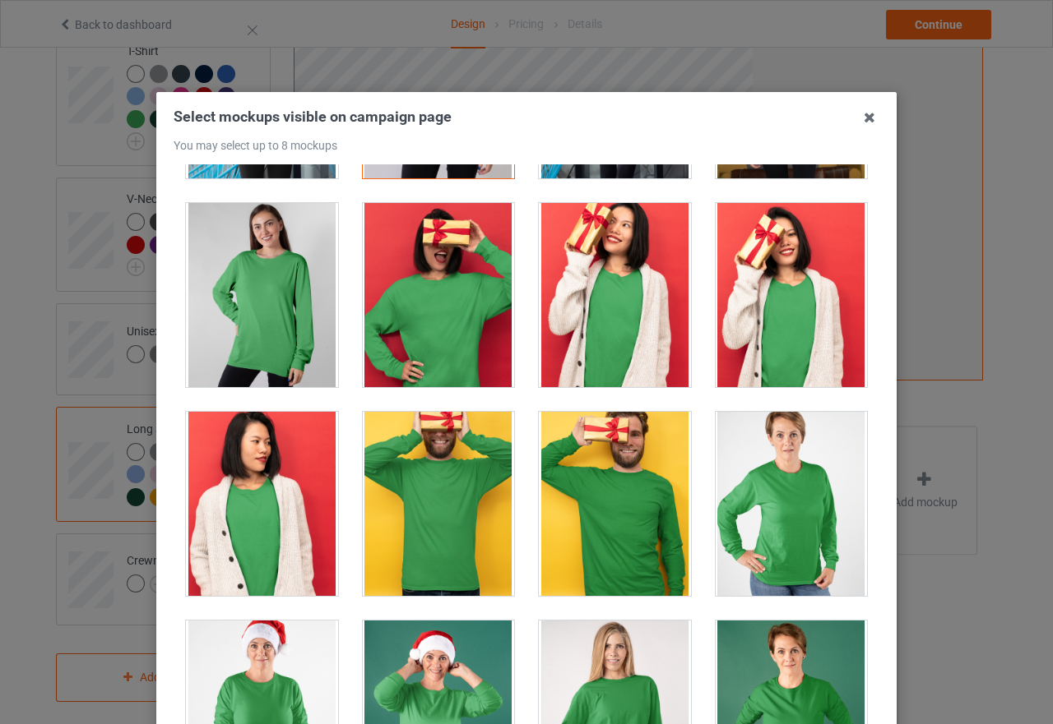
click at [312, 314] on div at bounding box center [262, 295] width 152 height 184
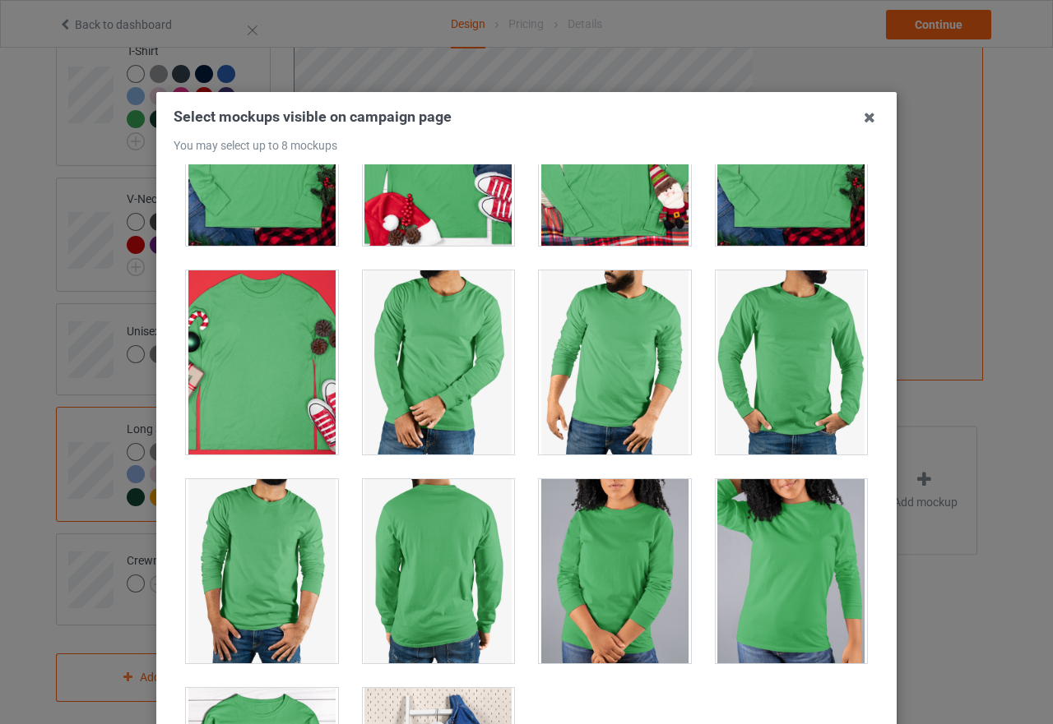
scroll to position [4433, 0]
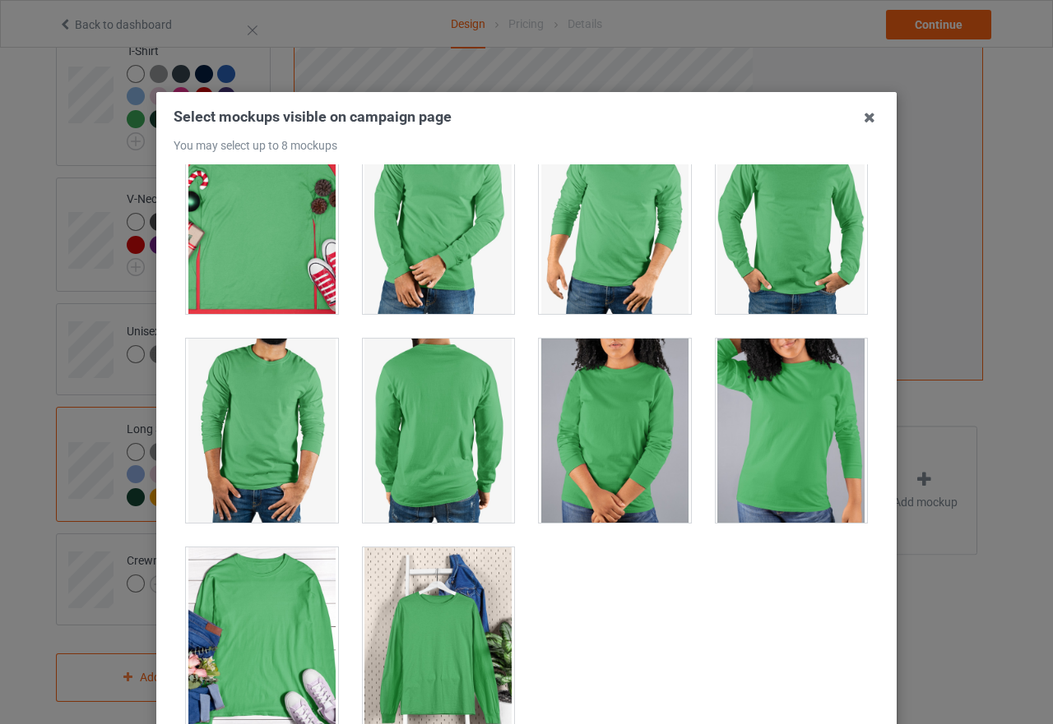
click at [631, 452] on div at bounding box center [615, 431] width 152 height 184
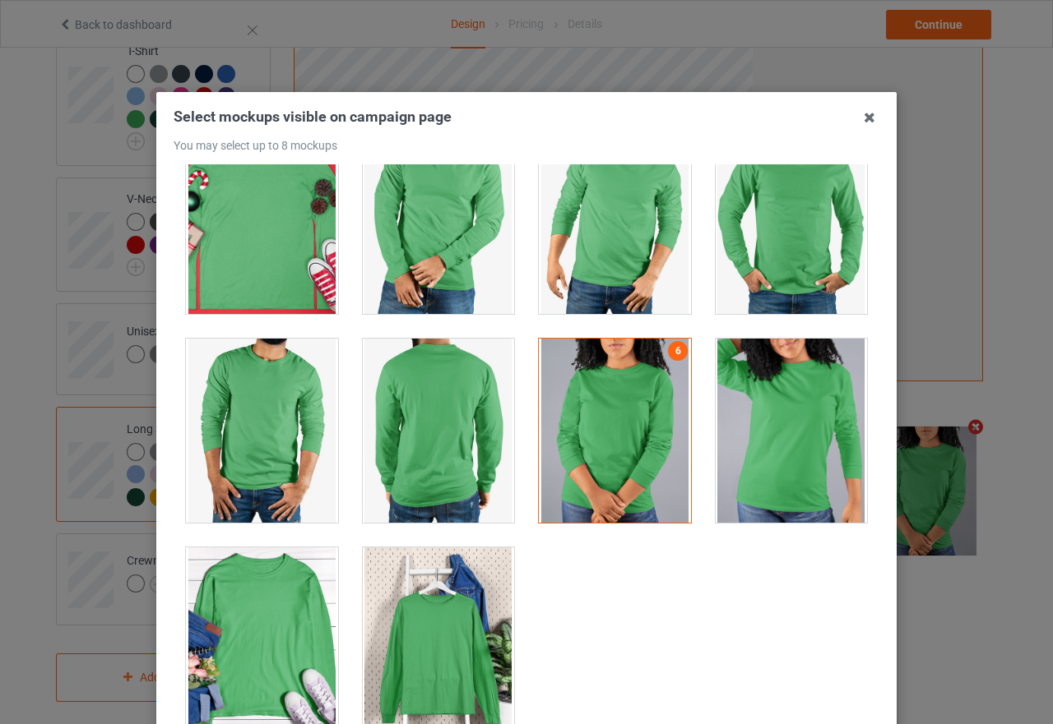
click at [754, 464] on div at bounding box center [791, 431] width 152 height 184
click at [405, 660] on div at bounding box center [439, 640] width 152 height 184
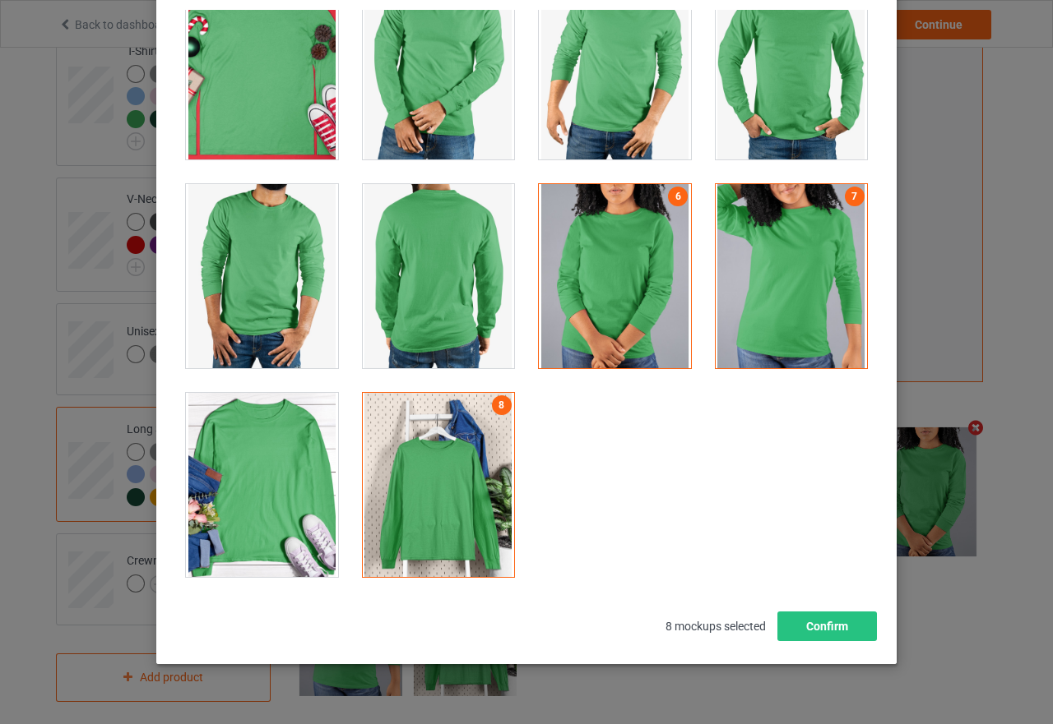
scroll to position [187, 0]
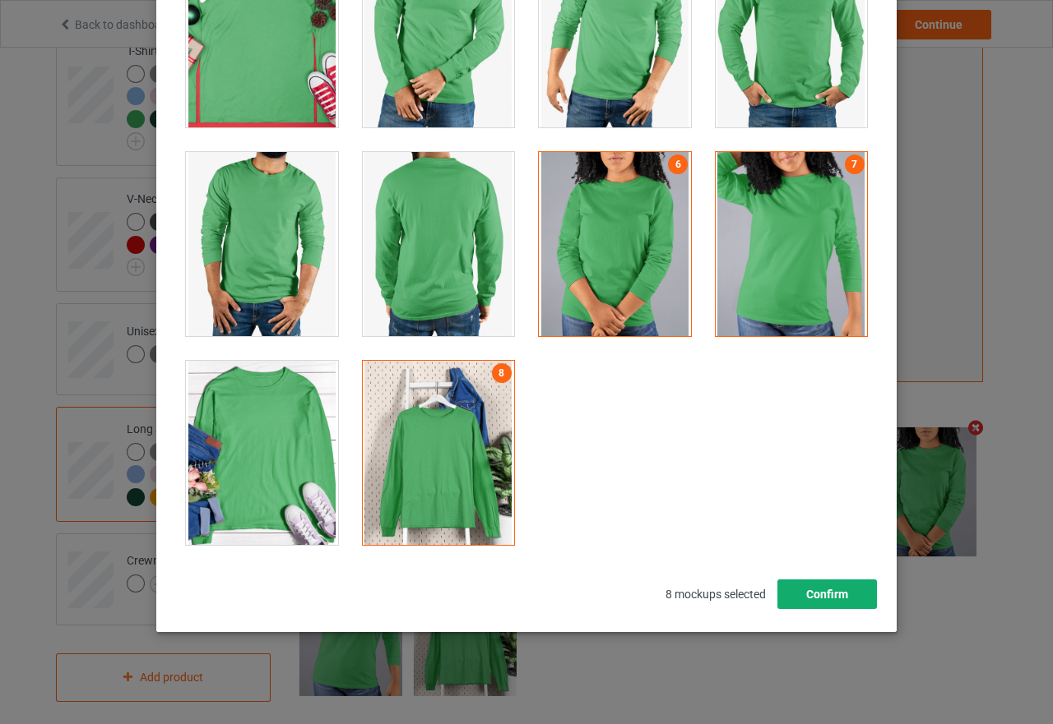
click at [845, 602] on button "Confirm" at bounding box center [827, 595] width 100 height 30
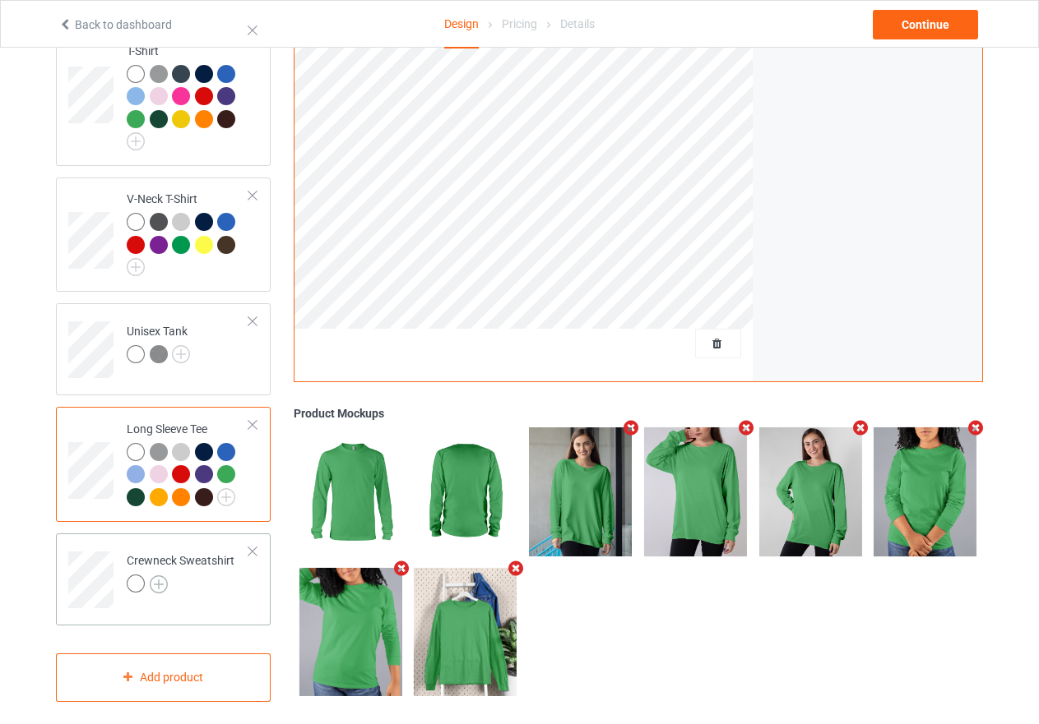
click at [164, 576] on img at bounding box center [159, 585] width 18 height 18
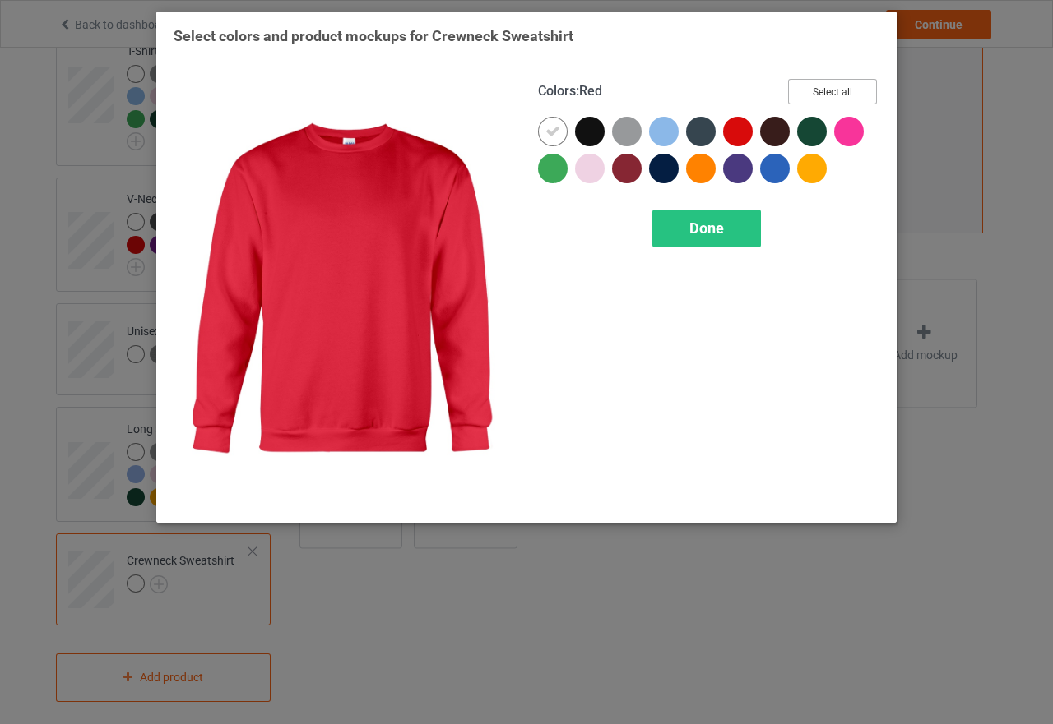
click at [833, 96] on button "Select all" at bounding box center [832, 91] width 89 height 25
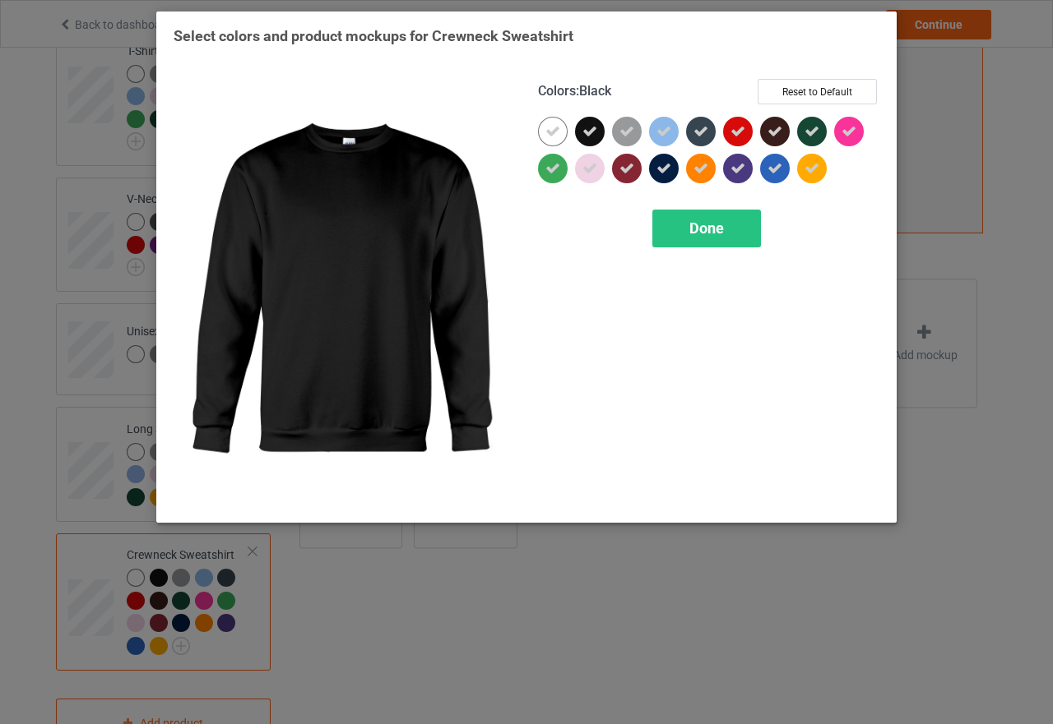
click at [597, 126] on div at bounding box center [590, 132] width 30 height 30
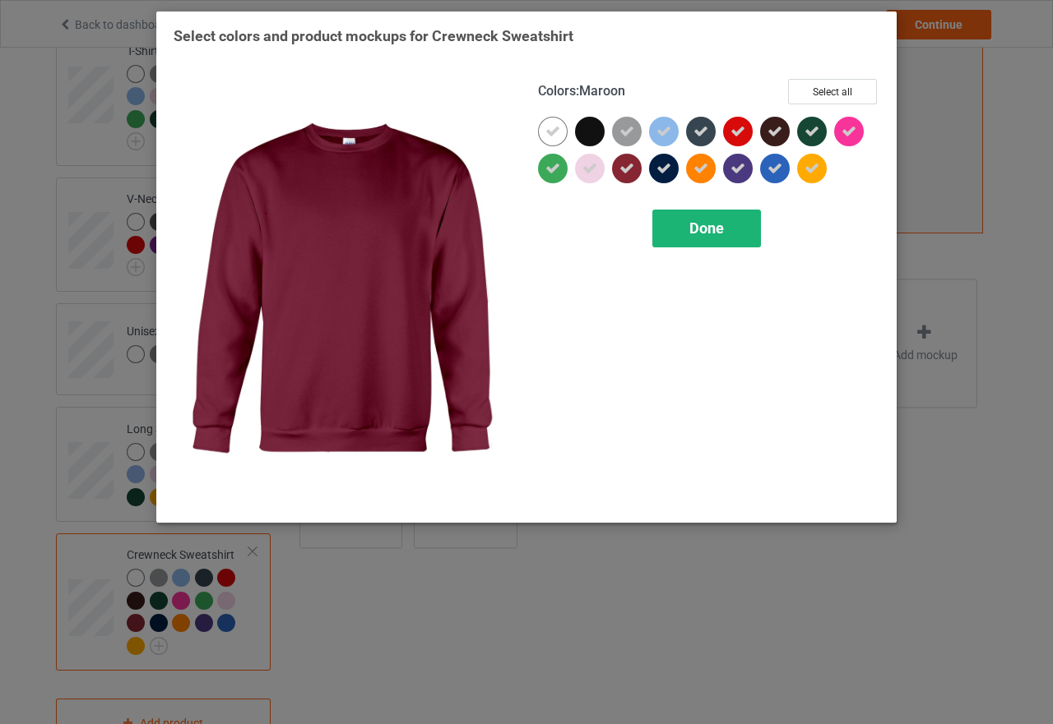
click at [686, 221] on div "Done" at bounding box center [706, 229] width 109 height 38
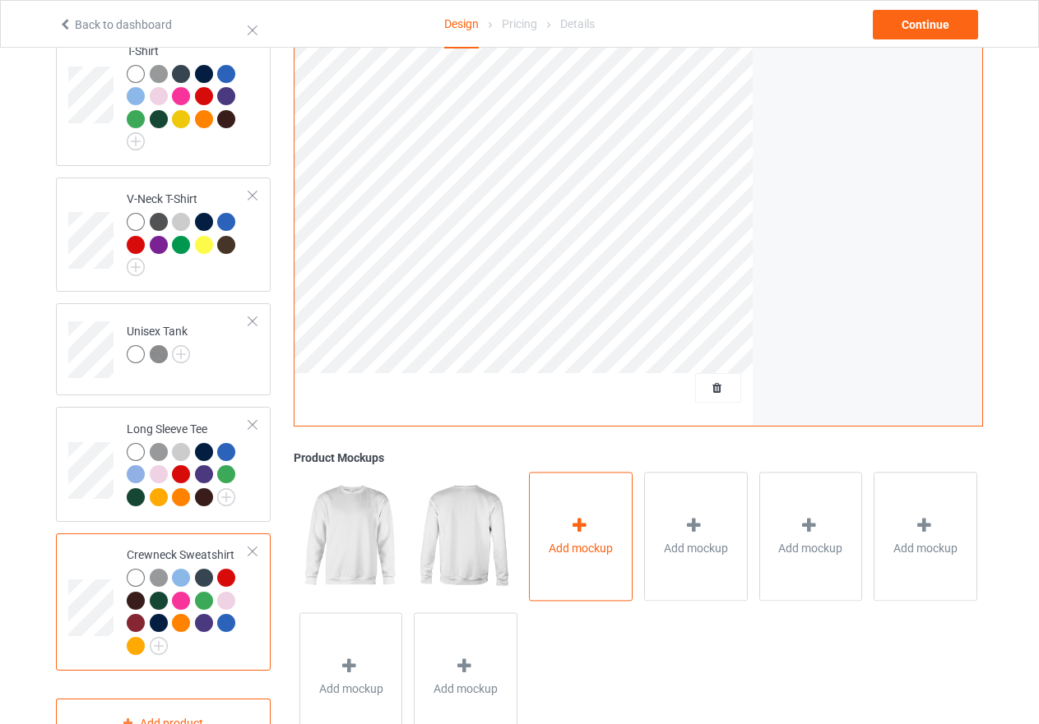
click at [588, 517] on icon at bounding box center [579, 525] width 21 height 17
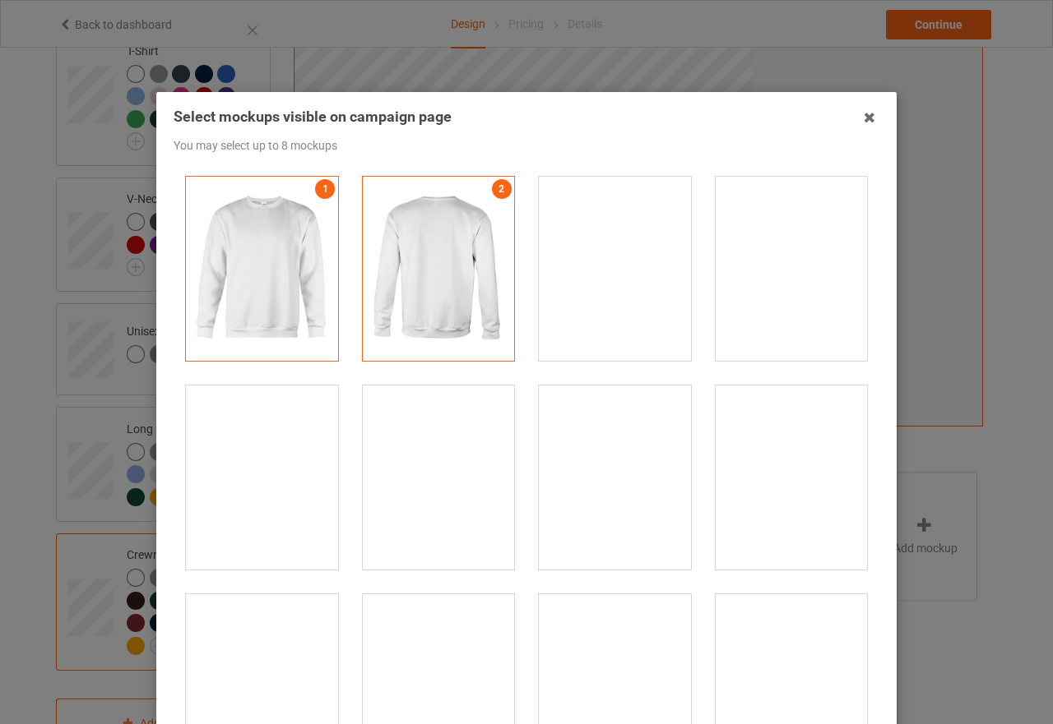
click at [597, 294] on div at bounding box center [615, 269] width 152 height 184
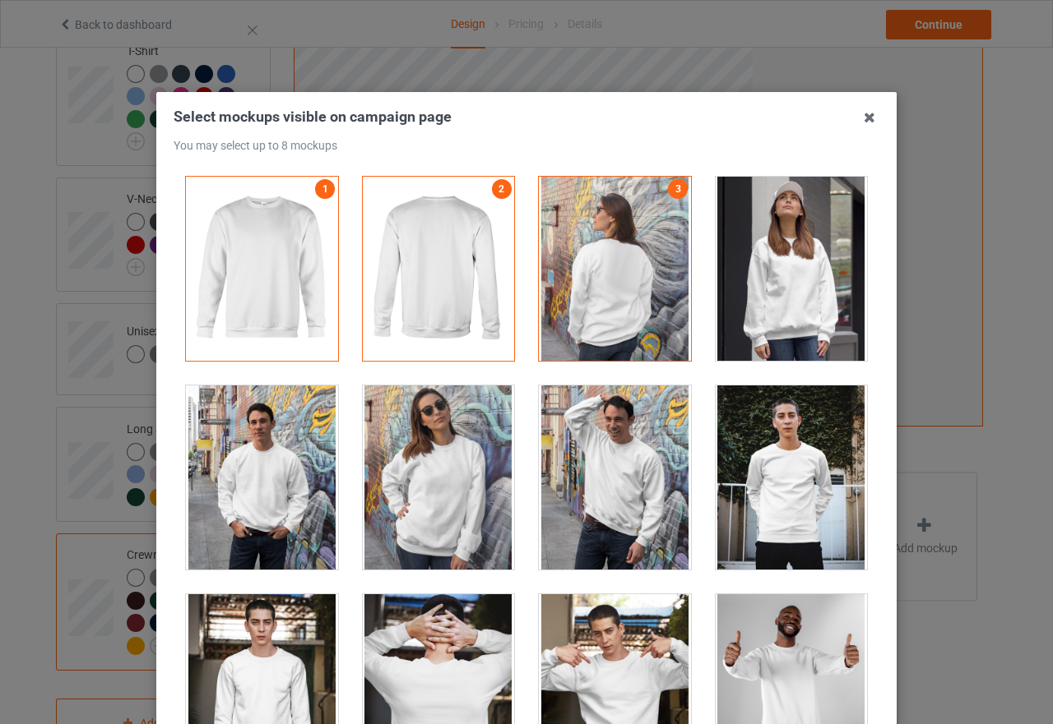
click at [445, 471] on div at bounding box center [439, 478] width 152 height 184
click at [782, 292] on div at bounding box center [791, 269] width 152 height 184
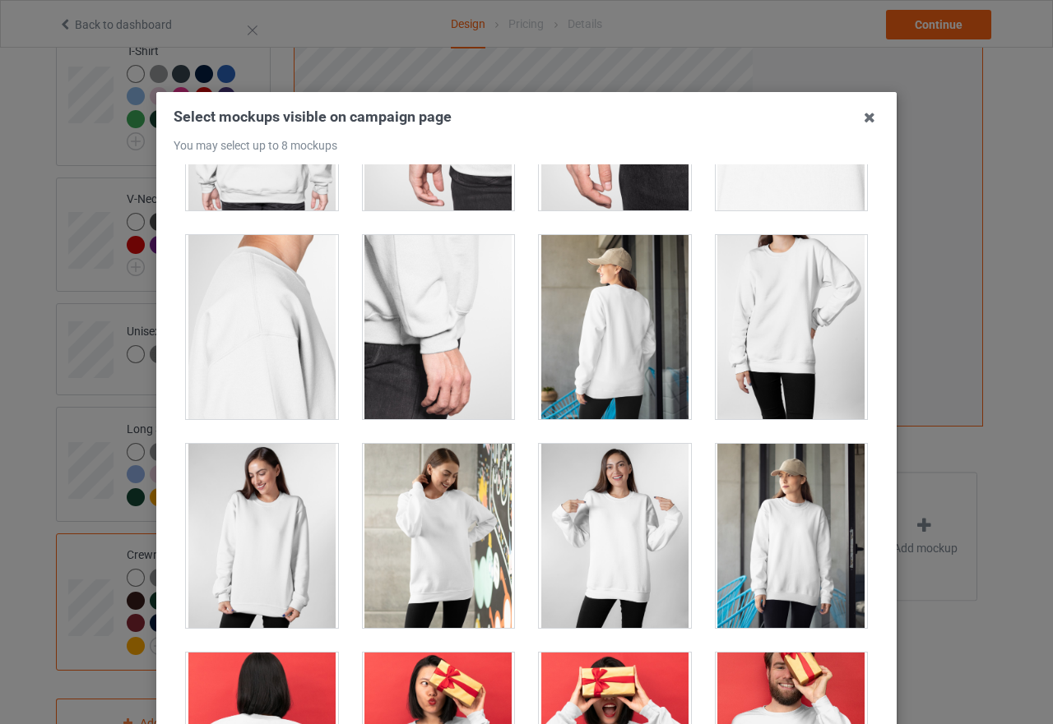
scroll to position [987, 0]
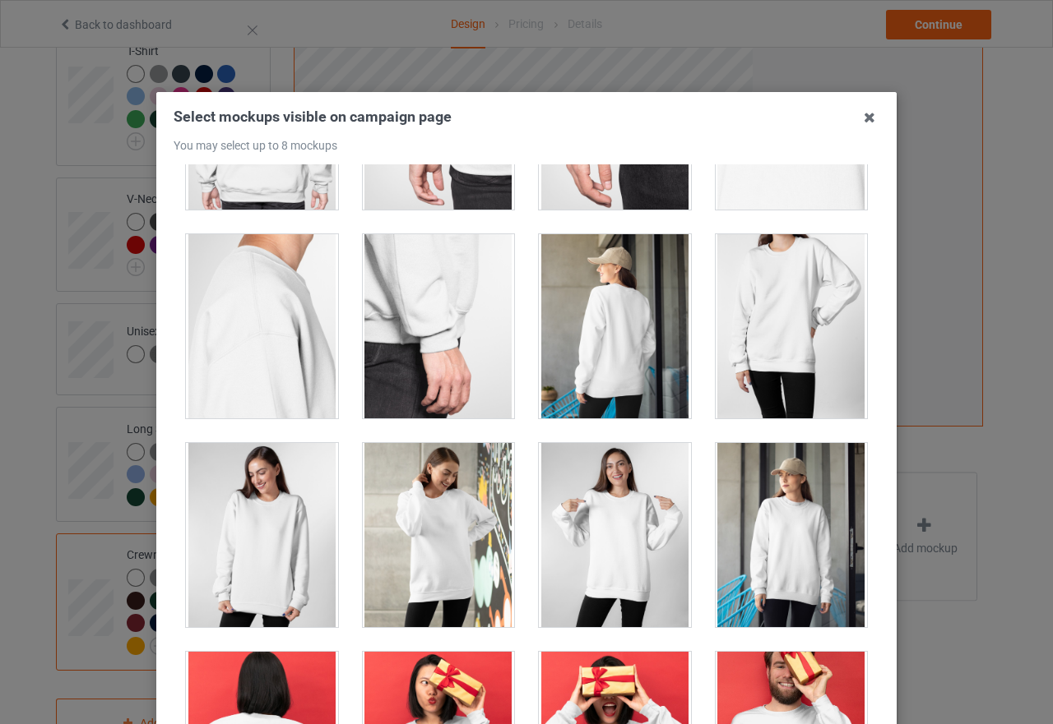
click at [278, 526] on div at bounding box center [262, 535] width 152 height 184
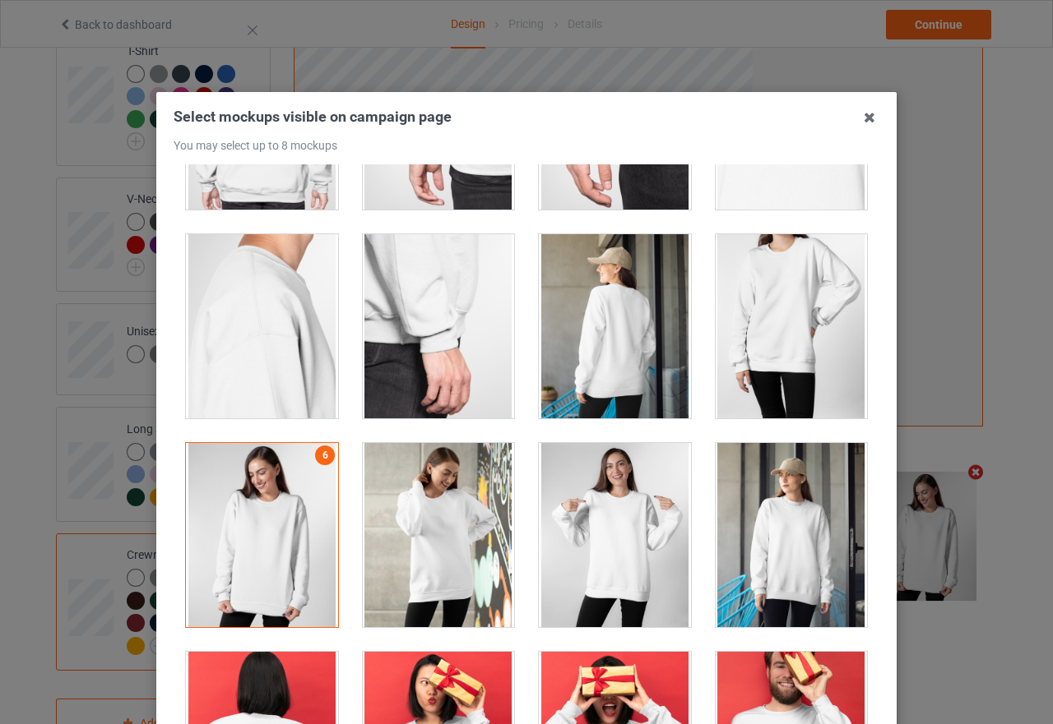
click at [642, 513] on div at bounding box center [615, 535] width 152 height 184
click at [785, 527] on div at bounding box center [791, 535] width 152 height 184
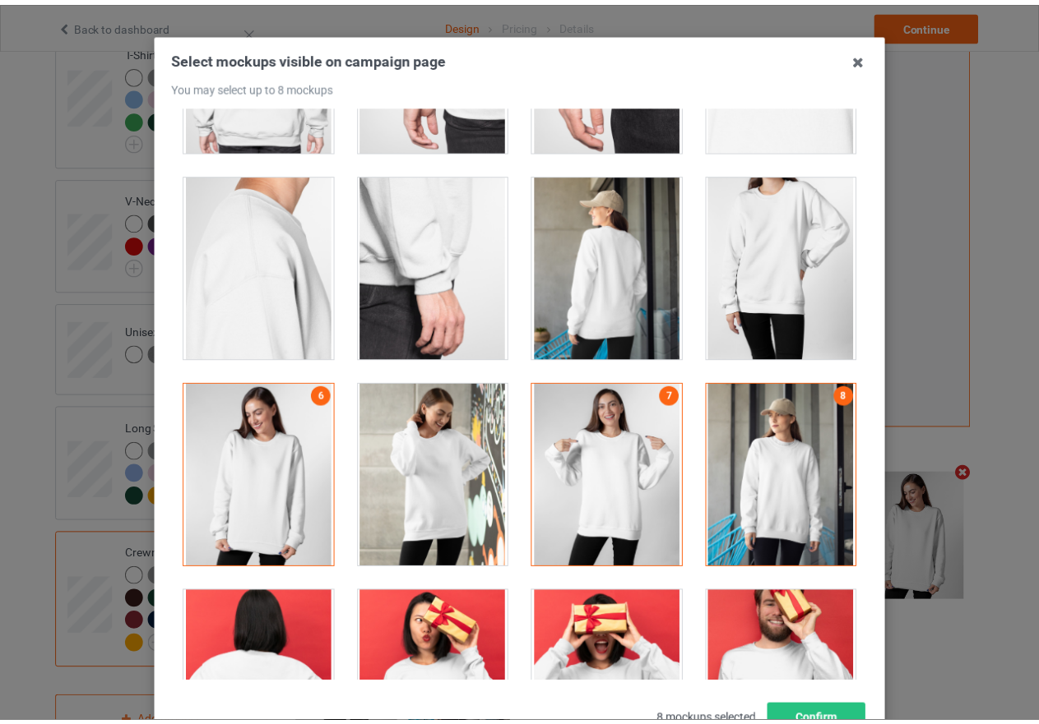
scroll to position [187, 0]
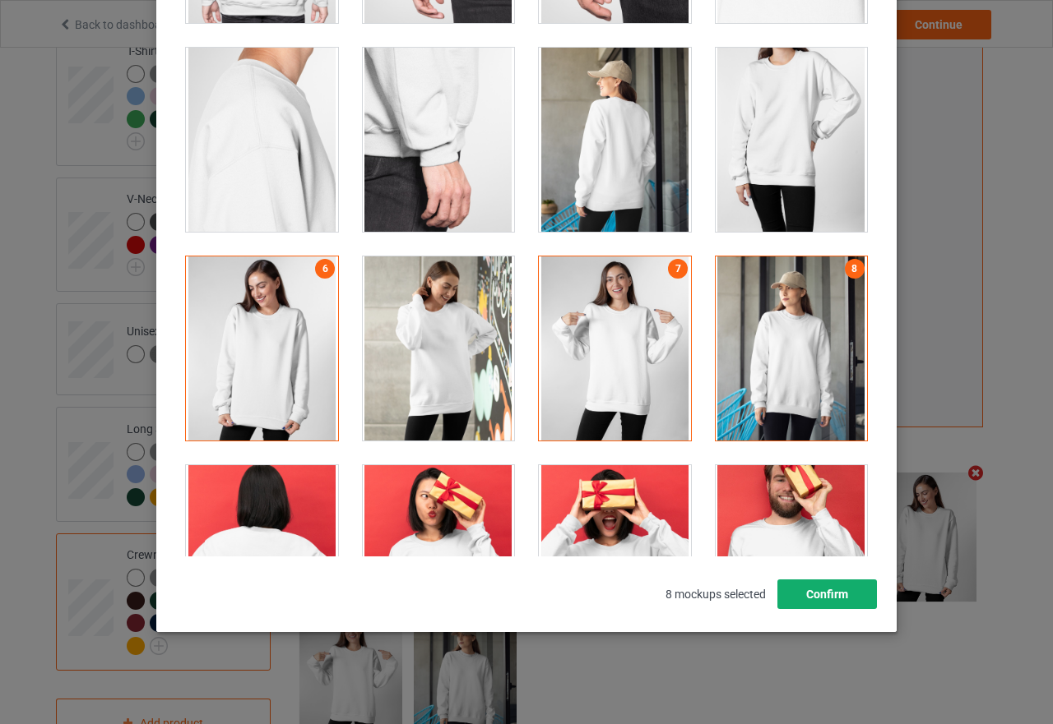
click at [788, 595] on button "Confirm" at bounding box center [827, 595] width 100 height 30
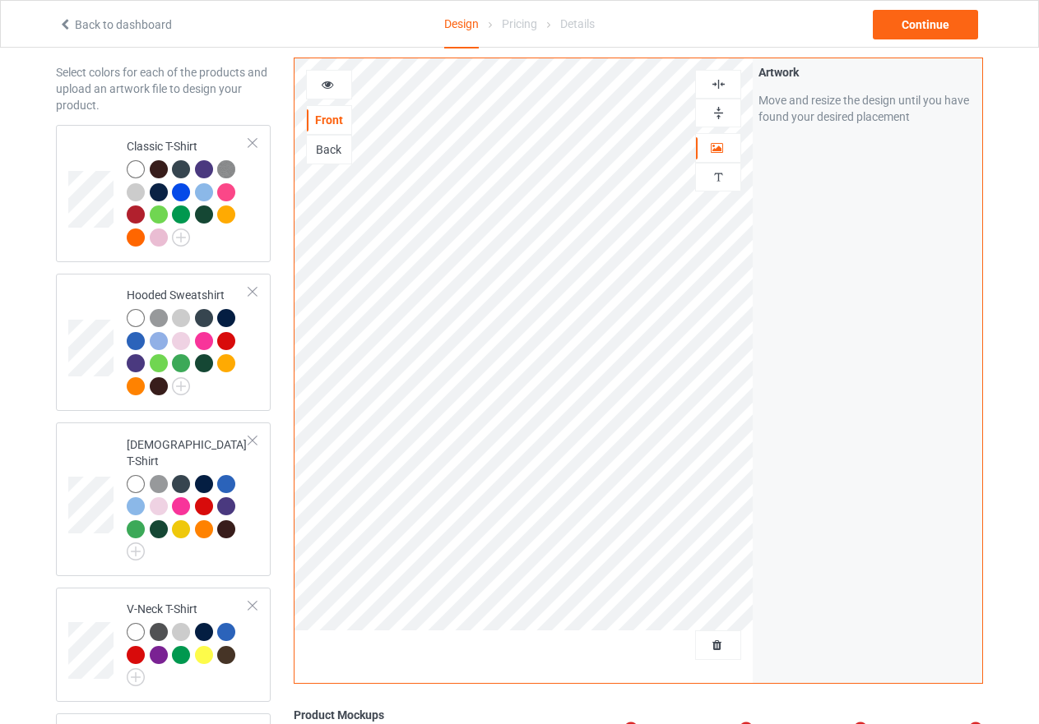
scroll to position [28, 0]
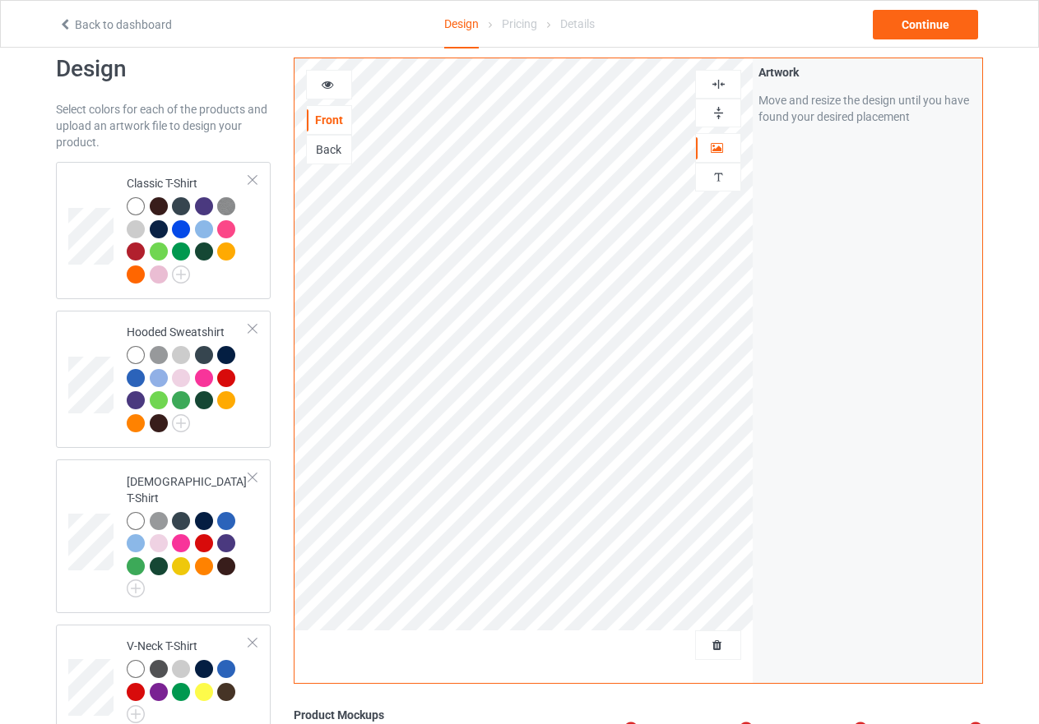
click at [326, 90] on div at bounding box center [329, 84] width 44 height 16
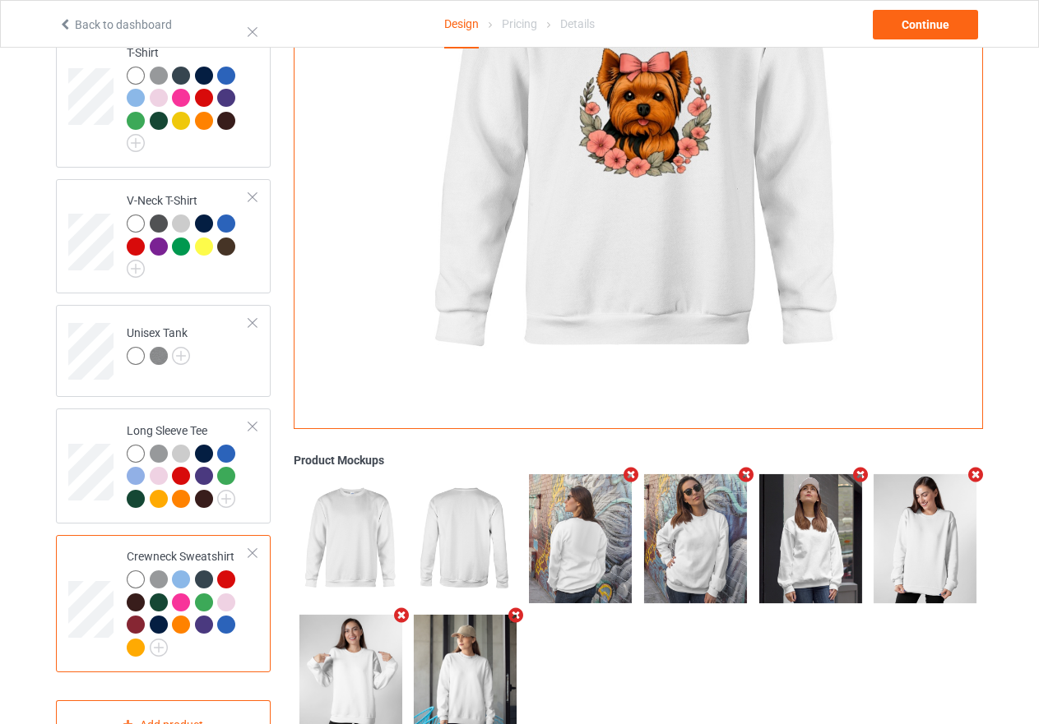
scroll to position [521, 0]
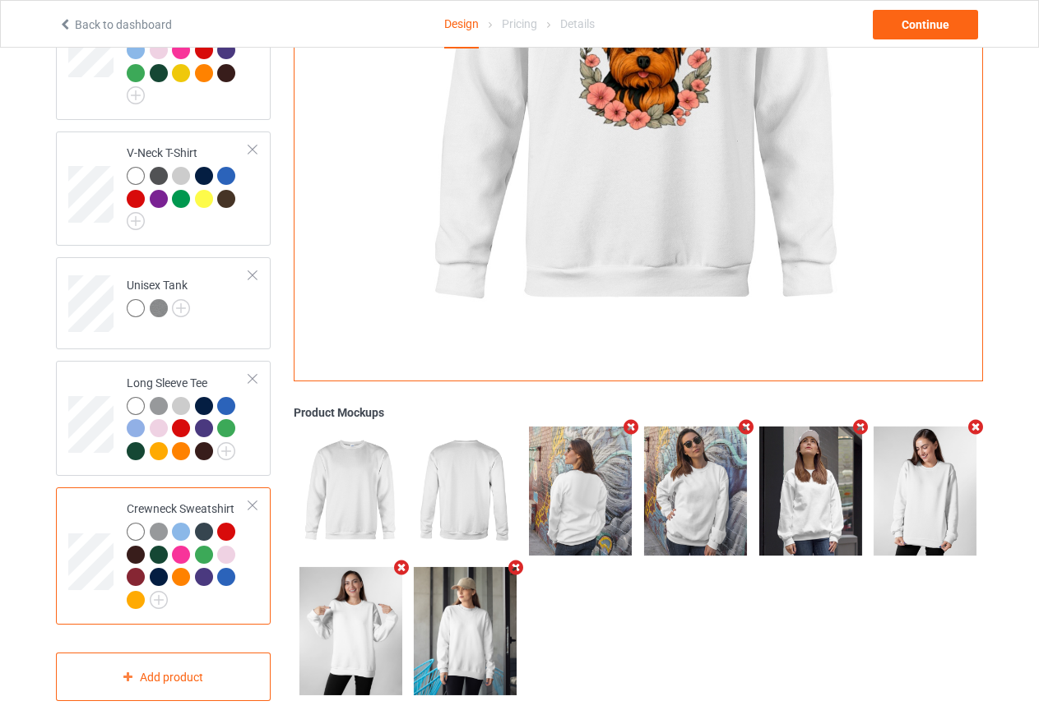
click at [198, 546] on div at bounding box center [204, 555] width 18 height 18
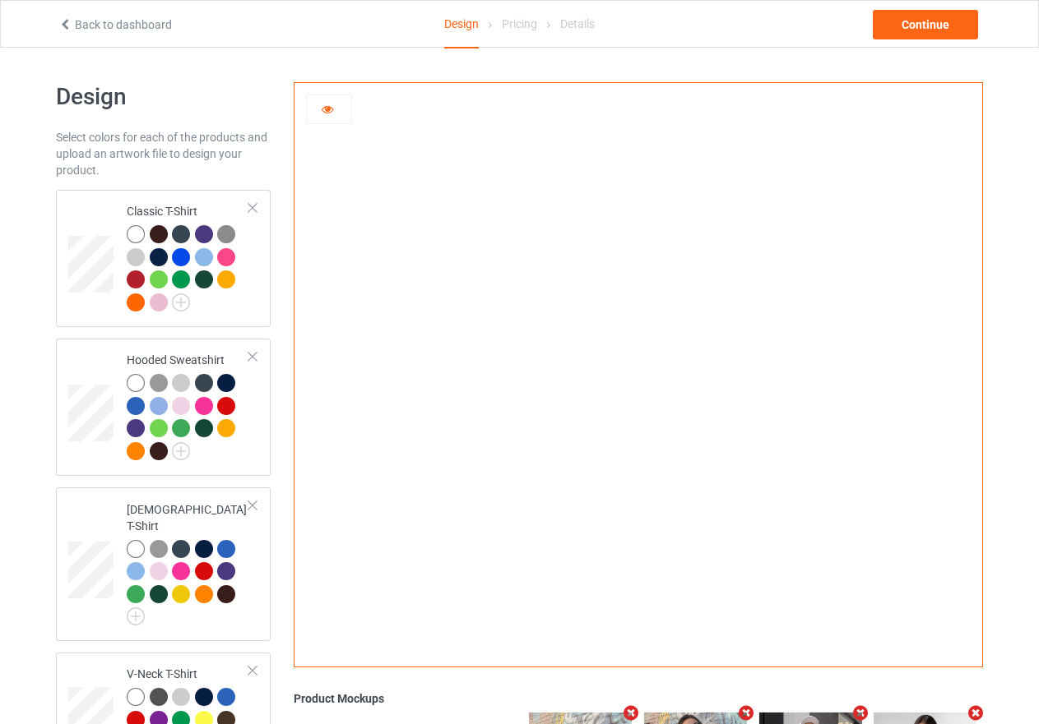
click at [325, 110] on icon at bounding box center [328, 107] width 14 height 12
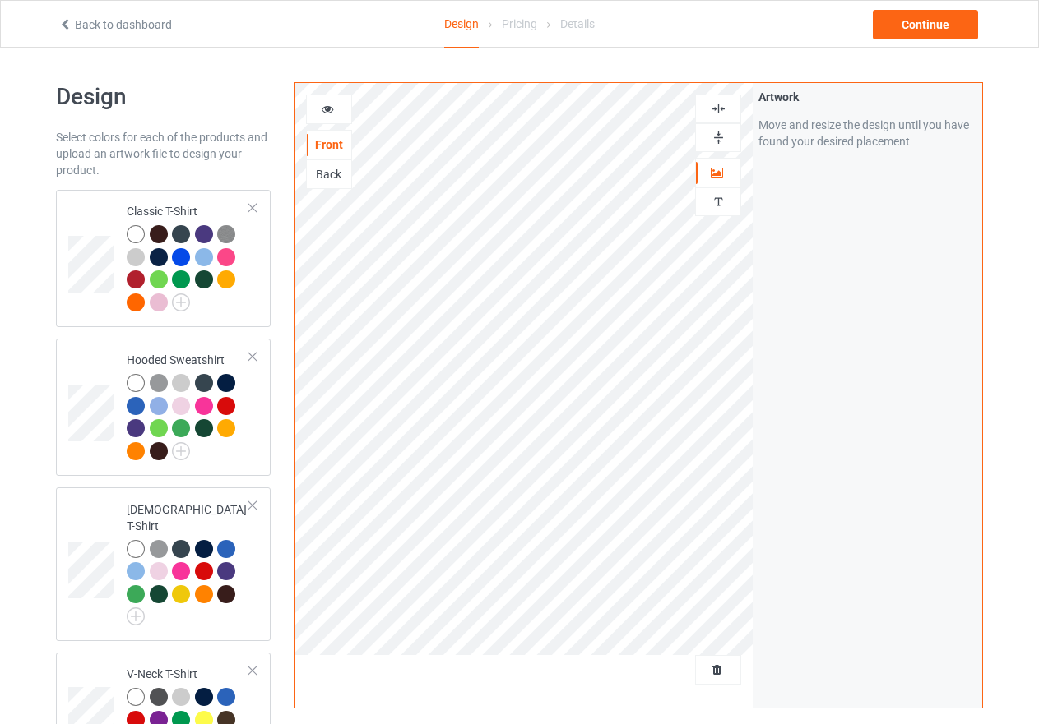
click at [715, 109] on img at bounding box center [719, 109] width 16 height 16
click at [715, 110] on img at bounding box center [719, 109] width 16 height 16
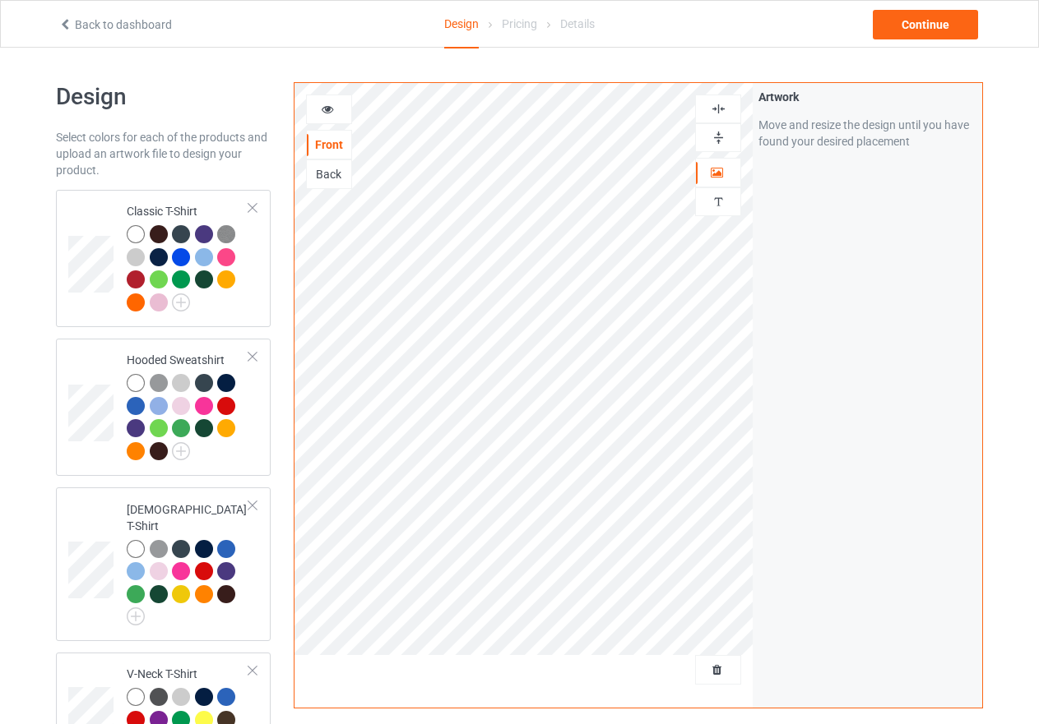
click at [715, 110] on img at bounding box center [719, 109] width 16 height 16
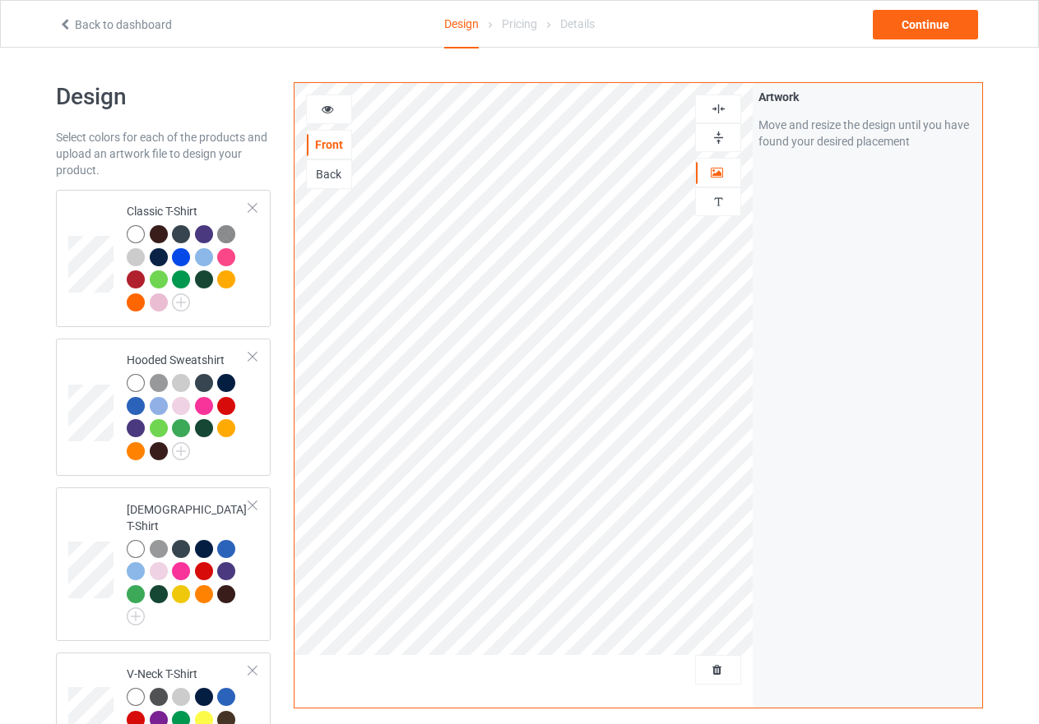
click at [715, 110] on img at bounding box center [719, 109] width 16 height 16
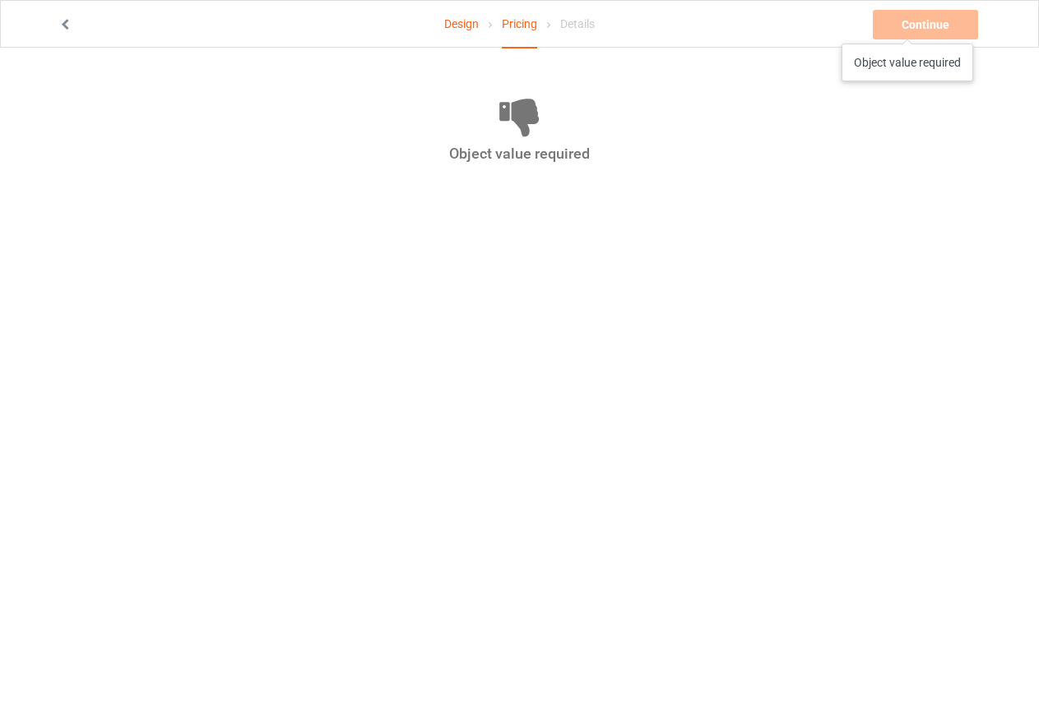
click at [907, 27] on div "Continue Object value required" at bounding box center [927, 25] width 109 height 30
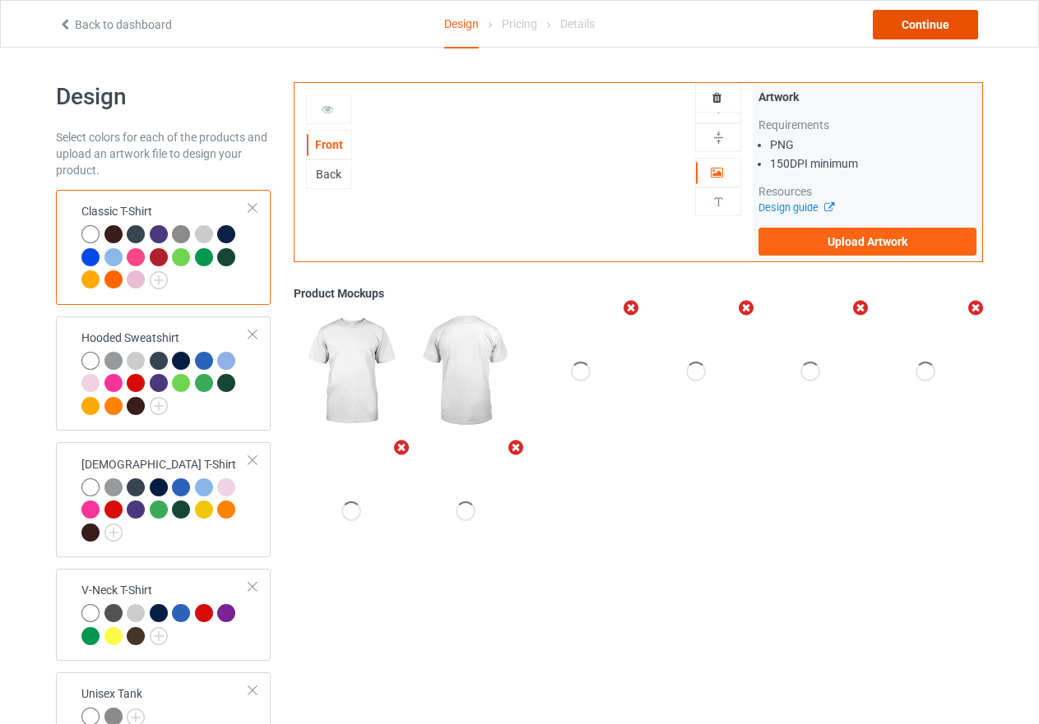
click at [905, 25] on div "Continue" at bounding box center [925, 25] width 105 height 30
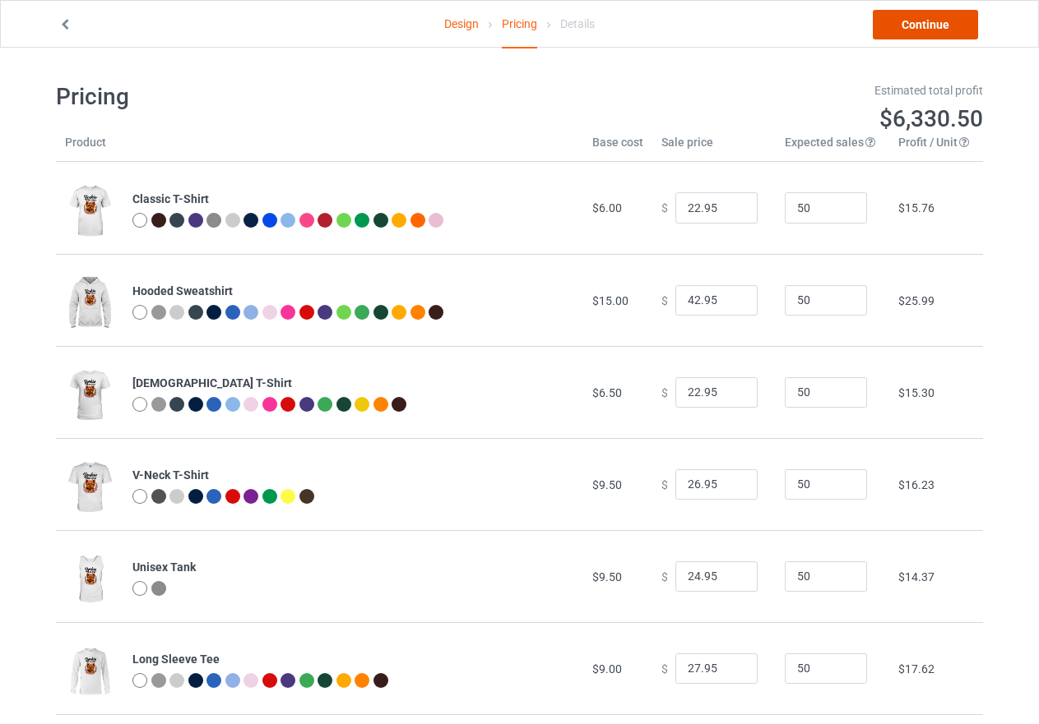
click at [905, 25] on link "Continue" at bounding box center [925, 25] width 105 height 30
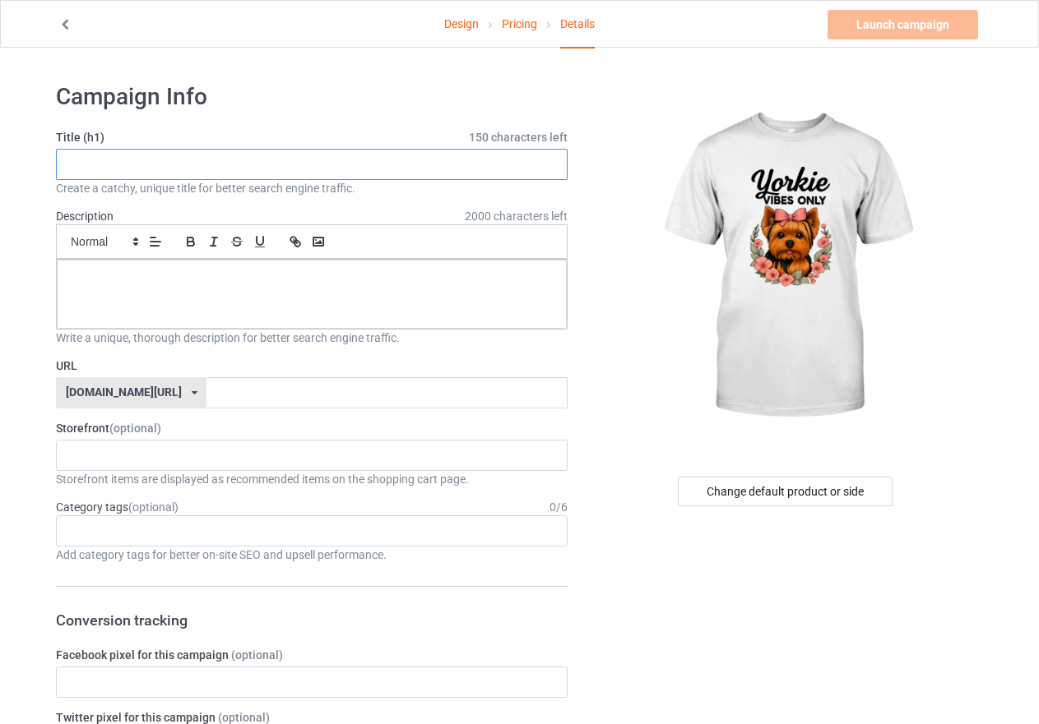
click at [118, 164] on input "text" at bounding box center [311, 164] width 511 height 31
paste input "🩷 Whisker Bloom Vibes – Yorkie Edition"
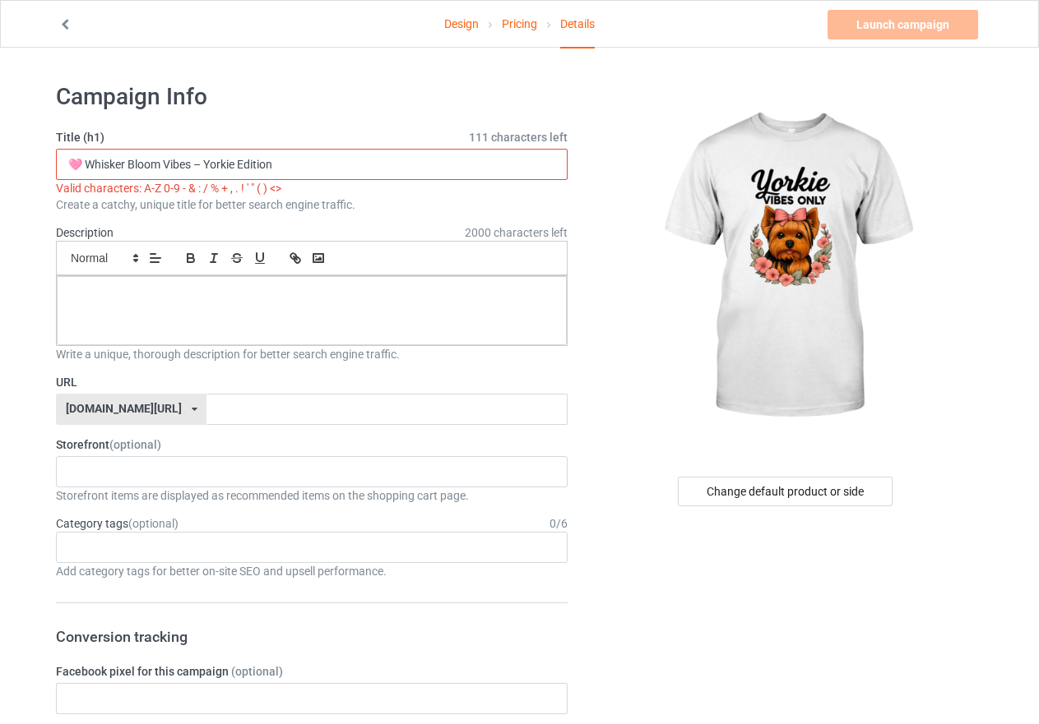
click at [191, 162] on input "🩷 Whisker Bloom Vibes – Yorkie Edition" at bounding box center [311, 164] width 511 height 31
click at [91, 282] on div at bounding box center [312, 310] width 510 height 69
click at [125, 294] on p at bounding box center [312, 295] width 484 height 16
click at [79, 165] on input "🩷 Whisker Bloom Vibes Yorkie Edition" at bounding box center [311, 164] width 511 height 31
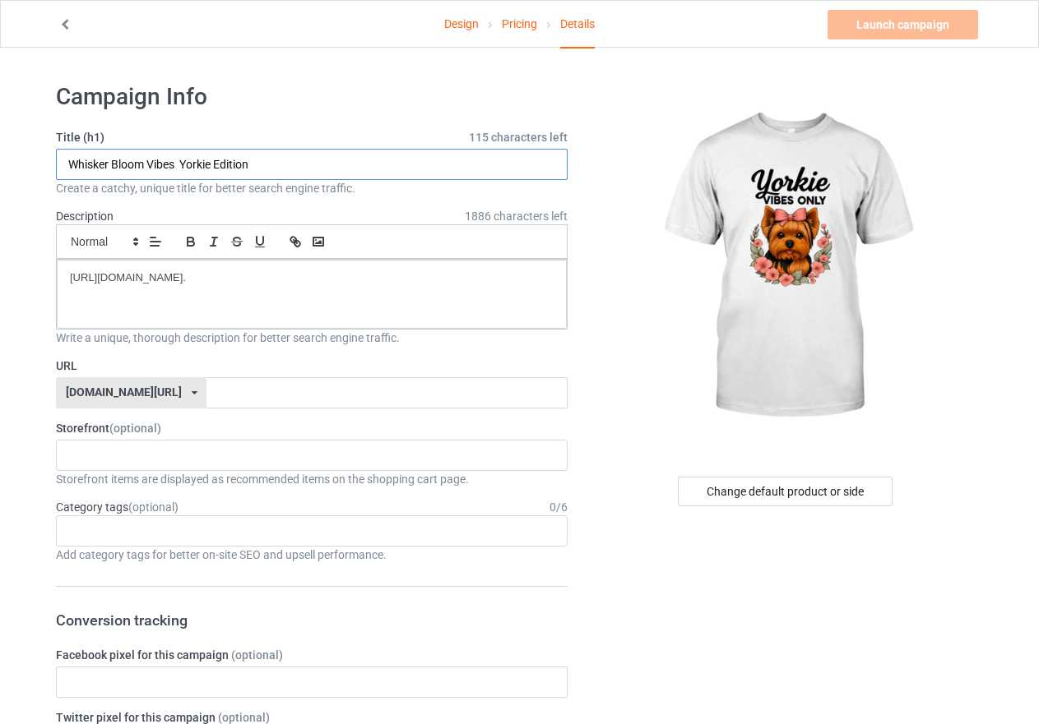
type input "Whisker Bloom Vibes Yorkie Edition"
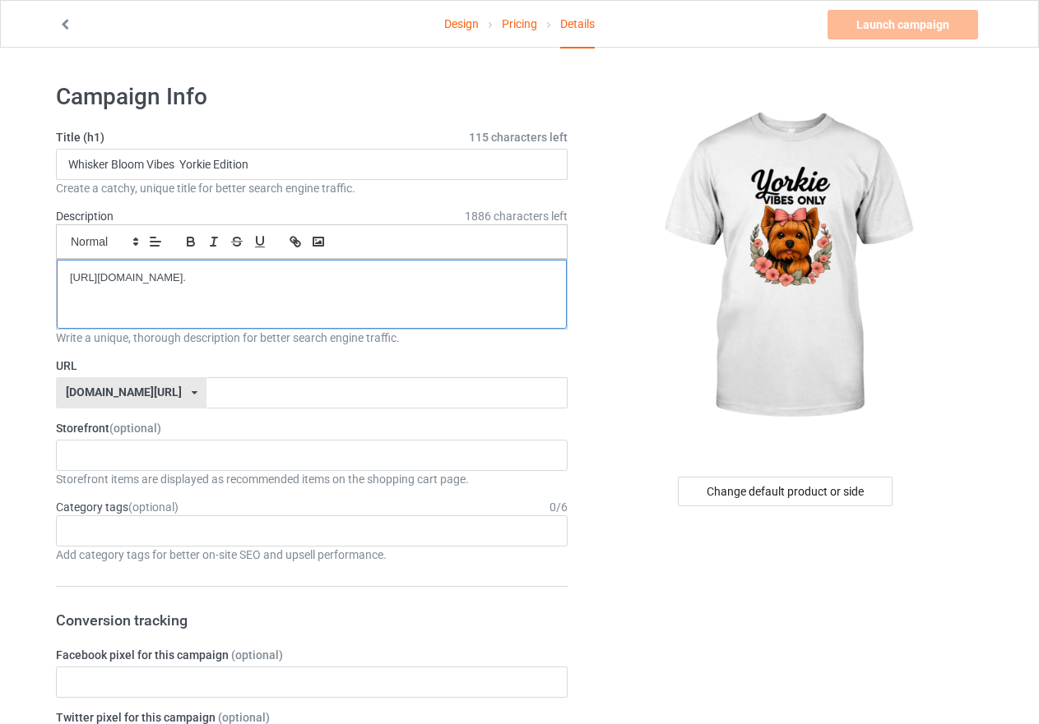
drag, startPoint x: 197, startPoint y: 292, endPoint x: 58, endPoint y: 271, distance: 139.7
click at [58, 271] on div "[URL][DOMAIN_NAME]." at bounding box center [312, 294] width 510 height 69
click at [103, 277] on p at bounding box center [312, 279] width 484 height 16
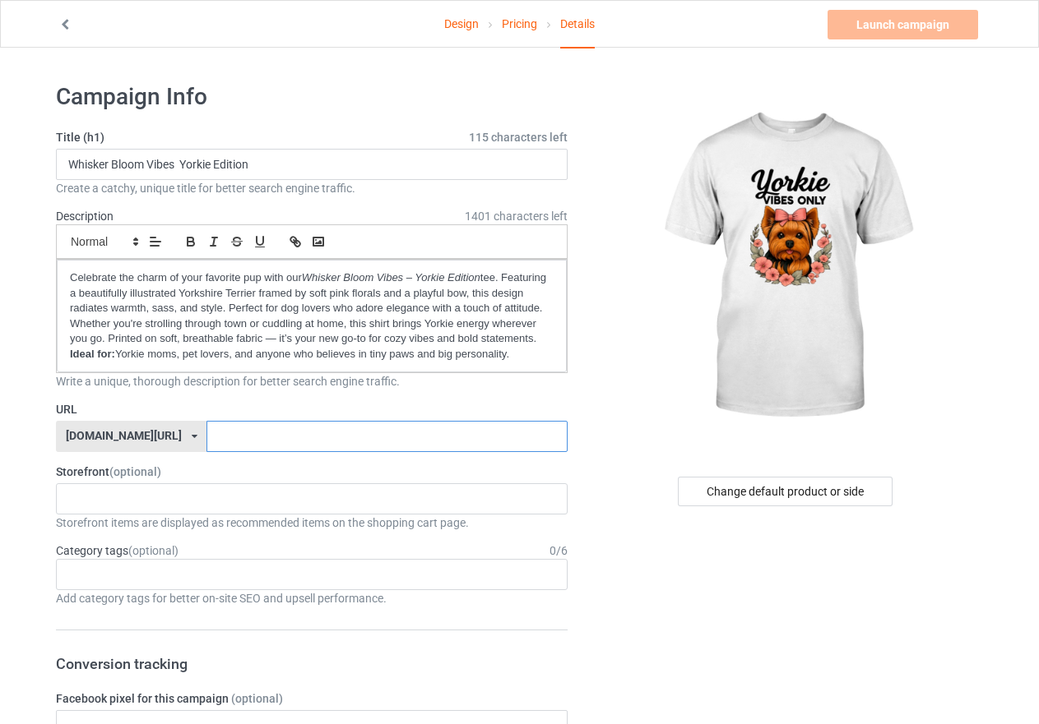
click at [206, 440] on input "text" at bounding box center [386, 436] width 360 height 31
click at [206, 438] on input "text" at bounding box center [386, 436] width 360 height 31
paste input "whisker-bloom-[GEOGRAPHIC_DATA]-[GEOGRAPHIC_DATA]-edition"
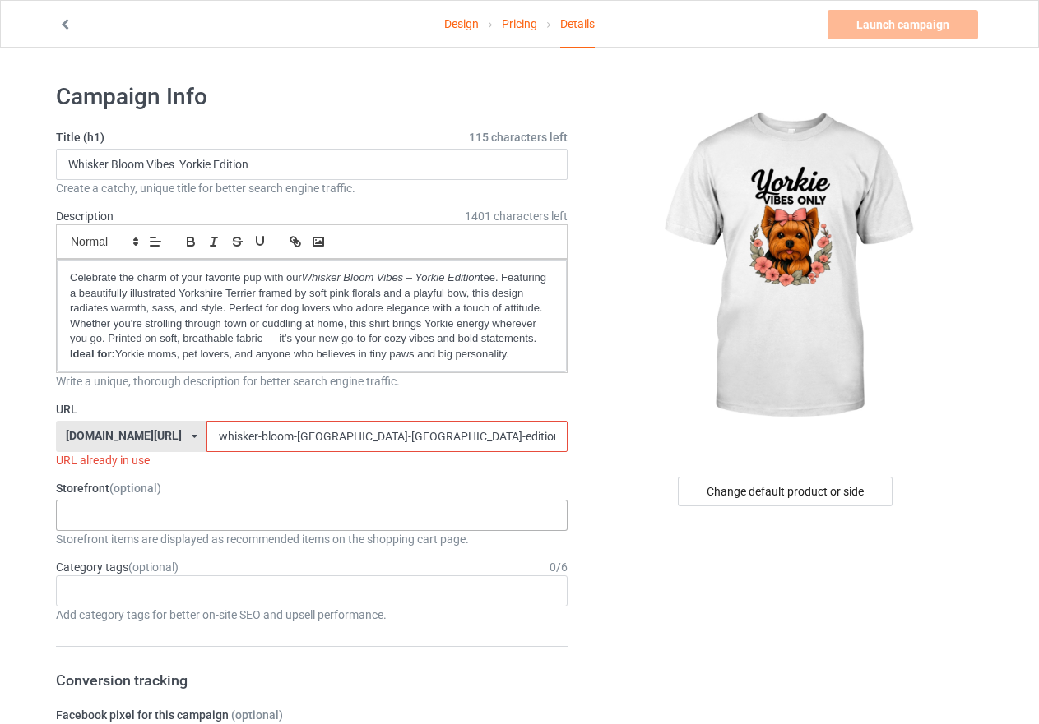
type input "whisker-bloom-[GEOGRAPHIC_DATA]-[GEOGRAPHIC_DATA]-edition"
click at [232, 502] on div "Whisker Bloom Vibes Yorkie Edition Giraffe Beautiful Cat Mom Purring with Love …" at bounding box center [311, 515] width 511 height 31
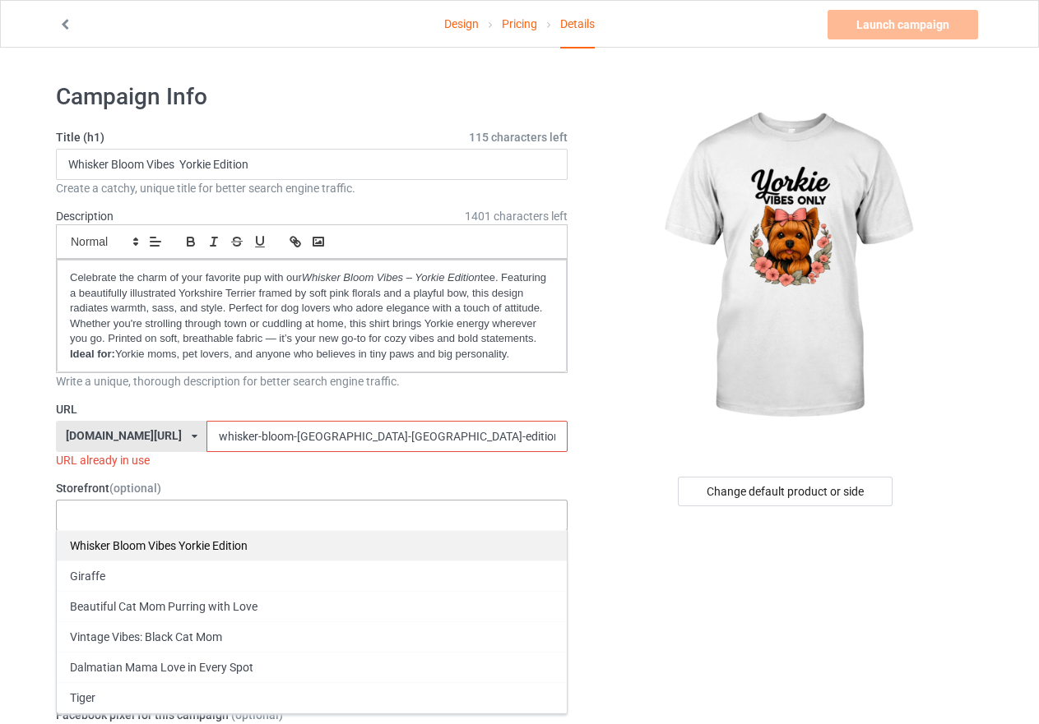
click at [215, 544] on div "Whisker Bloom Vibes Yorkie Edition" at bounding box center [312, 545] width 510 height 30
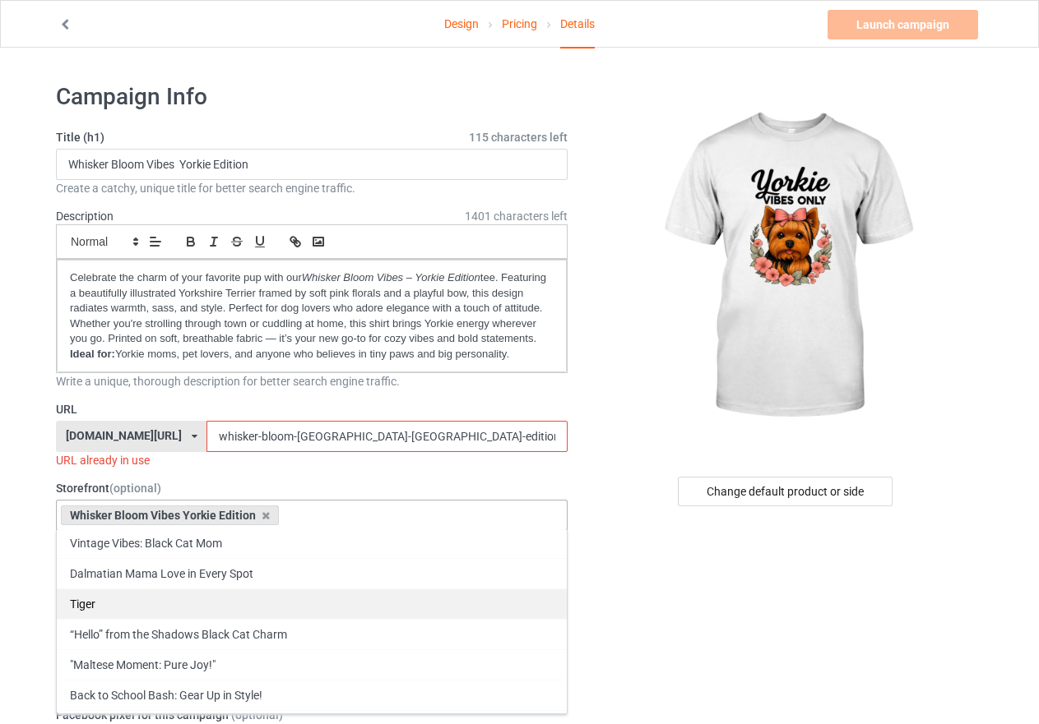
scroll to position [82, 0]
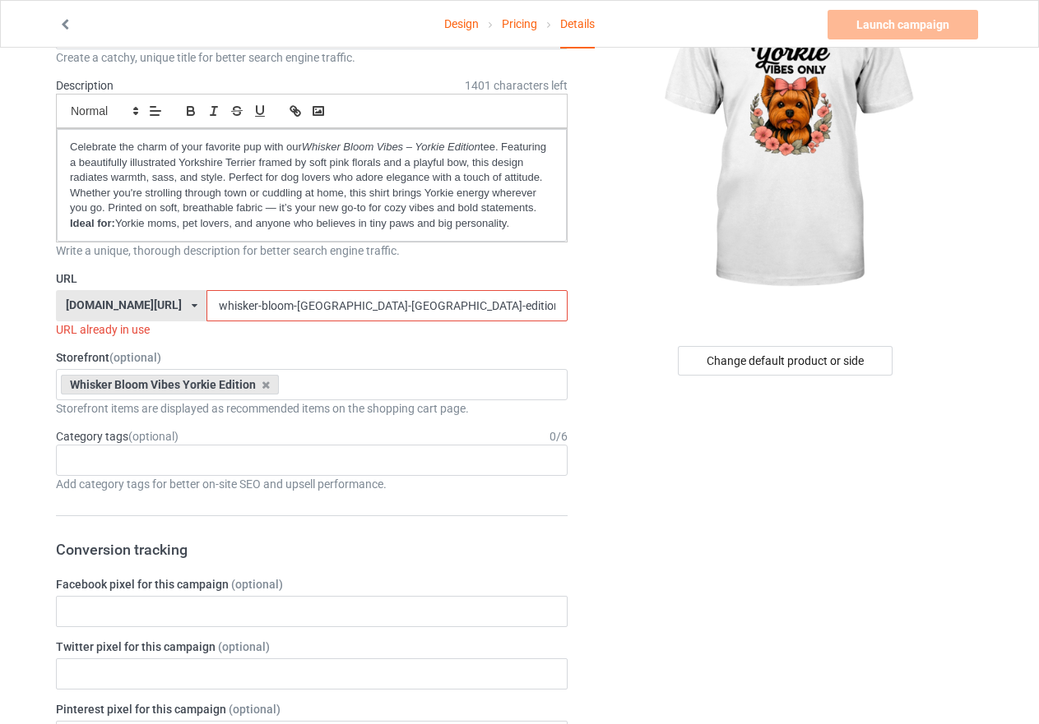
scroll to position [164, 0]
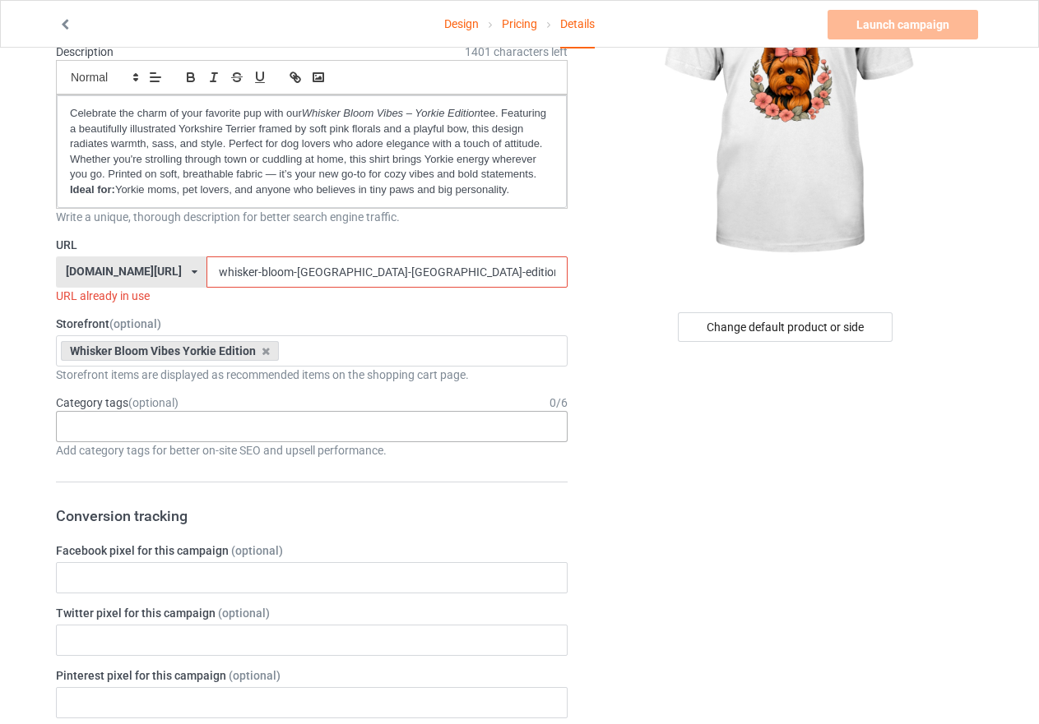
click at [148, 422] on div "Age > [DEMOGRAPHIC_DATA] > 1 Age > [DEMOGRAPHIC_DATA] Months > 1 Month Age > [D…" at bounding box center [311, 426] width 511 height 31
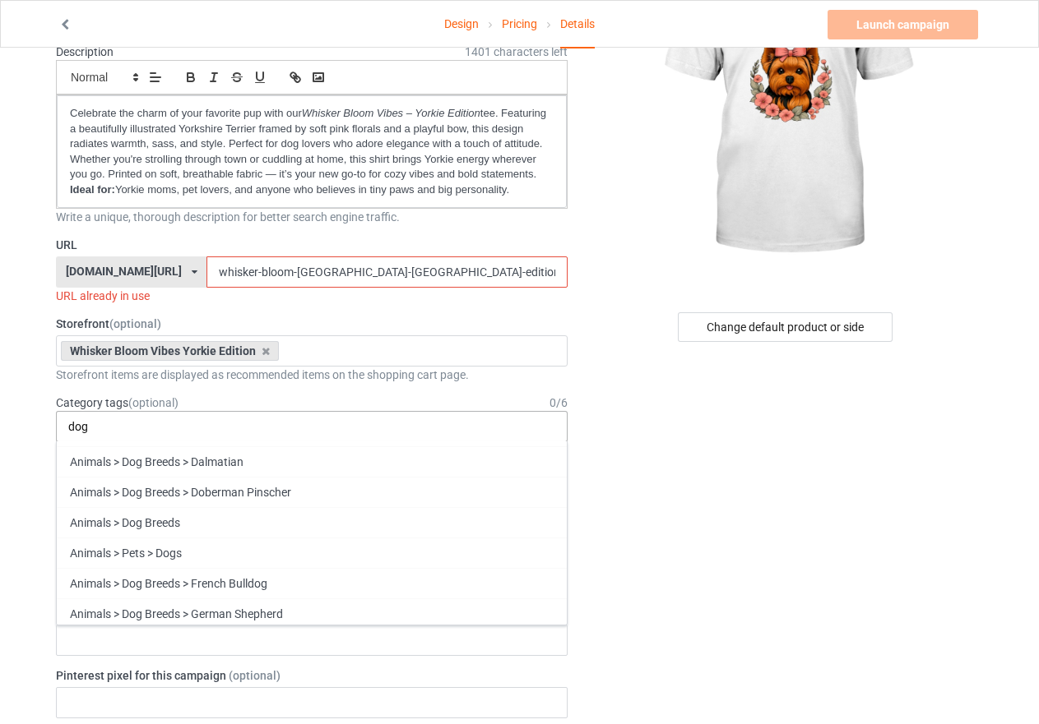
scroll to position [329, 0]
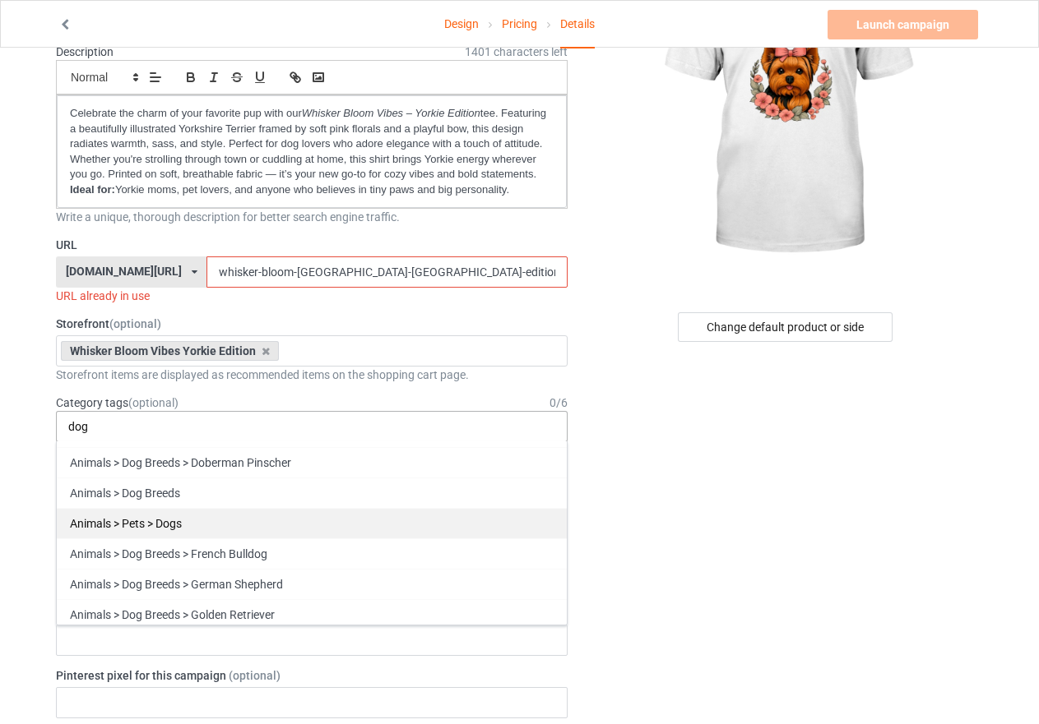
type input "dog"
click at [164, 530] on div "Animals > Pets > Dogs" at bounding box center [312, 523] width 510 height 30
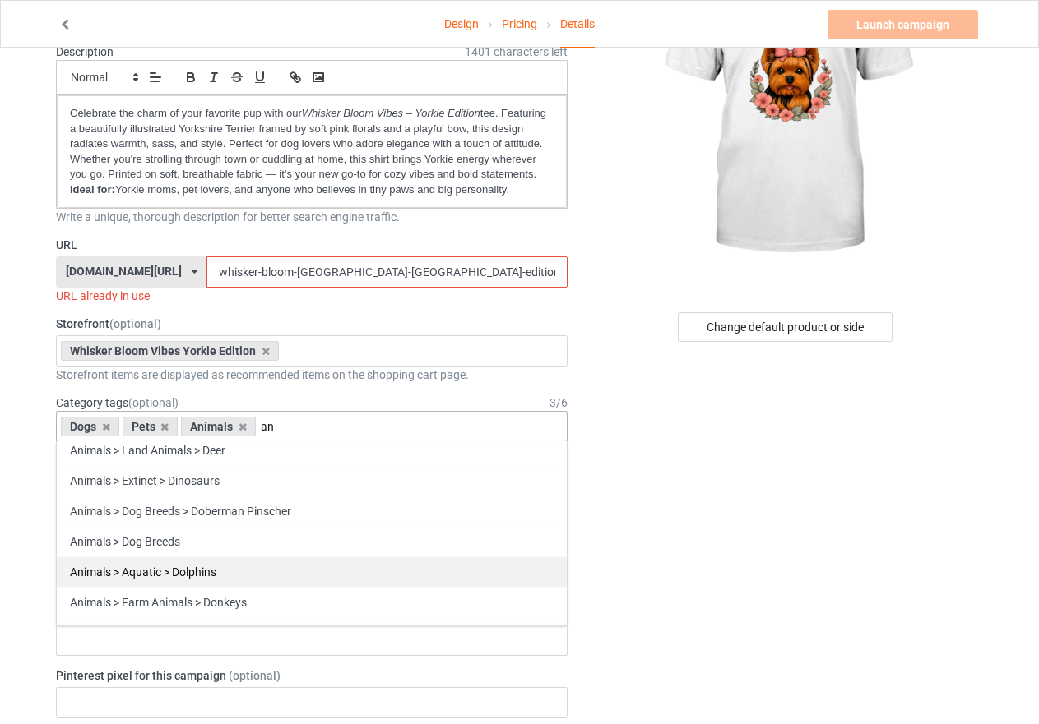
scroll to position [2015, 0]
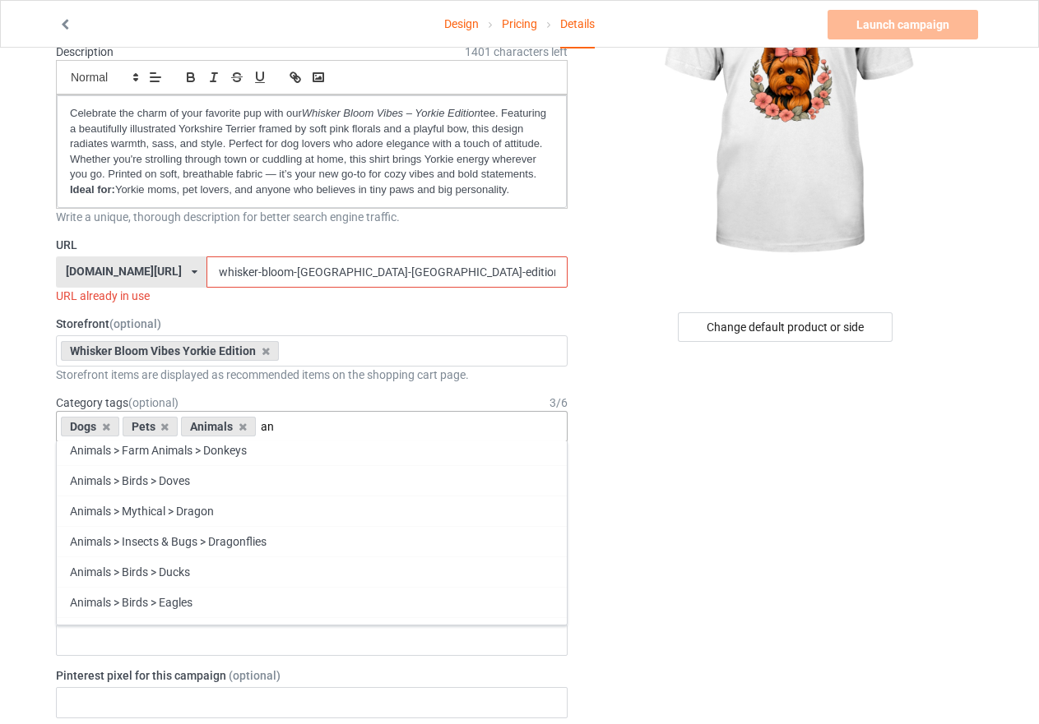
type input "a"
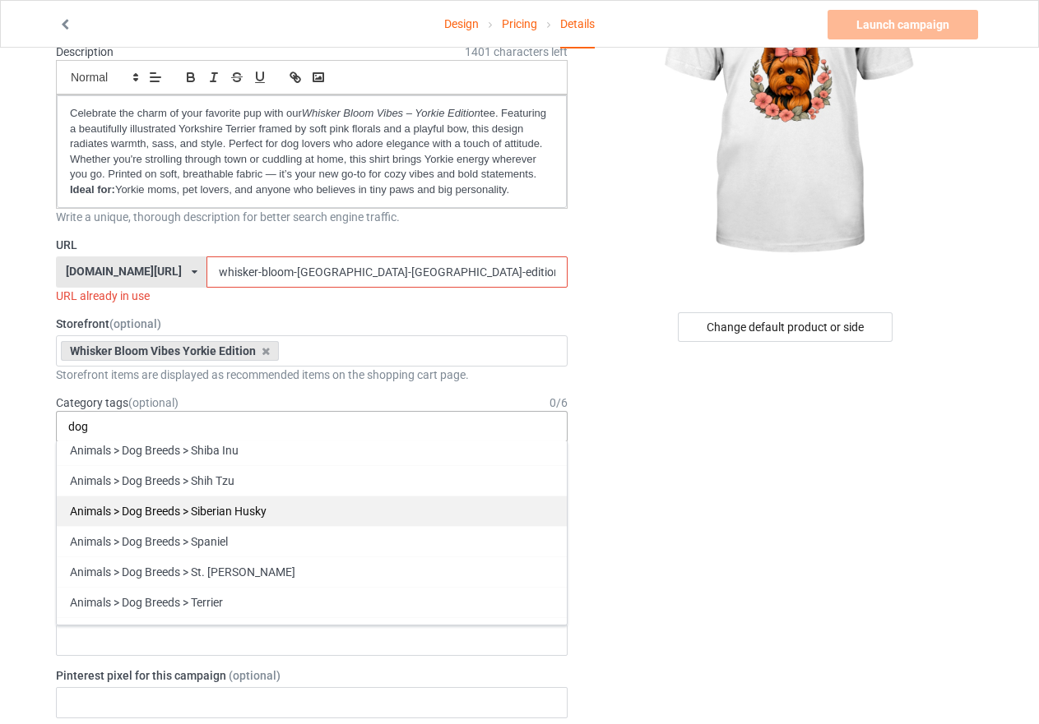
scroll to position [1154, 0]
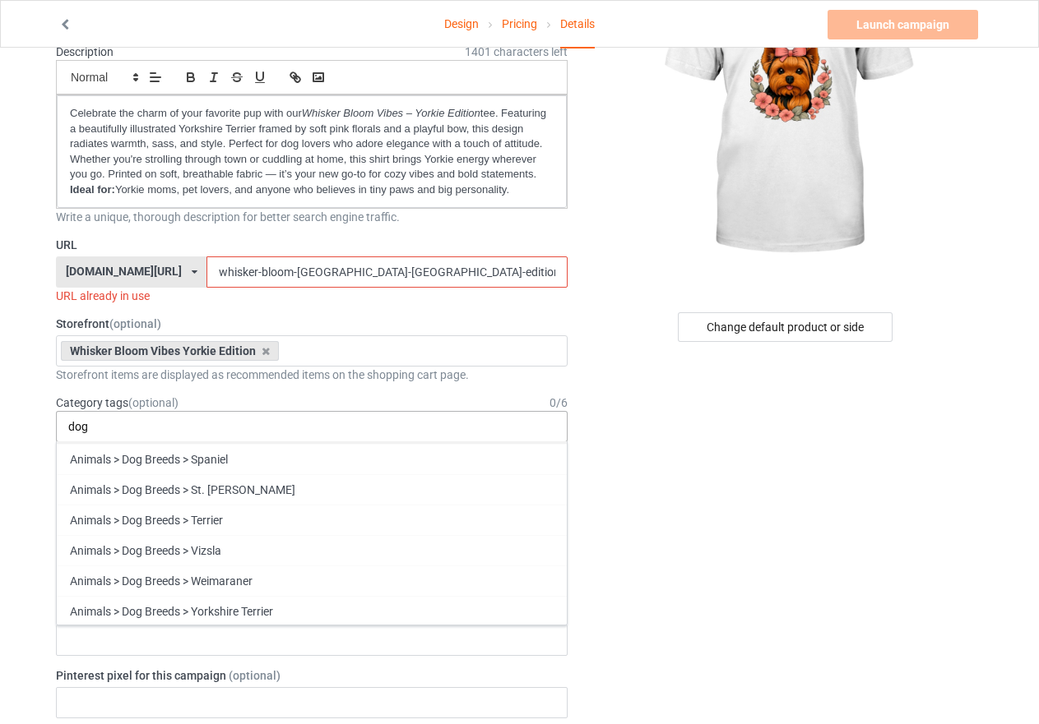
type input "dog"
click at [164, 520] on div "Animals > Dog Breeds > Terrier" at bounding box center [312, 520] width 510 height 30
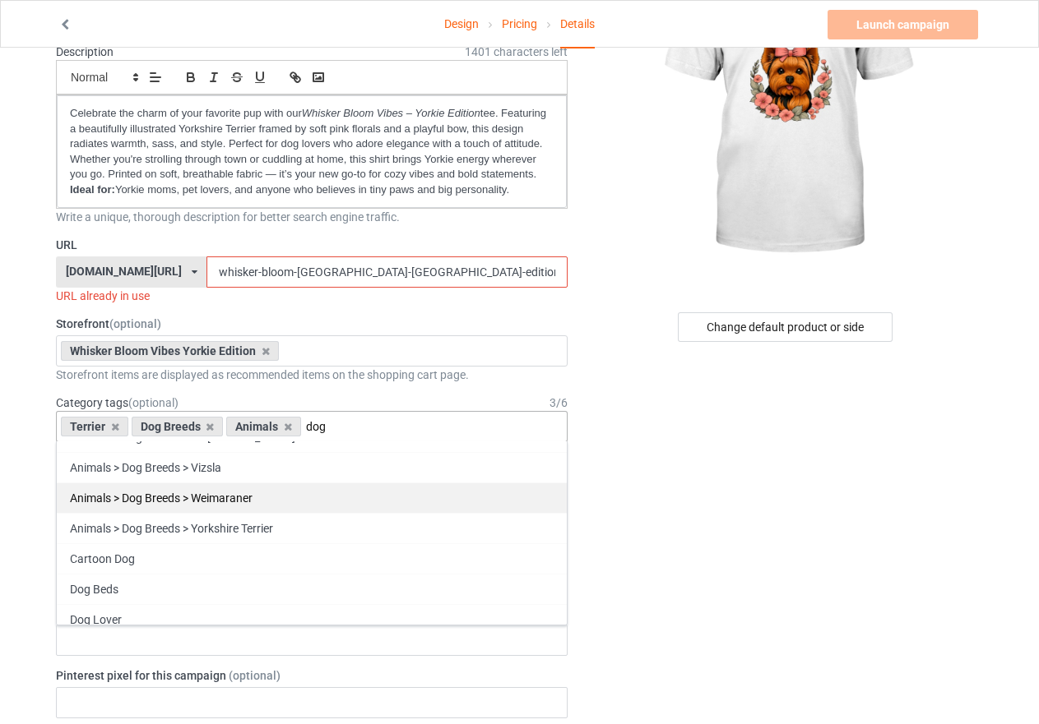
scroll to position [1288, 0]
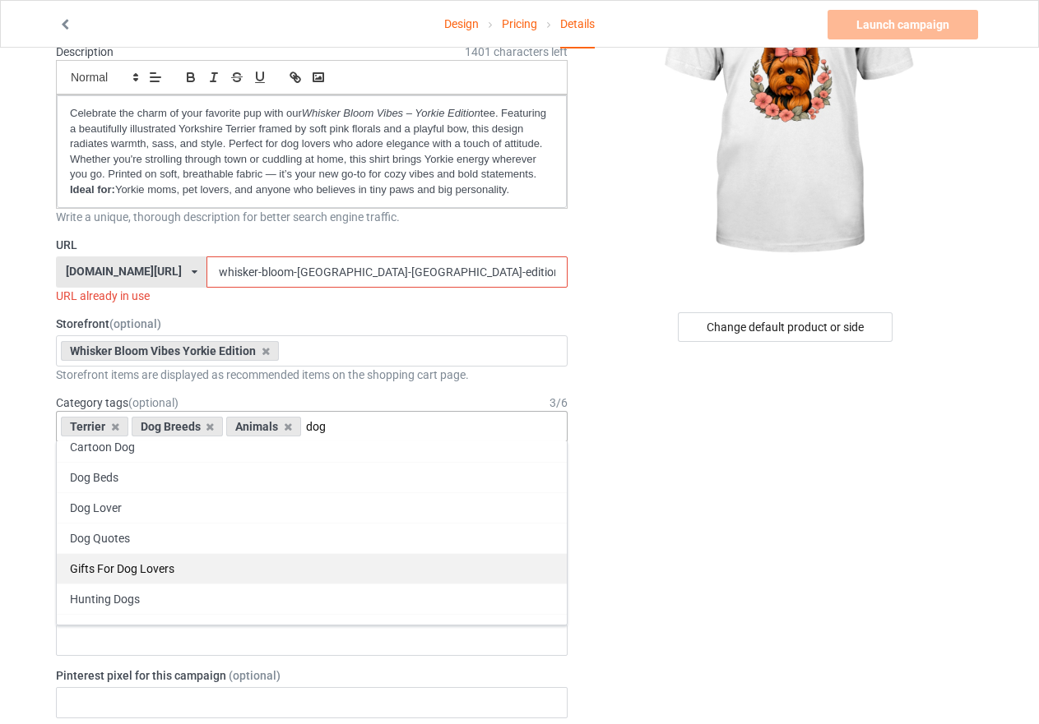
type input "dog"
click at [150, 574] on div "Gifts For Dog Lovers" at bounding box center [312, 568] width 510 height 30
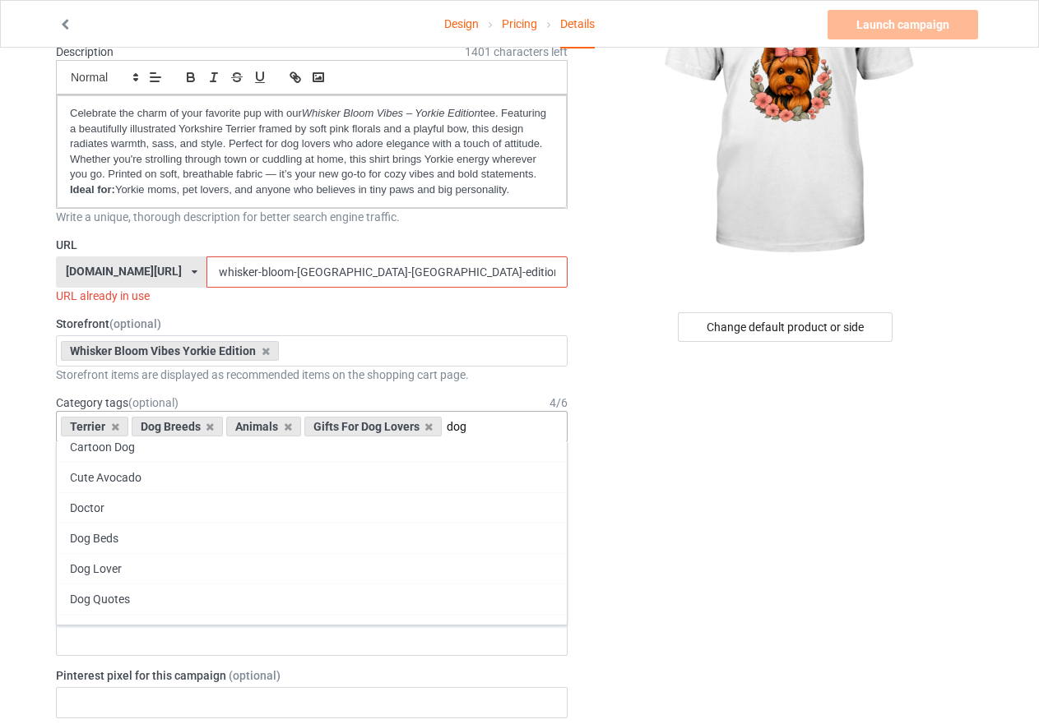
scroll to position [1277, 0]
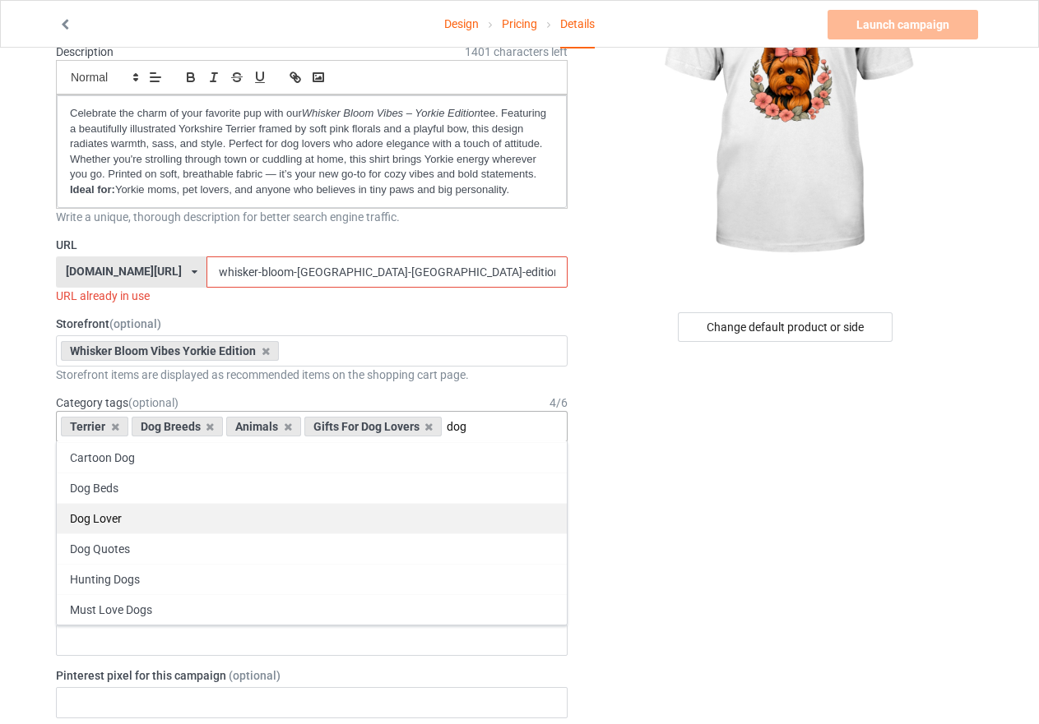
type input "dog"
click at [105, 520] on div "Dog Lover" at bounding box center [312, 518] width 510 height 30
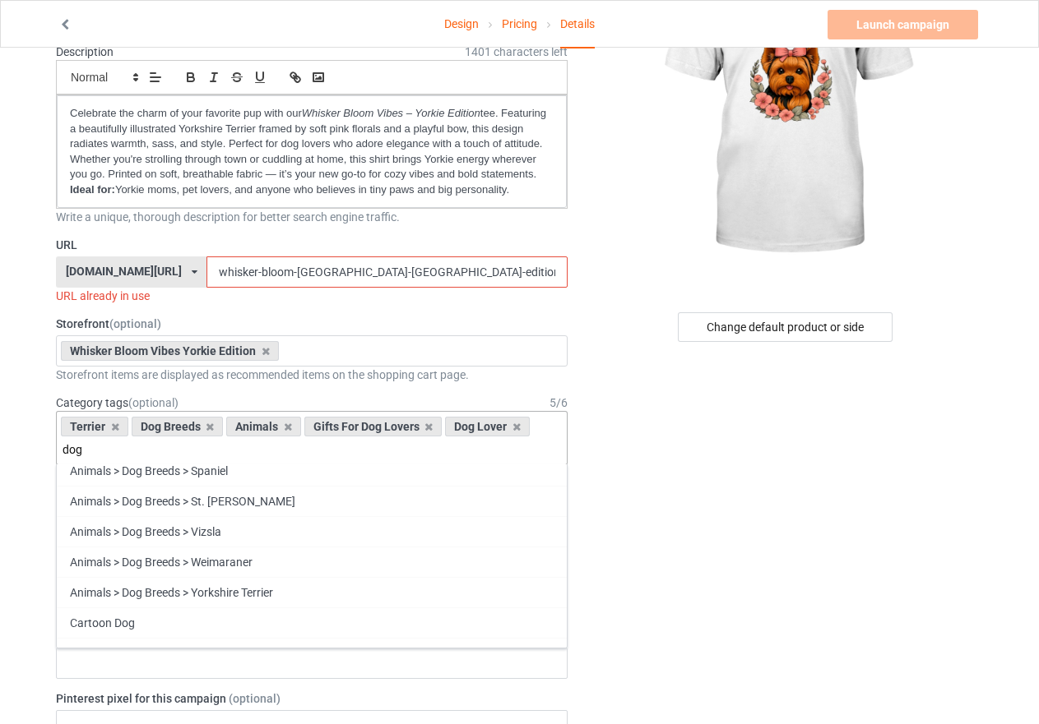
scroll to position [1164, 0]
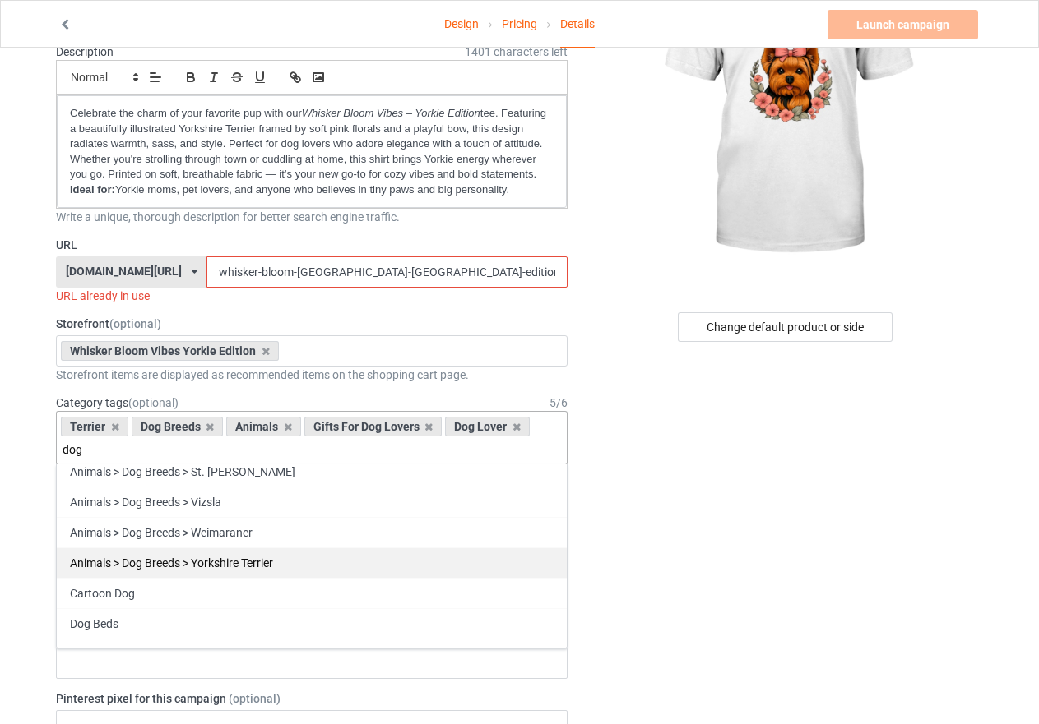
type input "dog"
click at [234, 567] on div "Animals > Dog Breeds > Yorkshire Terrier" at bounding box center [312, 563] width 510 height 30
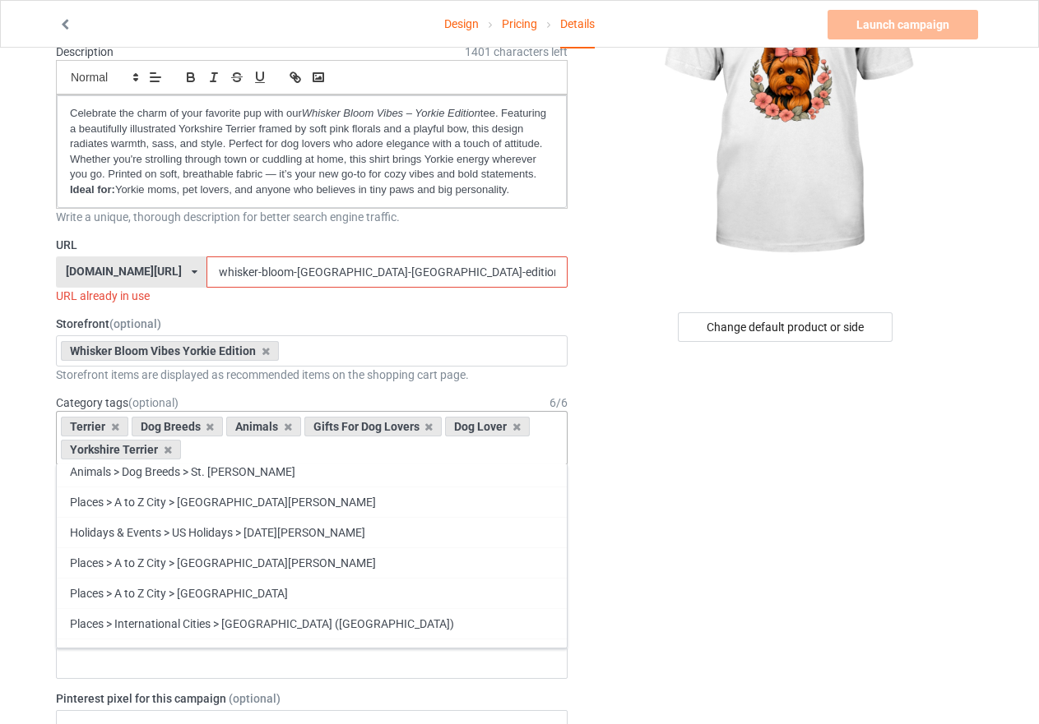
scroll to position [247, 0]
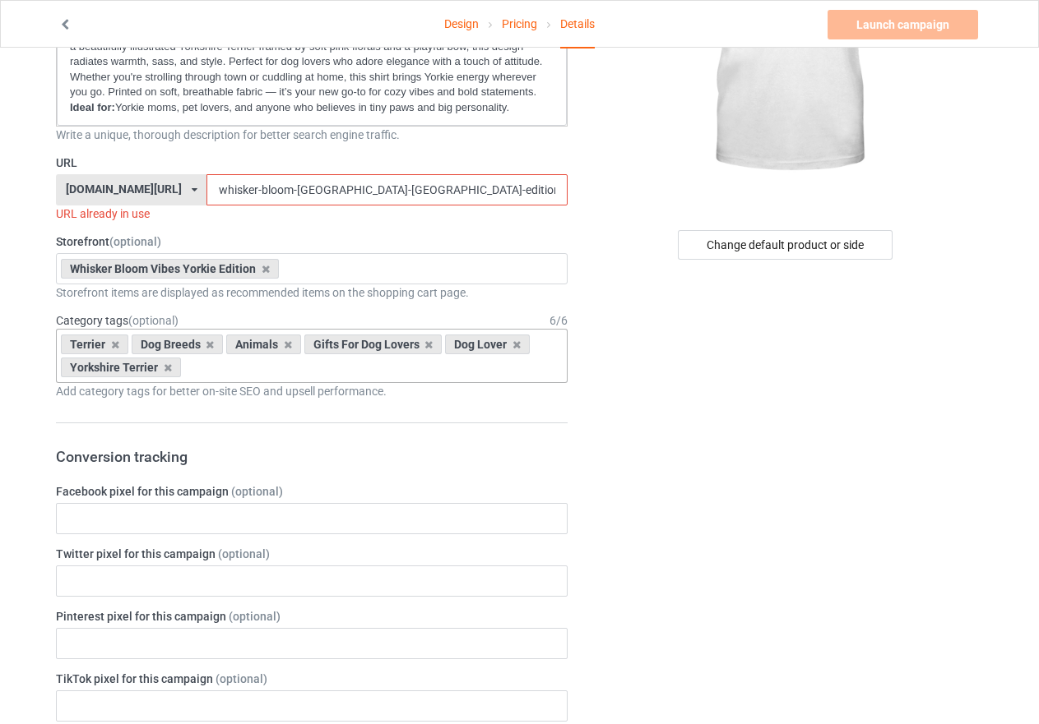
click at [639, 525] on div "Change default product or side" at bounding box center [786, 695] width 415 height 1742
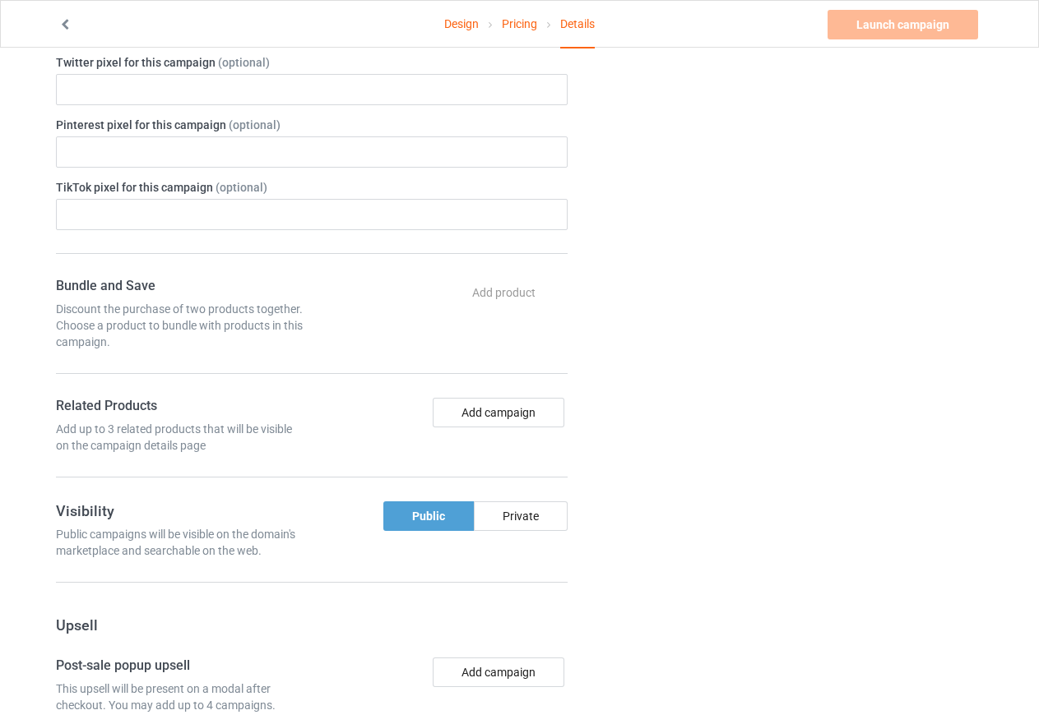
scroll to position [740, 0]
click at [513, 410] on button "Add campaign" at bounding box center [499, 411] width 132 height 30
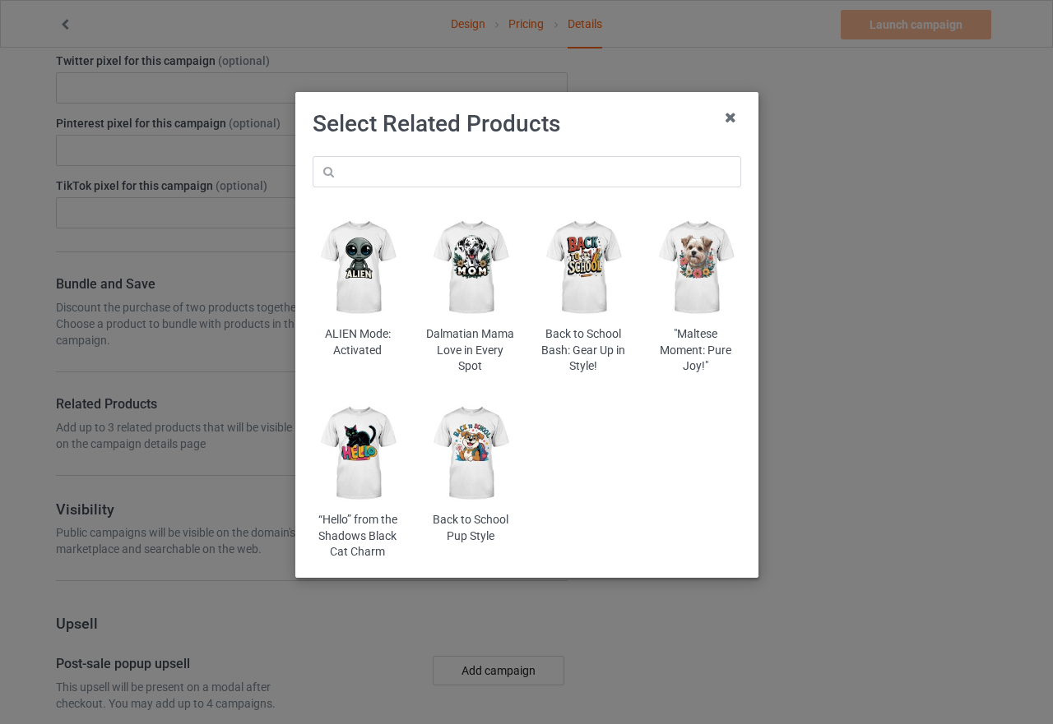
click at [370, 289] on img at bounding box center [357, 268] width 90 height 112
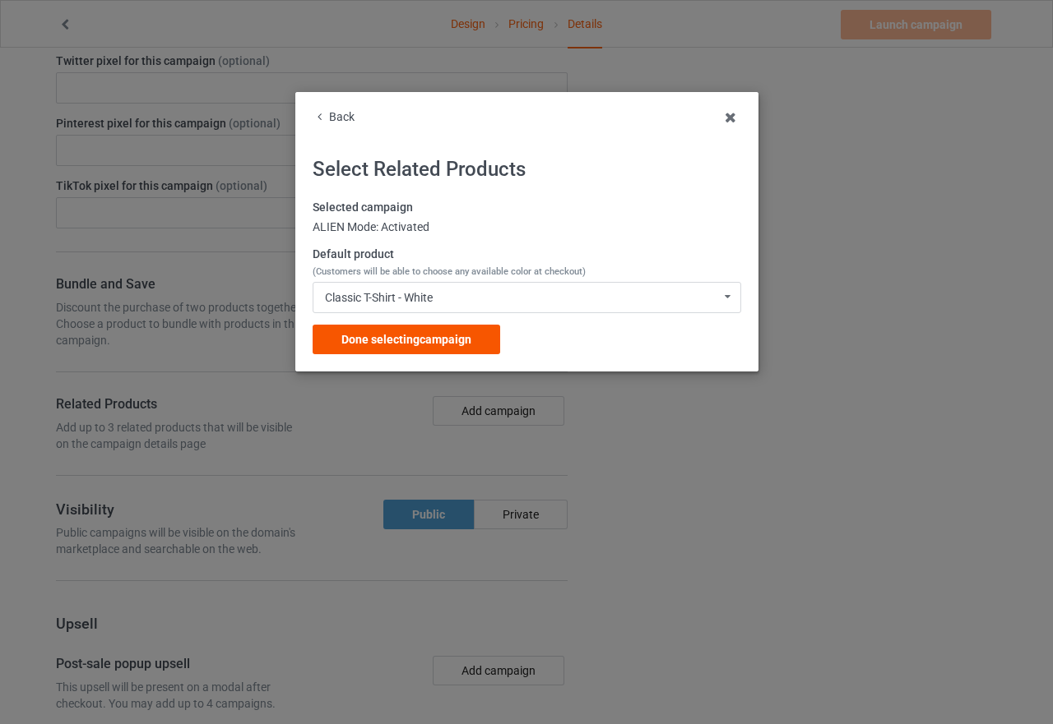
click at [409, 345] on span "Done selecting campaign" at bounding box center [406, 339] width 130 height 13
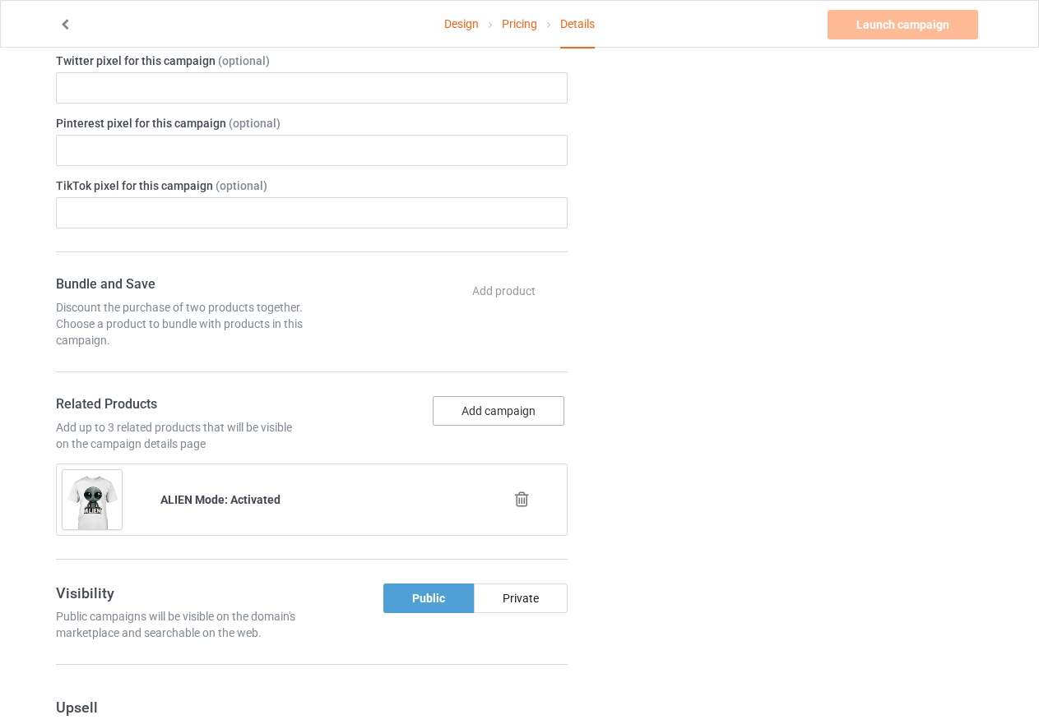
click at [481, 410] on button "Add campaign" at bounding box center [499, 411] width 132 height 30
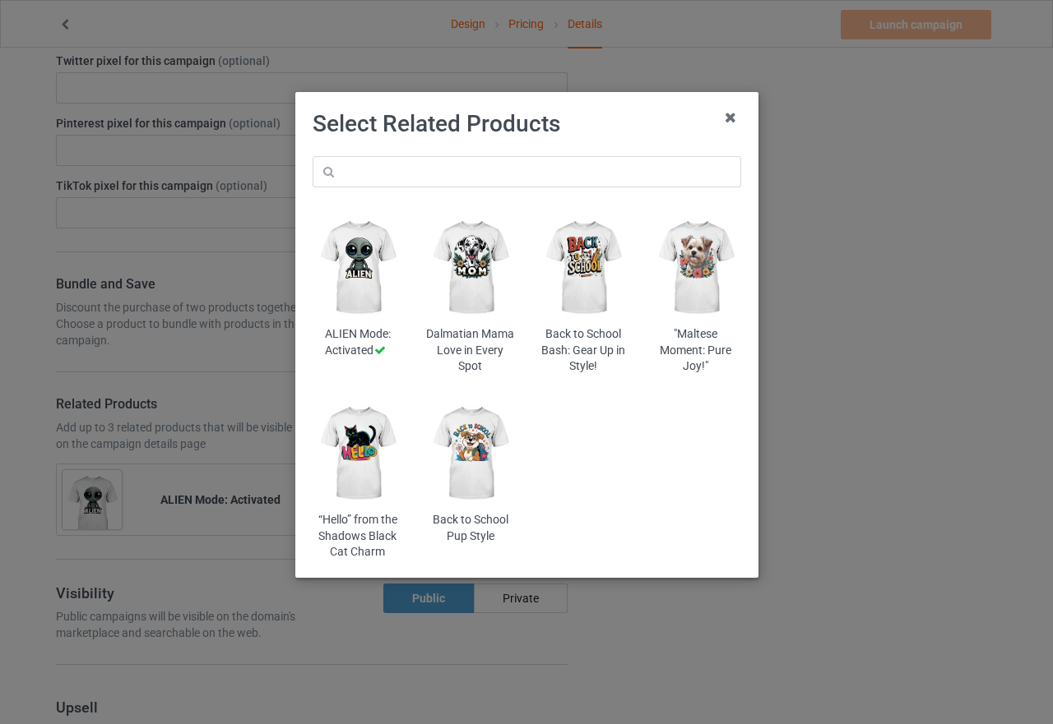
click at [468, 287] on img at bounding box center [470, 268] width 90 height 112
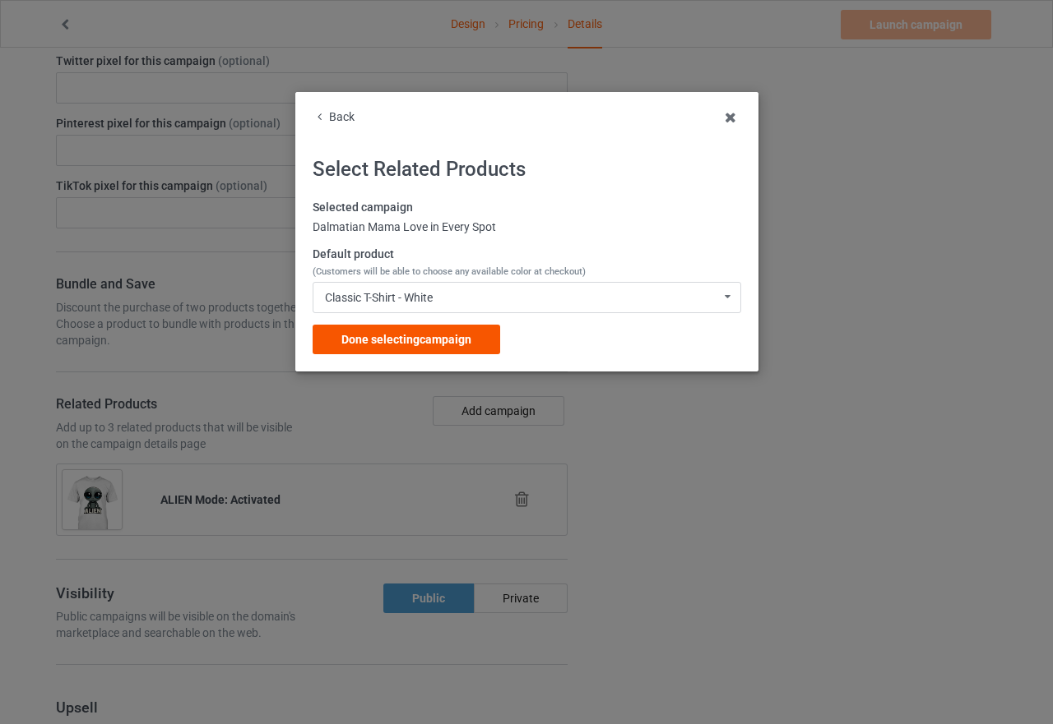
click at [444, 341] on span "Done selecting campaign" at bounding box center [406, 339] width 130 height 13
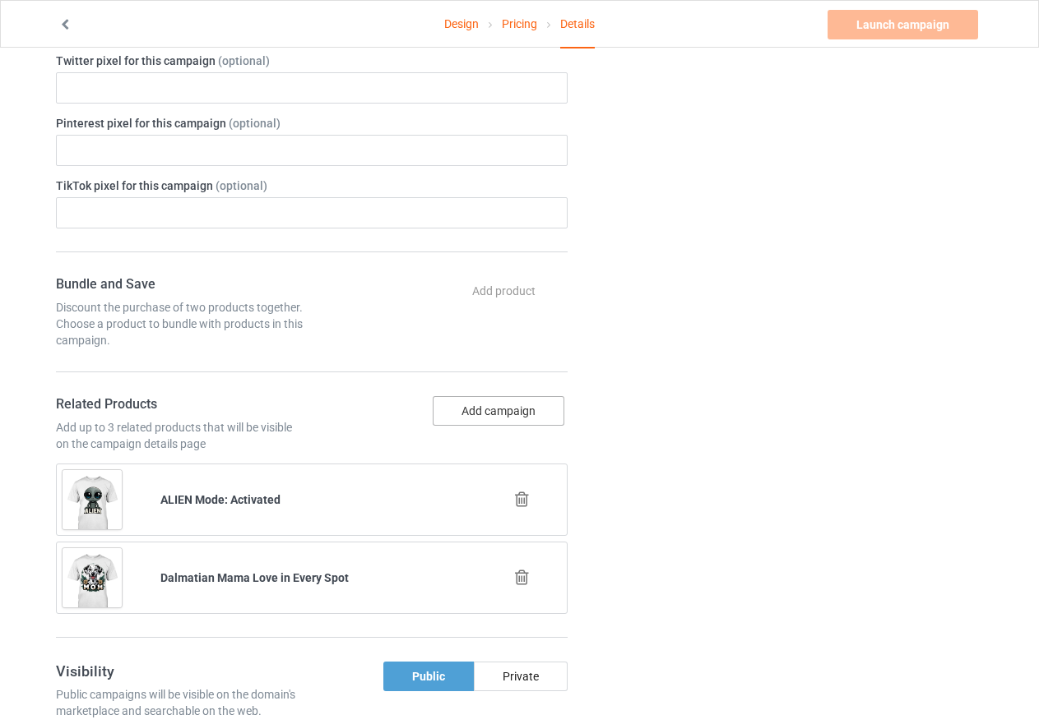
click at [492, 416] on button "Add campaign" at bounding box center [499, 411] width 132 height 30
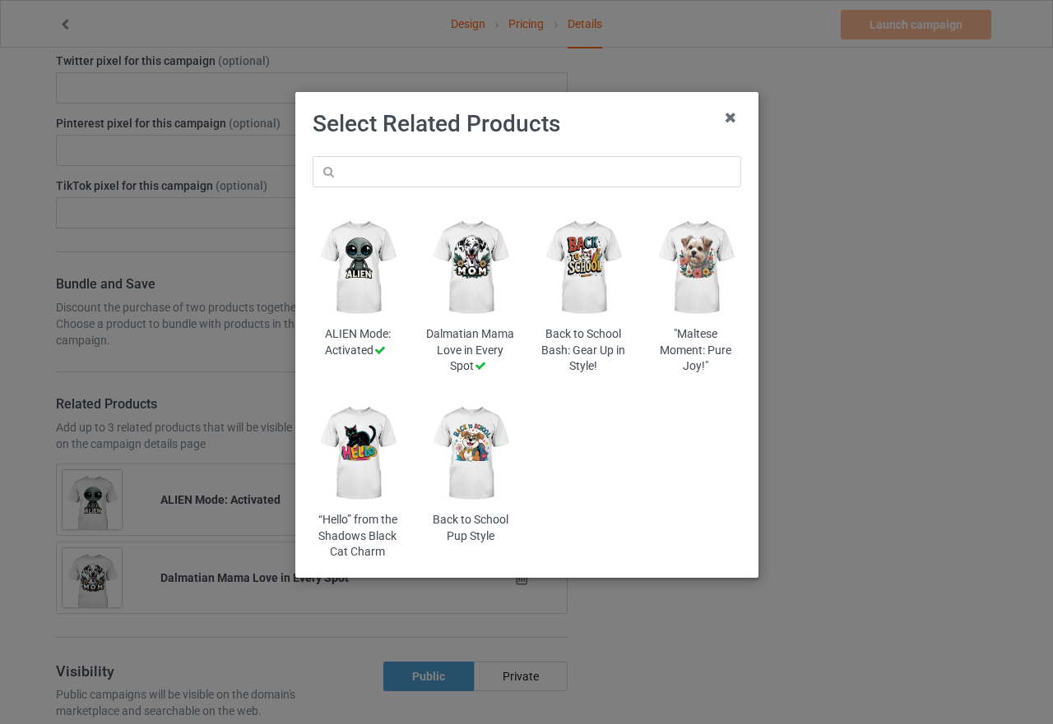
click at [349, 479] on img at bounding box center [357, 454] width 90 height 112
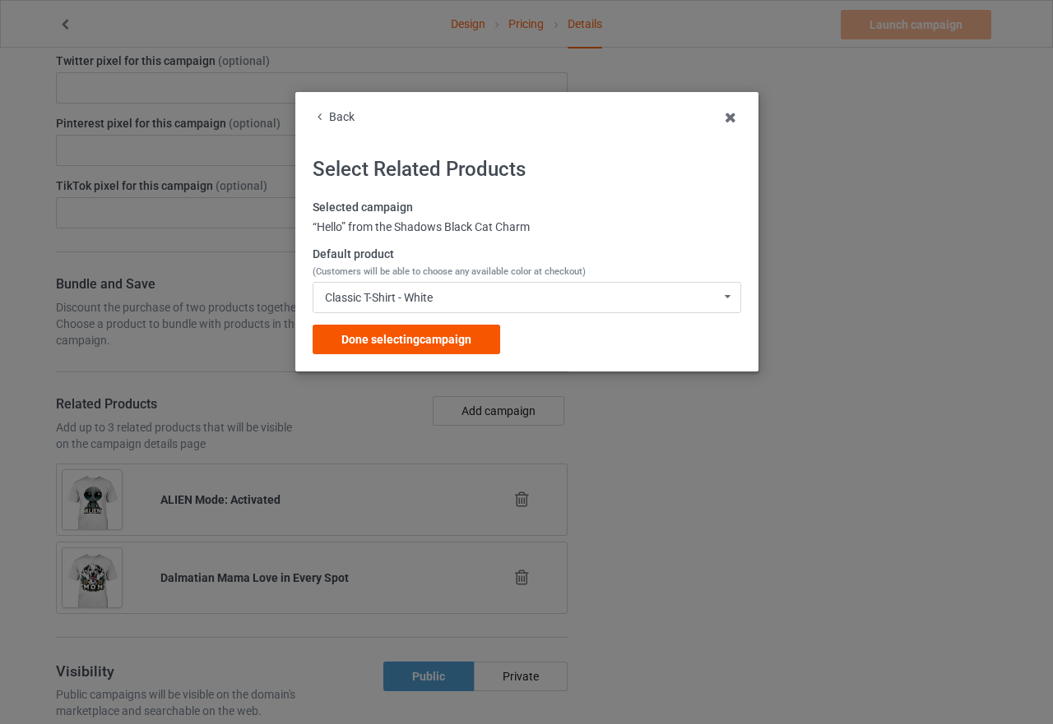
click at [436, 344] on span "Done selecting campaign" at bounding box center [406, 339] width 130 height 13
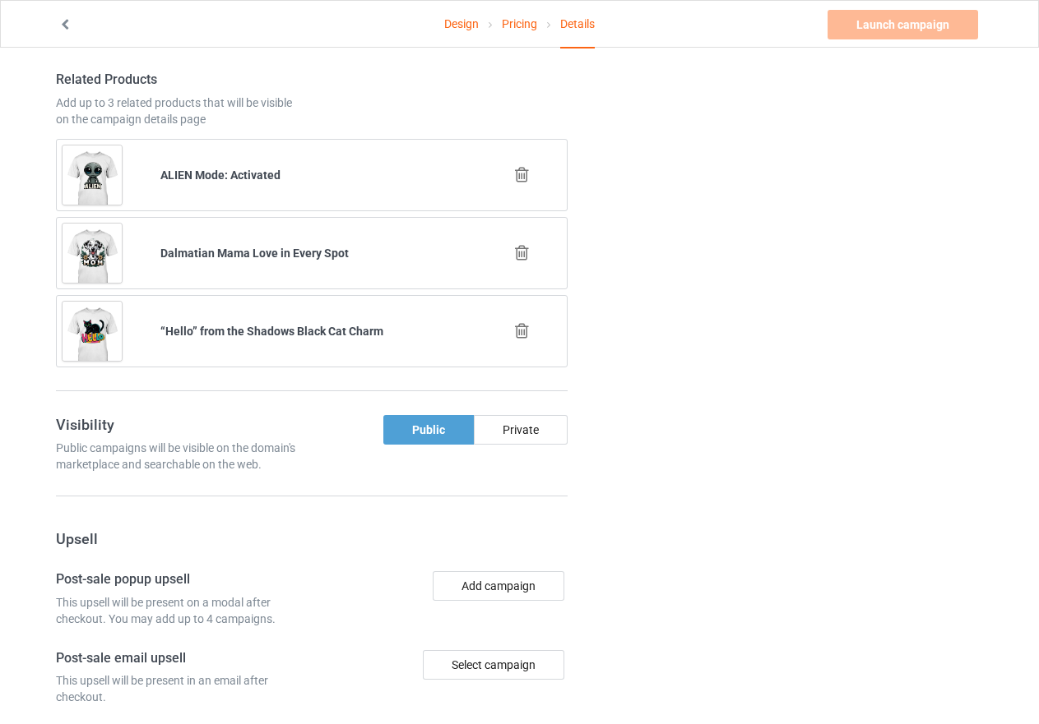
scroll to position [1069, 0]
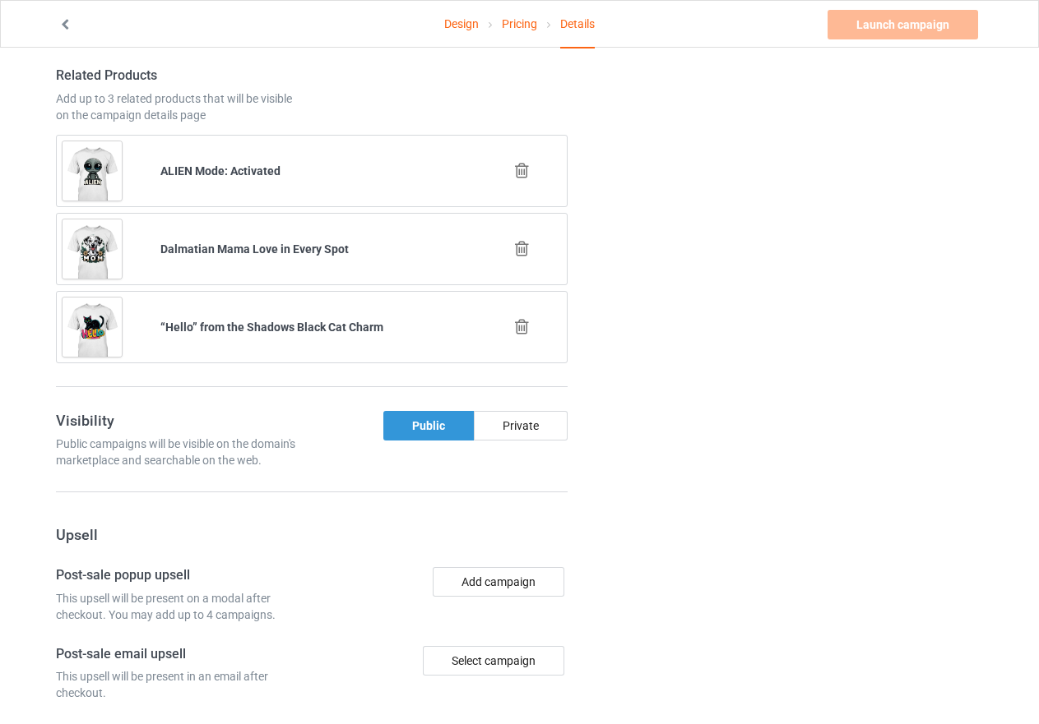
click at [430, 428] on div "Public" at bounding box center [428, 426] width 90 height 30
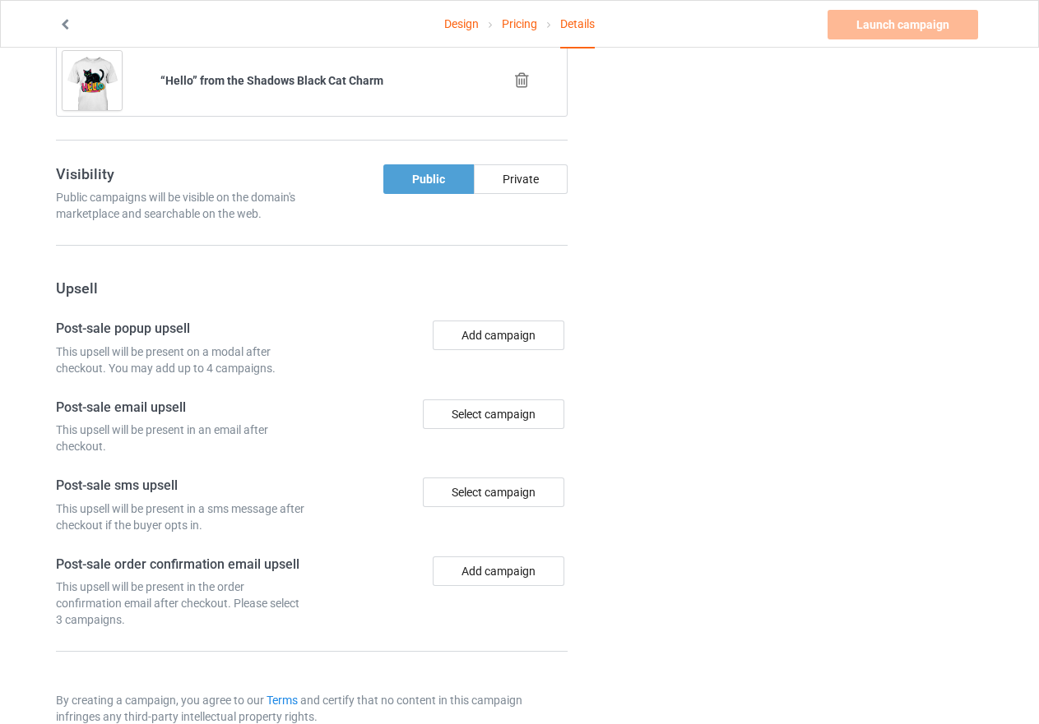
scroll to position [1351, 0]
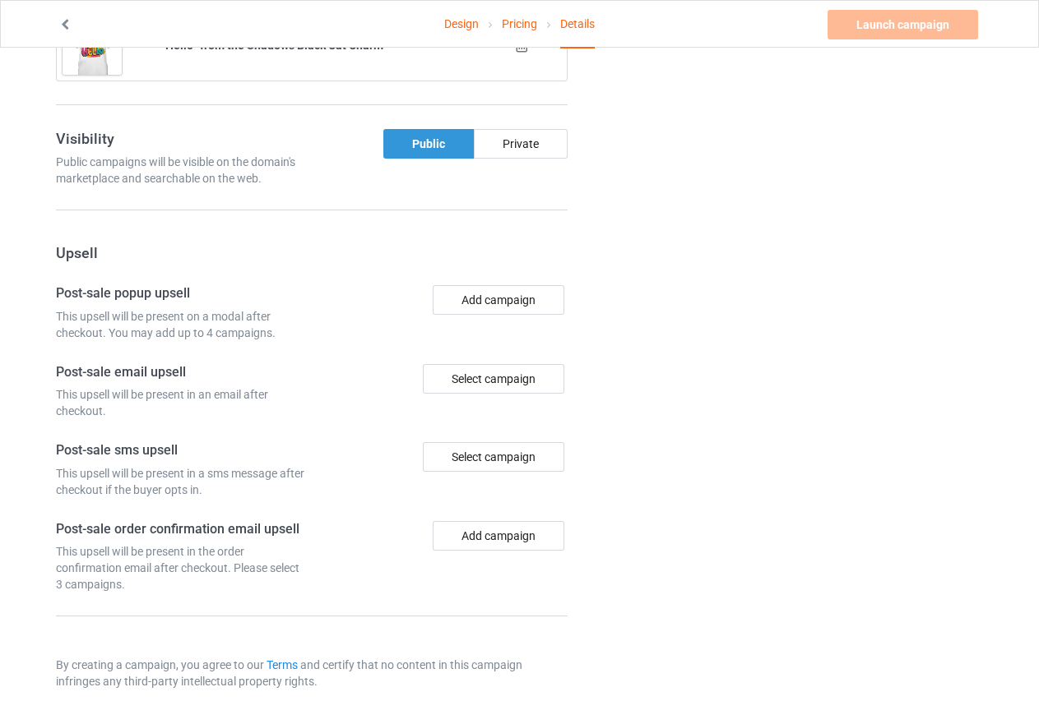
click at [422, 146] on div "Public" at bounding box center [428, 144] width 90 height 30
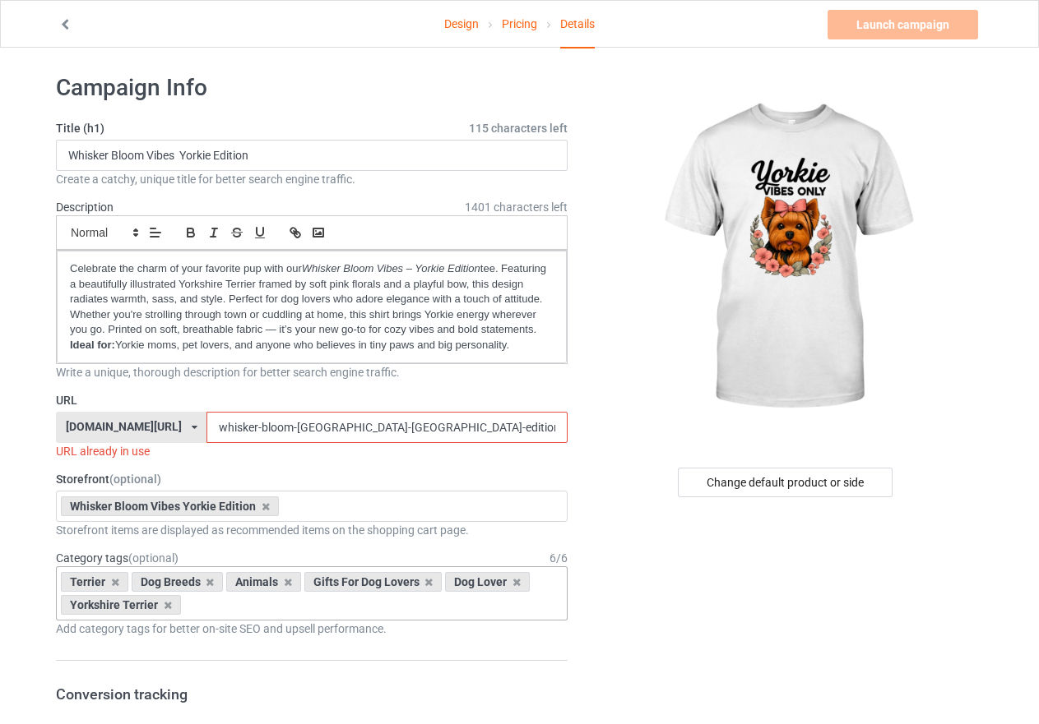
scroll to position [0, 0]
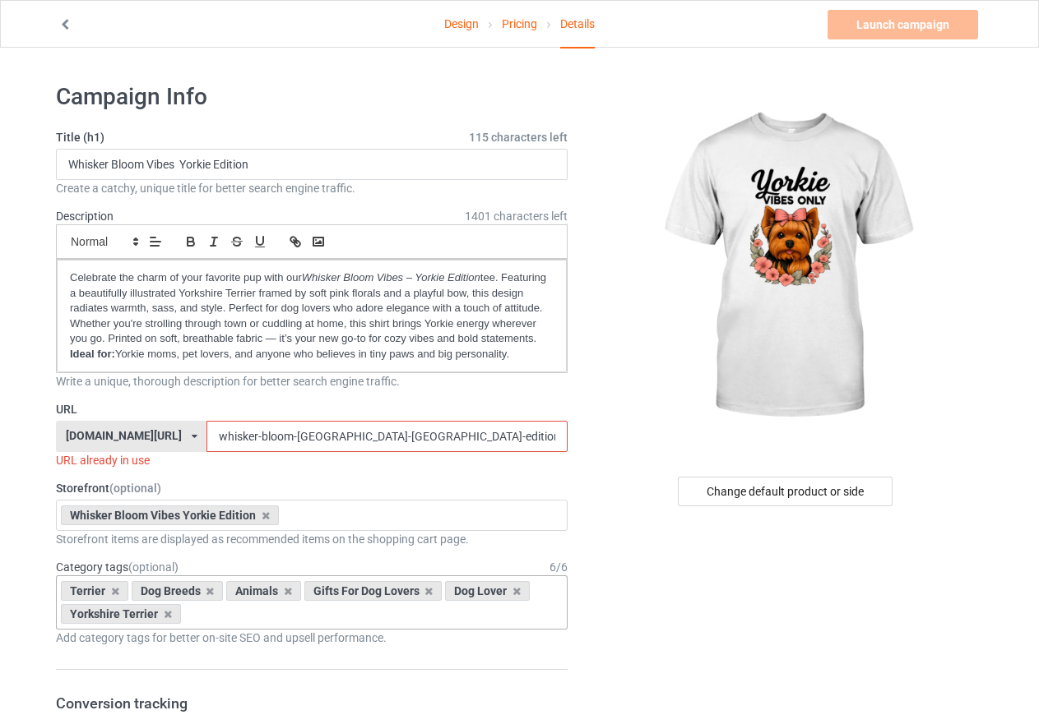
click at [157, 460] on div "URL already in use" at bounding box center [311, 460] width 511 height 16
click at [351, 440] on input "whisker-bloom-[GEOGRAPHIC_DATA]-[GEOGRAPHIC_DATA]-edition" at bounding box center [386, 436] width 360 height 31
click at [214, 481] on label "Storefront (optional)" at bounding box center [311, 488] width 511 height 16
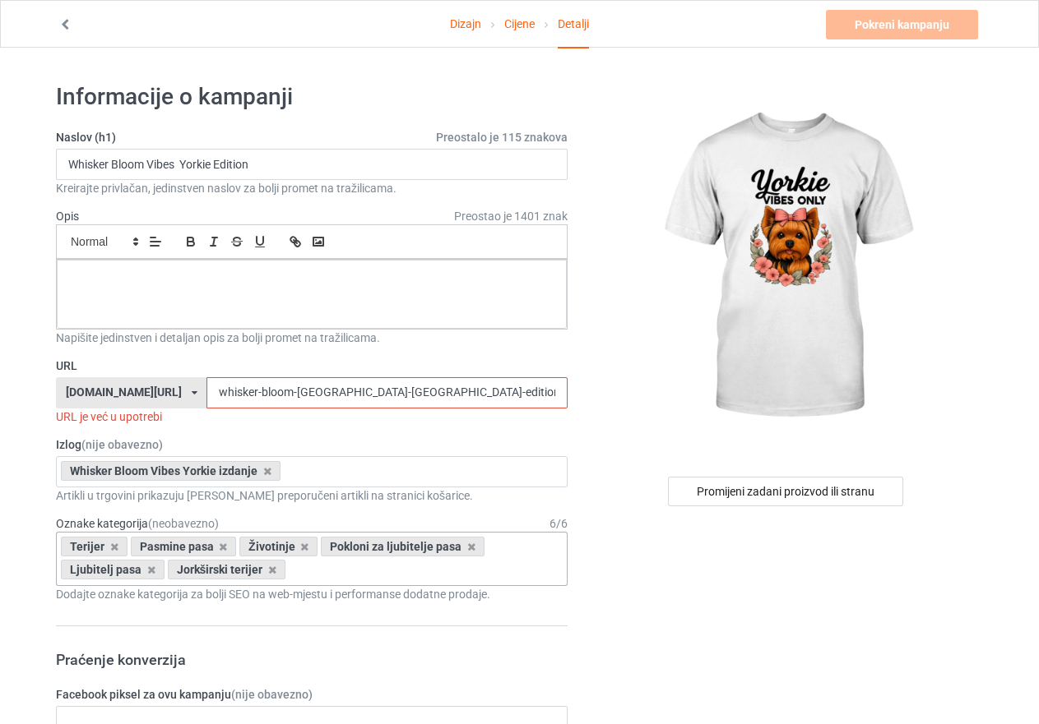
click at [367, 438] on label "Izlog (nije obavezno)" at bounding box center [311, 445] width 511 height 16
click at [358, 400] on input "whisker-bloom-[GEOGRAPHIC_DATA]-[GEOGRAPHIC_DATA]-edition" at bounding box center [386, 392] width 360 height 31
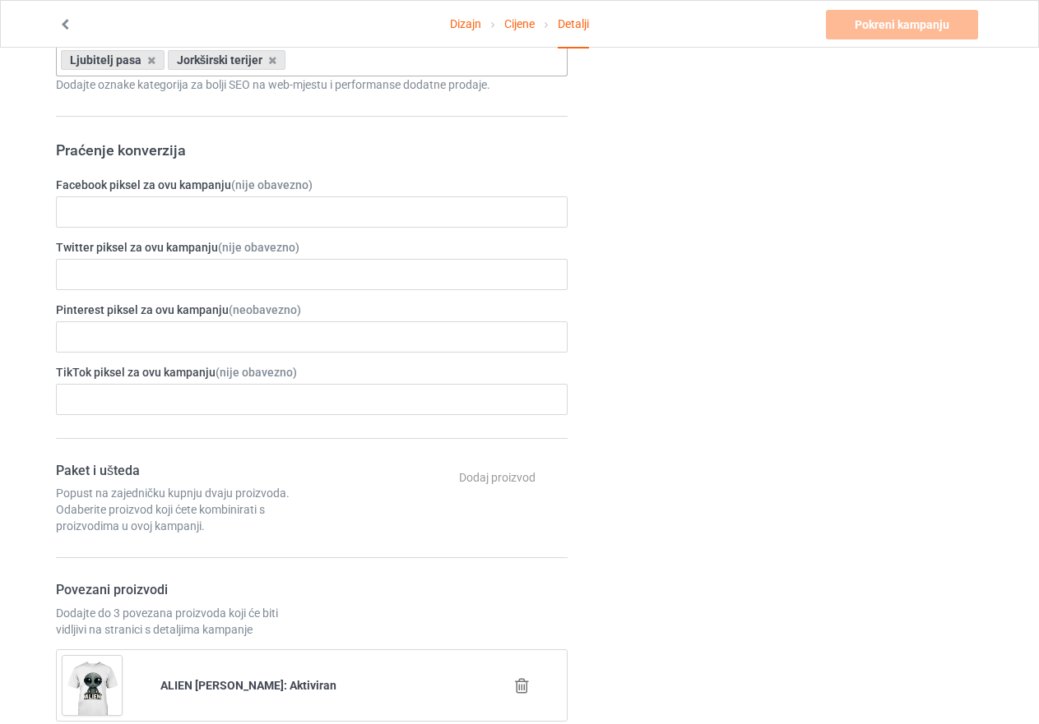
scroll to position [822, 0]
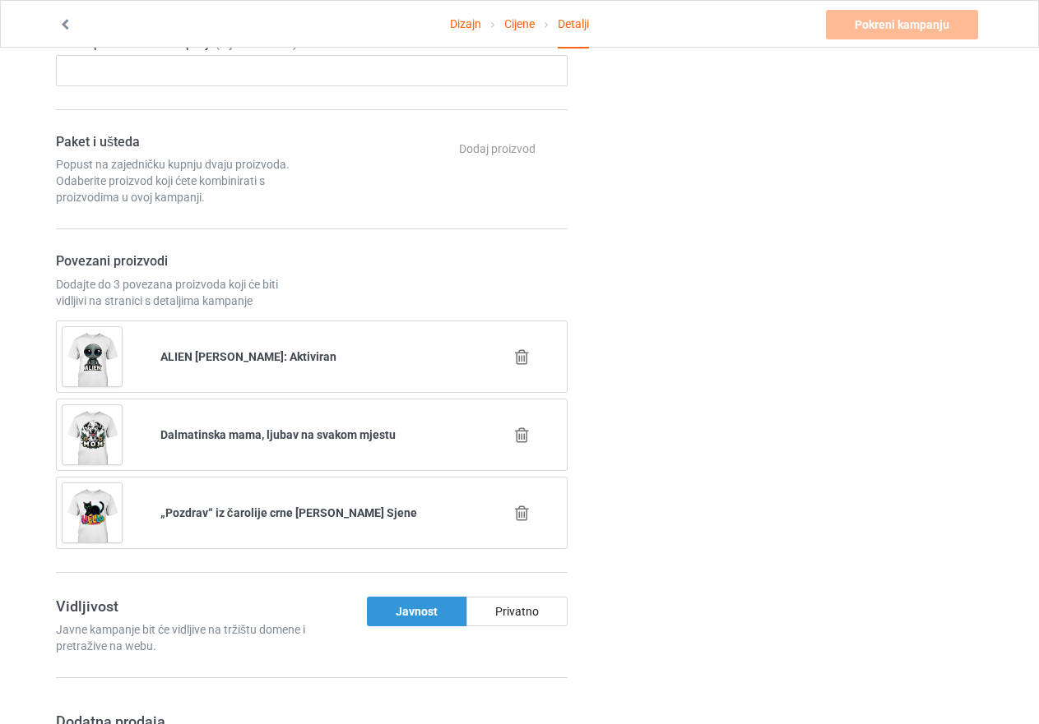
click at [435, 614] on font "Javnost" at bounding box center [417, 611] width 42 height 13
click at [427, 613] on font "Javnost" at bounding box center [417, 611] width 42 height 13
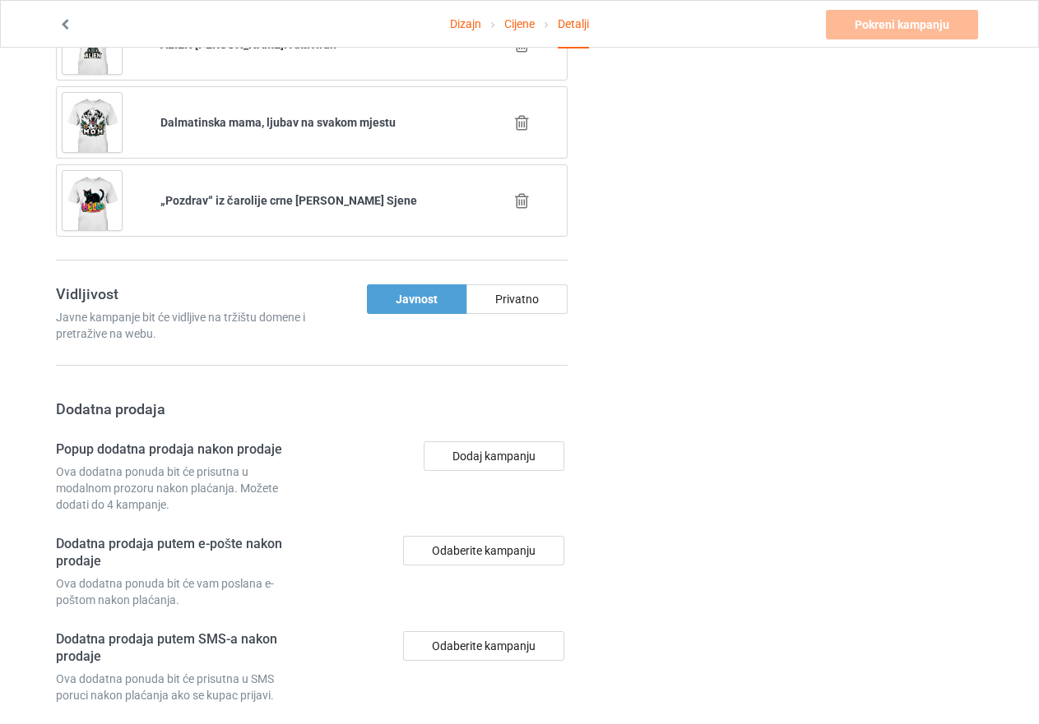
scroll to position [1151, 0]
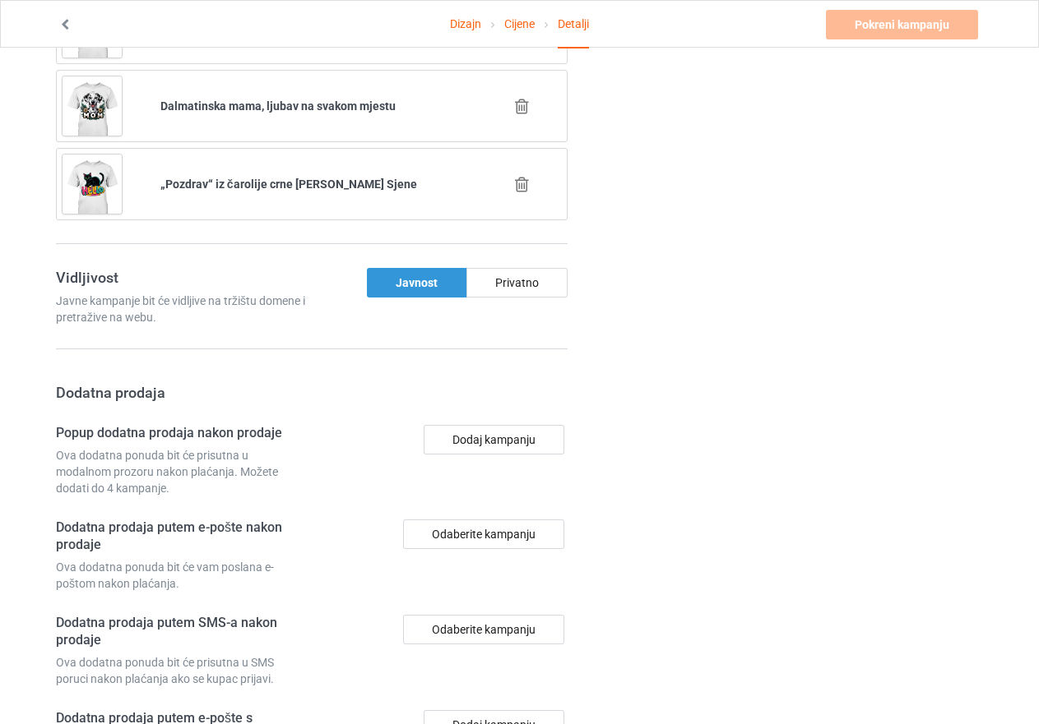
click at [398, 276] on font "Javnost" at bounding box center [417, 282] width 42 height 13
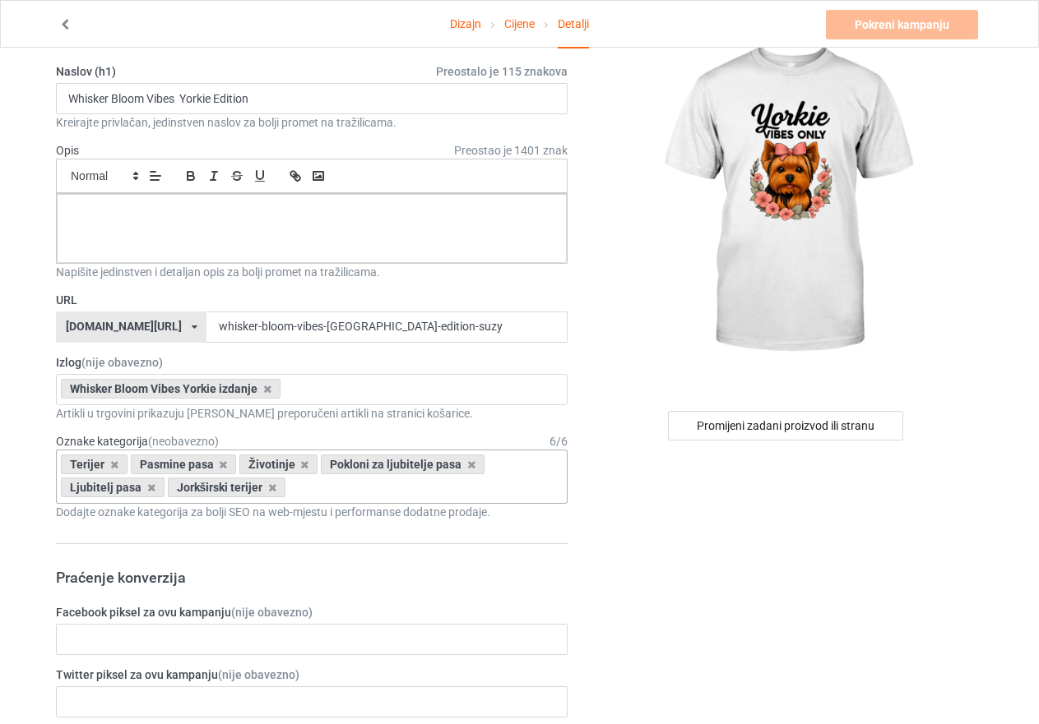
scroll to position [0, 0]
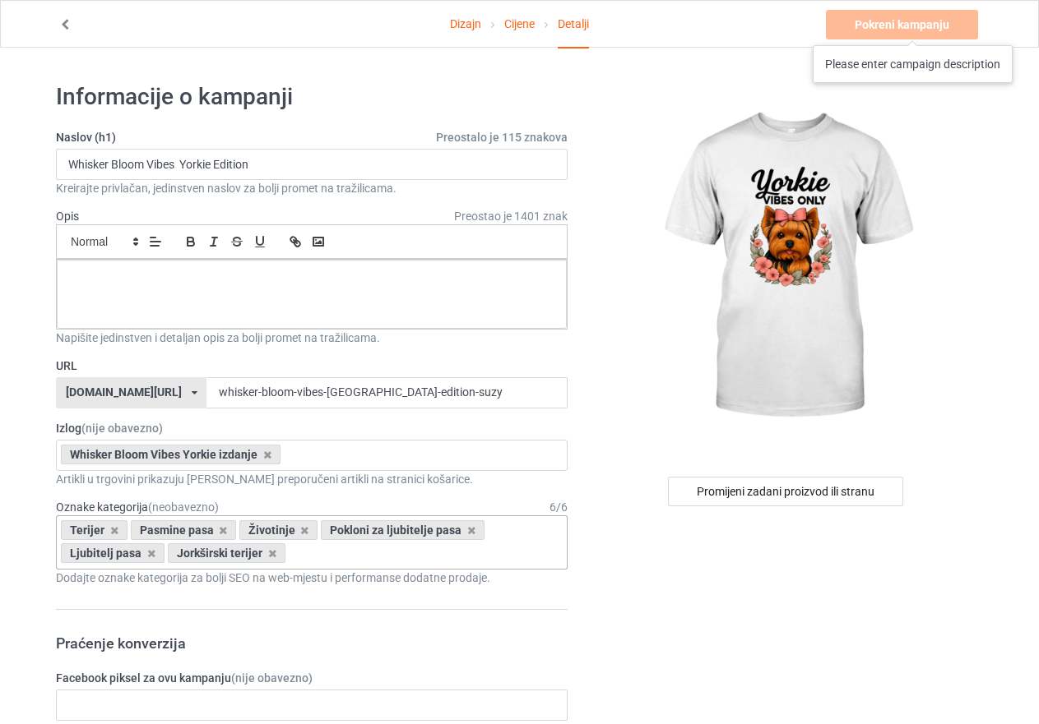
click at [901, 29] on div "Pokreni kampanju Molimo unesite opis kampanje" at bounding box center [903, 25] width 155 height 30
click at [890, 25] on div "Pokreni kampanju Molimo unesite opis kampanje" at bounding box center [903, 25] width 155 height 30
click at [899, 25] on div "Pokreni kampanju Molimo unesite opis kampanje" at bounding box center [903, 25] width 155 height 30
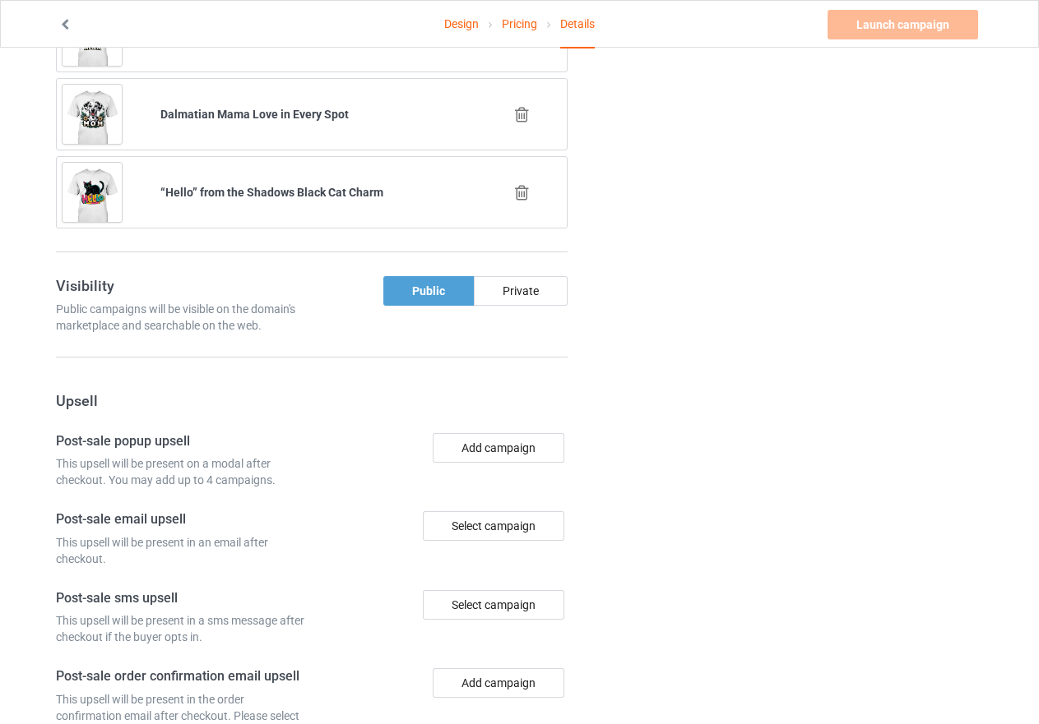
scroll to position [1234, 0]
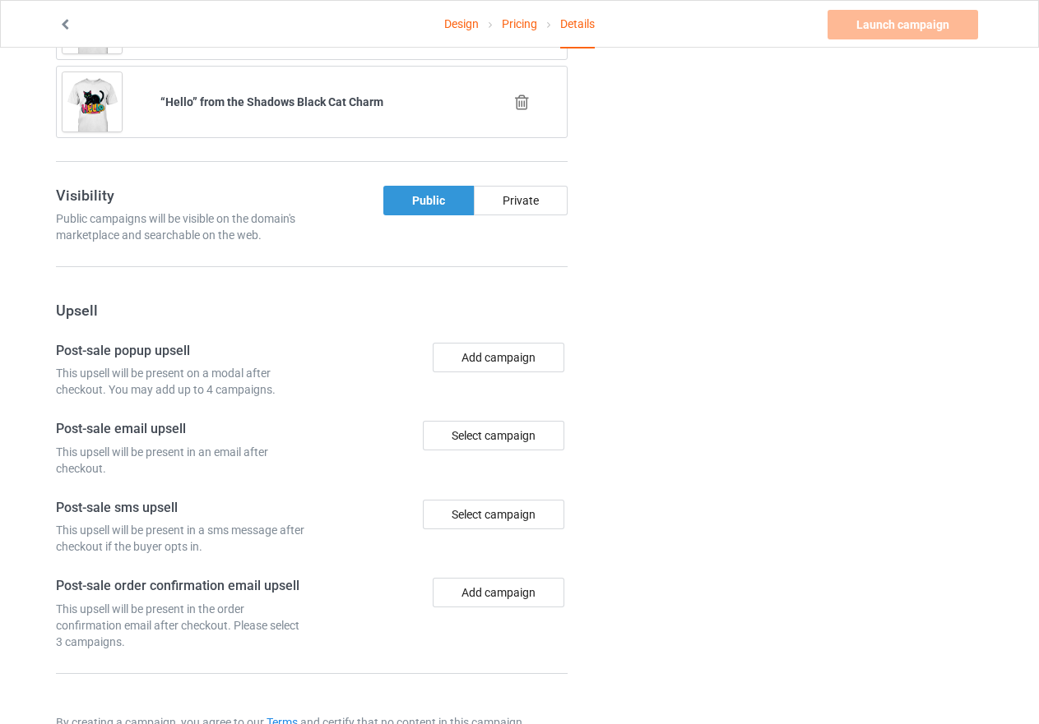
click at [419, 194] on div "Public" at bounding box center [428, 201] width 90 height 30
click at [423, 201] on div "Public" at bounding box center [428, 201] width 90 height 30
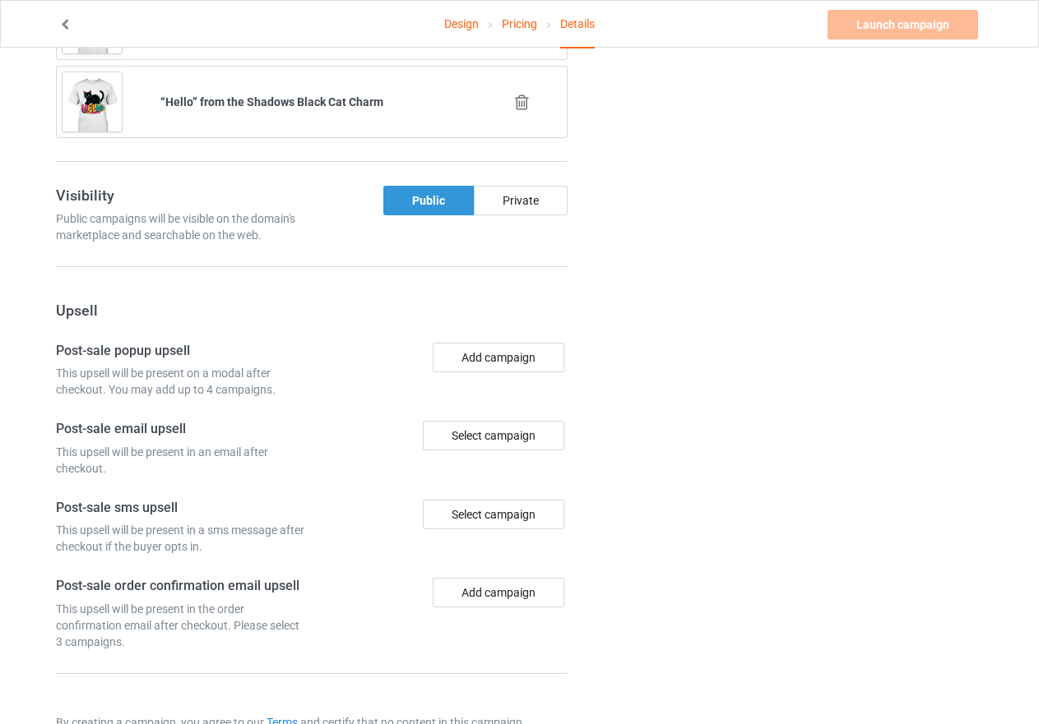
click at [423, 201] on div "Public" at bounding box center [428, 201] width 90 height 30
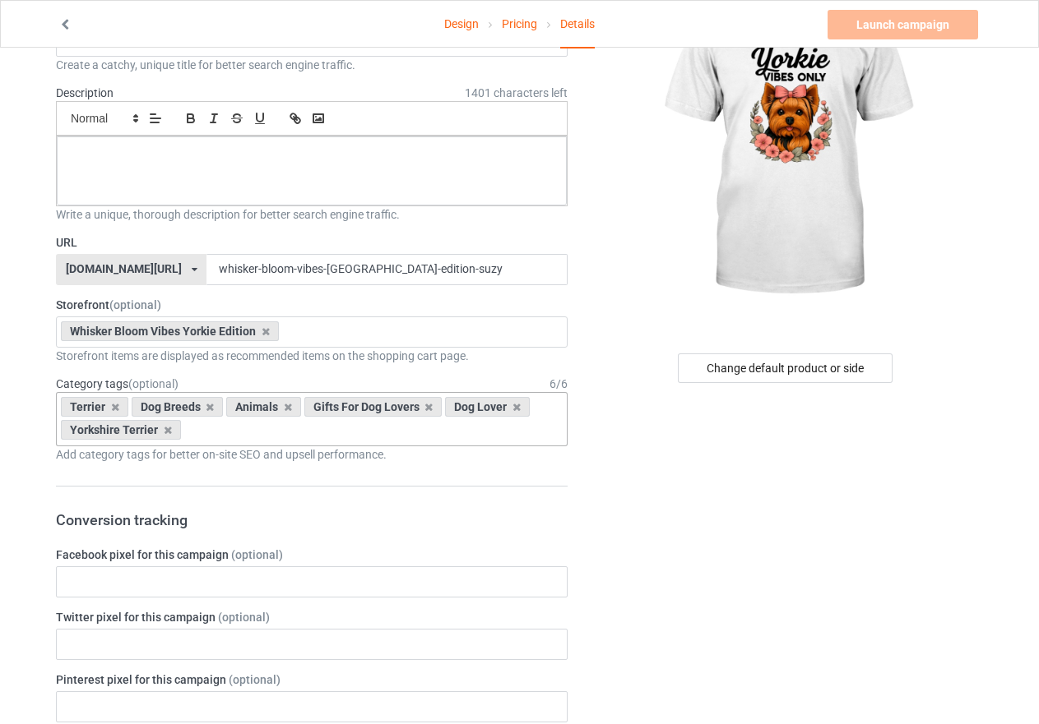
scroll to position [82, 0]
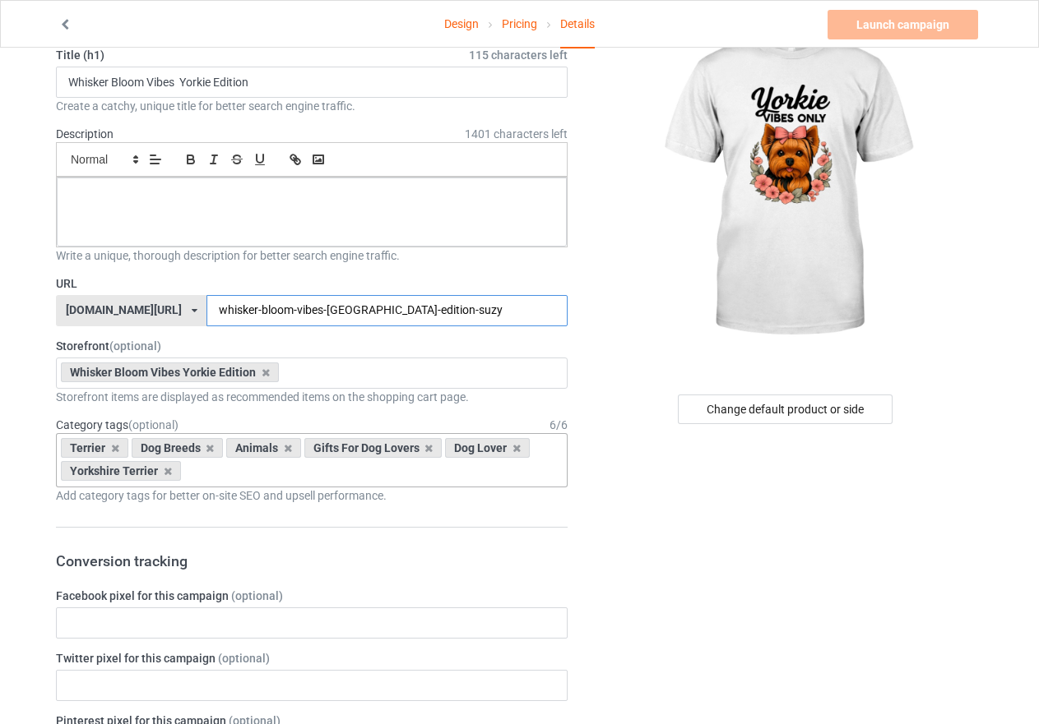
click at [373, 308] on input "whisker-bloom-vibes-[GEOGRAPHIC_DATA]-edition-suzy" at bounding box center [386, 310] width 360 height 31
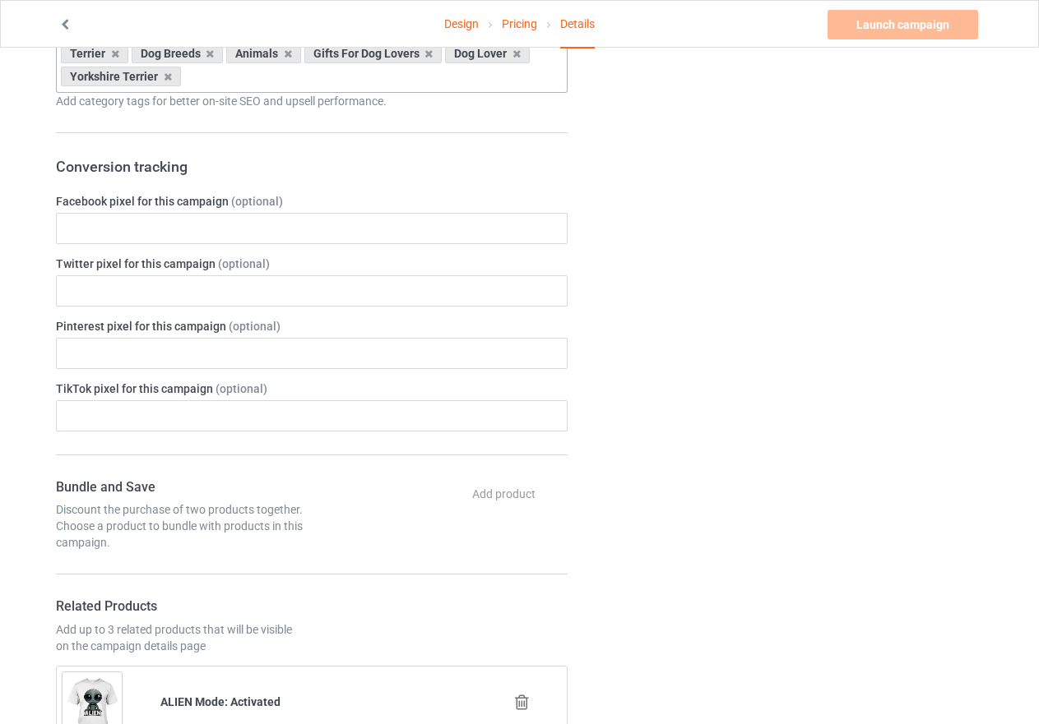
scroll to position [822, 0]
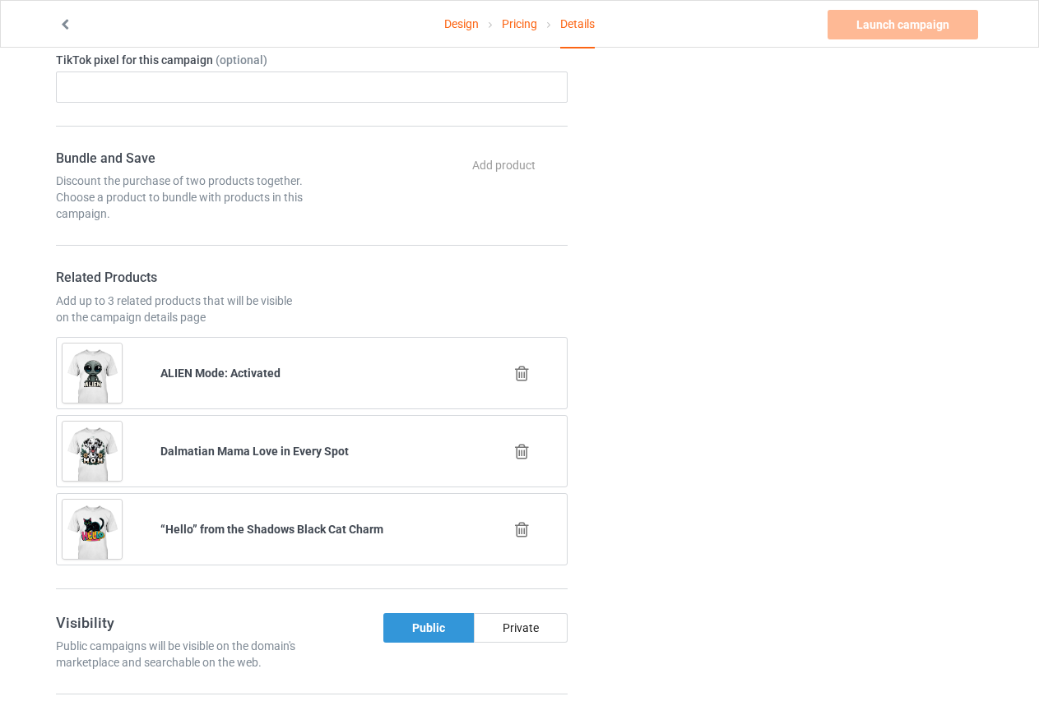
type input "whisker-bloom-[GEOGRAPHIC_DATA]-[GEOGRAPHIC_DATA]-edition"
click at [442, 631] on div "Public" at bounding box center [428, 628] width 90 height 30
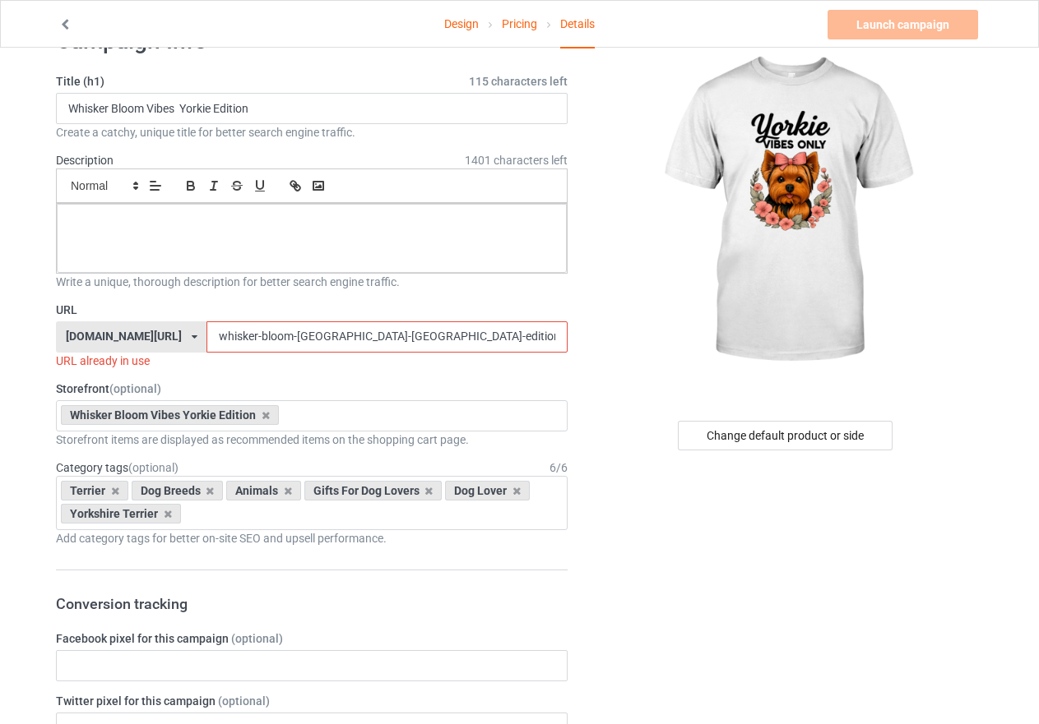
scroll to position [0, 0]
